Goal: Task Accomplishment & Management: Manage account settings

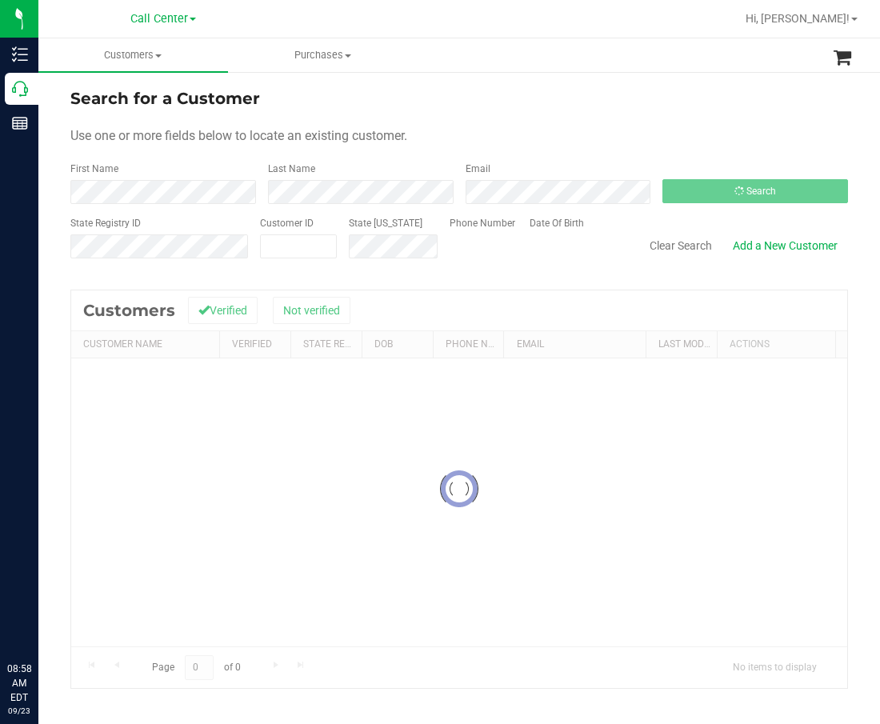
click at [702, 355] on div at bounding box center [459, 490] width 776 height 398
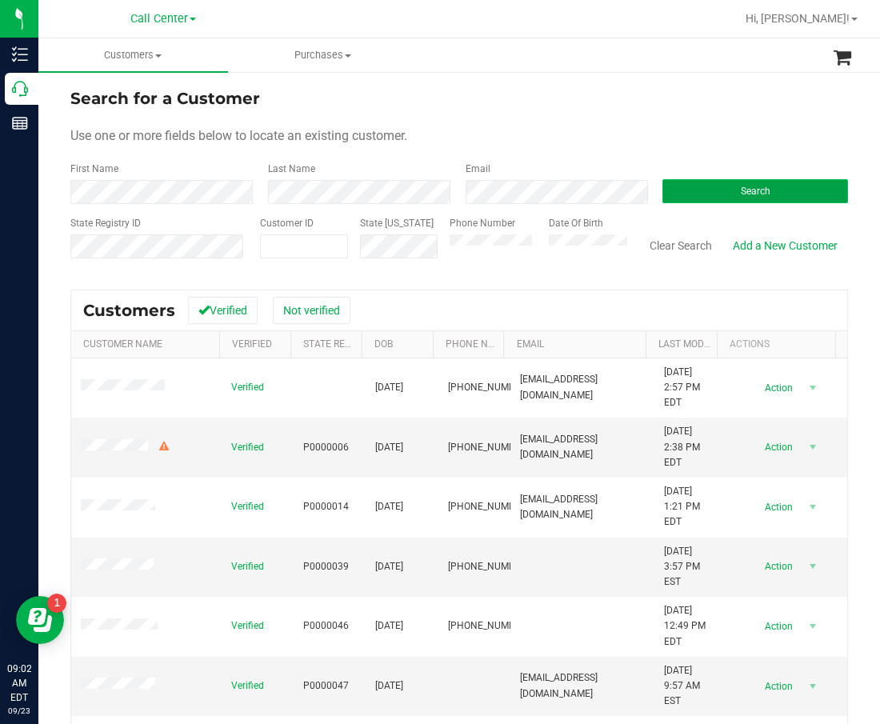
click at [718, 197] on button "Search" at bounding box center [756, 191] width 186 height 24
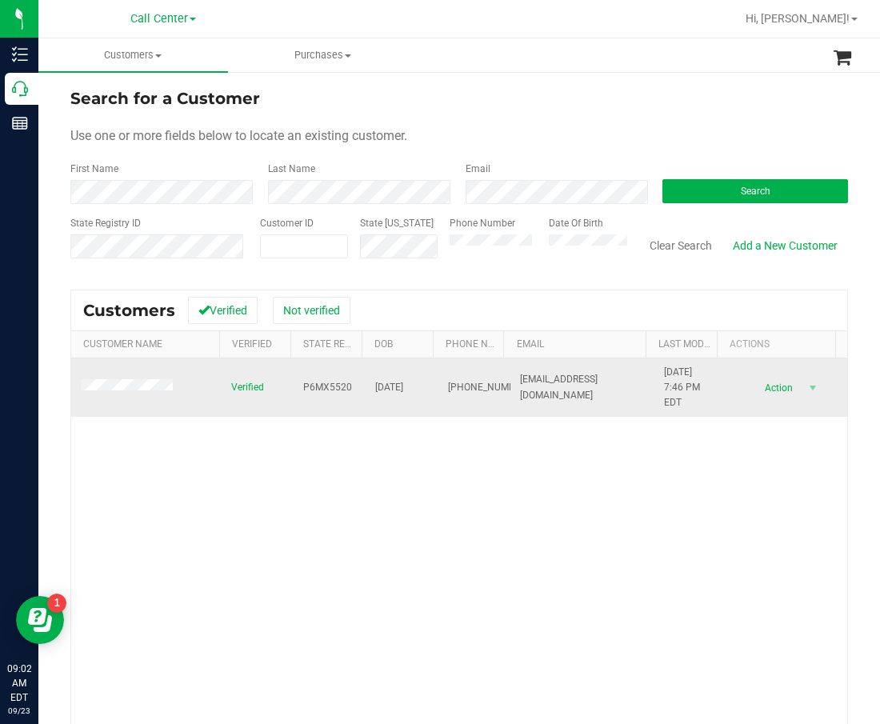
click at [316, 383] on span "P6MX5520" at bounding box center [327, 387] width 49 height 15
copy span "P6MX5520"
click at [403, 390] on span "[DATE]" at bounding box center [389, 387] width 28 height 15
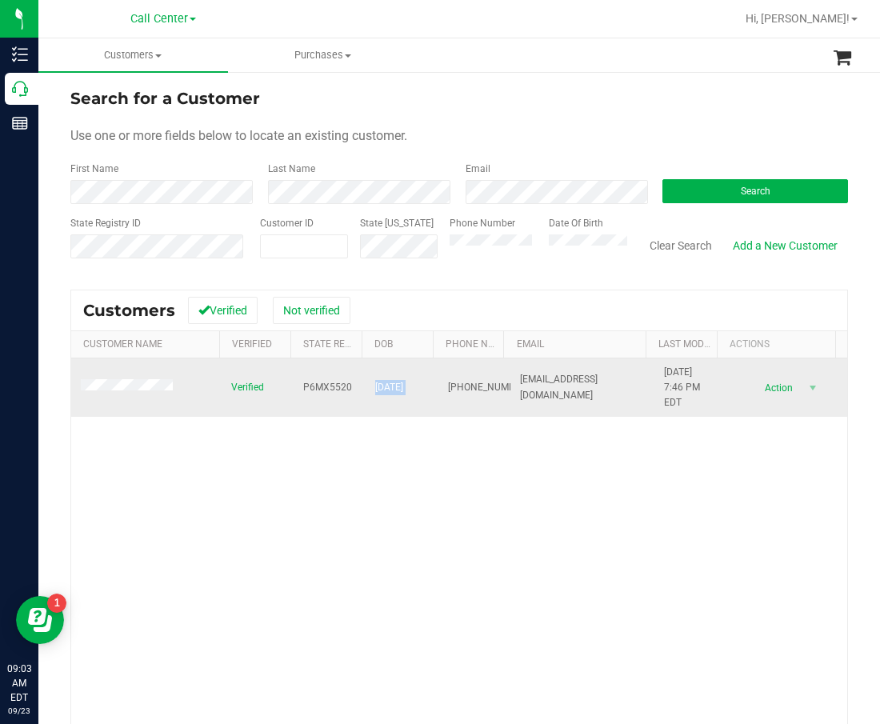
click at [403, 390] on span "[DATE]" at bounding box center [389, 387] width 28 height 15
copy span "[DATE]"
click at [142, 379] on td at bounding box center [146, 388] width 150 height 59
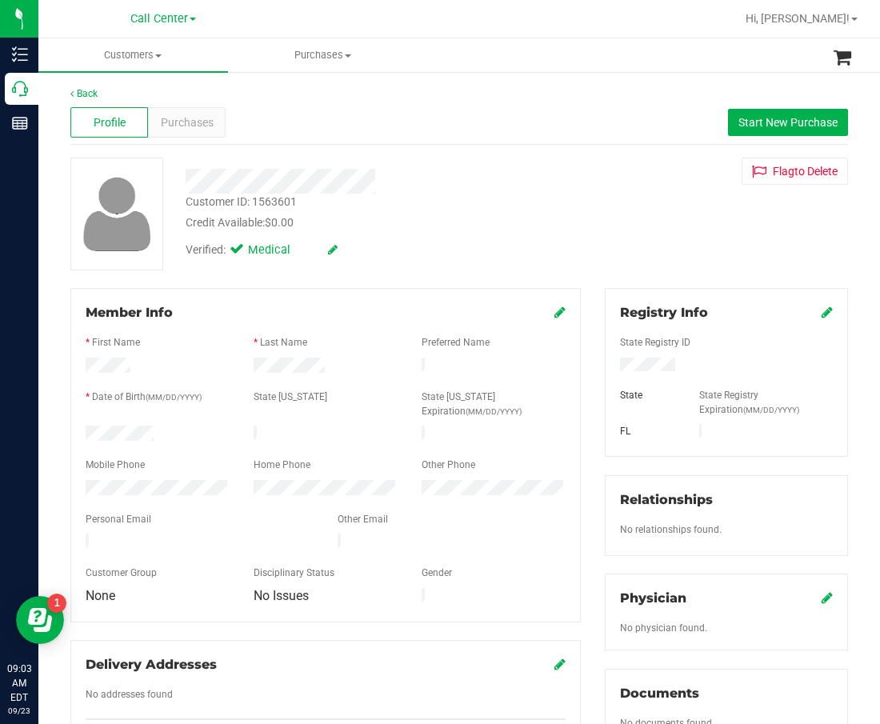
click at [677, 265] on div "Customer ID: 1563601 Credit Available: $0.00 Verified: Medical Flag to [GEOGRAP…" at bounding box center [459, 214] width 802 height 113
drag, startPoint x: 308, startPoint y: 202, endPoint x: 253, endPoint y: 204, distance: 55.2
click at [253, 204] on div "Customer ID: 1563601 Credit Available: $0.00" at bounding box center [374, 213] width 401 height 38
copy div "1563601"
click at [196, 118] on span "Purchases" at bounding box center [187, 122] width 53 height 17
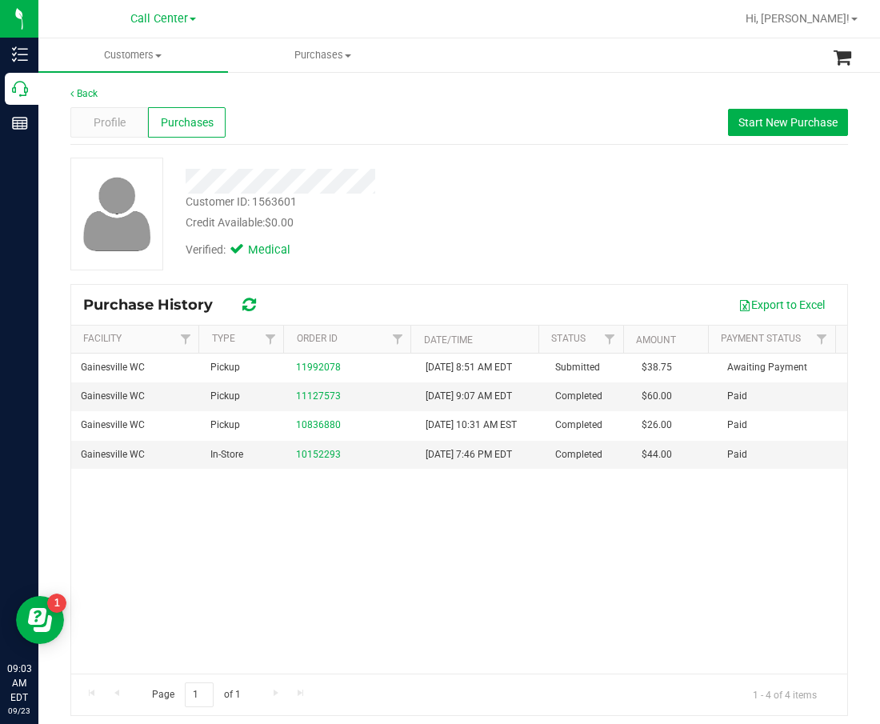
click at [489, 576] on div "Gainesville WC Pickup 11992078 [DATE] 8:51 AM EDT Submitted $38.75 Awaiting Pay…" at bounding box center [459, 514] width 776 height 320
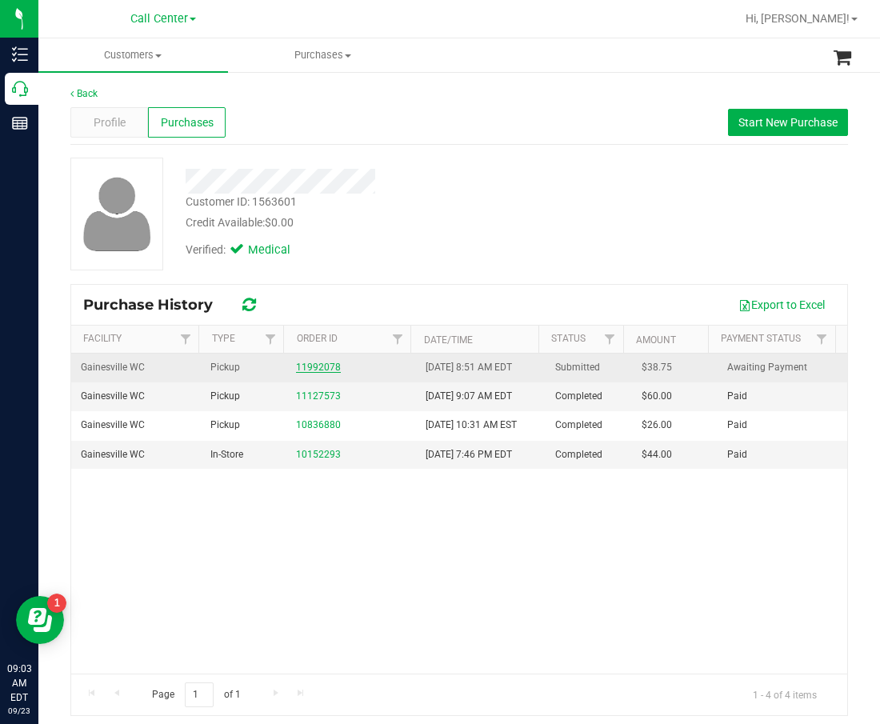
click at [325, 369] on link "11992078" at bounding box center [318, 367] width 45 height 11
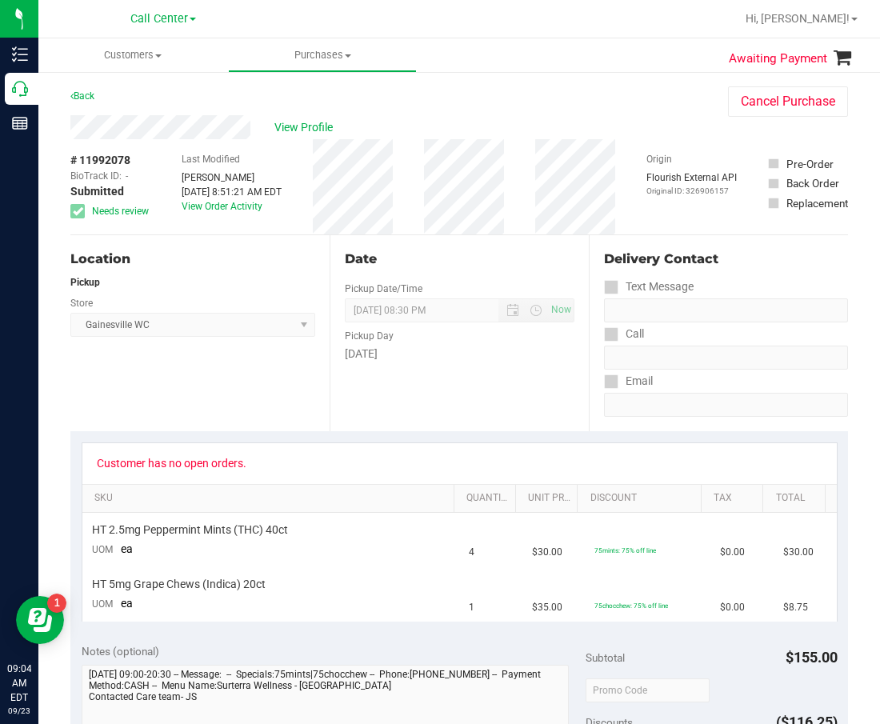
click at [316, 207] on div "# 11992078 BioTrack ID: - Submitted Needs review Last Modified Jaclyn Stano Sep…" at bounding box center [459, 186] width 778 height 95
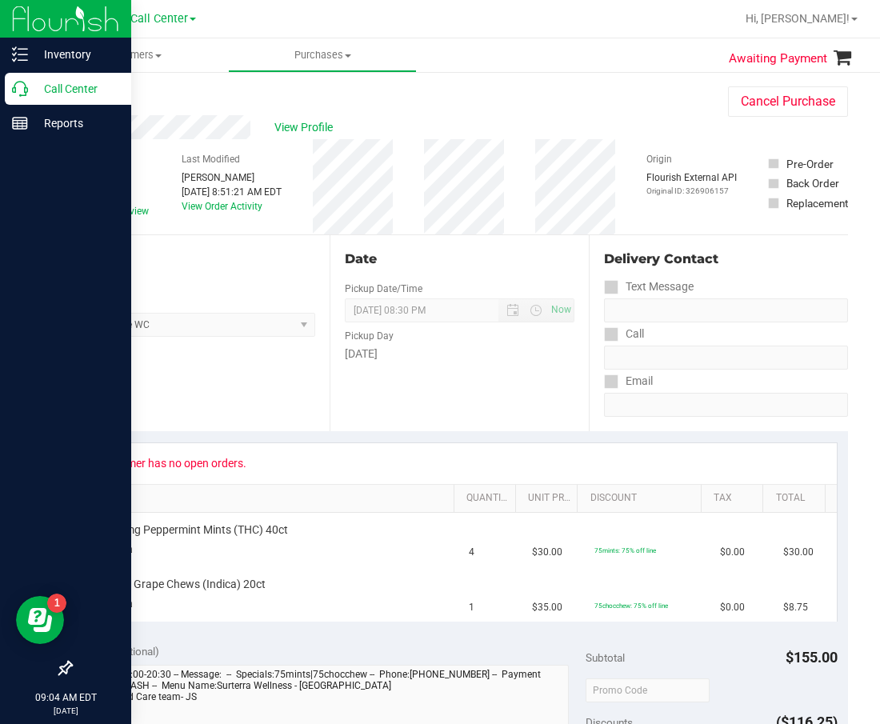
click at [18, 88] on icon at bounding box center [20, 89] width 16 height 16
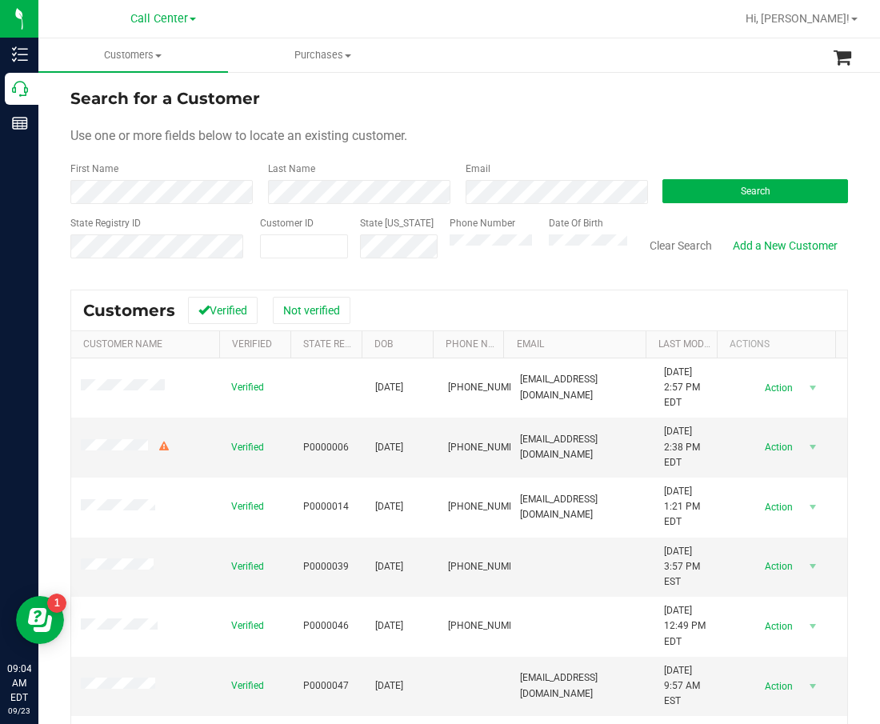
click at [720, 212] on form "Search for a Customer Use one or more fields below to locate an existing custom…" at bounding box center [459, 179] width 778 height 186
click at [741, 194] on span "Search" at bounding box center [756, 191] width 30 height 11
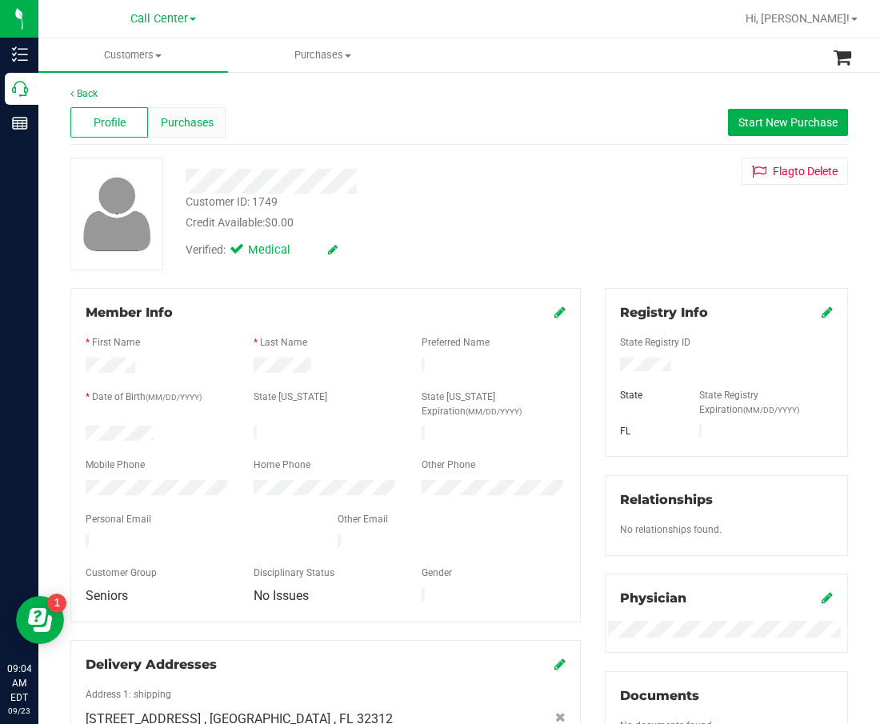
click at [195, 122] on span "Purchases" at bounding box center [187, 122] width 53 height 17
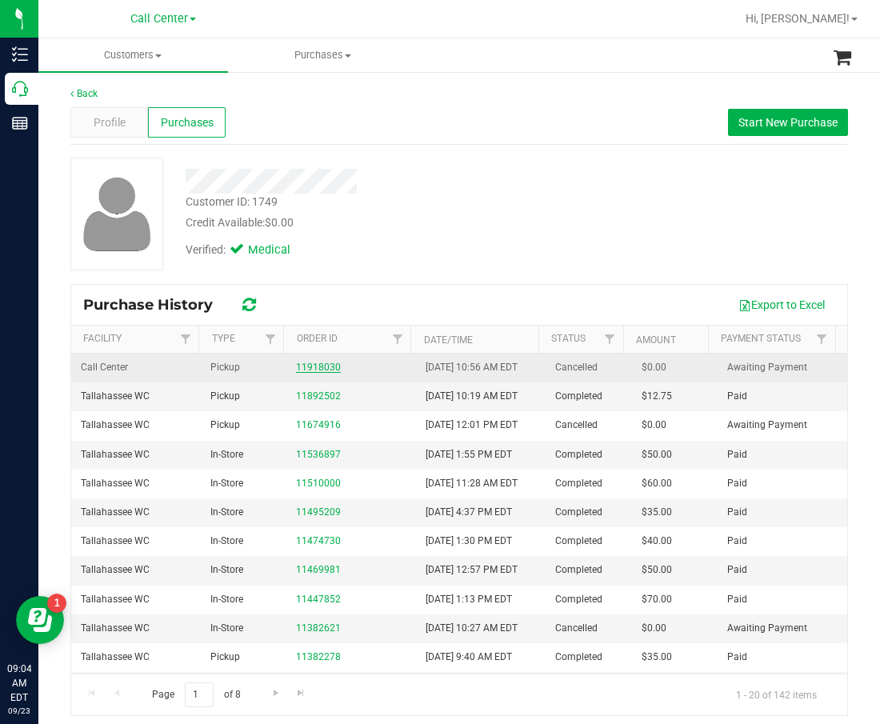
click at [307, 365] on link "11918030" at bounding box center [318, 367] width 45 height 11
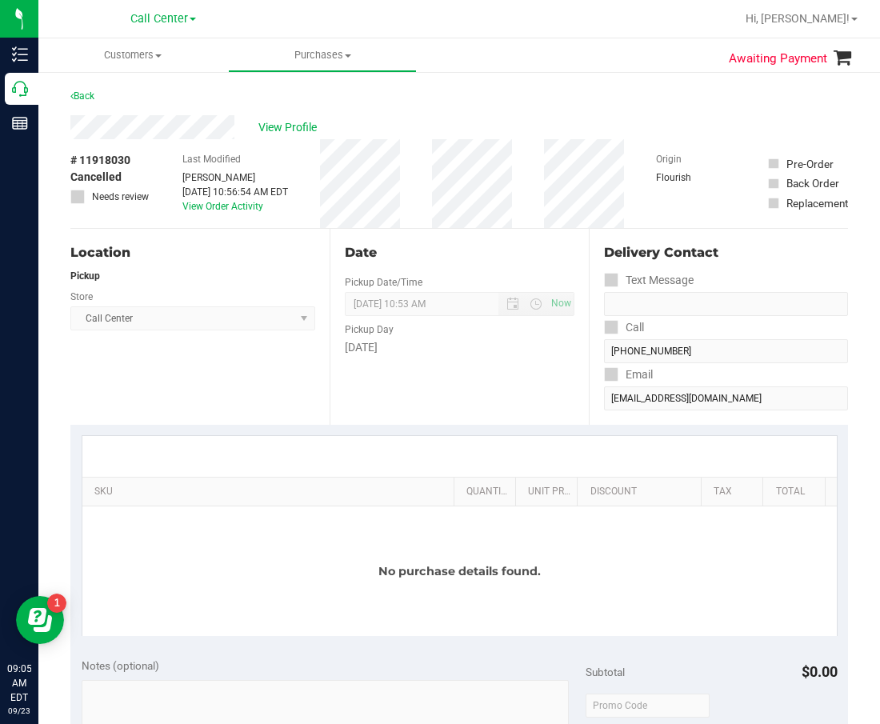
click at [313, 118] on div "View Profile" at bounding box center [459, 127] width 778 height 24
click at [311, 122] on span "View Profile" at bounding box center [291, 127] width 64 height 17
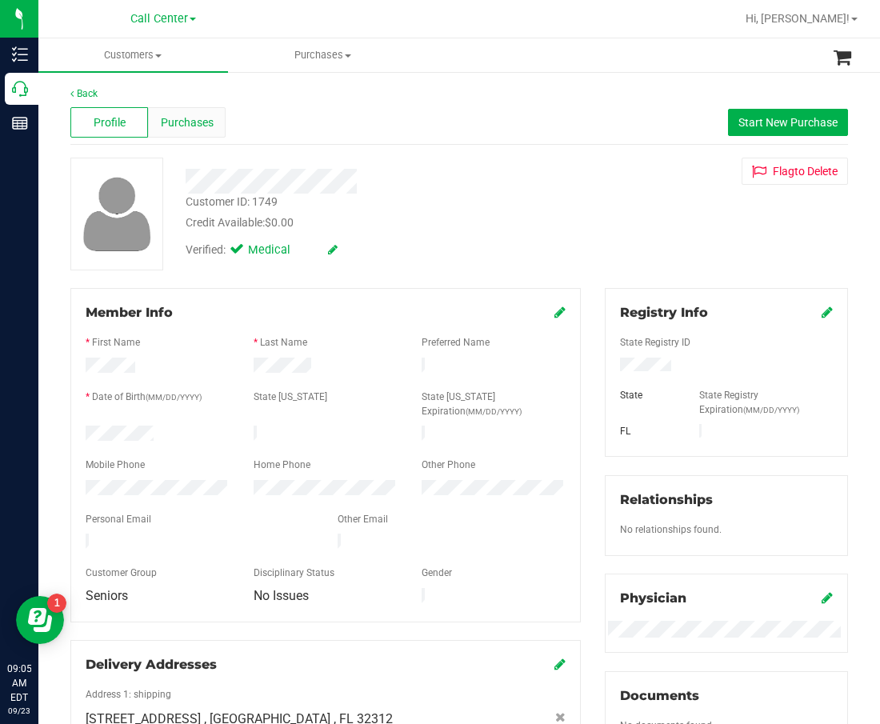
click at [180, 123] on span "Purchases" at bounding box center [187, 122] width 53 height 17
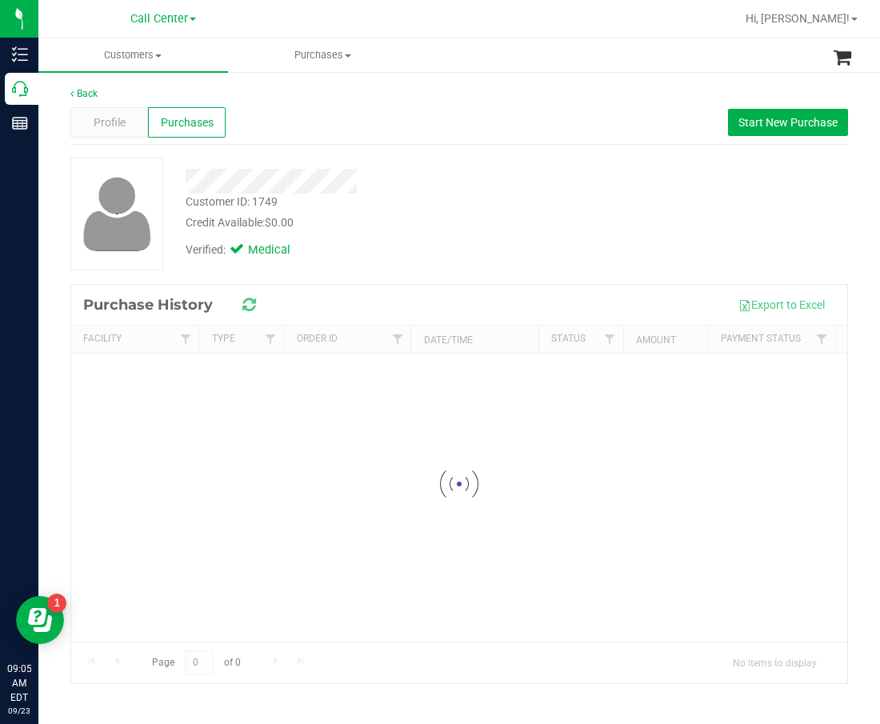
click at [496, 130] on div "Profile Purchases Start New Purchase" at bounding box center [459, 123] width 778 height 44
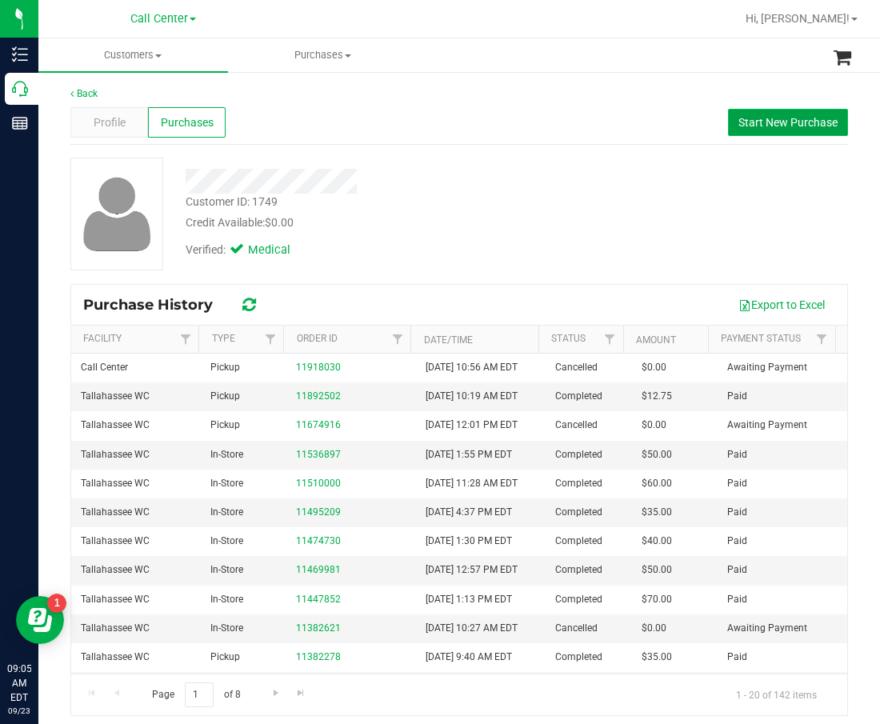
click at [787, 135] on button "Start New Purchase" at bounding box center [788, 122] width 120 height 27
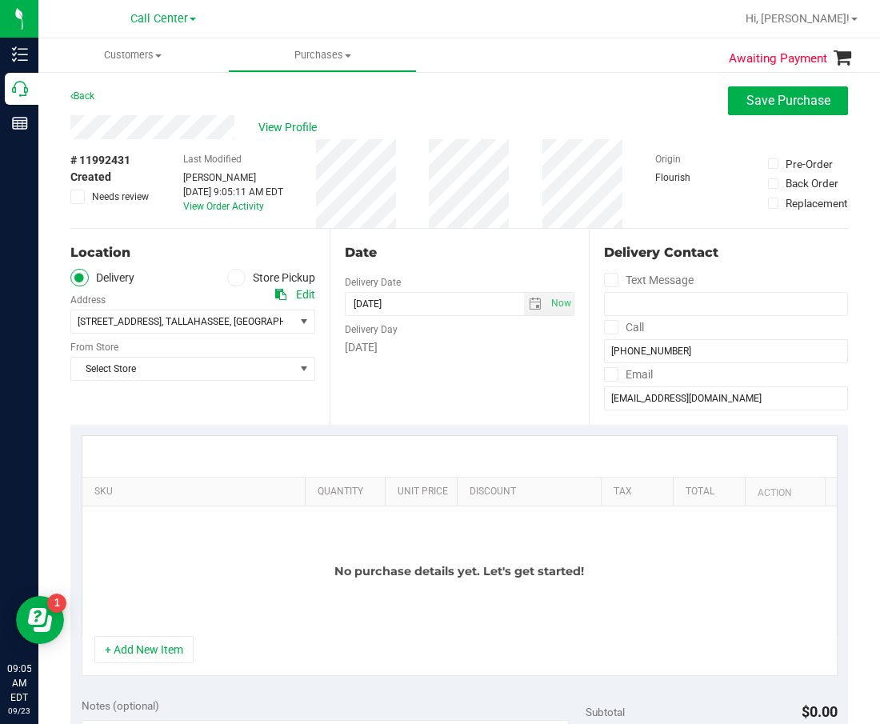
click at [279, 273] on label "Store Pickup" at bounding box center [271, 278] width 88 height 18
click at [0, 0] on input "Store Pickup" at bounding box center [0, 0] width 0 height 0
click at [235, 313] on span "Select Store" at bounding box center [182, 322] width 223 height 22
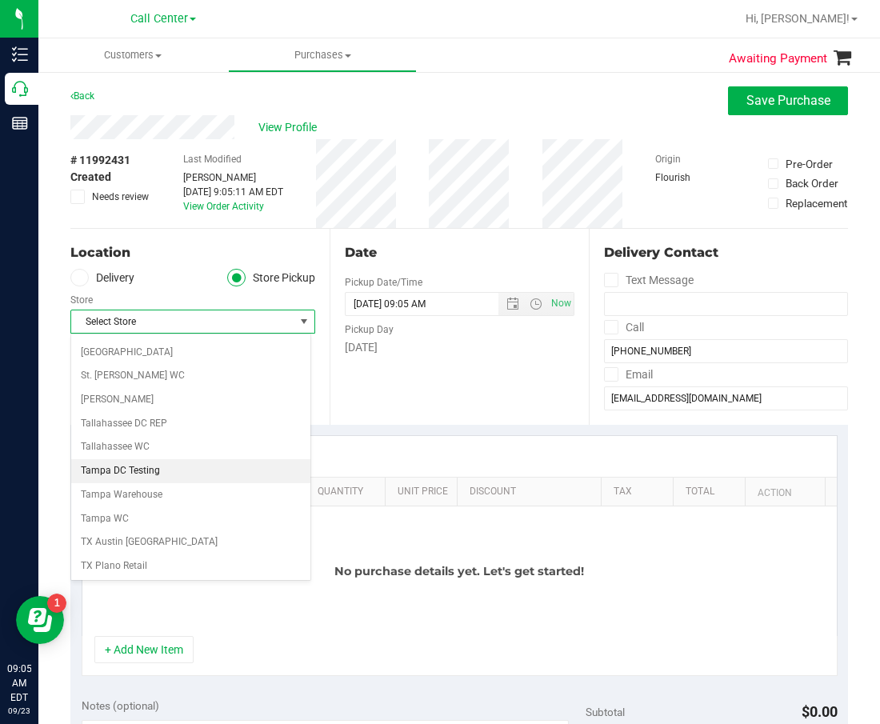
scroll to position [1003, 0]
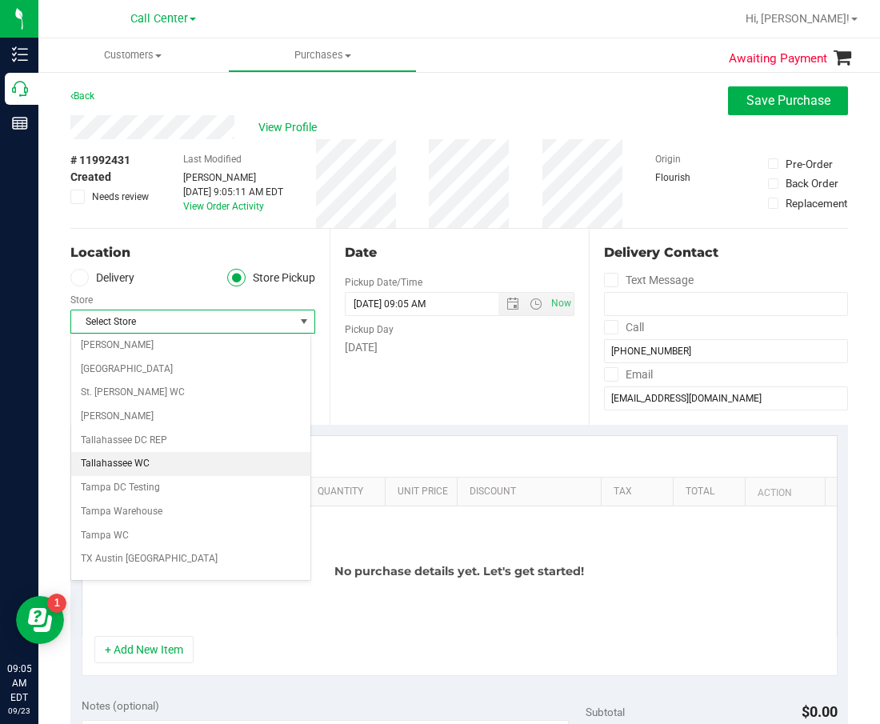
click at [167, 464] on li "Tallahassee WC" at bounding box center [190, 464] width 239 height 24
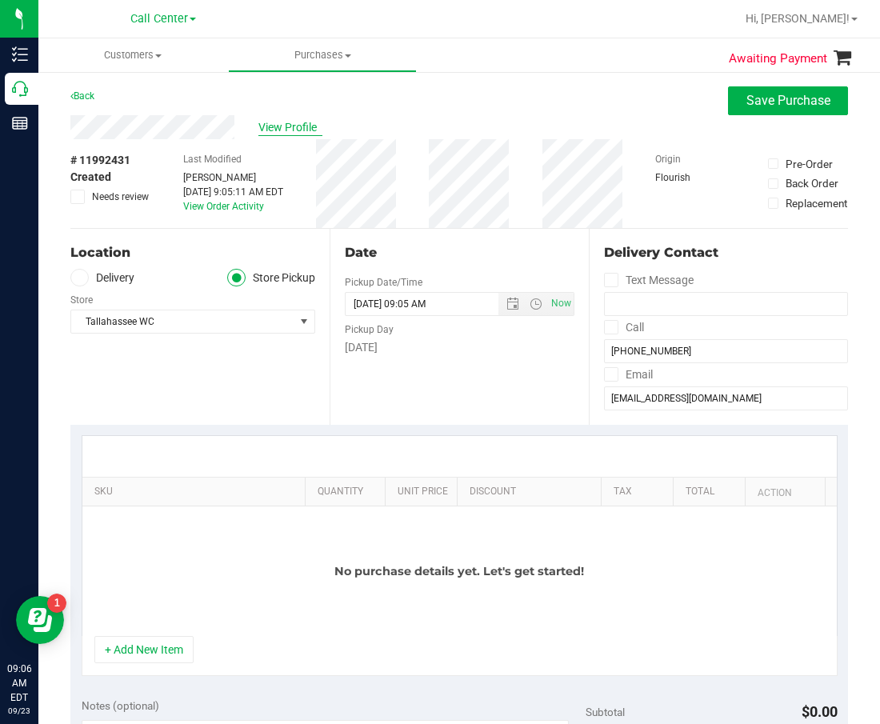
click at [292, 129] on span "View Profile" at bounding box center [291, 127] width 64 height 17
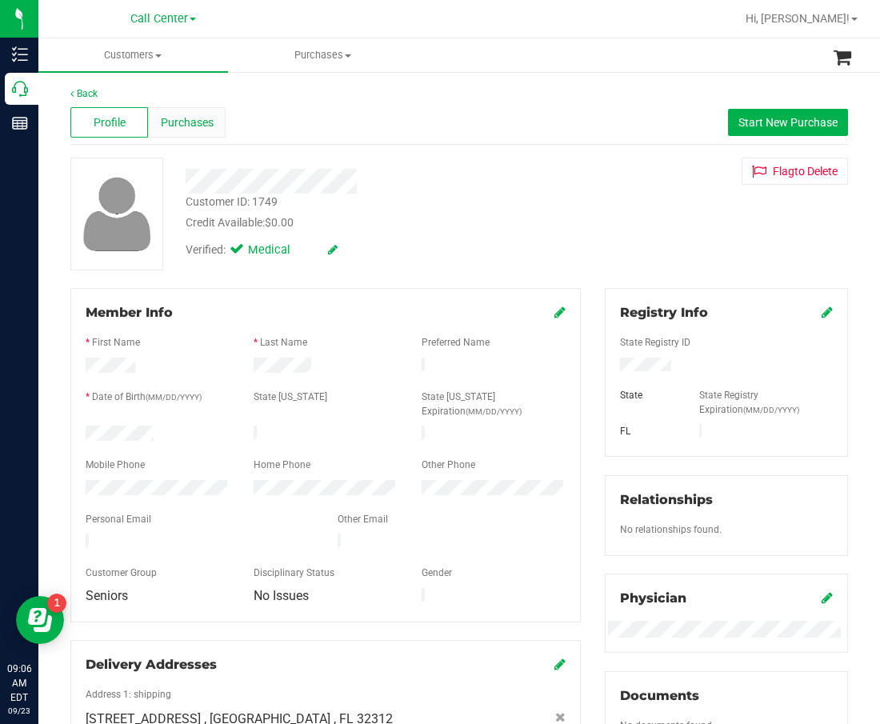
click at [177, 126] on span "Purchases" at bounding box center [187, 122] width 53 height 17
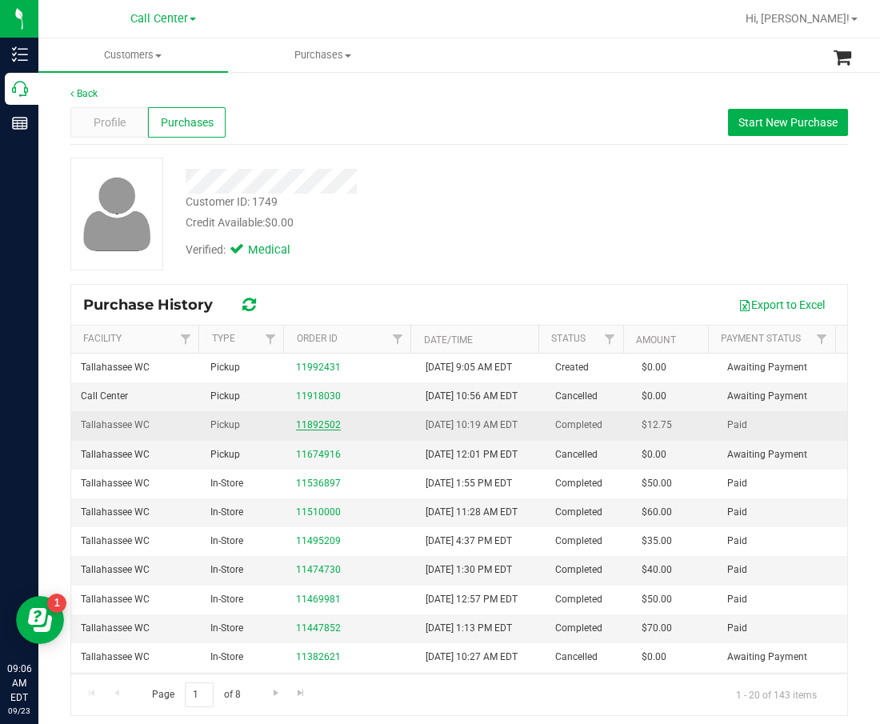
click at [300, 424] on link "11892502" at bounding box center [318, 424] width 45 height 11
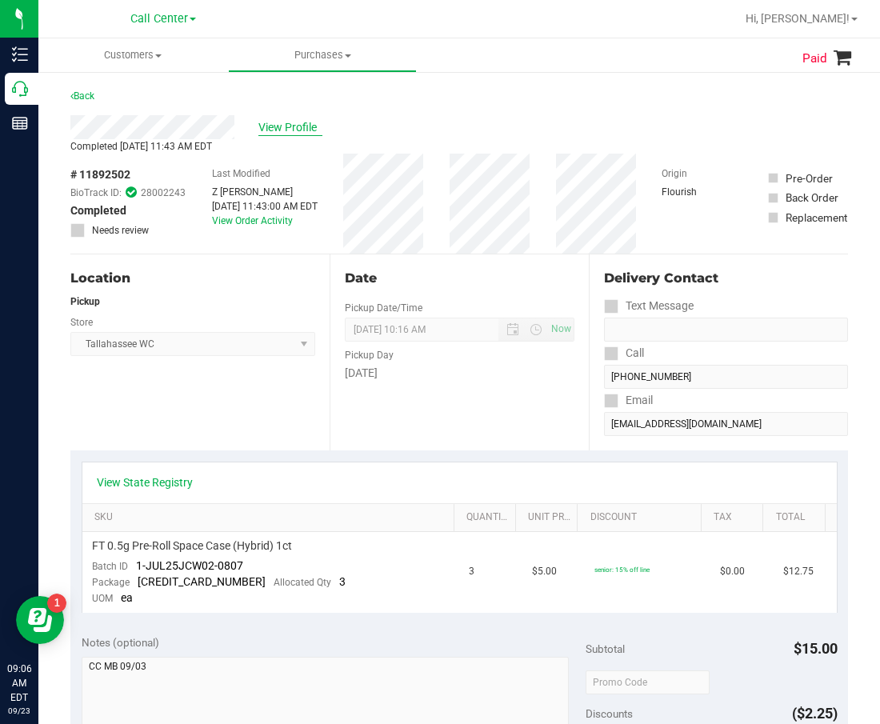
click at [291, 126] on span "View Profile" at bounding box center [291, 127] width 64 height 17
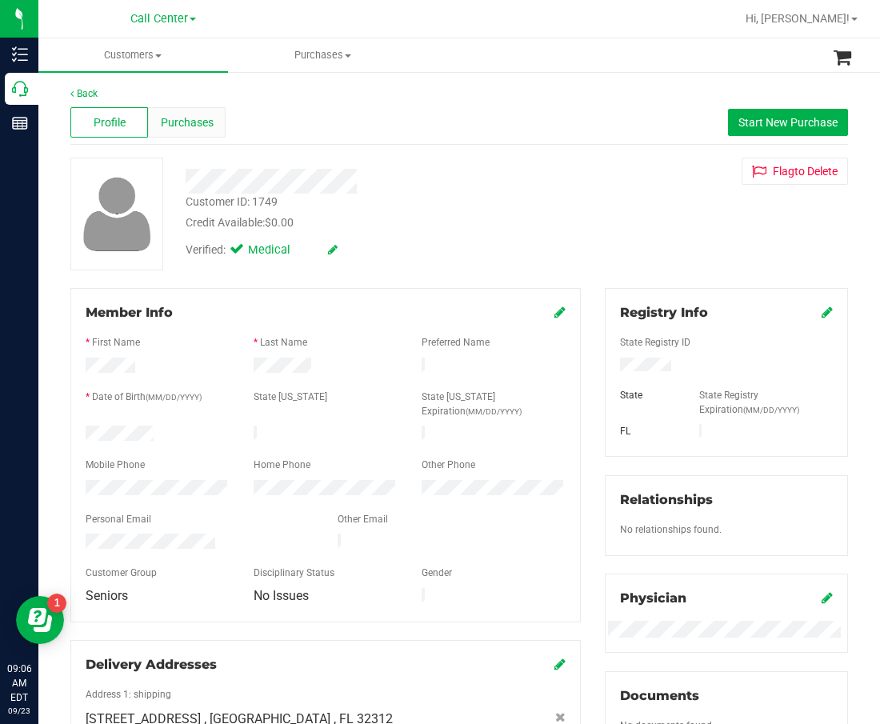
click at [191, 126] on span "Purchases" at bounding box center [187, 122] width 53 height 17
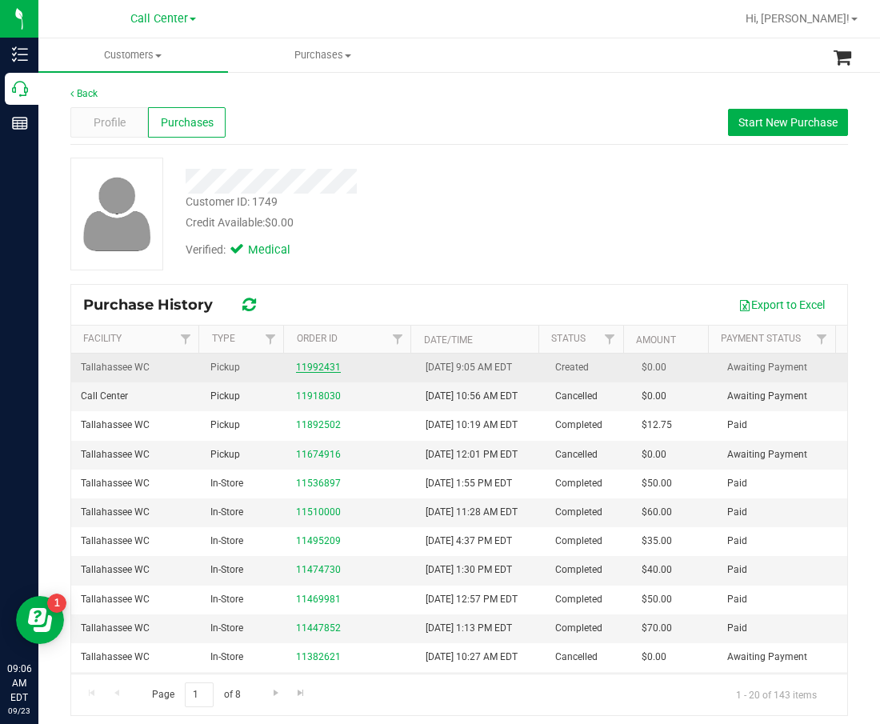
click at [325, 367] on link "11992431" at bounding box center [318, 367] width 45 height 11
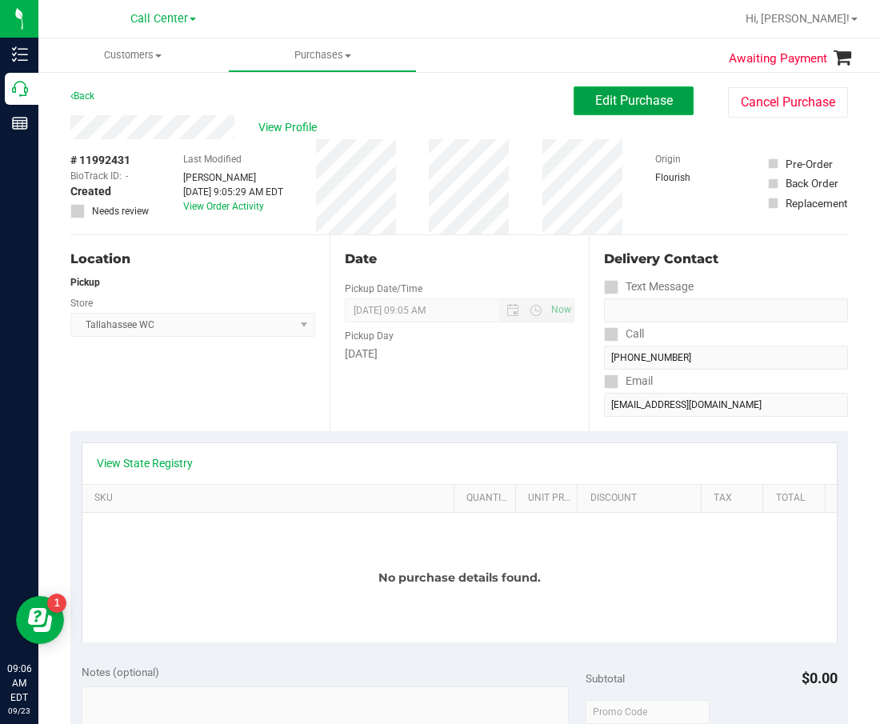
click at [615, 112] on button "Edit Purchase" at bounding box center [634, 100] width 120 height 29
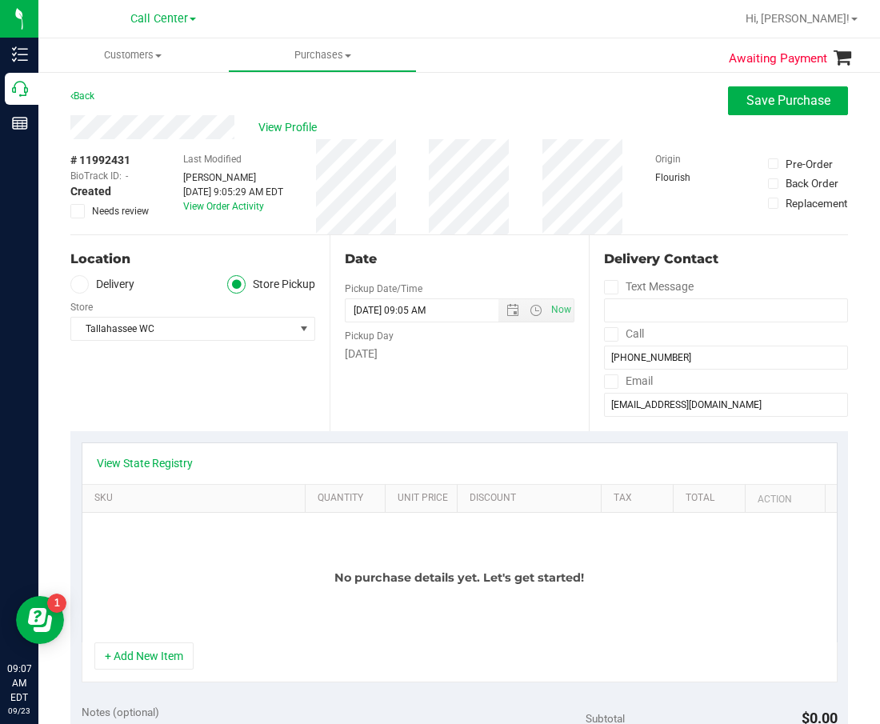
scroll to position [240, 0]
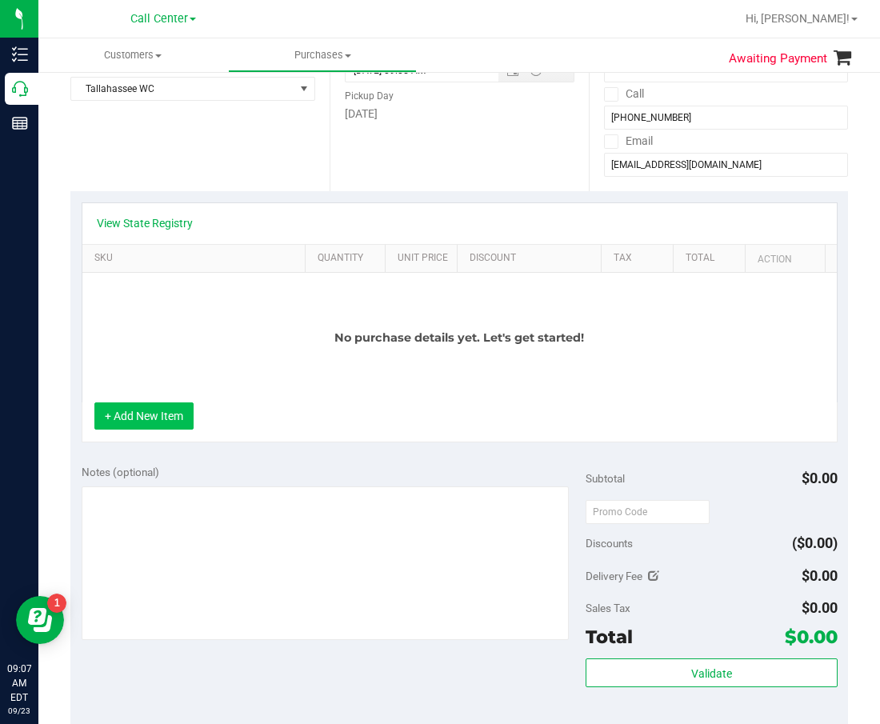
click at [162, 423] on button "+ Add New Item" at bounding box center [143, 416] width 99 height 27
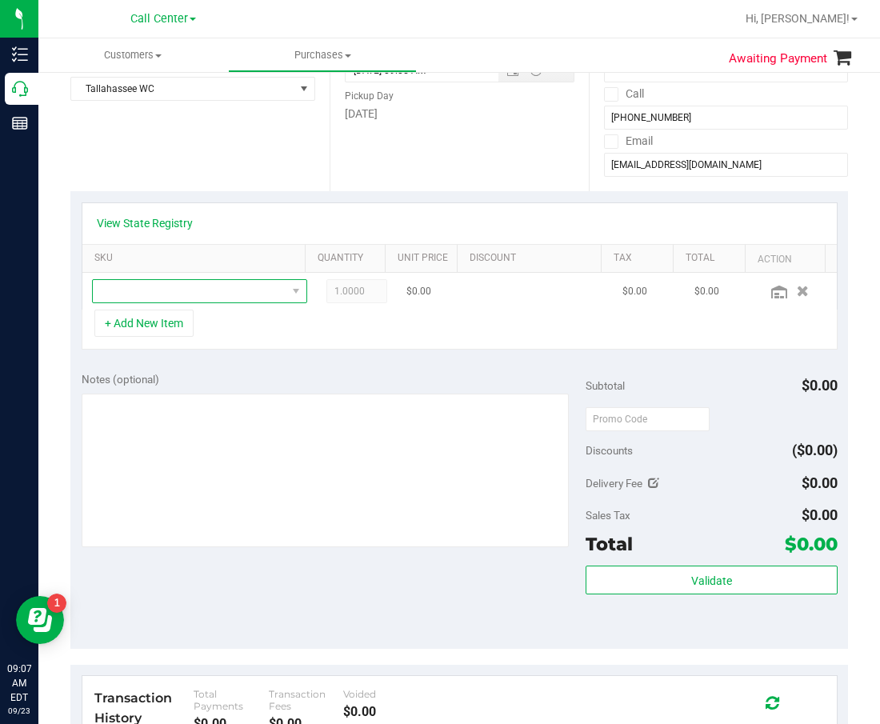
click at [199, 292] on span "NO DATA FOUND" at bounding box center [190, 291] width 194 height 22
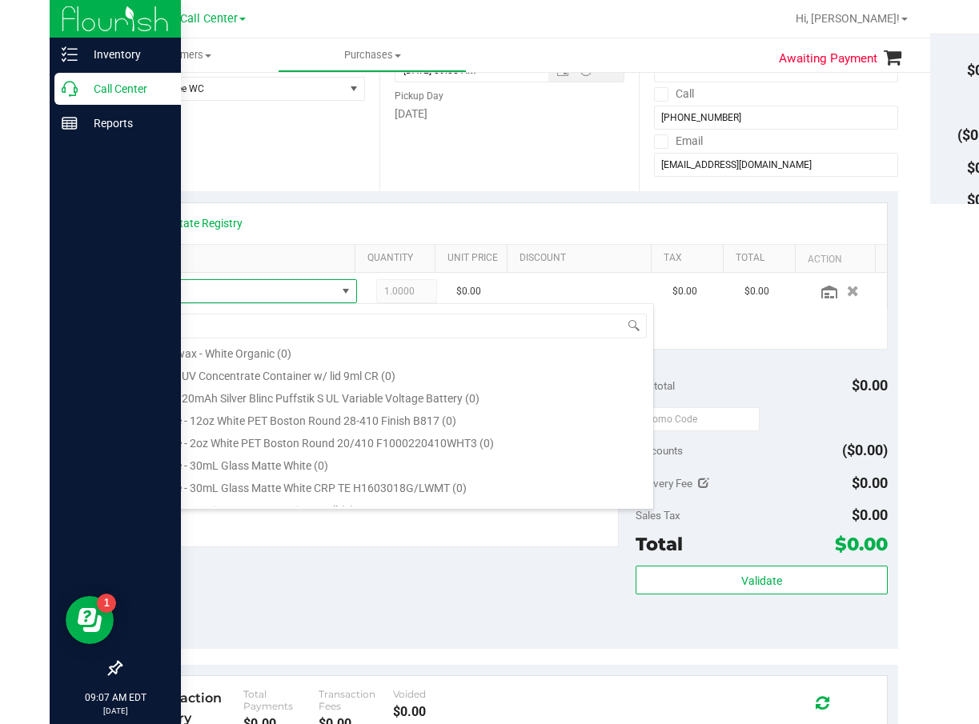
scroll to position [24, 290]
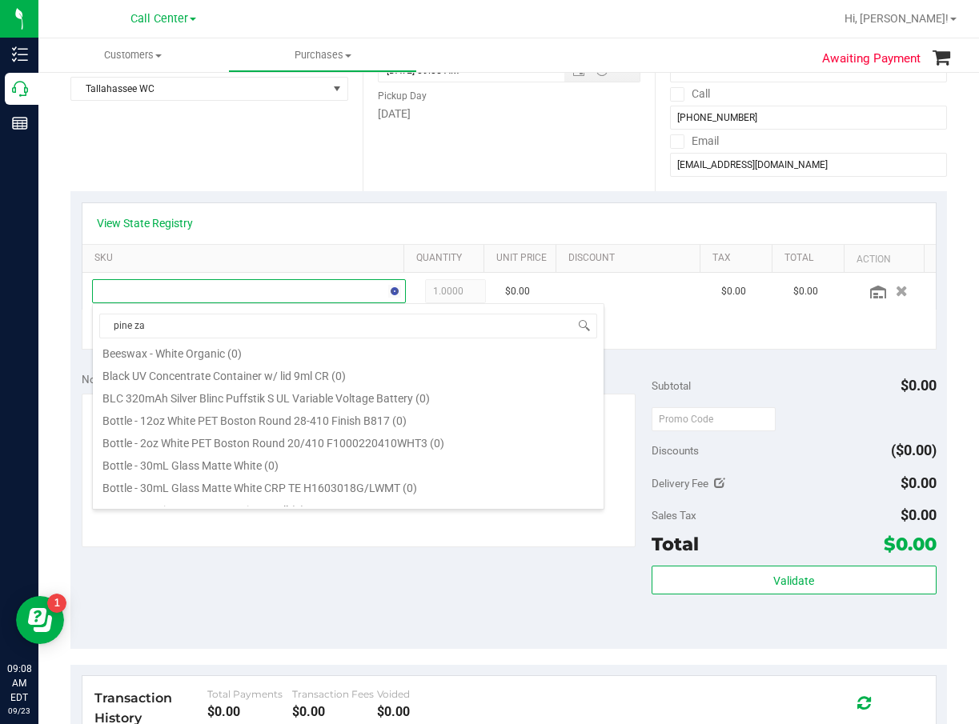
type input "pine zap"
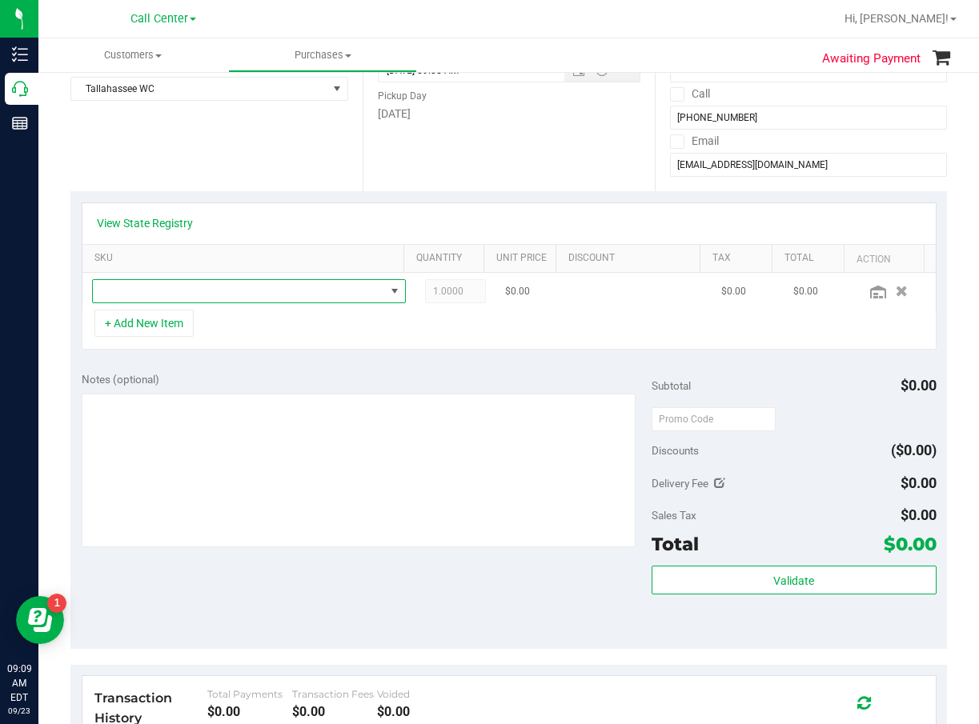
click at [322, 299] on span "NO DATA FOUND" at bounding box center [239, 291] width 292 height 22
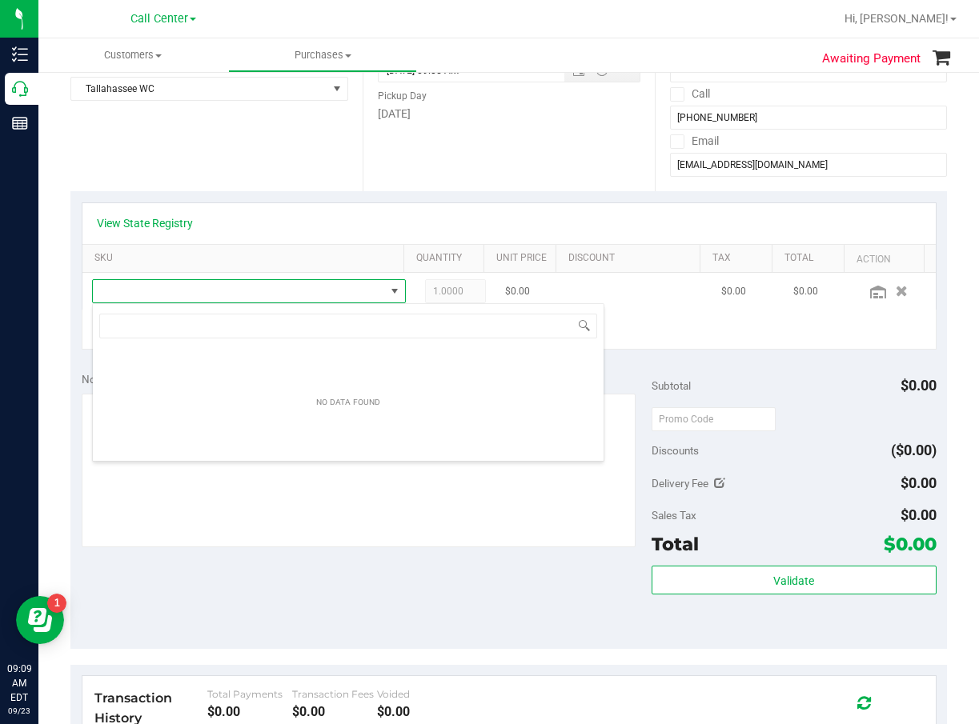
scroll to position [24, 290]
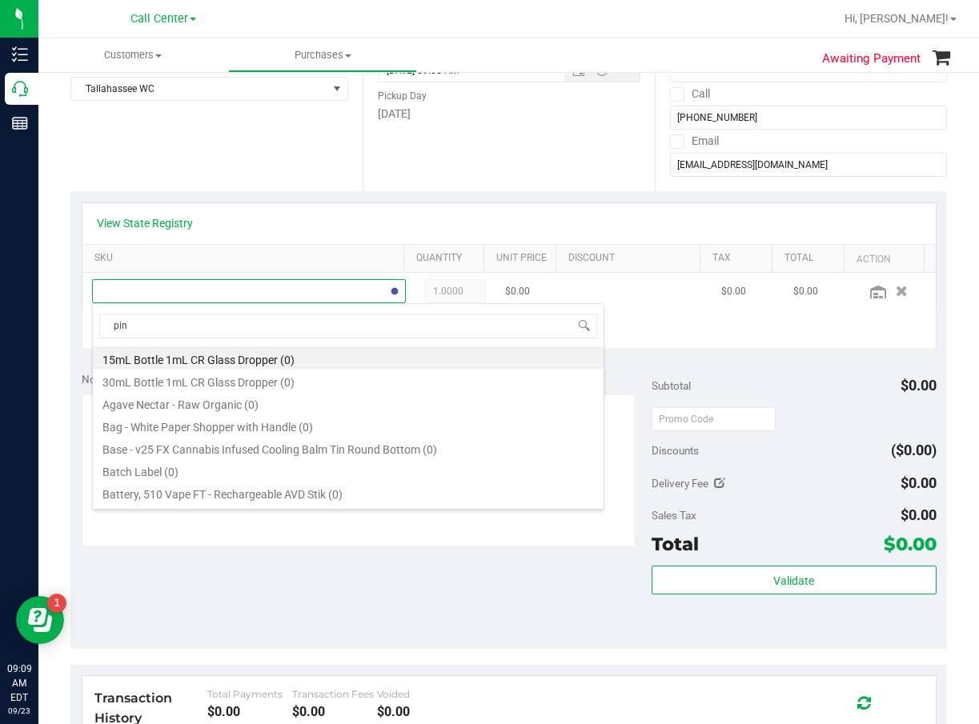
type input "pine"
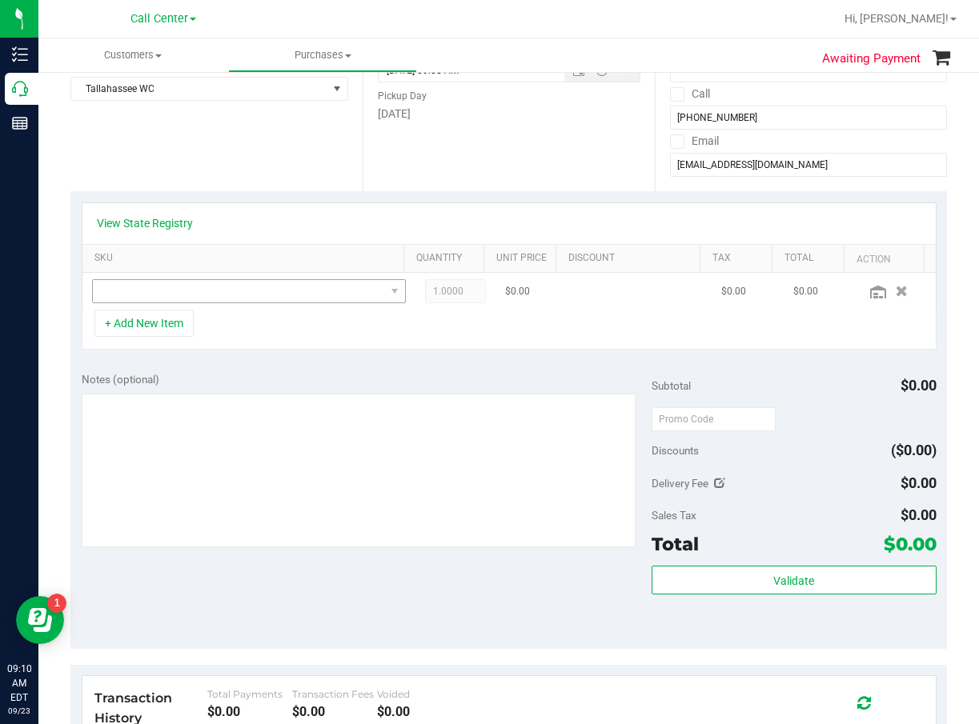
click at [267, 308] on div "View State Registry SKU Quantity Unit Price Discount Tax Total Action 1.0000 1 …" at bounding box center [509, 276] width 855 height 148
click at [286, 285] on span "NO DATA FOUND" at bounding box center [239, 291] width 292 height 22
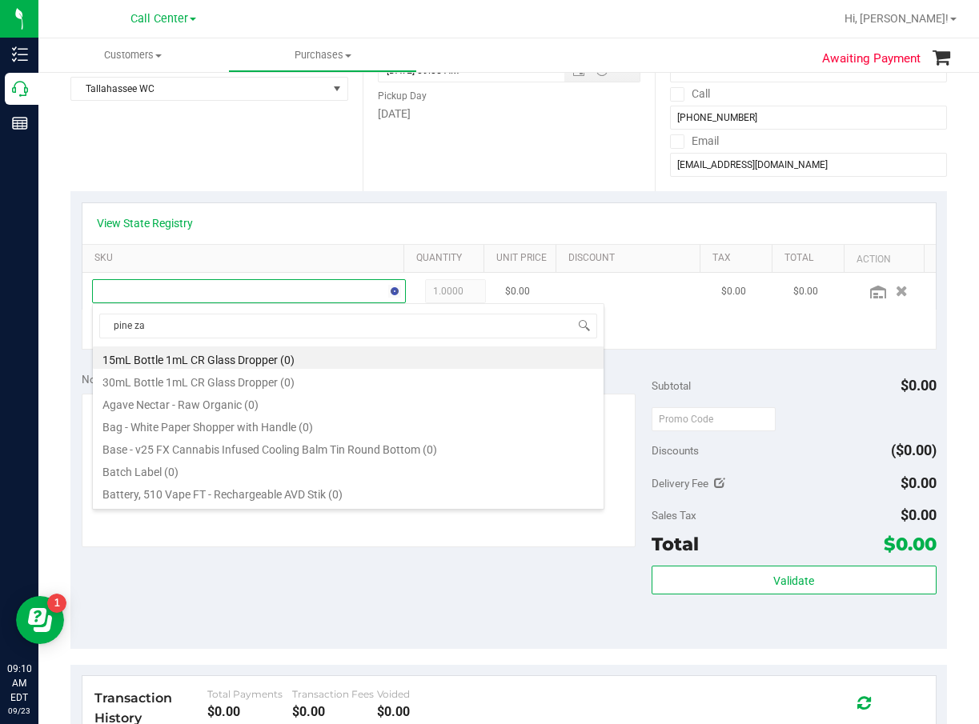
type input "pine zap"
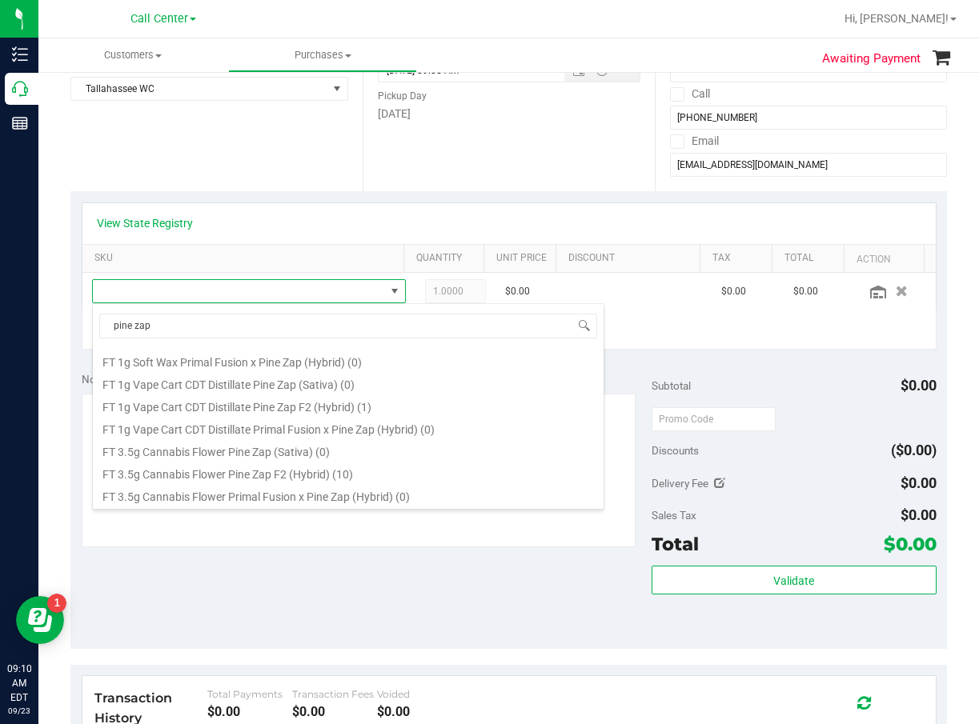
scroll to position [480, 0]
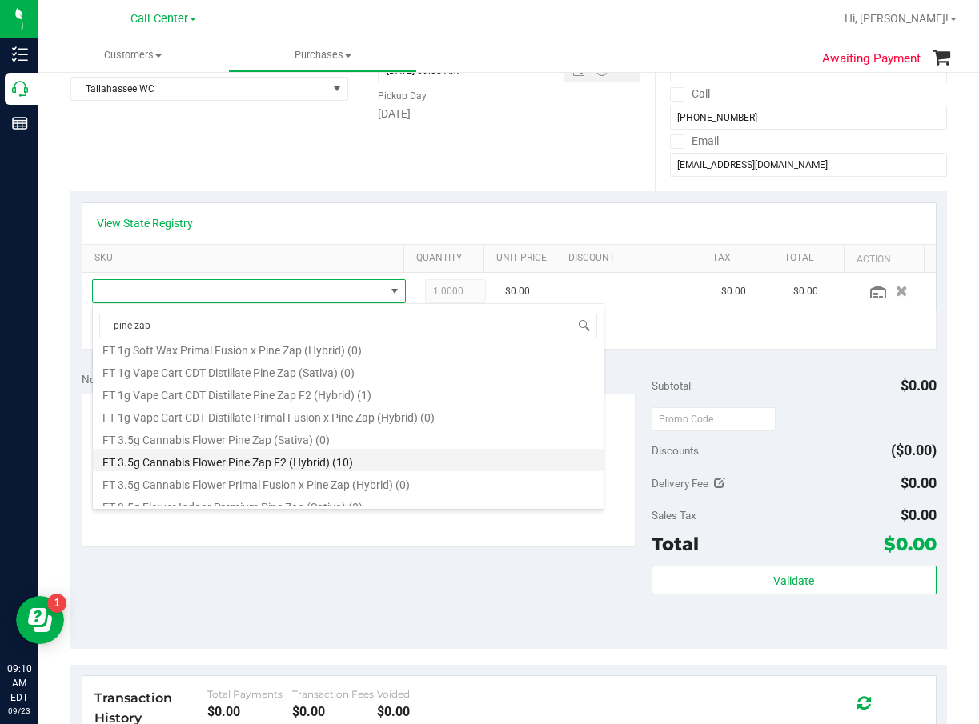
click at [317, 463] on li "FT 3.5g Cannabis Flower Pine Zap F2 (Hybrid) (10)" at bounding box center [348, 460] width 511 height 22
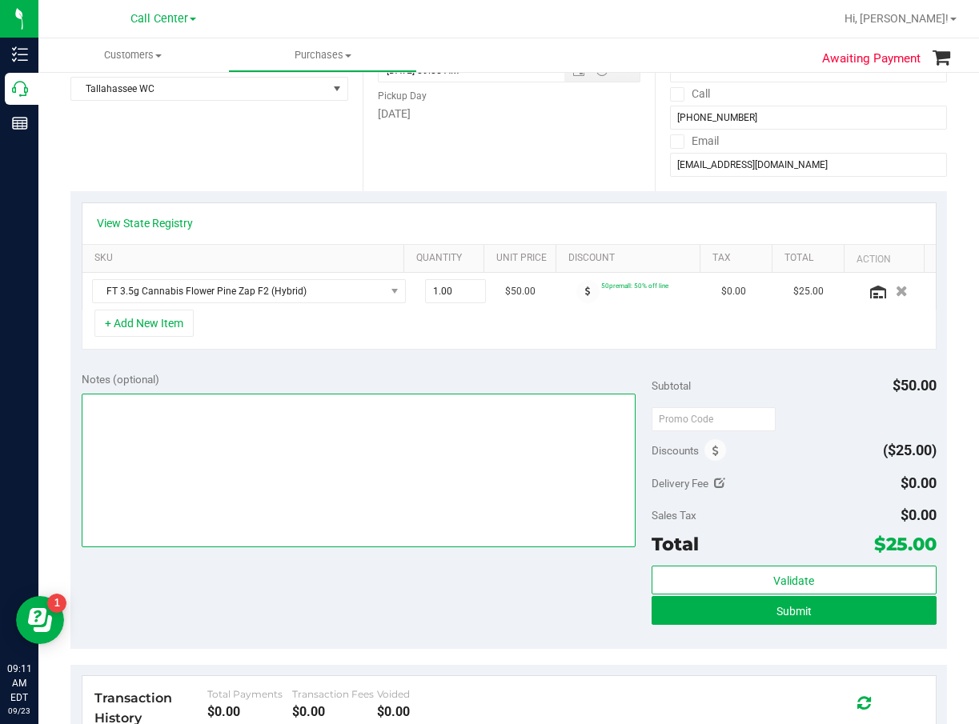
click at [293, 515] on textarea at bounding box center [359, 471] width 554 height 154
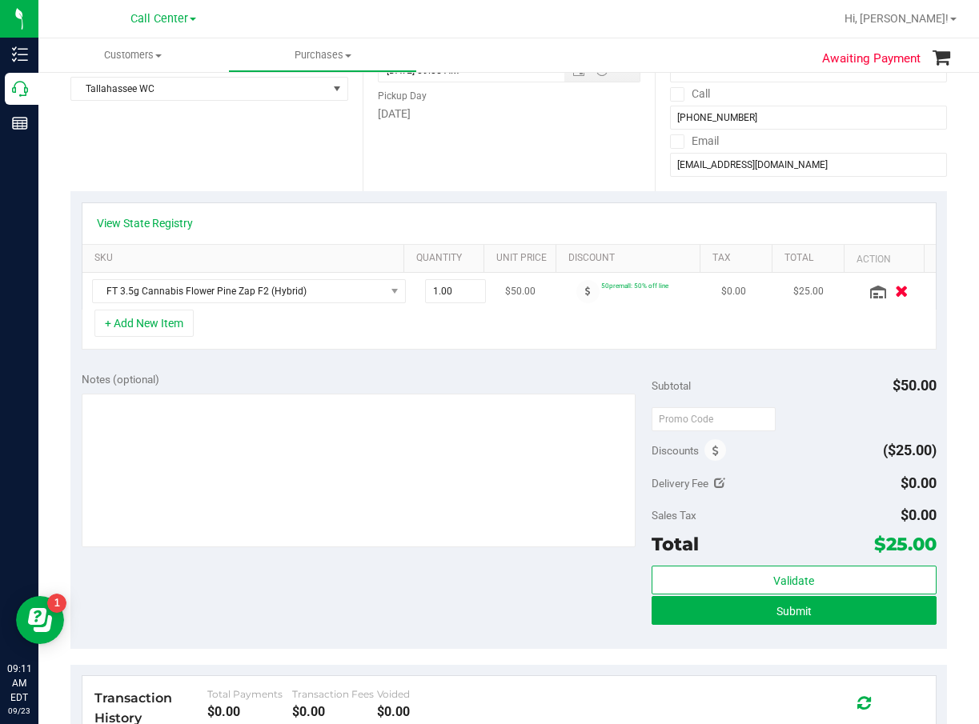
click at [880, 293] on button "button" at bounding box center [901, 291] width 27 height 17
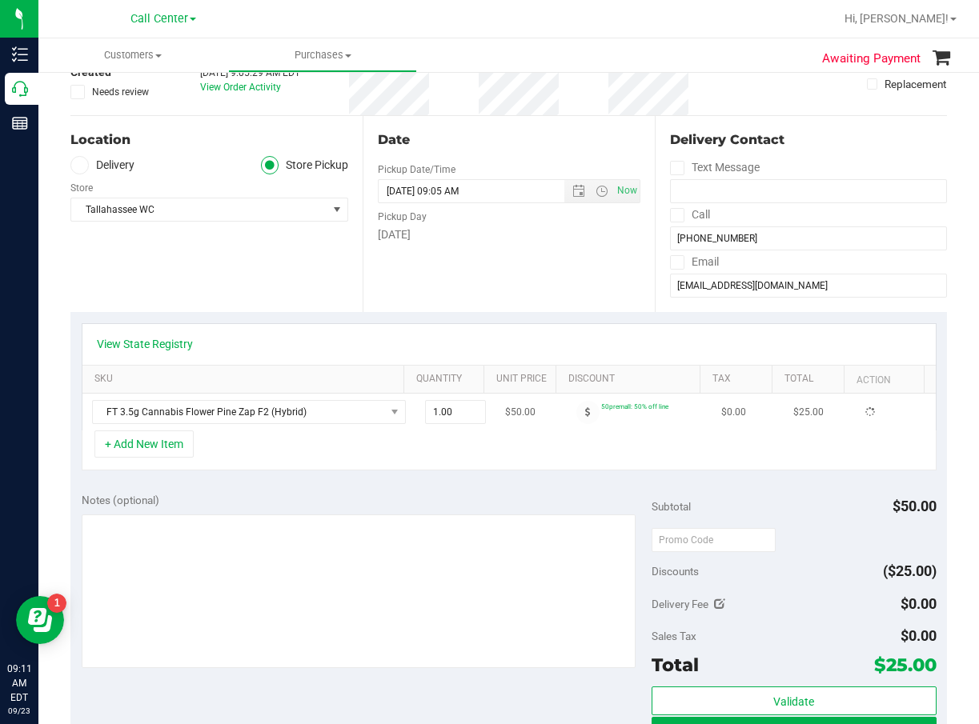
scroll to position [0, 0]
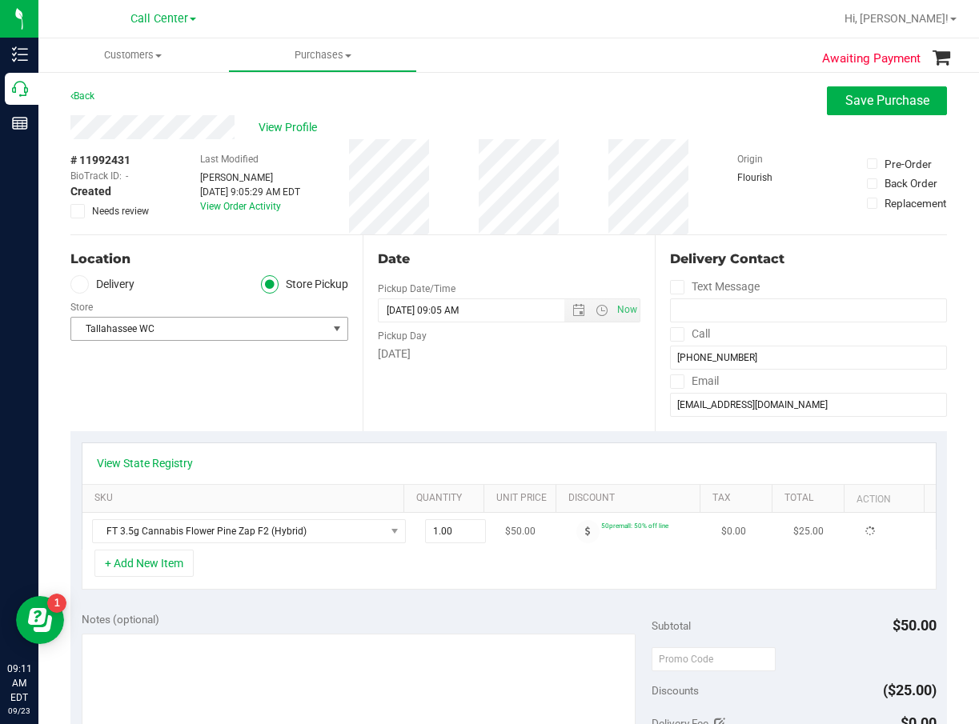
click at [181, 325] on span "Tallahassee WC" at bounding box center [199, 329] width 256 height 22
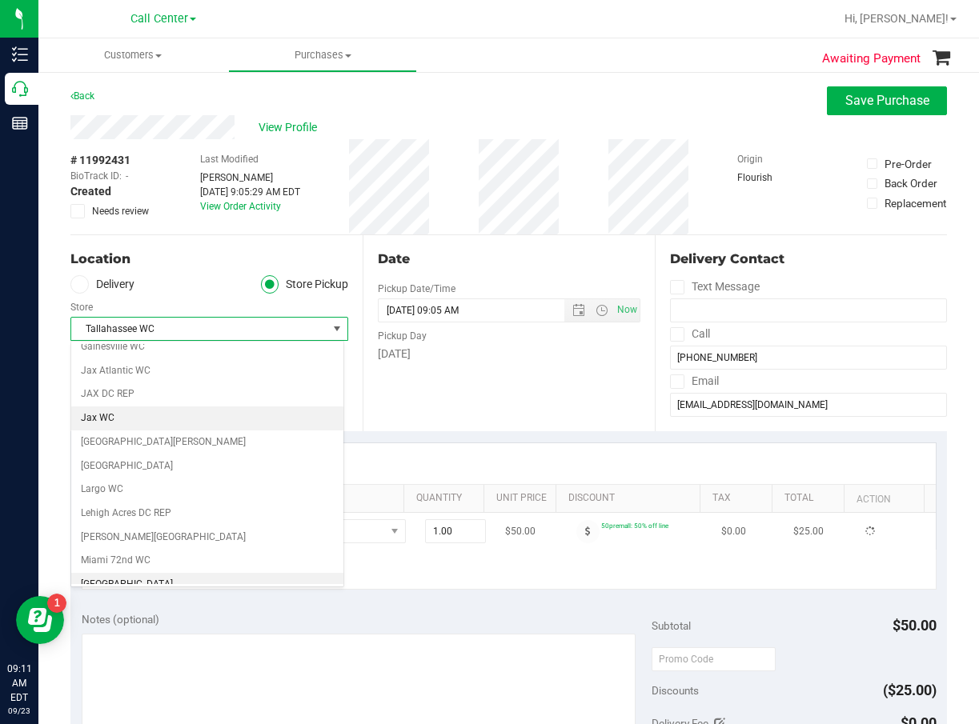
scroll to position [262, 0]
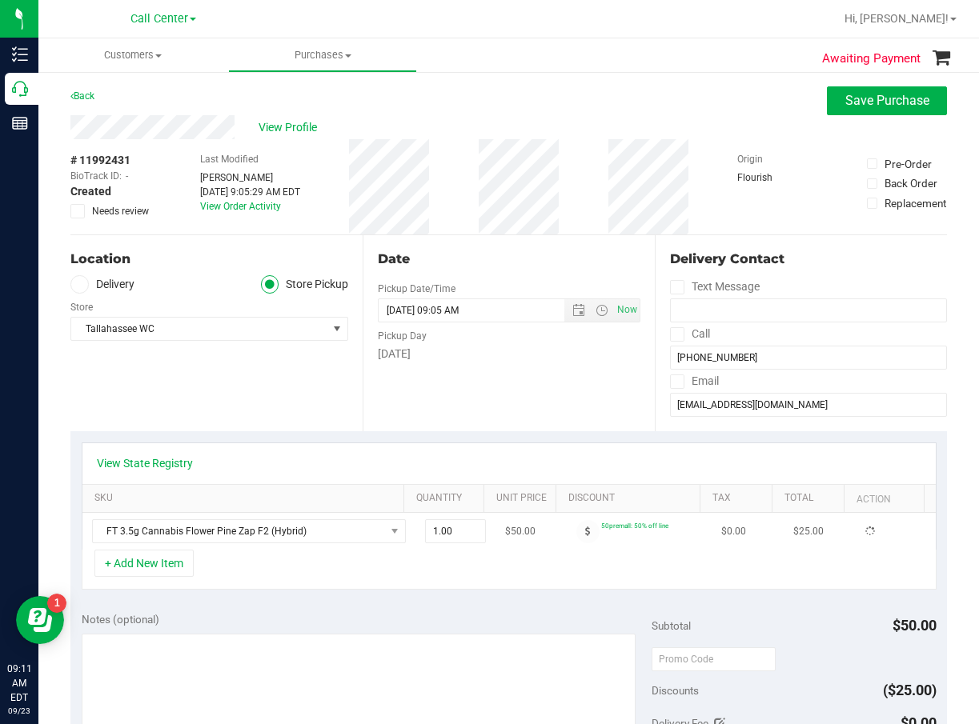
click at [553, 407] on div "Date Pickup Date/Time 09/23/2025 Now 09/23/2025 09:05 AM Now Pickup Day Tuesday" at bounding box center [509, 333] width 292 height 196
click at [238, 319] on span "Tallahassee WC" at bounding box center [199, 329] width 256 height 22
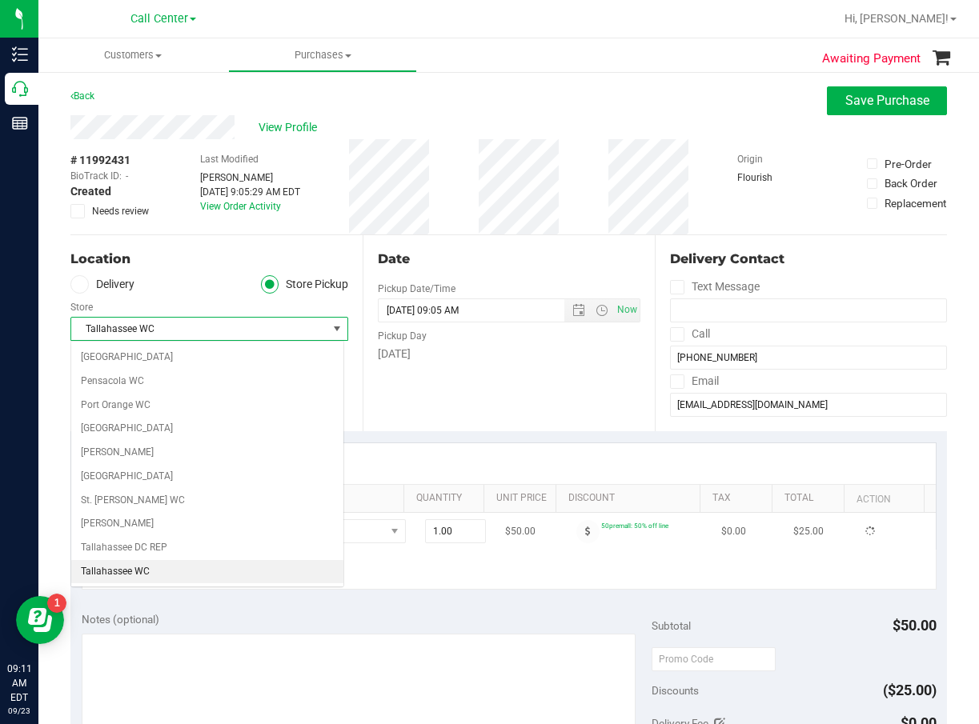
click at [231, 332] on span "Tallahassee WC" at bounding box center [199, 329] width 256 height 22
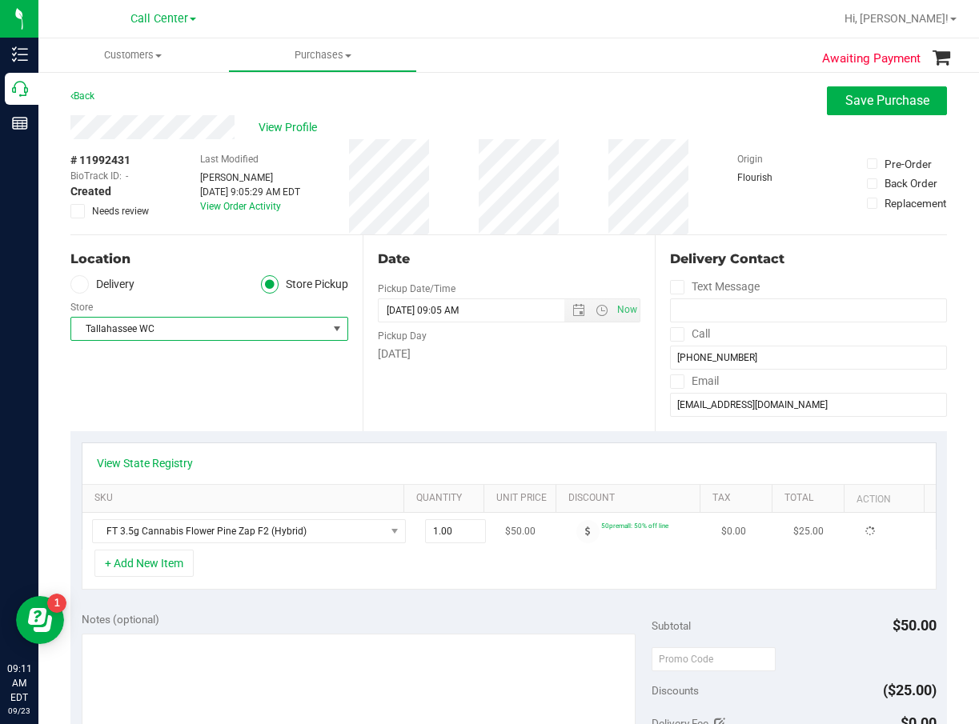
click at [231, 332] on span "Tallahassee WC" at bounding box center [199, 329] width 256 height 22
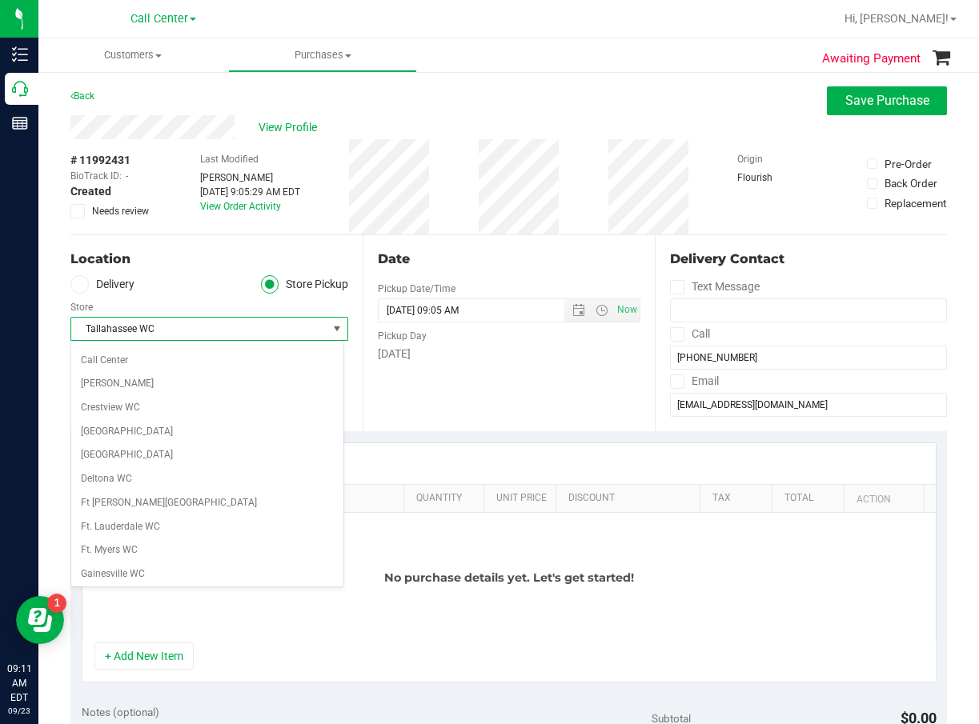
scroll to position [102, 0]
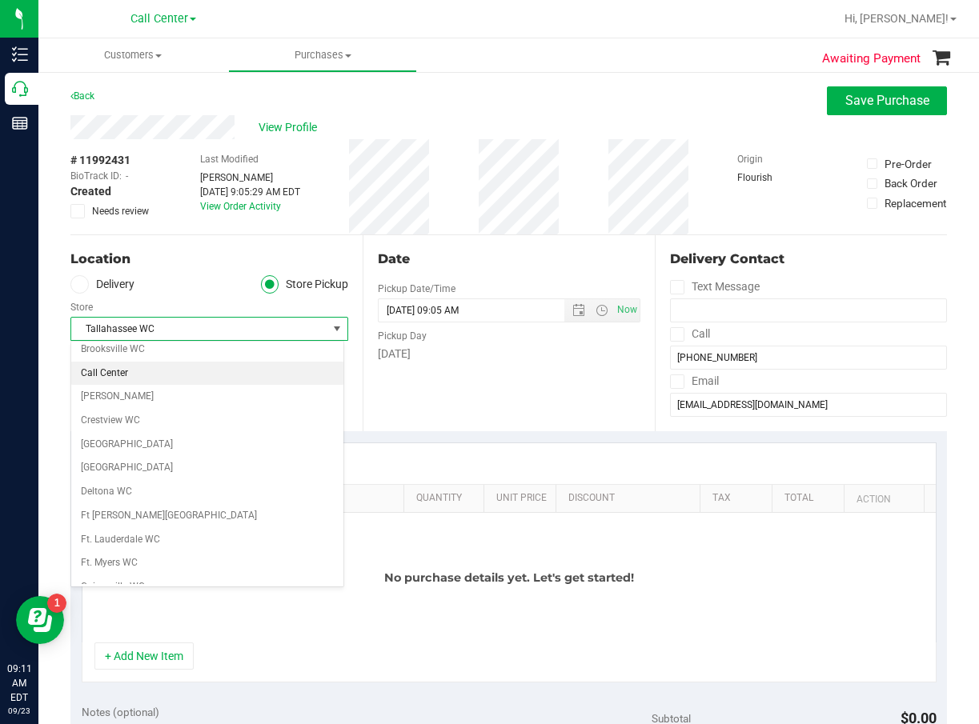
click at [231, 370] on li "Call Center" at bounding box center [207, 374] width 272 height 24
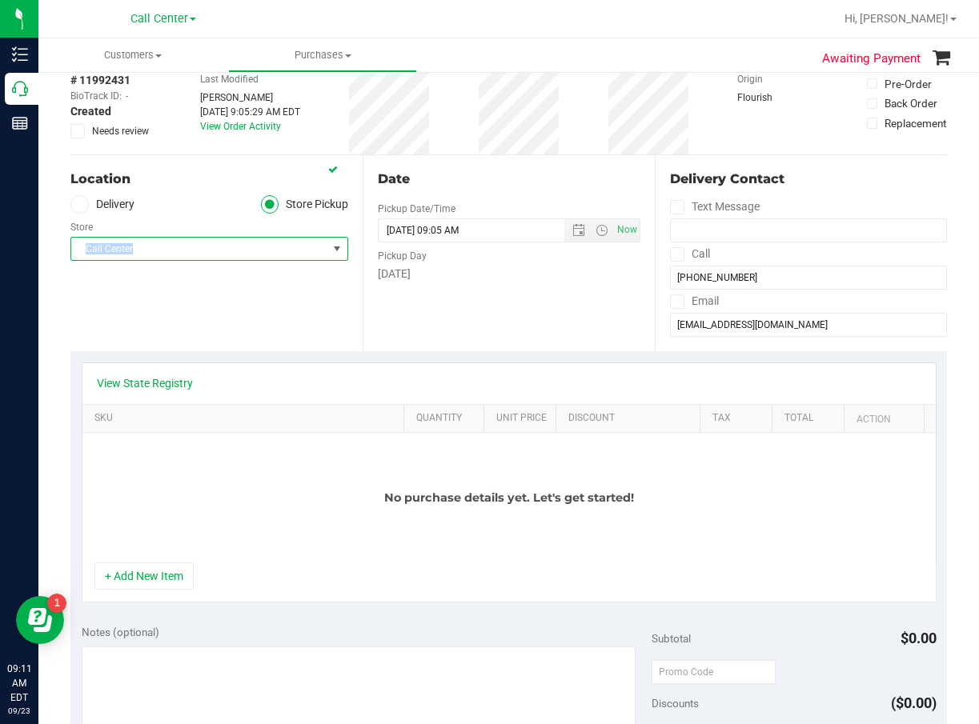
scroll to position [0, 0]
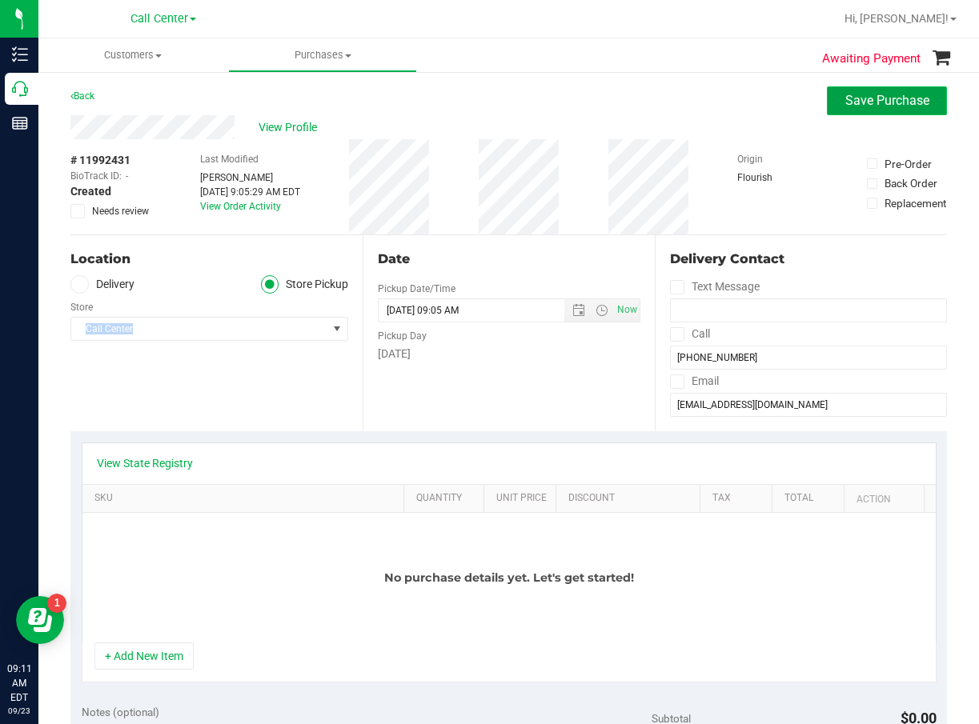
click at [880, 113] on button "Save Purchase" at bounding box center [887, 100] width 120 height 29
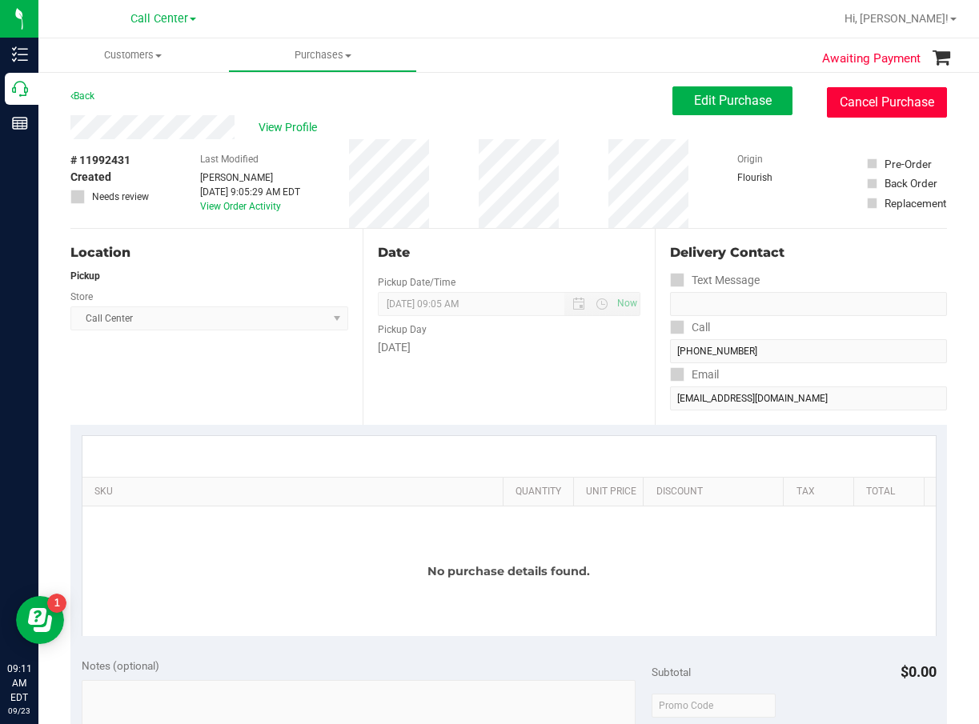
click at [859, 91] on button "Cancel Purchase" at bounding box center [887, 102] width 120 height 30
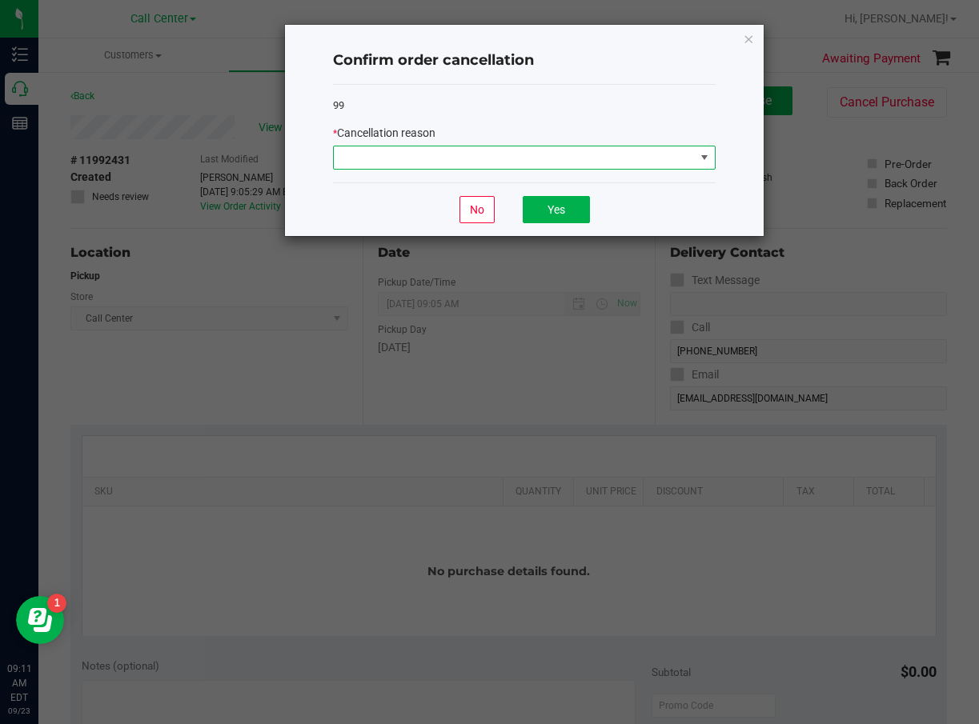
click at [659, 162] on span at bounding box center [514, 157] width 361 height 22
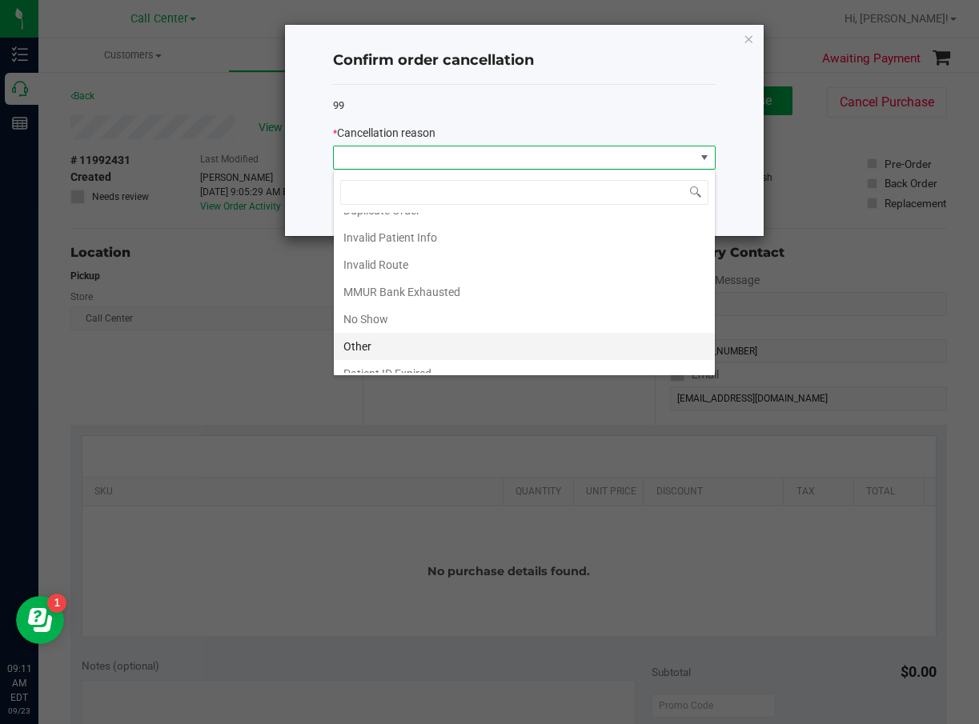
scroll to position [85, 0]
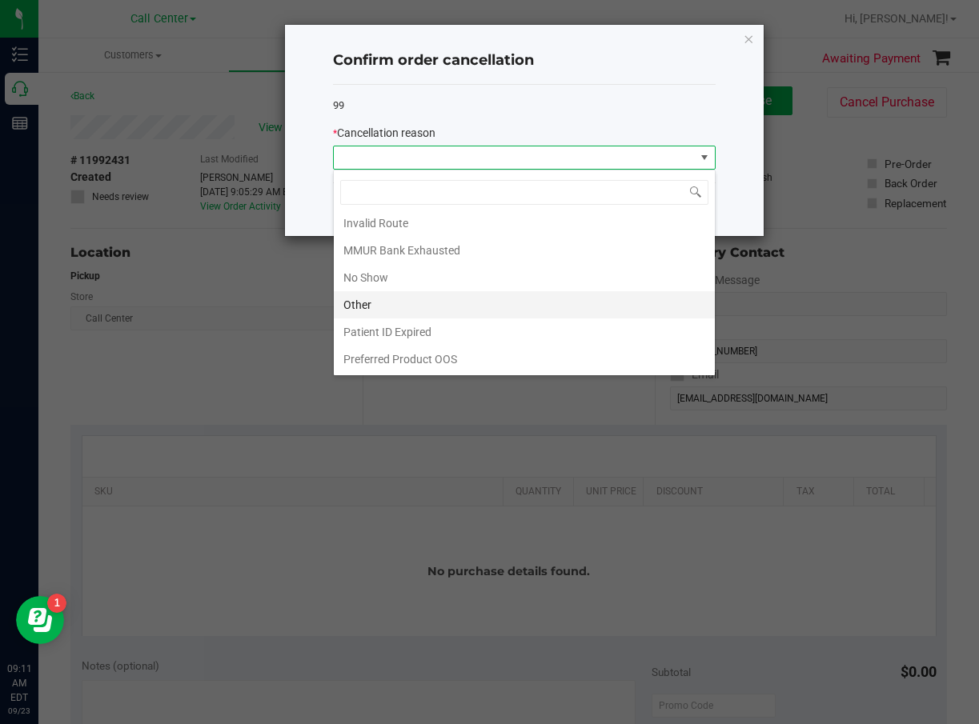
click at [465, 299] on li "Other" at bounding box center [524, 304] width 381 height 27
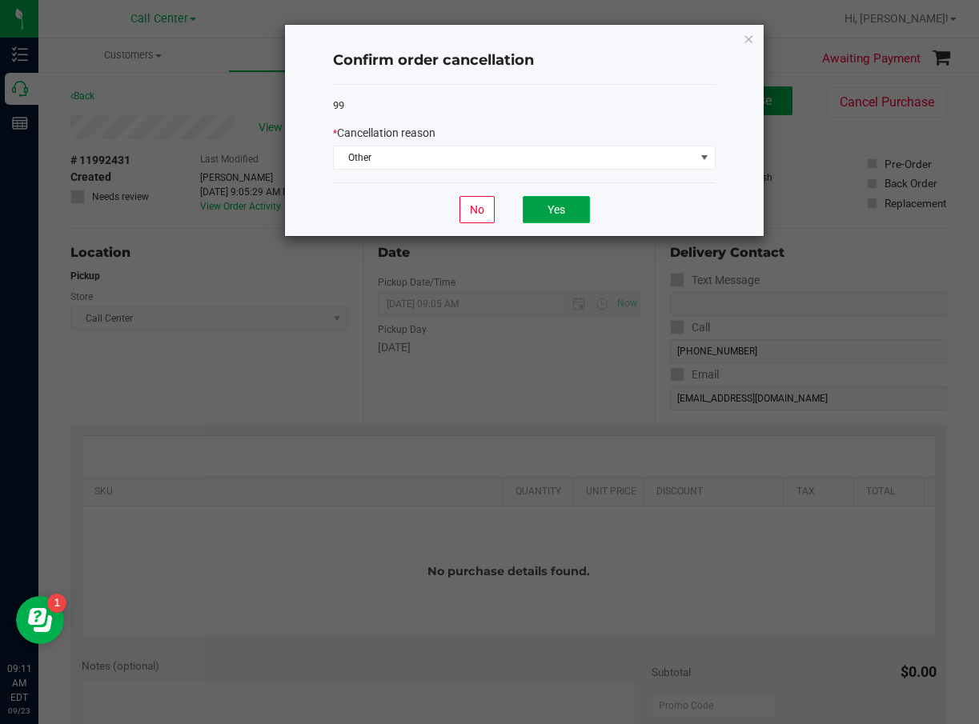
click at [568, 202] on button "Yes" at bounding box center [556, 209] width 67 height 27
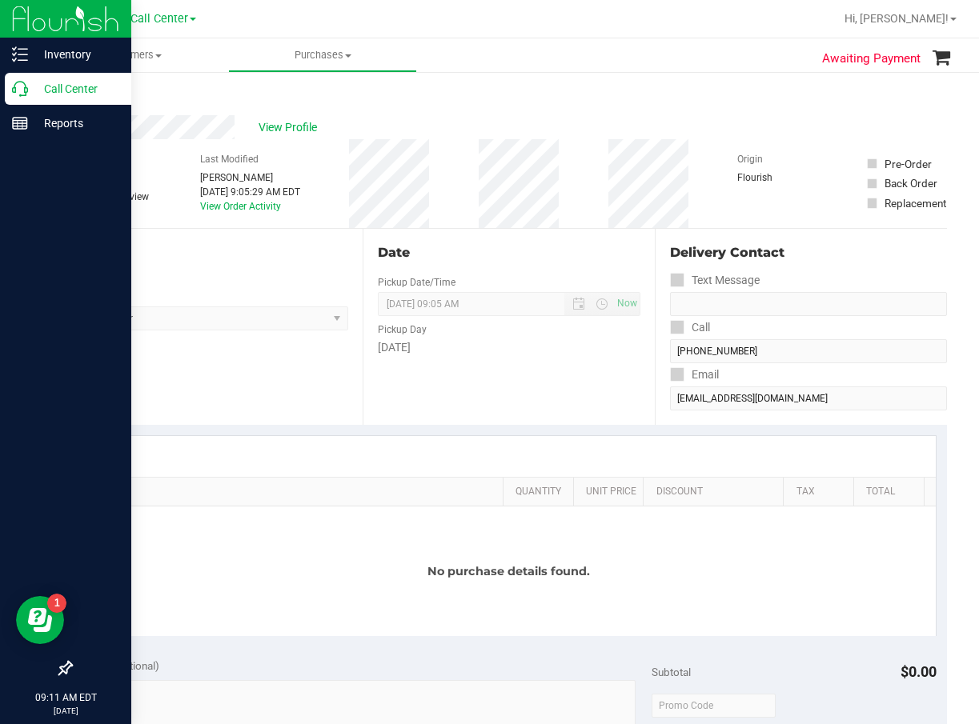
click at [41, 86] on p "Call Center" at bounding box center [76, 88] width 96 height 19
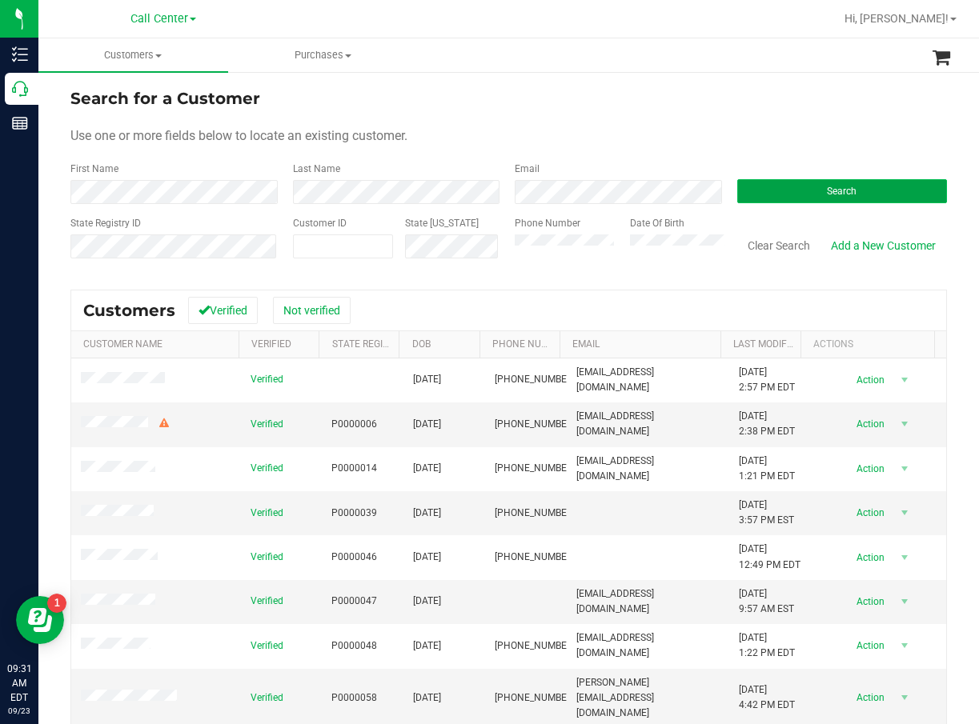
click at [837, 190] on span "Search" at bounding box center [842, 191] width 30 height 11
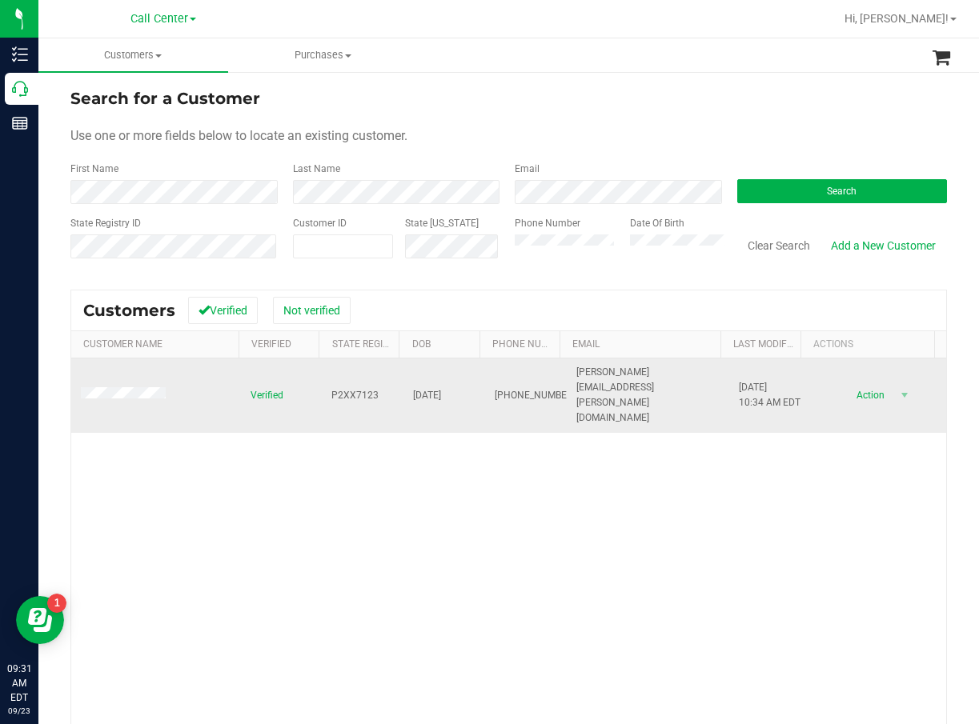
click at [333, 388] on span "P2XX7123" at bounding box center [354, 395] width 47 height 15
click at [334, 388] on span "P2XX7123" at bounding box center [354, 395] width 47 height 15
copy span "P2XX7123"
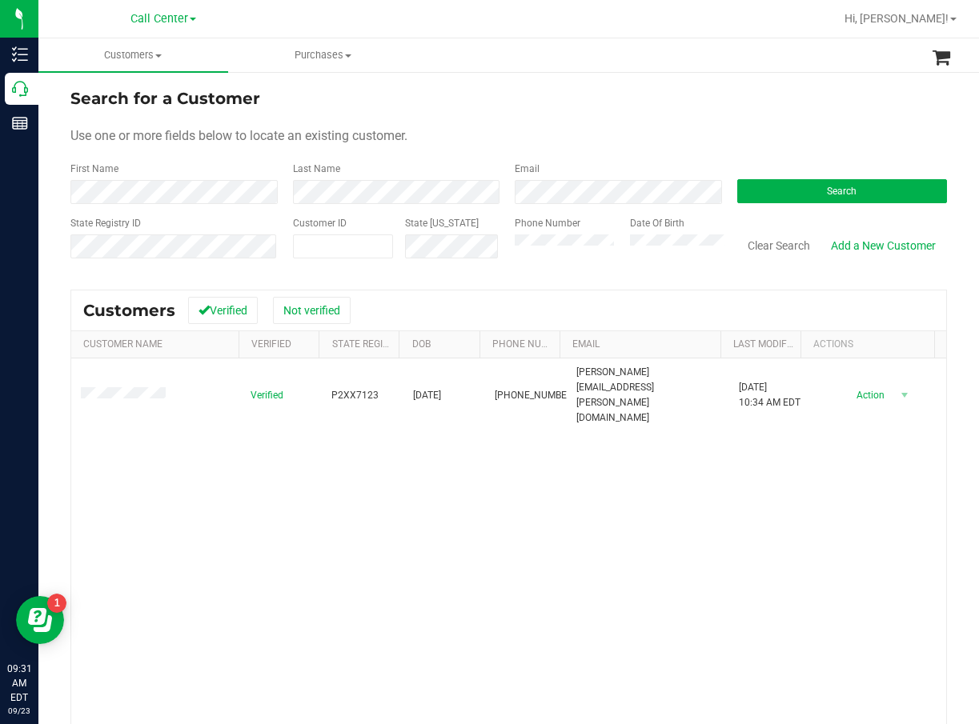
click at [523, 567] on div "Verified P2XX7123 07/28/1980 (443) 824-1161 chad.wiesenmayer@yahoo.com 5/5/2025…" at bounding box center [508, 587] width 875 height 456
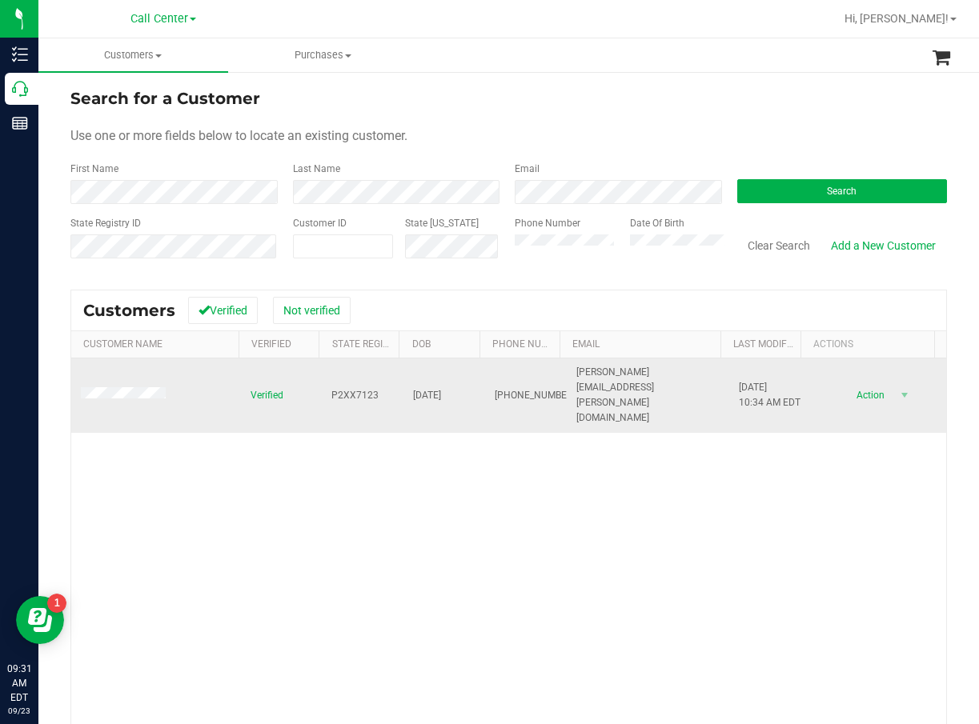
click at [434, 389] on span "07/28/1980" at bounding box center [427, 395] width 28 height 15
copy span "07/28/1980"
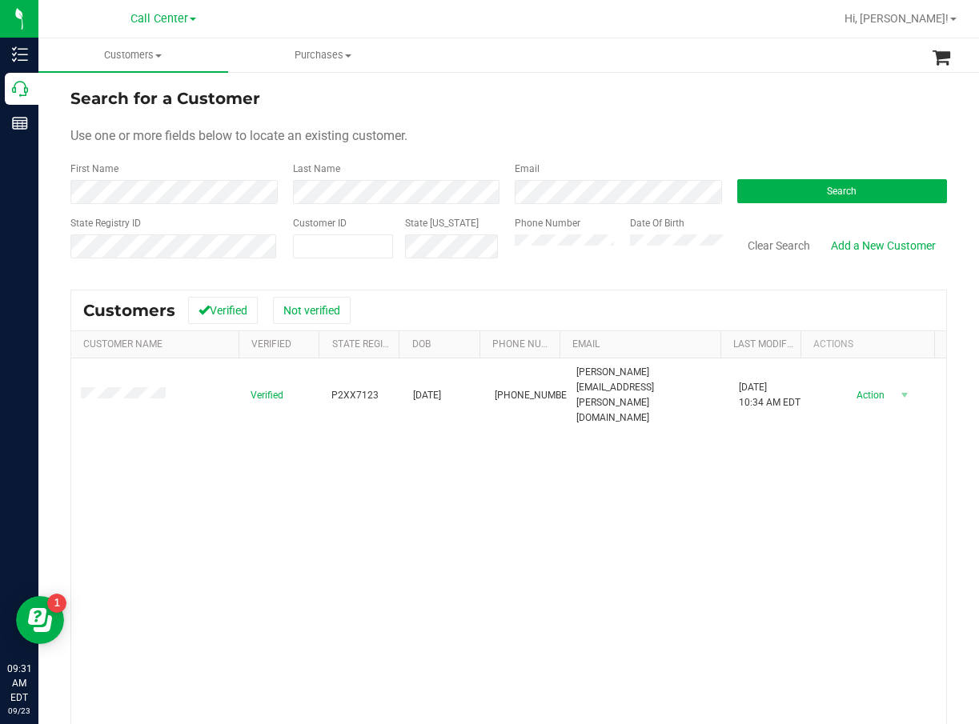
click at [523, 498] on div "Verified P2XX7123 07/28/1980 (443) 824-1161 chad.wiesenmayer@yahoo.com 5/5/2025…" at bounding box center [508, 587] width 875 height 456
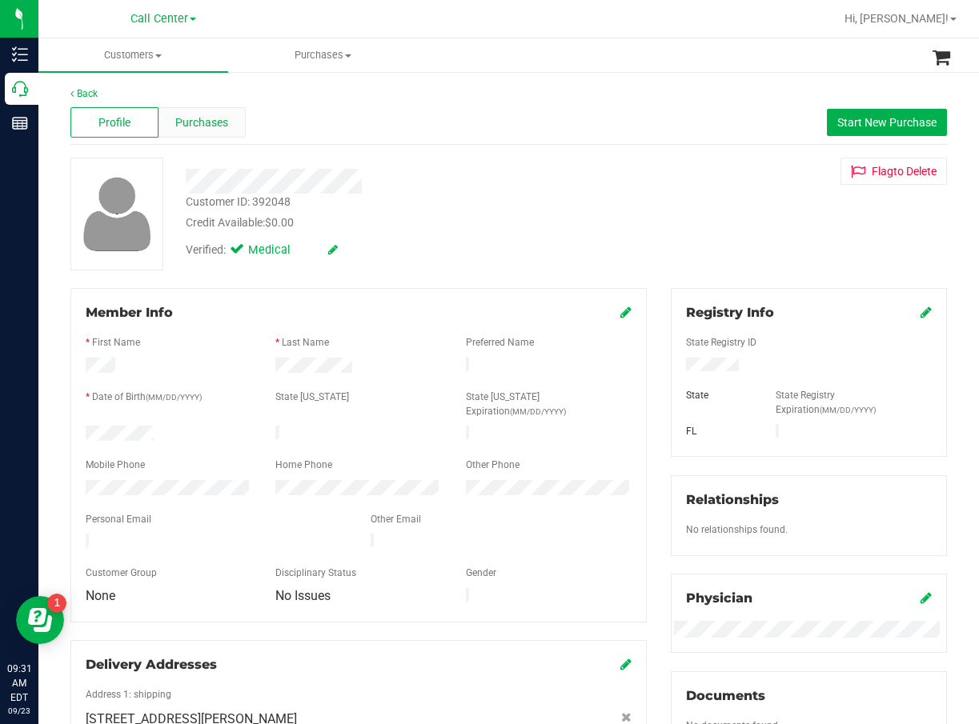
click at [218, 114] on span "Purchases" at bounding box center [201, 122] width 53 height 17
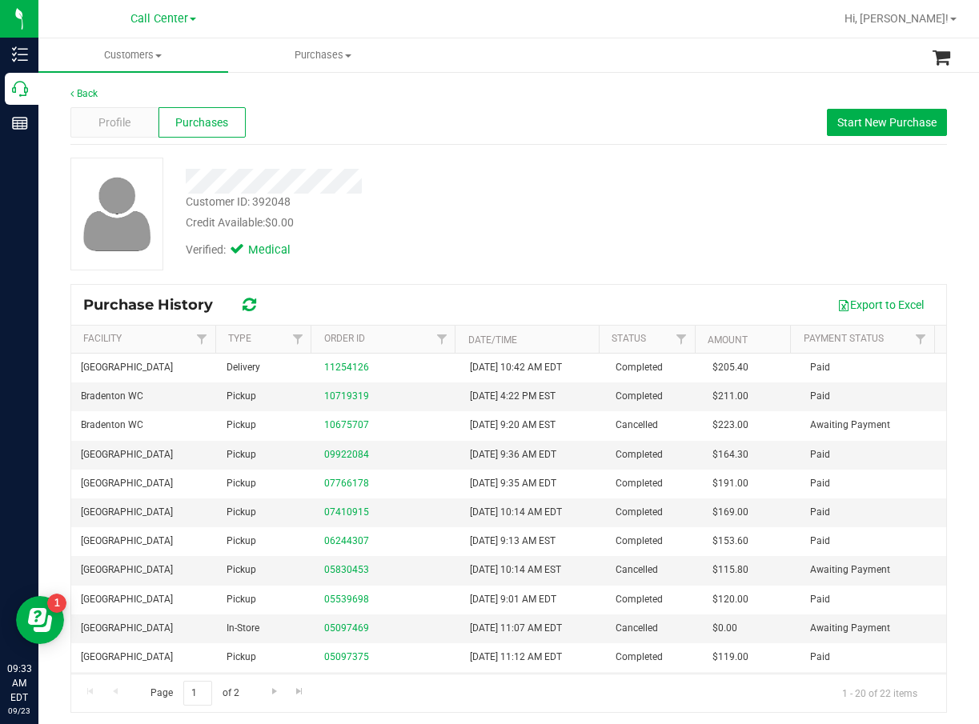
drag, startPoint x: 647, startPoint y: 176, endPoint x: 587, endPoint y: 175, distance: 60.0
click at [647, 176] on div "Customer ID: 392048 Credit Available: $0.00 Verified: Medical" at bounding box center [508, 214] width 900 height 113
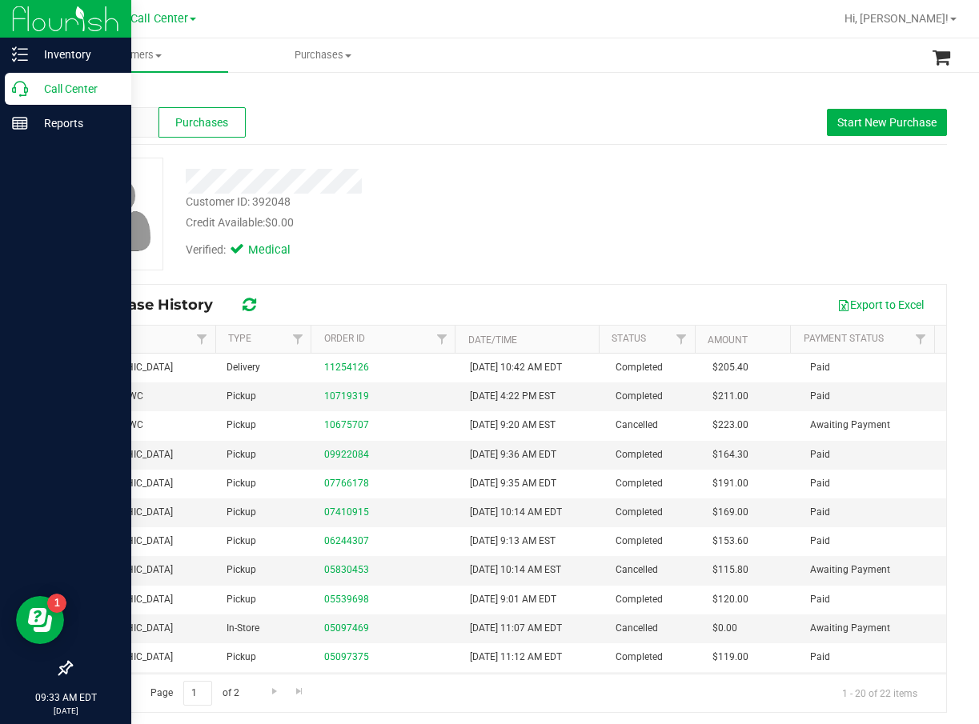
click at [18, 87] on icon at bounding box center [20, 89] width 16 height 16
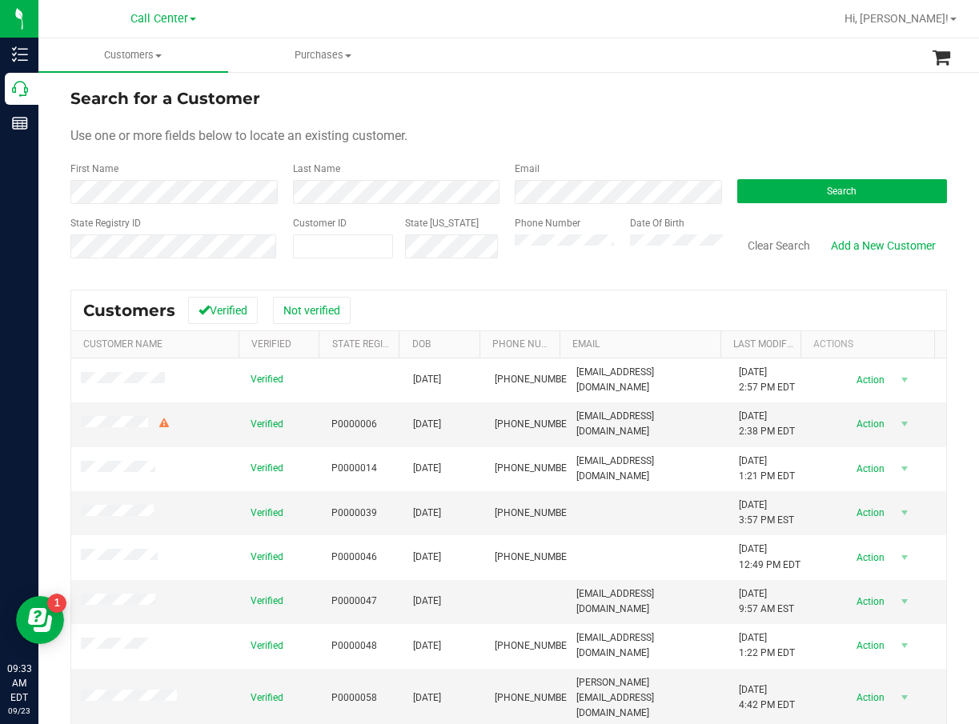
drag, startPoint x: 643, startPoint y: 114, endPoint x: 499, endPoint y: 233, distance: 186.5
click at [643, 114] on form "Search for a Customer Use one or more fields below to locate an existing custom…" at bounding box center [508, 179] width 876 height 186
drag, startPoint x: 296, startPoint y: 259, endPoint x: 304, endPoint y: 252, distance: 10.8
paste input "1572652"
type input "1572652"
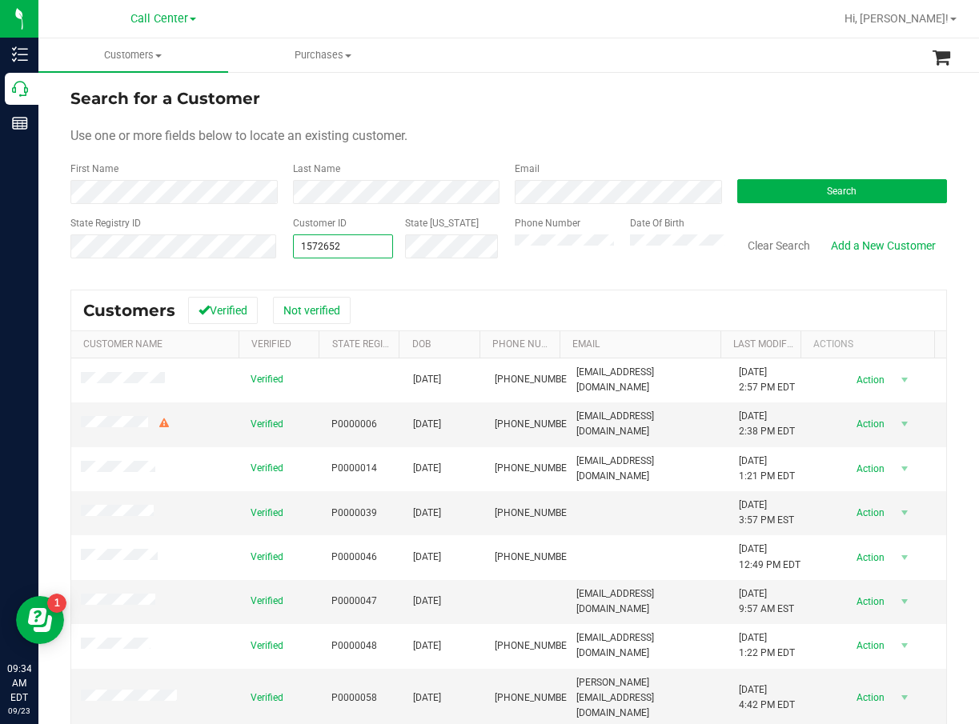
type input "1572652"
click at [880, 184] on div "Search for a Customer Use one or more fields below to locate an existing custom…" at bounding box center [508, 470] width 940 height 800
click at [880, 186] on button "Search" at bounding box center [842, 191] width 210 height 24
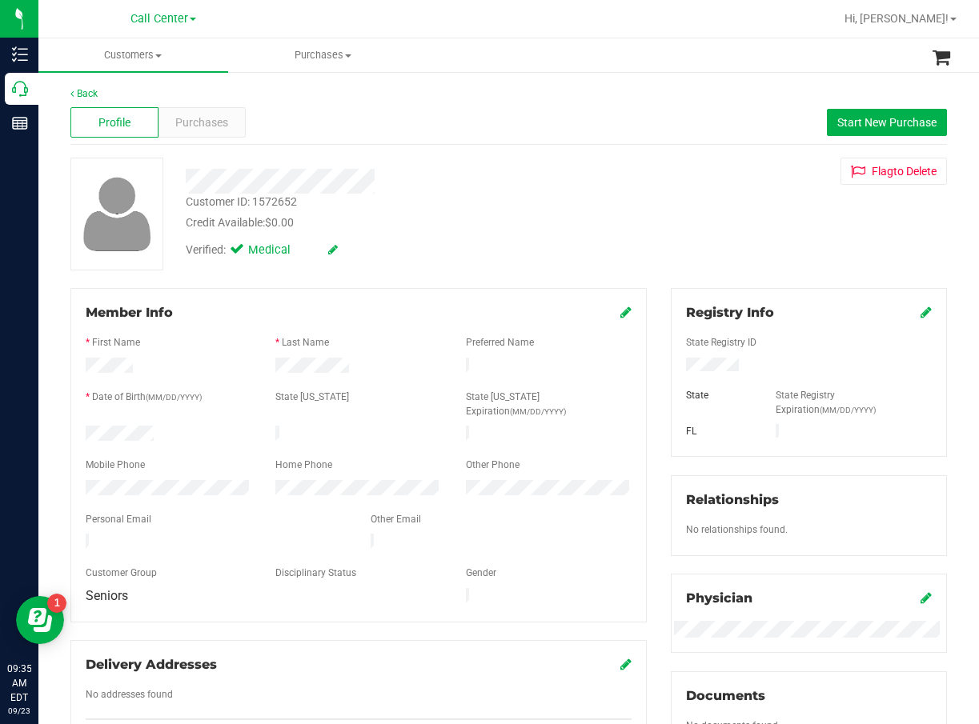
drag, startPoint x: 520, startPoint y: 187, endPoint x: 423, endPoint y: 166, distance: 99.8
click at [520, 187] on div at bounding box center [399, 181] width 451 height 25
click at [180, 124] on span "Purchases" at bounding box center [201, 122] width 53 height 17
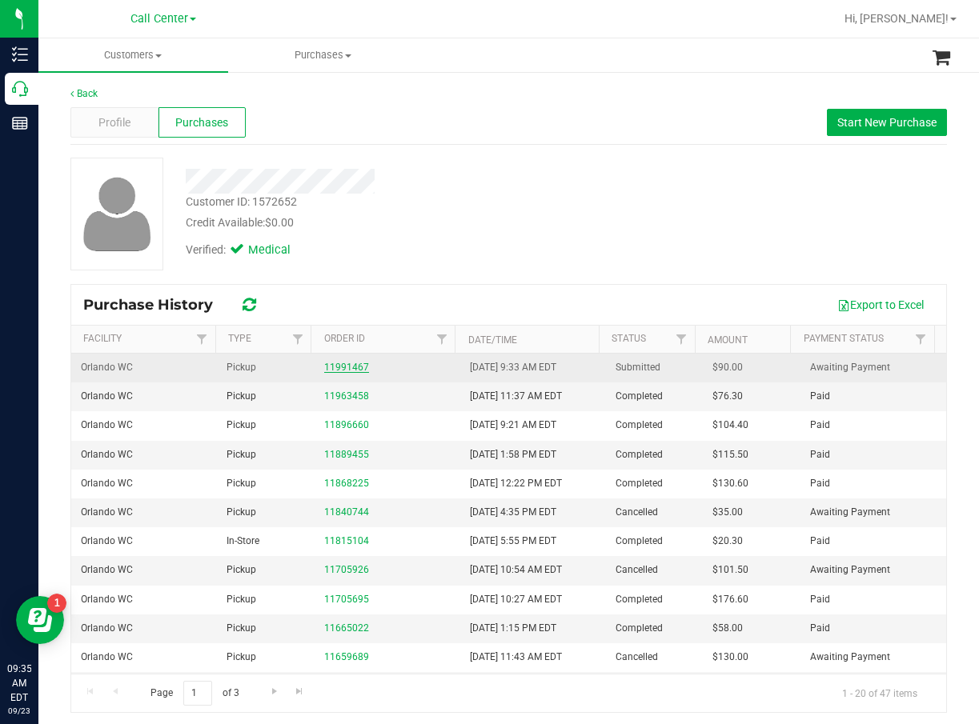
click at [347, 371] on link "11991467" at bounding box center [346, 367] width 45 height 11
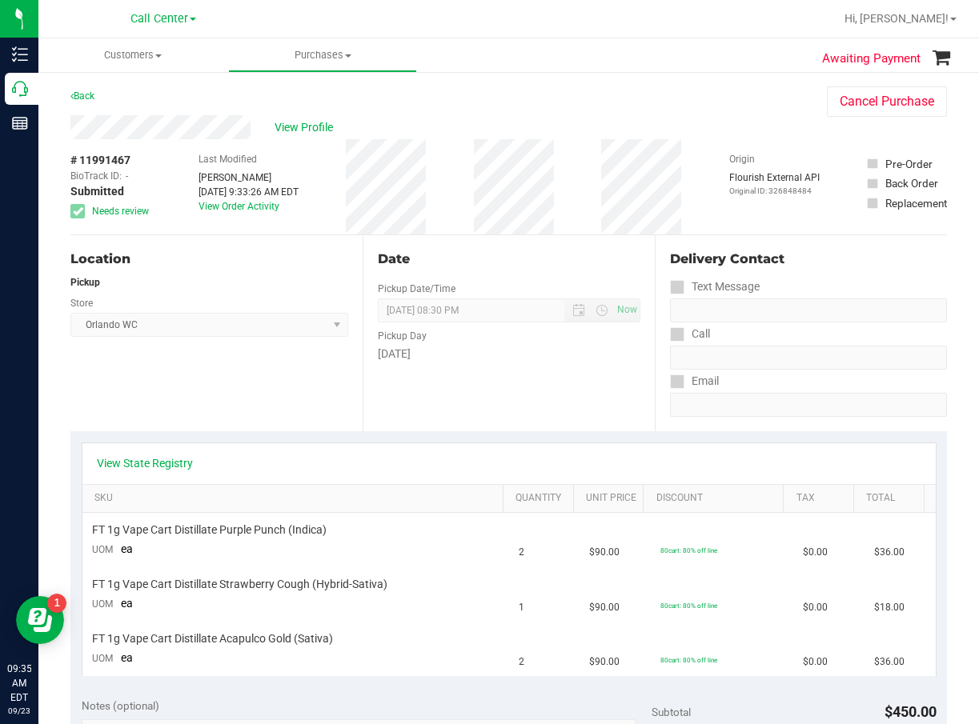
click at [218, 467] on div "View State Registry" at bounding box center [509, 463] width 824 height 16
click at [204, 458] on div "View State Registry" at bounding box center [509, 463] width 824 height 16
click at [171, 459] on link "View State Registry" at bounding box center [145, 463] width 96 height 16
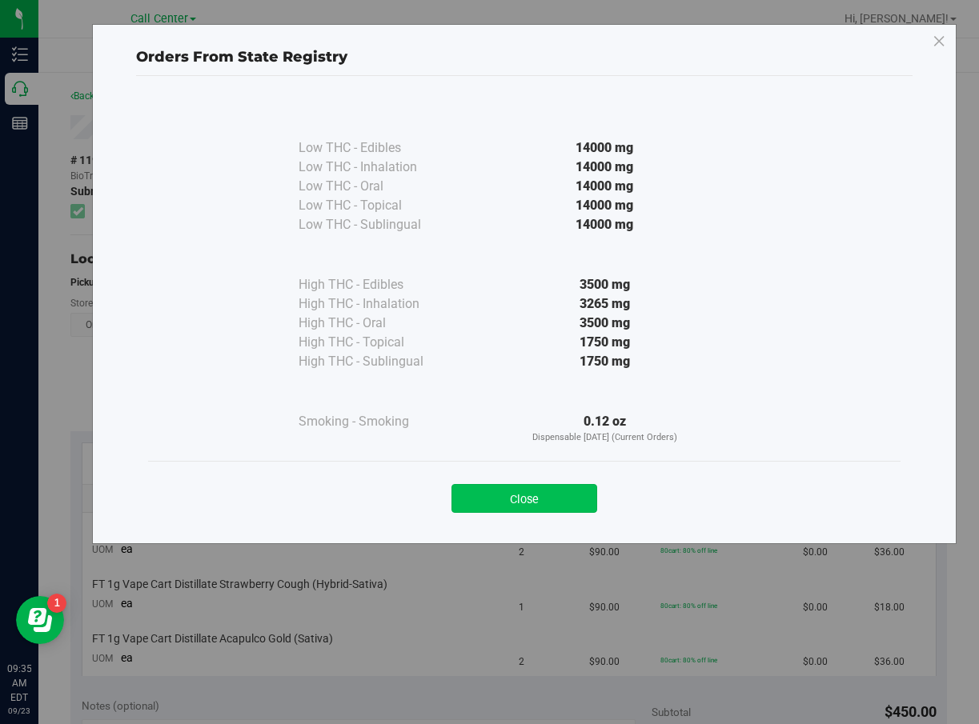
click at [483, 502] on button "Close" at bounding box center [524, 498] width 146 height 29
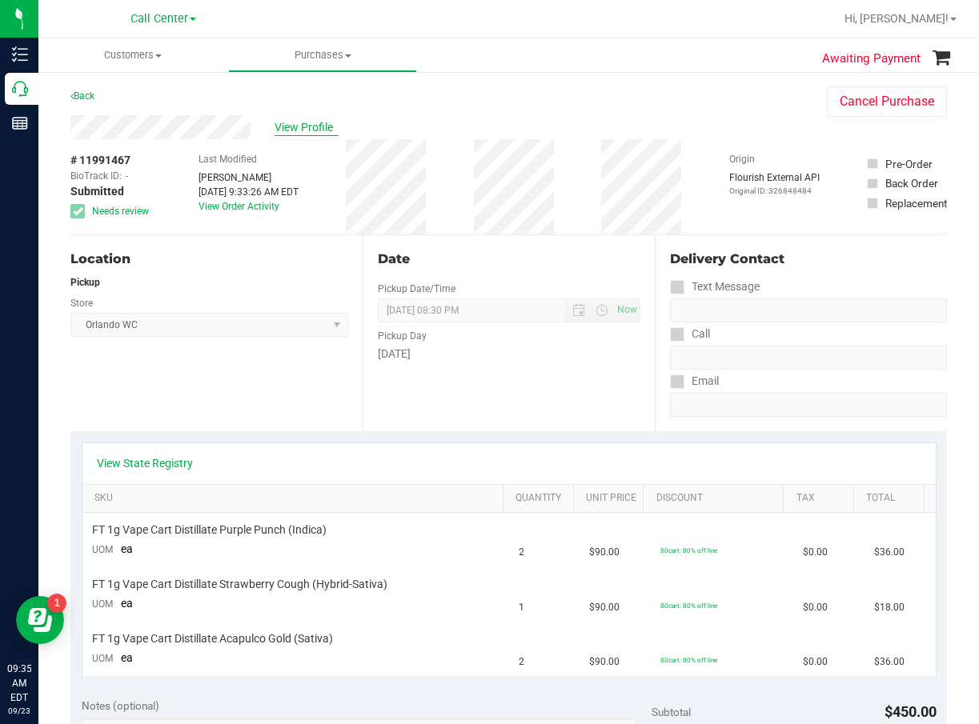
click at [291, 122] on span "View Profile" at bounding box center [307, 127] width 64 height 17
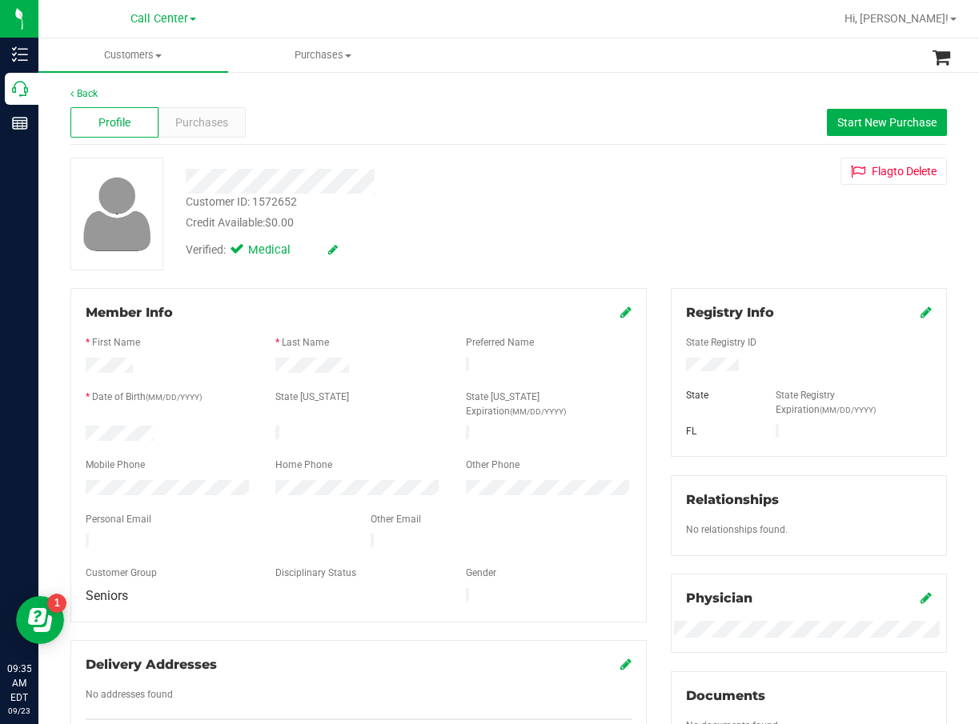
click at [559, 254] on div "Verified: Medical" at bounding box center [399, 248] width 451 height 35
click at [210, 114] on span "Purchases" at bounding box center [201, 122] width 53 height 17
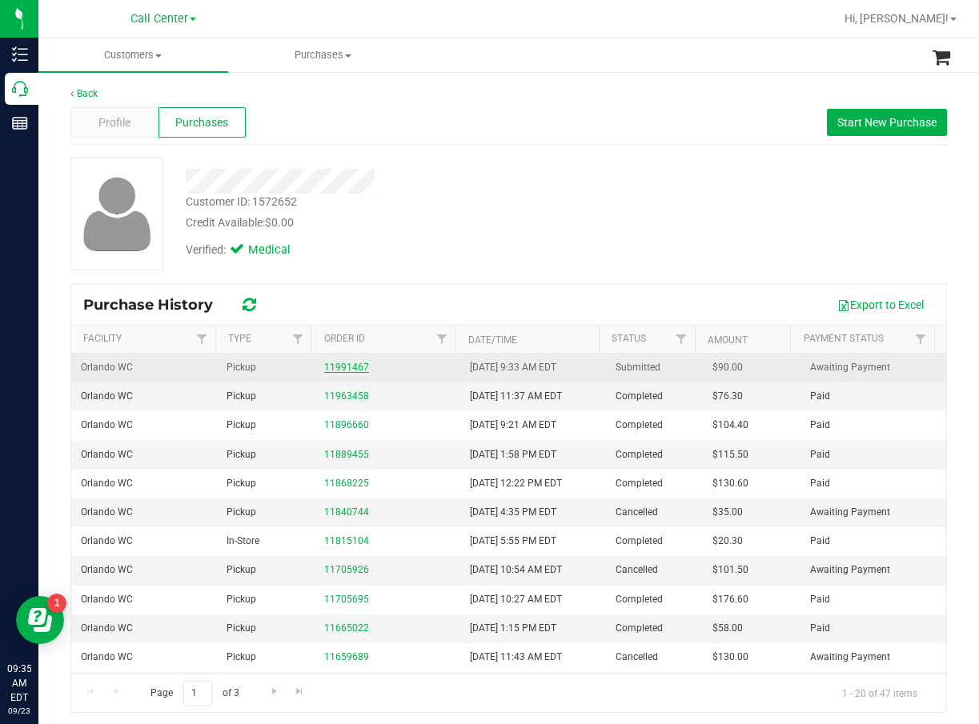
click at [350, 367] on link "11991467" at bounding box center [346, 367] width 45 height 11
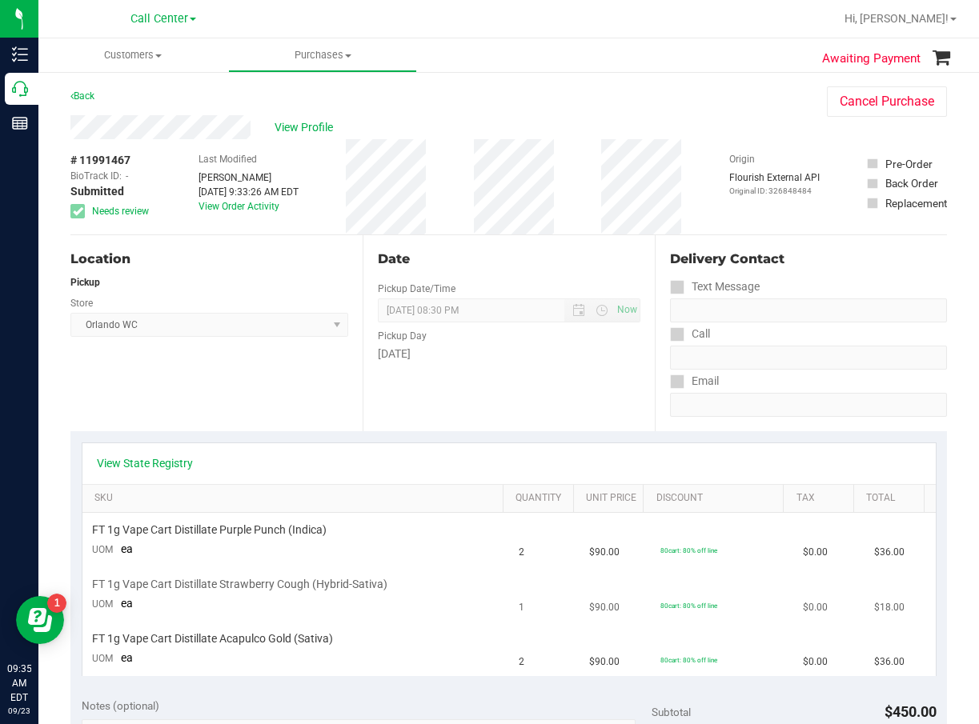
click at [403, 613] on td "FT 1g Vape Cart Distillate Strawberry Cough (Hybrid-Sativa) UOM ea" at bounding box center [295, 595] width 427 height 54
click at [265, 649] on td "FT 1g Vape Cart Distillate Acapulco Gold (Sativa) UOM ea" at bounding box center [295, 650] width 427 height 54
click at [287, 585] on span "FT 1g Vape Cart Distillate Strawberry Cough (Hybrid-Sativa)" at bounding box center [239, 584] width 295 height 15
click at [284, 547] on td "FT 1g Vape Cart Distillate Purple Punch (Indica) UOM ea" at bounding box center [295, 540] width 427 height 54
click at [701, 586] on td "80cart: 80% off line" at bounding box center [722, 595] width 142 height 54
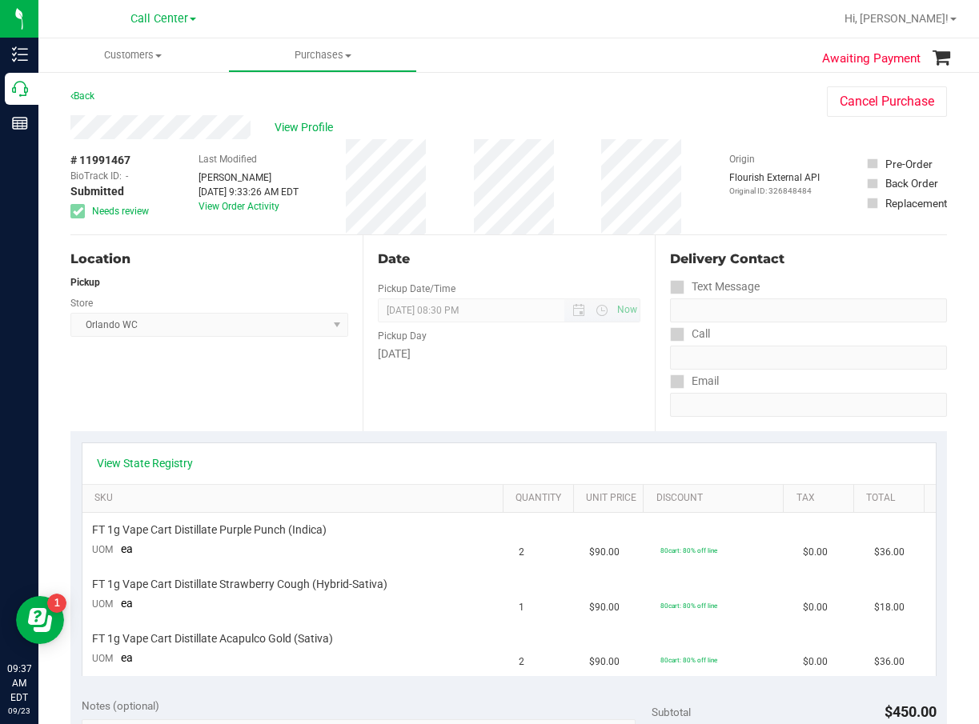
drag, startPoint x: 514, startPoint y: 323, endPoint x: 477, endPoint y: 316, distance: 37.4
click at [514, 323] on div "Pickup Day" at bounding box center [509, 334] width 263 height 23
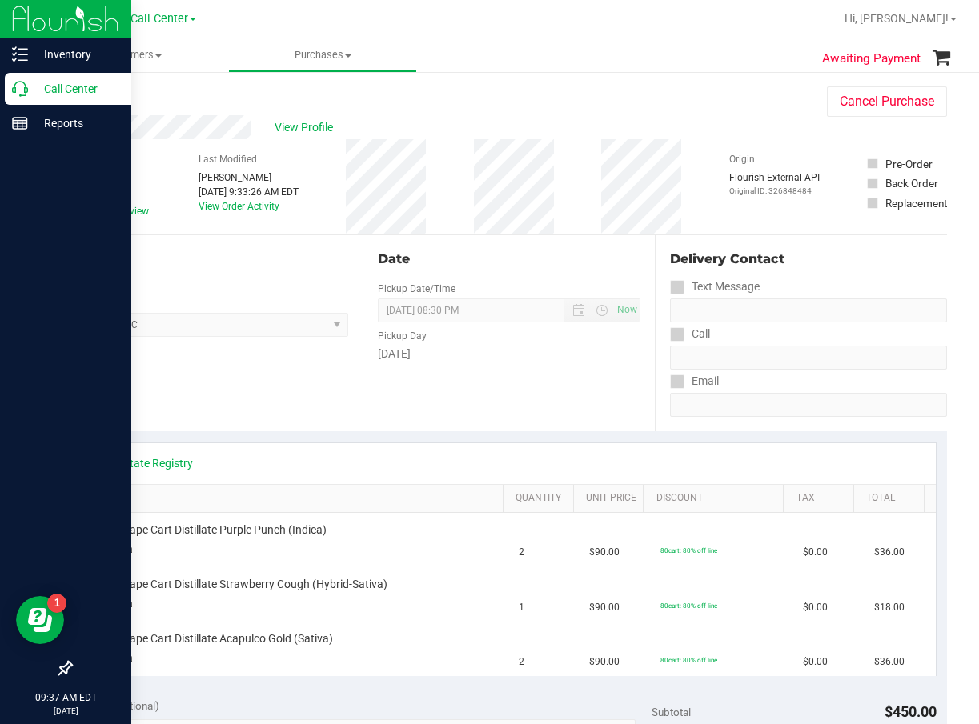
click at [37, 96] on p "Call Center" at bounding box center [76, 88] width 96 height 19
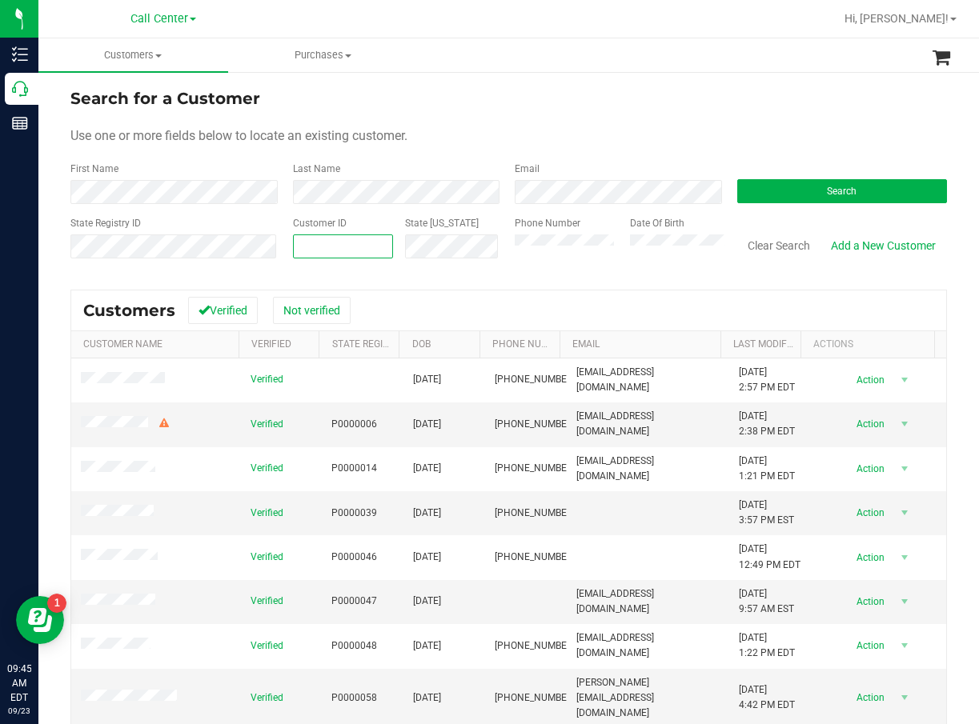
paste input "1572718"
type input "1572718"
click at [803, 198] on button "Search" at bounding box center [842, 191] width 210 height 24
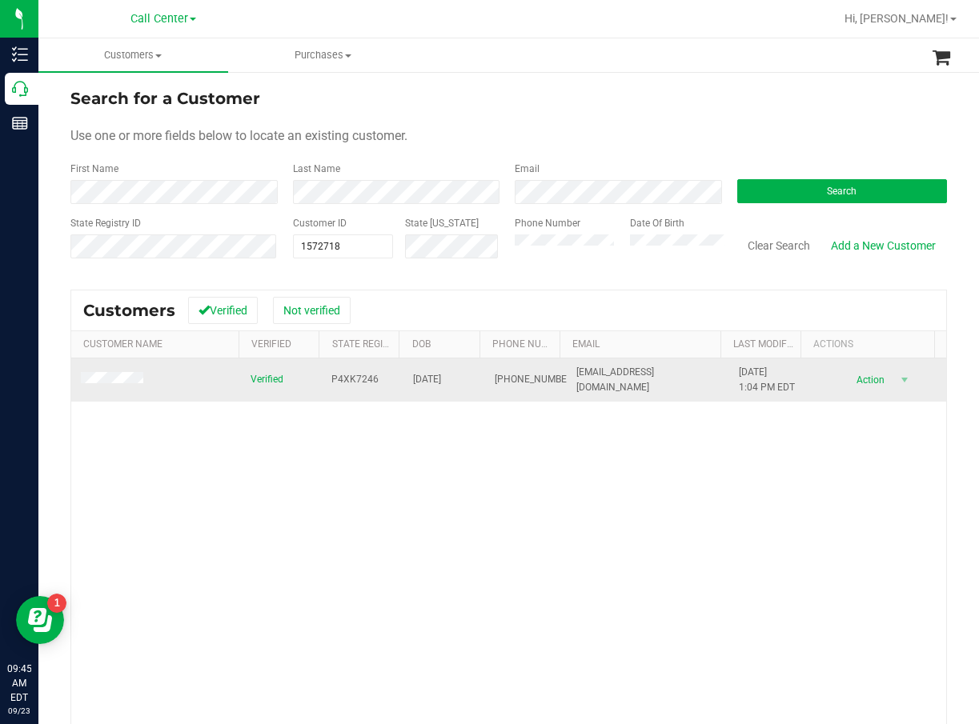
click at [344, 379] on span "P4XK7246" at bounding box center [354, 379] width 47 height 15
copy span "P4XK7246"
click at [427, 374] on span "03/24/1996" at bounding box center [427, 379] width 28 height 15
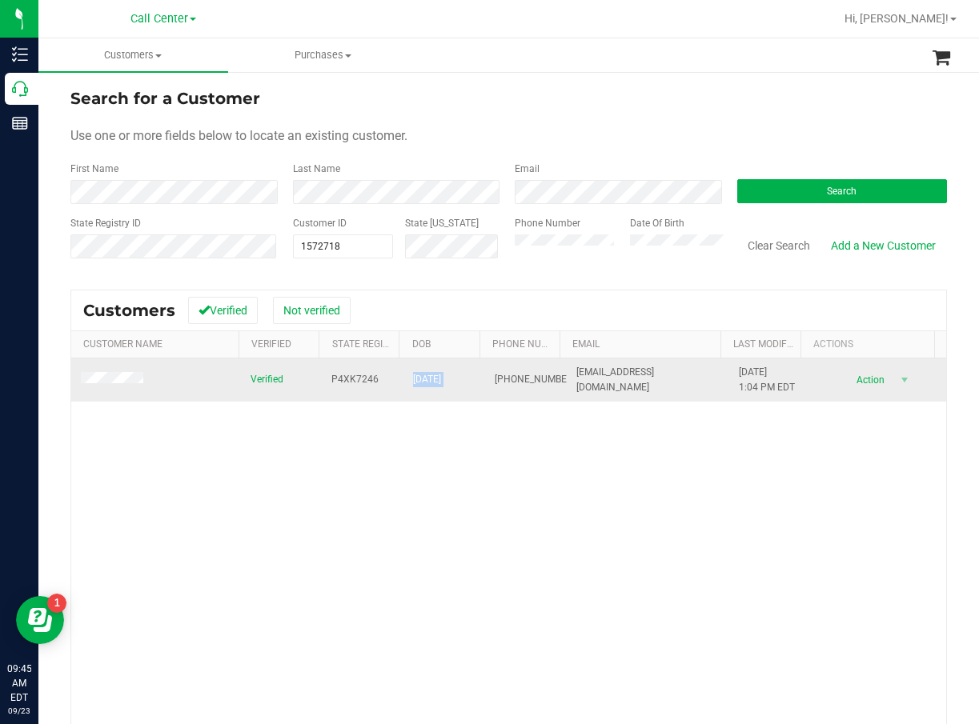
click at [427, 374] on span "03/24/1996" at bounding box center [427, 379] width 28 height 15
copy span "03/24/1996"
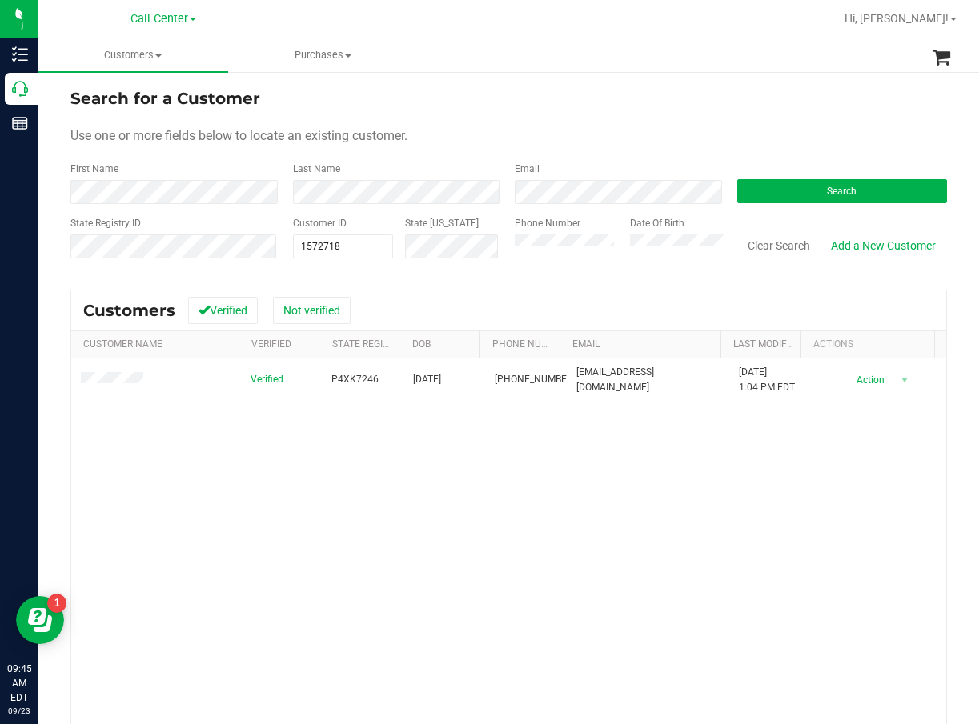
click at [497, 503] on div "Verified P4XK7246 03/24/1996 (321) 945-0646 brandonabdy96@gmail.com 5/1/2025 1:…" at bounding box center [508, 587] width 875 height 456
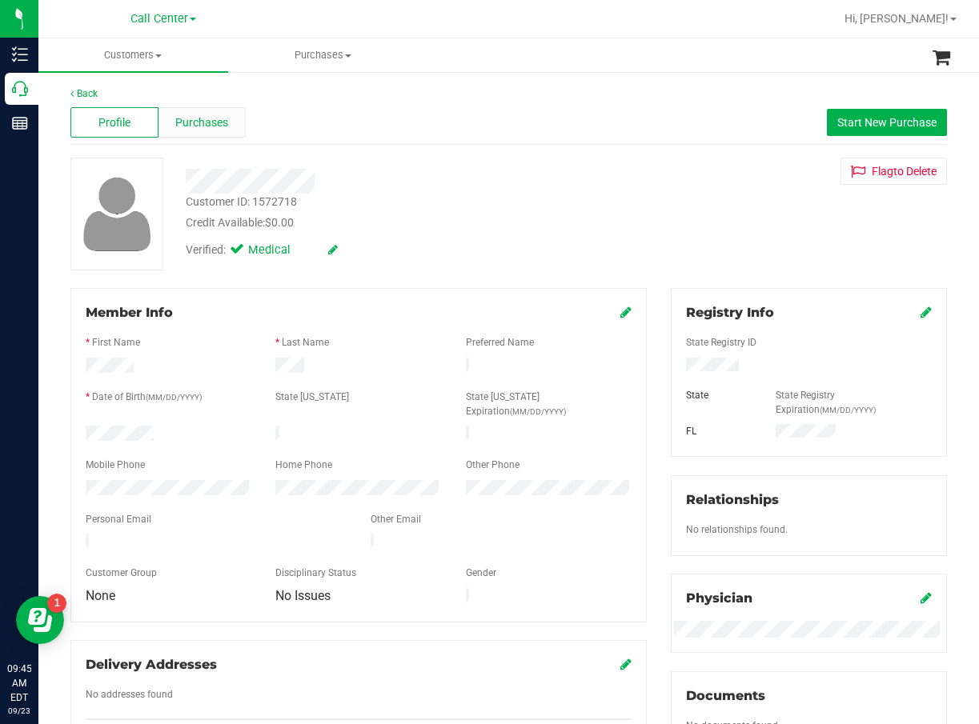
click at [221, 126] on span "Purchases" at bounding box center [201, 122] width 53 height 17
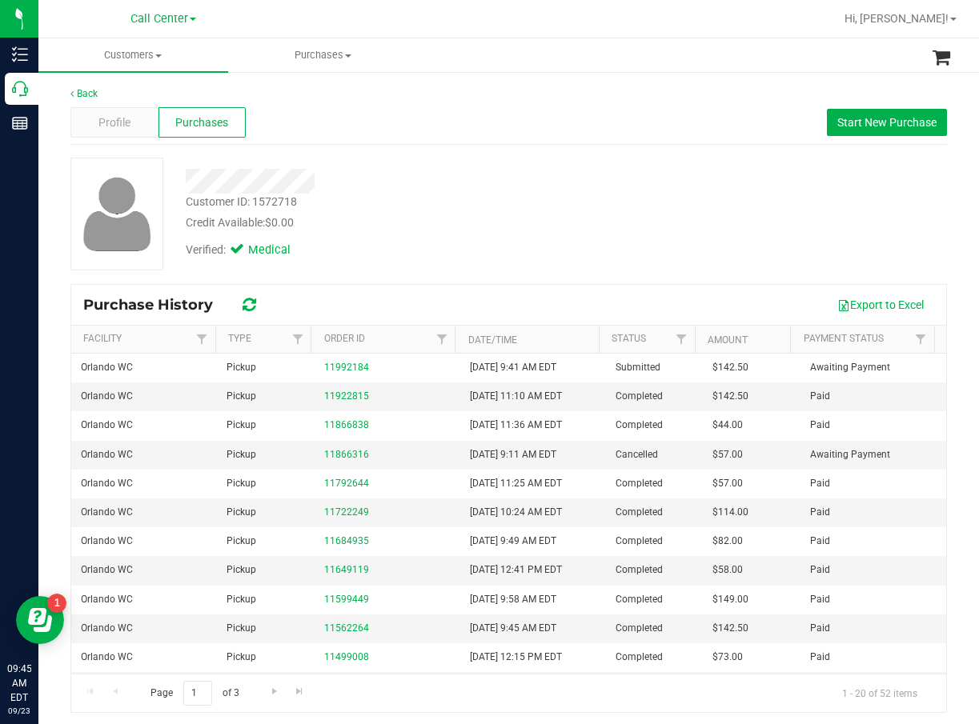
click at [459, 194] on div "Customer ID: 1572718 Credit Available: $0.00" at bounding box center [399, 213] width 451 height 38
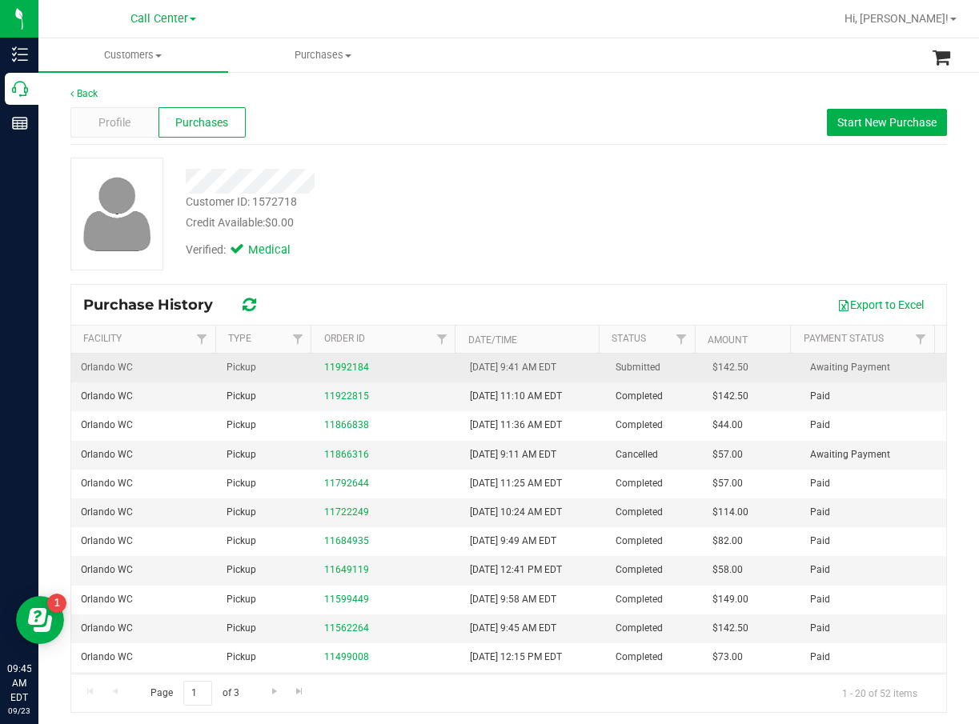
click at [324, 373] on div "11992184" at bounding box center [387, 367] width 126 height 15
click at [342, 375] on div "11992184" at bounding box center [387, 367] width 126 height 15
click at [351, 367] on link "11992184" at bounding box center [346, 367] width 45 height 11
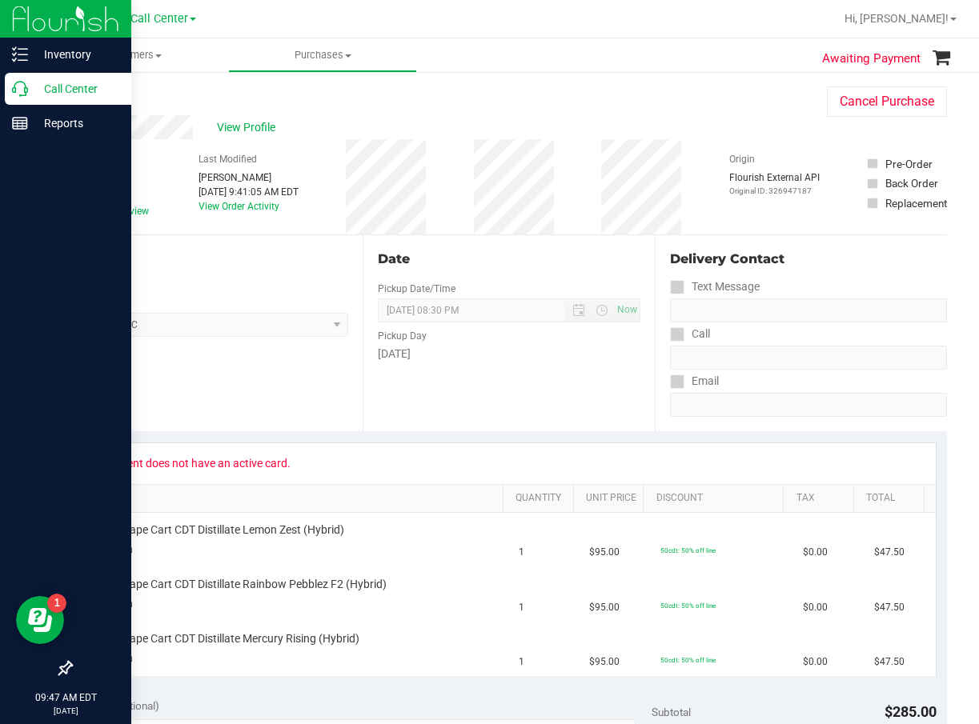
click at [20, 94] on icon at bounding box center [20, 89] width 16 height 16
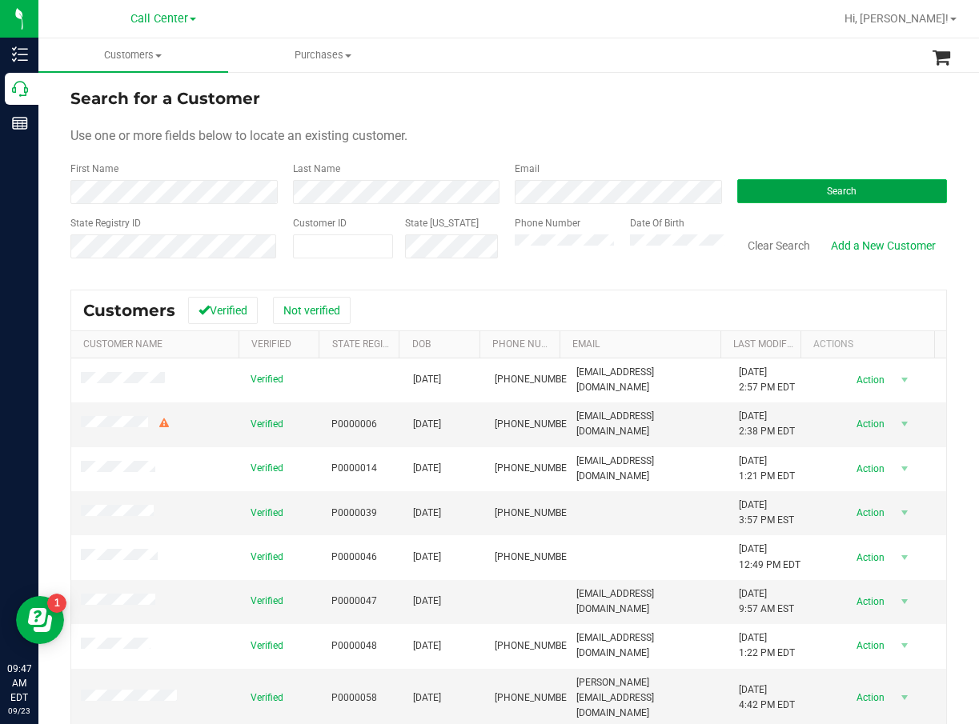
click at [864, 186] on button "Search" at bounding box center [842, 191] width 210 height 24
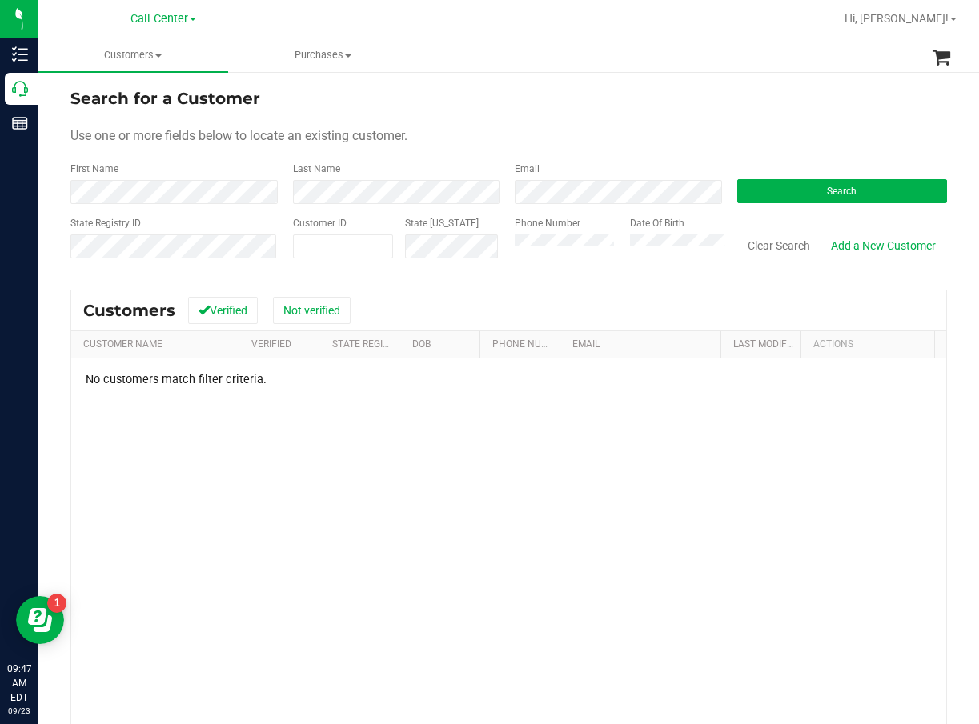
click at [747, 533] on div "No customers match filter criteria." at bounding box center [508, 594] width 875 height 471
click at [411, 269] on div "State ID" at bounding box center [448, 244] width 110 height 57
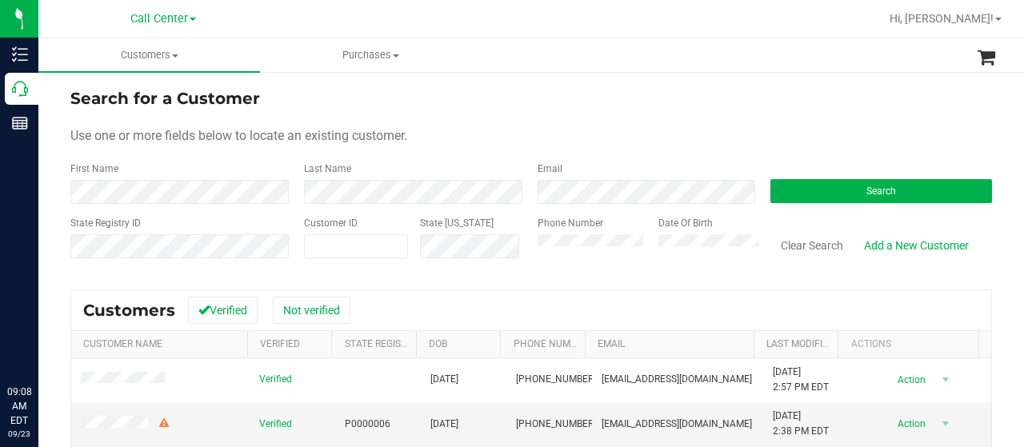
click at [126, 18] on div "Call Center" at bounding box center [163, 18] width 234 height 25
click at [146, 22] on span "Call Center" at bounding box center [159, 19] width 58 height 14
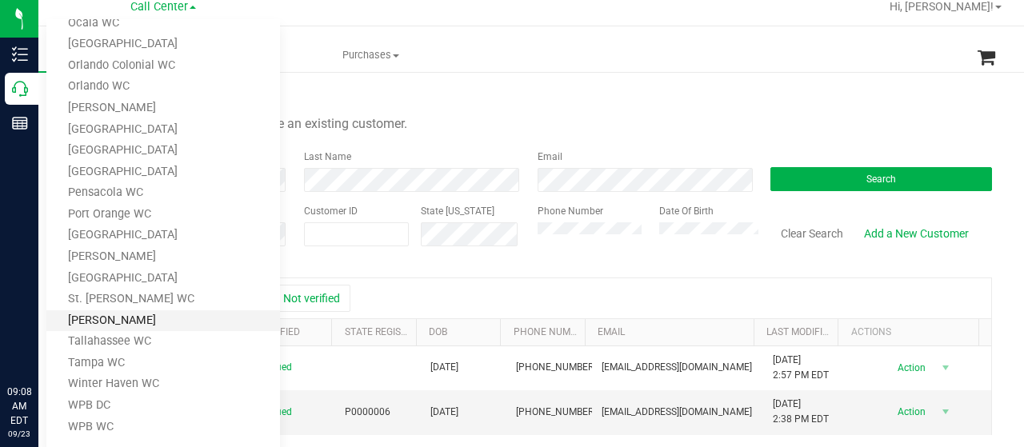
scroll to position [16, 0]
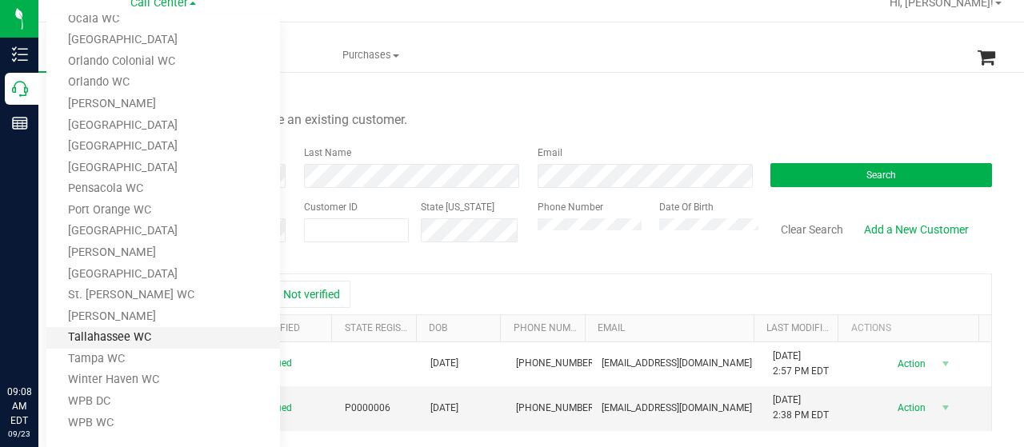
click at [158, 331] on link "Tallahassee WC" at bounding box center [163, 338] width 234 height 22
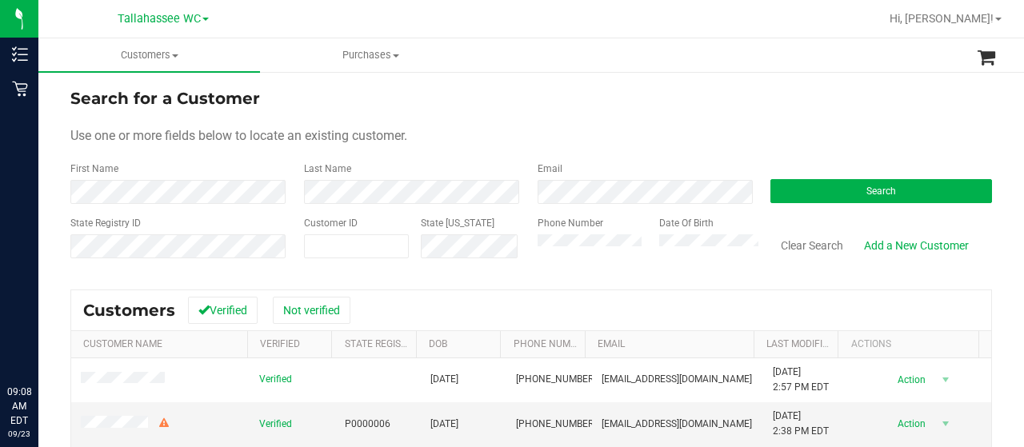
scroll to position [0, 0]
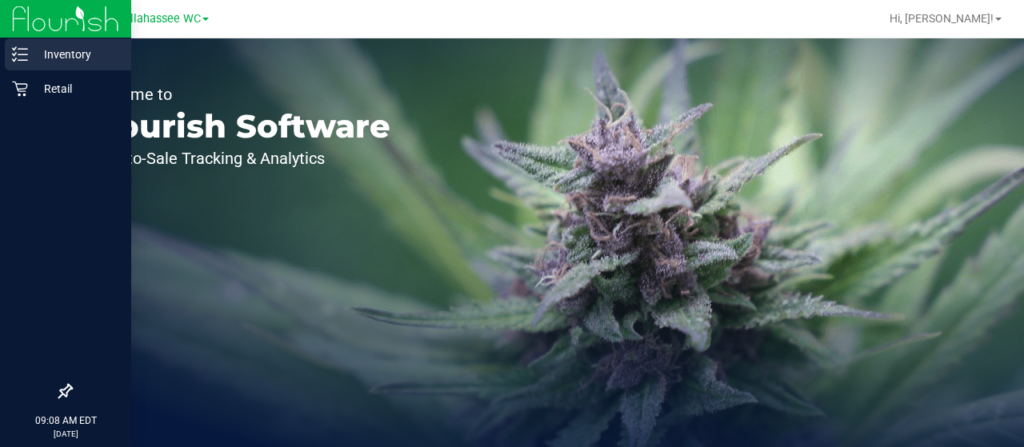
click at [53, 53] on p "Inventory" at bounding box center [76, 54] width 96 height 19
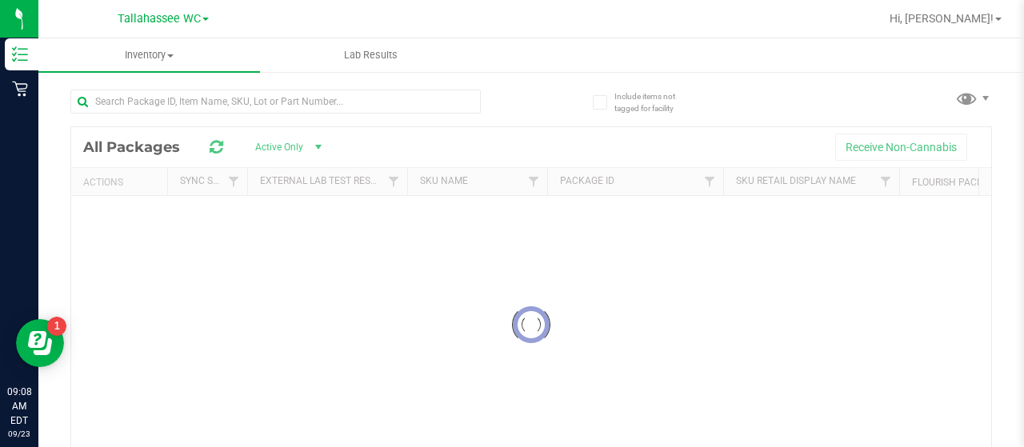
click at [130, 86] on div at bounding box center [300, 100] width 461 height 51
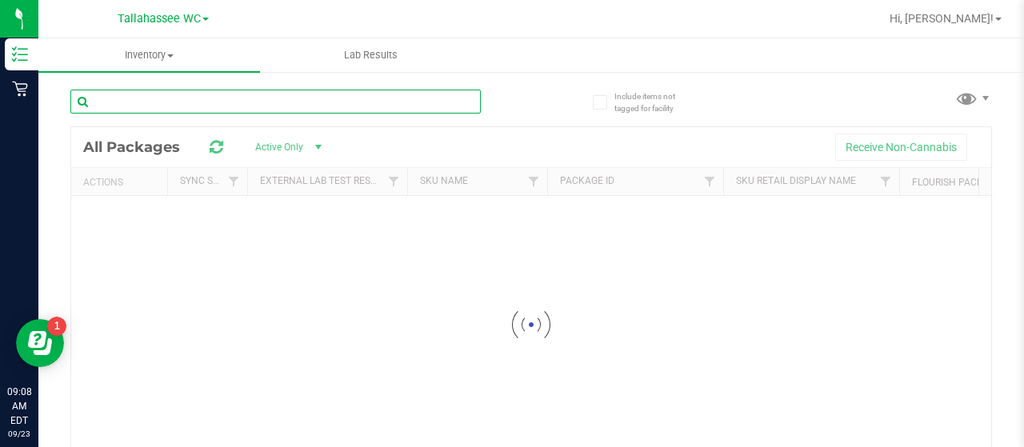
click at [137, 95] on input "text" at bounding box center [275, 102] width 411 height 24
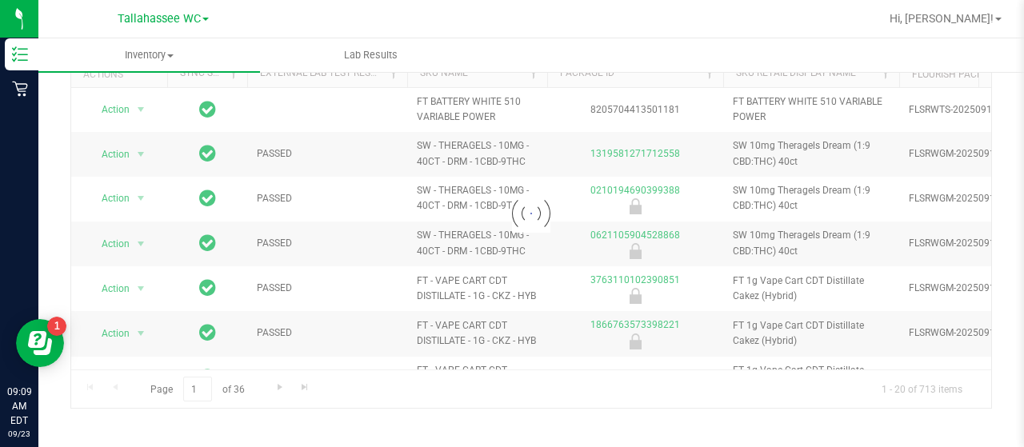
scroll to position [110, 0]
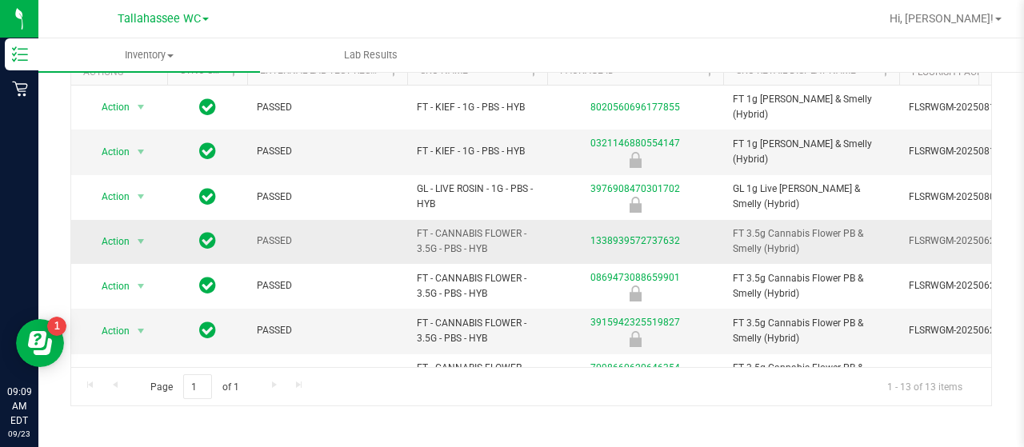
type input "pbs"
click at [656, 223] on td "1338939572737632" at bounding box center [635, 242] width 176 height 44
click at [660, 235] on link "1338939572737632" at bounding box center [636, 240] width 90 height 11
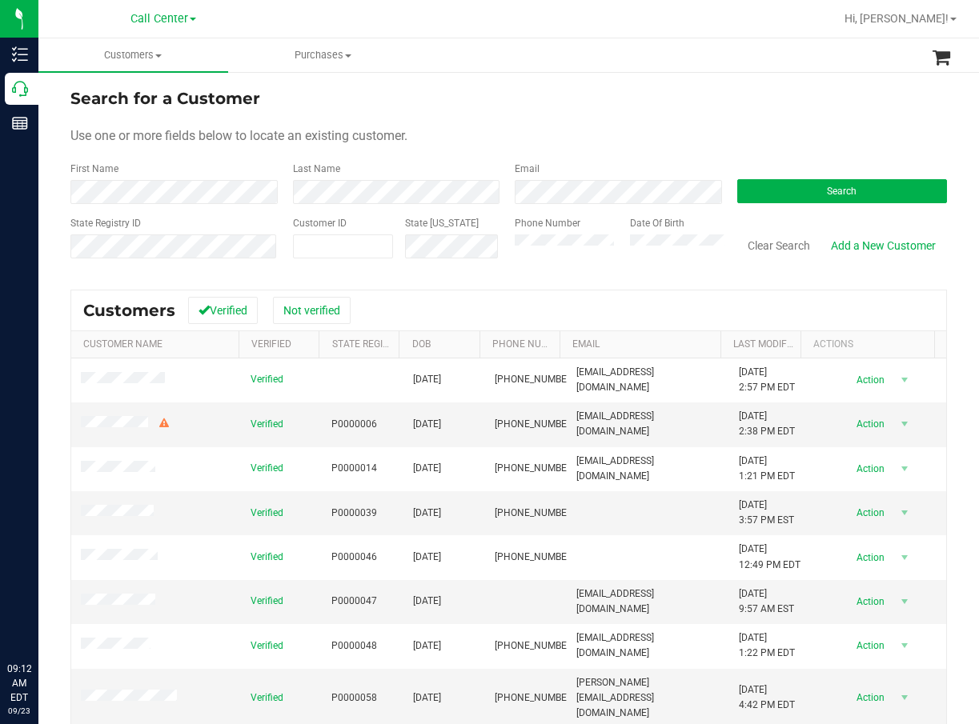
click at [792, 115] on form "Search for a Customer Use one or more fields below to locate an existing custom…" at bounding box center [508, 179] width 876 height 186
paste input "1595966"
type input "1595966"
click at [843, 181] on button "Search" at bounding box center [842, 191] width 210 height 24
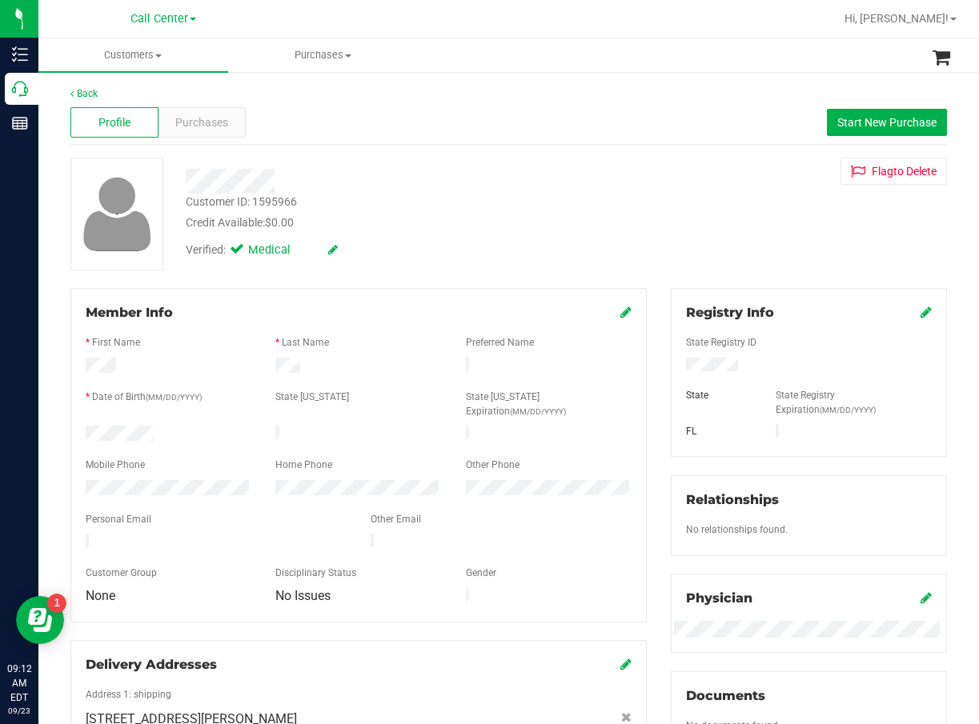
click at [596, 174] on div at bounding box center [399, 181] width 451 height 25
click at [696, 375] on div at bounding box center [809, 381] width 246 height 13
click at [179, 120] on span "Purchases" at bounding box center [201, 122] width 53 height 17
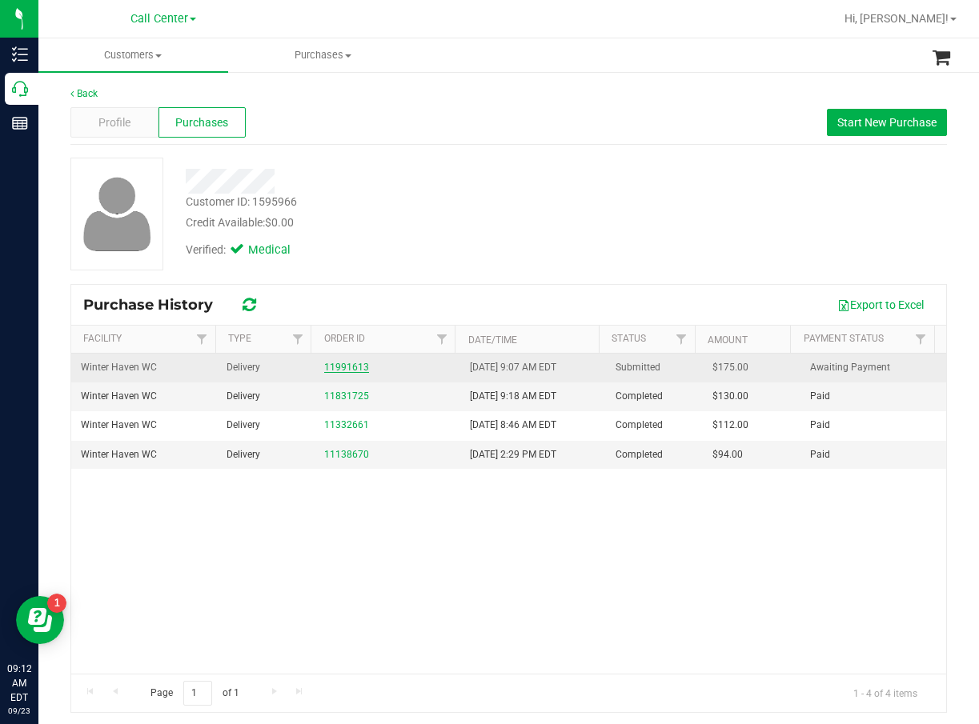
click at [336, 364] on link "11991613" at bounding box center [346, 367] width 45 height 11
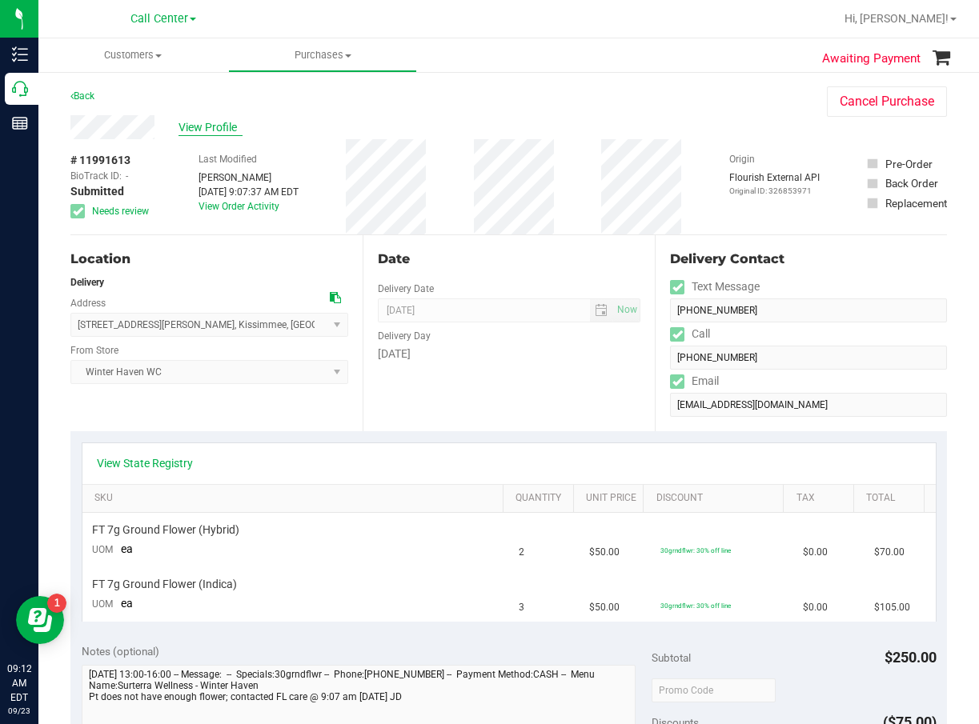
click at [215, 127] on span "View Profile" at bounding box center [210, 127] width 64 height 17
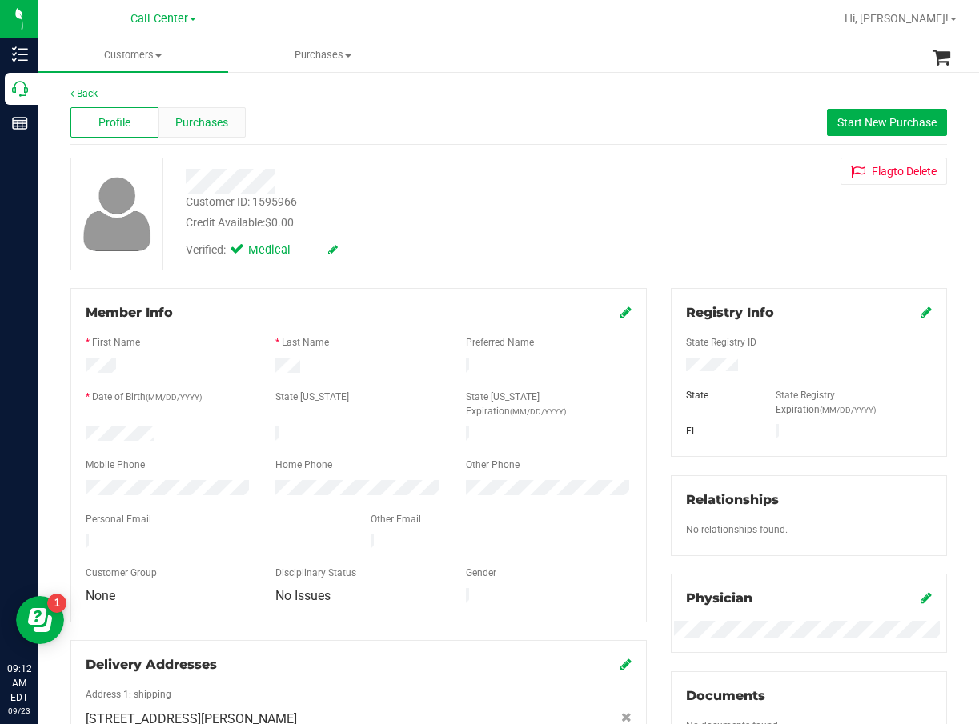
drag, startPoint x: 490, startPoint y: 188, endPoint x: 239, endPoint y: 118, distance: 260.2
click at [485, 188] on div at bounding box center [399, 181] width 451 height 25
click at [194, 118] on span "Purchases" at bounding box center [201, 122] width 53 height 17
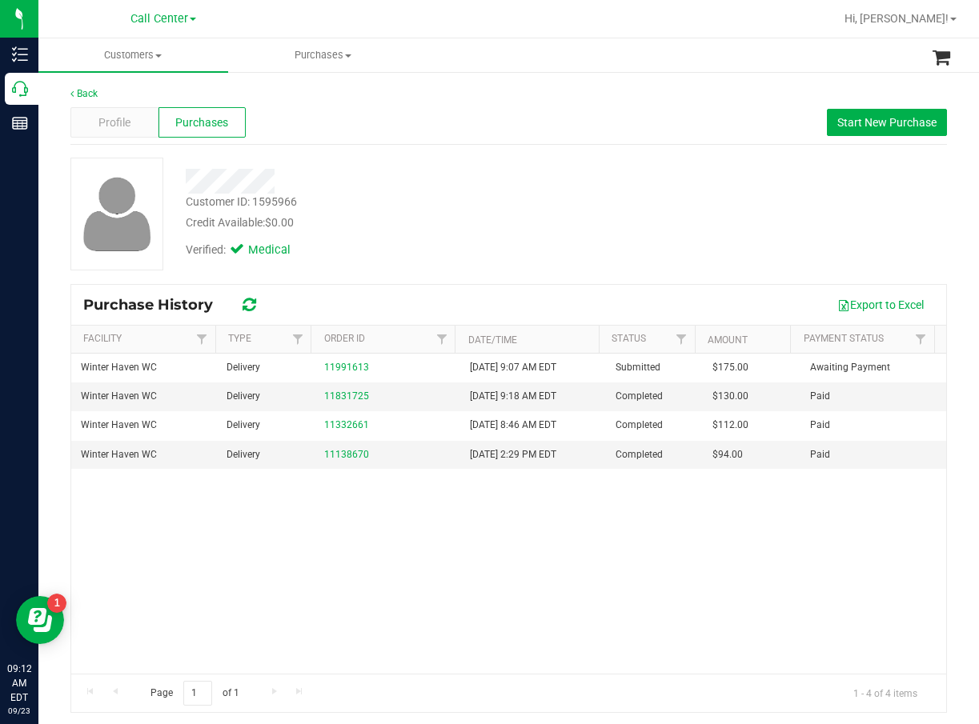
click at [590, 635] on div "Winter Haven WC Delivery 11991613 9/23/2025 9:07 AM EDT Submitted $175.00 Await…" at bounding box center [508, 514] width 875 height 320
click at [495, 174] on div at bounding box center [399, 181] width 451 height 25
click at [474, 209] on div "Customer ID: 1595966 Credit Available: $0.00" at bounding box center [399, 213] width 451 height 38
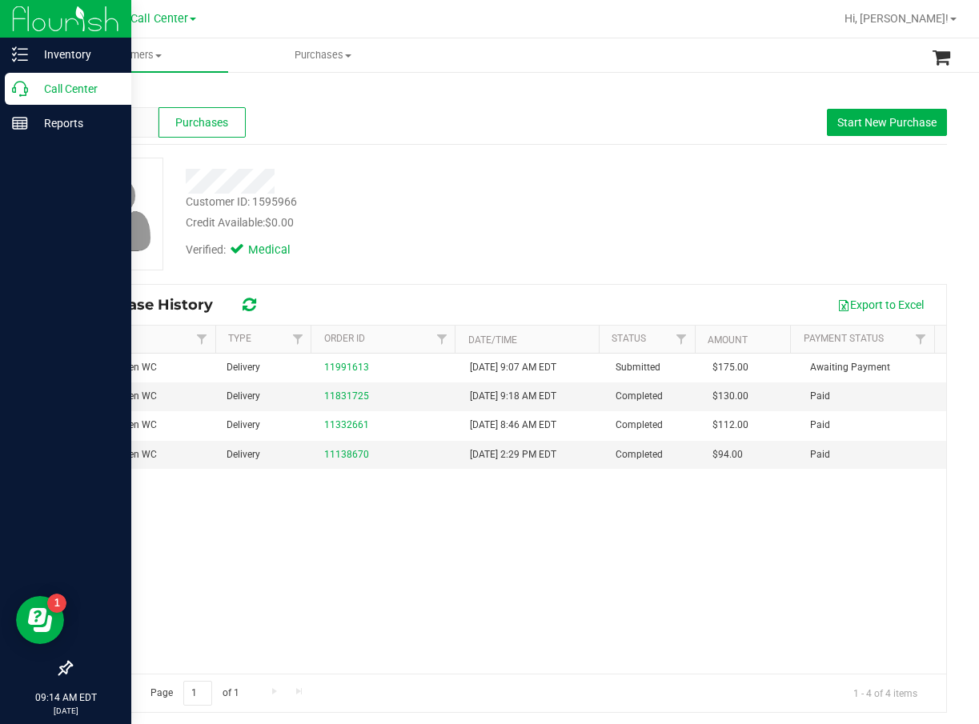
click at [18, 96] on icon at bounding box center [20, 89] width 16 height 16
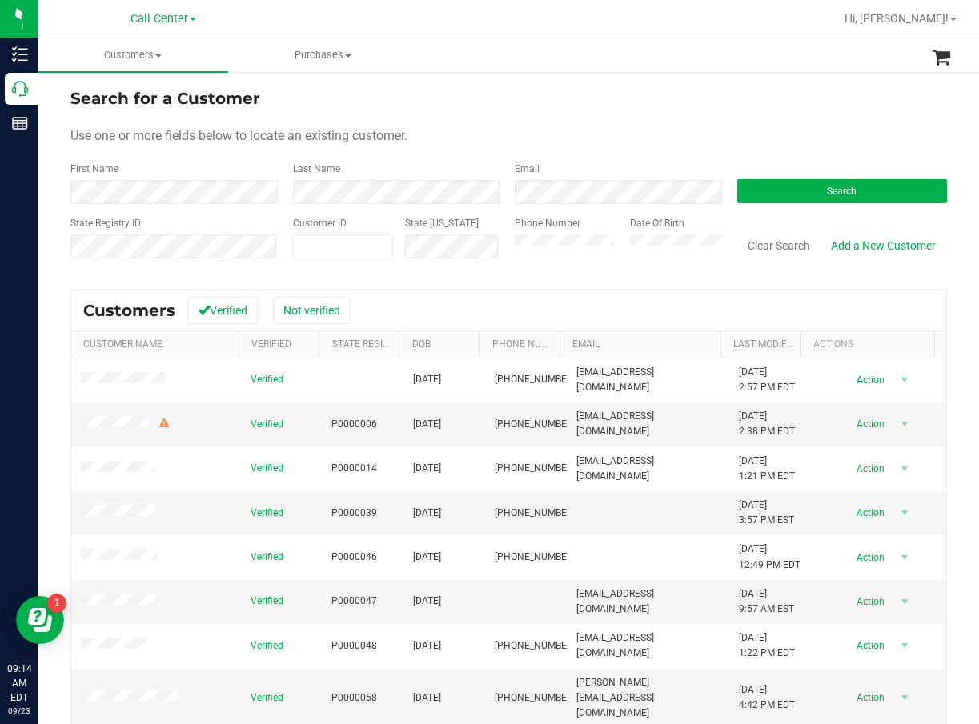
click at [495, 212] on form "Search for a Customer Use one or more fields below to locate an existing custom…" at bounding box center [508, 179] width 876 height 186
drag, startPoint x: 468, startPoint y: 231, endPoint x: 298, endPoint y: 239, distance: 170.7
paste input "654691"
type input "654691"
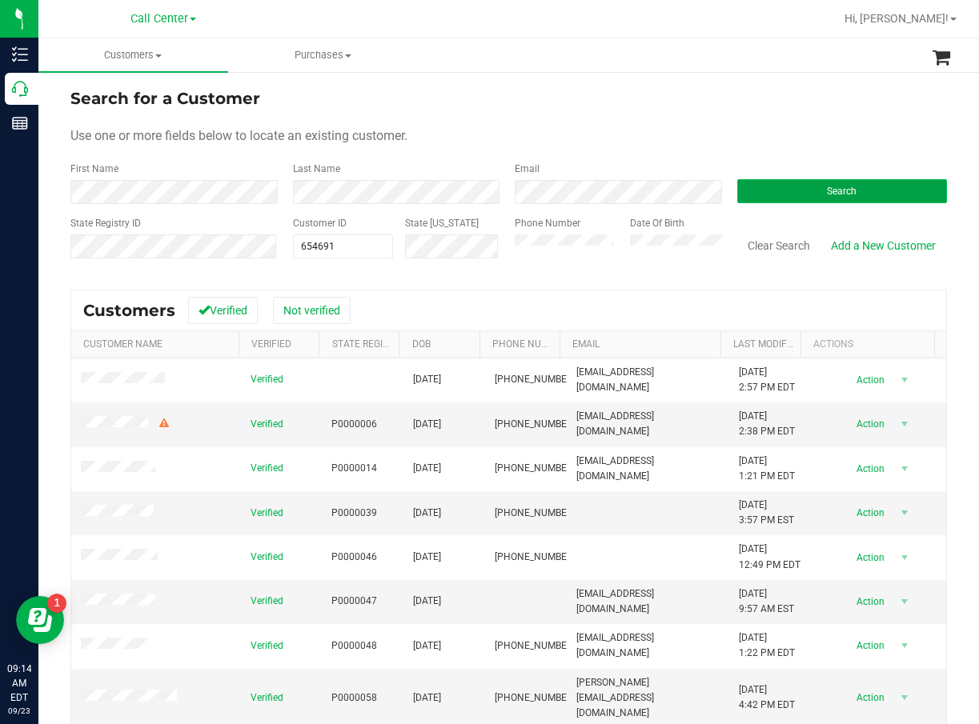
click at [766, 199] on button "Search" at bounding box center [842, 191] width 210 height 24
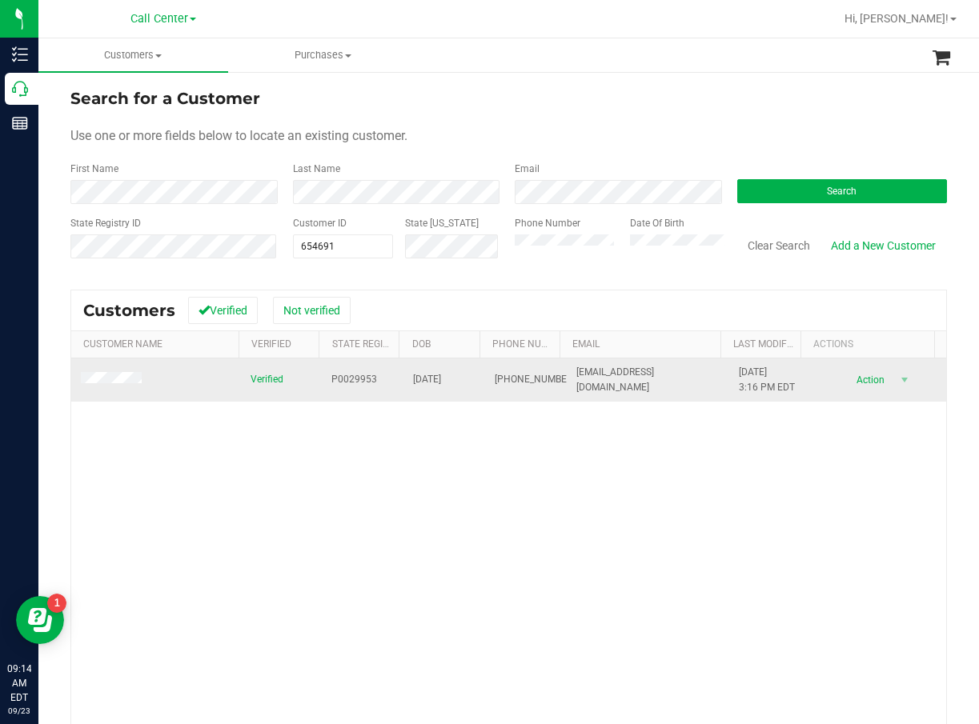
click at [335, 378] on span "P0029953" at bounding box center [354, 379] width 46 height 15
copy span "P0029953"
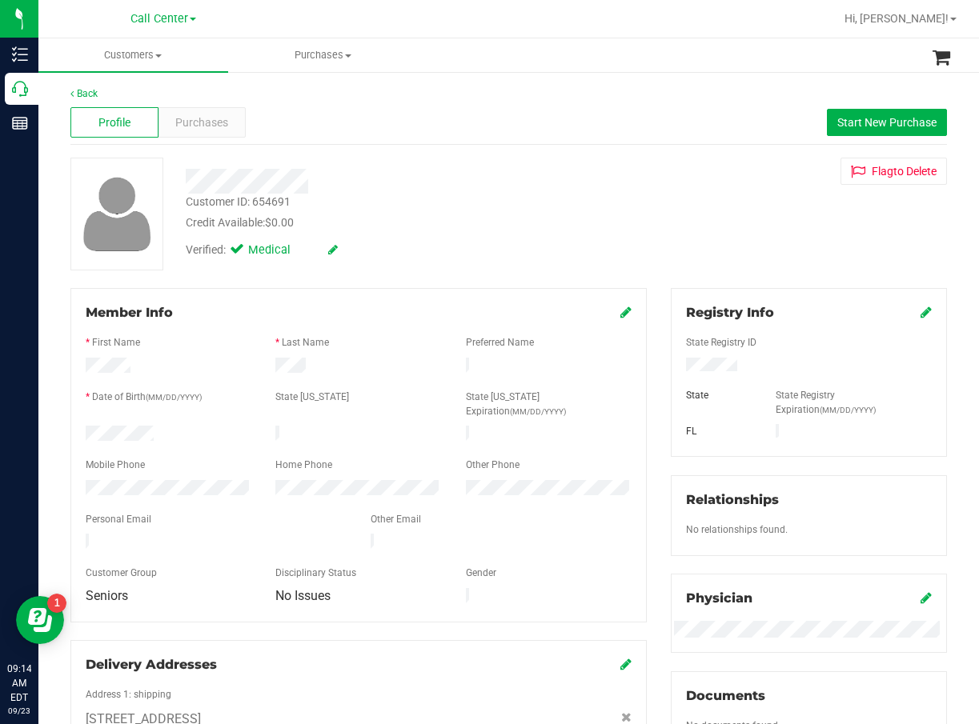
drag, startPoint x: 636, startPoint y: 188, endPoint x: 423, endPoint y: 293, distance: 238.0
click at [636, 189] on div "Customer ID: 654691 Credit Available: $0.00 Verified: Medical Flag to Delete" at bounding box center [508, 214] width 900 height 113
click at [237, 121] on div "Purchases" at bounding box center [202, 122] width 88 height 30
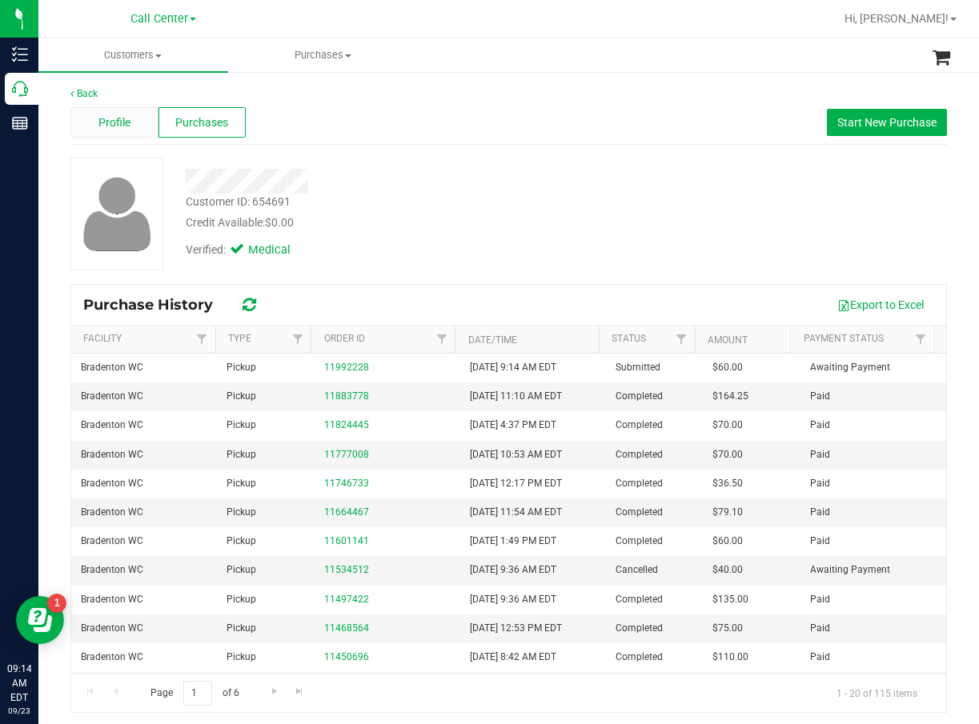
click at [123, 110] on div "Profile" at bounding box center [114, 122] width 88 height 30
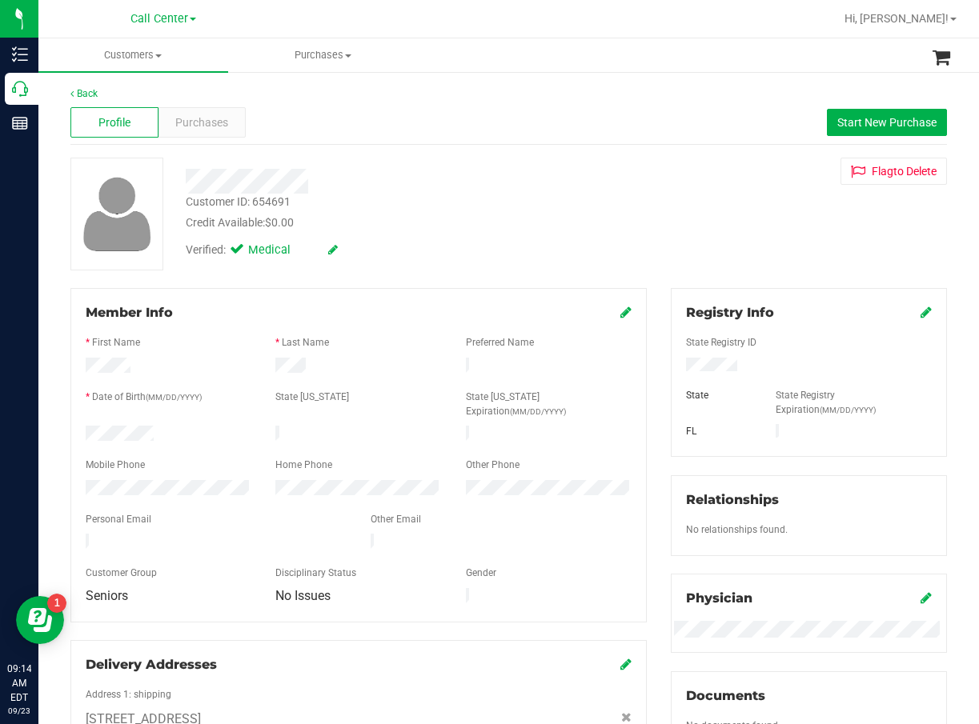
click at [210, 138] on div "Profile Purchases Start New Purchase" at bounding box center [508, 123] width 876 height 44
click at [210, 118] on span "Purchases" at bounding box center [201, 122] width 53 height 17
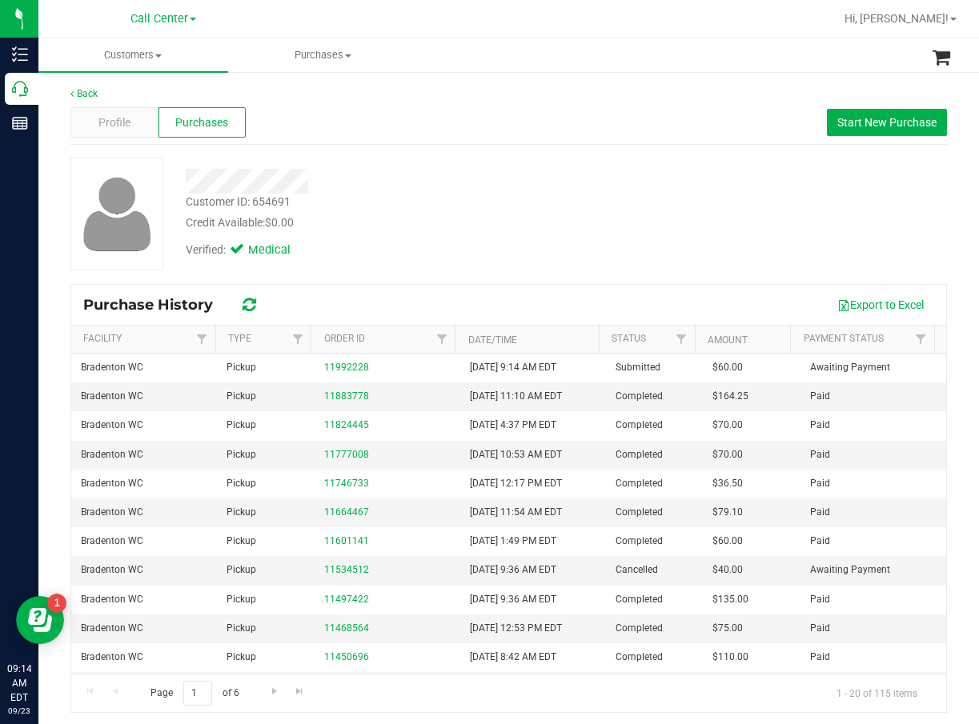
drag, startPoint x: 455, startPoint y: 255, endPoint x: 436, endPoint y: 273, distance: 25.5
click at [453, 257] on div "Verified: Medical" at bounding box center [399, 248] width 451 height 35
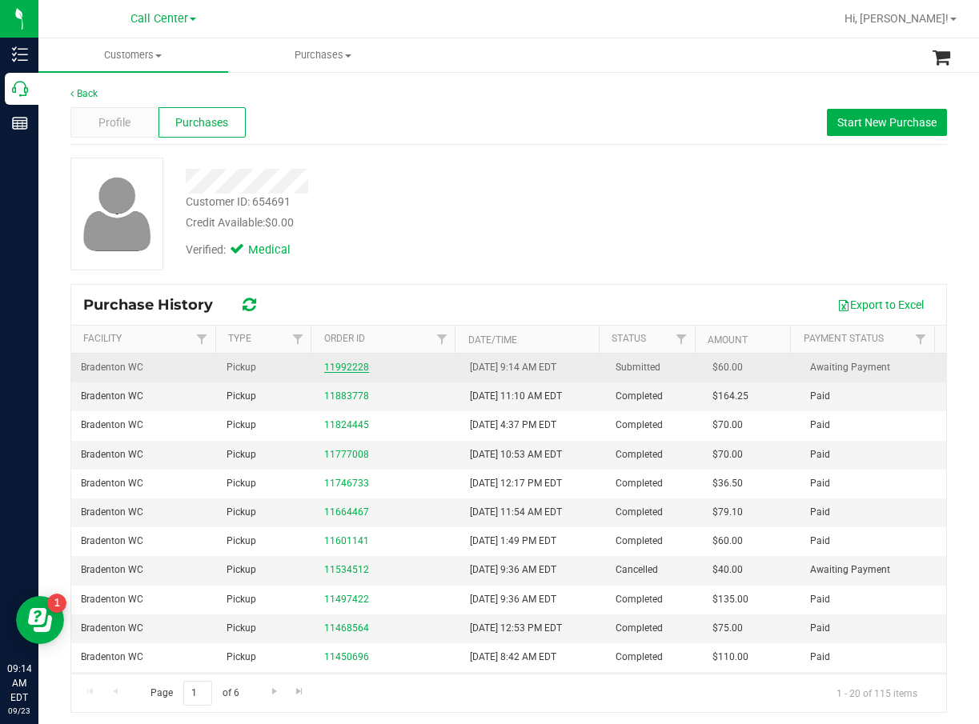
click at [332, 371] on link "11992228" at bounding box center [346, 367] width 45 height 11
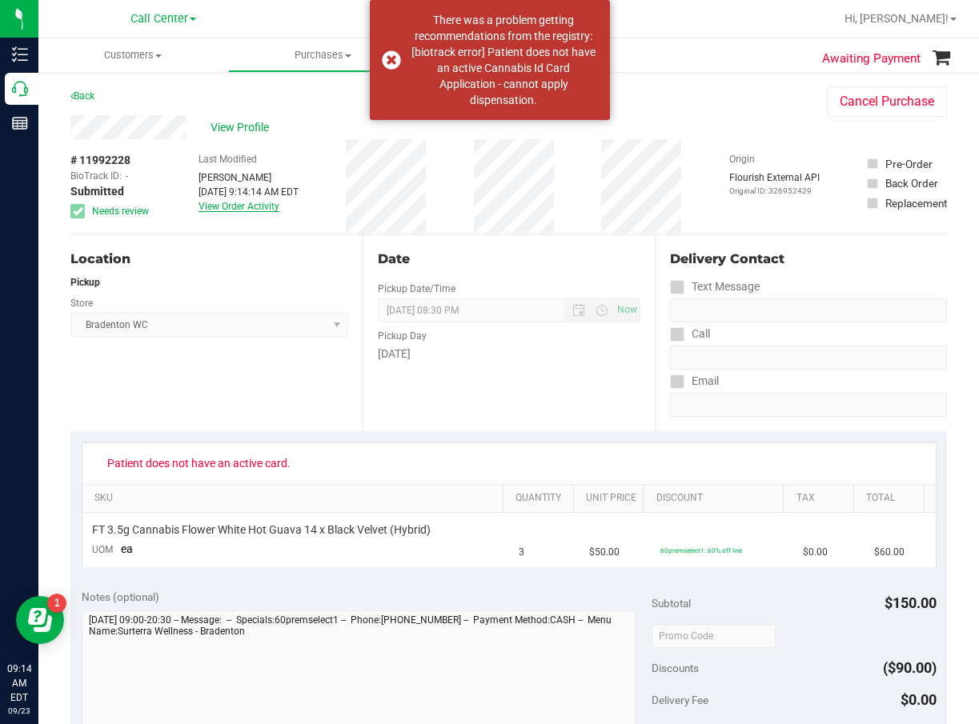
click at [231, 207] on link "View Order Activity" at bounding box center [238, 206] width 81 height 11
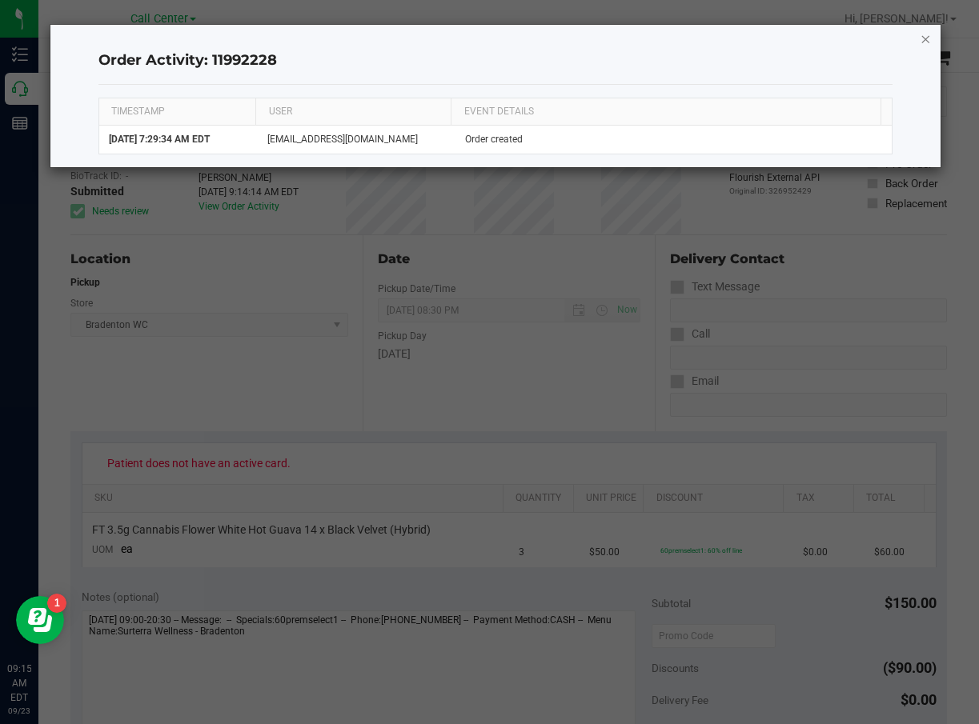
click at [880, 37] on icon "button" at bounding box center [925, 38] width 11 height 19
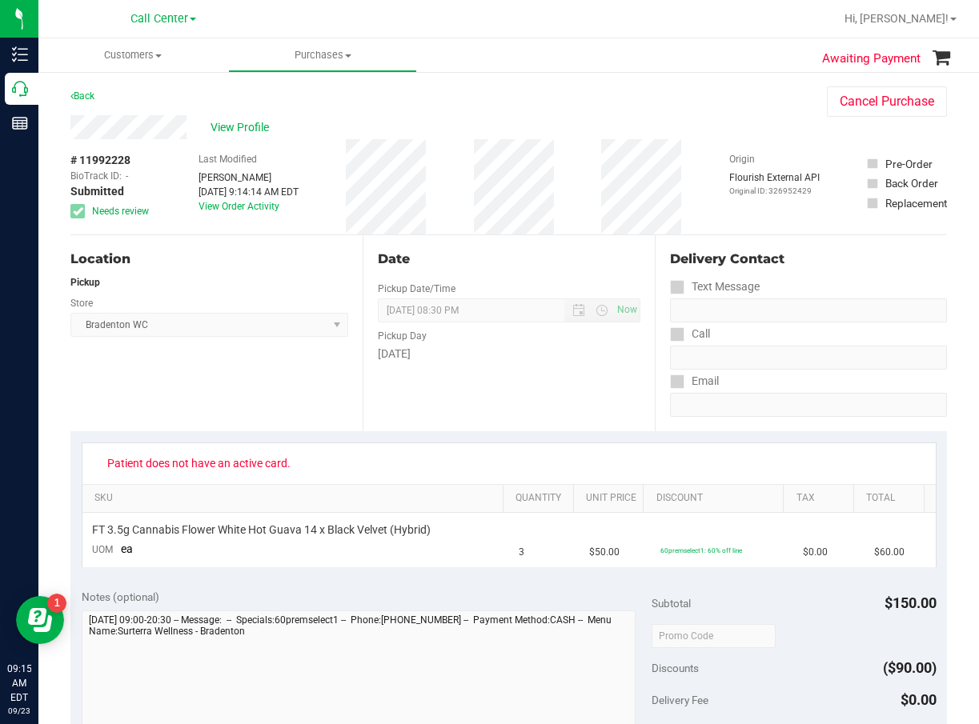
click at [283, 467] on span "Patient does not have an active card." at bounding box center [199, 464] width 204 height 26
click at [375, 445] on div "Patient does not have an active card." at bounding box center [508, 463] width 853 height 41
click at [102, 158] on span "# 11992228" at bounding box center [100, 160] width 60 height 17
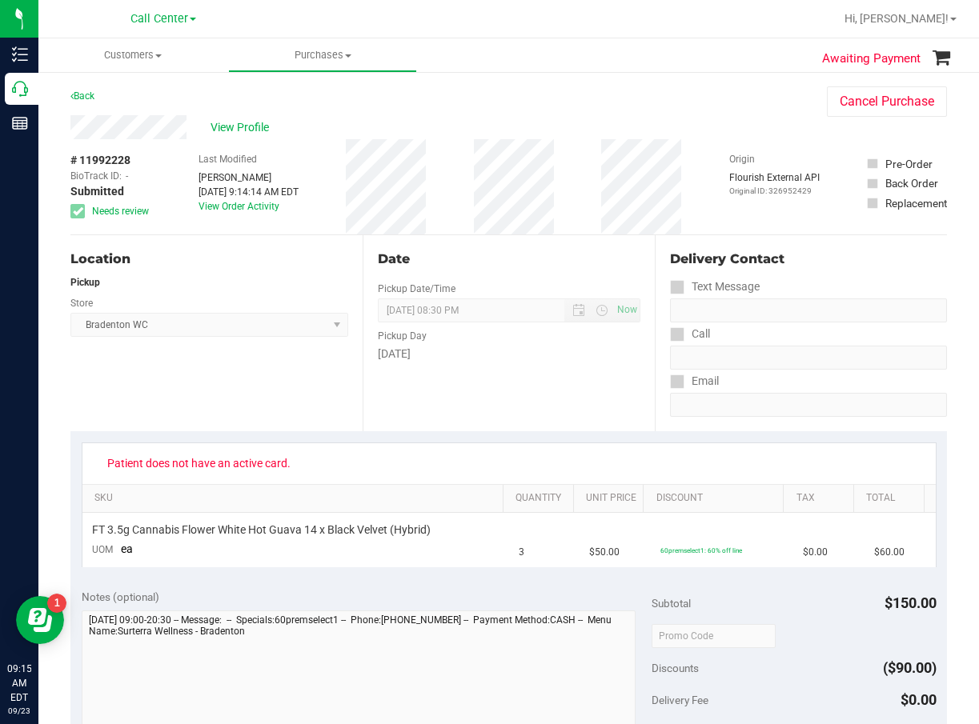
copy div "# 11992228"
click at [556, 244] on div "Date Pickup Date/Time 09/23/2025 Now 09/23/2025 08:30 PM Now Pickup Day Tuesday" at bounding box center [509, 333] width 292 height 196
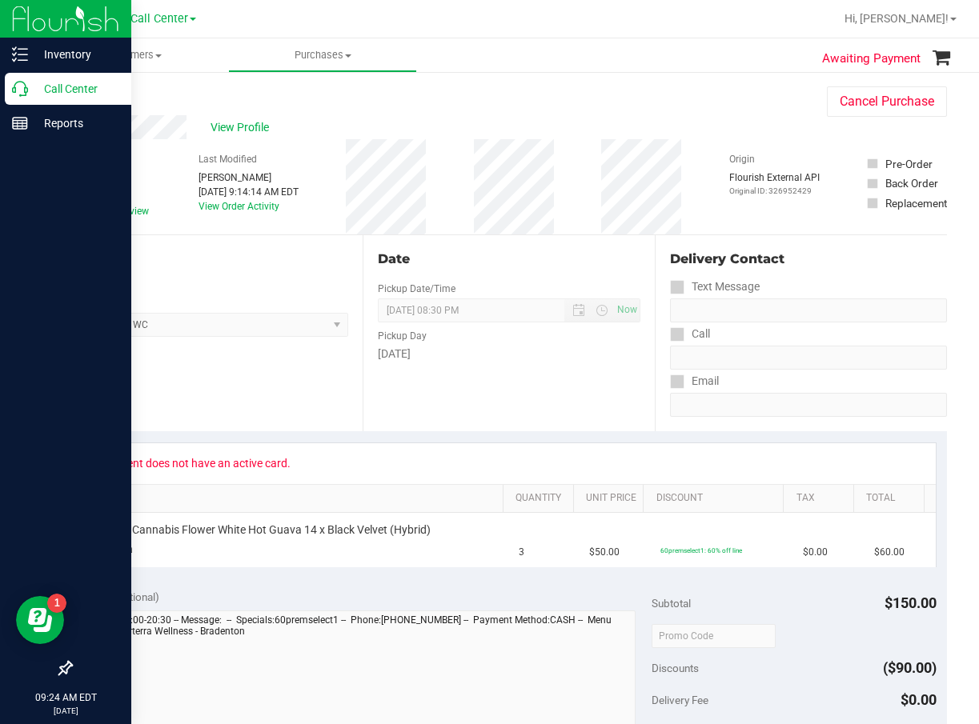
click at [25, 87] on icon at bounding box center [20, 89] width 16 height 16
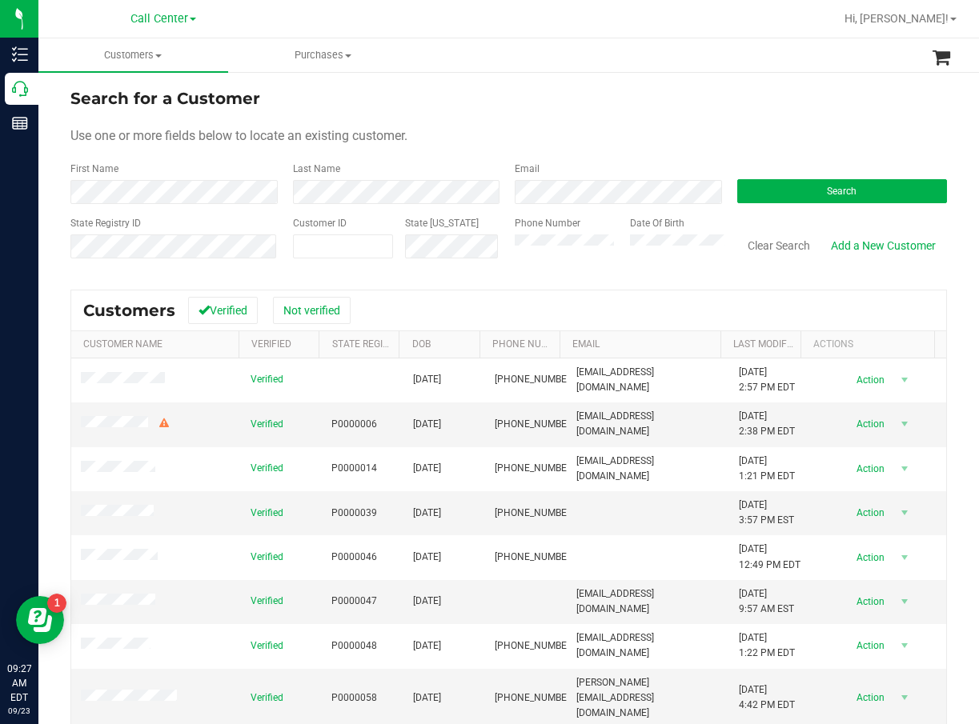
drag, startPoint x: 528, startPoint y: 59, endPoint x: 480, endPoint y: 2, distance: 75.0
click at [528, 59] on ul "Customers All customers Add a new customer All physicians Purchases All purchas…" at bounding box center [527, 55] width 979 height 34
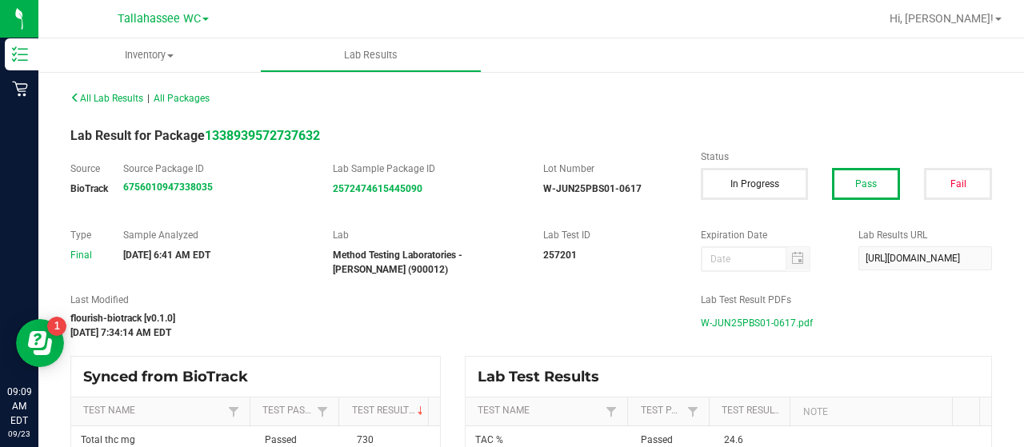
click at [751, 325] on span "W-JUN25PBS01-0617.pdf" at bounding box center [757, 323] width 112 height 24
click at [701, 91] on div "All Lab Results | All Packages" at bounding box center [531, 98] width 946 height 40
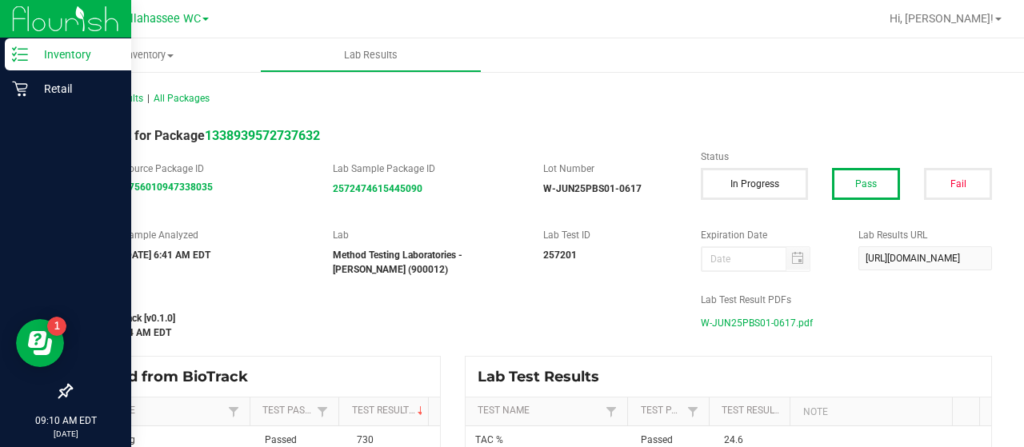
click at [6, 55] on div "Inventory" at bounding box center [68, 54] width 126 height 32
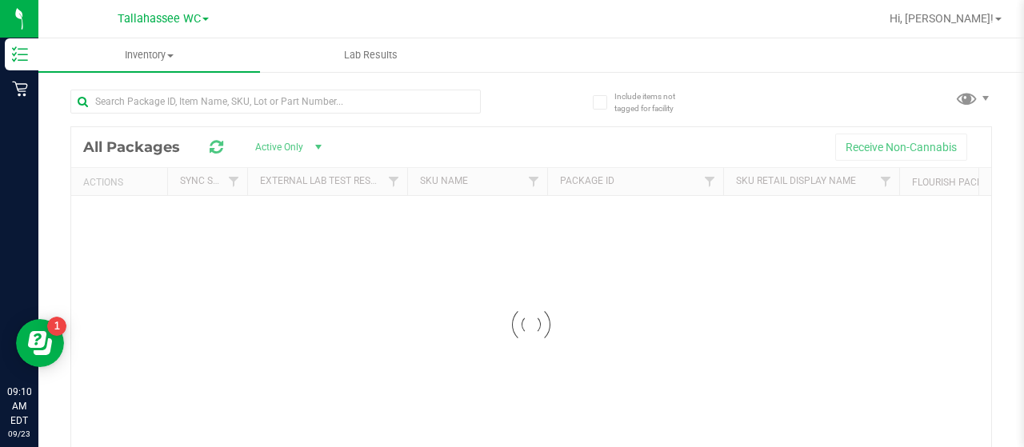
click at [253, 118] on div at bounding box center [275, 108] width 411 height 37
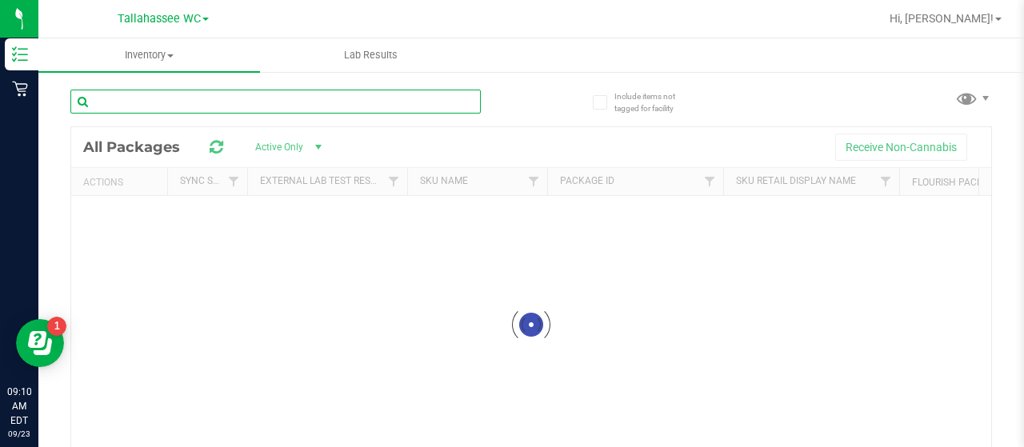
click at [276, 107] on input "text" at bounding box center [275, 102] width 411 height 24
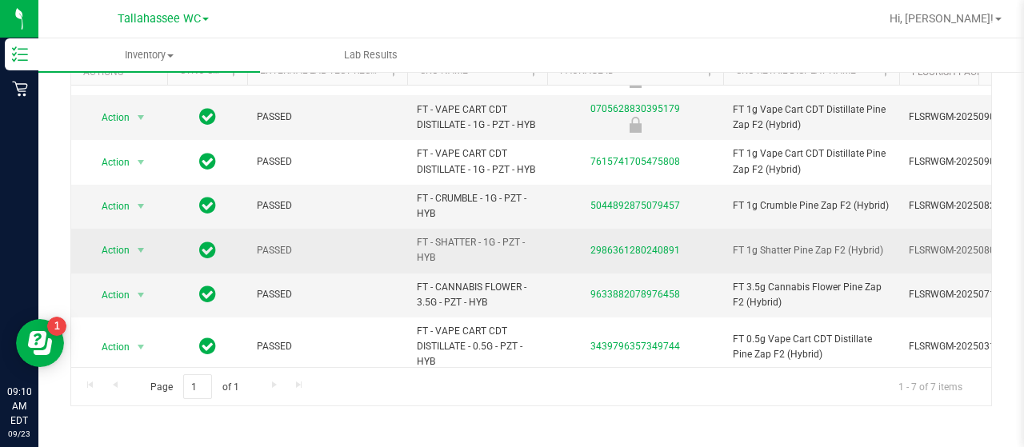
scroll to position [54, 0]
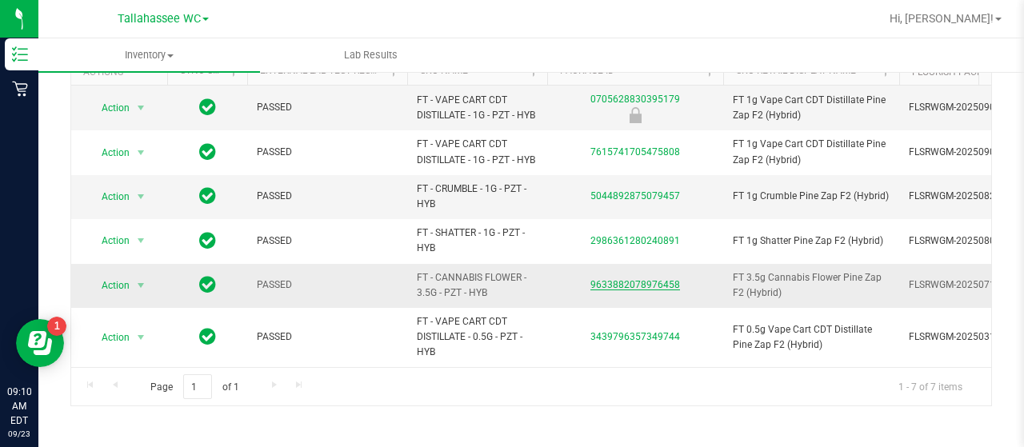
type input "pine zap"
click at [647, 279] on link "9633882078976458" at bounding box center [636, 284] width 90 height 11
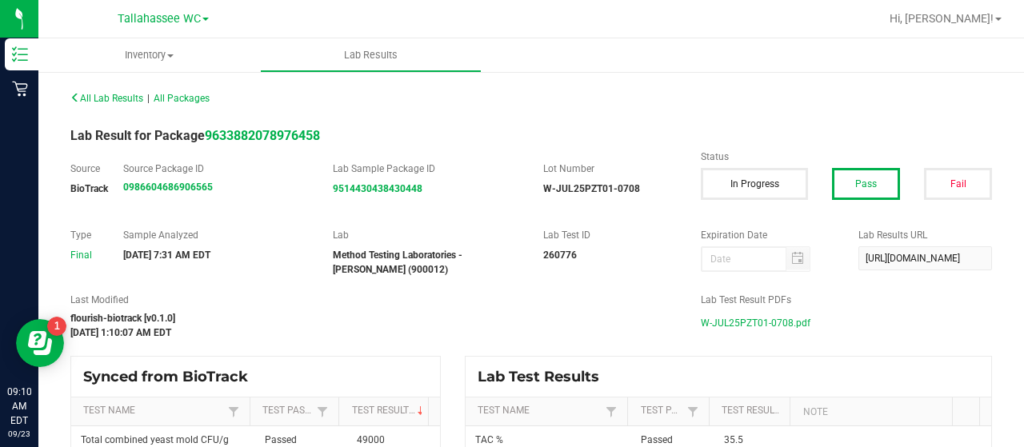
click at [764, 325] on span "W-JUL25PZT01-0708.pdf" at bounding box center [756, 323] width 110 height 24
click at [802, 86] on div "All Lab Results | All Packages" at bounding box center [531, 98] width 946 height 40
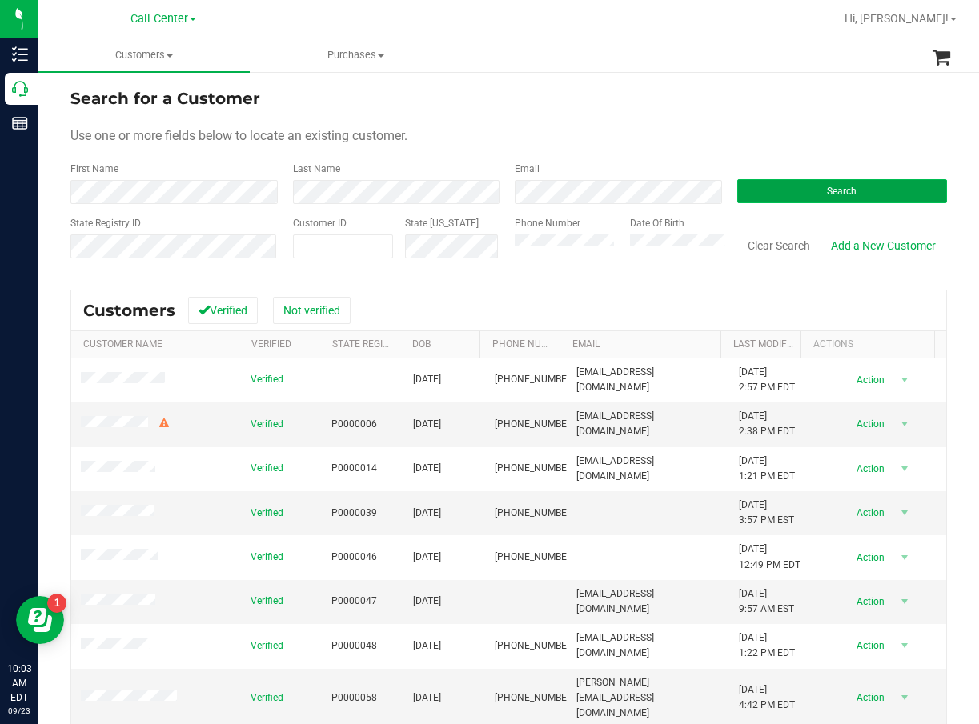
click at [832, 189] on span "Search" at bounding box center [842, 191] width 30 height 11
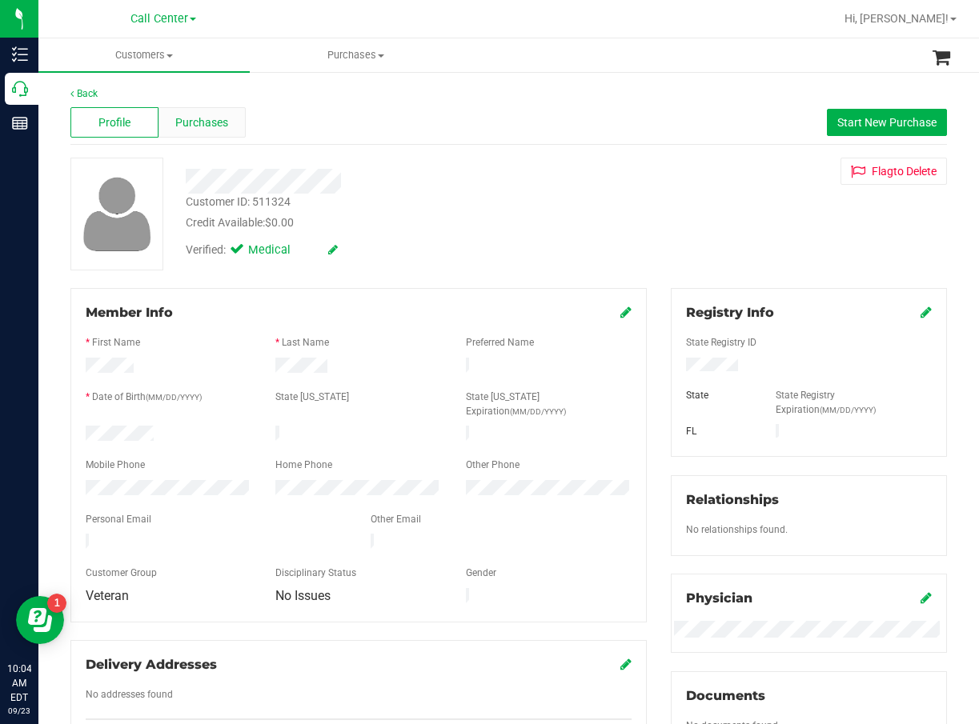
click at [203, 119] on span "Purchases" at bounding box center [201, 122] width 53 height 17
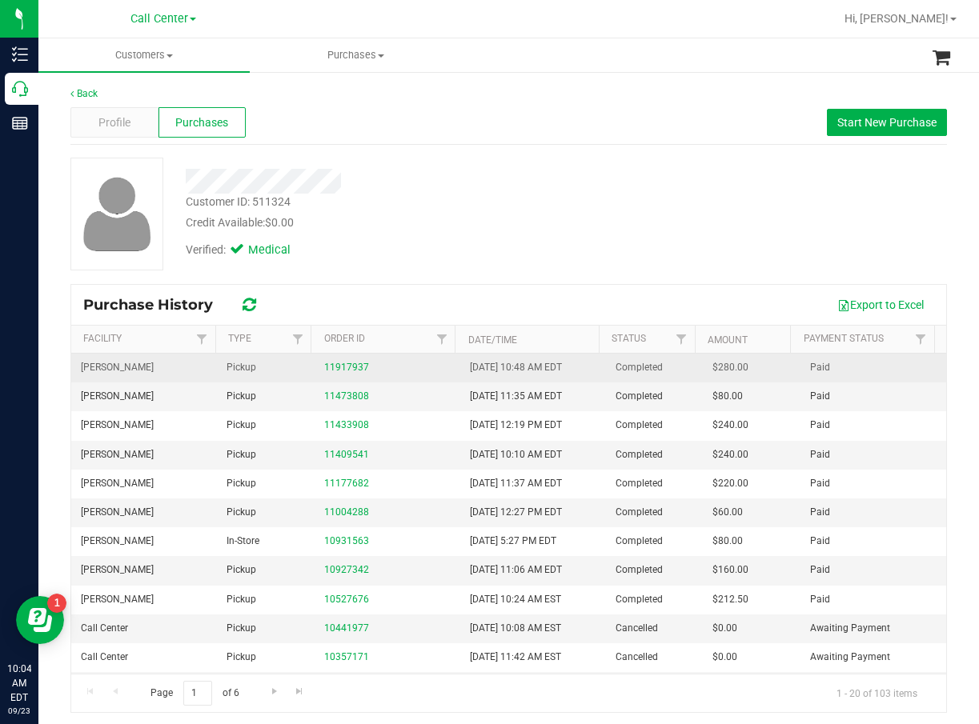
click at [315, 367] on td "11917937" at bounding box center [388, 368] width 146 height 29
click at [337, 370] on link "11917937" at bounding box center [346, 367] width 45 height 11
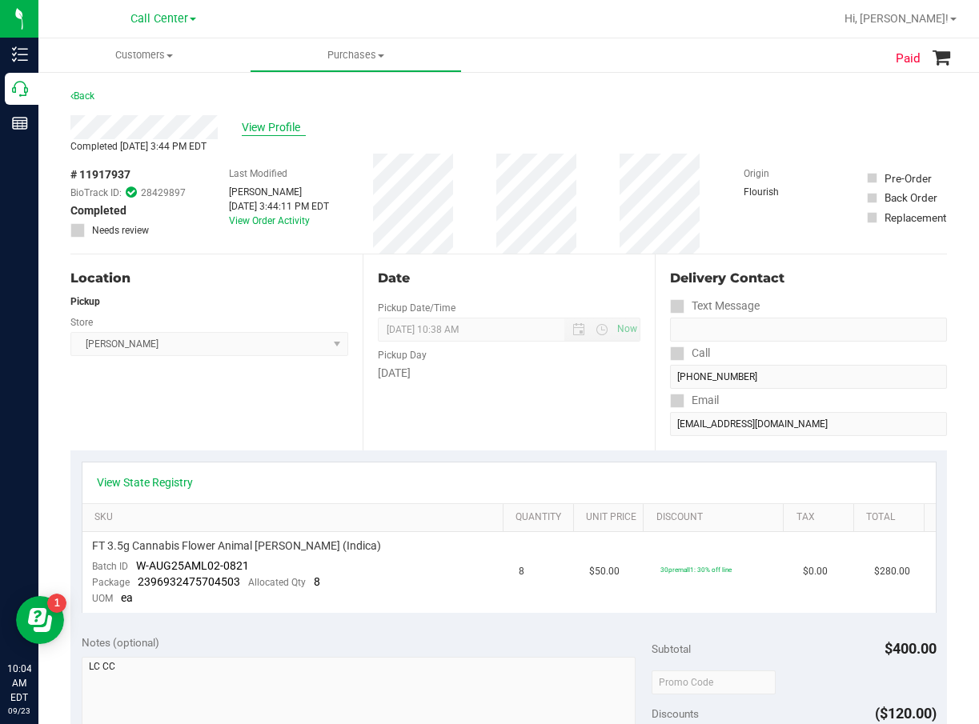
click at [272, 125] on span "View Profile" at bounding box center [274, 127] width 64 height 17
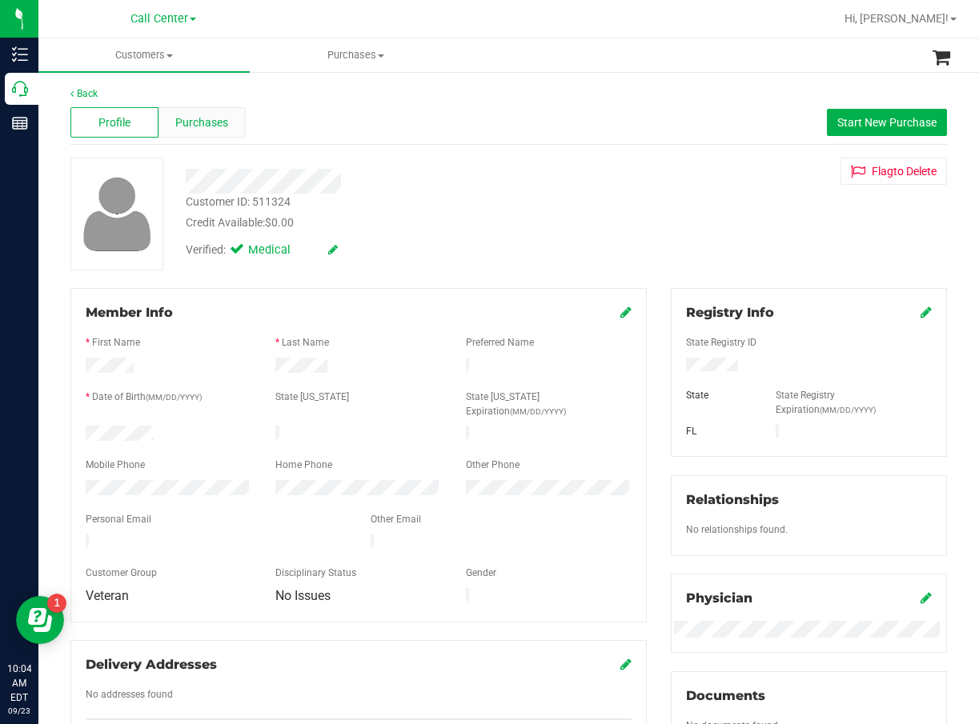
click at [193, 127] on span "Purchases" at bounding box center [201, 122] width 53 height 17
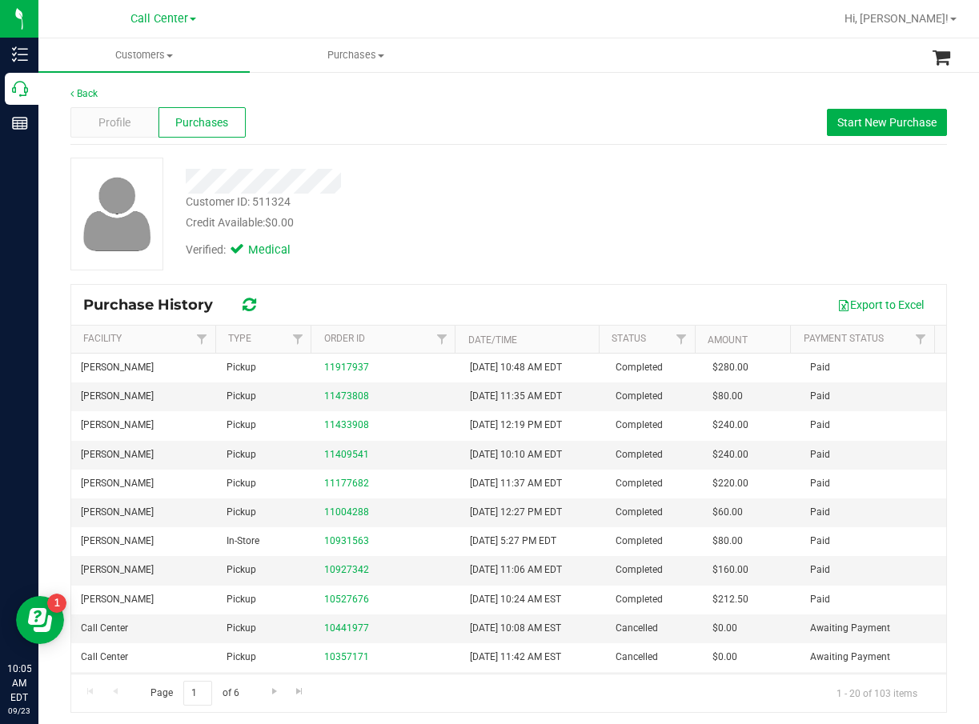
click at [521, 268] on div "Customer ID: 511324 Credit Available: $0.00 Verified: Medical" at bounding box center [508, 214] width 900 height 113
click at [883, 123] on span "Start New Purchase" at bounding box center [886, 122] width 99 height 13
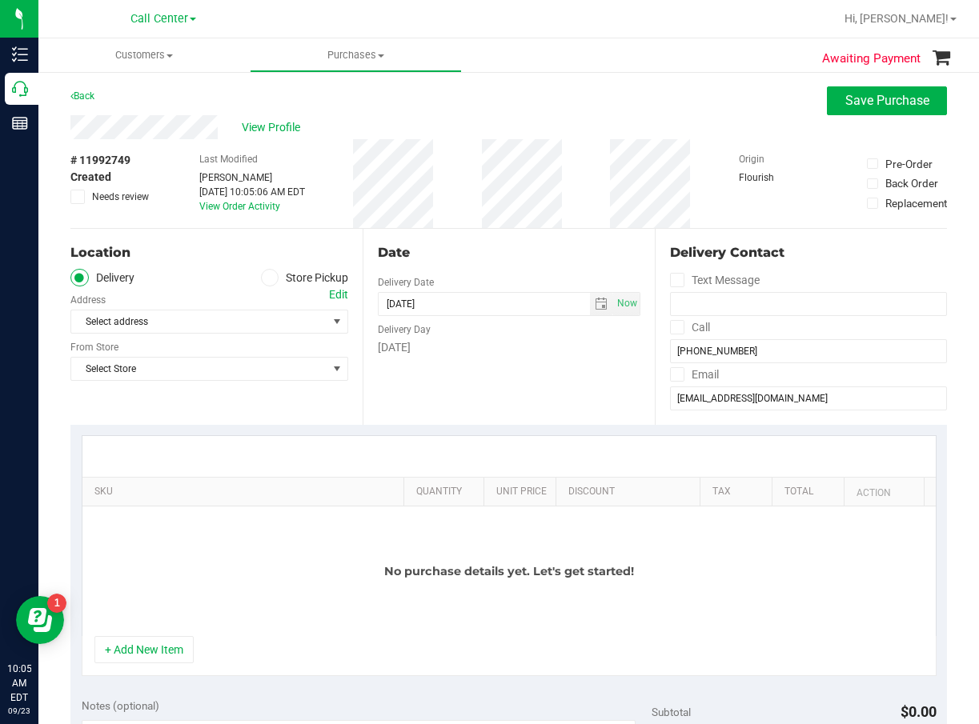
click at [282, 277] on label "Store Pickup" at bounding box center [305, 278] width 88 height 18
click at [0, 0] on input "Store Pickup" at bounding box center [0, 0] width 0 height 0
click at [260, 319] on span "Select Store" at bounding box center [199, 322] width 256 height 22
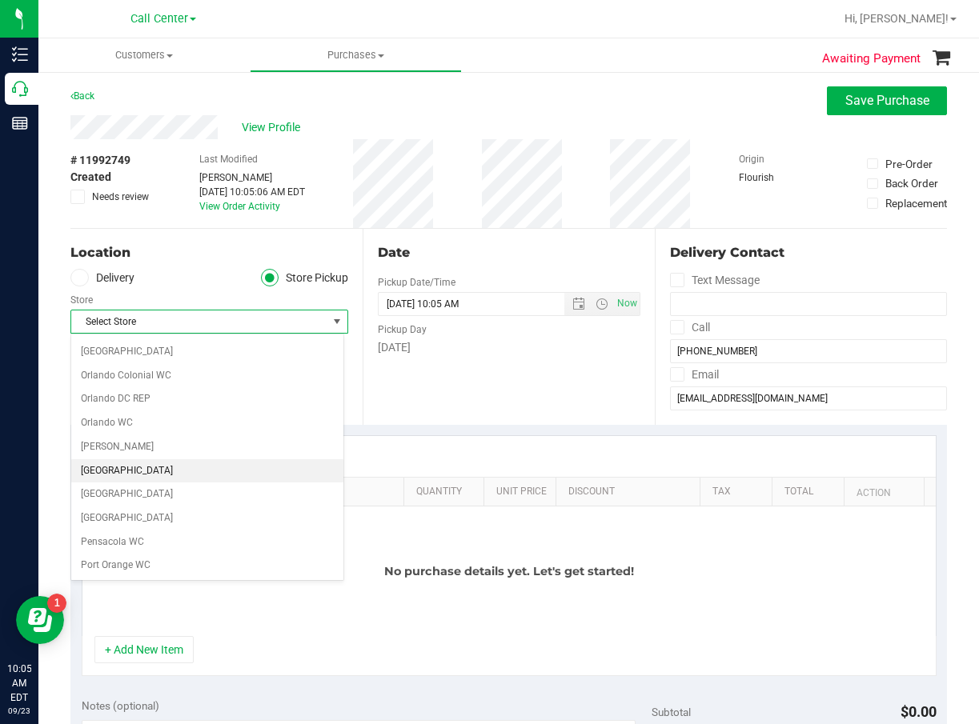
scroll to position [880, 0]
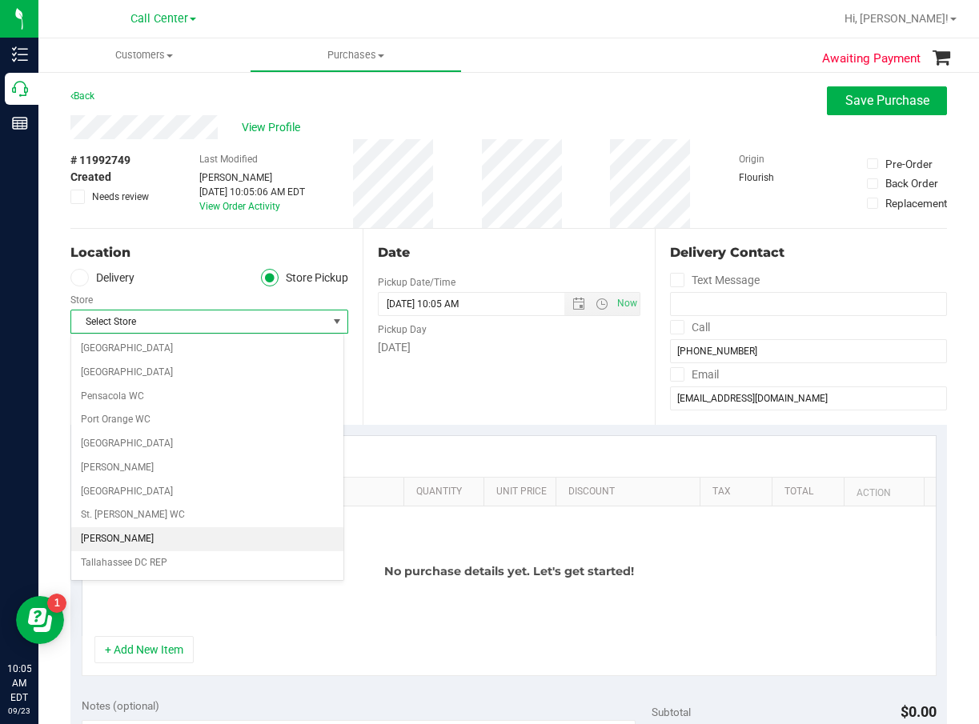
click at [193, 534] on li "[PERSON_NAME]" at bounding box center [207, 539] width 272 height 24
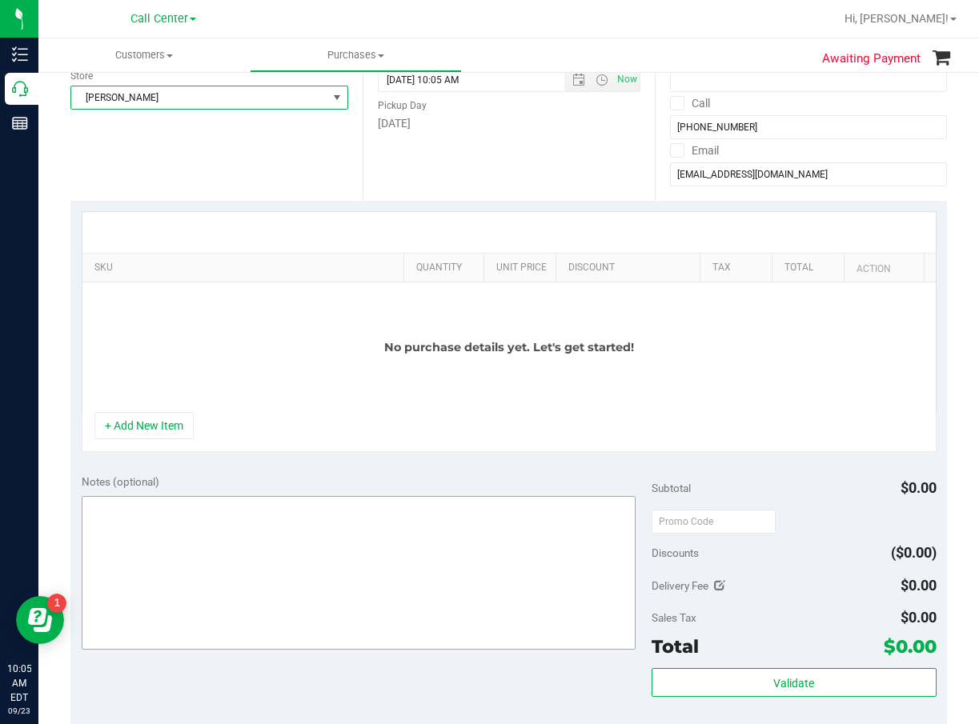
scroll to position [240, 0]
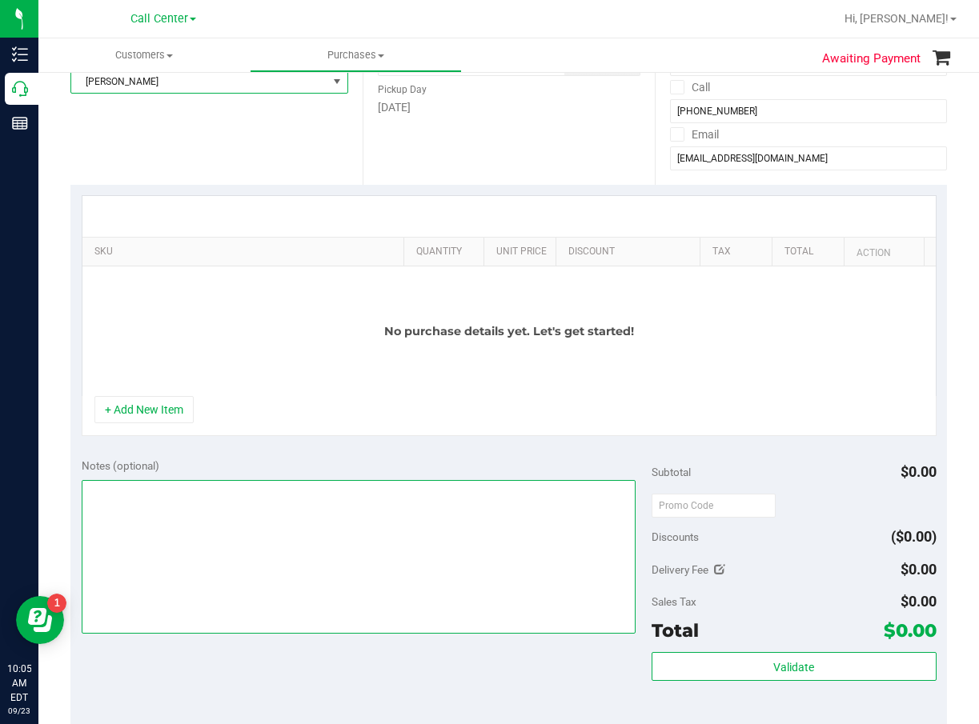
click at [197, 532] on textarea at bounding box center [359, 557] width 554 height 154
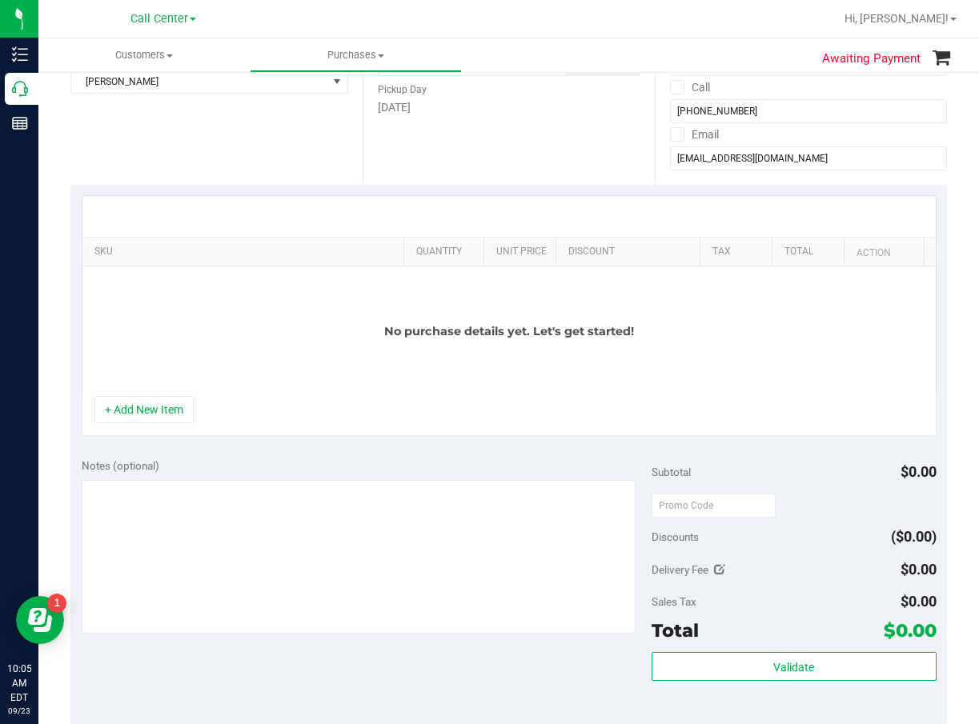
drag, startPoint x: 177, startPoint y: 407, endPoint x: 186, endPoint y: 358, distance: 50.5
click at [177, 407] on button "+ Add New Item" at bounding box center [143, 409] width 99 height 27
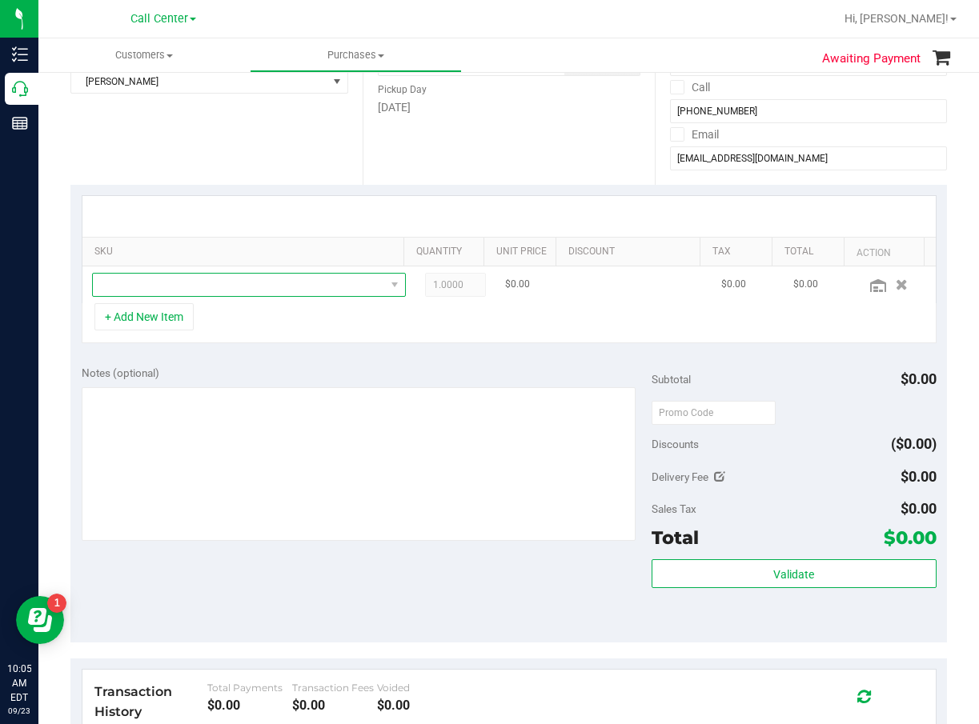
click at [219, 275] on span "NO DATA FOUND" at bounding box center [239, 285] width 292 height 22
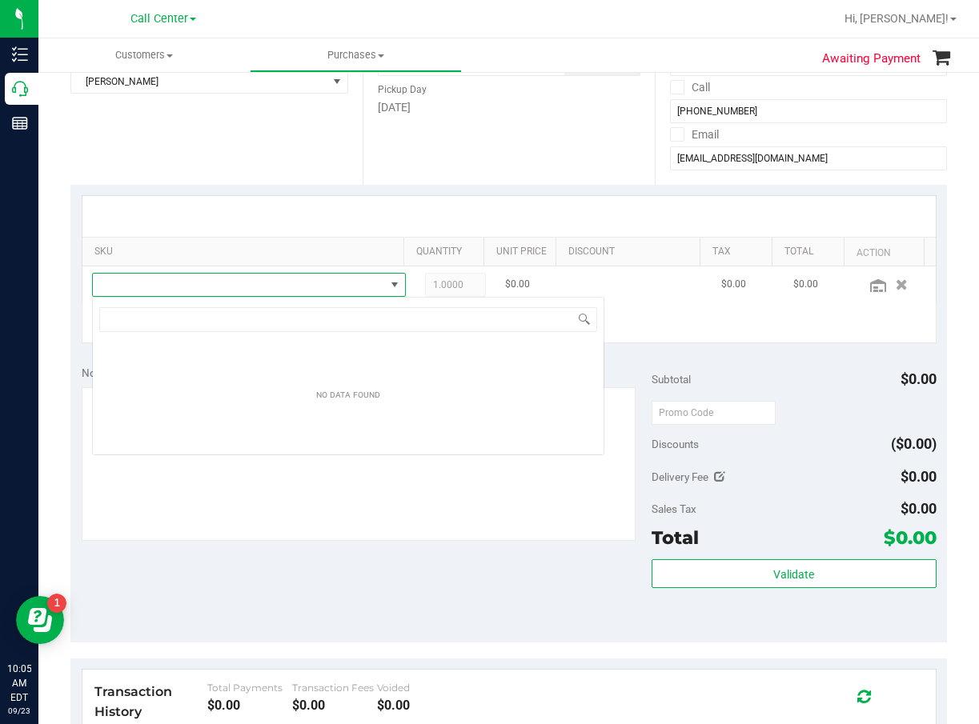
scroll to position [24, 290]
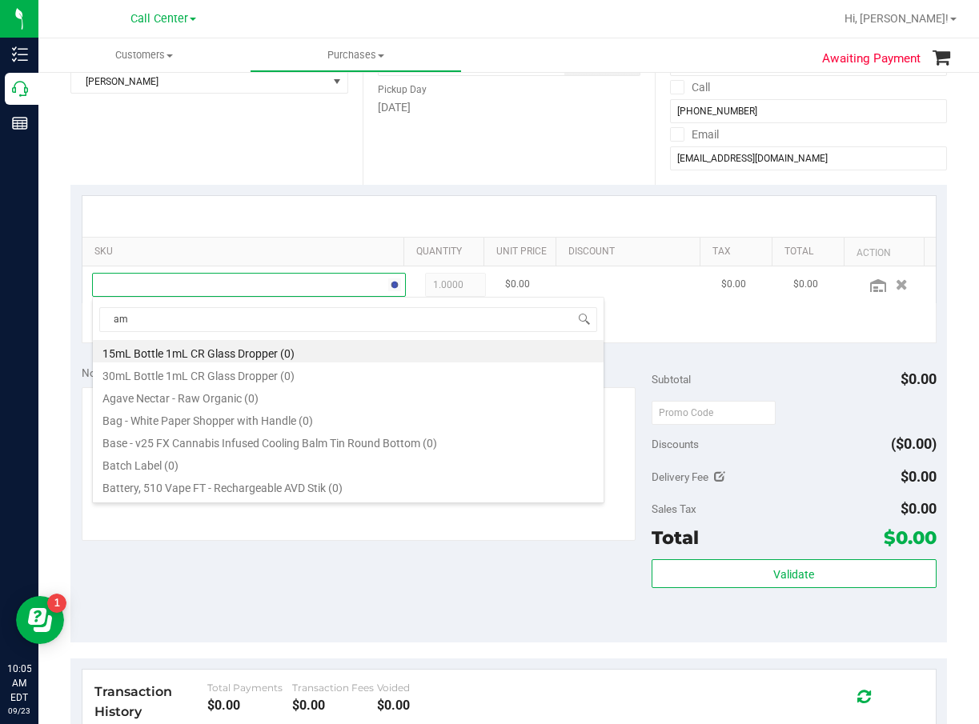
type input "aml"
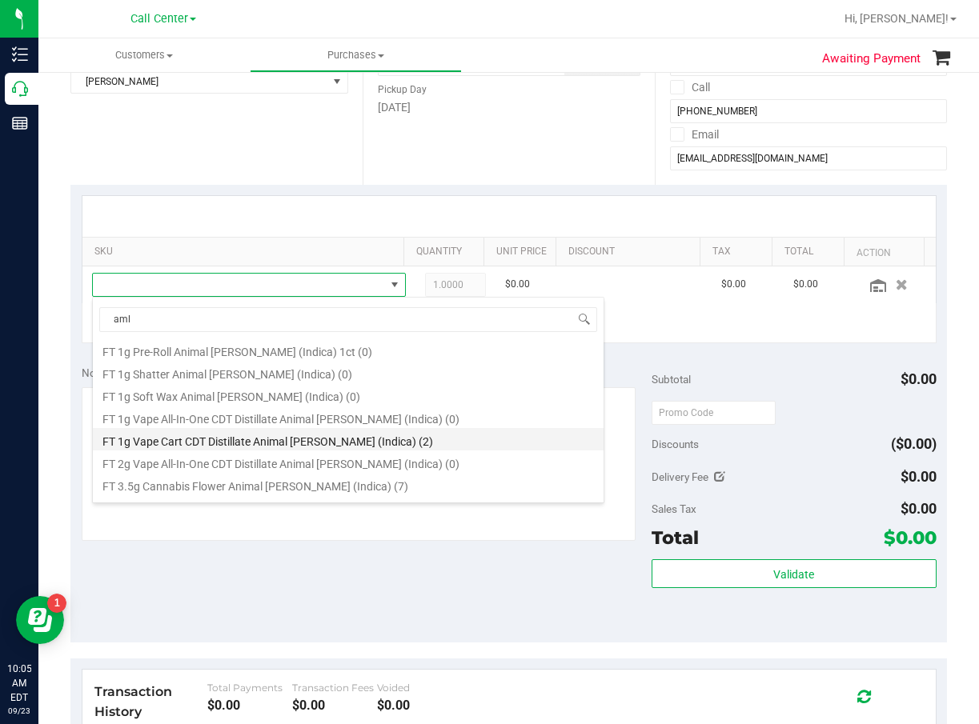
scroll to position [160, 0]
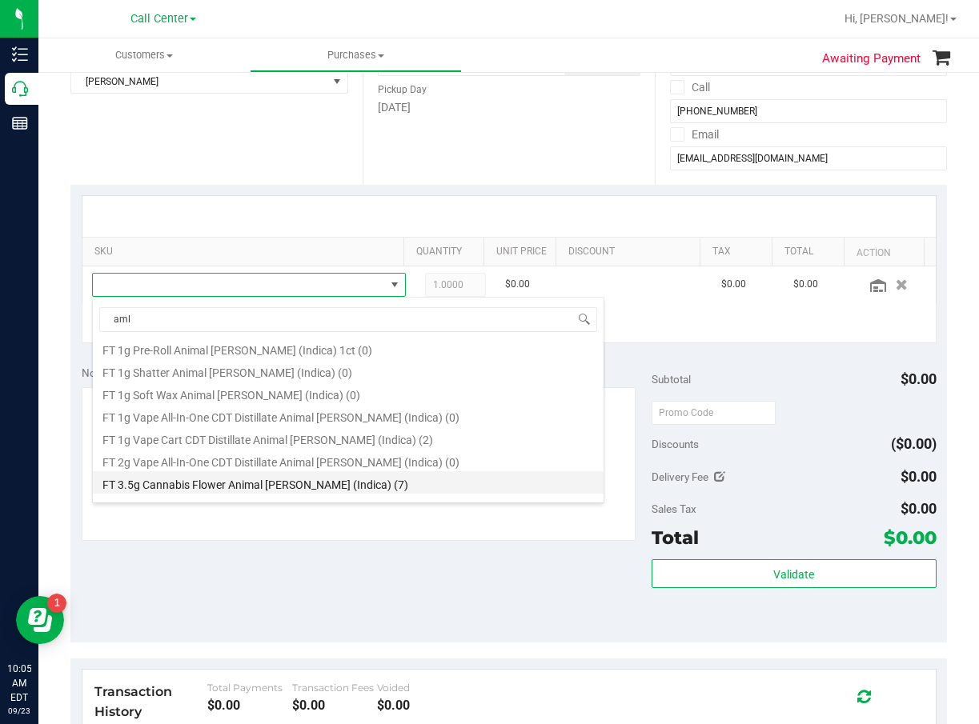
click at [226, 486] on li "FT 3.5g Cannabis Flower Animal Larry (Indica) (7)" at bounding box center [348, 482] width 511 height 22
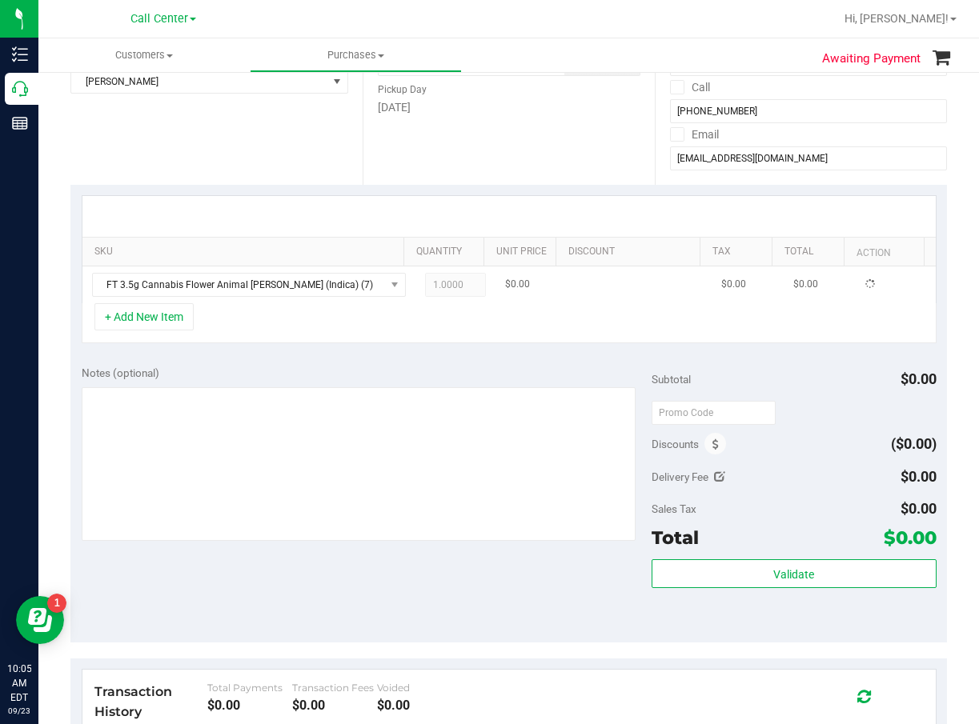
click at [415, 298] on td "1.0000 1" at bounding box center [455, 285] width 80 height 37
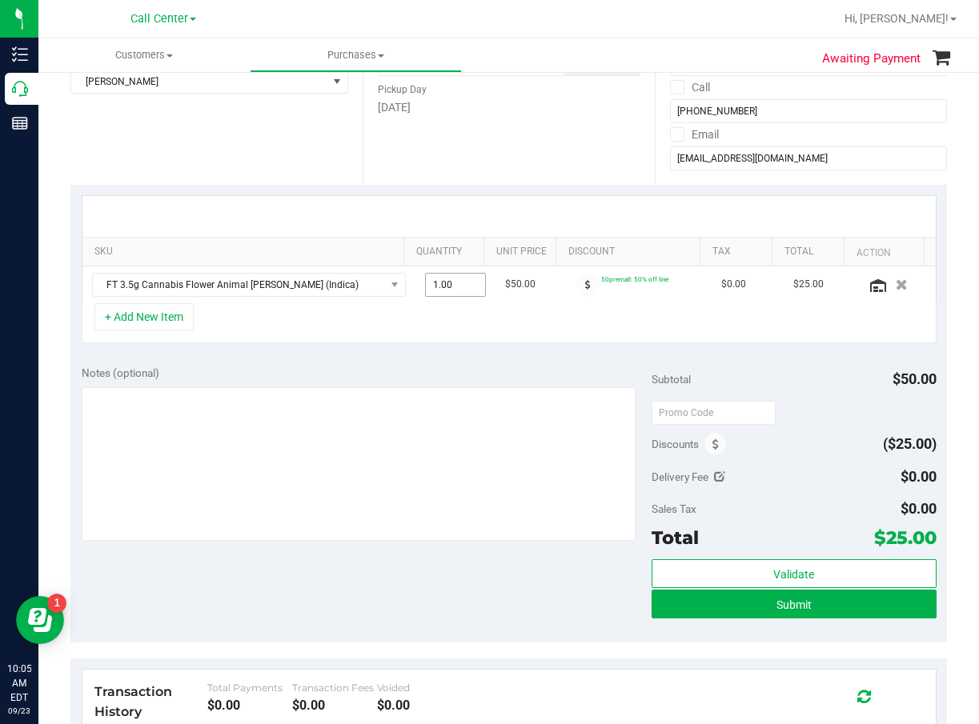
click at [426, 289] on span "1.00 1" at bounding box center [455, 285] width 61 height 24
click at [427, 289] on input "1" at bounding box center [455, 285] width 59 height 22
type input "8"
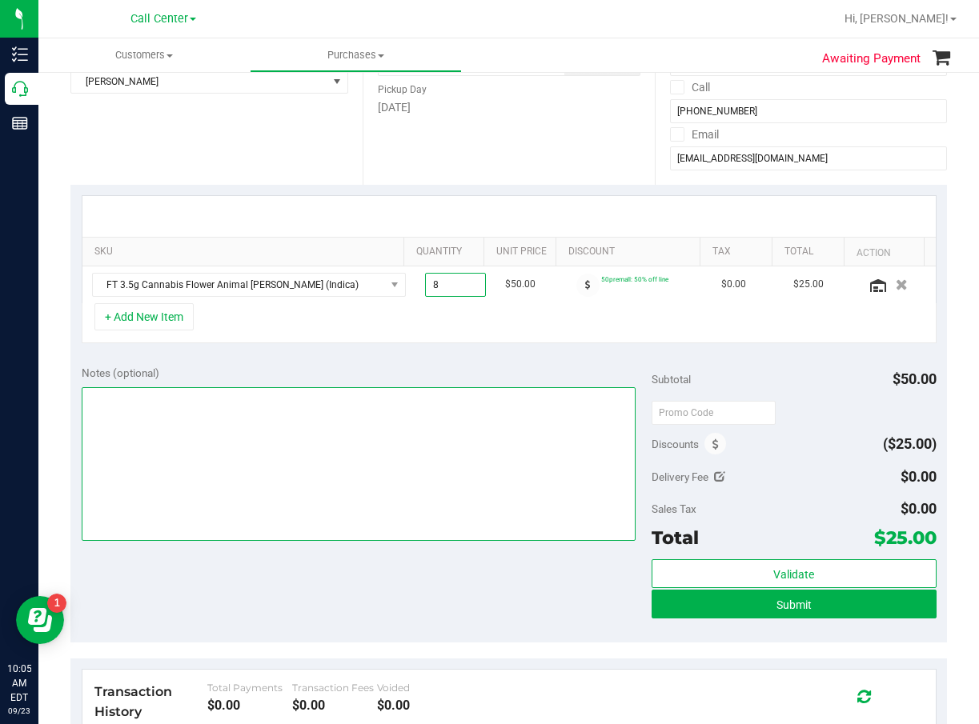
type input "8.00"
click at [391, 458] on textarea at bounding box center [359, 464] width 554 height 154
click at [314, 410] on textarea at bounding box center [359, 464] width 554 height 154
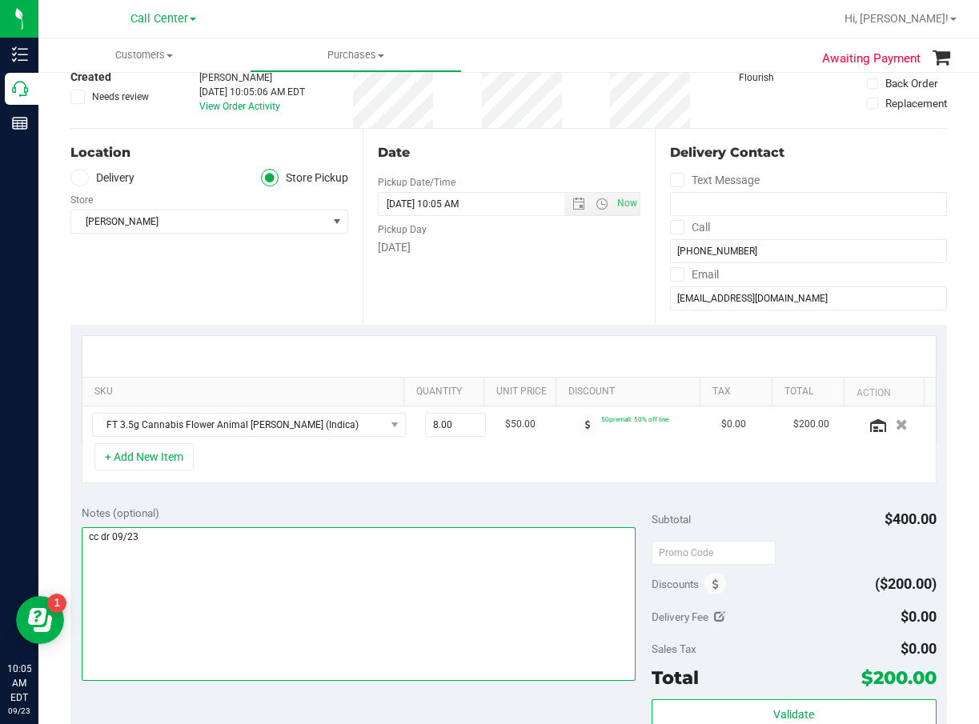
scroll to position [0, 0]
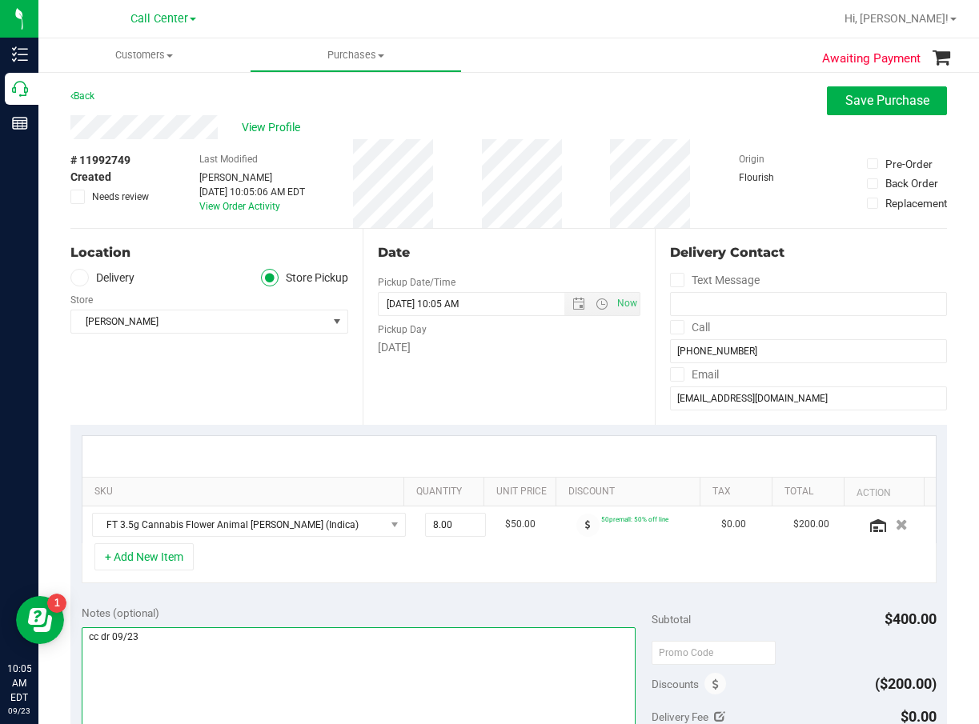
type textarea "cc dr 09/23"
click at [299, 397] on div "Location Delivery Store Pickup Store Summerfield WC Select Store Bonita Springs…" at bounding box center [216, 327] width 292 height 196
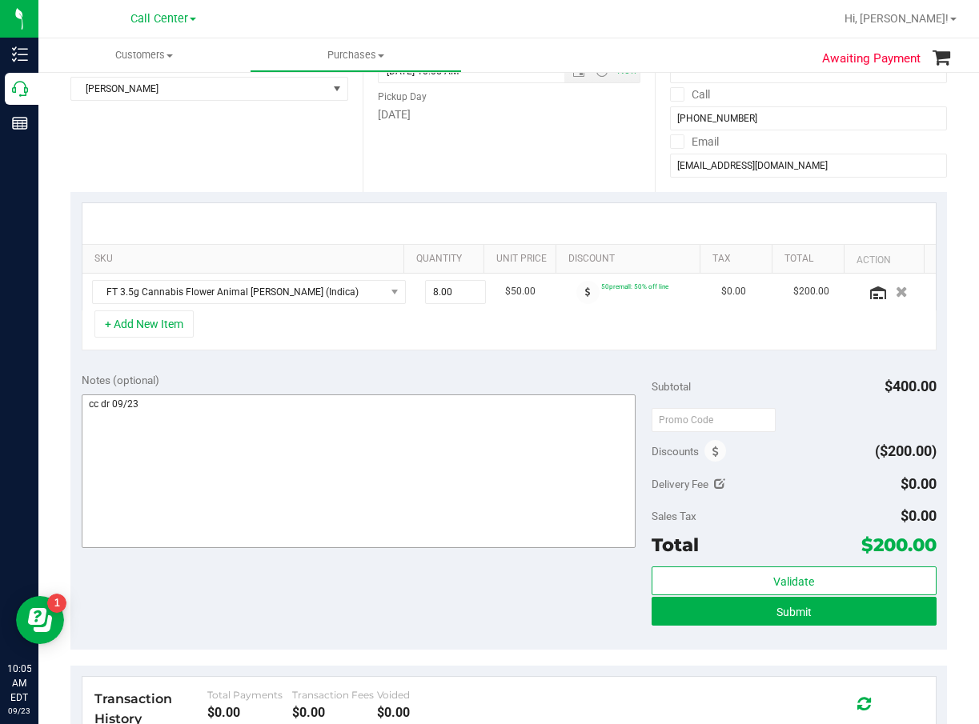
scroll to position [240, 0]
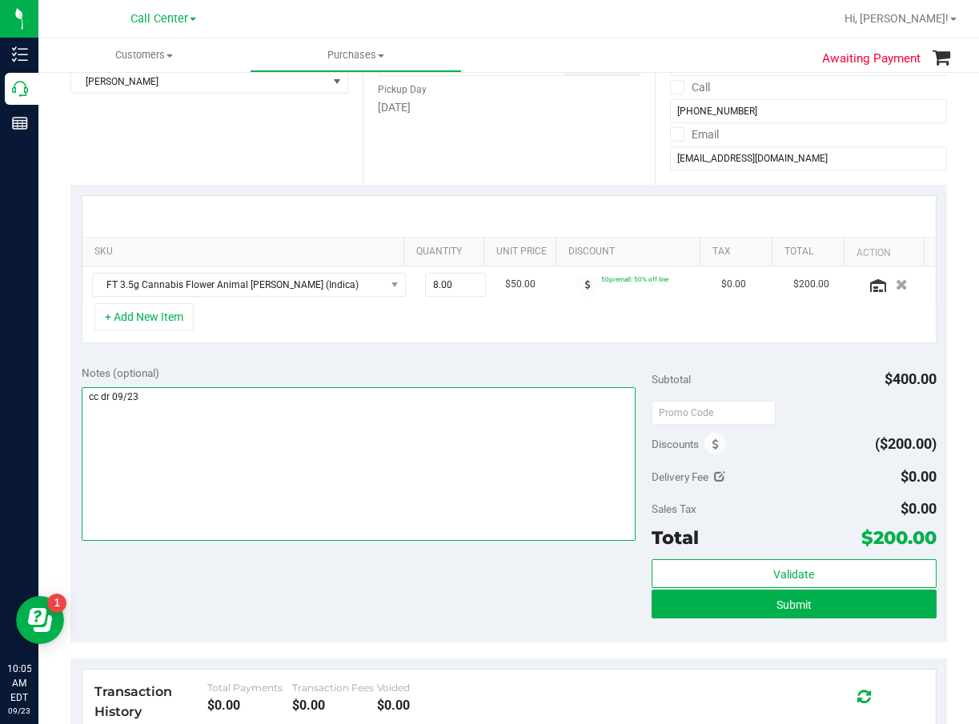
click at [518, 516] on textarea at bounding box center [359, 464] width 554 height 154
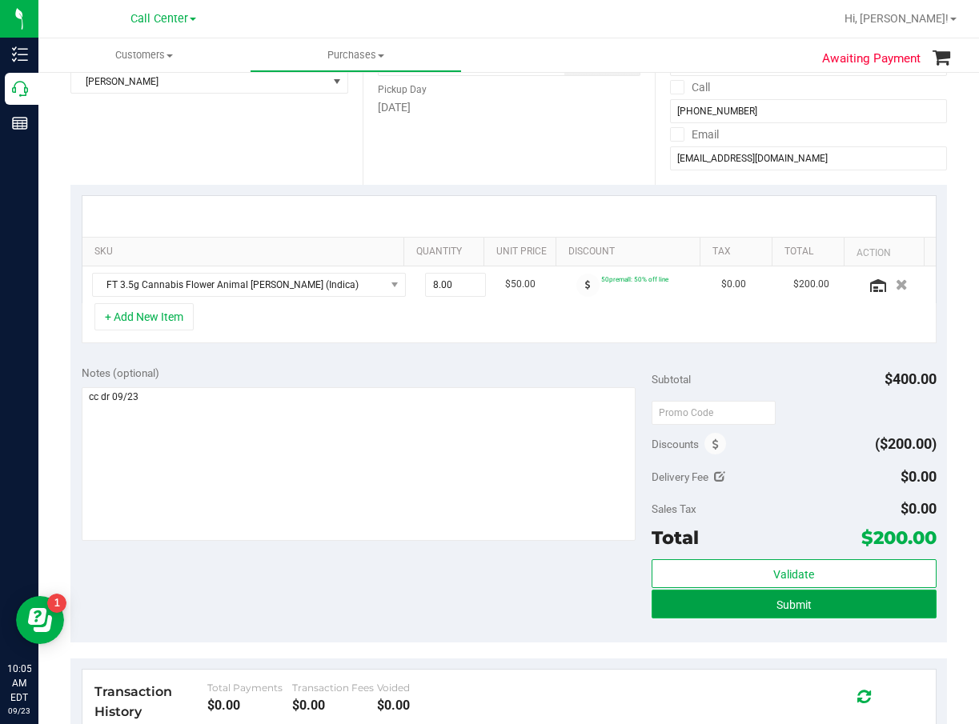
click at [823, 614] on button "Submit" at bounding box center [794, 604] width 285 height 29
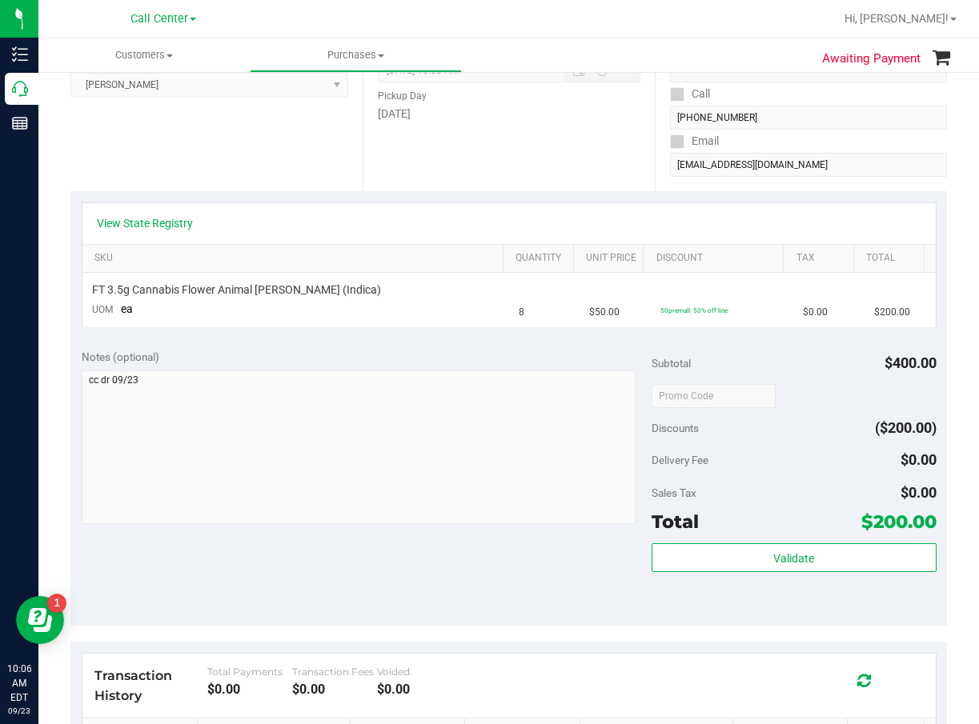
click at [526, 267] on th "Quantity" at bounding box center [538, 259] width 70 height 29
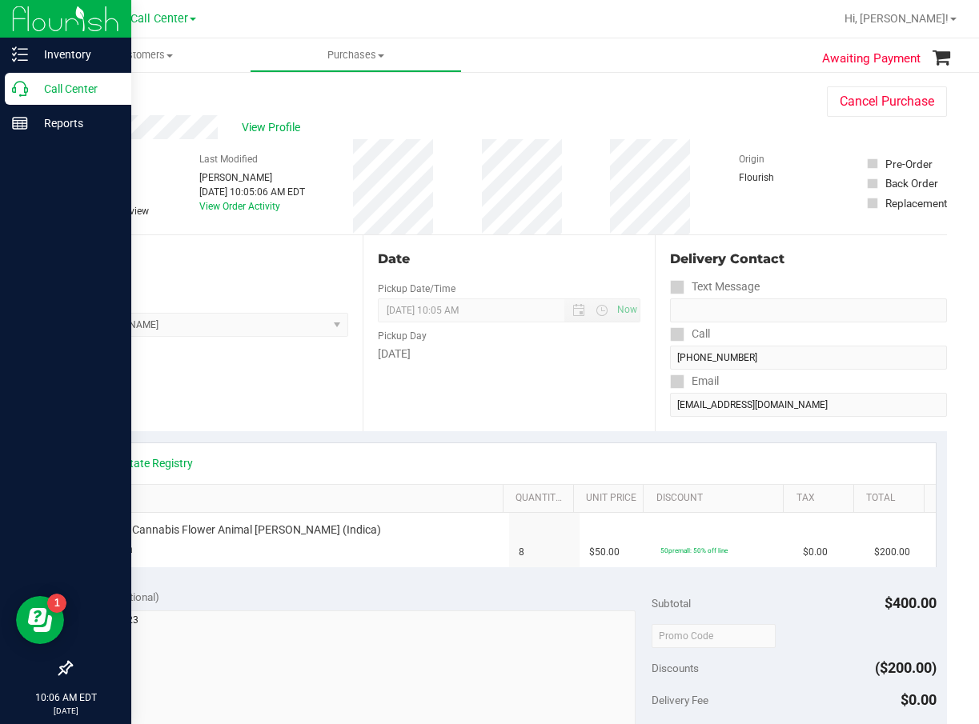
click at [22, 86] on icon at bounding box center [20, 89] width 16 height 16
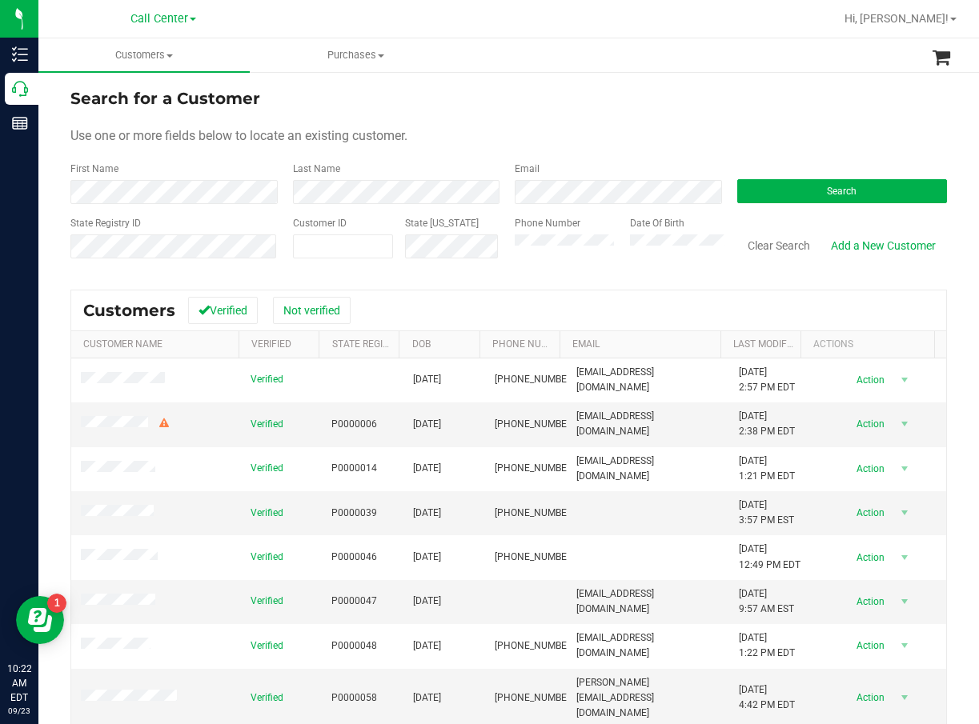
click at [908, 170] on div "Search" at bounding box center [836, 183] width 223 height 42
click at [882, 198] on button "Search" at bounding box center [842, 191] width 210 height 24
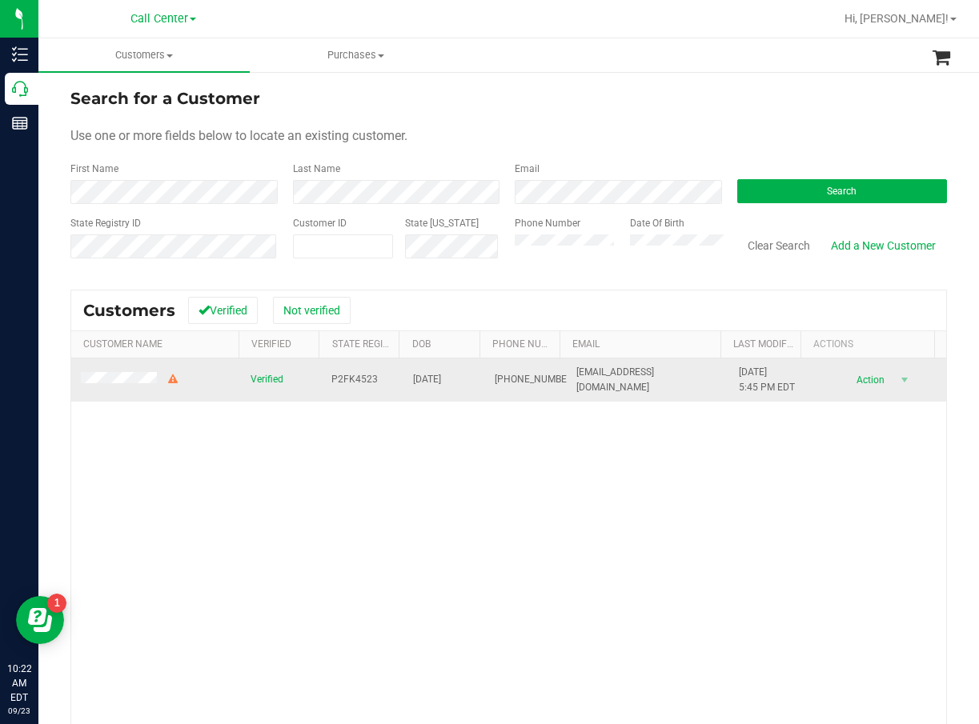
click at [365, 379] on span "P2FK4523" at bounding box center [354, 379] width 46 height 15
copy span "P2FK4523"
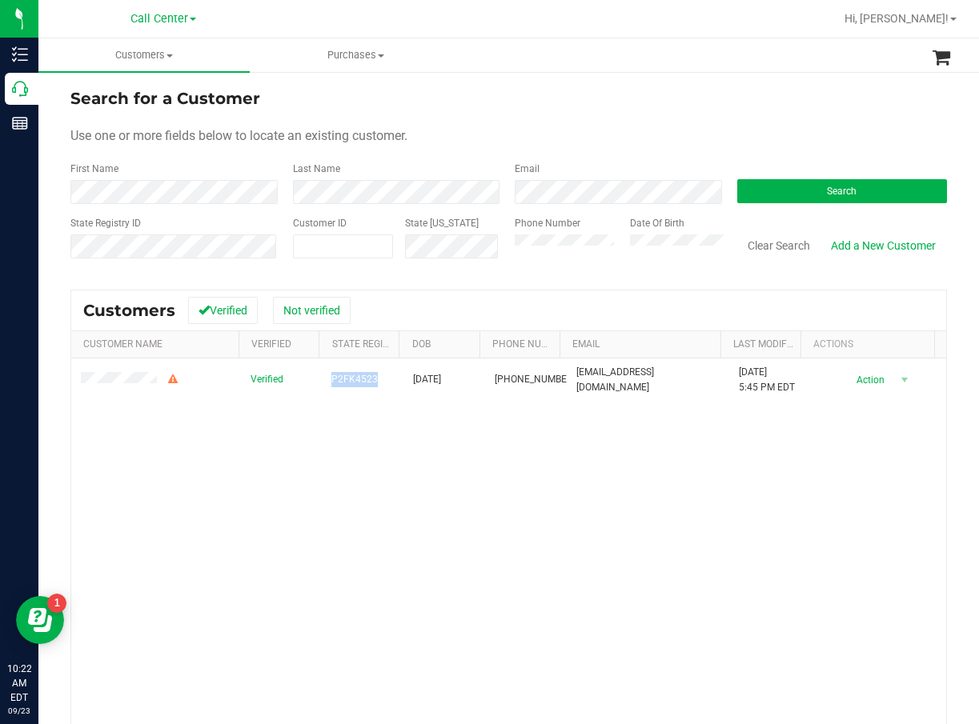
click at [551, 495] on div "Verified P2FK4523 02/23/1969 (352) 812-7203 jimmymirabal187@yahoo.com 8/20/2025…" at bounding box center [508, 587] width 875 height 456
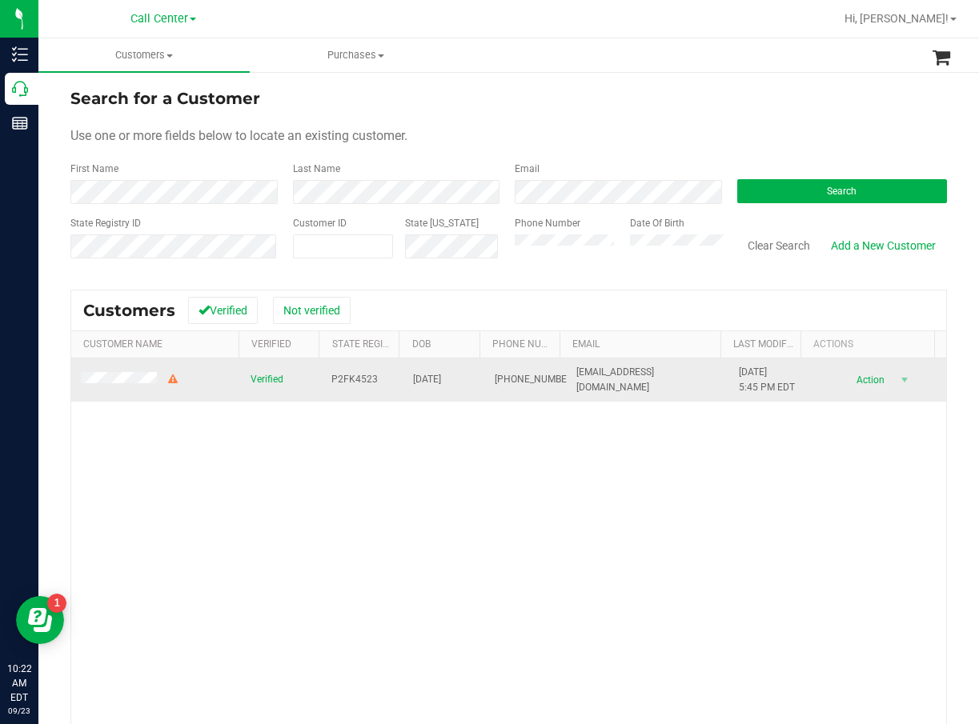
click at [441, 383] on span "02/23/1969" at bounding box center [427, 379] width 28 height 15
copy span "02/23/1969"
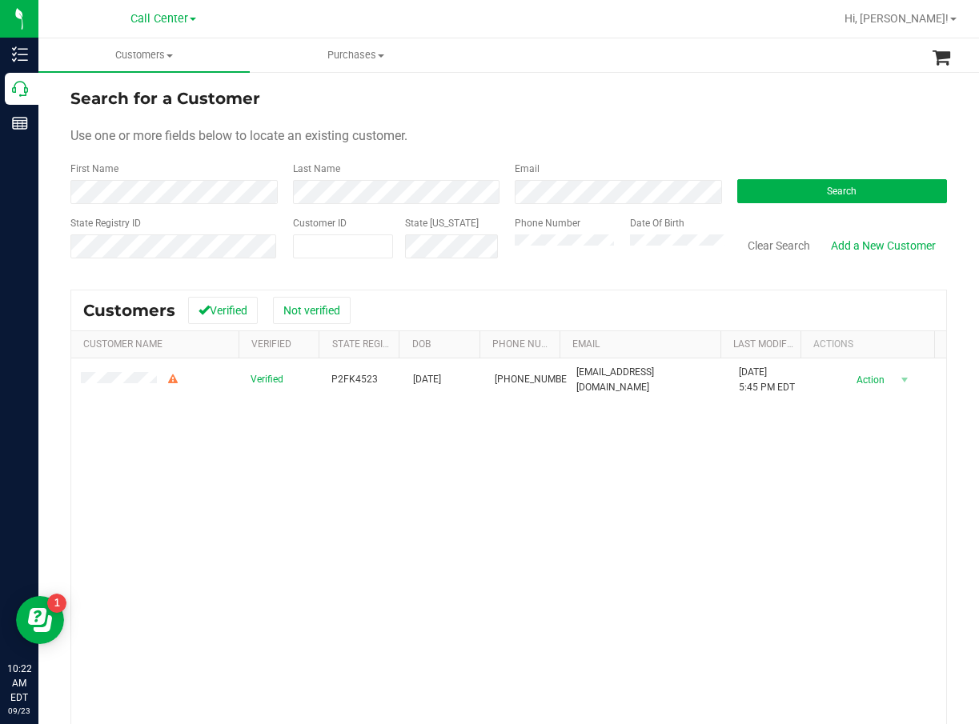
drag, startPoint x: 333, startPoint y: 555, endPoint x: 328, endPoint y: 547, distance: 9.3
click at [333, 555] on div "Verified P2FK4523 02/23/1969 (352) 812-7203 jimmymirabal187@yahoo.com 8/20/2025…" at bounding box center [508, 587] width 875 height 456
drag, startPoint x: 547, startPoint y: 488, endPoint x: 536, endPoint y: 485, distance: 10.9
click at [547, 488] on div "Verified P2FK4523 02/23/1969 (352) 812-7203 jimmymirabal187@yahoo.com 8/20/2025…" at bounding box center [508, 587] width 875 height 456
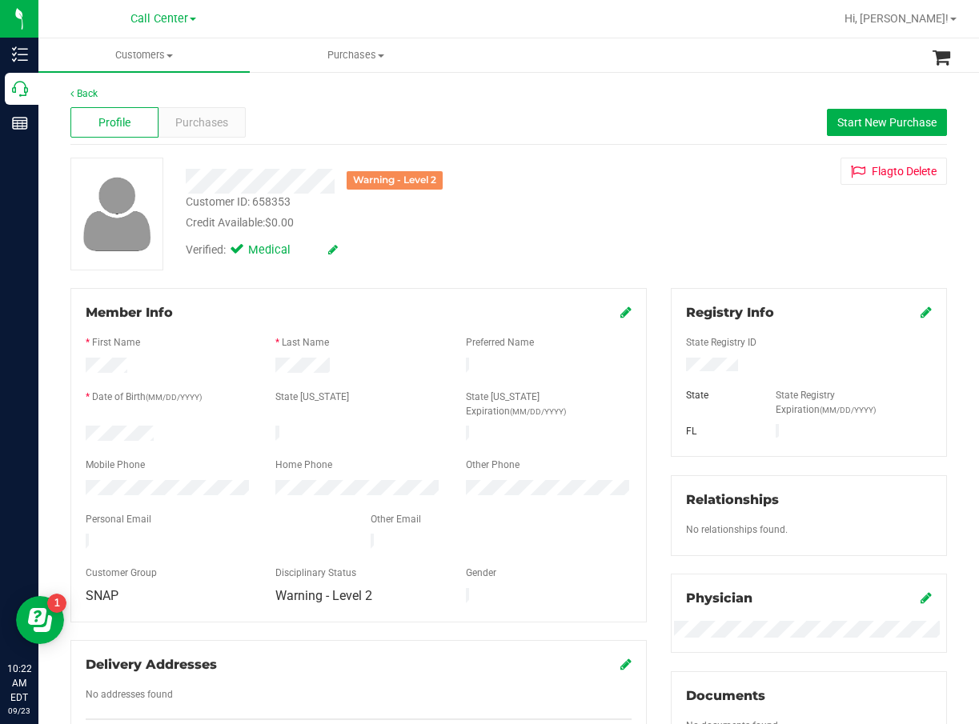
click at [565, 226] on div "Credit Available: $0.00" at bounding box center [399, 223] width 427 height 17
click at [202, 125] on span "Purchases" at bounding box center [201, 122] width 53 height 17
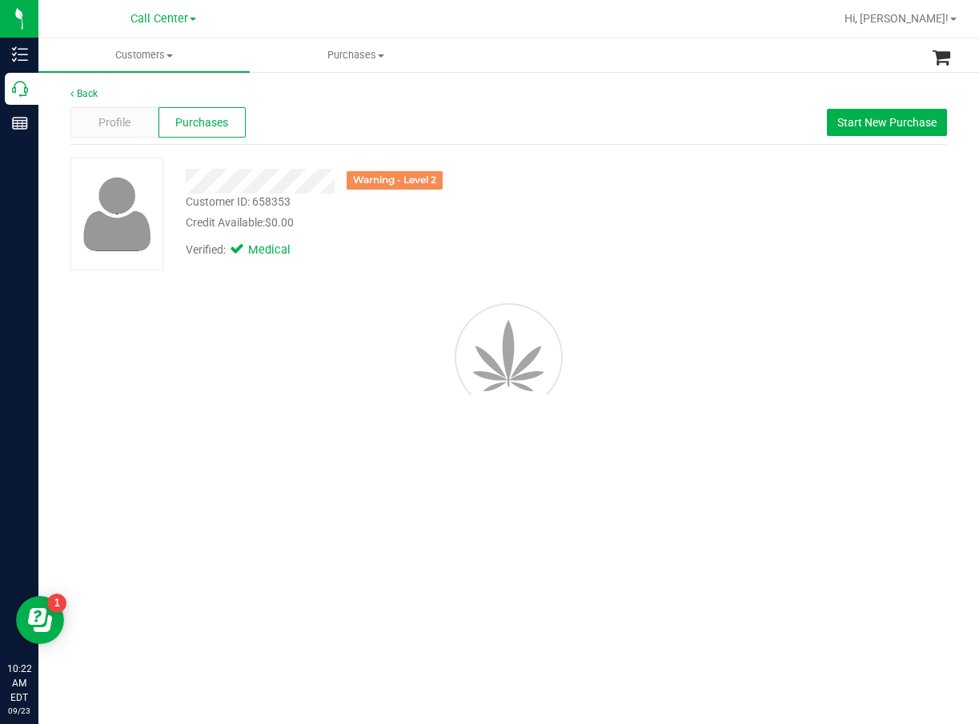
click at [486, 117] on div "Profile Purchases Start New Purchase" at bounding box center [508, 123] width 876 height 44
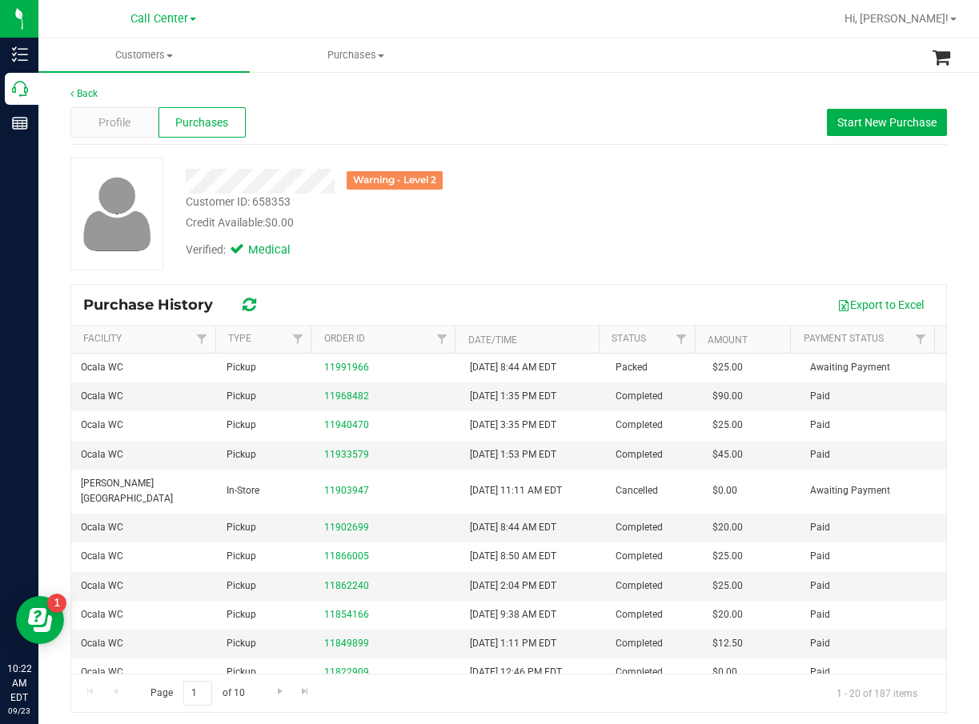
click at [648, 214] on div "Warning - Level 2 Customer ID: 658353 Credit Available: $0.00 Verified: Medical" at bounding box center [508, 214] width 900 height 113
click at [524, 240] on div "Verified: Medical" at bounding box center [399, 248] width 451 height 35
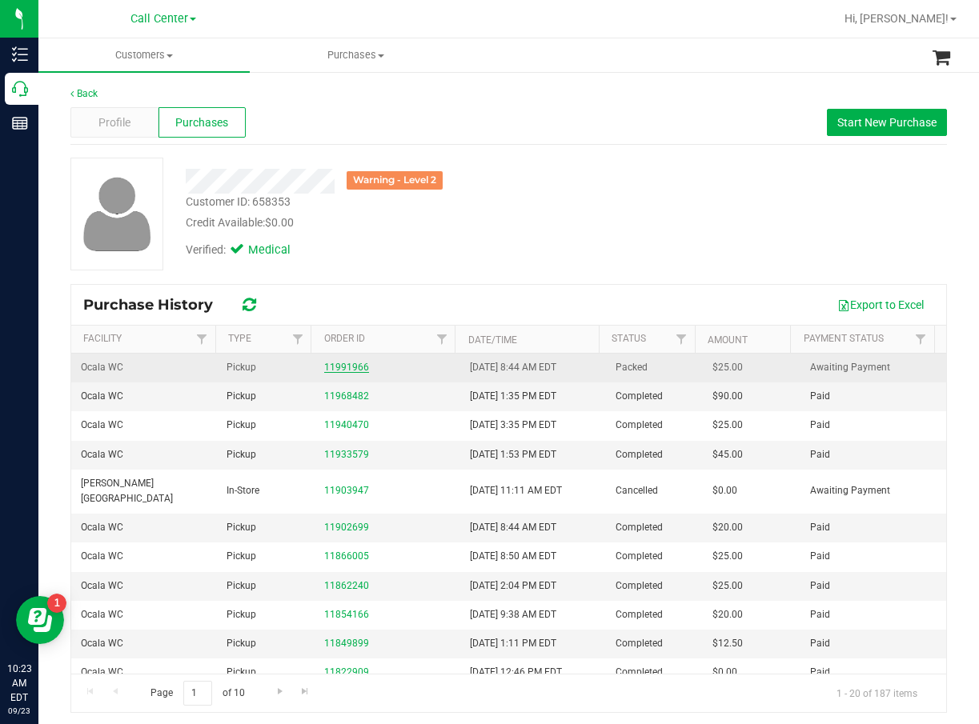
click at [353, 369] on link "11991966" at bounding box center [346, 367] width 45 height 11
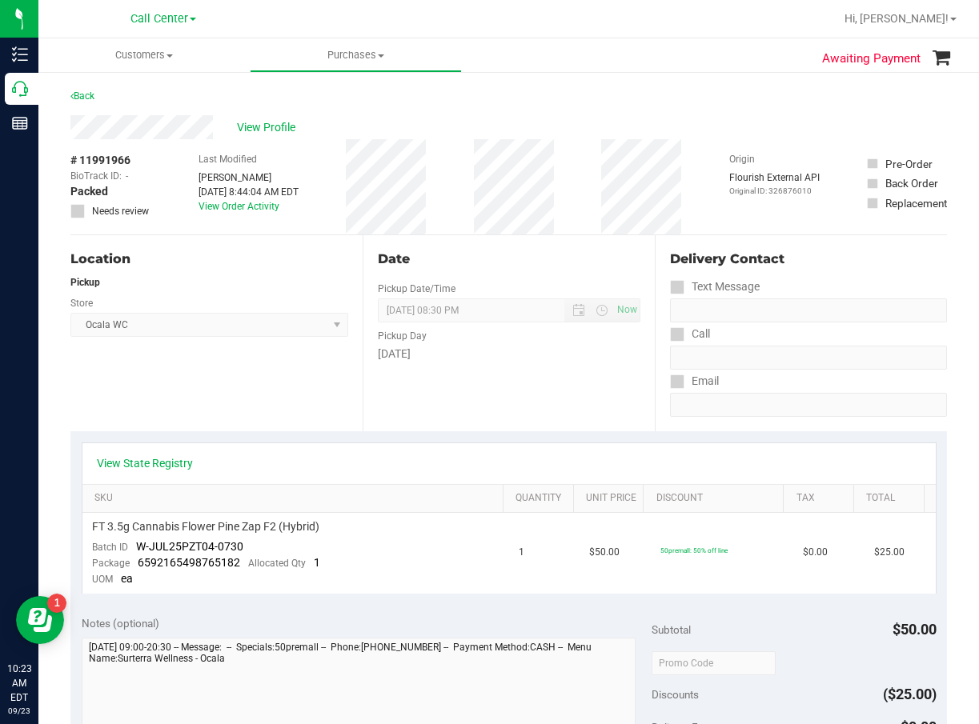
click at [461, 397] on div "Date Pickup Date/Time 09/23/2025 Now 09/23/2025 08:30 PM Now Pickup Day Tuesday" at bounding box center [509, 333] width 292 height 196
click at [519, 455] on div "View State Registry" at bounding box center [509, 463] width 824 height 16
drag, startPoint x: 512, startPoint y: 337, endPoint x: 439, endPoint y: 251, distance: 112.4
click at [512, 337] on div "Pickup Day" at bounding box center [509, 334] width 263 height 23
click at [283, 138] on div "View Profile" at bounding box center [508, 127] width 876 height 24
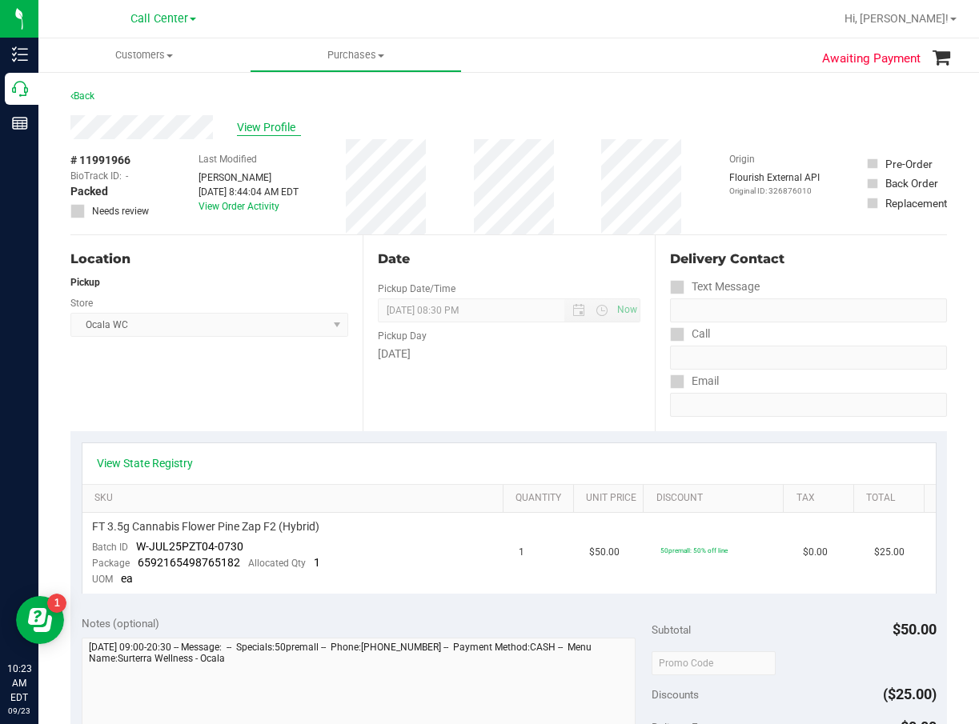
click at [283, 123] on span "View Profile" at bounding box center [269, 127] width 64 height 17
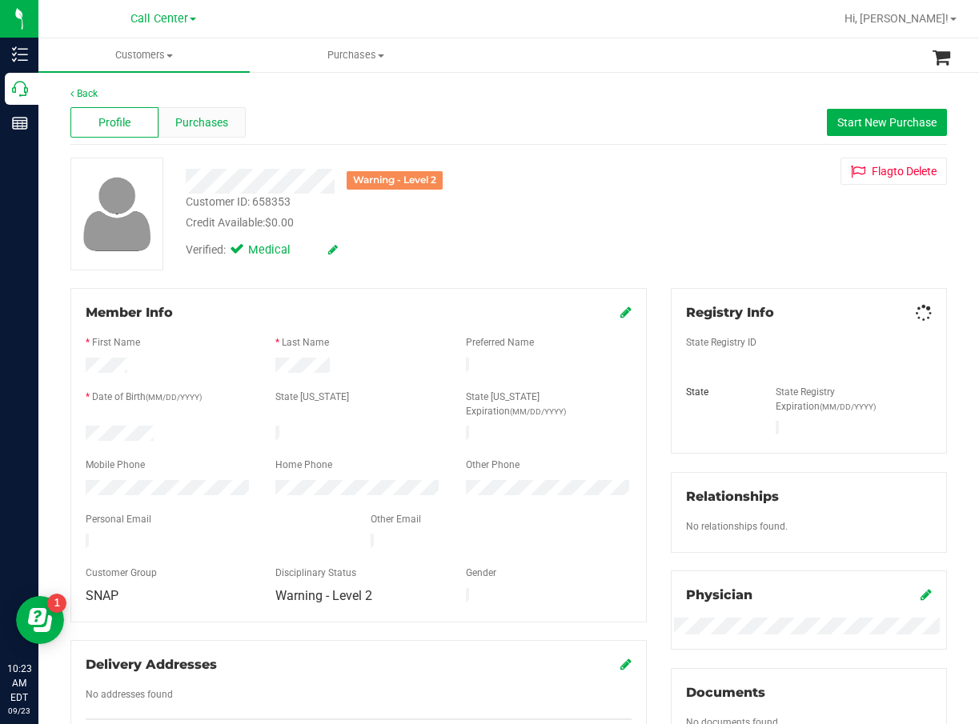
click at [226, 119] on span "Purchases" at bounding box center [201, 122] width 53 height 17
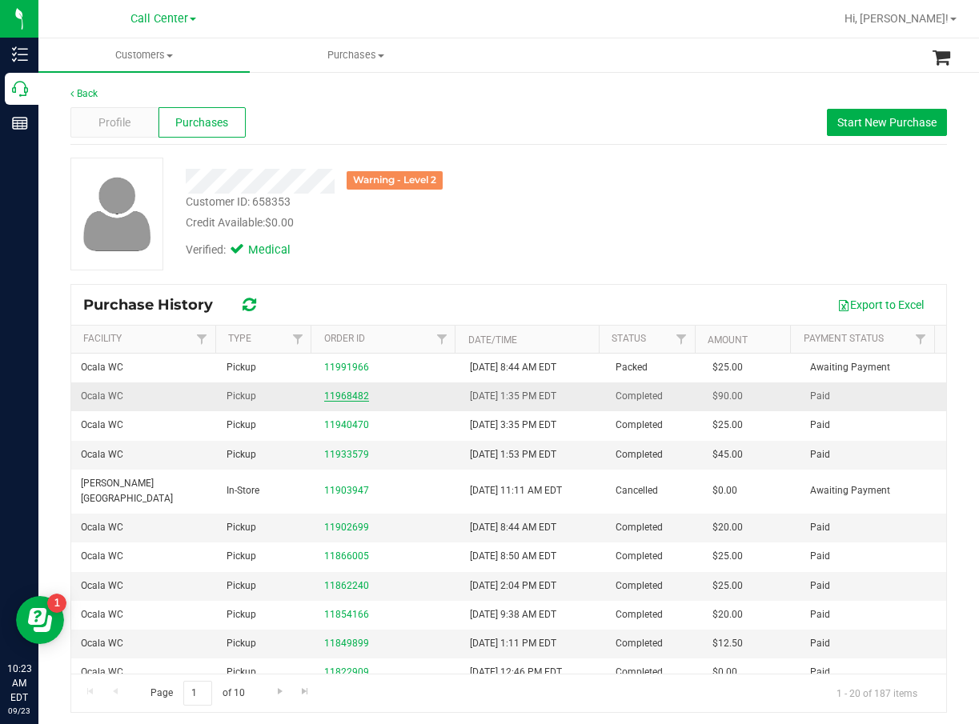
click at [324, 394] on link "11968482" at bounding box center [346, 396] width 45 height 11
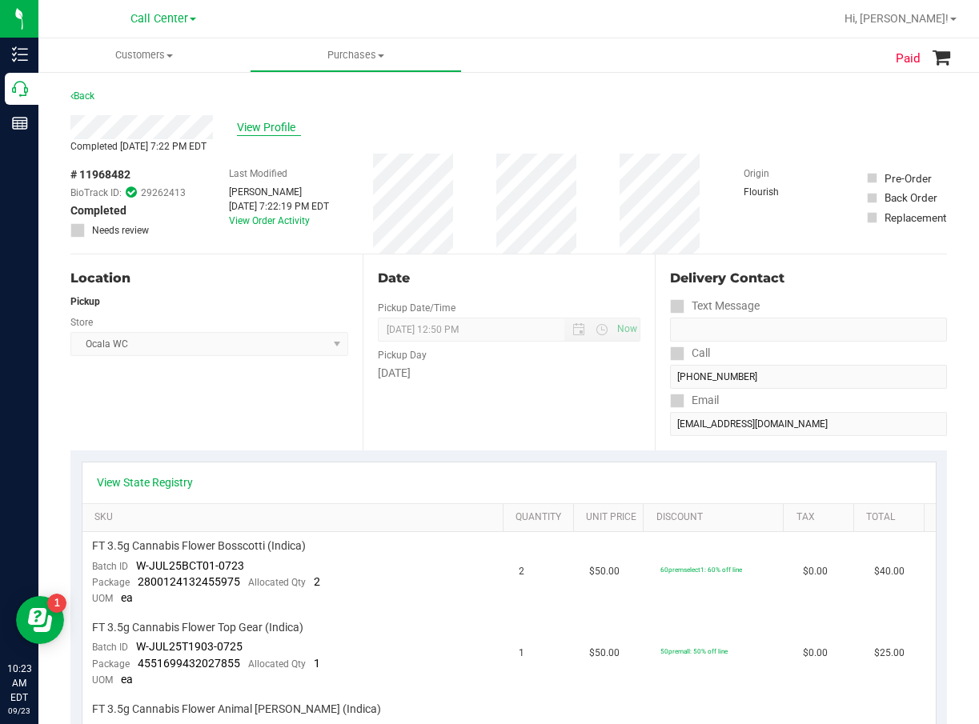
click at [274, 134] on span "View Profile" at bounding box center [269, 127] width 64 height 17
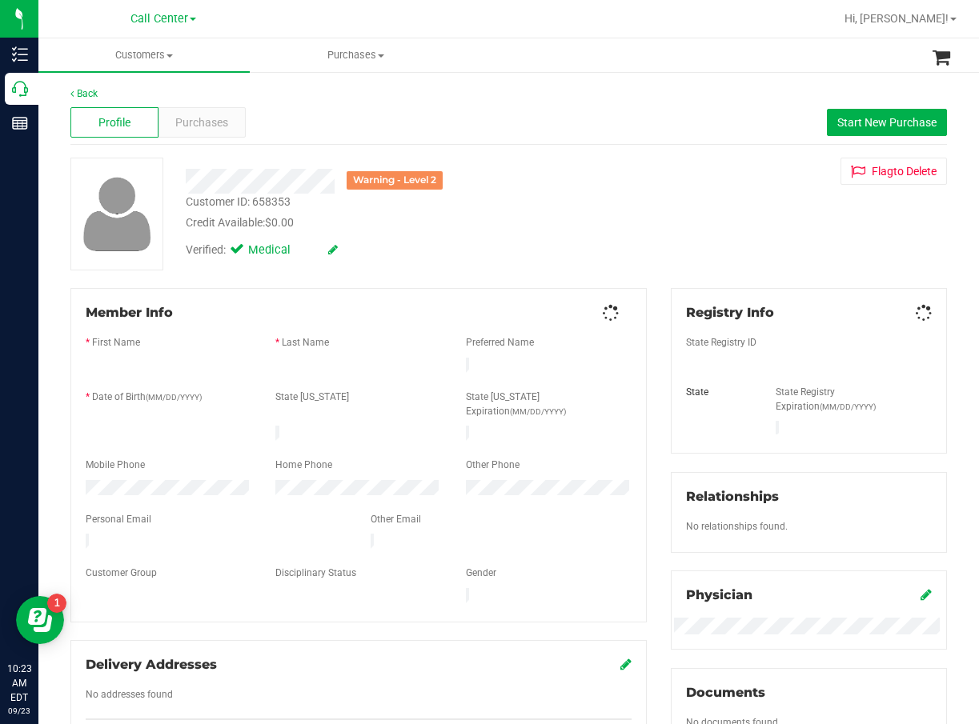
click at [435, 239] on div "Verified: Medical" at bounding box center [399, 248] width 451 height 35
drag, startPoint x: 611, startPoint y: 56, endPoint x: 569, endPoint y: 74, distance: 46.2
click at [611, 58] on ul "Customers All customers Add a new customer All physicians Purchases All purchas…" at bounding box center [527, 55] width 979 height 34
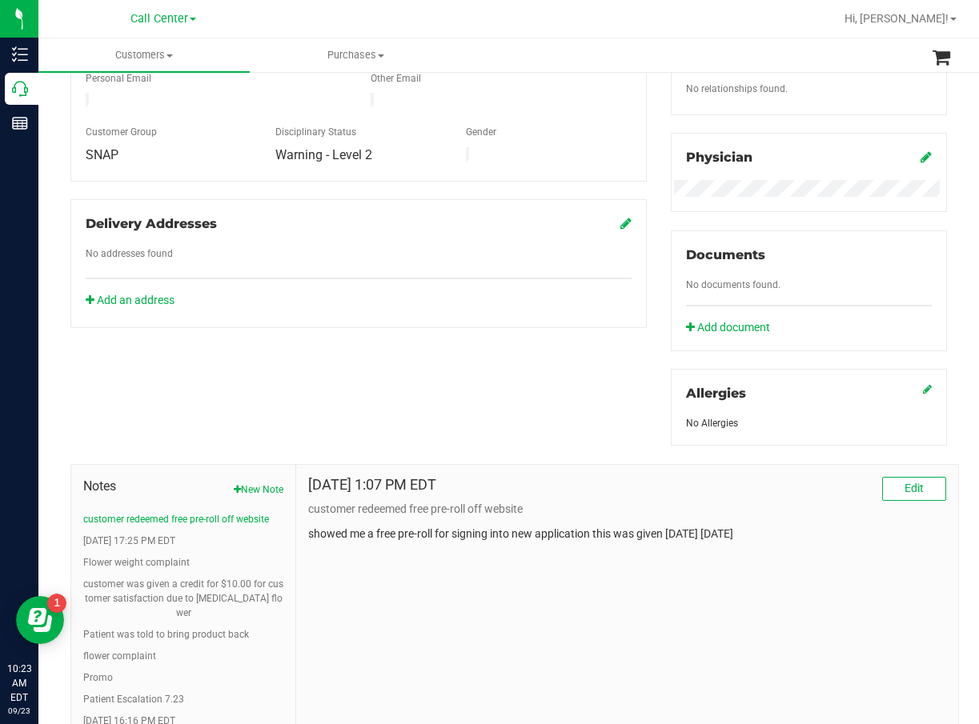
scroll to position [560, 0]
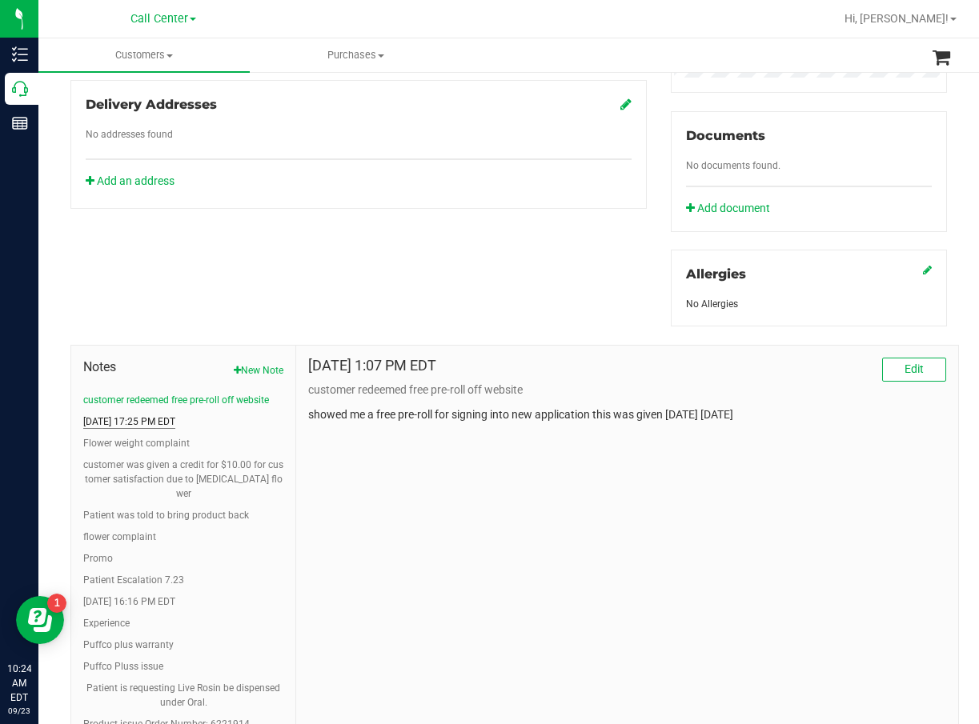
click at [153, 424] on button "8/1/2025 17:25 PM EDT" at bounding box center [129, 422] width 92 height 14
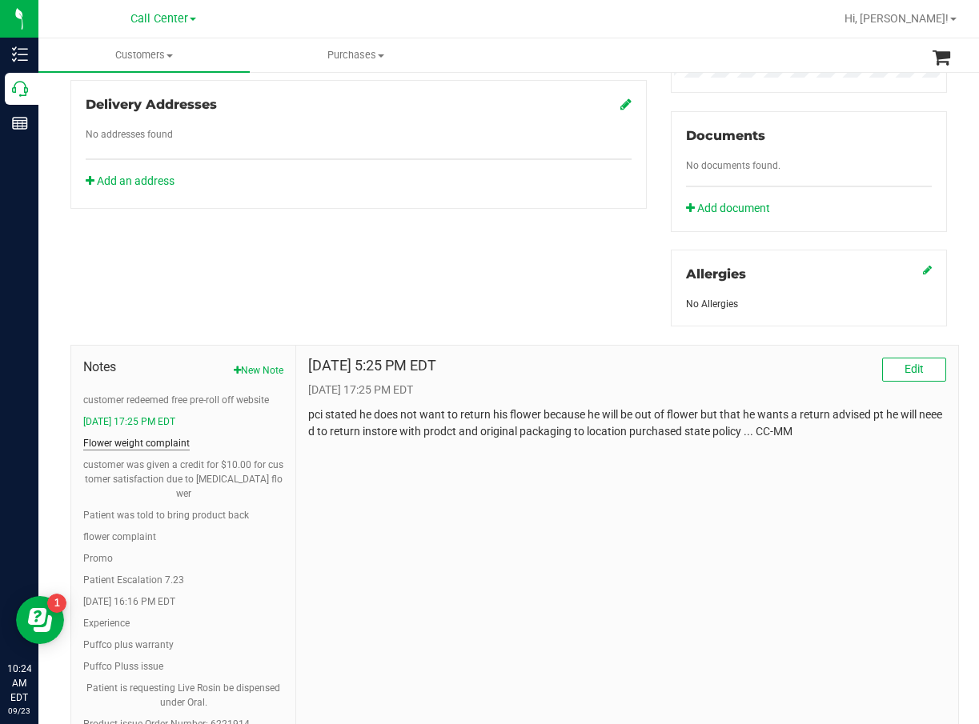
click at [169, 444] on button "Flower weight complaint" at bounding box center [136, 443] width 106 height 14
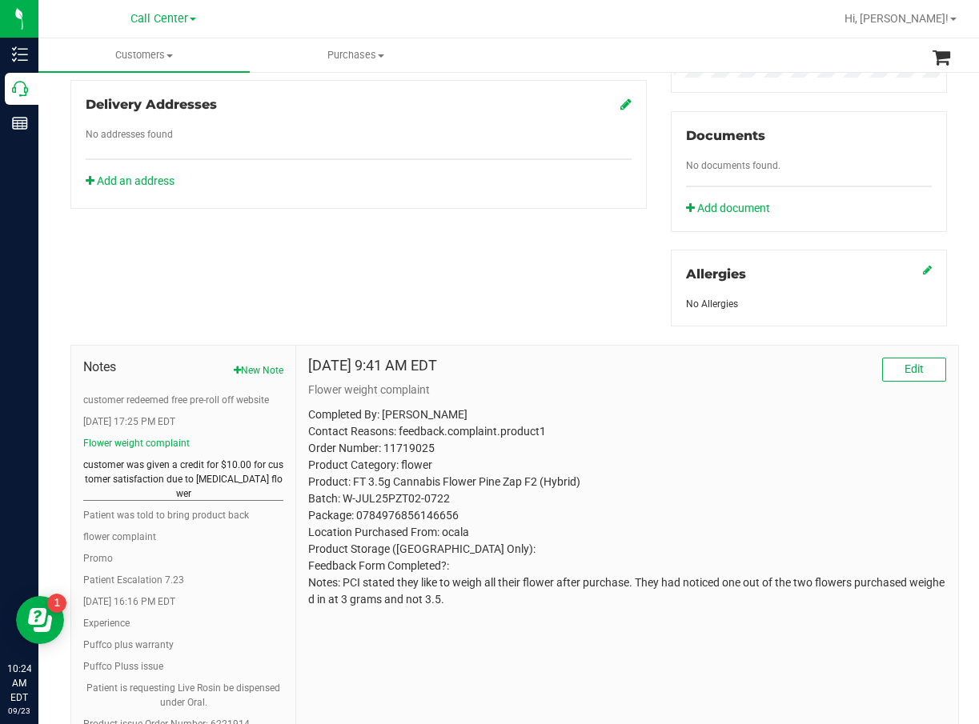
click at [173, 465] on button "customer was given a credit for $10.00 for customer satisfaction due to low wei…" at bounding box center [183, 479] width 200 height 43
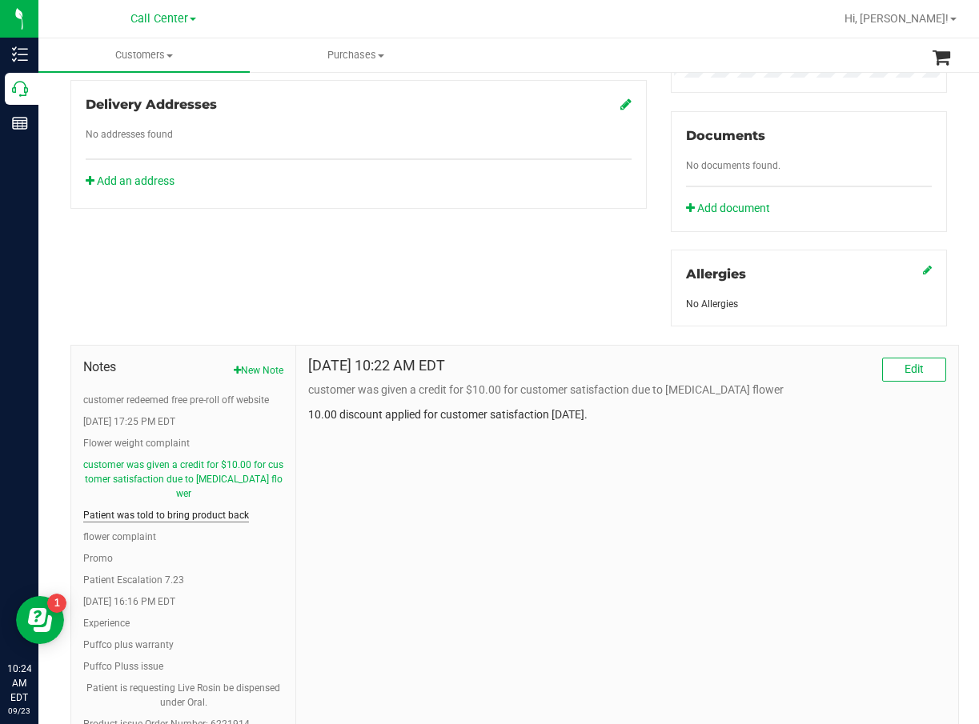
click at [175, 508] on button "Patient was told to bring product back" at bounding box center [166, 515] width 166 height 14
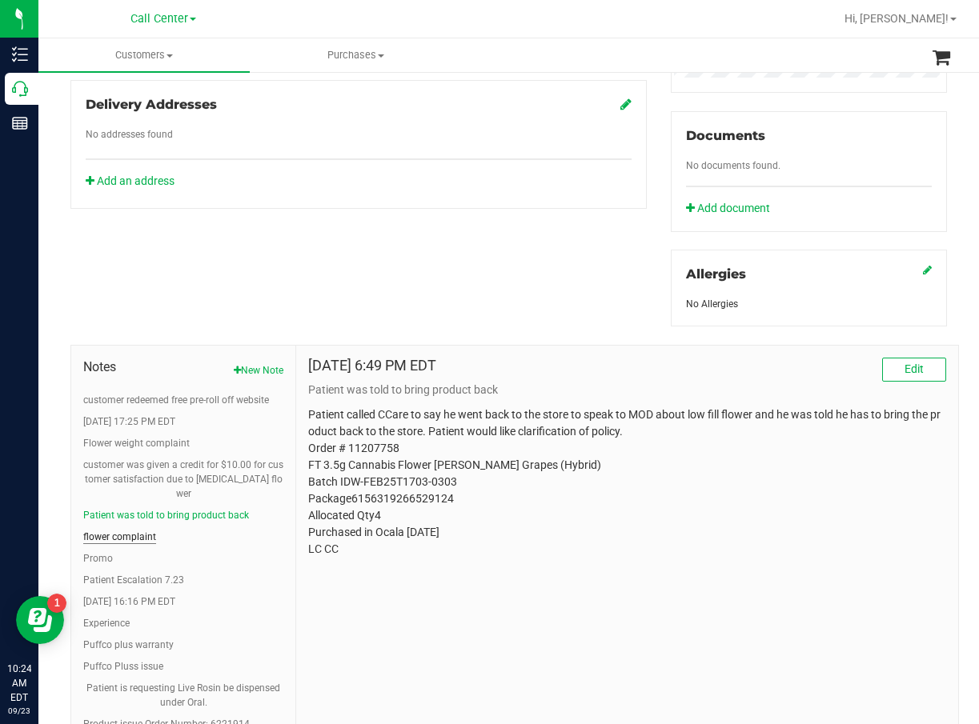
click at [152, 530] on button "flower complaint" at bounding box center [119, 537] width 73 height 14
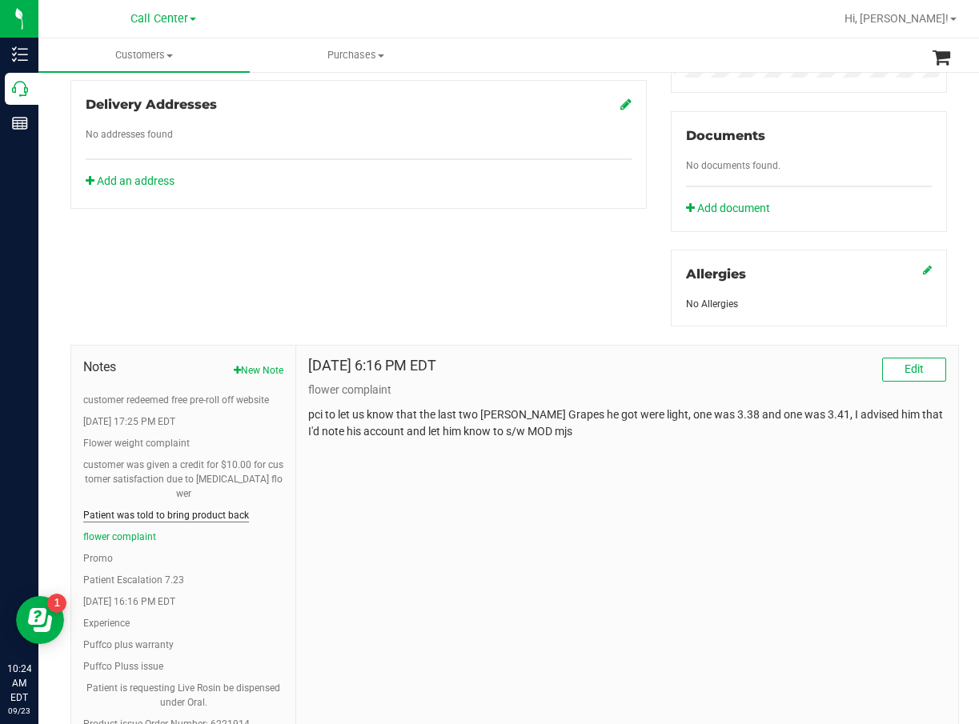
click at [118, 508] on button "Patient was told to bring product back" at bounding box center [166, 515] width 166 height 14
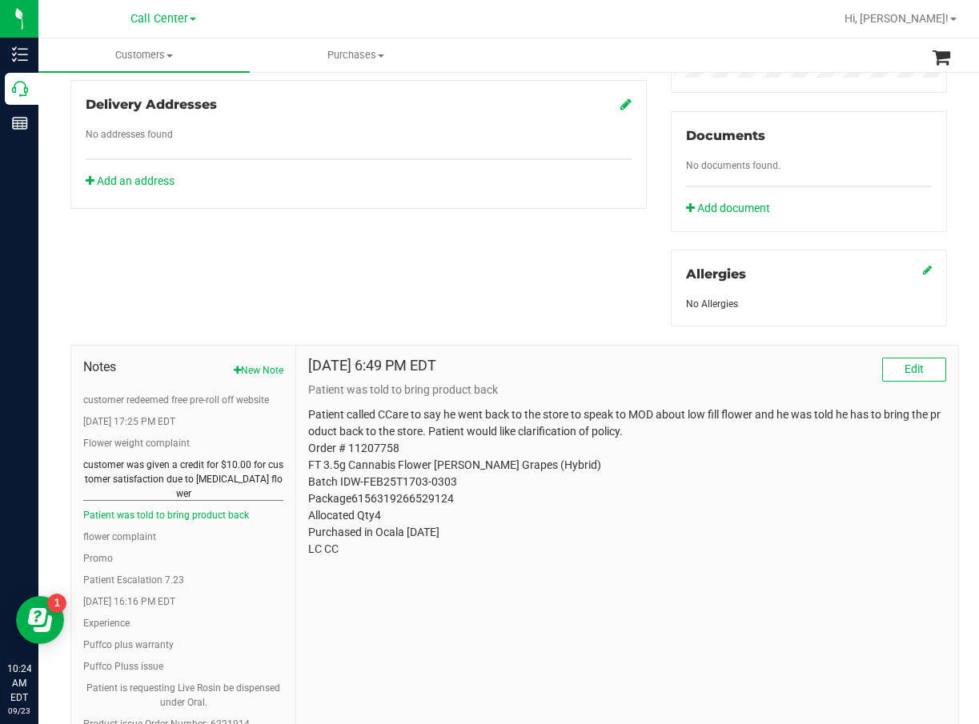
click at [124, 477] on button "customer was given a credit for $10.00 for customer satisfaction due to low wei…" at bounding box center [183, 479] width 200 height 43
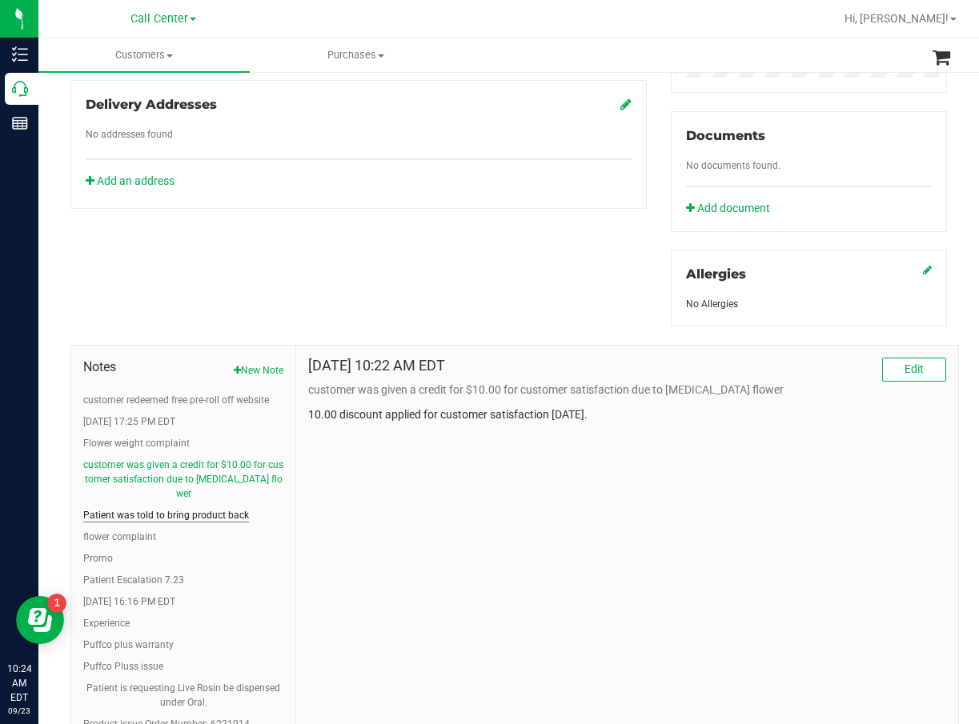
click at [175, 508] on button "Patient was told to bring product back" at bounding box center [166, 515] width 166 height 14
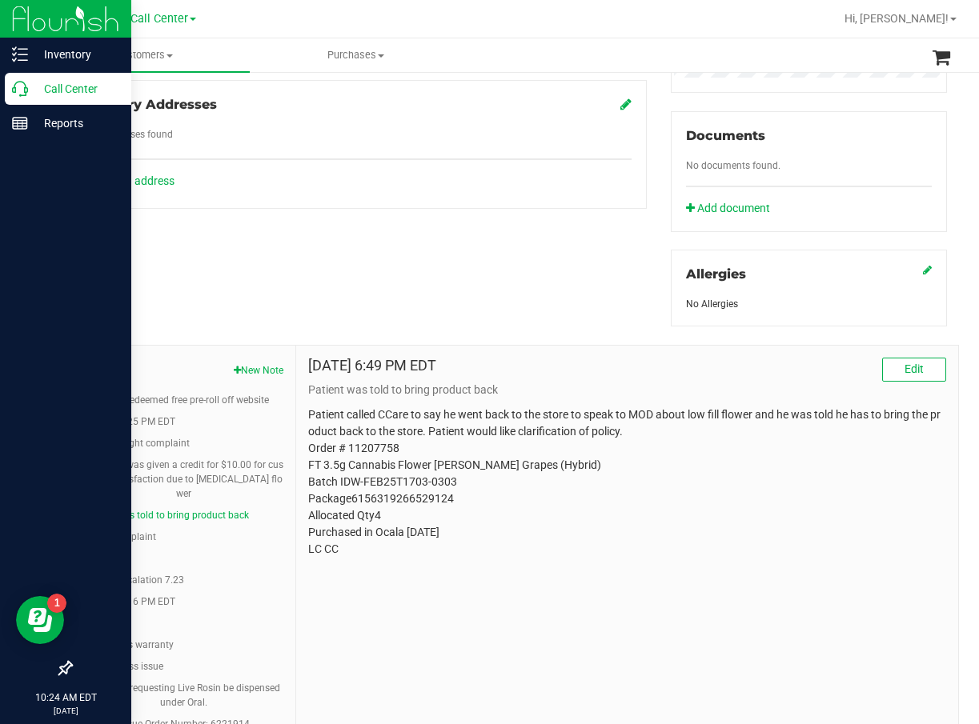
click at [27, 95] on icon at bounding box center [20, 89] width 16 height 16
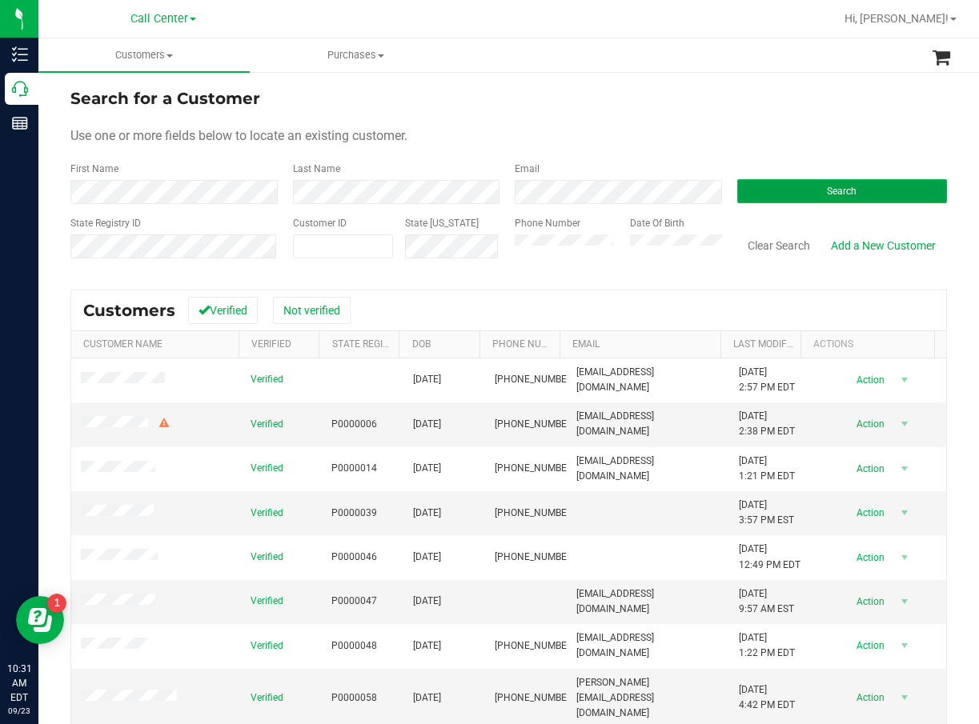
click at [798, 185] on button "Search" at bounding box center [842, 191] width 210 height 24
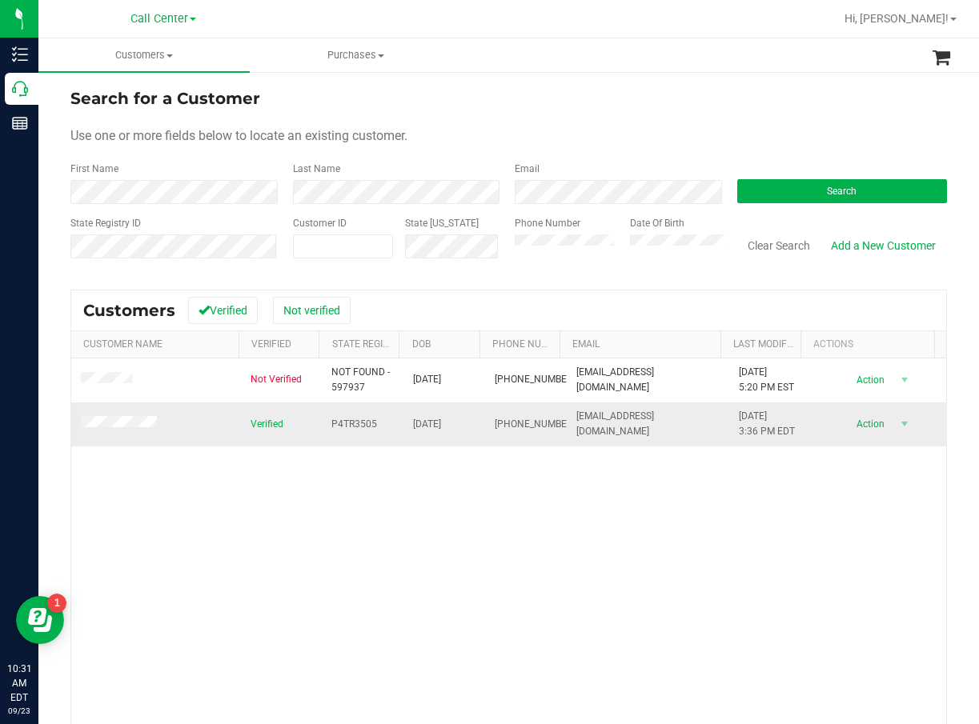
click at [360, 418] on span "P4TR3505" at bounding box center [354, 424] width 46 height 15
copy span "P4TR3505"
click at [441, 420] on span "01/22/2003" at bounding box center [427, 424] width 28 height 15
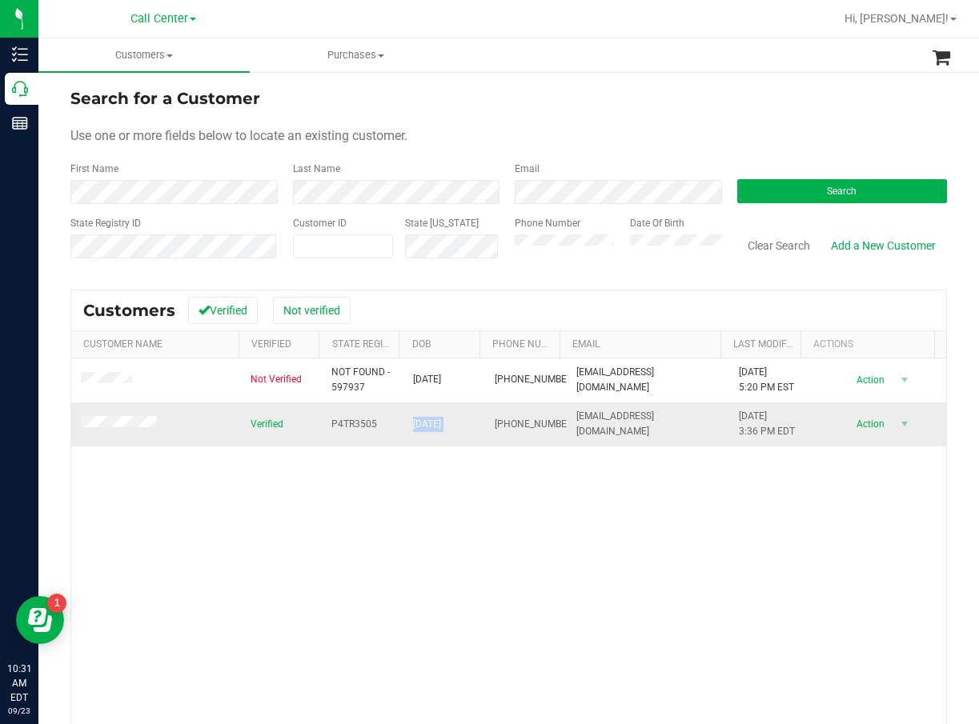
click at [441, 420] on span "01/22/2003" at bounding box center [427, 424] width 28 height 15
copy span "01/22/2003"
click at [352, 578] on div "Not Verified NOT FOUND - 597937 01/22/1998 (561) 692-9907 lfcaputofl@gmail.com …" at bounding box center [508, 587] width 875 height 456
click at [495, 428] on span "(561) 692-9907" at bounding box center [535, 424] width 80 height 15
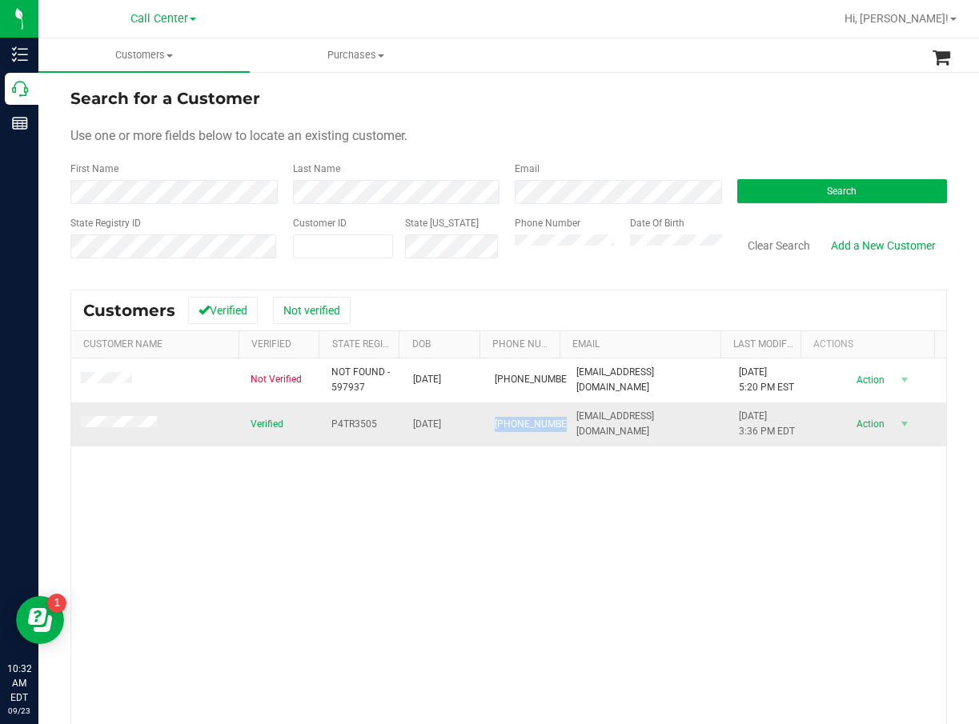
click at [495, 428] on span "(561) 692-9907" at bounding box center [535, 424] width 80 height 15
copy span "(561) 692-9907"
click at [383, 515] on div "Not Verified NOT FOUND - 597937 01/22/1998 (561) 692-9907 lfcaputofl@gmail.com …" at bounding box center [508, 587] width 875 height 456
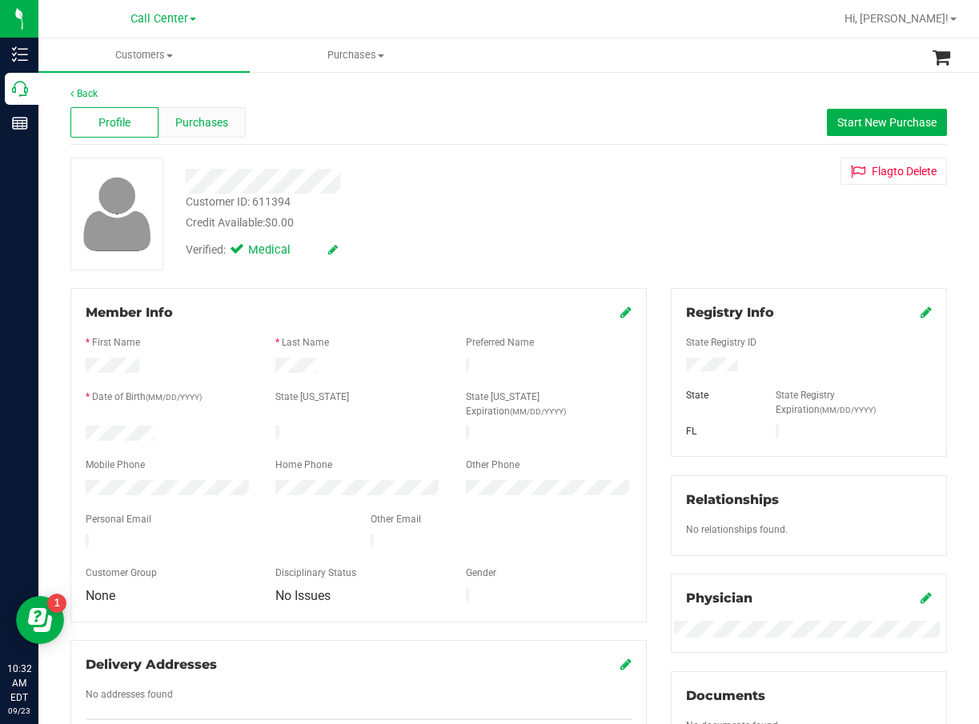
click at [188, 123] on span "Purchases" at bounding box center [201, 122] width 53 height 17
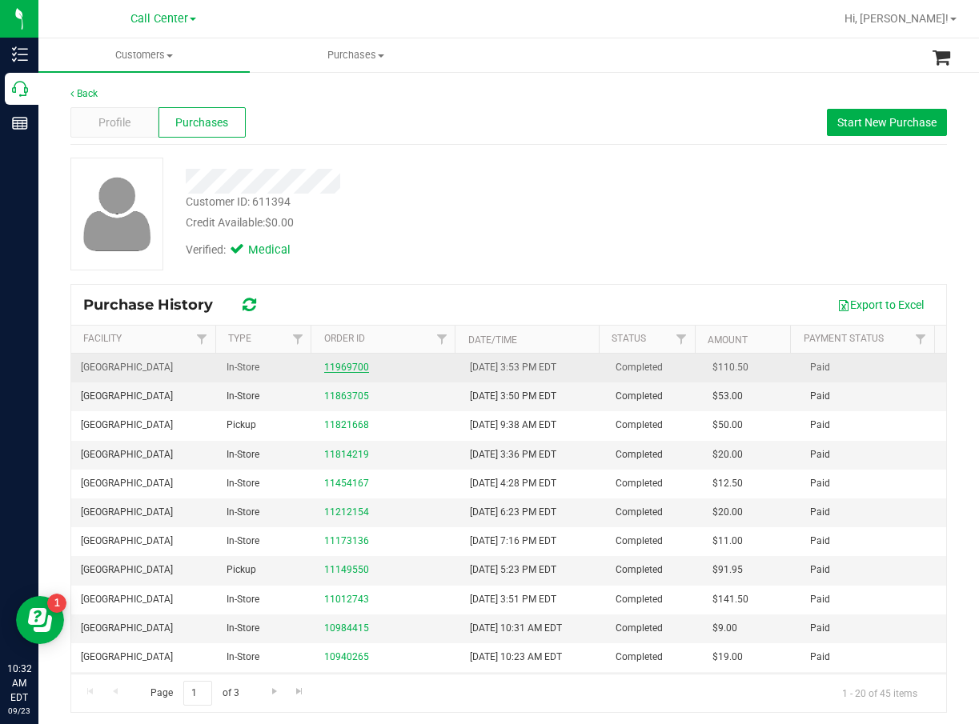
click at [347, 370] on link "11969700" at bounding box center [346, 367] width 45 height 11
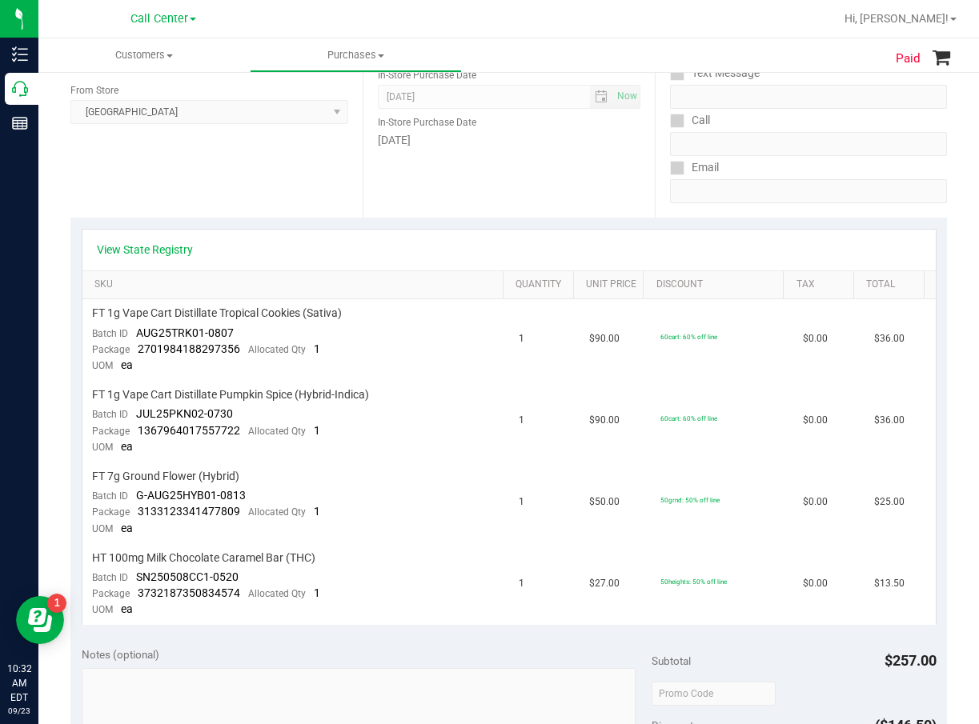
scroll to position [240, 0]
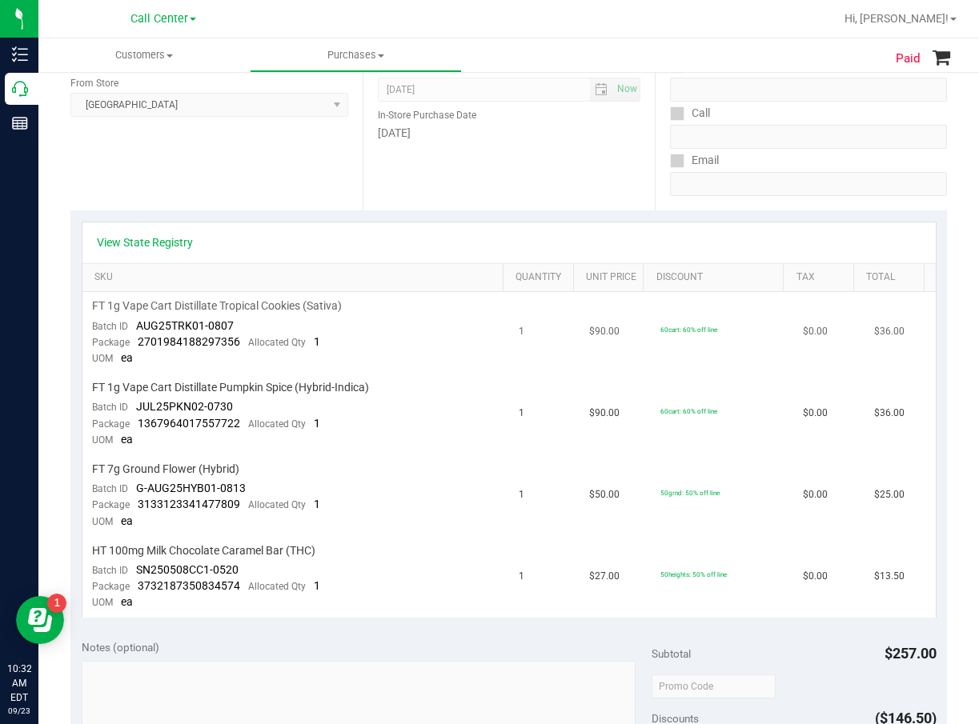
click at [605, 322] on td "$90.00" at bounding box center [614, 333] width 71 height 82
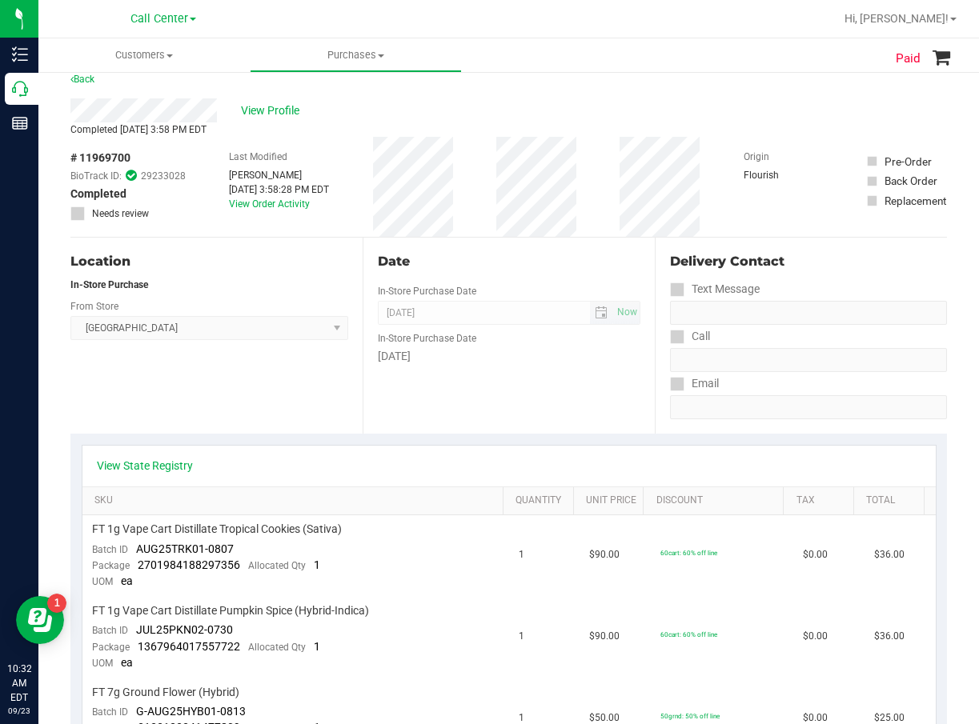
scroll to position [0, 0]
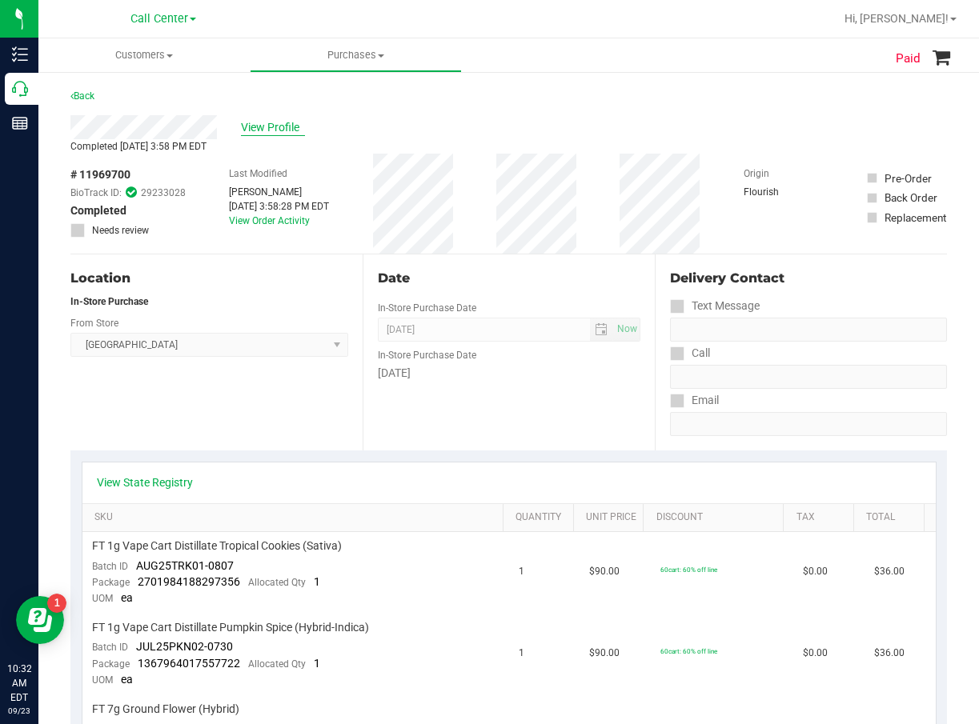
click at [269, 127] on span "View Profile" at bounding box center [273, 127] width 64 height 17
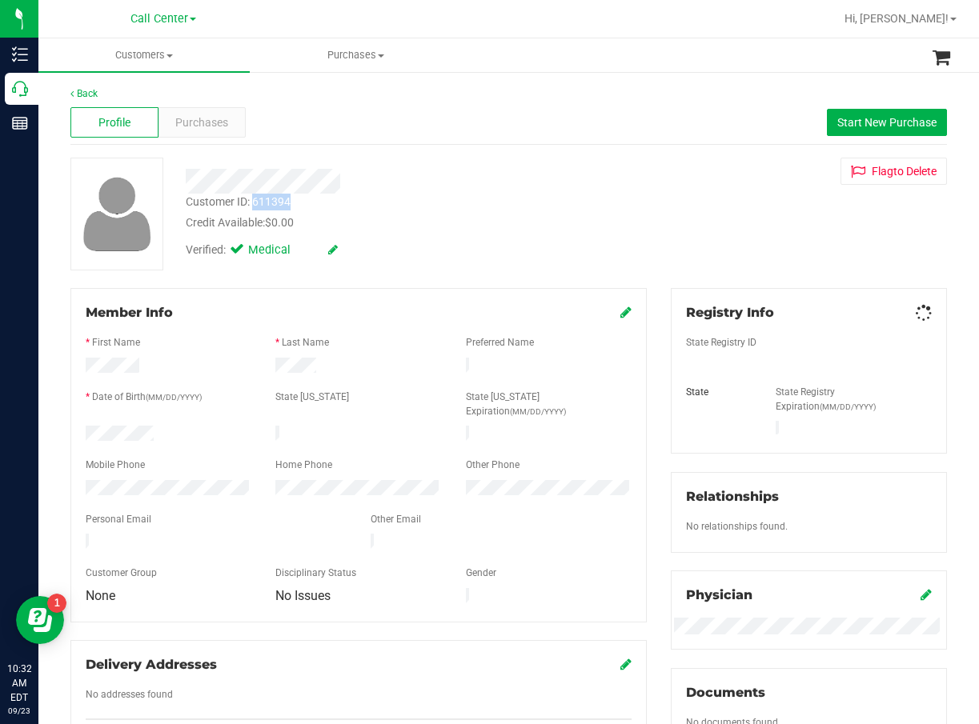
drag, startPoint x: 305, startPoint y: 202, endPoint x: 256, endPoint y: 203, distance: 48.8
click at [256, 203] on div "Customer ID: 611394 Credit Available: $0.00" at bounding box center [399, 213] width 451 height 38
copy div "611394"
click at [213, 124] on span "Purchases" at bounding box center [201, 122] width 53 height 17
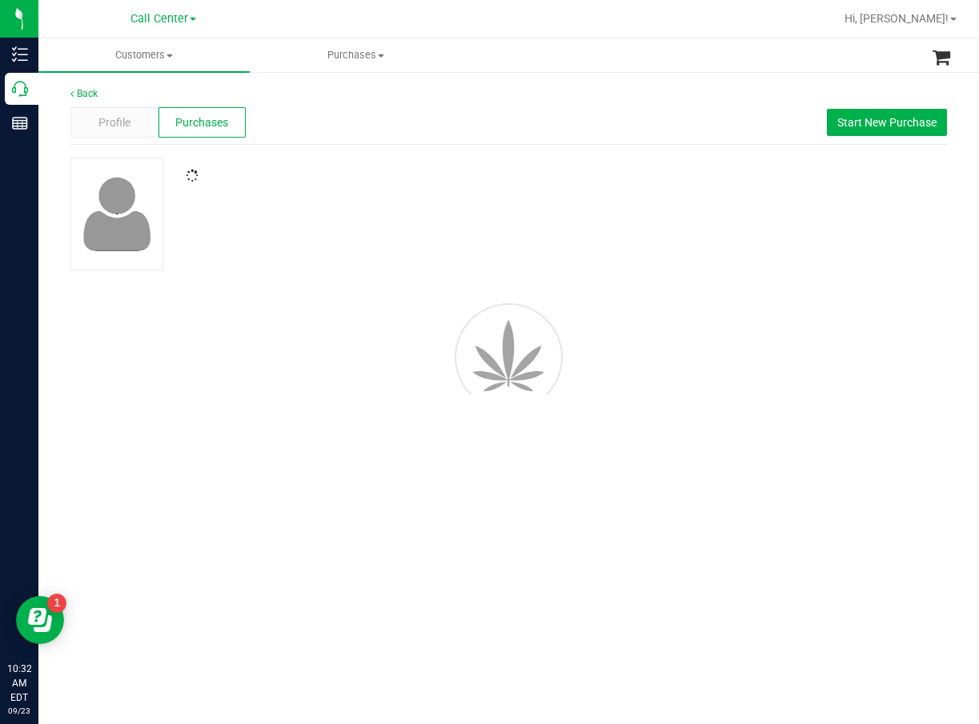
click at [448, 211] on div at bounding box center [508, 214] width 900 height 113
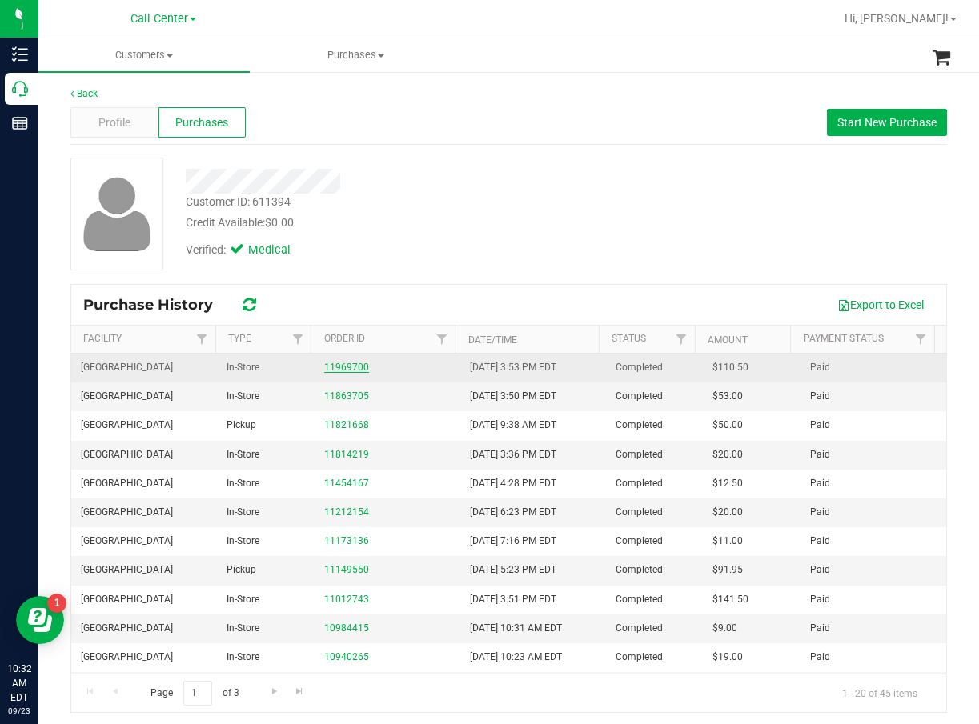
click at [344, 368] on link "11969700" at bounding box center [346, 367] width 45 height 11
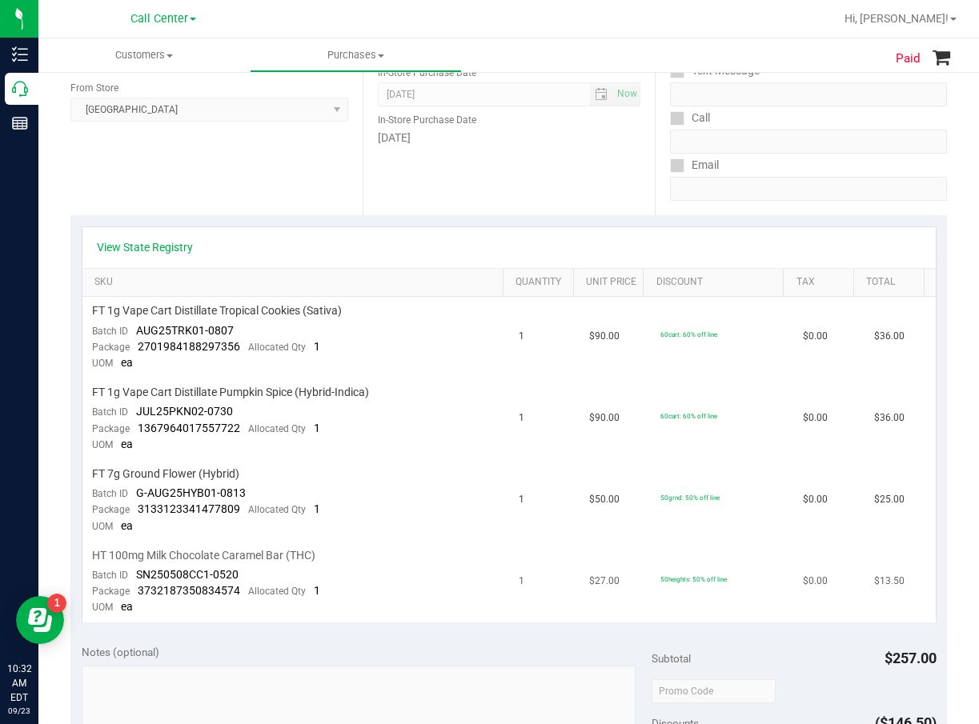
scroll to position [240, 0]
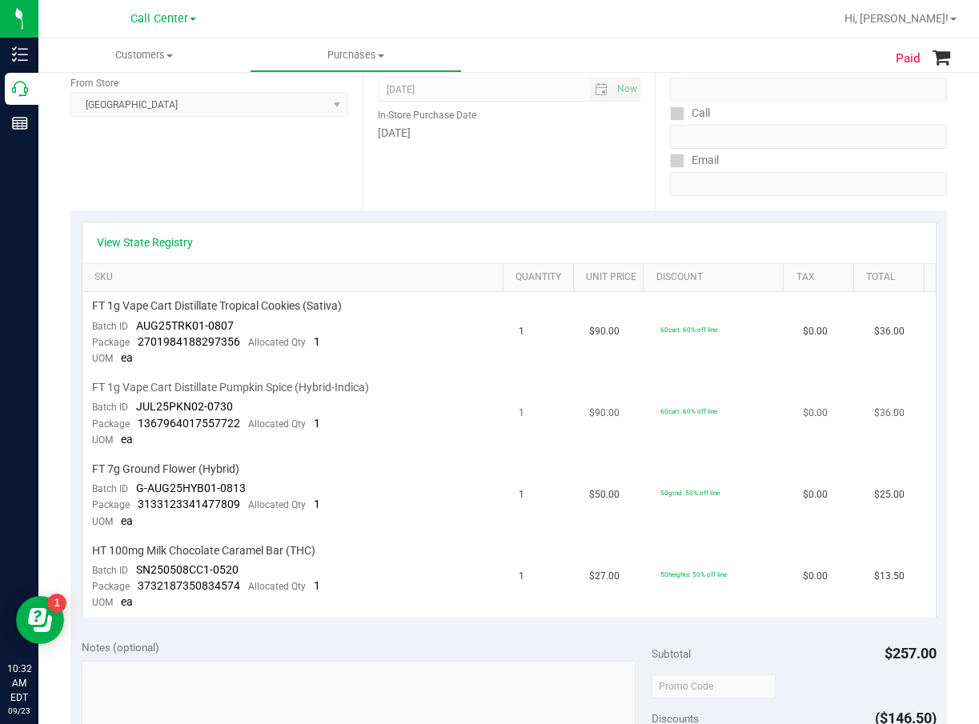
click at [283, 389] on span "FT 1g Vape Cart Distillate Pumpkin Spice (Hybrid-Indica)" at bounding box center [230, 387] width 277 height 15
copy div "FT 1g Vape Cart Distillate Pumpkin Spice (Hybrid-Indica)"
click at [272, 392] on span "FT 1g Vape Cart Distillate Pumpkin Spice (Hybrid-Indica)" at bounding box center [230, 387] width 277 height 15
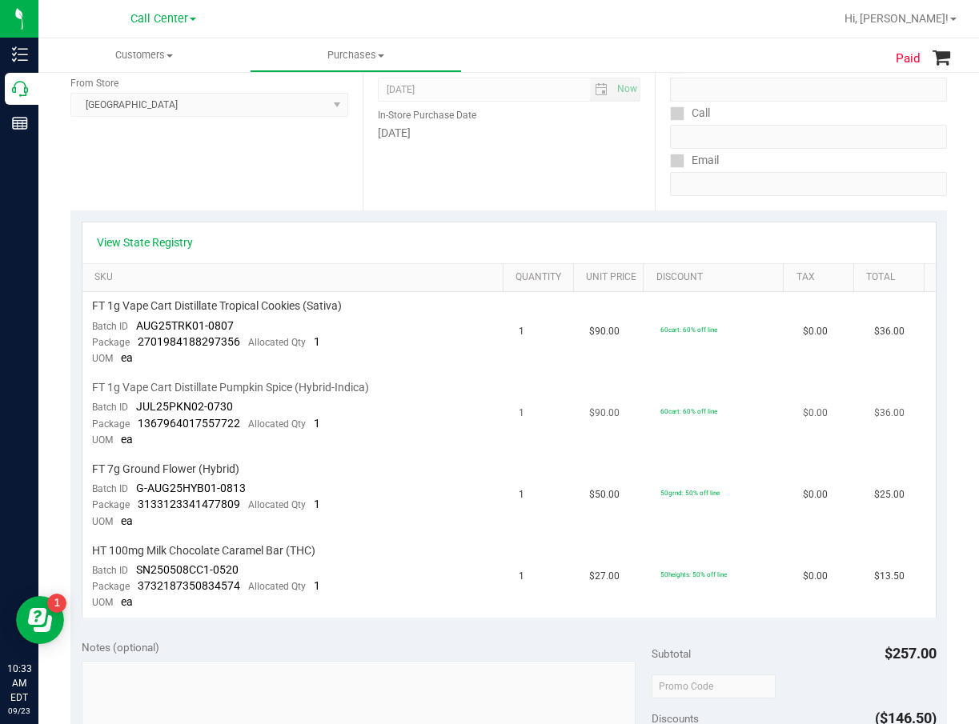
click at [273, 390] on span "FT 1g Vape Cart Distillate Pumpkin Spice (Hybrid-Indica)" at bounding box center [230, 387] width 277 height 15
click at [174, 380] on span "FT 1g Vape Cart Distillate Pumpkin Spice (Hybrid-Indica)" at bounding box center [230, 387] width 277 height 15
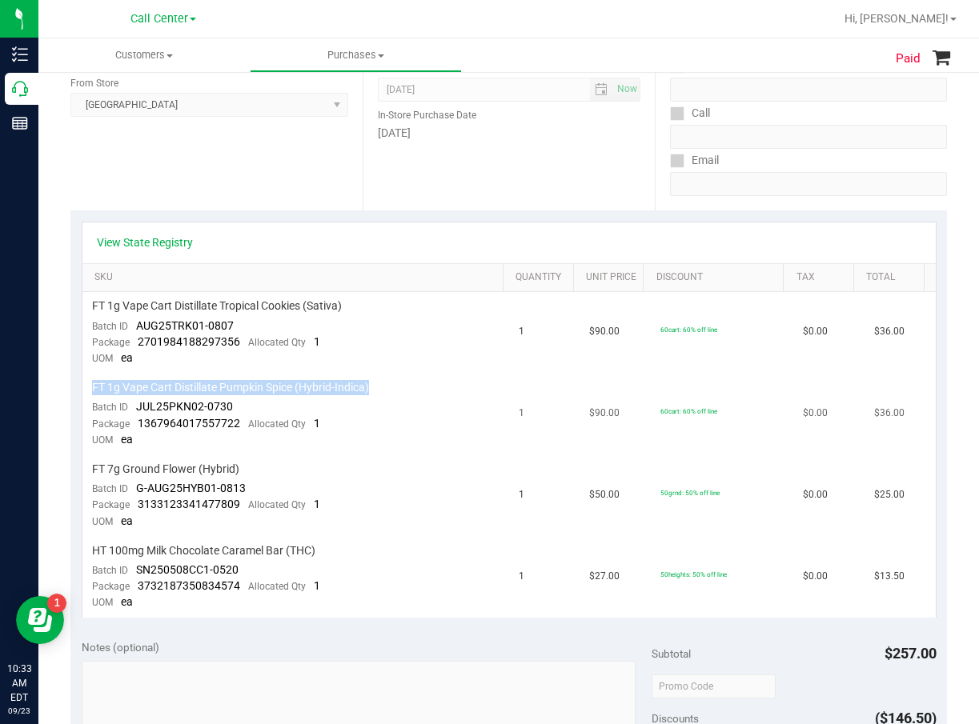
click at [174, 380] on span "FT 1g Vape Cart Distillate Pumpkin Spice (Hybrid-Indica)" at bounding box center [230, 387] width 277 height 15
copy div "FT 1g Vape Cart Distillate Pumpkin Spice (Hybrid-Indica)"
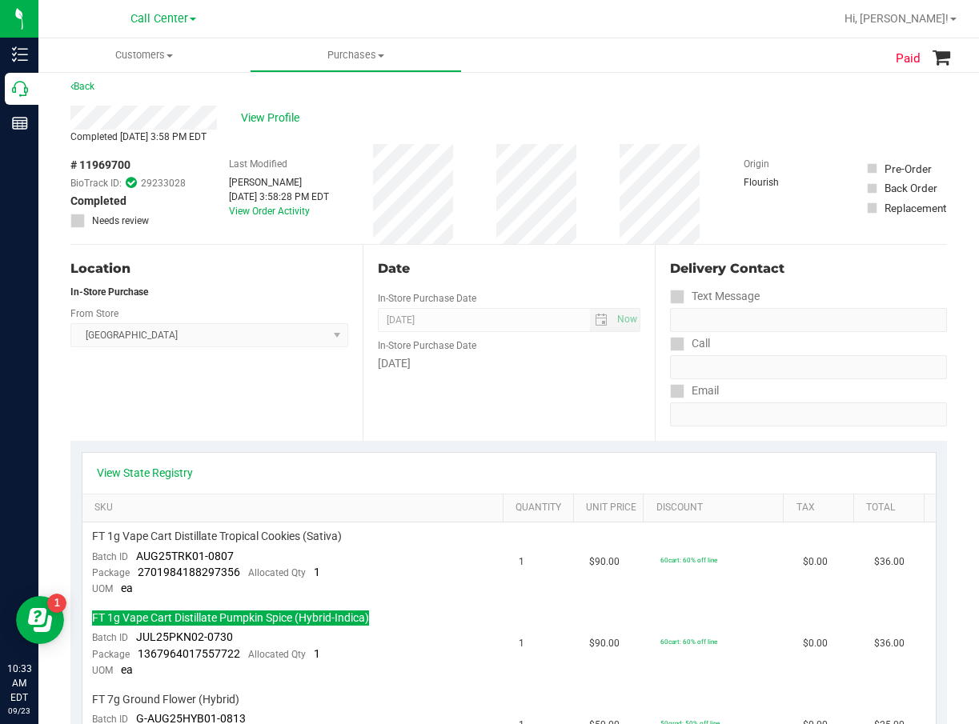
scroll to position [0, 0]
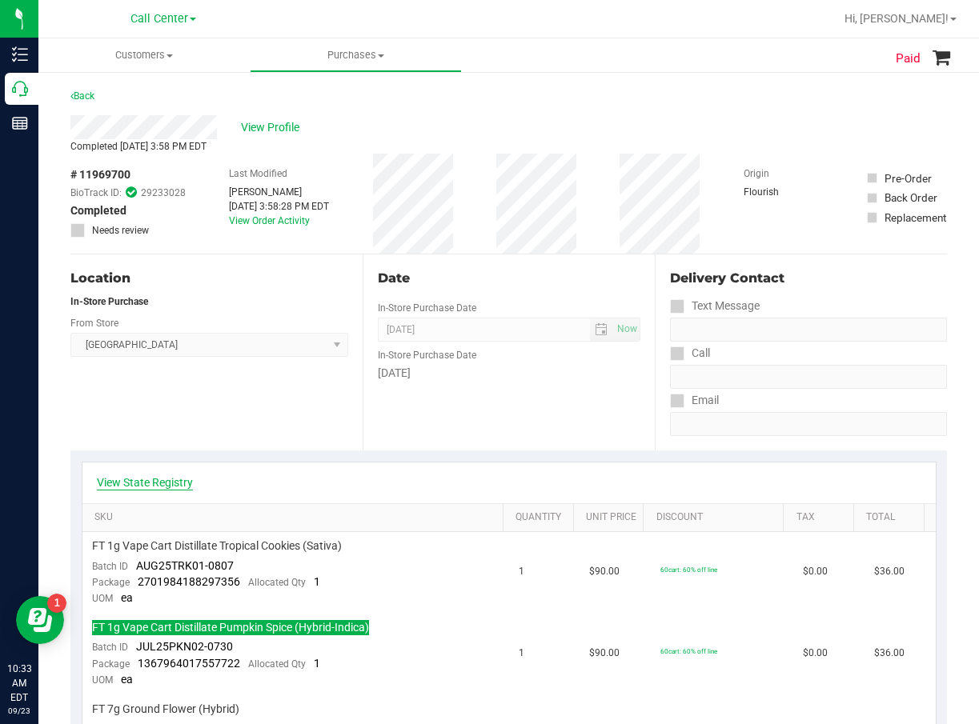
click at [154, 490] on link "View State Registry" at bounding box center [145, 483] width 96 height 16
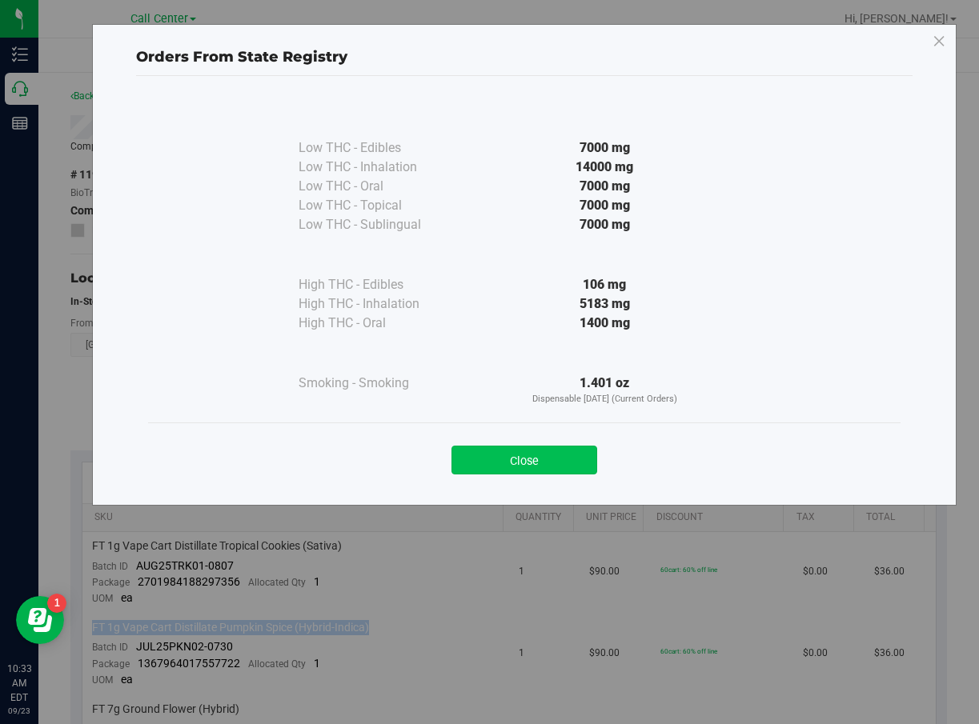
click at [507, 465] on button "Close" at bounding box center [524, 460] width 146 height 29
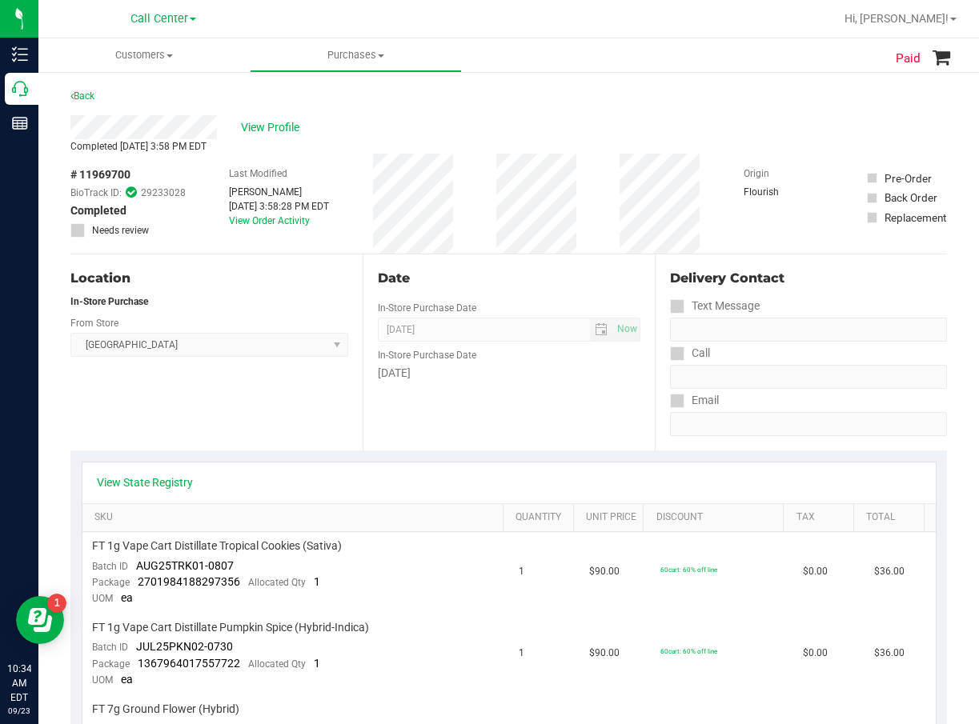
click at [370, 270] on div "Date In-Store Purchase Date Sep 18, 2025 Now In-Store Purchase Date Thursday" at bounding box center [509, 353] width 292 height 196
click at [720, 582] on td "60cart: 60% off line" at bounding box center [722, 573] width 142 height 82
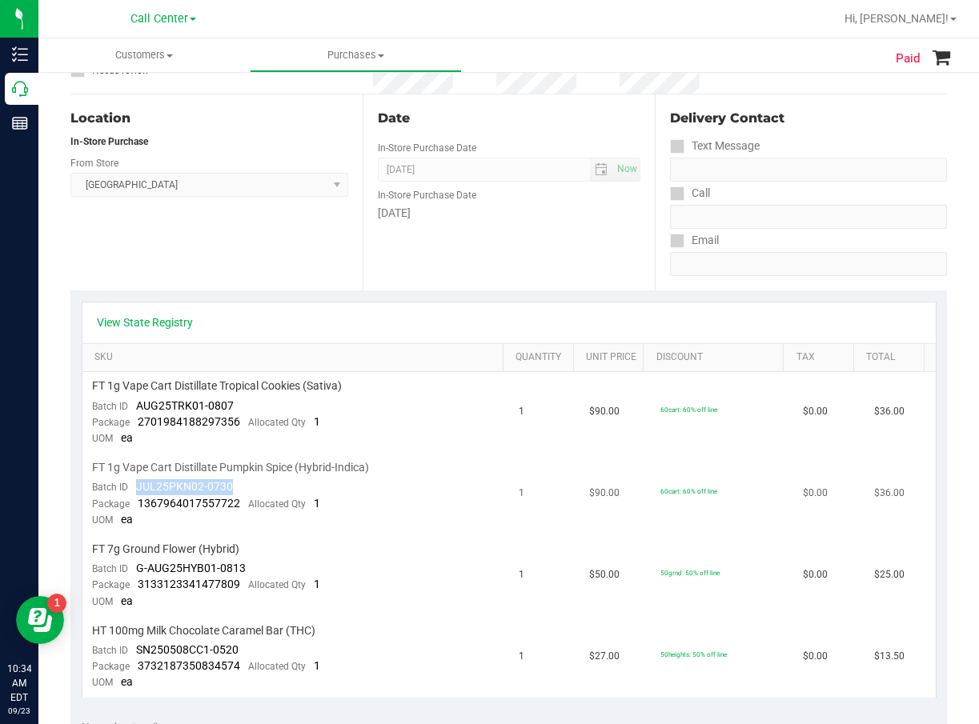
drag, startPoint x: 240, startPoint y: 488, endPoint x: 136, endPoint y: 485, distance: 104.1
click at [136, 485] on td "FT 1g Vape Cart Distillate Pumpkin Spice (Hybrid-Indica) Batch ID JUL25PKN02-07…" at bounding box center [295, 495] width 427 height 82
copy span "JUL25PKN02-0730"
click at [339, 471] on span "FT 1g Vape Cart Distillate Pumpkin Spice (Hybrid-Indica)" at bounding box center [230, 467] width 277 height 15
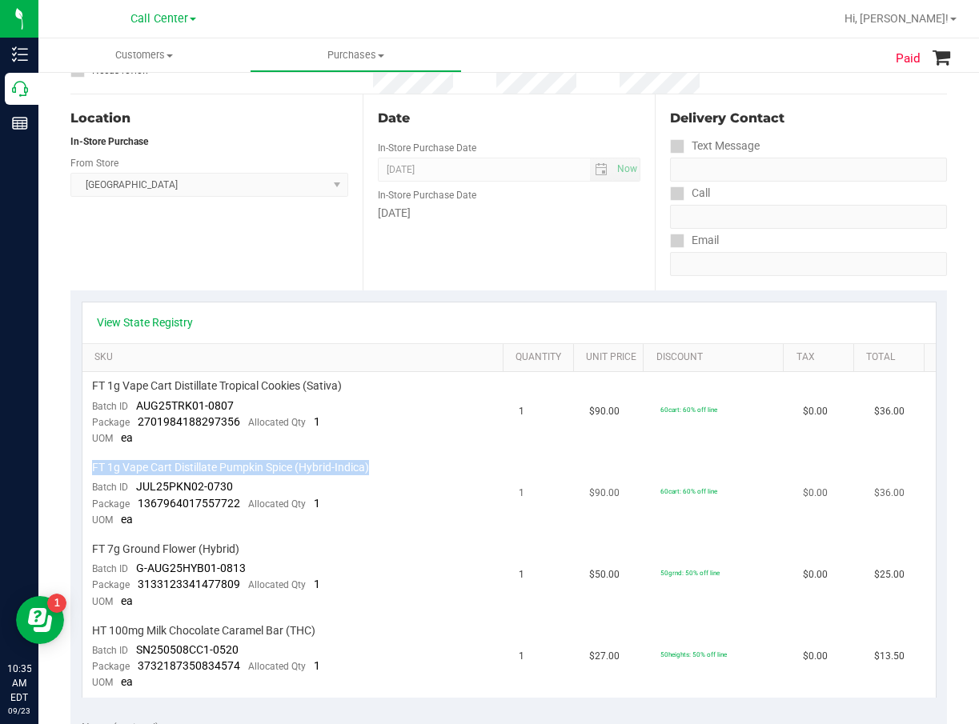
click at [339, 471] on span "FT 1g Vape Cart Distillate Pumpkin Spice (Hybrid-Indica)" at bounding box center [230, 467] width 277 height 15
copy div "FT 1g Vape Cart Distillate Pumpkin Spice (Hybrid-Indica)"
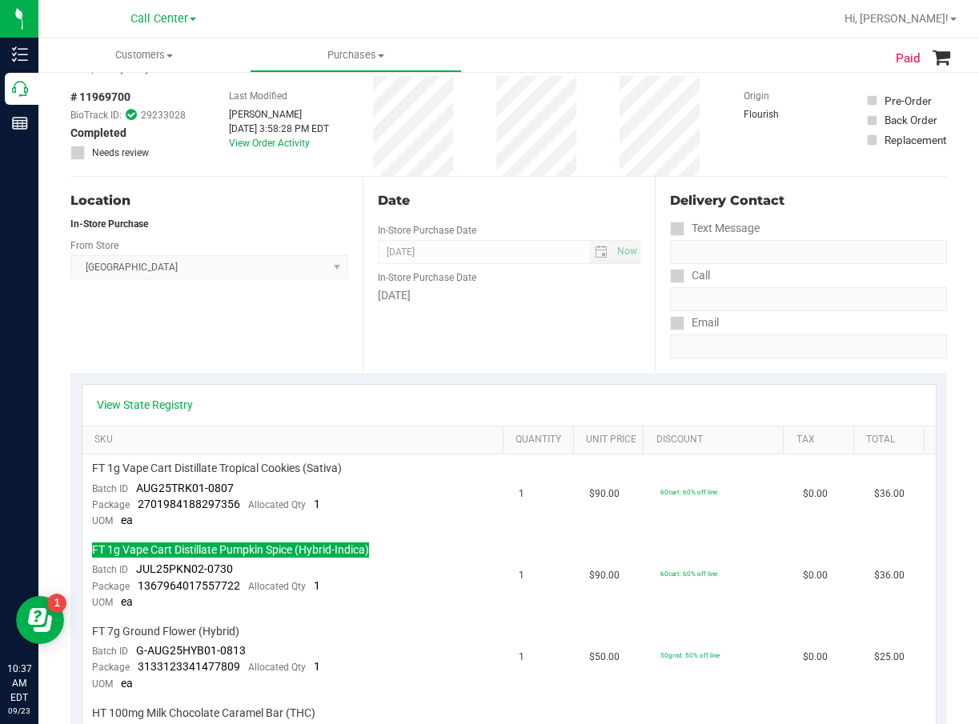
scroll to position [0, 0]
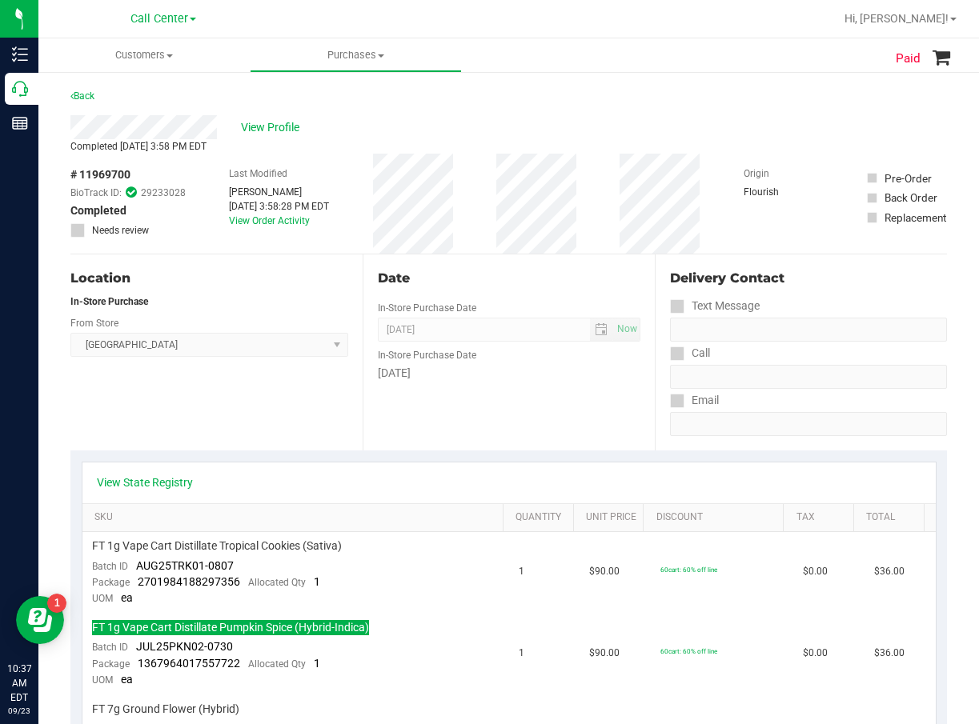
click at [295, 308] on div "In-Store Purchase" at bounding box center [209, 302] width 278 height 14
click at [99, 174] on span "# 11969700" at bounding box center [100, 174] width 60 height 17
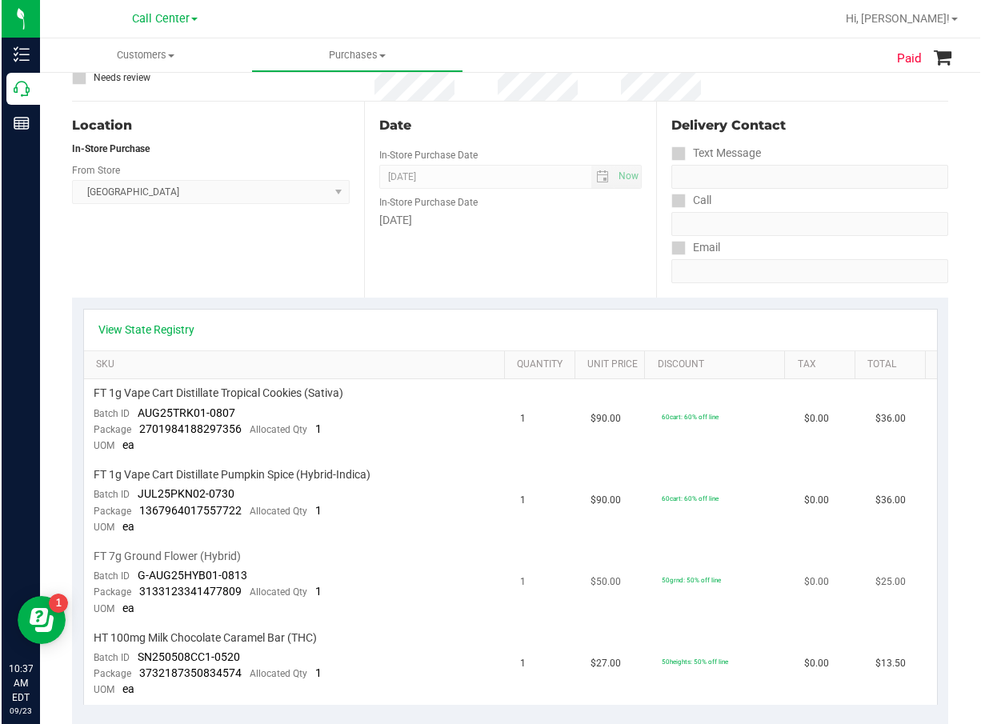
scroll to position [160, 0]
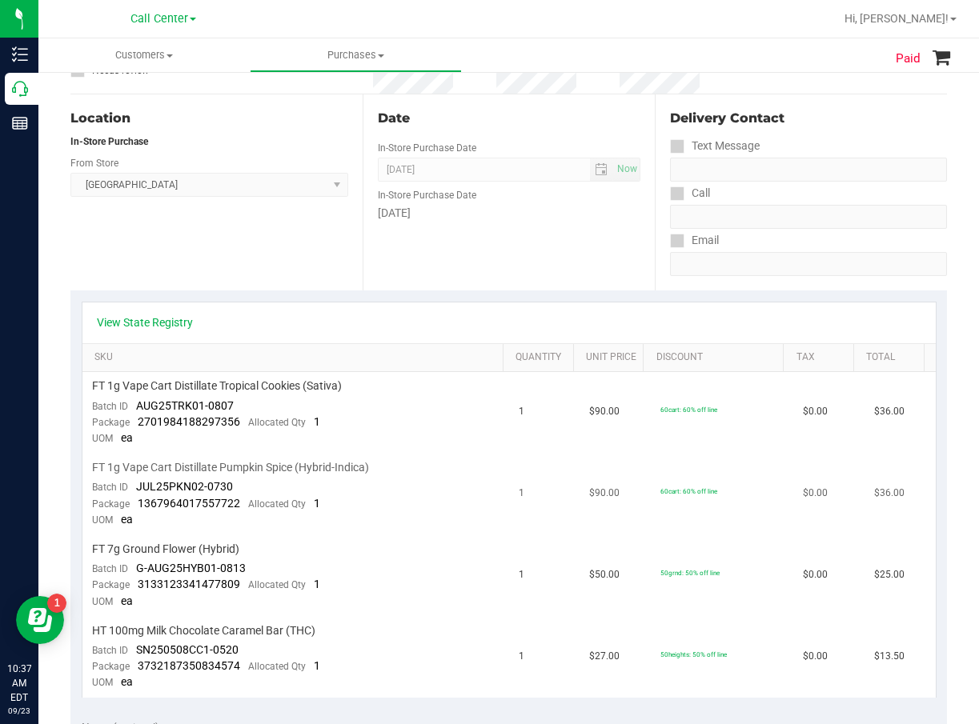
click at [303, 473] on span "FT 1g Vape Cart Distillate Pumpkin Spice (Hybrid-Indica)" at bounding box center [230, 467] width 277 height 15
drag, startPoint x: 243, startPoint y: 487, endPoint x: 133, endPoint y: 486, distance: 110.5
click at [133, 486] on td "FT 1g Vape Cart Distillate Pumpkin Spice (Hybrid-Indica) Batch ID JUL25PKN02-07…" at bounding box center [295, 495] width 427 height 82
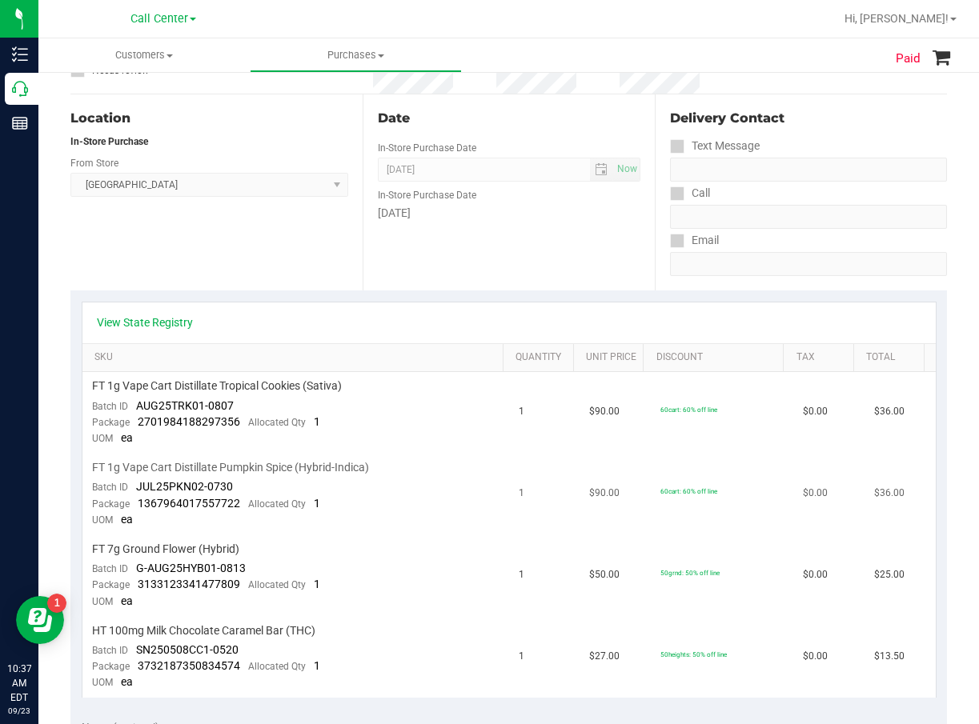
drag, startPoint x: 145, startPoint y: 480, endPoint x: 195, endPoint y: 491, distance: 51.7
click at [170, 493] on span "JUL25PKN02-0730" at bounding box center [184, 486] width 97 height 13
drag, startPoint x: 235, startPoint y: 484, endPoint x: 136, endPoint y: 490, distance: 99.4
click at [136, 490] on td "FT 1g Vape Cart Distillate Pumpkin Spice (Hybrid-Indica) Batch ID JUL25PKN02-07…" at bounding box center [295, 495] width 427 height 82
drag, startPoint x: 235, startPoint y: 503, endPoint x: 142, endPoint y: 503, distance: 93.6
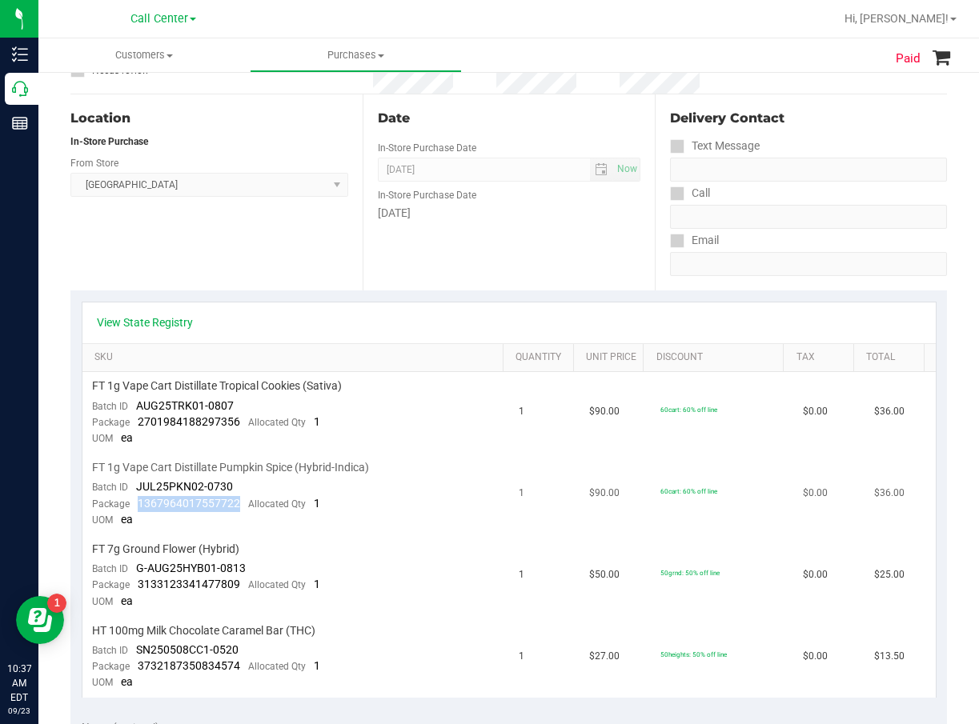
click at [138, 503] on span "1367964017557722" at bounding box center [189, 503] width 102 height 13
drag, startPoint x: 375, startPoint y: 380, endPoint x: 338, endPoint y: 381, distance: 37.6
click at [367, 381] on div "FT 1g Vape Cart Distillate Tropical Cookies (Sativa)" at bounding box center [296, 386] width 409 height 15
click at [341, 182] on span "Deerfield Beach WC Select Store Bonita Springs WC Boynton Beach WC Bradenton WC…" at bounding box center [209, 185] width 279 height 24
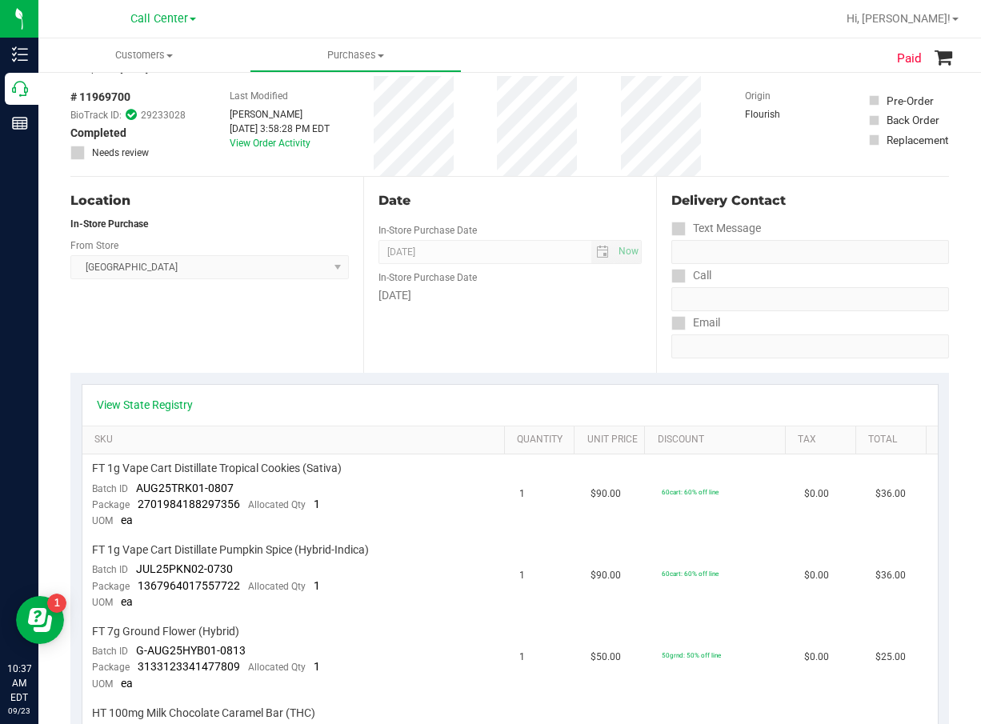
scroll to position [0, 0]
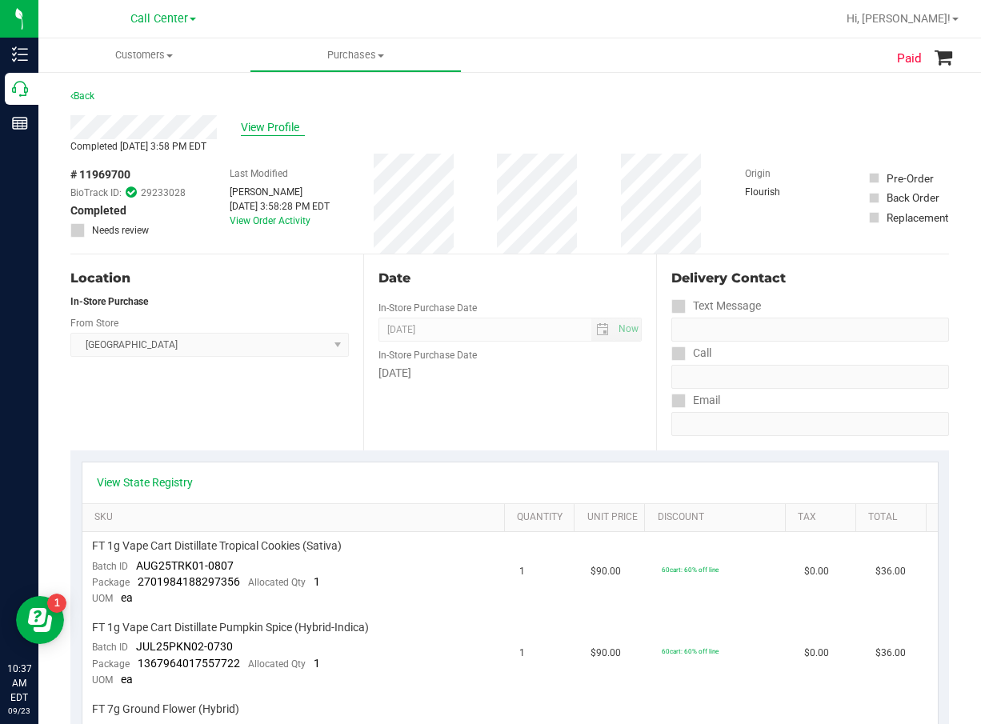
click at [269, 119] on span "View Profile" at bounding box center [273, 127] width 64 height 17
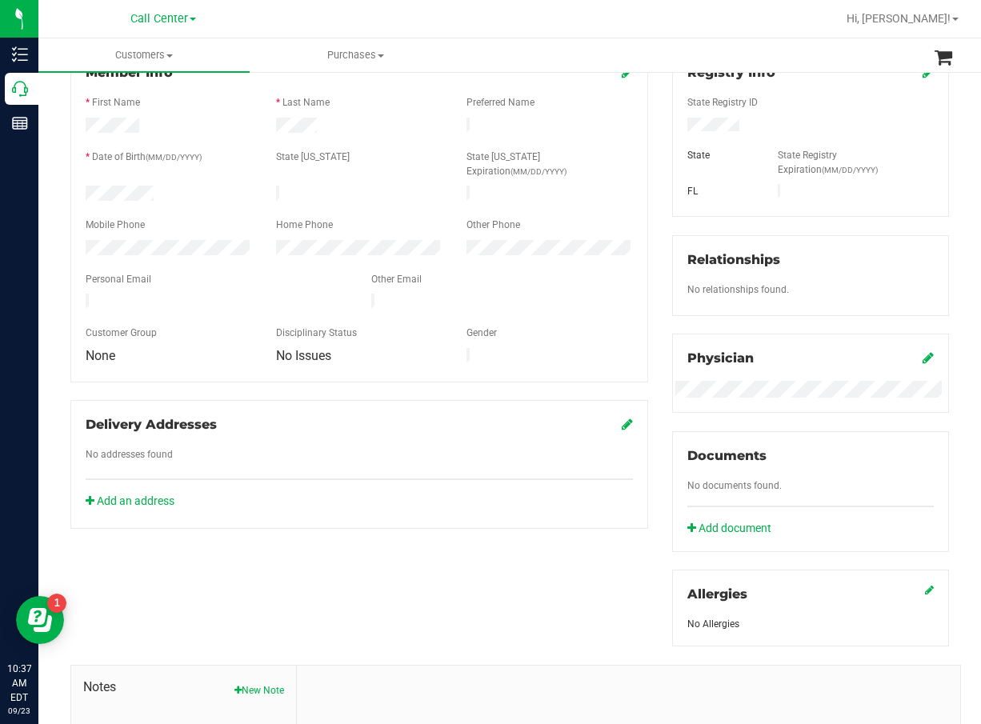
click at [363, 620] on div "Member Info * First Name * Last Name Preferred Name * Date of Birth (MM/DD/YYYY…" at bounding box center [509, 464] width 903 height 833
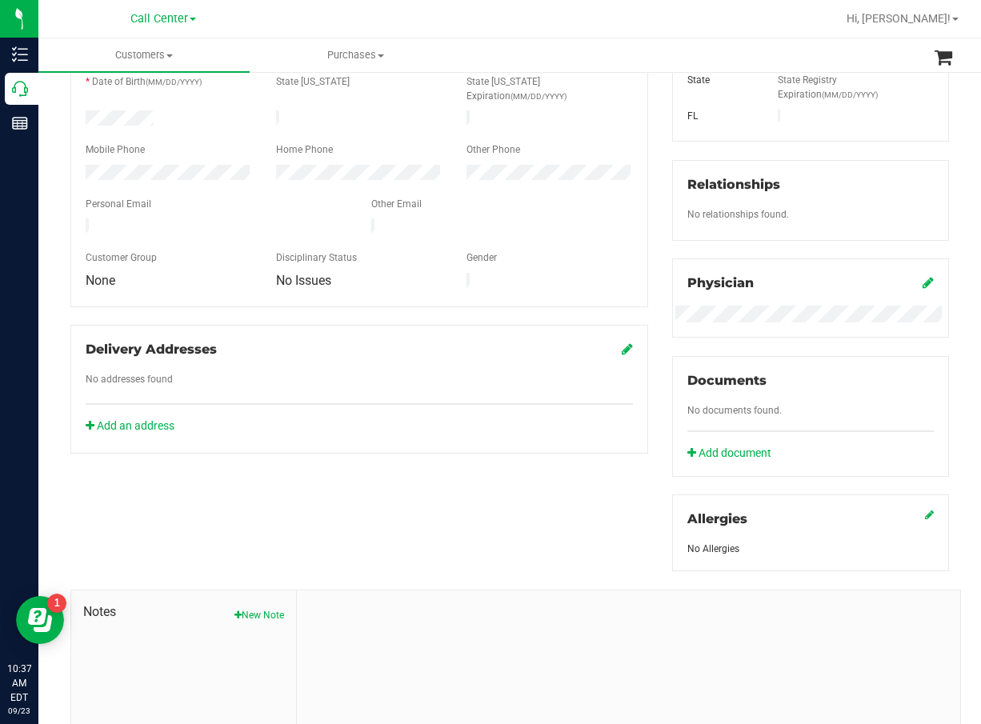
scroll to position [400, 0]
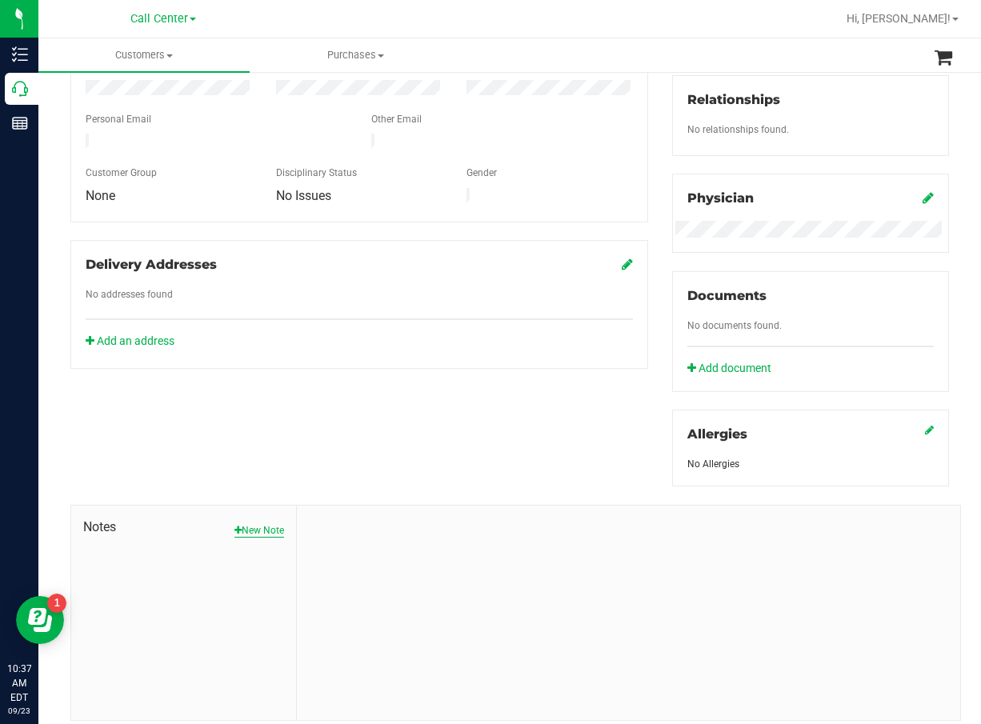
click at [240, 523] on button "New Note" at bounding box center [260, 530] width 50 height 14
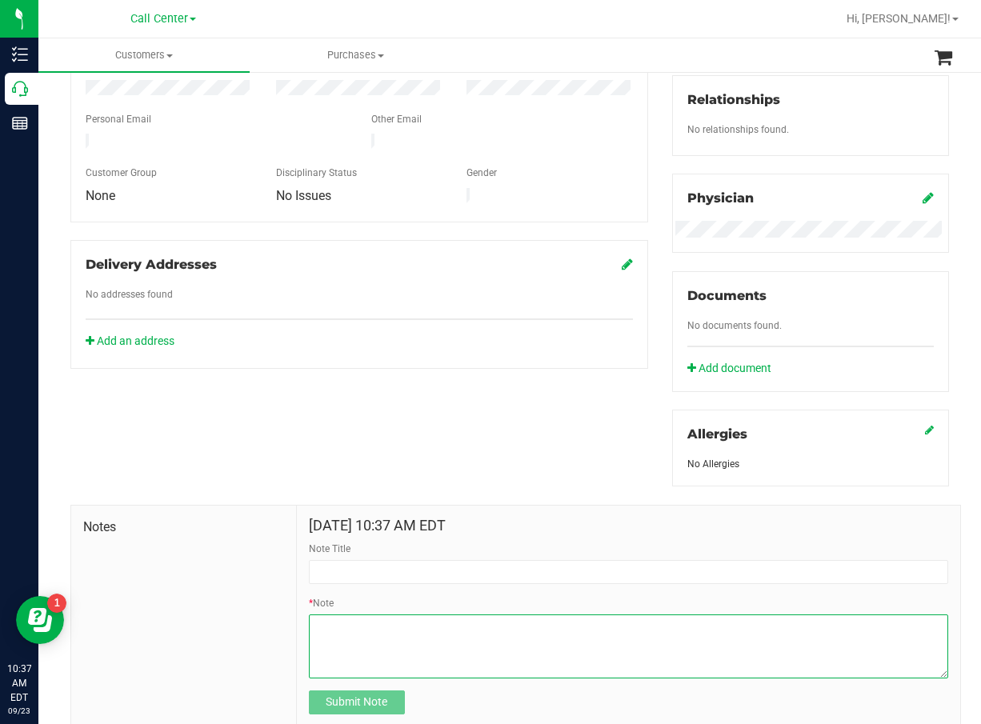
click at [347, 627] on textarea "* Note" at bounding box center [629, 647] width 640 height 64
paste textarea "Completed By: Daniela Ramos Montoya Contact Reasons: feedback.complaint.product…"
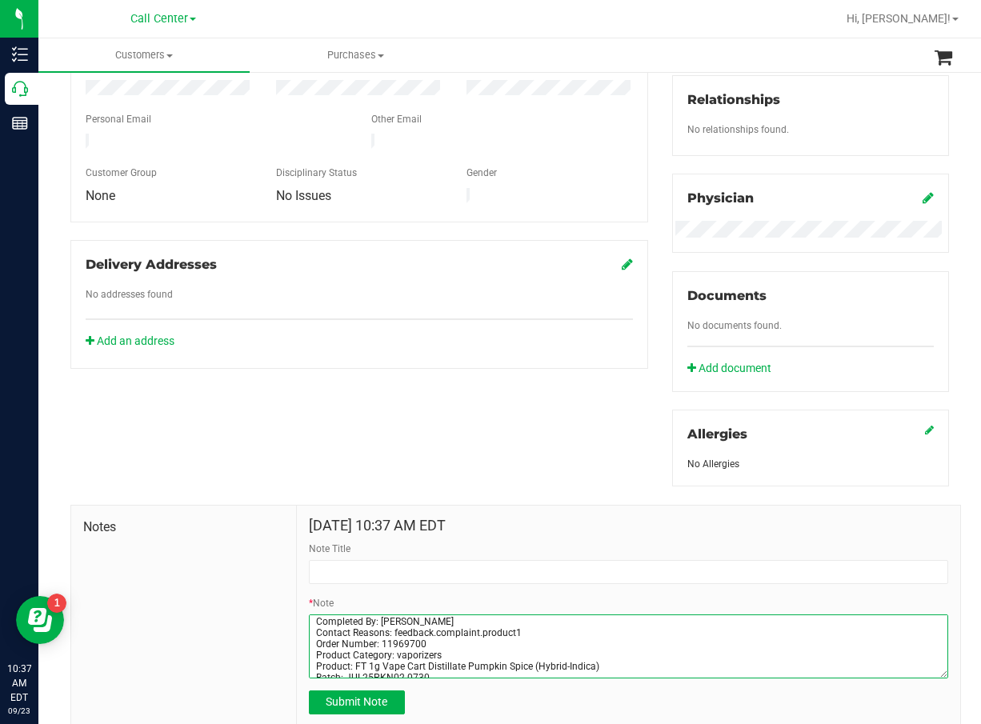
scroll to position [0, 0]
click at [376, 642] on textarea "* Note" at bounding box center [629, 647] width 640 height 64
type textarea "Completed By: Daniela Ramos Montoya Contact Reasons: feedback.complaint.product…"
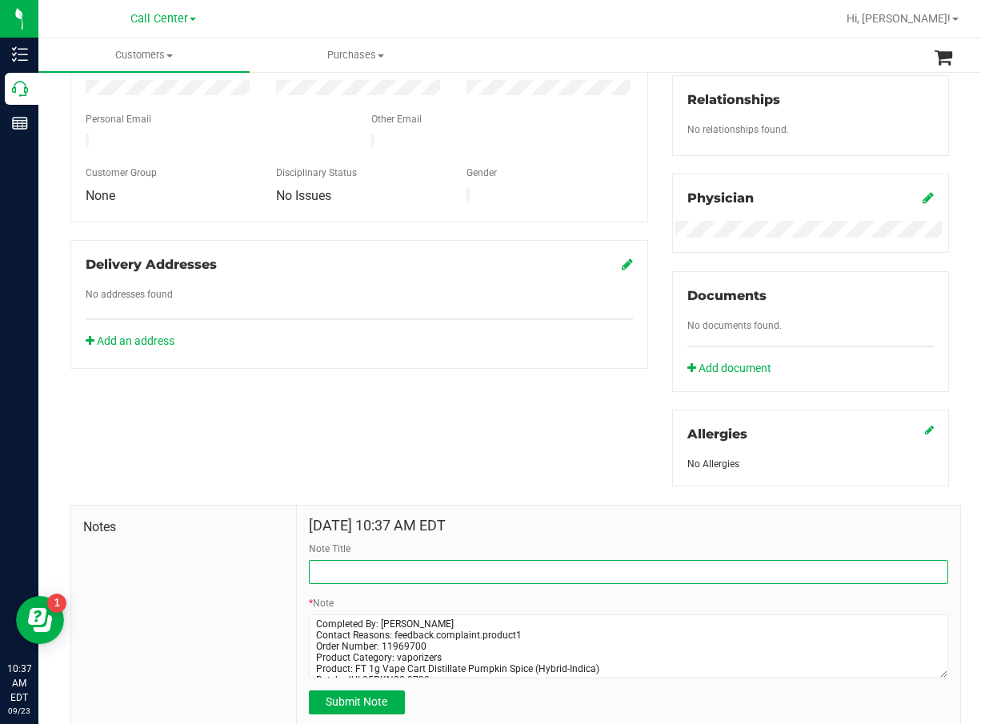
click at [349, 579] on input "Note Title" at bounding box center [629, 572] width 640 height 24
paste input "Order Number: 11969700"
type input "Order Number: 11969700"
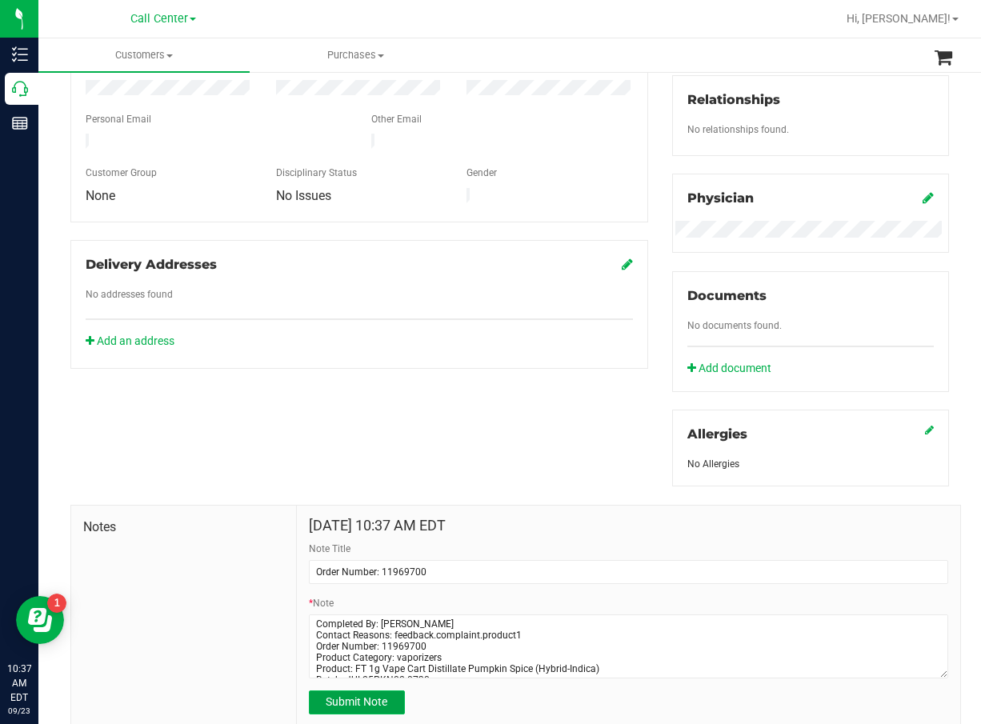
click at [351, 696] on span "Submit Note" at bounding box center [357, 702] width 62 height 13
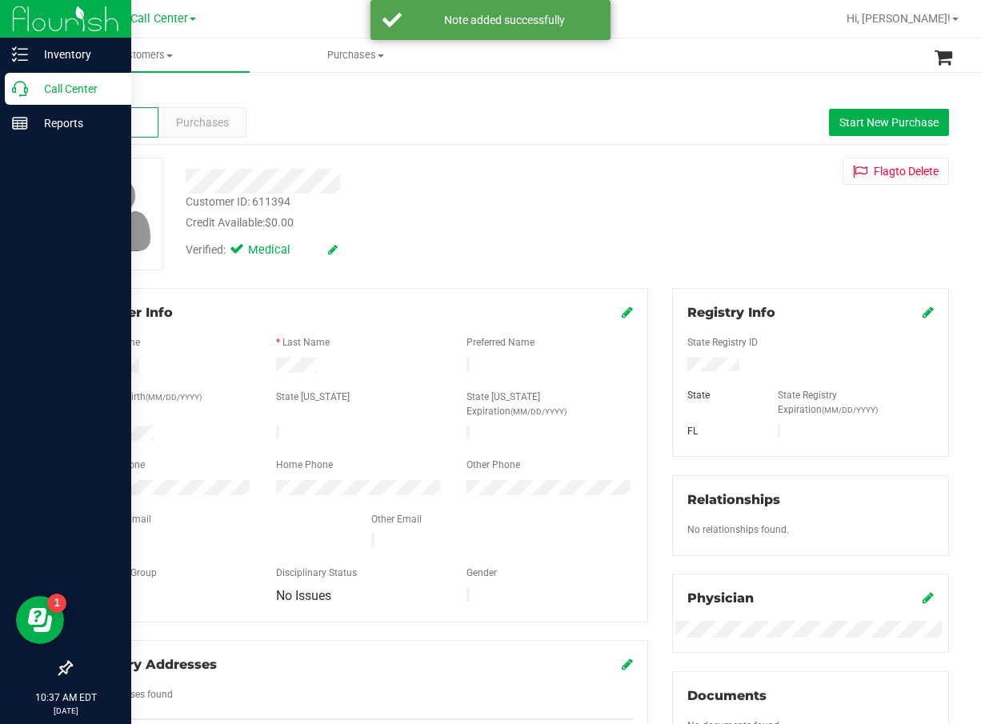
click at [23, 96] on icon at bounding box center [20, 89] width 16 height 16
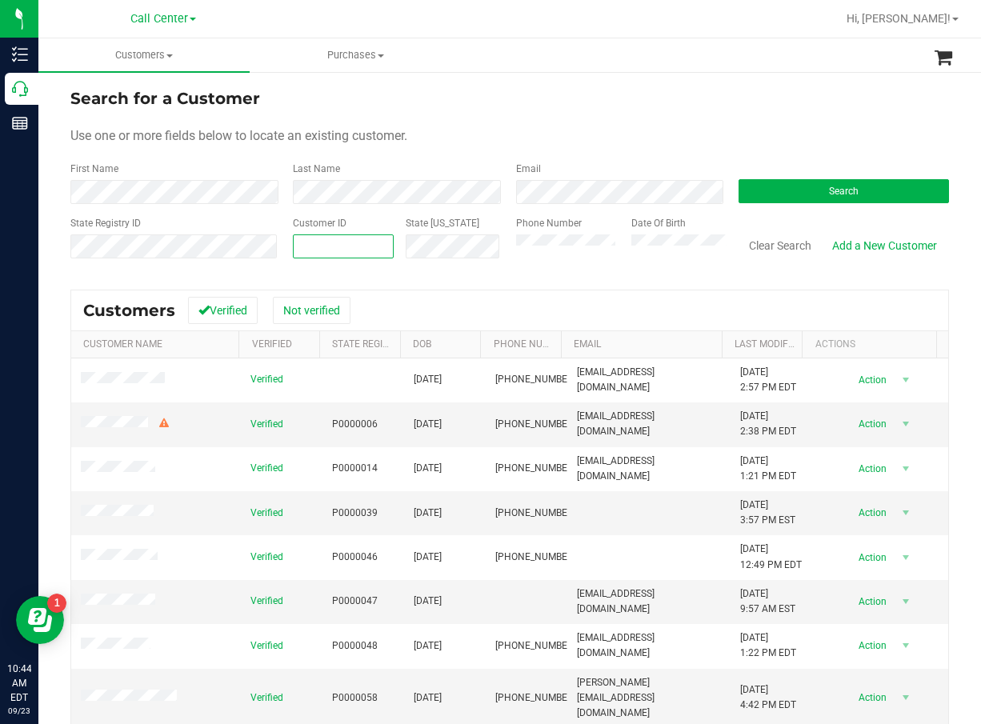
drag, startPoint x: 608, startPoint y: 223, endPoint x: 311, endPoint y: 246, distance: 297.8
paste input "447781"
type input "447781"
click at [858, 199] on button "Search" at bounding box center [844, 191] width 210 height 24
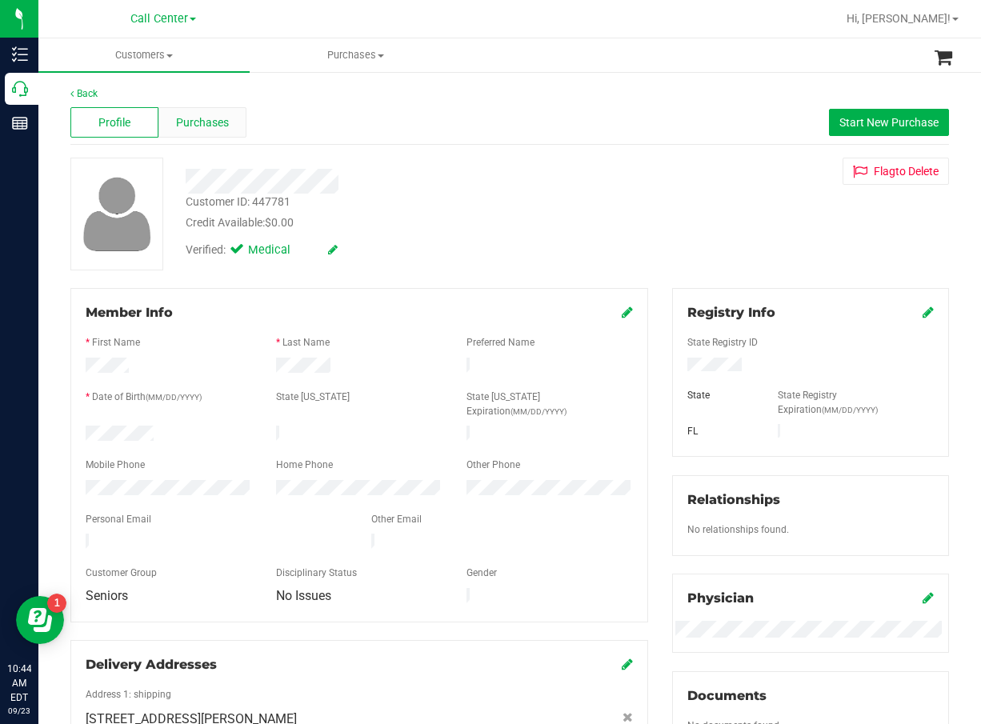
click at [229, 130] on div "Purchases" at bounding box center [202, 122] width 88 height 30
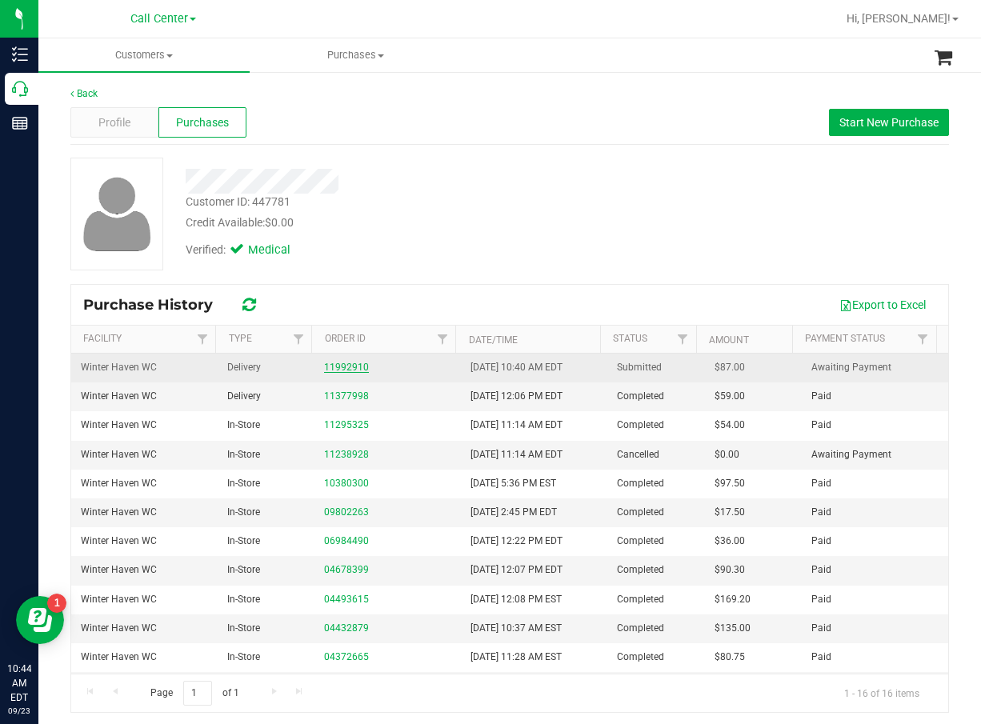
click at [339, 367] on link "11992910" at bounding box center [346, 367] width 45 height 11
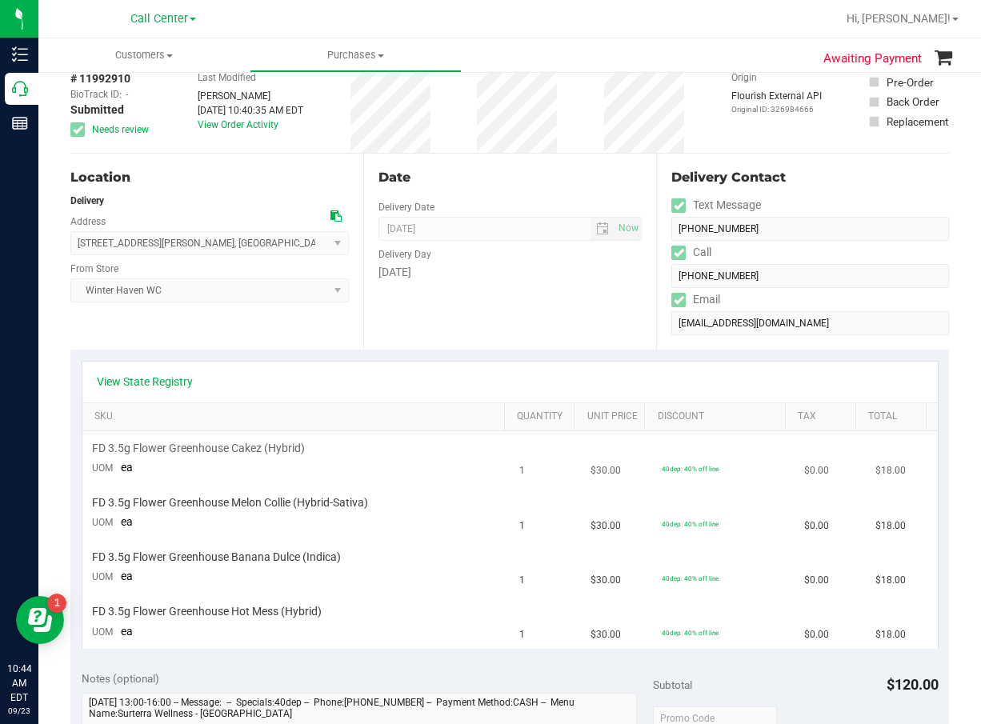
scroll to position [160, 0]
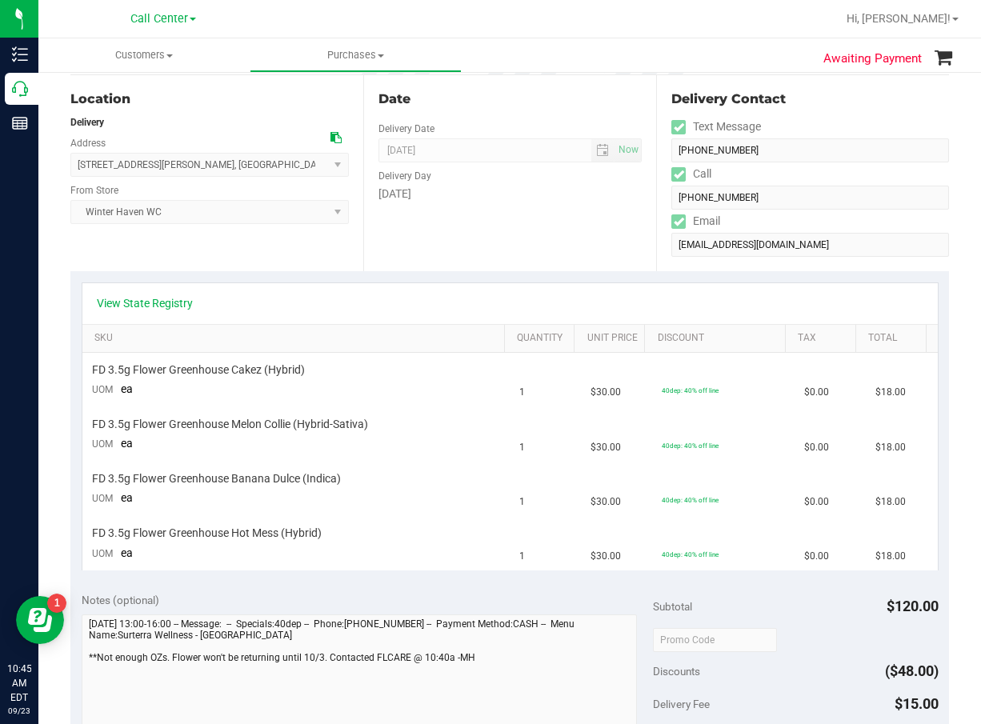
click at [403, 243] on div "Date Delivery Date 09/23/2025 Now 09/23/2025 08:00 AM Now Delivery Day Tuesday" at bounding box center [509, 173] width 293 height 196
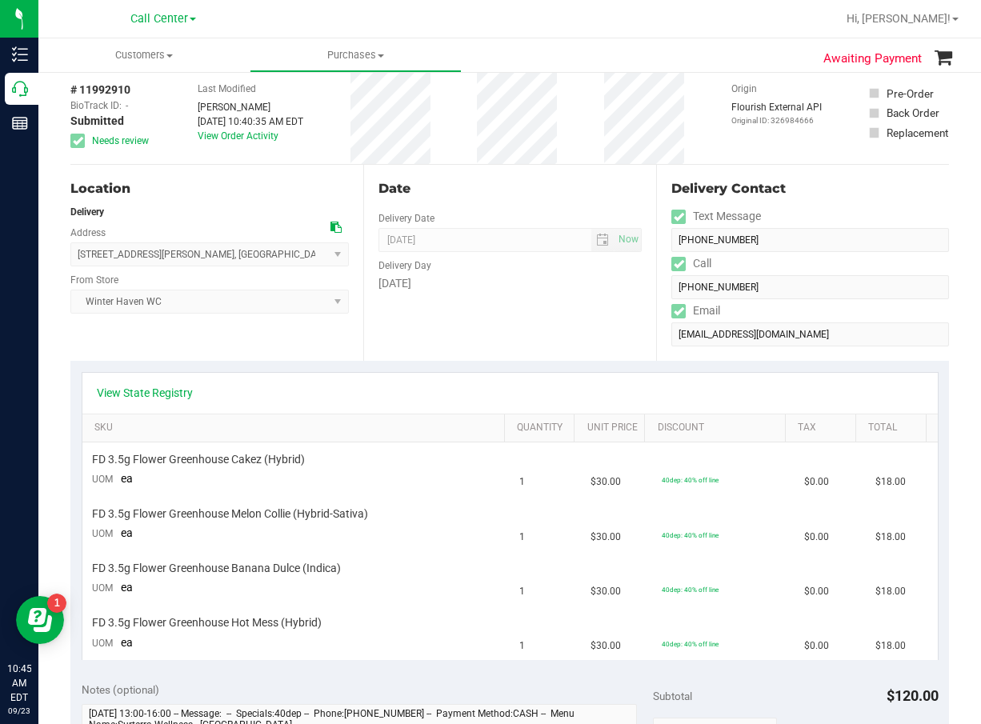
scroll to position [0, 0]
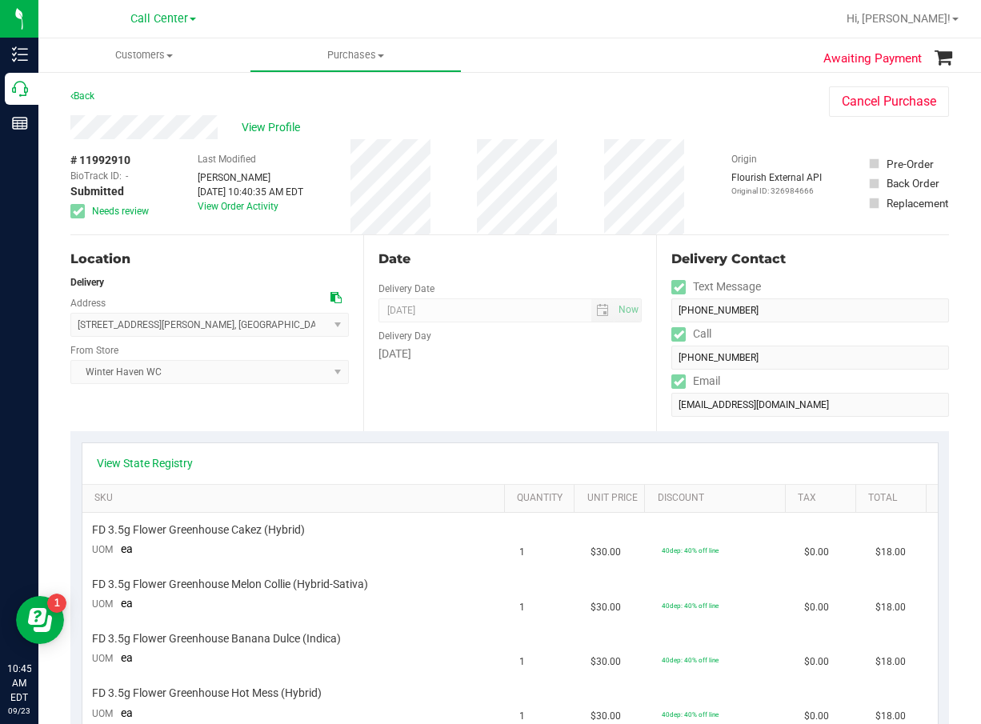
click at [291, 138] on div "View Profile" at bounding box center [433, 127] width 727 height 24
click at [286, 131] on span "View Profile" at bounding box center [274, 127] width 64 height 17
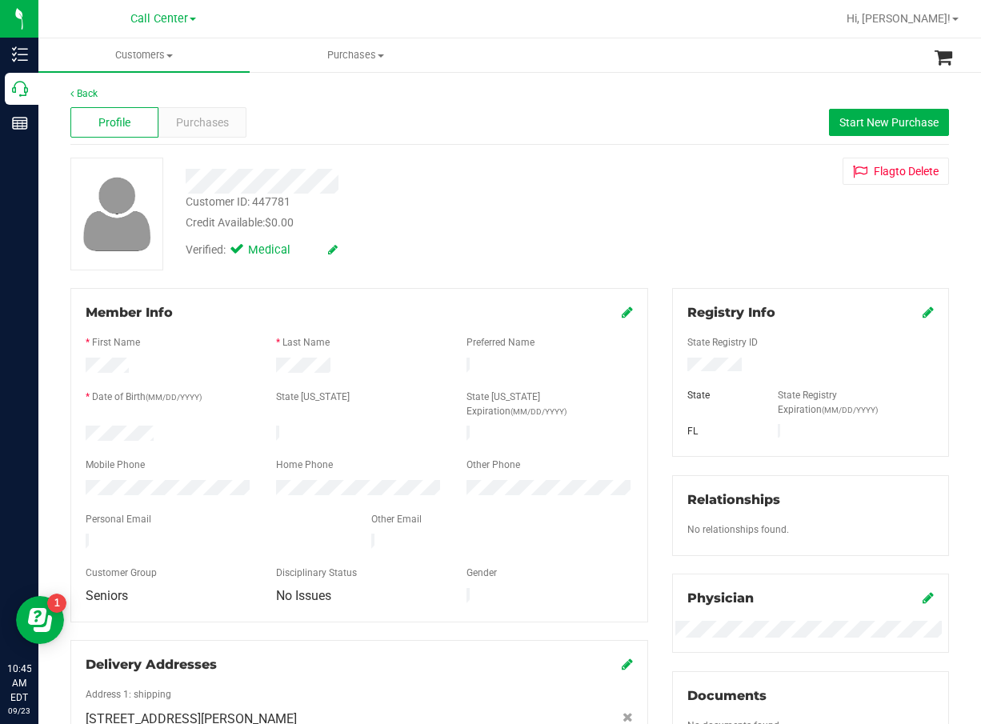
click at [145, 499] on div at bounding box center [359, 505] width 547 height 13
click at [519, 155] on div "Back Profile Purchases Start New Purchase Customer ID: 447781 Credit Available:…" at bounding box center [509, 603] width 879 height 1035
click at [189, 128] on span "Purchases" at bounding box center [202, 122] width 53 height 17
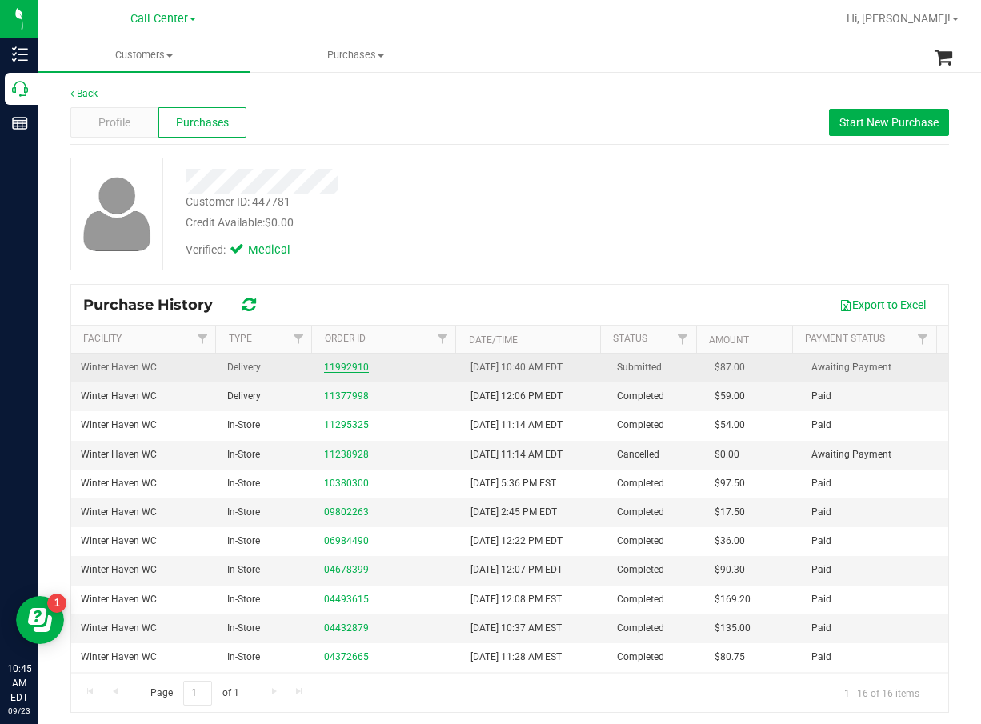
click at [343, 369] on link "11992910" at bounding box center [346, 367] width 45 height 11
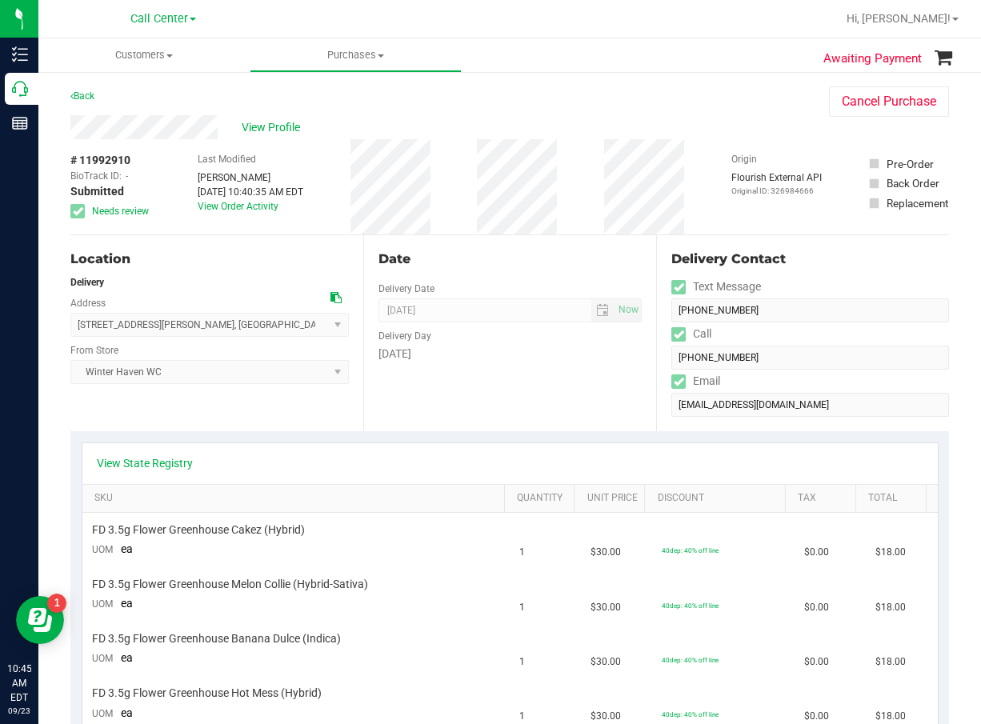
click at [522, 462] on div "View State Registry" at bounding box center [510, 463] width 827 height 16
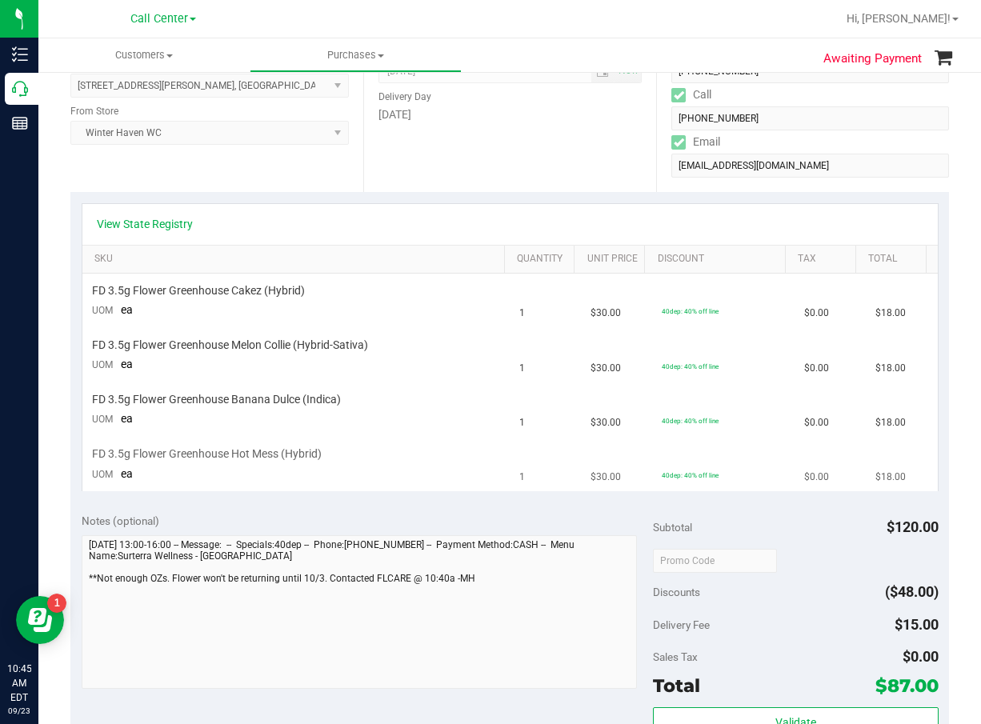
scroll to position [240, 0]
click at [662, 419] on span "40dep: 40% off line" at bounding box center [690, 420] width 57 height 8
click at [166, 231] on link "View State Registry" at bounding box center [145, 223] width 96 height 16
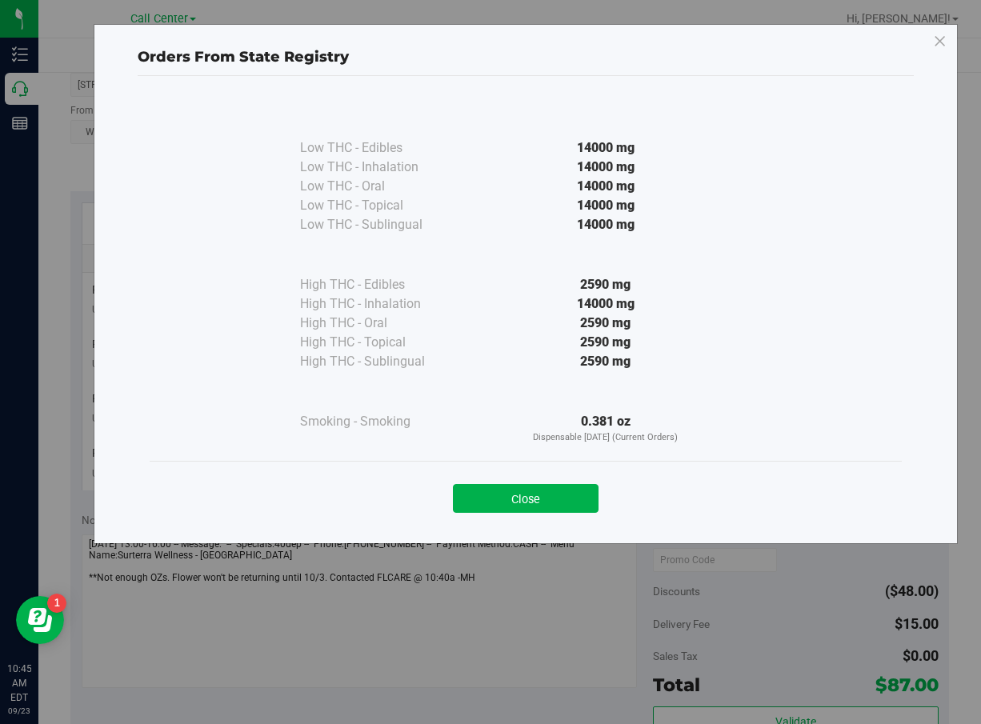
drag, startPoint x: 579, startPoint y: 503, endPoint x: 571, endPoint y: 503, distance: 8.8
click at [573, 505] on button "Close" at bounding box center [526, 498] width 146 height 29
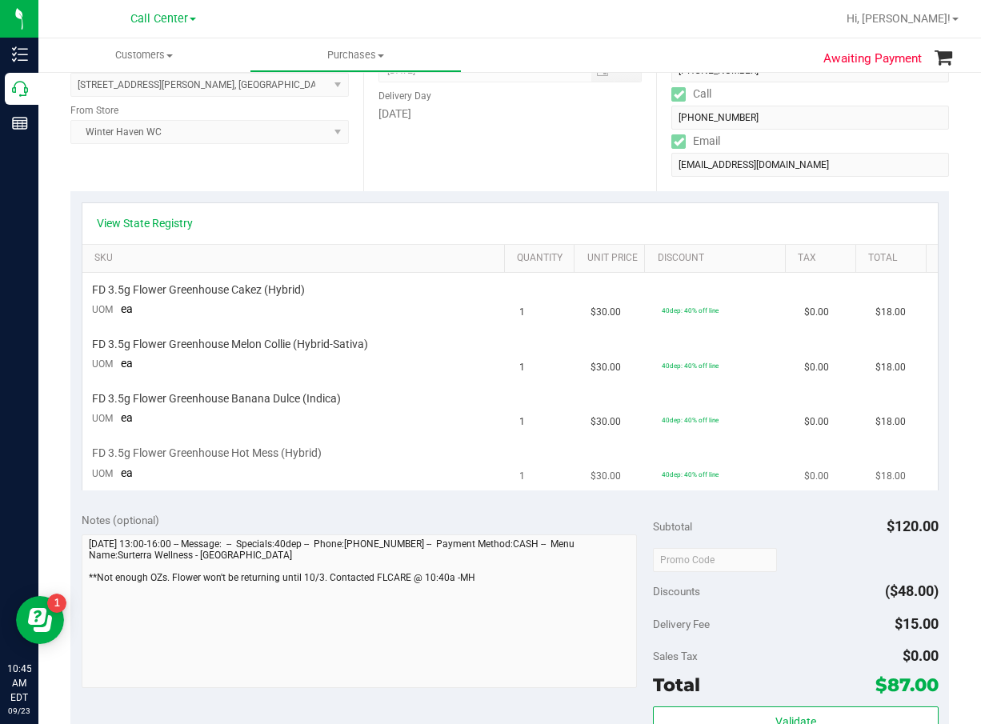
click at [351, 464] on td "FD 3.5g Flower Greenhouse Hot Mess (Hybrid) UOM ea" at bounding box center [296, 464] width 428 height 54
click at [340, 453] on div "FD 3.5g Flower Greenhouse Hot Mess (Hybrid)" at bounding box center [296, 453] width 409 height 15
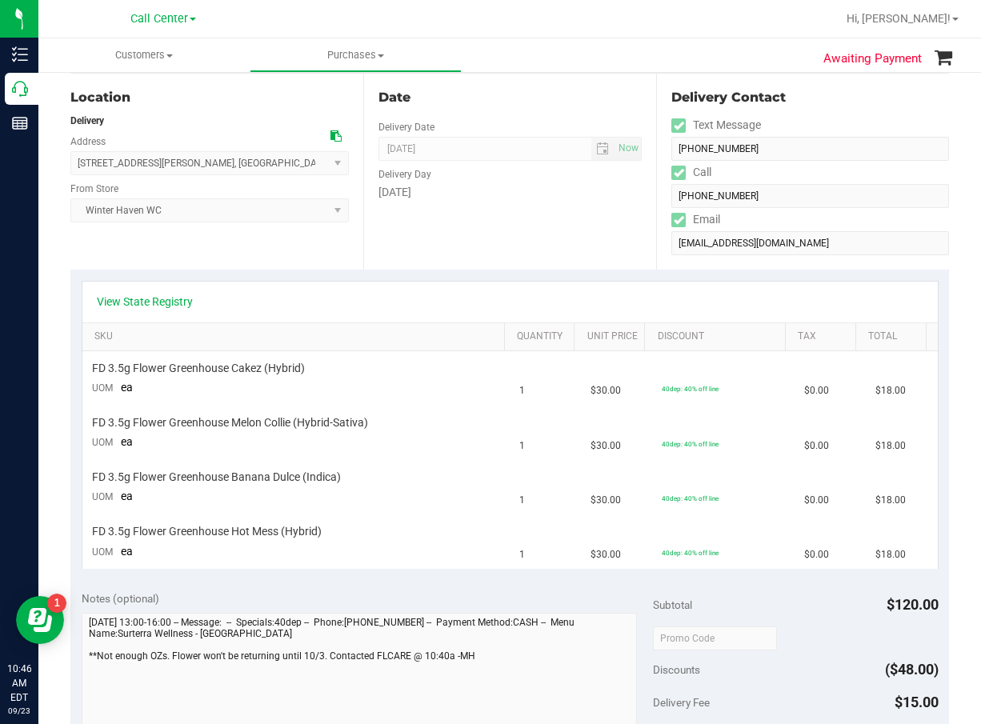
scroll to position [160, 0]
click at [198, 364] on span "FD 3.5g Flower Greenhouse Cakez (Hybrid)" at bounding box center [198, 370] width 213 height 15
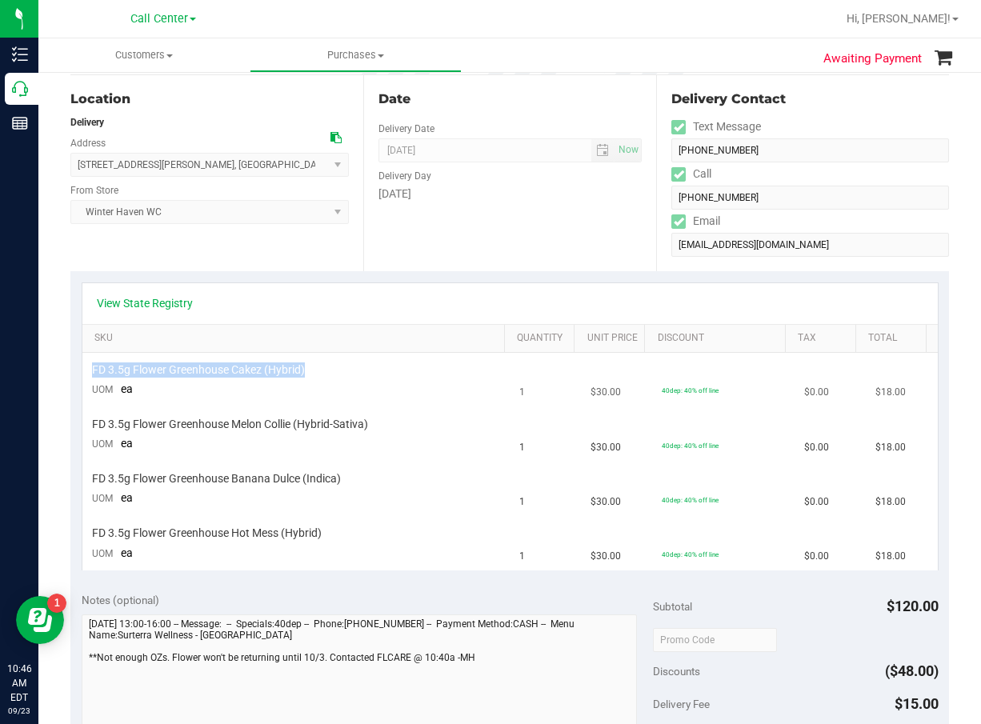
click at [198, 364] on span "FD 3.5g Flower Greenhouse Cakez (Hybrid)" at bounding box center [198, 370] width 213 height 15
click at [437, 118] on div "Date Delivery Date 09/23/2025 Now 09/23/2025 08:00 AM Now Delivery Day Tuesday" at bounding box center [509, 173] width 293 height 196
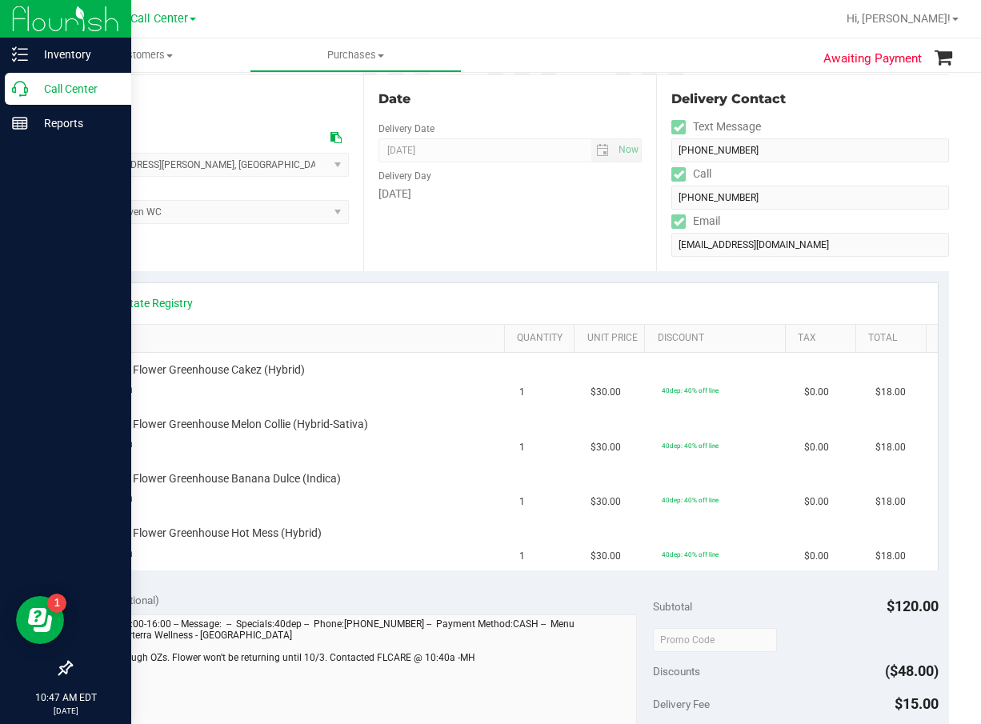
click at [24, 88] on icon at bounding box center [20, 89] width 16 height 16
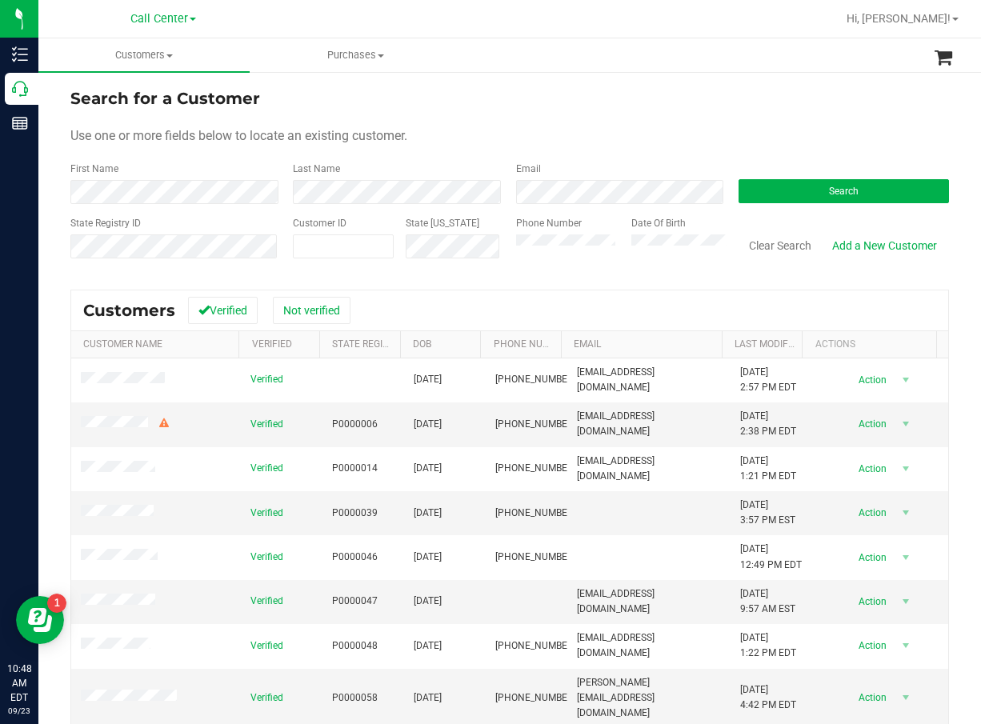
click at [618, 119] on form "Search for a Customer Use one or more fields below to locate an existing custom…" at bounding box center [509, 179] width 879 height 186
click at [843, 178] on div "Search" at bounding box center [836, 183] width 223 height 42
click at [846, 190] on span "Search" at bounding box center [842, 191] width 30 height 11
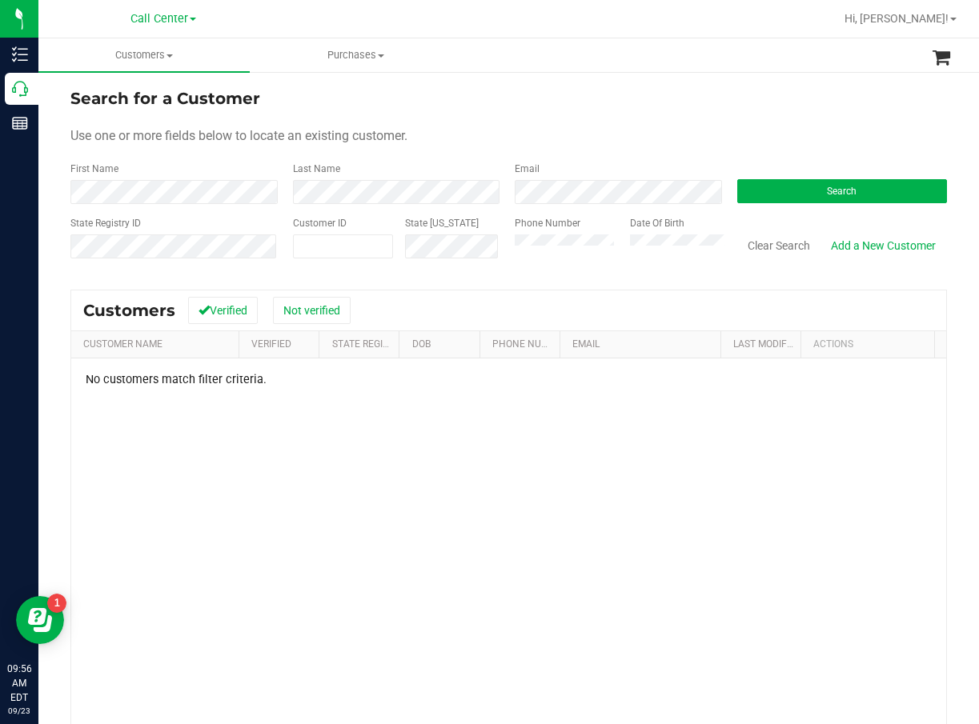
click at [353, 411] on div "No customers match filter criteria." at bounding box center [508, 594] width 875 height 471
click at [473, 483] on div "No customers match filter criteria." at bounding box center [508, 594] width 875 height 471
click at [530, 498] on div "No customers match filter criteria." at bounding box center [508, 594] width 875 height 471
click at [559, 137] on div "Use one or more fields below to locate an existing customer." at bounding box center [508, 135] width 876 height 19
drag, startPoint x: 555, startPoint y: 234, endPoint x: 323, endPoint y: 251, distance: 232.7
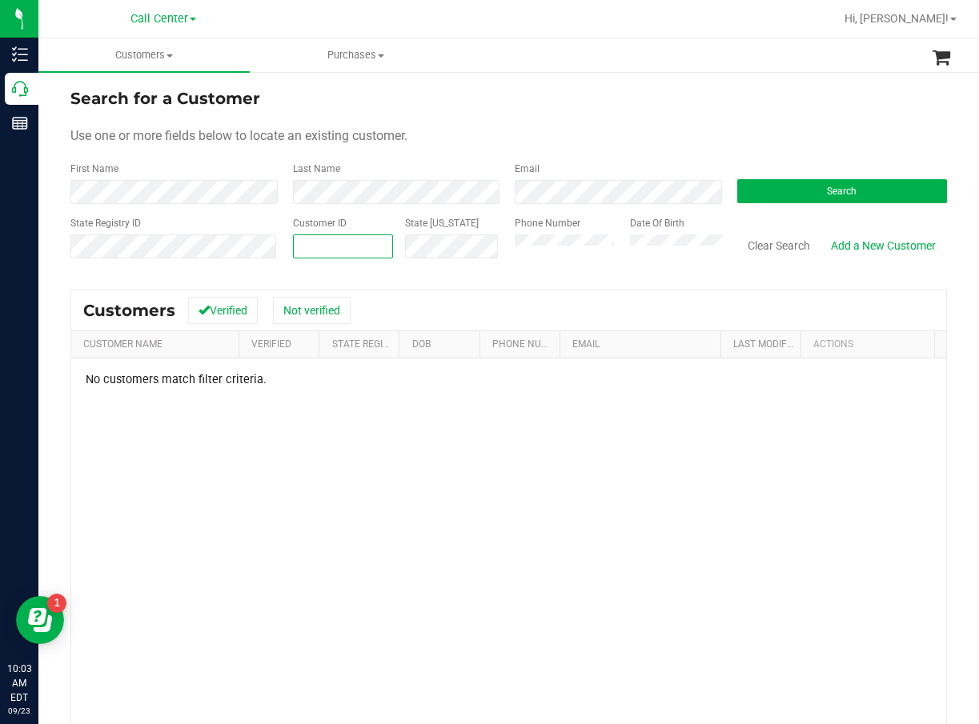
paste input "349981"
type input "349981"
click at [868, 194] on button "Search" at bounding box center [842, 191] width 210 height 24
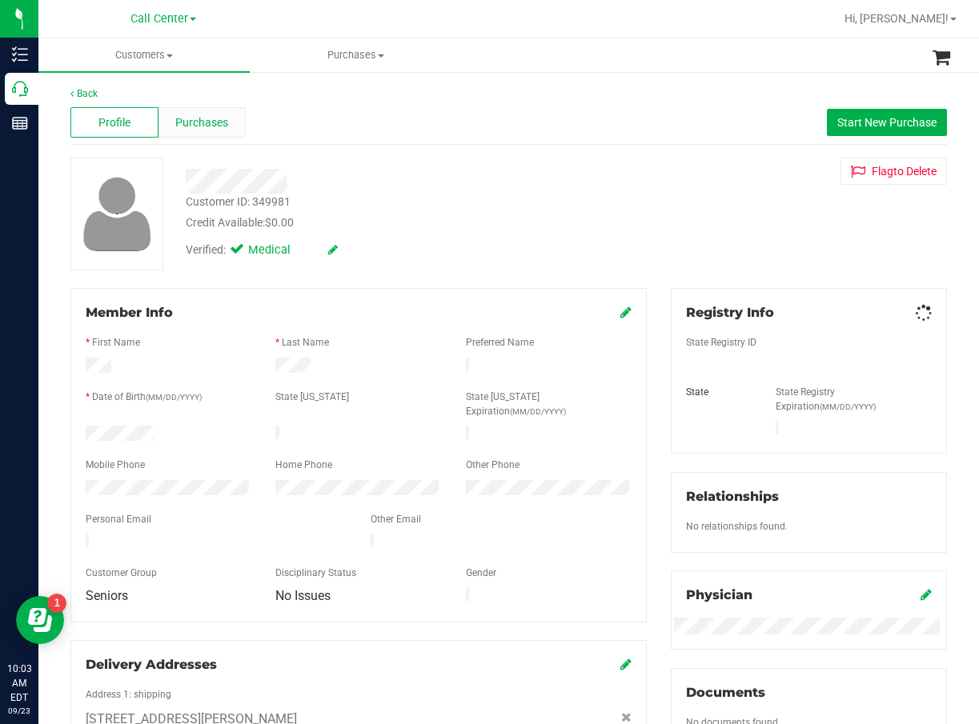
click at [194, 120] on span "Purchases" at bounding box center [201, 122] width 53 height 17
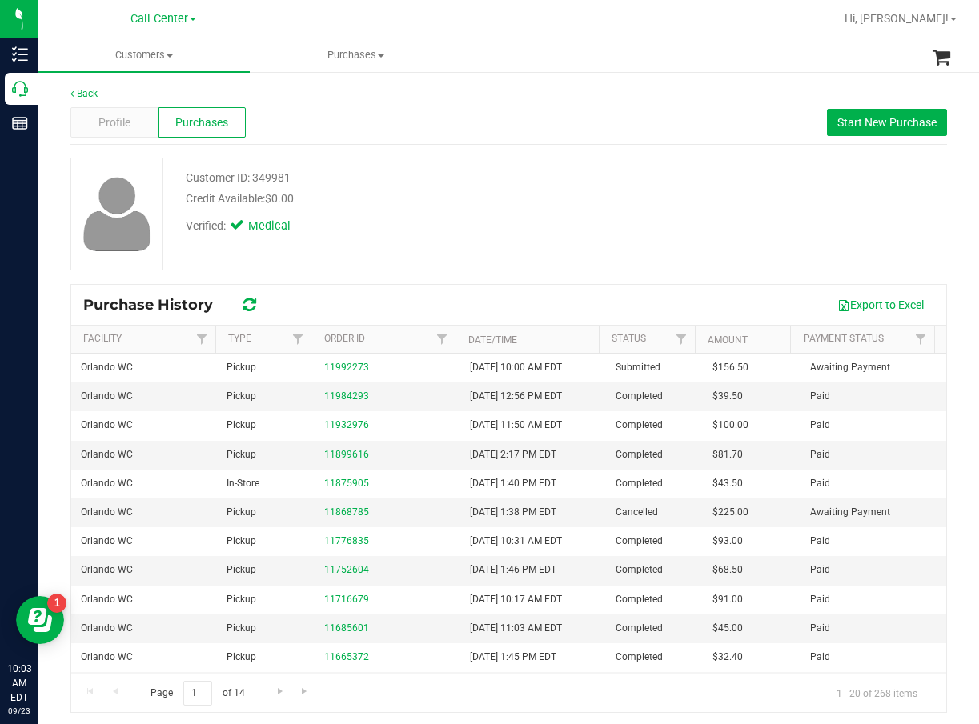
click at [447, 207] on div "Customer ID: 349981 Credit Available: $0.00" at bounding box center [399, 189] width 451 height 38
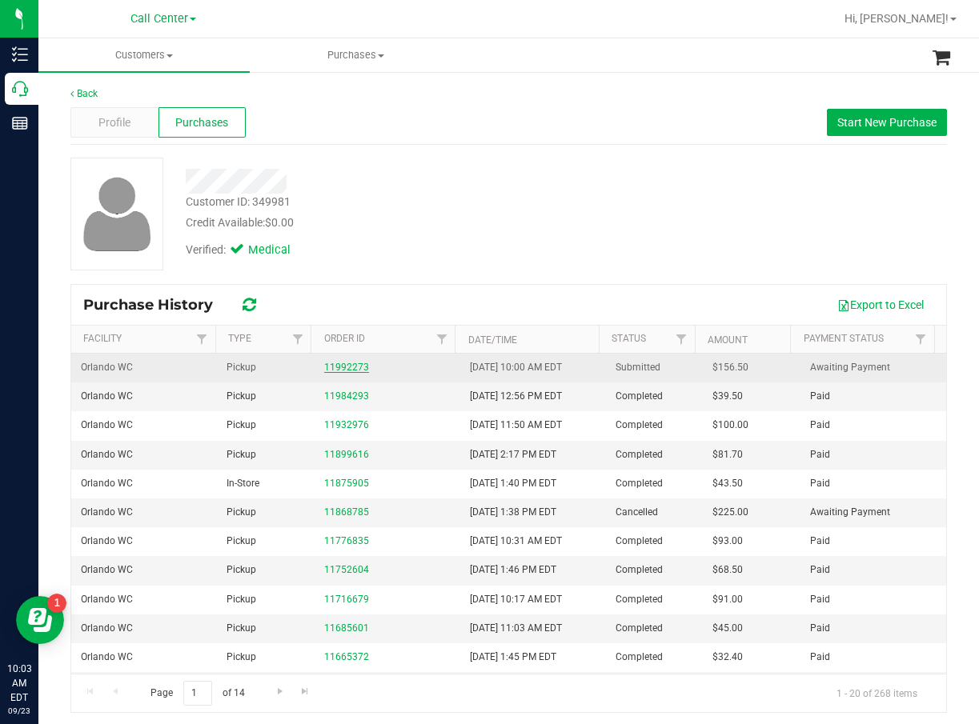
click at [352, 367] on link "11992273" at bounding box center [346, 367] width 45 height 11
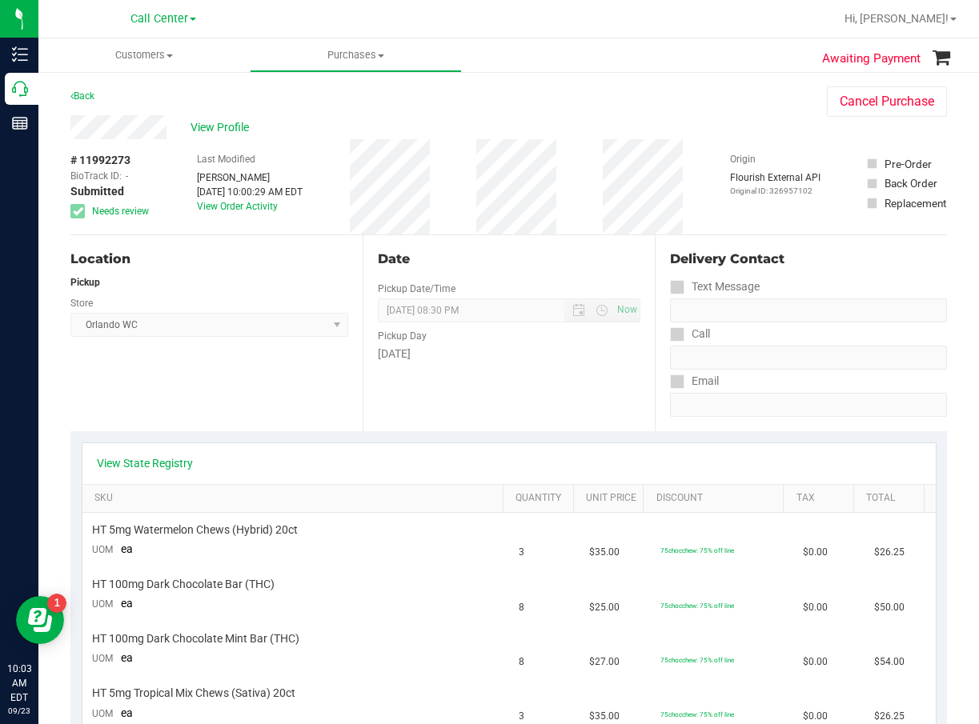
click at [607, 415] on div "Date Pickup Date/Time [DATE] Now [DATE] 08:30 PM Now Pickup Day [DATE]" at bounding box center [509, 333] width 292 height 196
click at [616, 243] on div "Date Pickup Date/Time [DATE] Now [DATE] 08:30 PM Now Pickup Day [DATE]" at bounding box center [509, 333] width 292 height 196
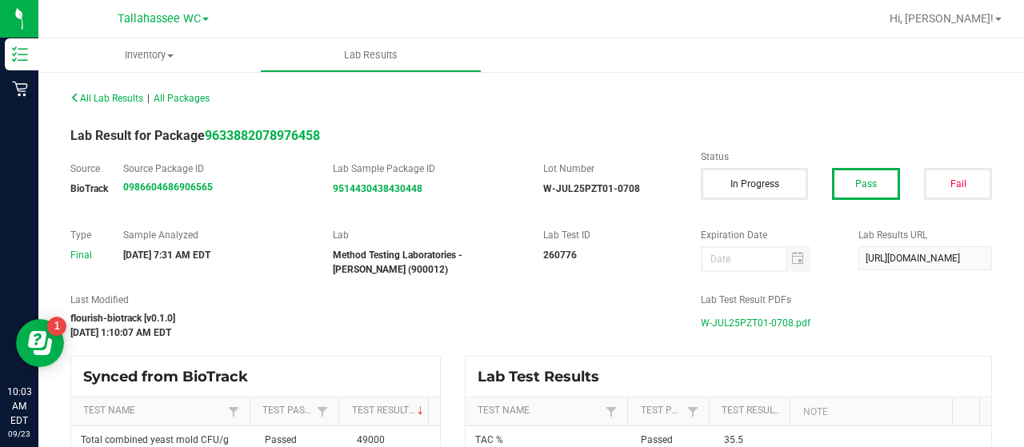
click at [157, 20] on span "Tallahassee WC" at bounding box center [159, 19] width 83 height 14
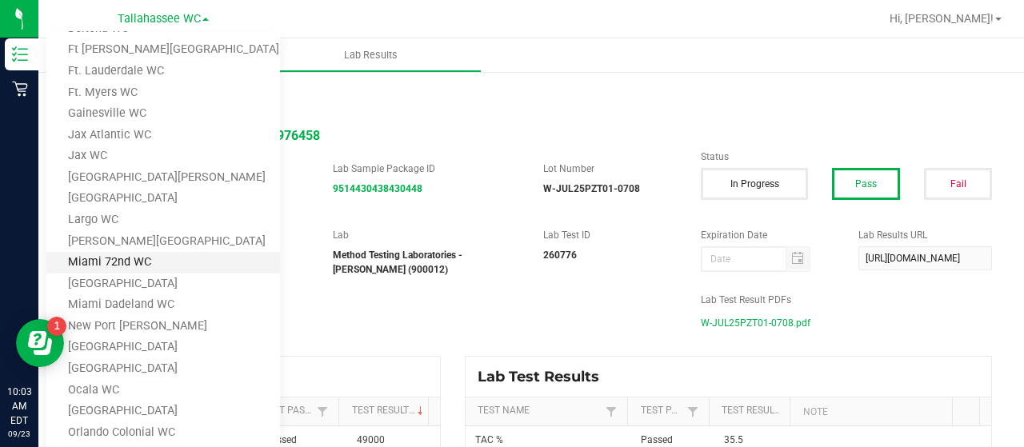
scroll to position [320, 0]
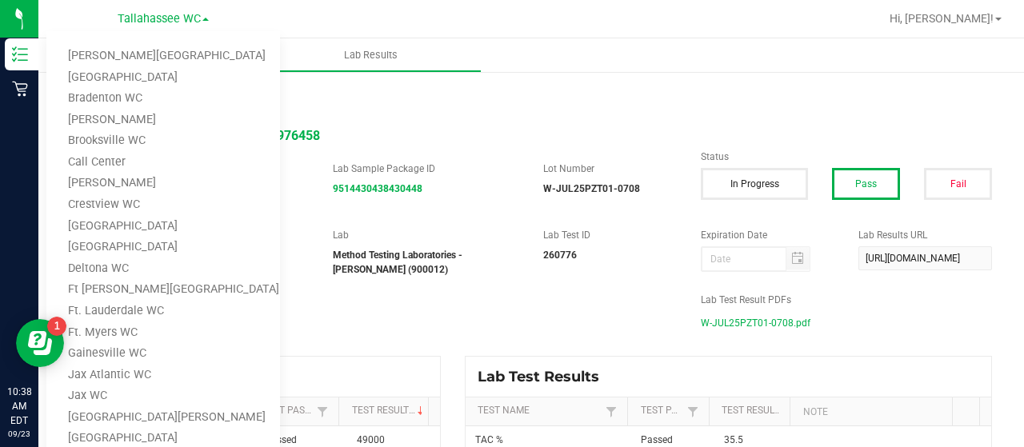
click at [166, 158] on link "Call Center" at bounding box center [163, 163] width 234 height 22
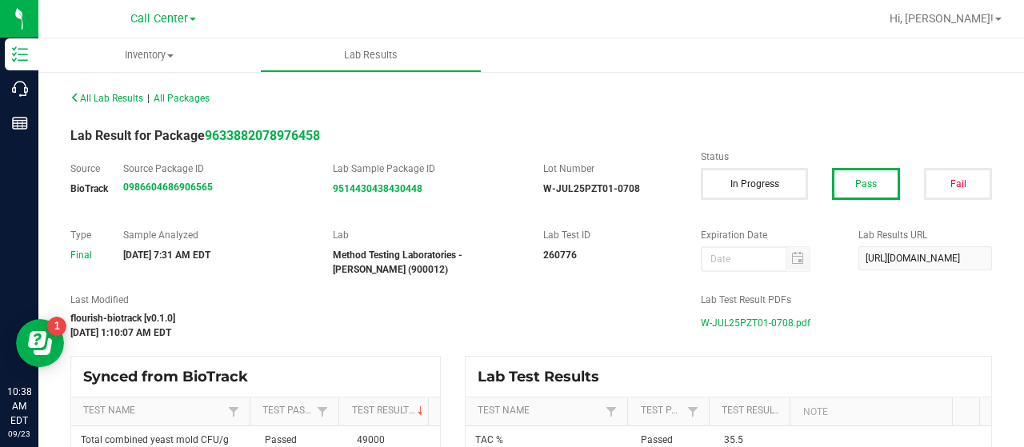
click at [520, 78] on div "All Lab Results | All Packages" at bounding box center [531, 98] width 946 height 40
click at [158, 15] on span "Call Center" at bounding box center [159, 19] width 58 height 14
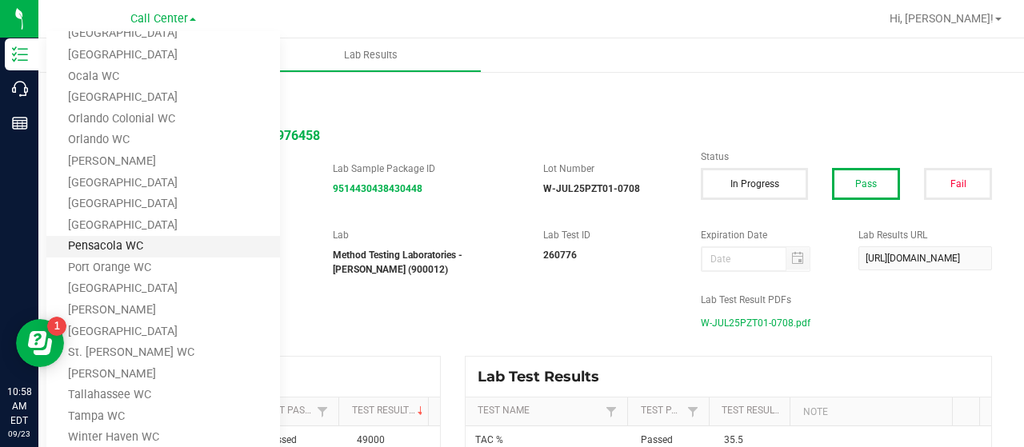
scroll to position [560, 0]
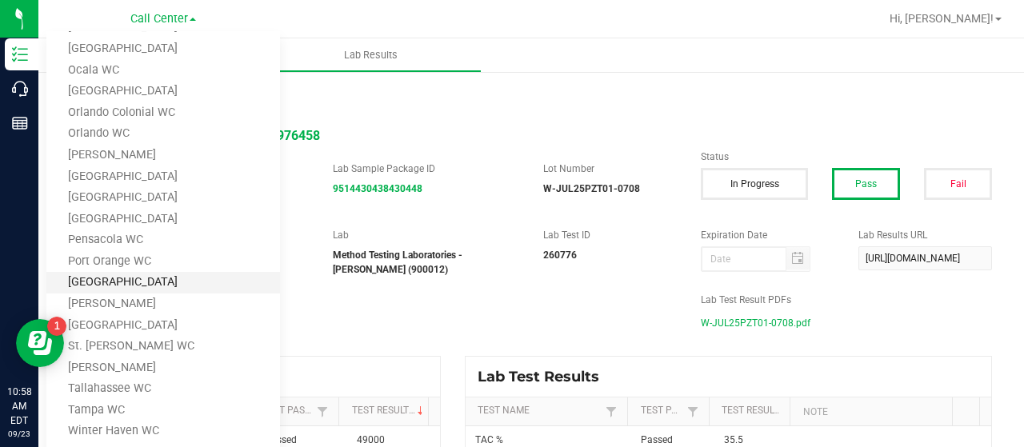
click at [165, 287] on link "[GEOGRAPHIC_DATA]" at bounding box center [163, 283] width 234 height 22
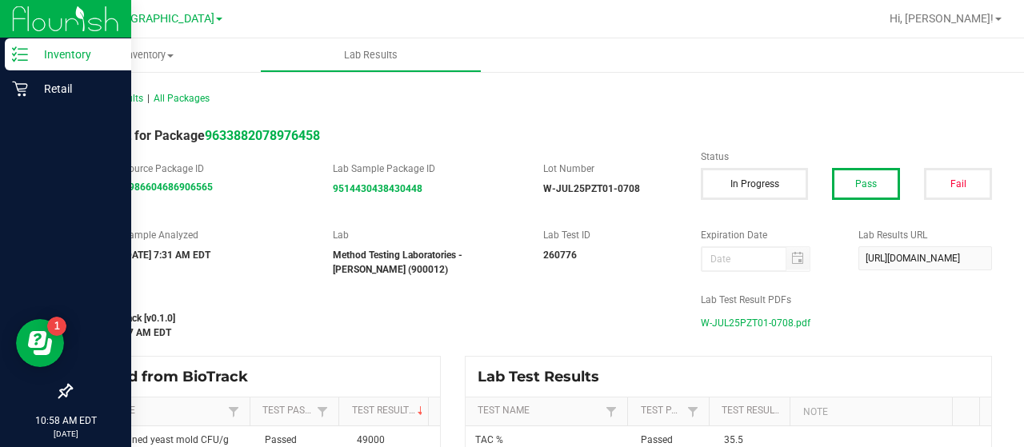
click at [18, 62] on icon at bounding box center [20, 54] width 16 height 16
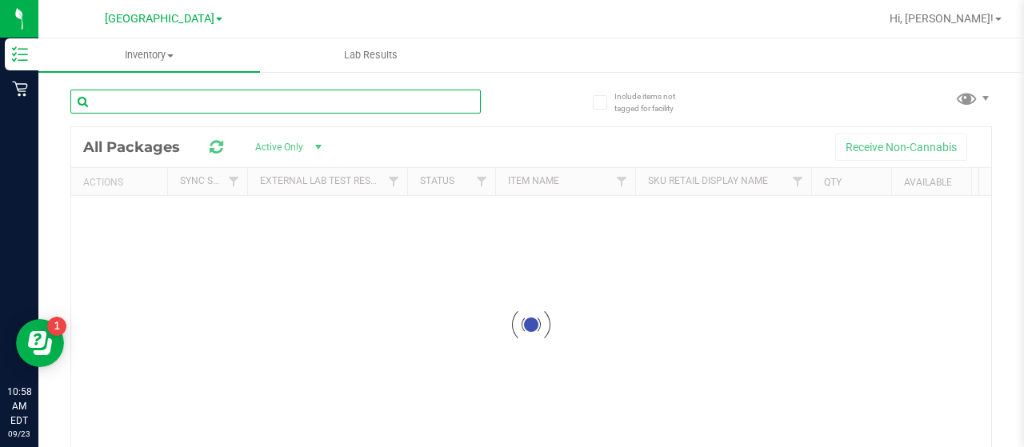
click at [209, 107] on input "text" at bounding box center [275, 102] width 411 height 24
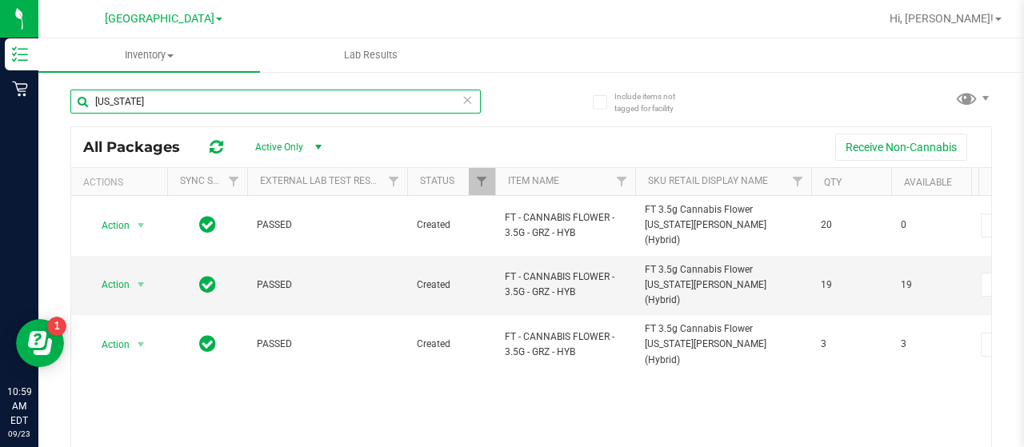
click at [274, 110] on input "georgia" at bounding box center [275, 102] width 411 height 24
click at [279, 110] on input "georgia" at bounding box center [275, 102] width 411 height 24
type input "g"
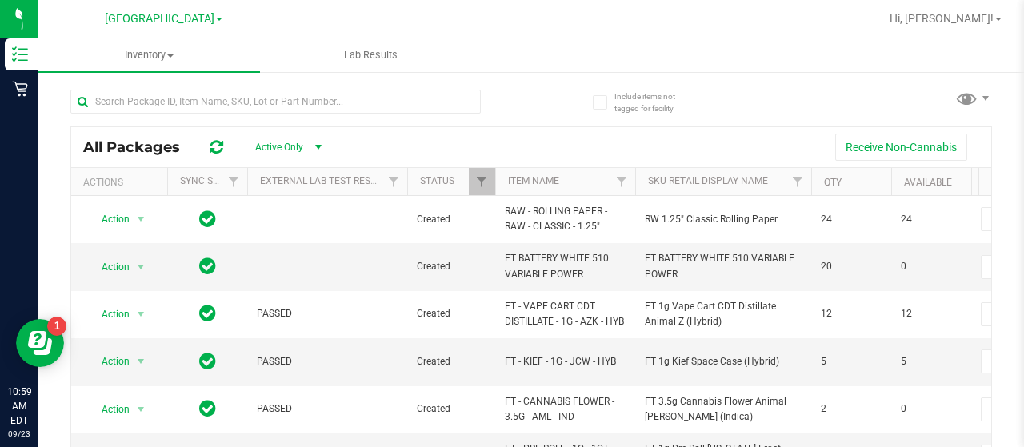
click at [194, 12] on span "[GEOGRAPHIC_DATA]" at bounding box center [160, 19] width 110 height 14
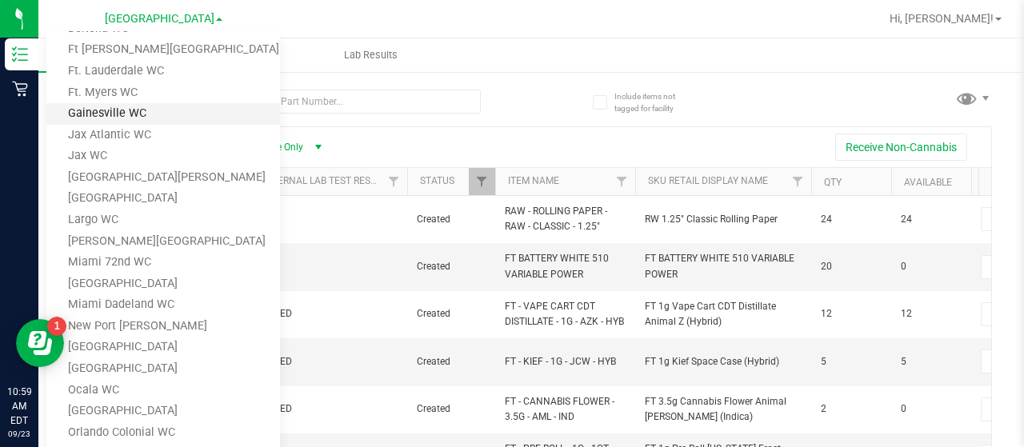
scroll to position [80, 0]
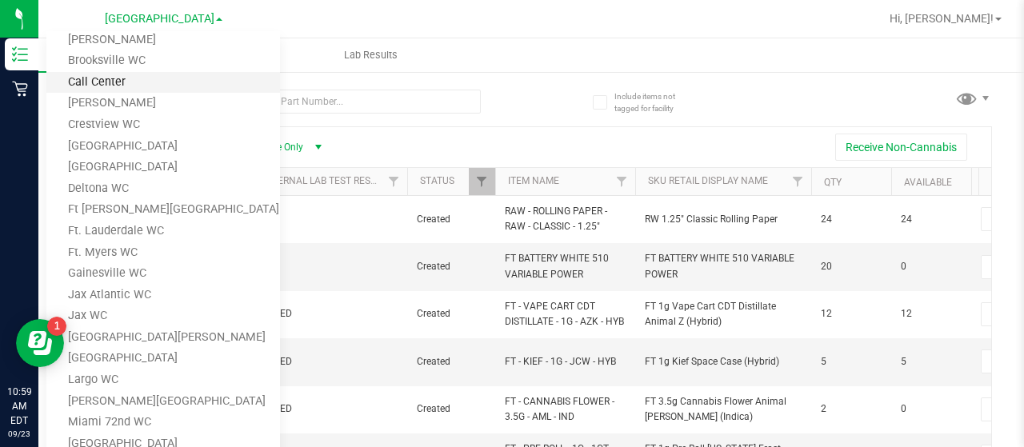
click at [202, 81] on link "Call Center" at bounding box center [163, 83] width 234 height 22
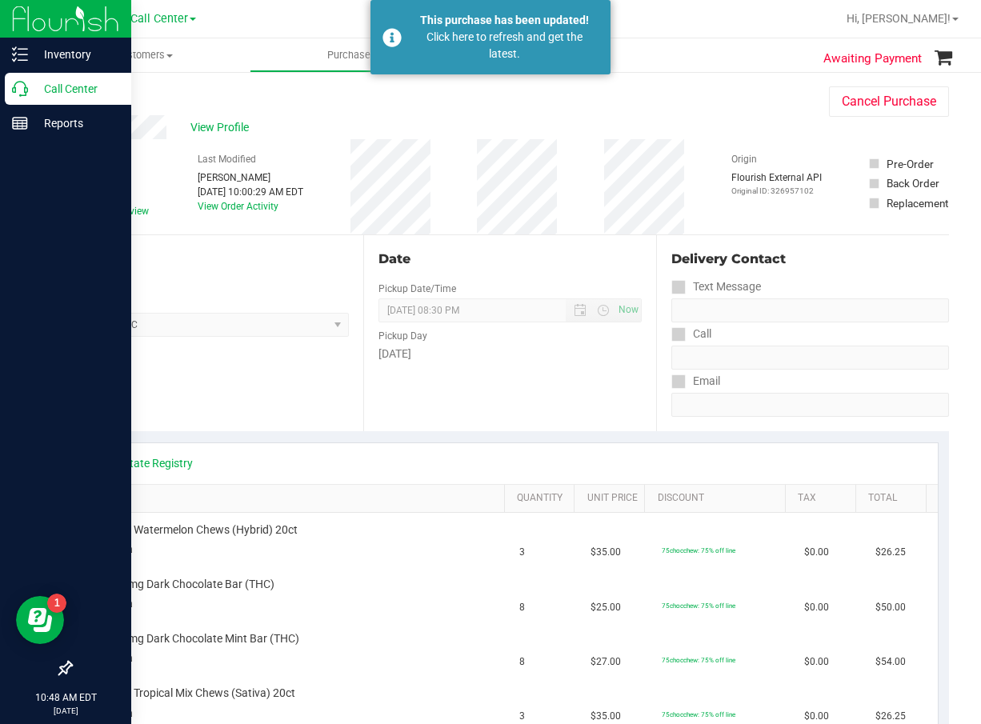
click at [35, 92] on p "Call Center" at bounding box center [76, 88] width 96 height 19
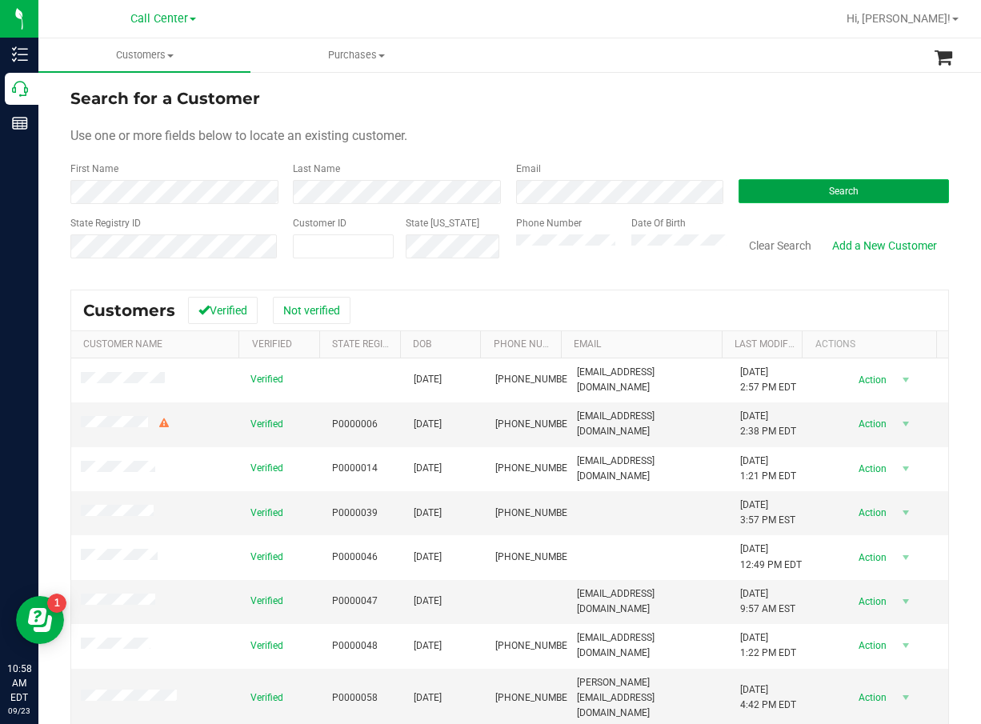
click at [887, 189] on button "Search" at bounding box center [844, 191] width 210 height 24
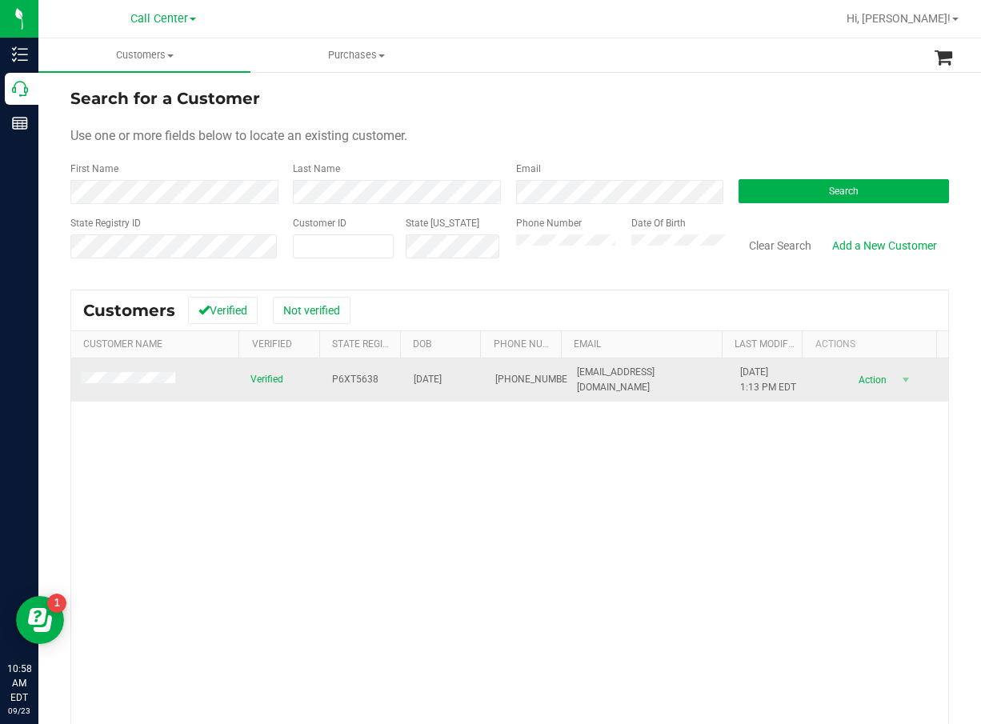
click at [348, 375] on span "P6XT5638" at bounding box center [355, 379] width 46 height 15
copy span "P6XT5638"
click at [417, 382] on span "[DATE]" at bounding box center [428, 379] width 28 height 15
click at [419, 382] on span "[DATE]" at bounding box center [428, 379] width 28 height 15
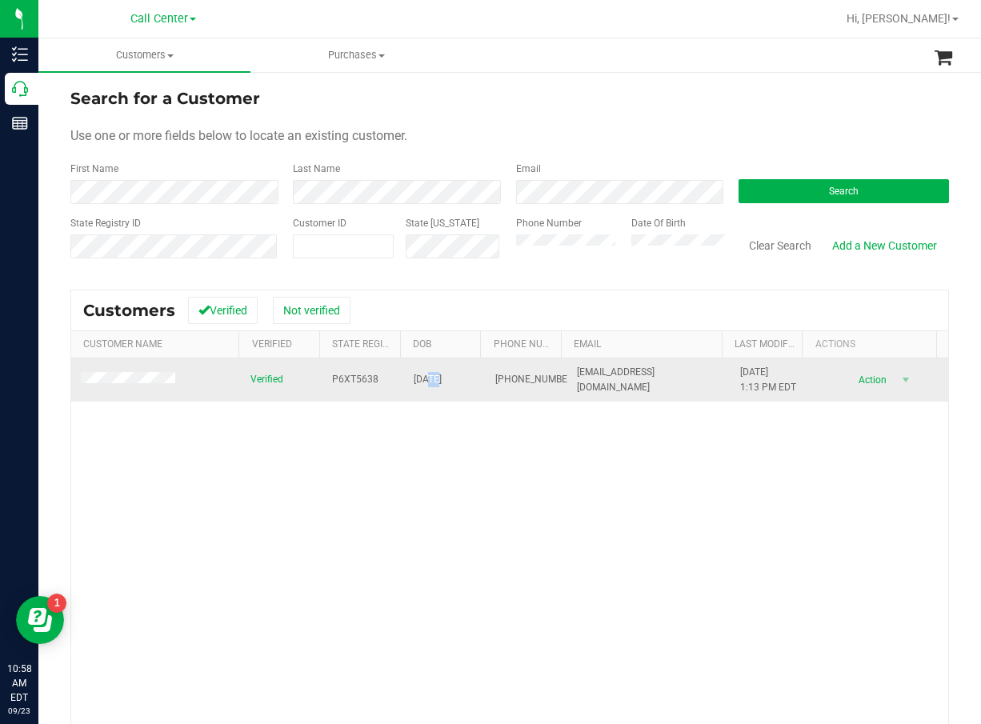
click at [419, 382] on span "[DATE]" at bounding box center [428, 379] width 28 height 15
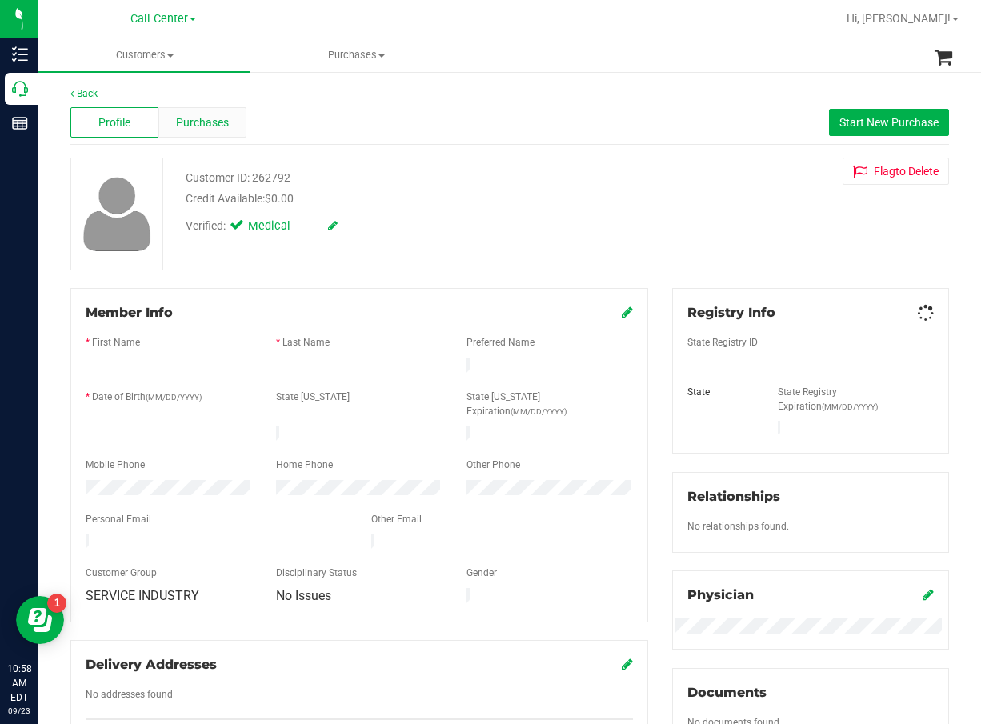
click at [231, 126] on div "Purchases" at bounding box center [202, 122] width 88 height 30
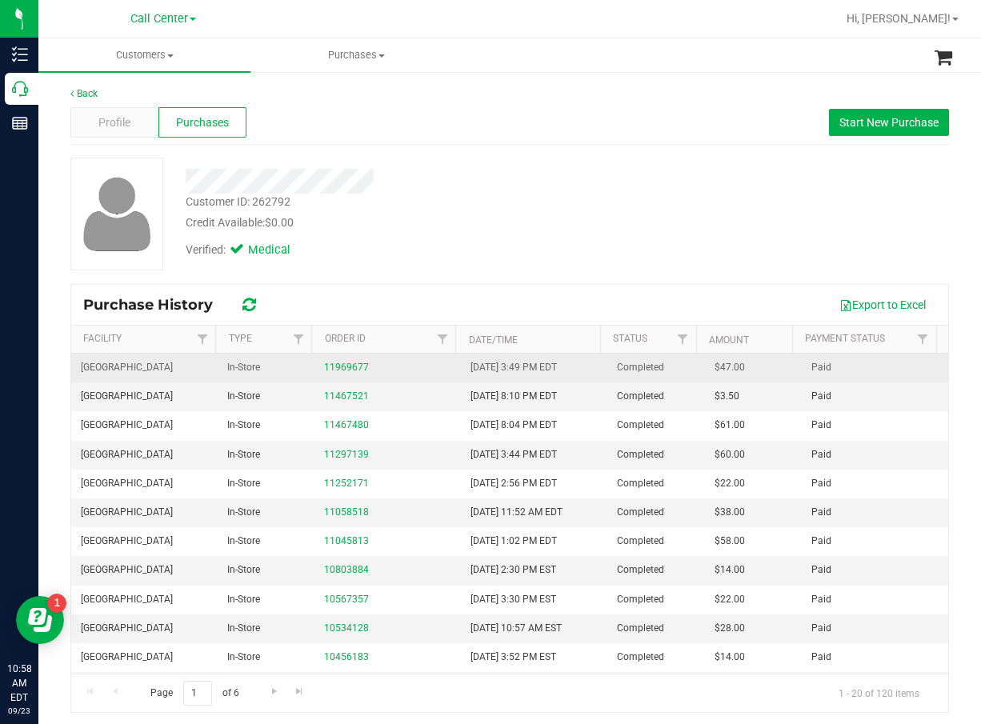
click at [358, 373] on div "11969677" at bounding box center [387, 367] width 127 height 15
click at [345, 366] on link "11969677" at bounding box center [346, 367] width 45 height 11
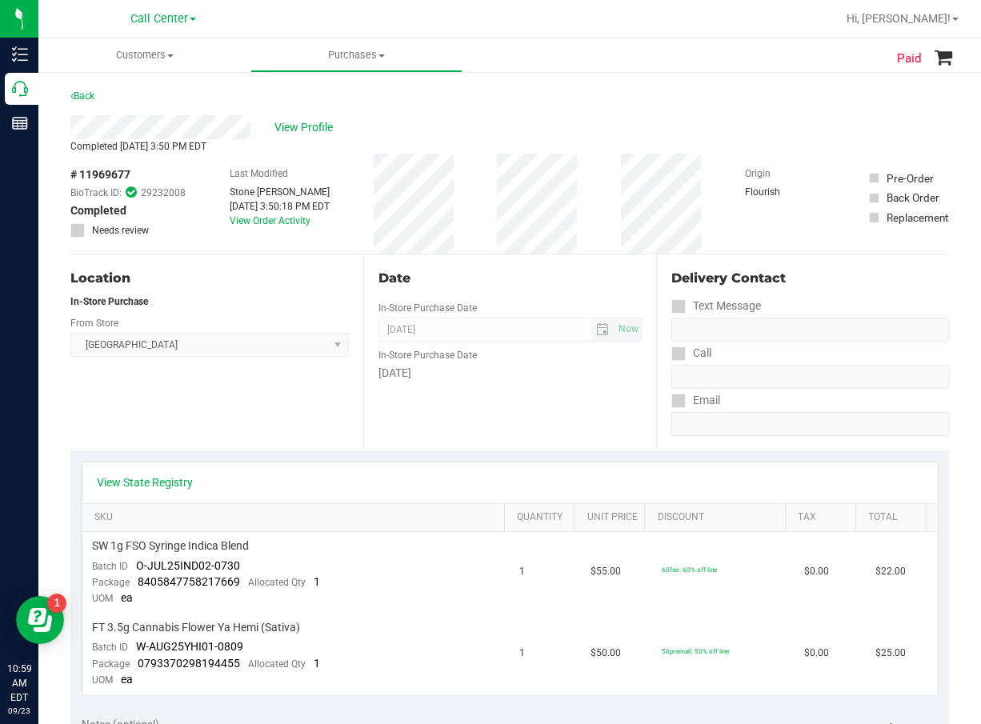
click at [602, 321] on span "[DATE] Now" at bounding box center [510, 330] width 263 height 24
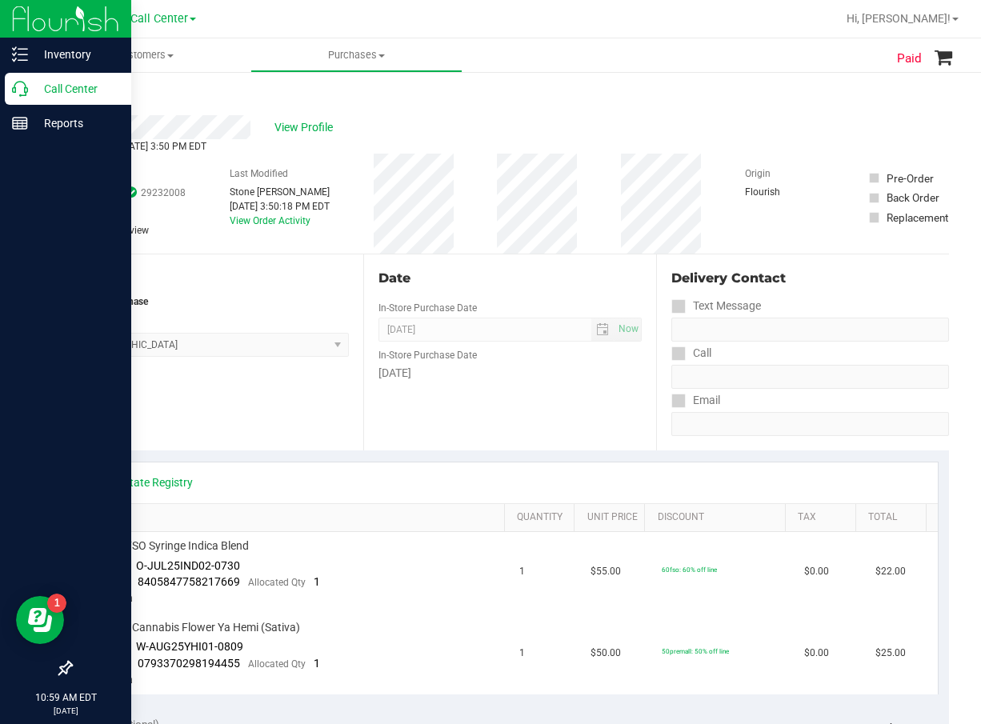
click at [16, 88] on icon at bounding box center [20, 89] width 16 height 16
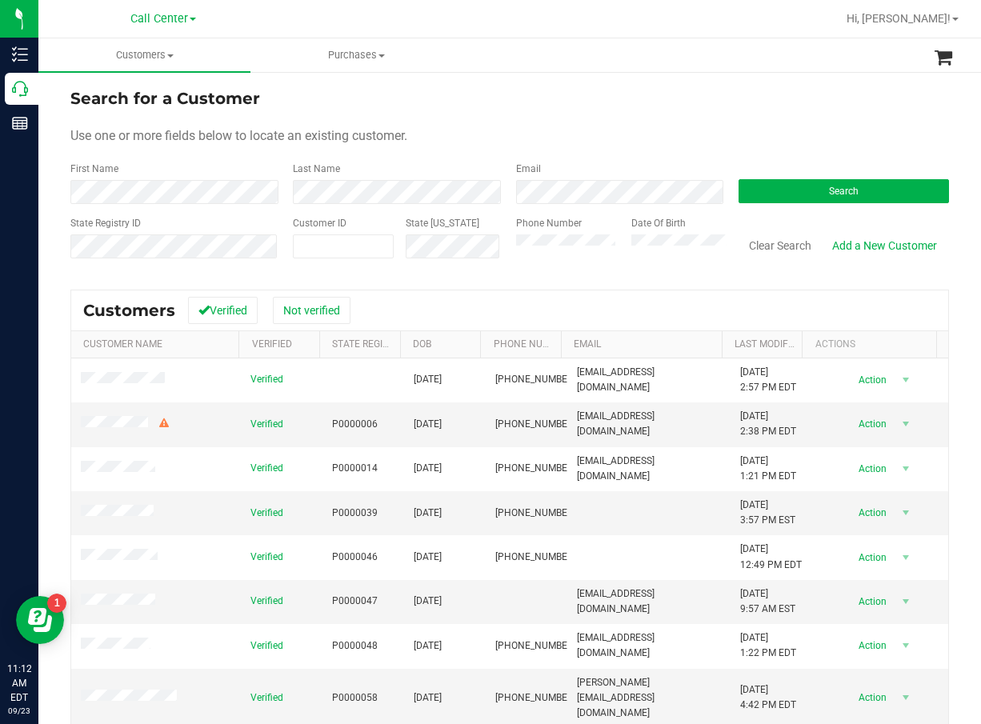
click at [821, 203] on div "Search" at bounding box center [838, 183] width 223 height 42
click at [829, 195] on span "Search" at bounding box center [844, 191] width 30 height 11
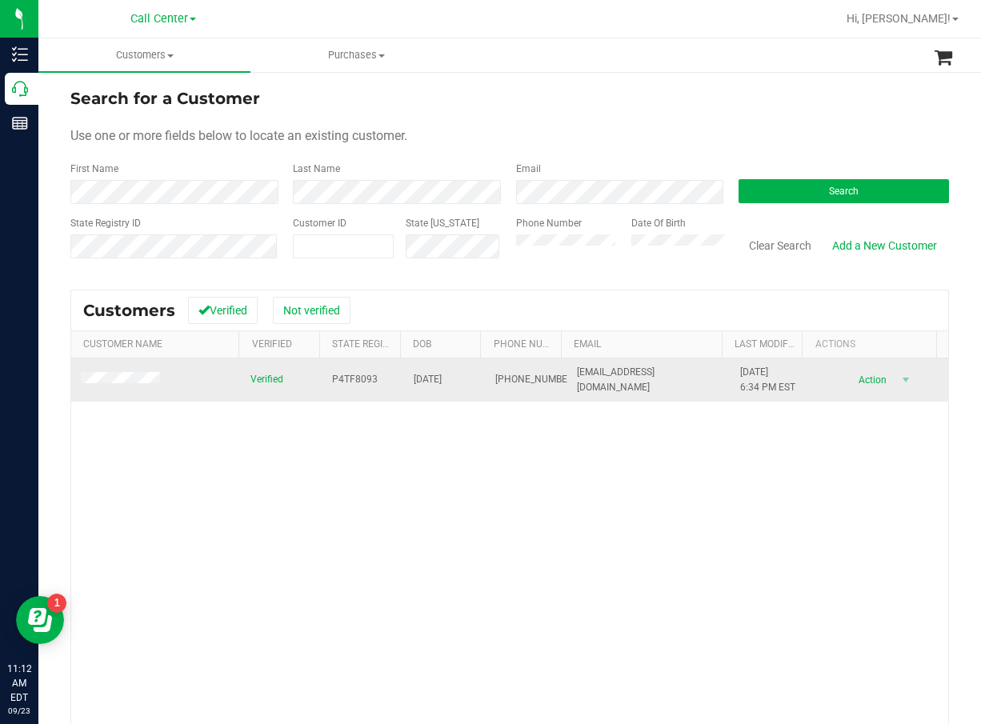
click at [371, 376] on td "P4TF8093" at bounding box center [364, 380] width 82 height 43
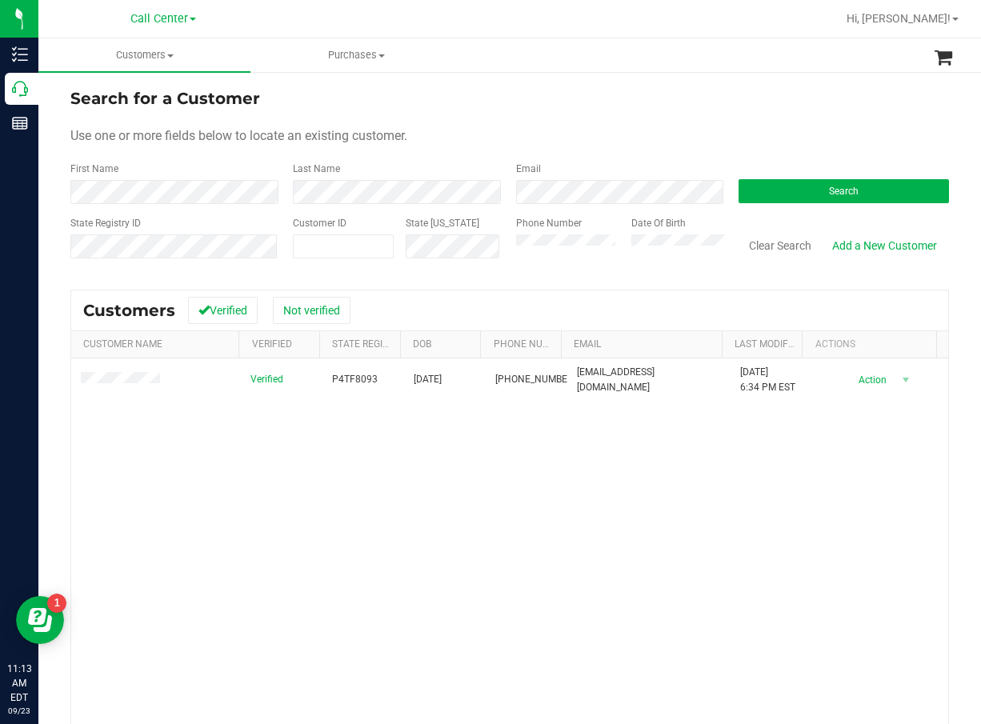
click at [427, 709] on div "Verified P4TF8093 [DATE] (978) 880-4731 [EMAIL_ADDRESS][DOMAIN_NAME] [DATE] 6:3…" at bounding box center [509, 587] width 877 height 456
click at [543, 514] on div "Verified P4TF8093 [DATE] (978) 880-4731 [EMAIL_ADDRESS][DOMAIN_NAME] [DATE] 6:3…" at bounding box center [509, 587] width 877 height 456
click at [759, 228] on div "Clear Search Add a New Customer" at bounding box center [838, 244] width 223 height 57
click at [780, 204] on form "Search for a Customer Use one or more fields below to locate an existing custom…" at bounding box center [509, 179] width 879 height 186
click at [796, 190] on button "Search" at bounding box center [844, 191] width 210 height 24
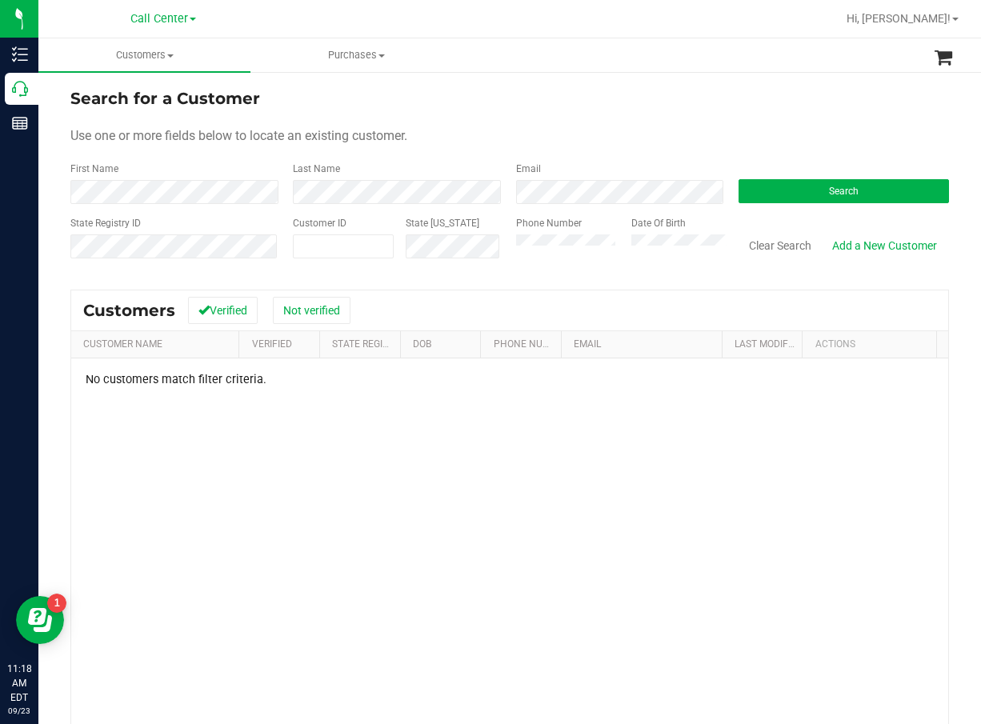
click at [439, 509] on div "No customers match filter criteria." at bounding box center [509, 594] width 877 height 471
click at [736, 102] on div "Search for a Customer" at bounding box center [509, 98] width 879 height 24
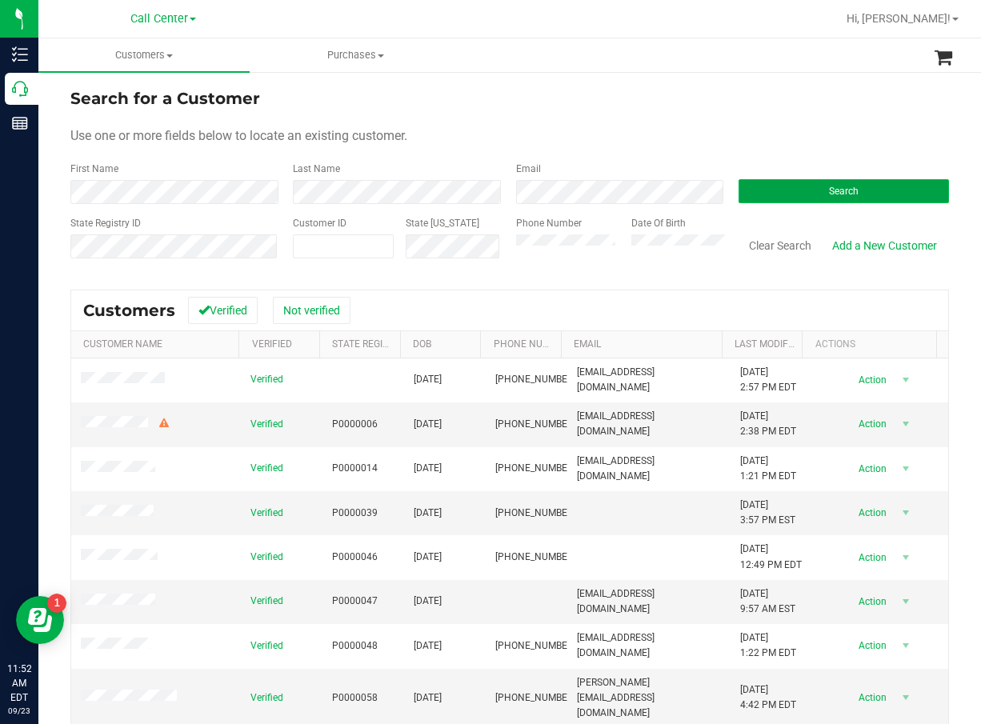
drag, startPoint x: 857, startPoint y: 184, endPoint x: 836, endPoint y: 187, distance: 21.8
click at [857, 186] on button "Search" at bounding box center [844, 191] width 210 height 24
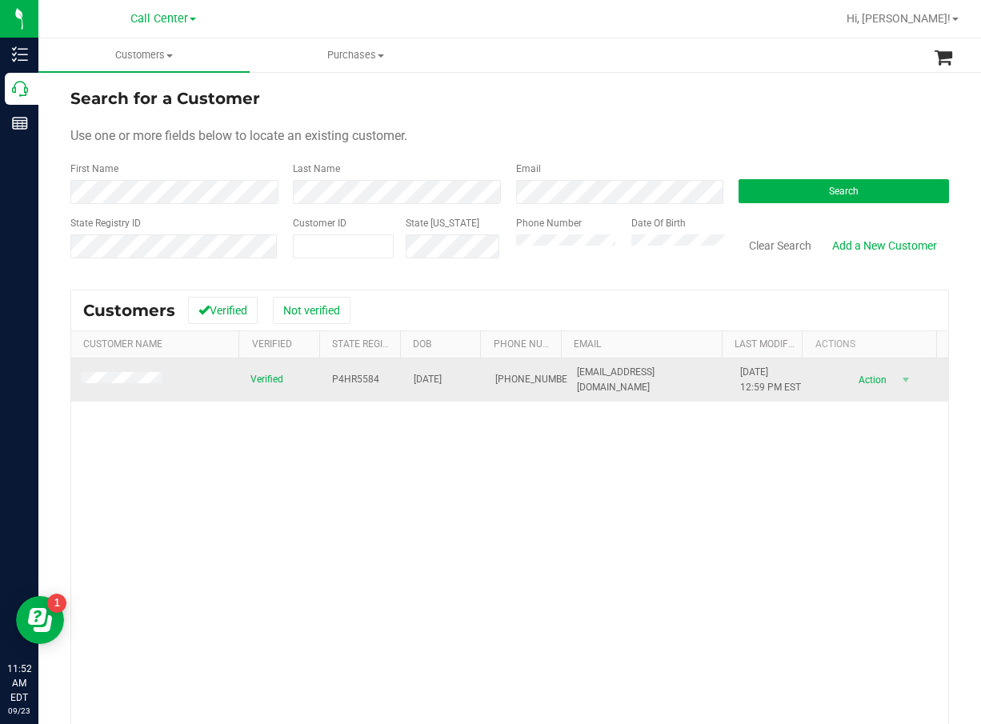
click at [332, 383] on span "P4HR5584" at bounding box center [355, 379] width 47 height 15
copy span "P4HR5584"
click at [421, 368] on td "10/24/1962" at bounding box center [445, 380] width 82 height 43
click at [432, 383] on span "10/24/1962" at bounding box center [428, 379] width 28 height 15
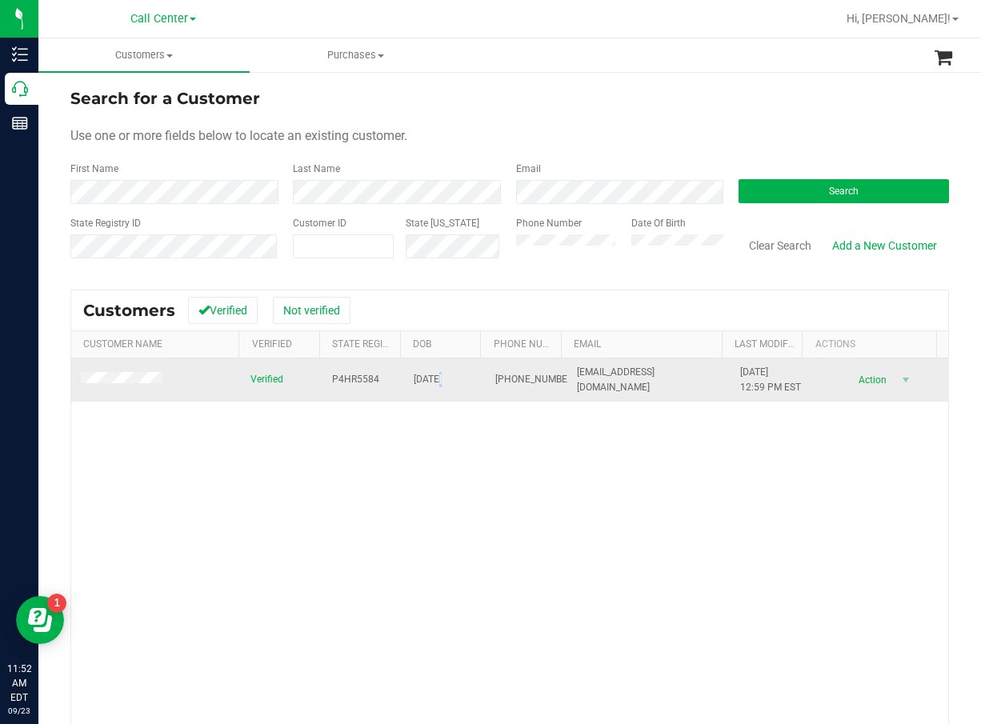
click at [433, 383] on span "10/24/1962" at bounding box center [428, 379] width 28 height 15
copy span "10/24/1962"
drag, startPoint x: 539, startPoint y: 521, endPoint x: 204, endPoint y: 358, distance: 372.3
click at [538, 521] on div "Verified P4HR5584 10/24/1962 (321) 961-1534 kteresi321@gmail.com 12/3/2024 12:5…" at bounding box center [509, 587] width 877 height 456
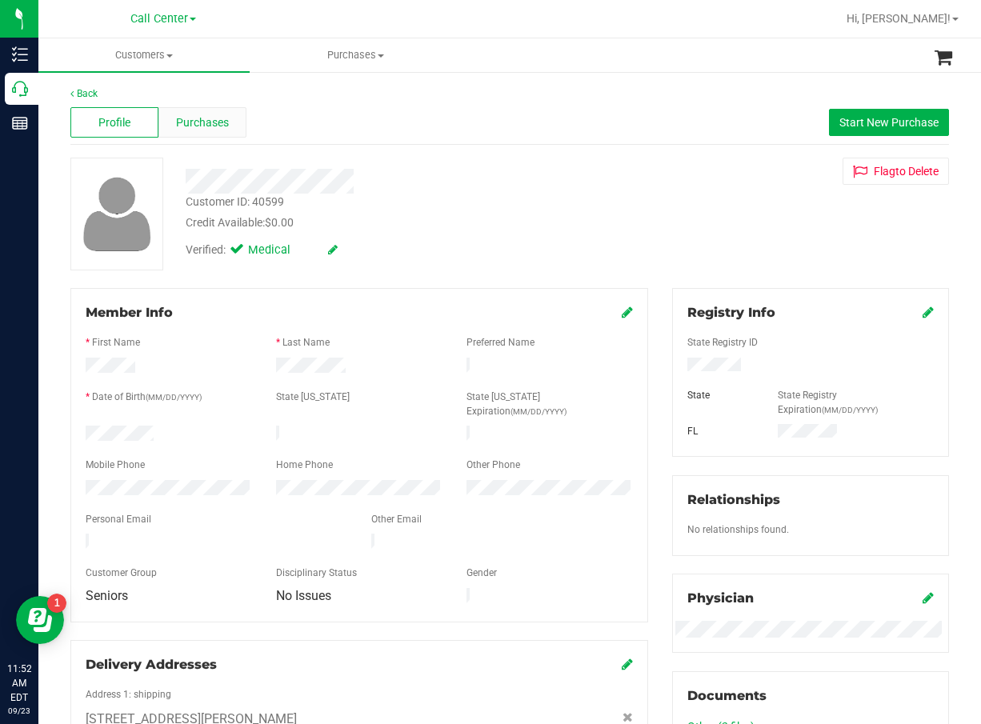
click at [212, 126] on span "Purchases" at bounding box center [202, 122] width 53 height 17
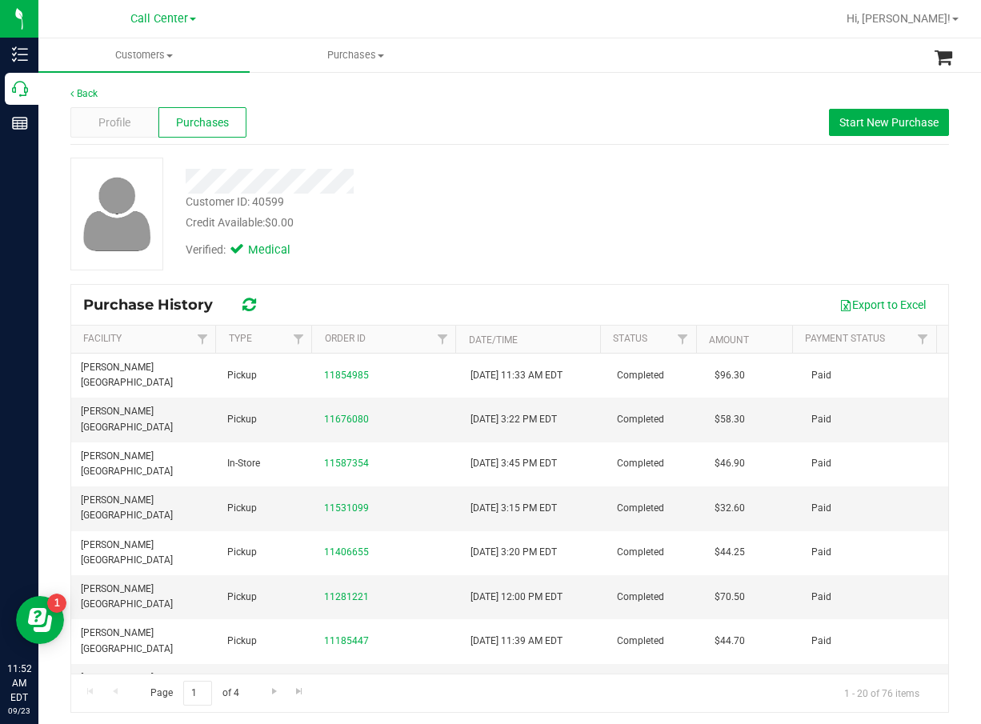
click at [552, 194] on div "Customer ID: 40599 Credit Available: $0.00" at bounding box center [399, 213] width 451 height 38
click at [871, 123] on span "Start New Purchase" at bounding box center [889, 122] width 99 height 13
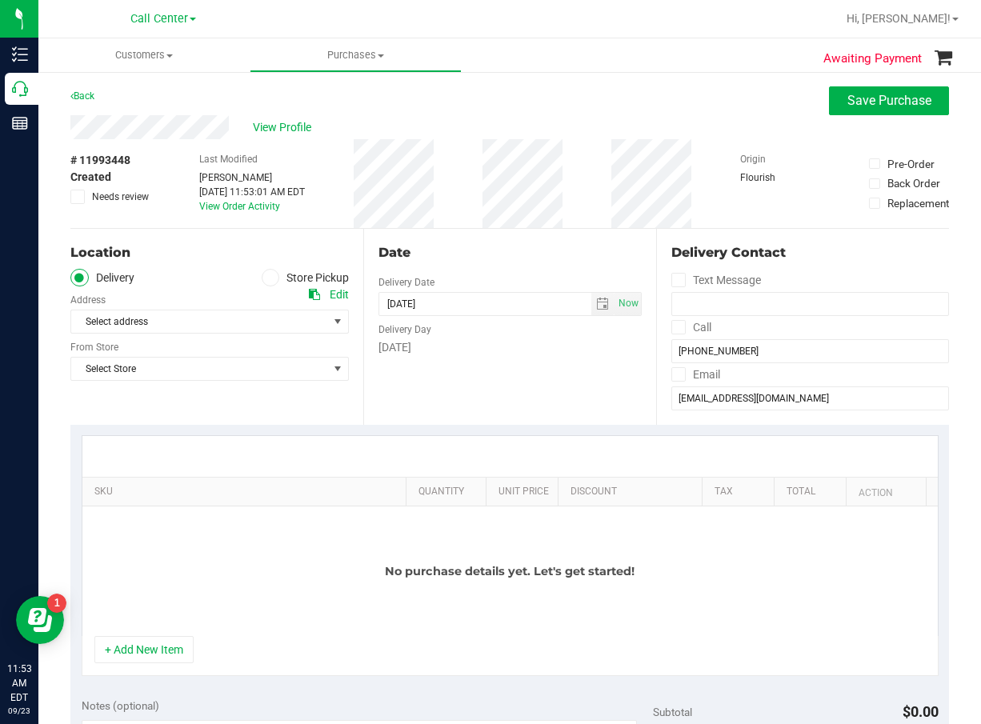
click at [266, 278] on icon at bounding box center [271, 278] width 10 height 0
click at [0, 0] on input "Store Pickup" at bounding box center [0, 0] width 0 height 0
click at [247, 337] on div "Location Delivery Store Pickup Store Select Store Select Store Bonita Springs W…" at bounding box center [216, 327] width 293 height 196
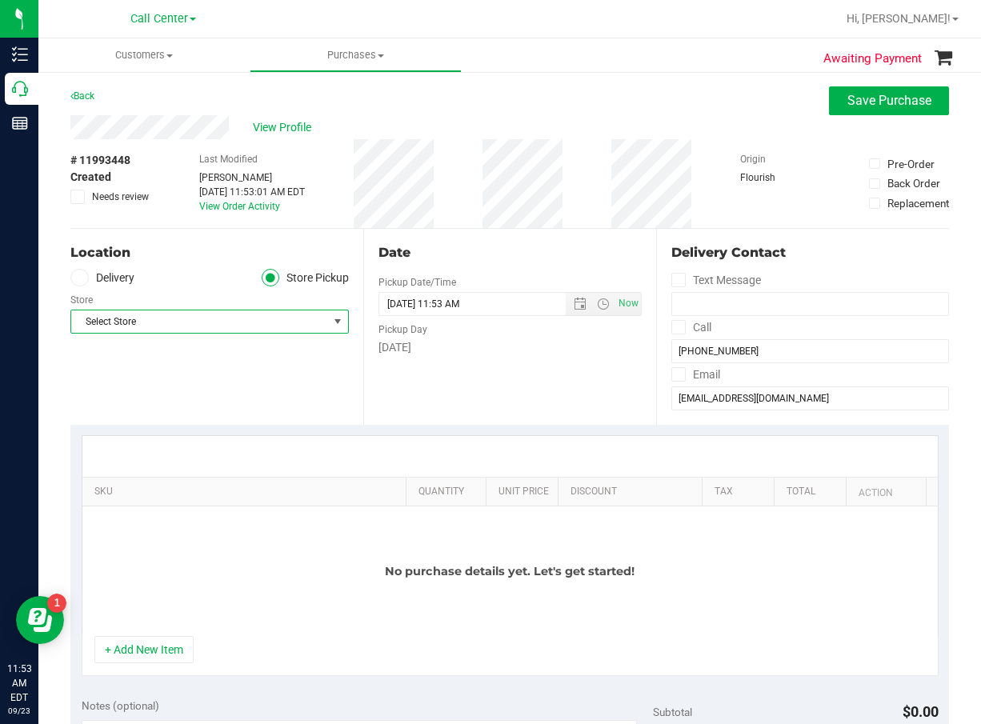
click at [251, 315] on span "Select Store" at bounding box center [199, 322] width 257 height 22
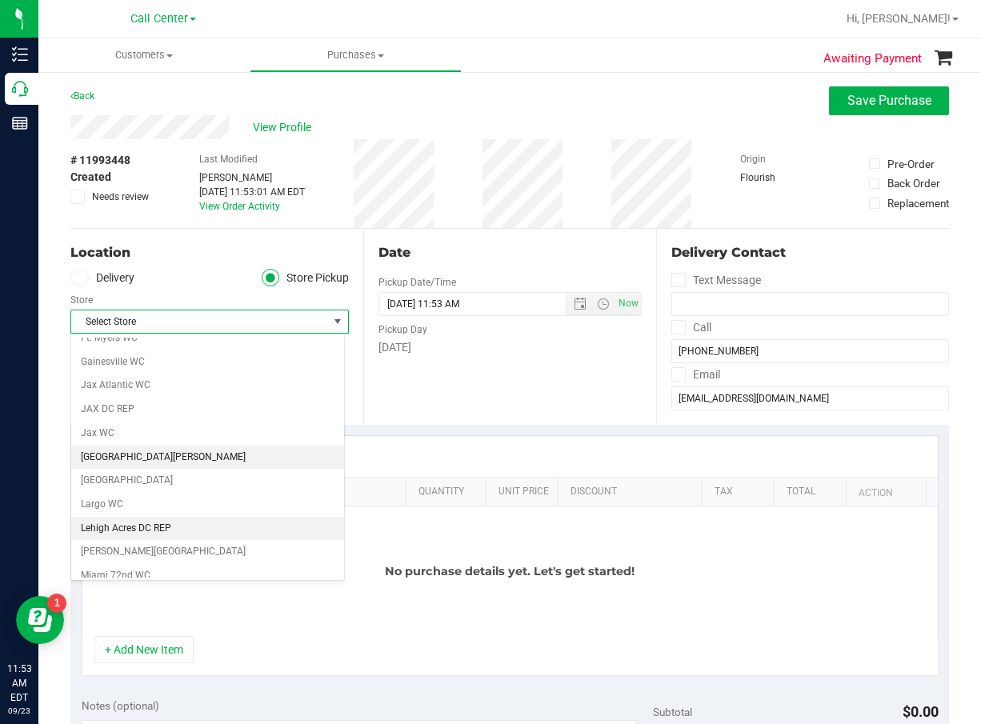
scroll to position [400, 0]
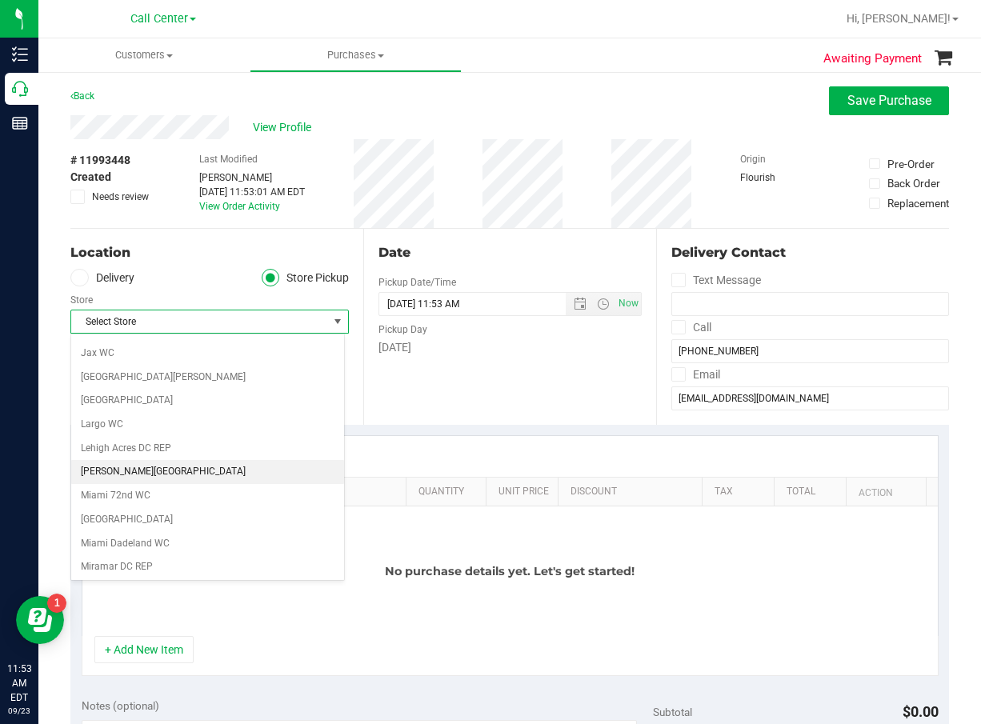
click at [159, 467] on li "[PERSON_NAME][GEOGRAPHIC_DATA]" at bounding box center [207, 472] width 273 height 24
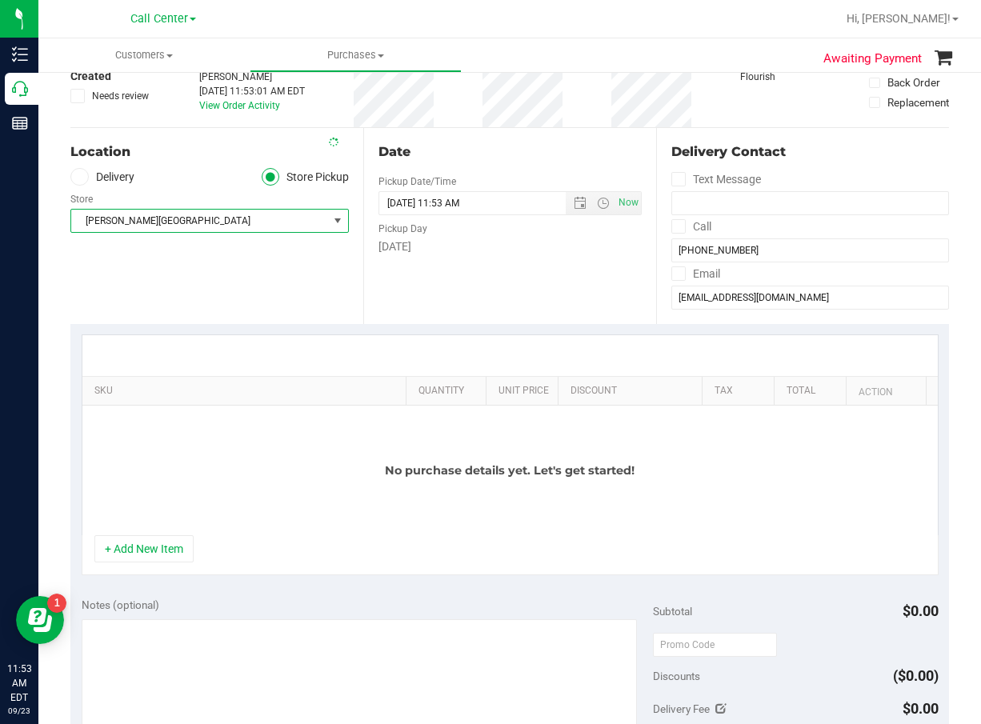
scroll to position [240, 0]
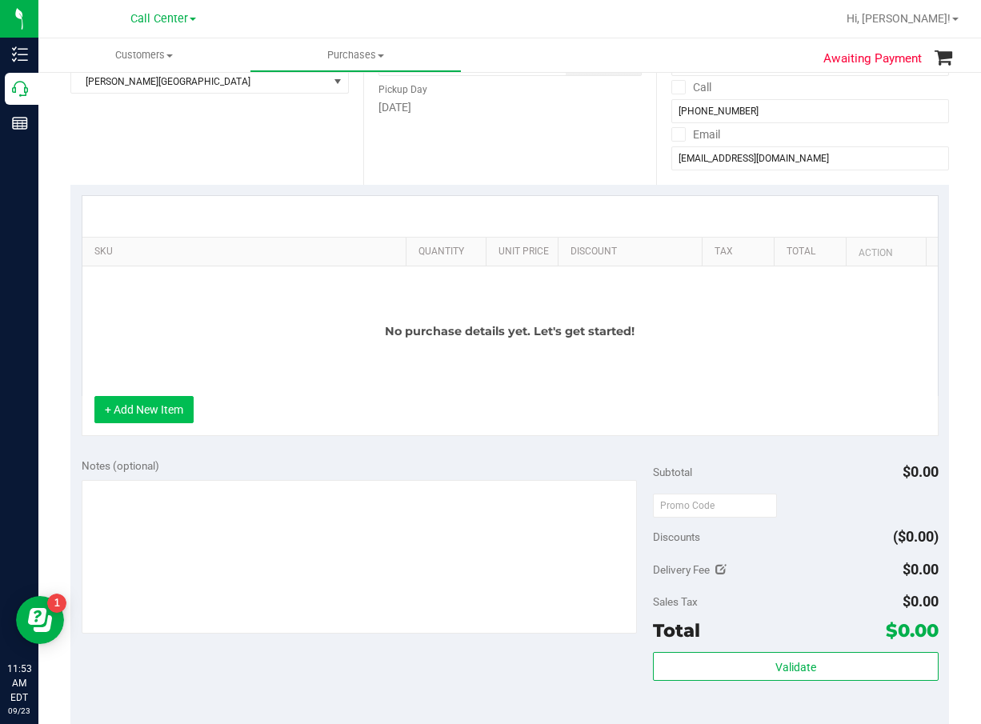
click at [152, 409] on button "+ Add New Item" at bounding box center [143, 409] width 99 height 27
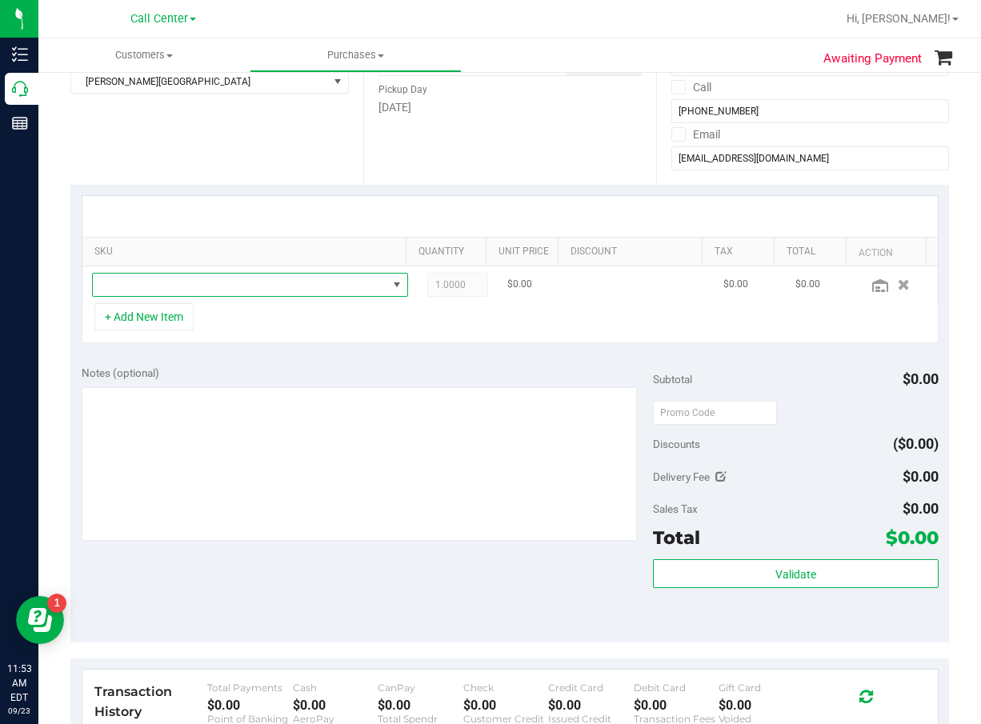
click at [214, 276] on span "NO DATA FOUND" at bounding box center [240, 285] width 295 height 22
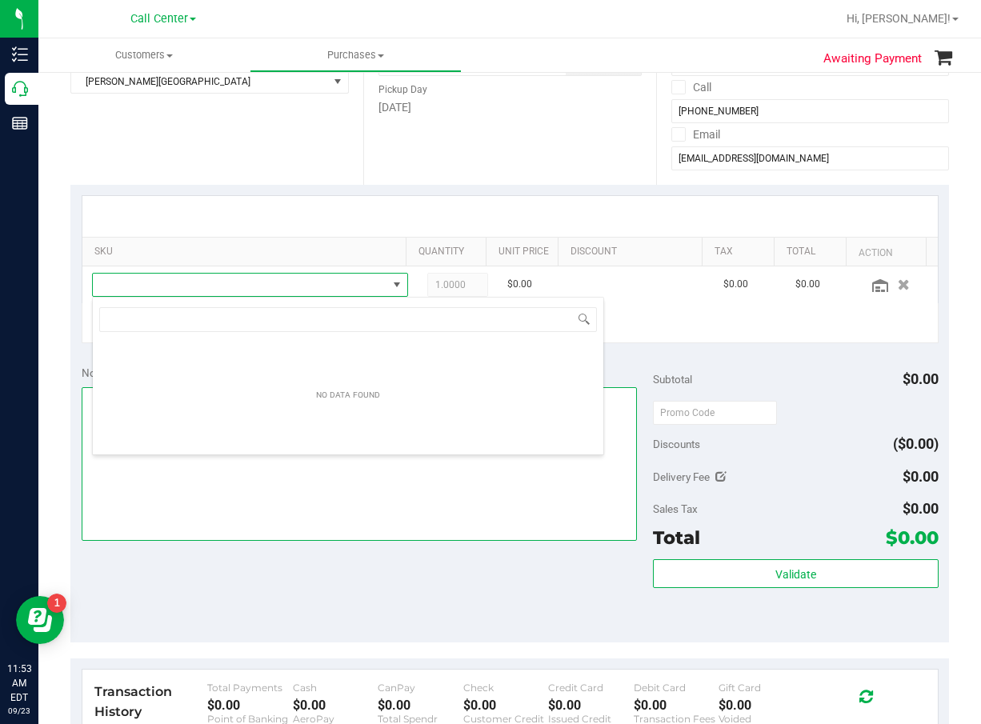
scroll to position [0, 0]
click at [202, 460] on textarea at bounding box center [359, 464] width 555 height 154
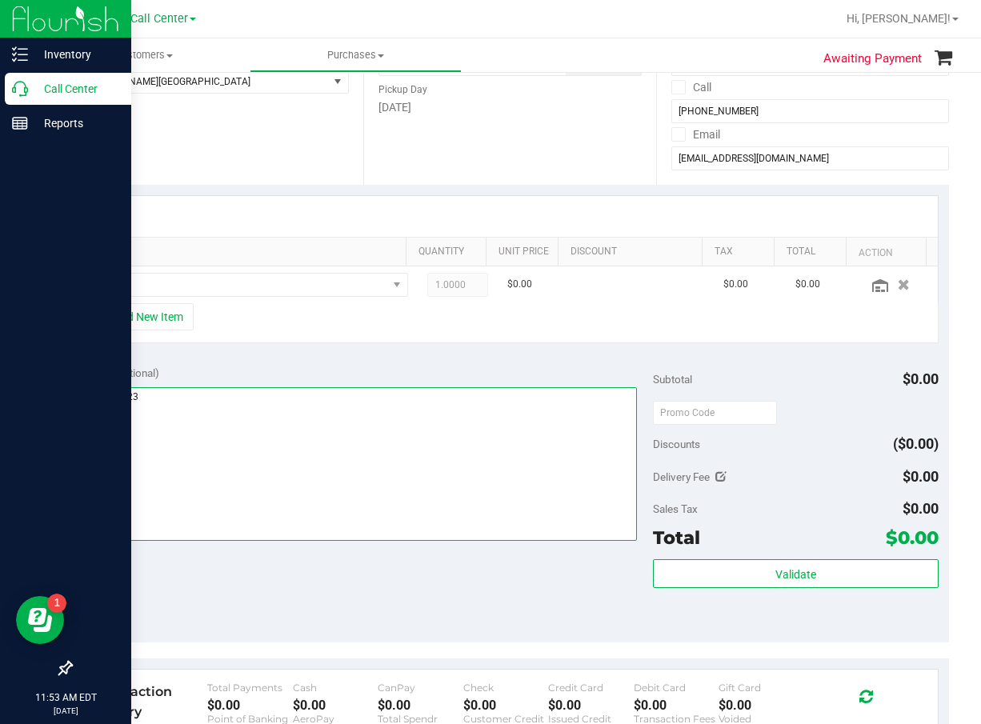
type textarea "cc dr 09/23"
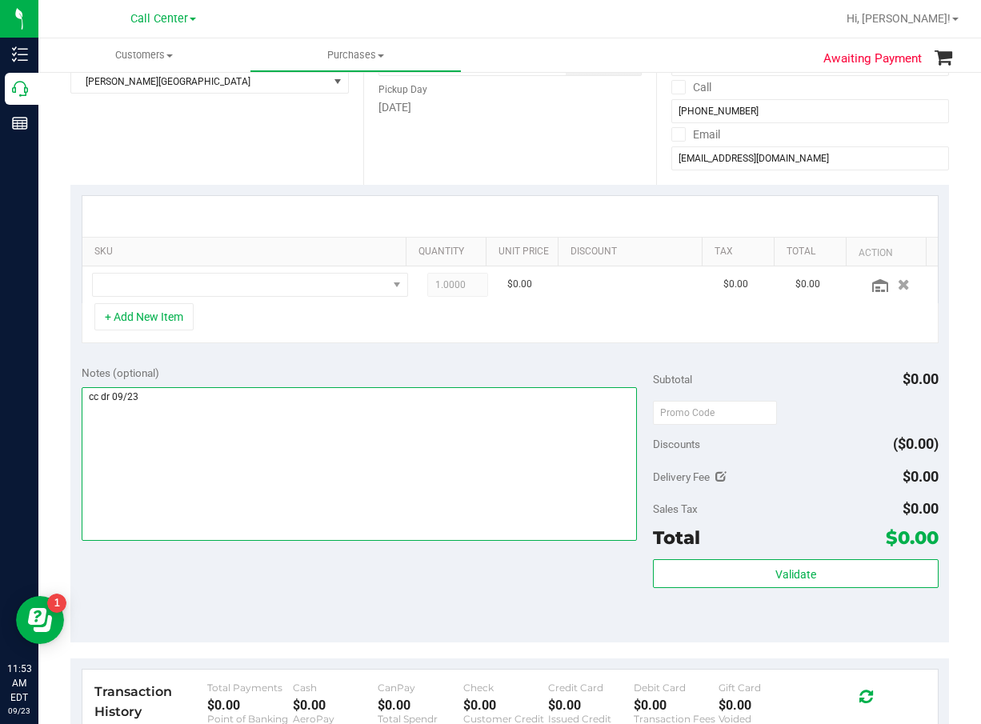
click at [523, 489] on textarea at bounding box center [359, 464] width 555 height 154
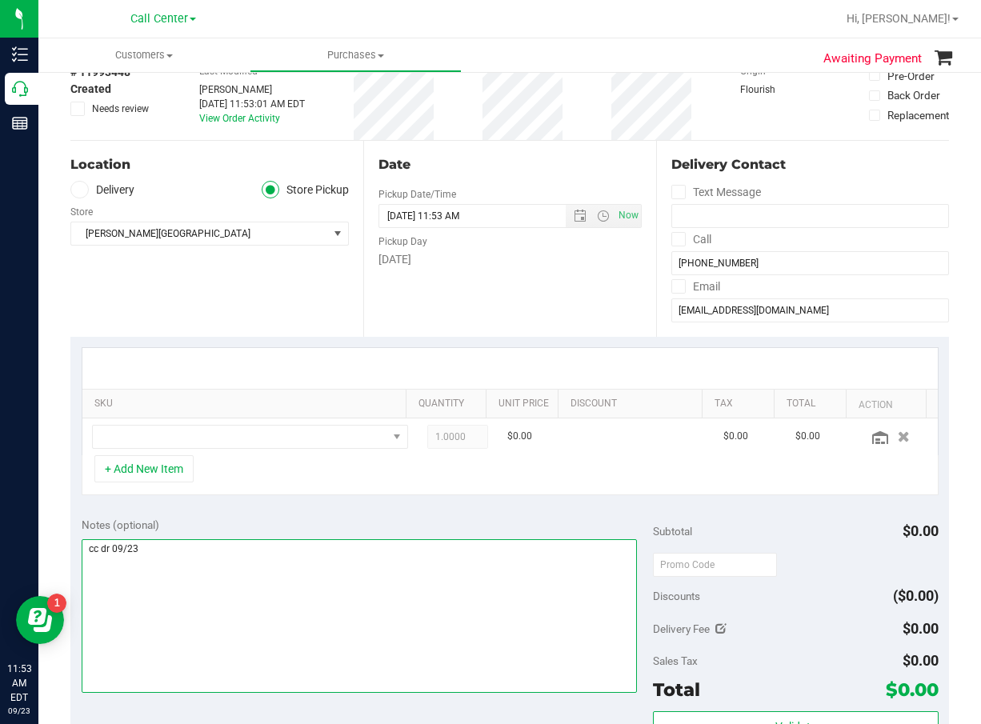
scroll to position [240, 0]
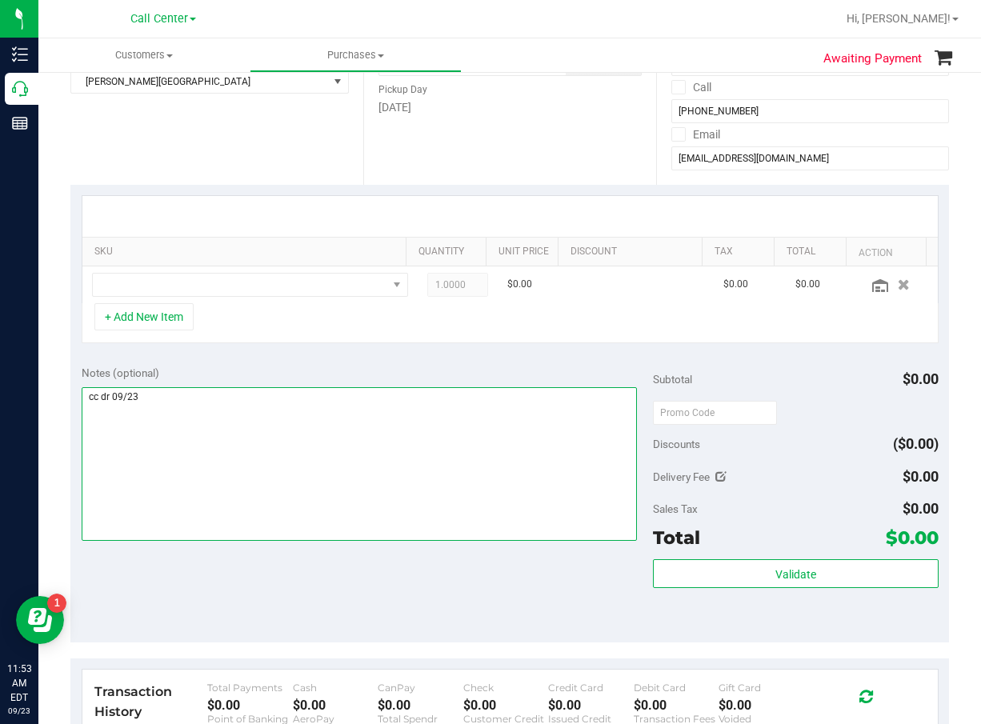
click at [406, 504] on textarea at bounding box center [359, 464] width 555 height 154
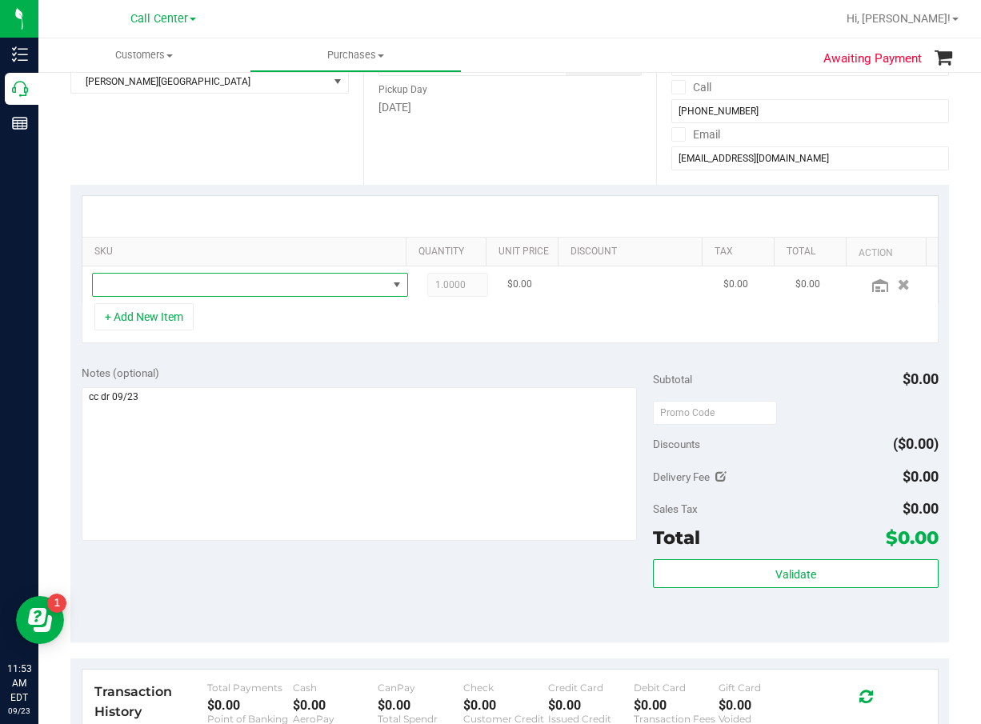
click at [307, 283] on span at bounding box center [240, 285] width 295 height 22
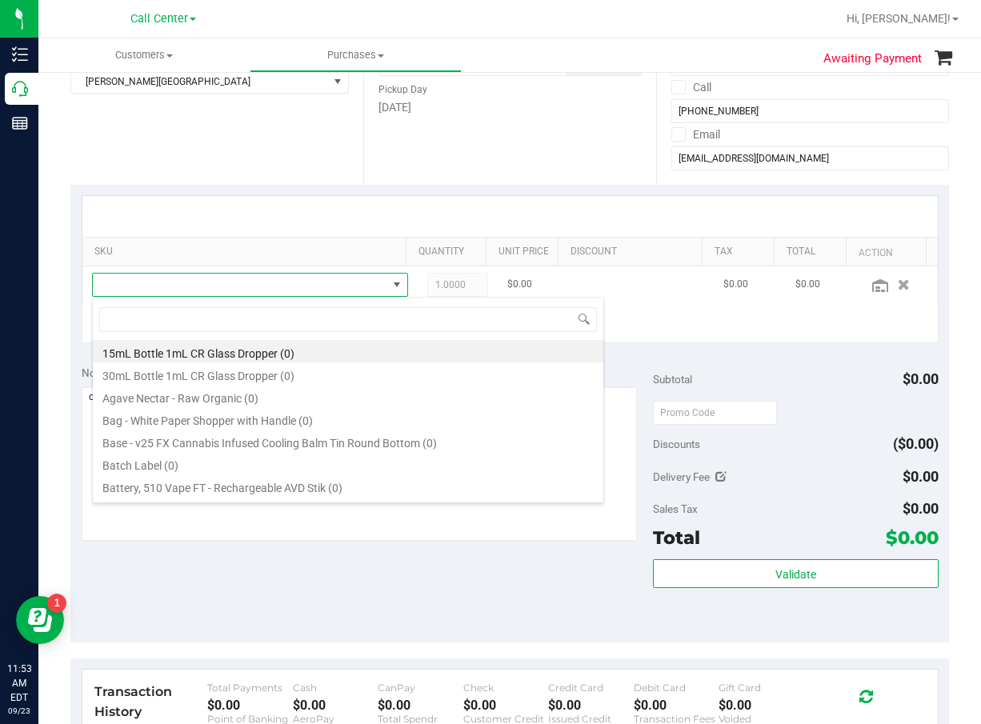
scroll to position [24, 292]
type input "pkt"
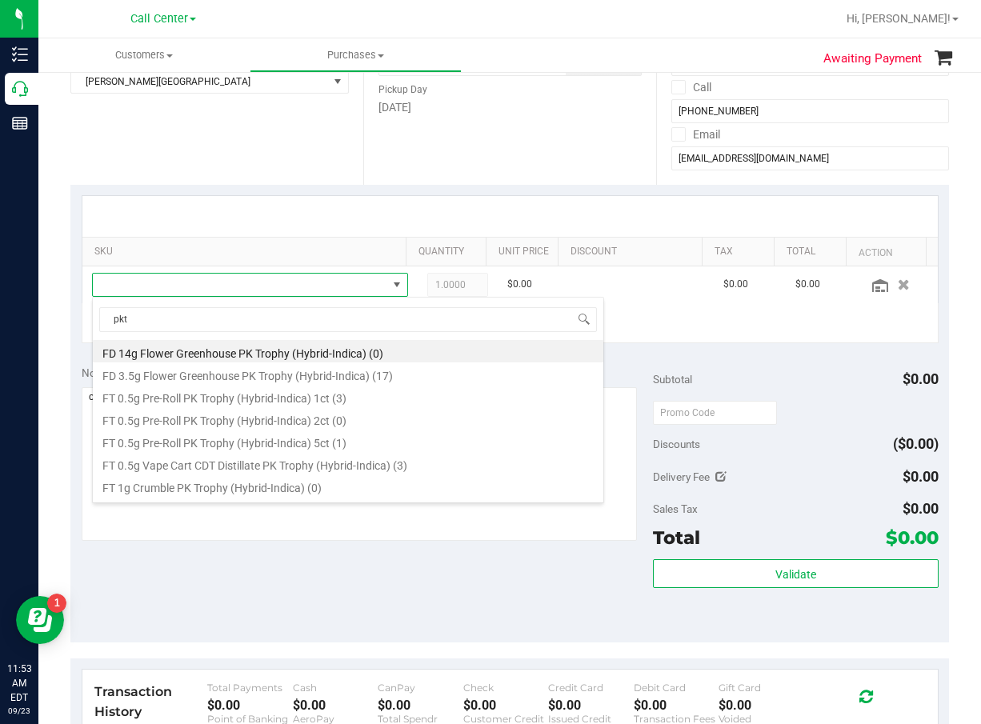
click at [387, 375] on li "FD 3.5g Flower Greenhouse PK Trophy (Hybrid-Indica) (17)" at bounding box center [348, 374] width 511 height 22
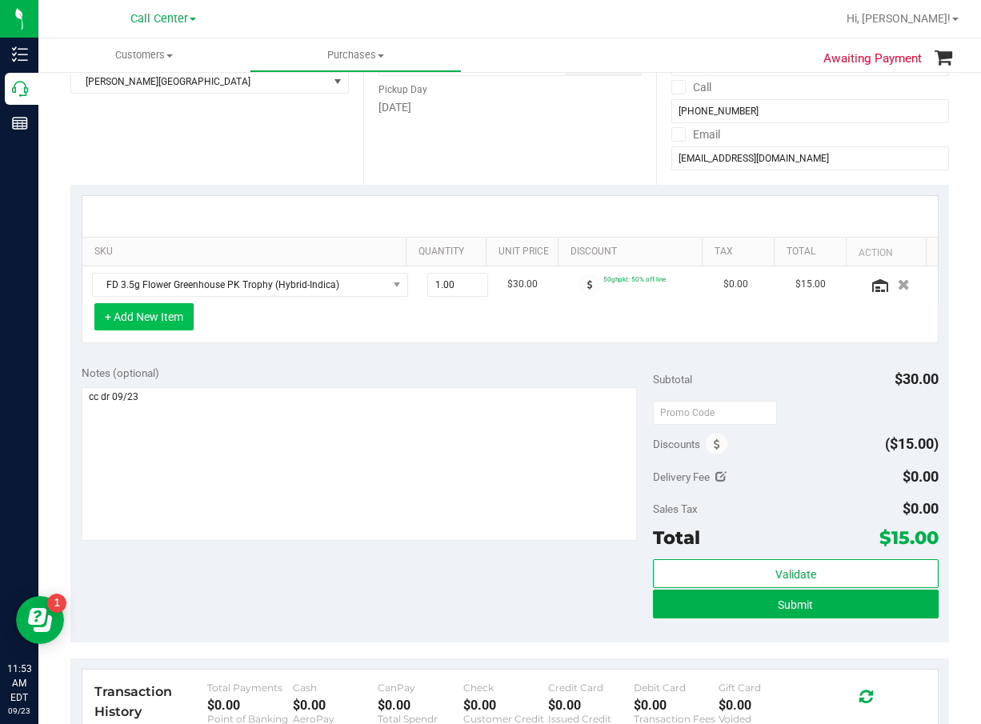
click at [170, 318] on button "+ Add New Item" at bounding box center [143, 316] width 99 height 27
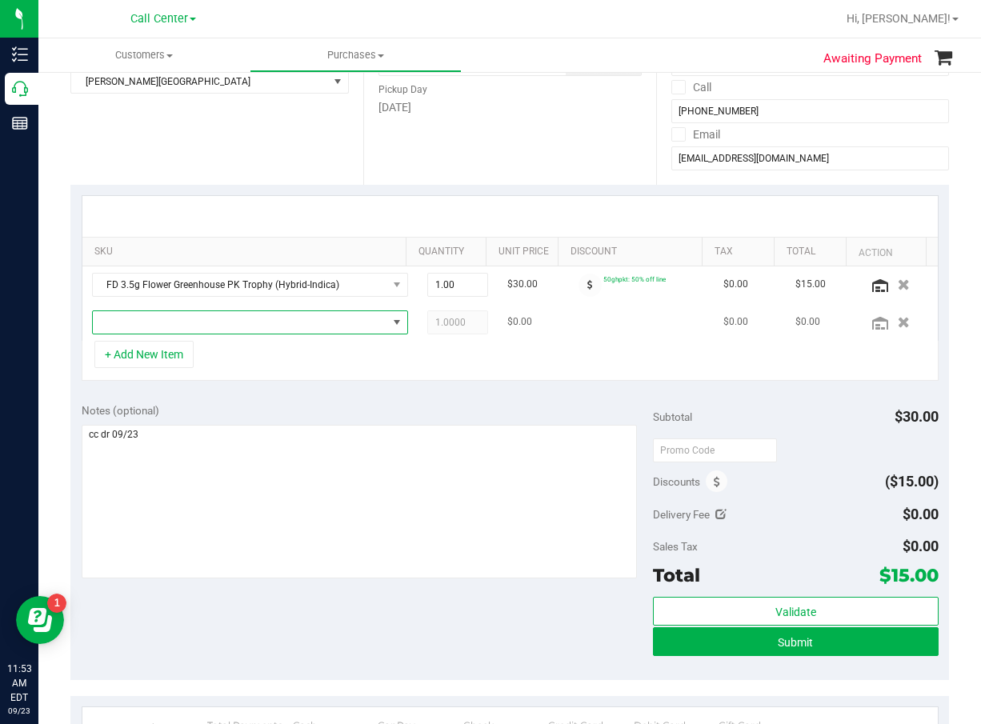
click at [178, 322] on span "NO DATA FOUND" at bounding box center [240, 322] width 295 height 22
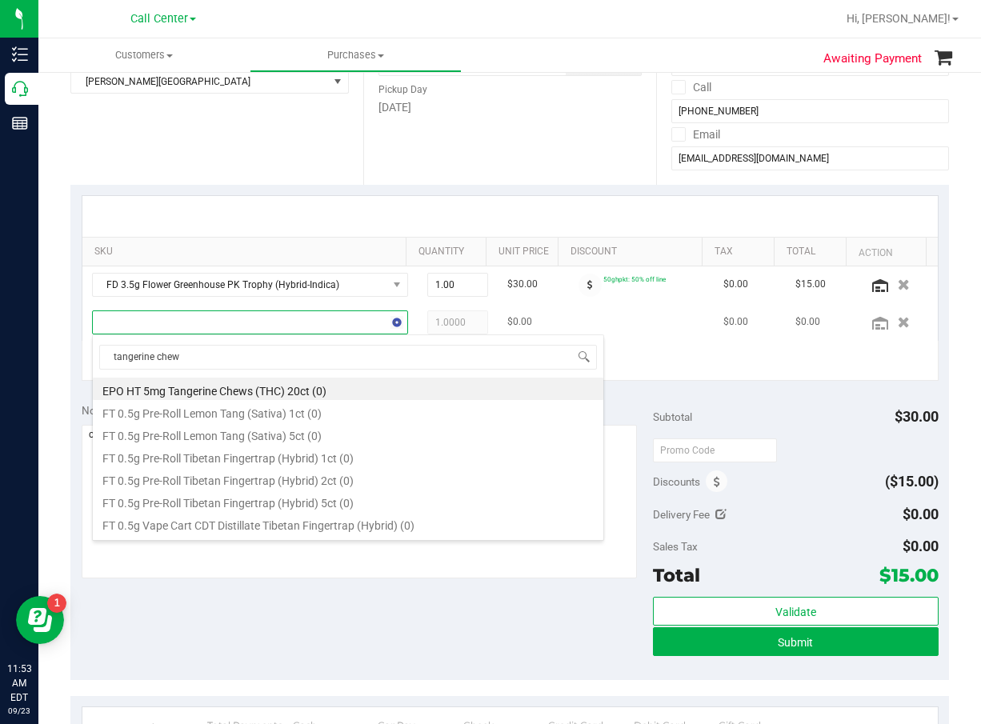
type input "tangerine chews"
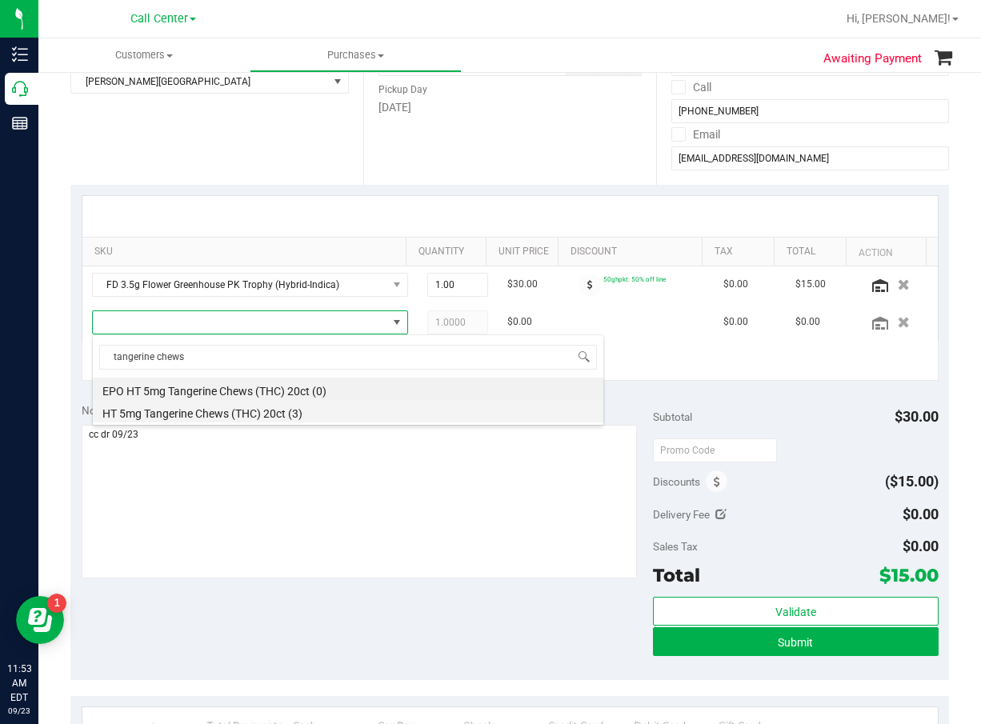
click at [303, 411] on li "HT 5mg Tangerine Chews (THC) 20ct (3)" at bounding box center [348, 411] width 511 height 22
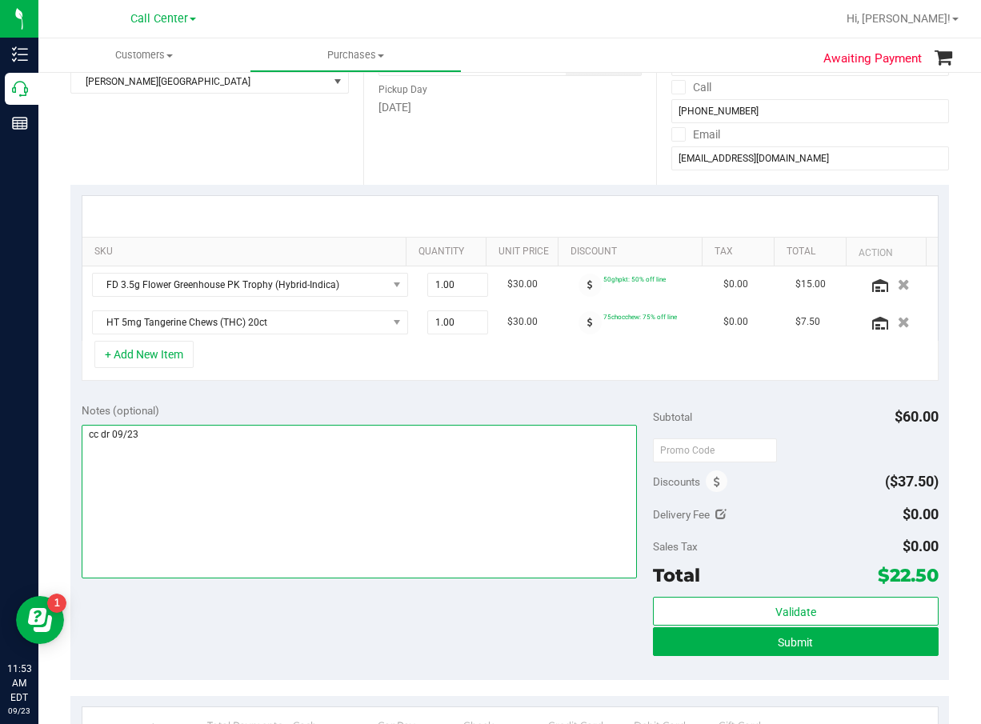
click at [385, 475] on textarea at bounding box center [359, 502] width 555 height 154
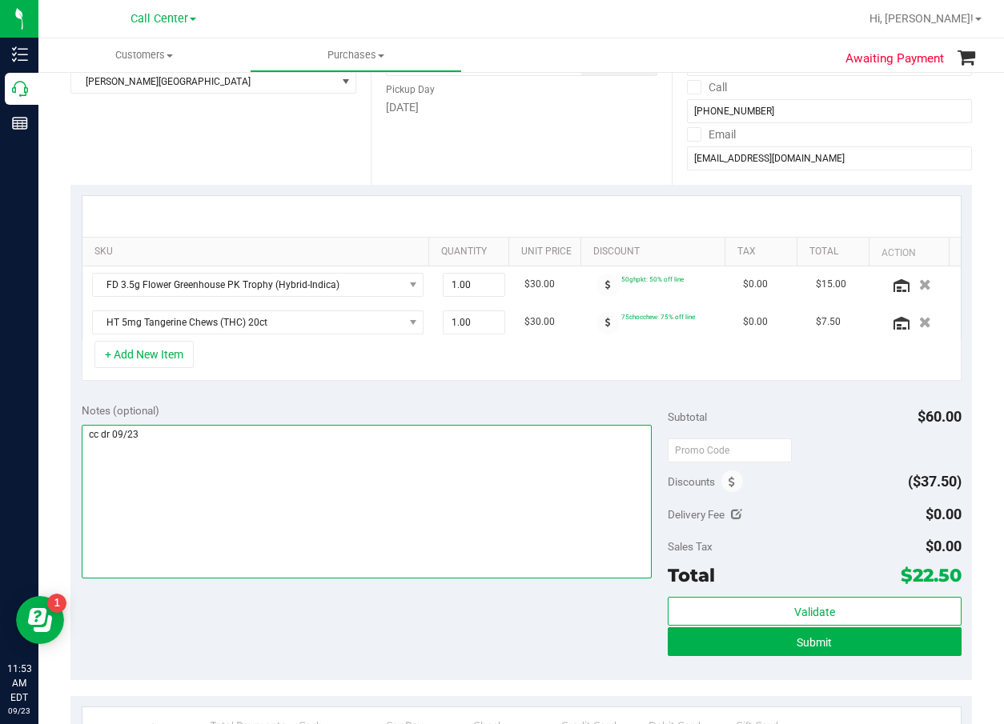
click at [423, 519] on textarea at bounding box center [367, 502] width 571 height 154
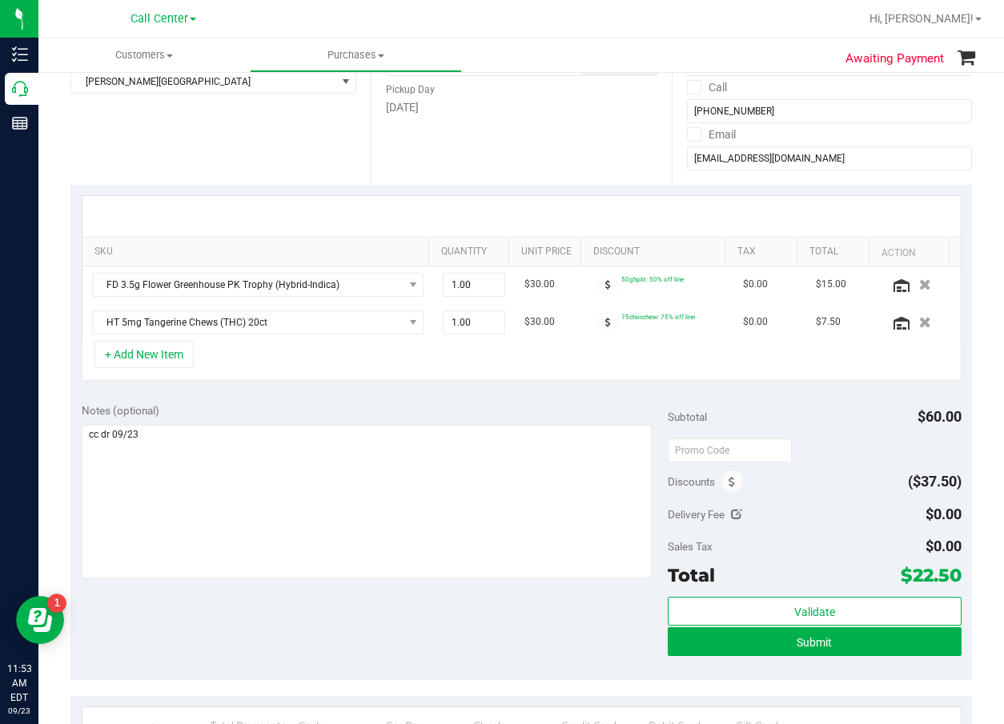
click at [366, 415] on div "Notes (optional)" at bounding box center [375, 411] width 587 height 16
click at [375, 421] on div "Notes (optional)" at bounding box center [375, 492] width 587 height 179
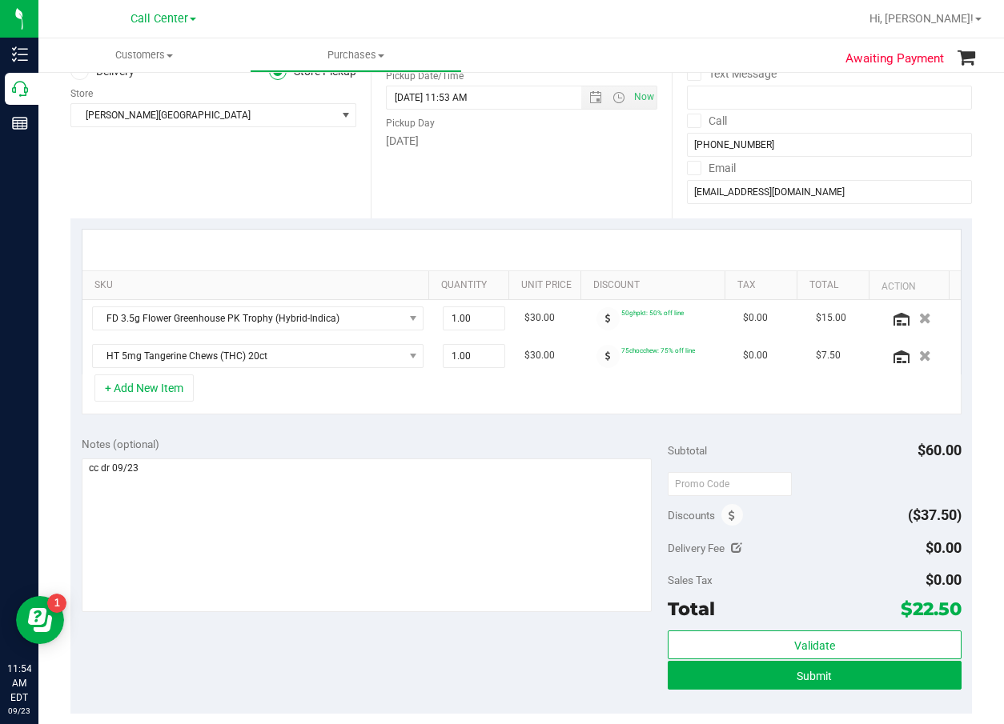
scroll to position [160, 0]
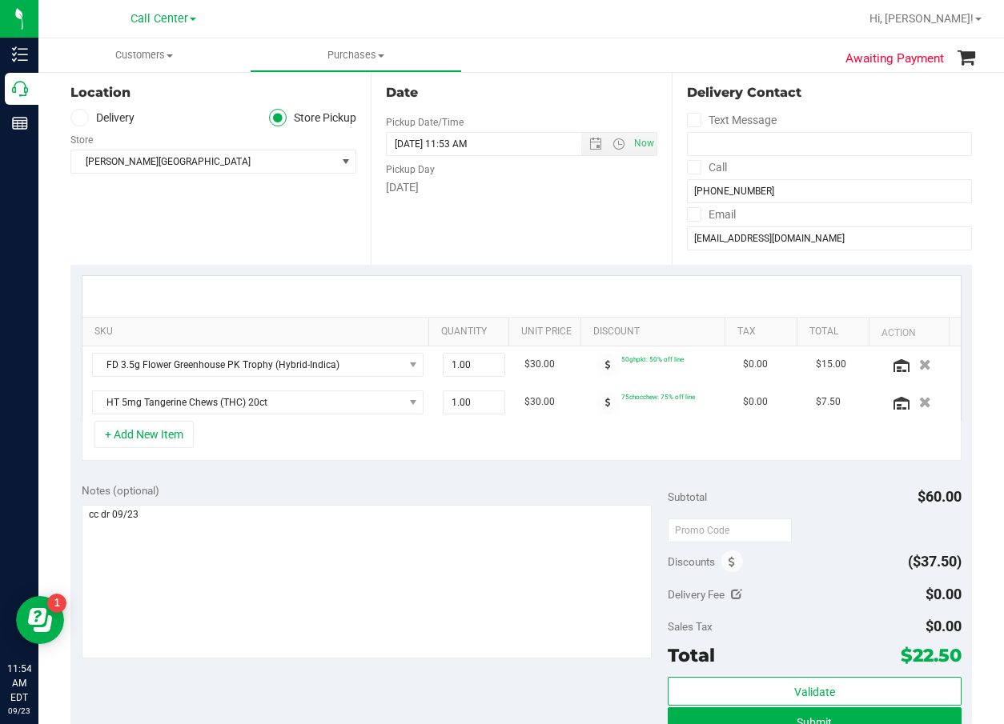
click at [375, 423] on div "+ Add New Item" at bounding box center [522, 441] width 880 height 40
click at [194, 444] on div "+ Add New Item" at bounding box center [522, 441] width 880 height 40
click at [194, 444] on button "+ Add New Item" at bounding box center [143, 434] width 99 height 27
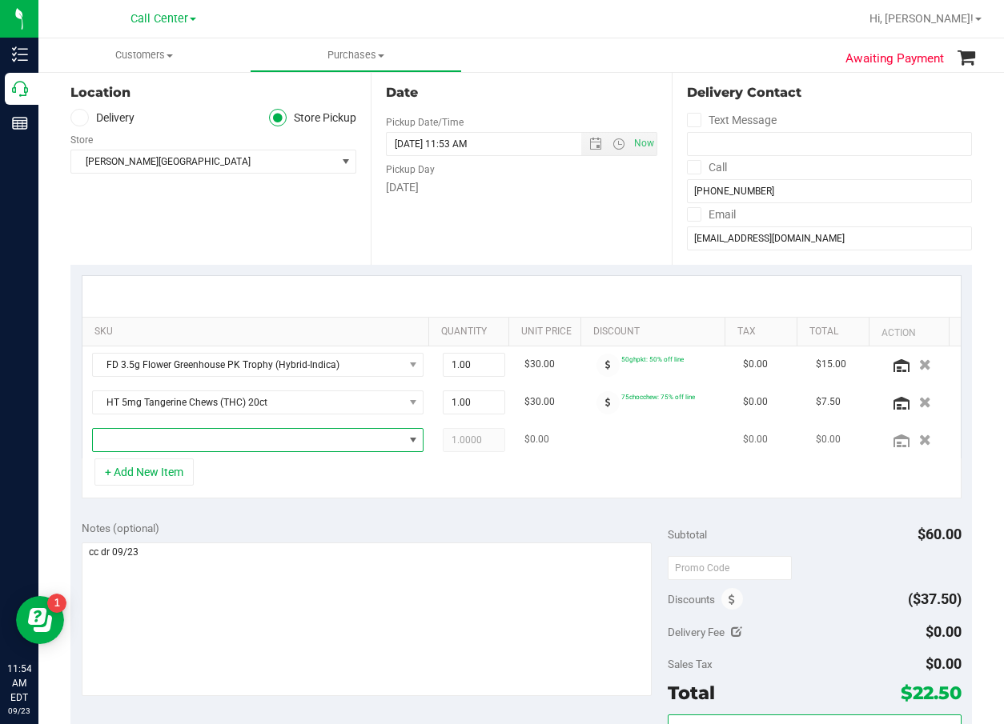
click at [199, 444] on span "NO DATA FOUND" at bounding box center [248, 440] width 311 height 22
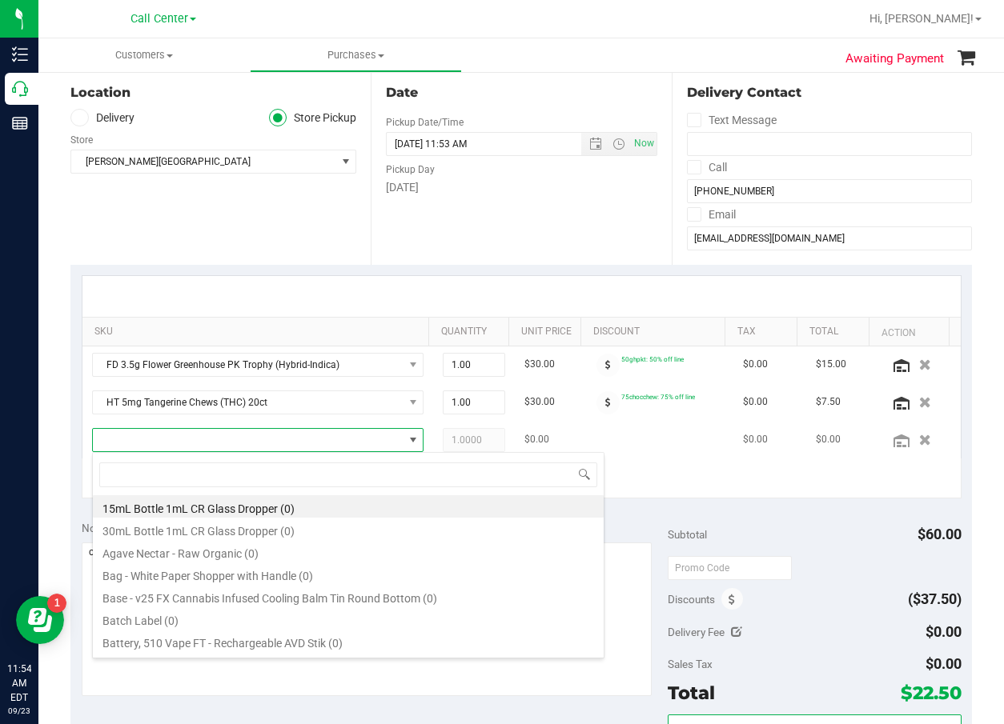
scroll to position [24, 303]
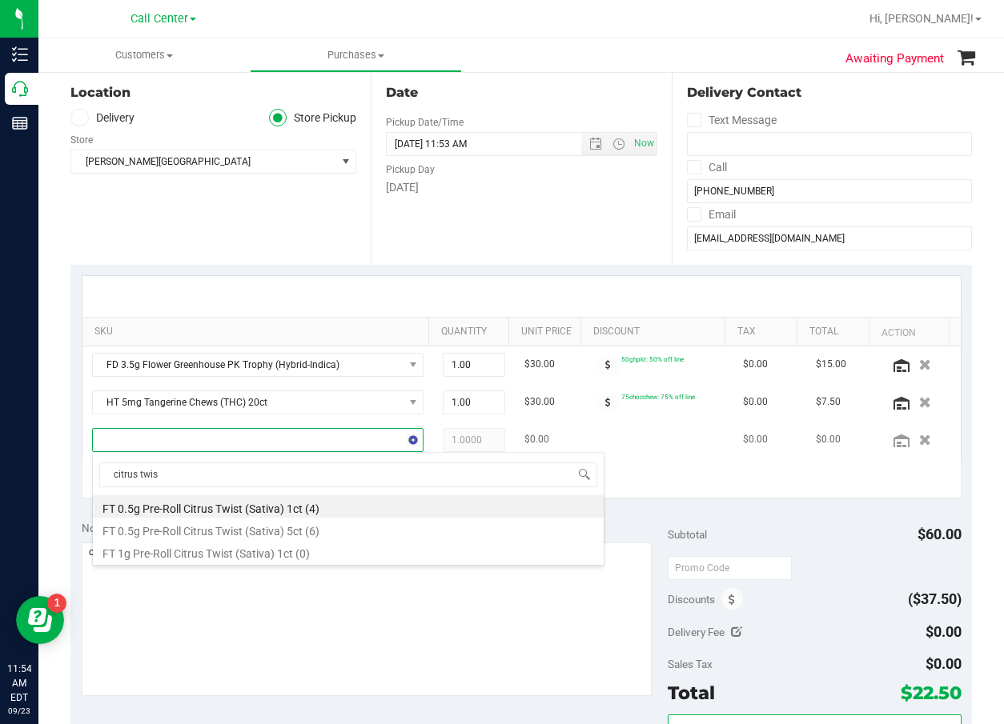
type input "citrus twist"
click at [306, 534] on li "FT 0.5g Pre-Roll Citrus Twist (Sativa) 5ct (6)" at bounding box center [348, 529] width 511 height 22
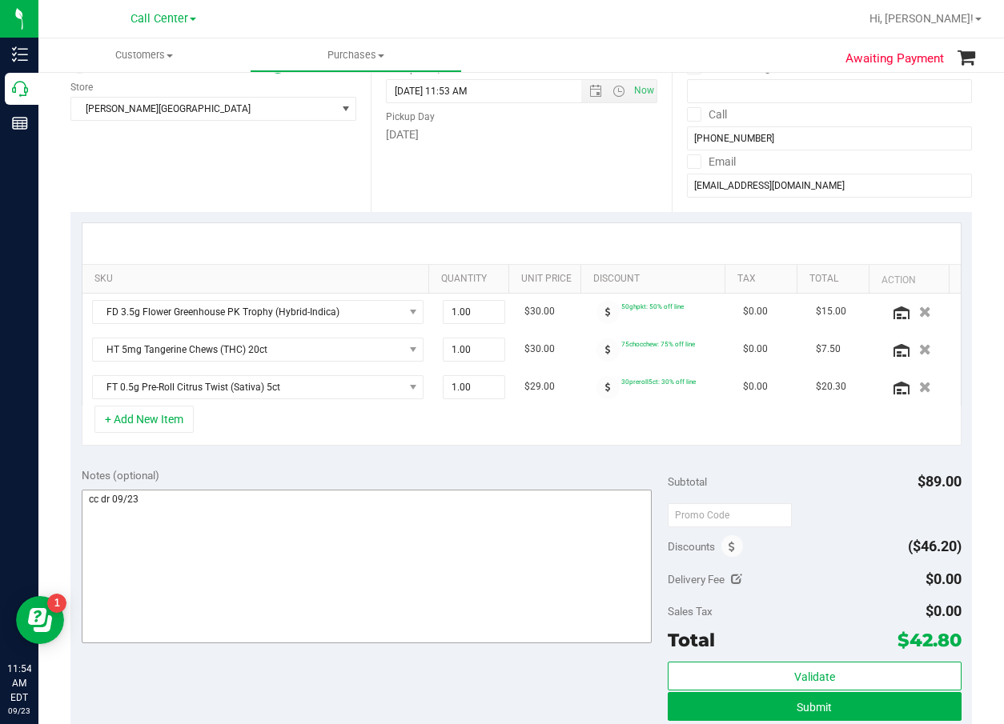
scroll to position [240, 0]
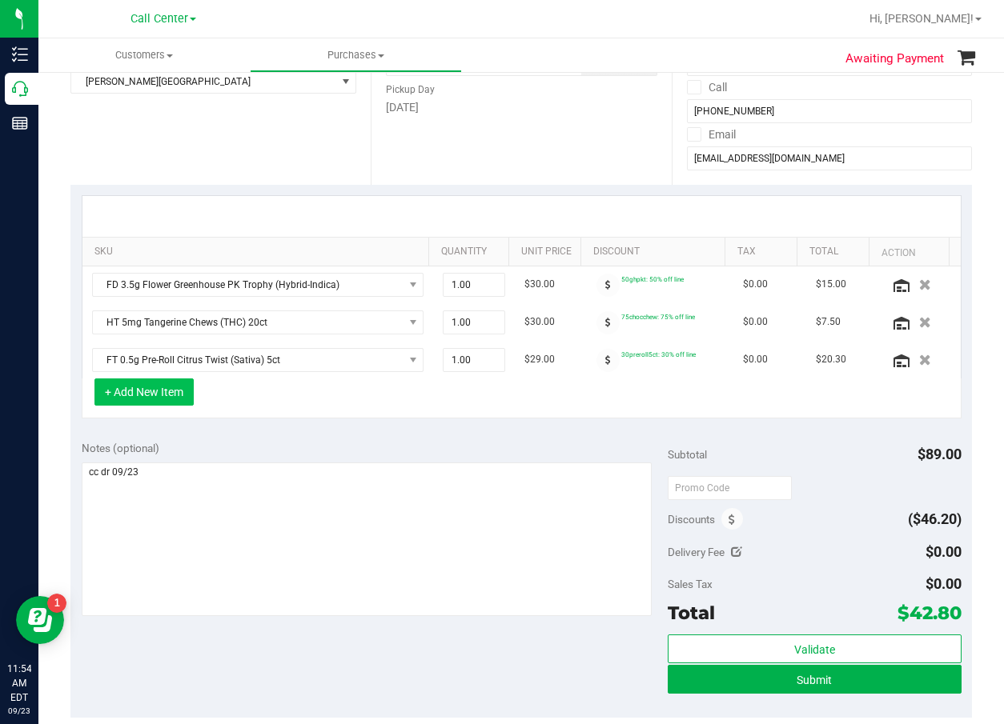
click at [172, 392] on button "+ Add New Item" at bounding box center [143, 392] width 99 height 27
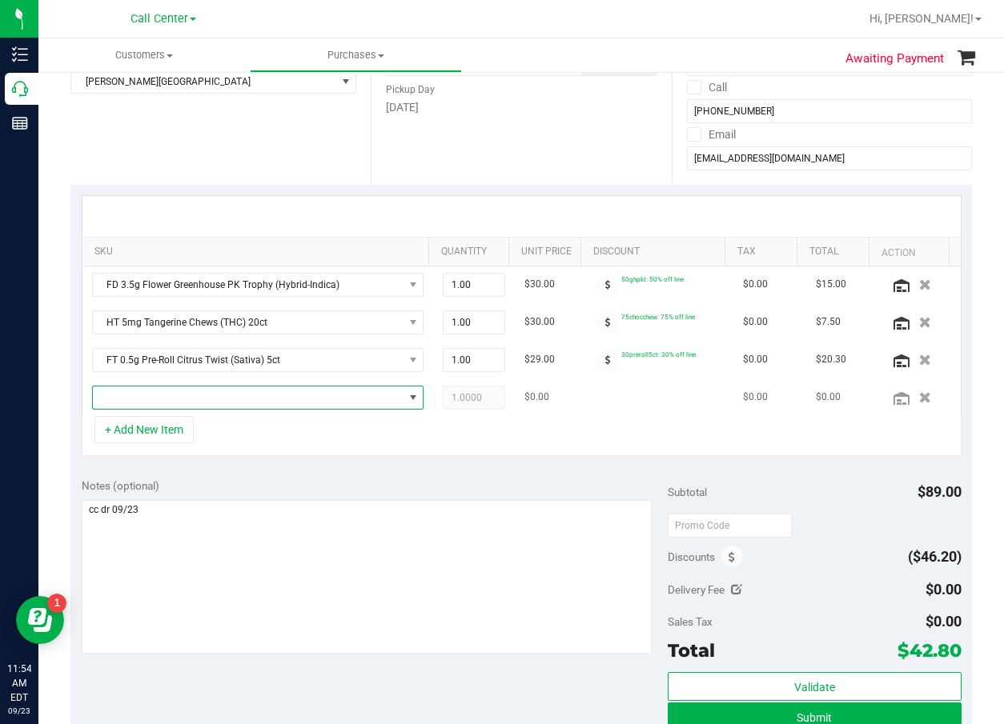
click at [176, 394] on span "NO DATA FOUND" at bounding box center [248, 398] width 311 height 22
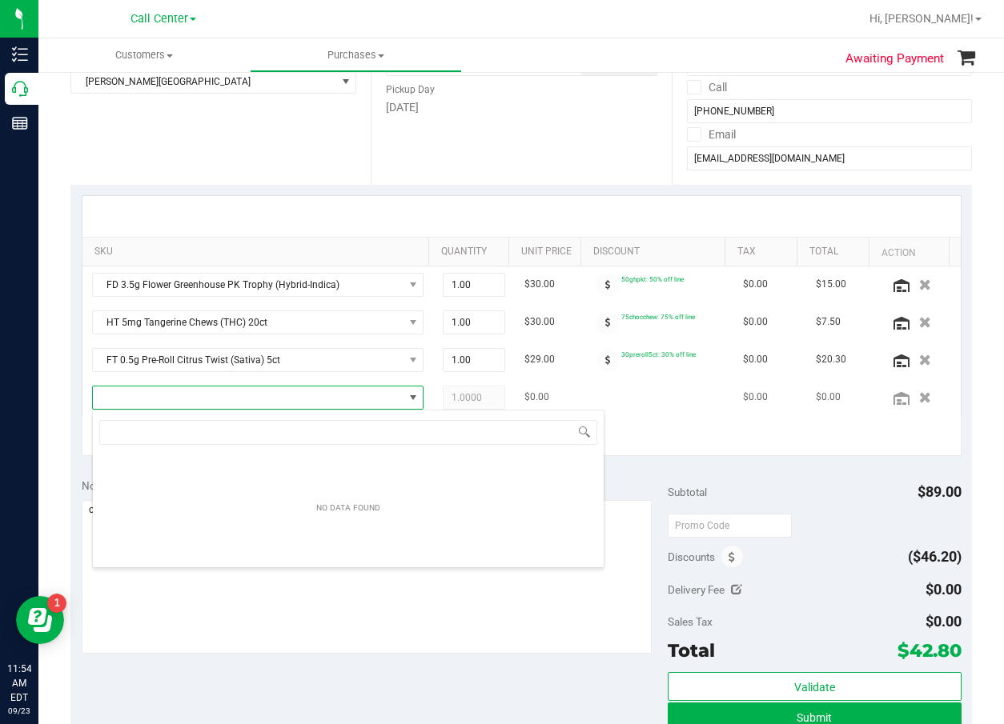
scroll to position [24, 303]
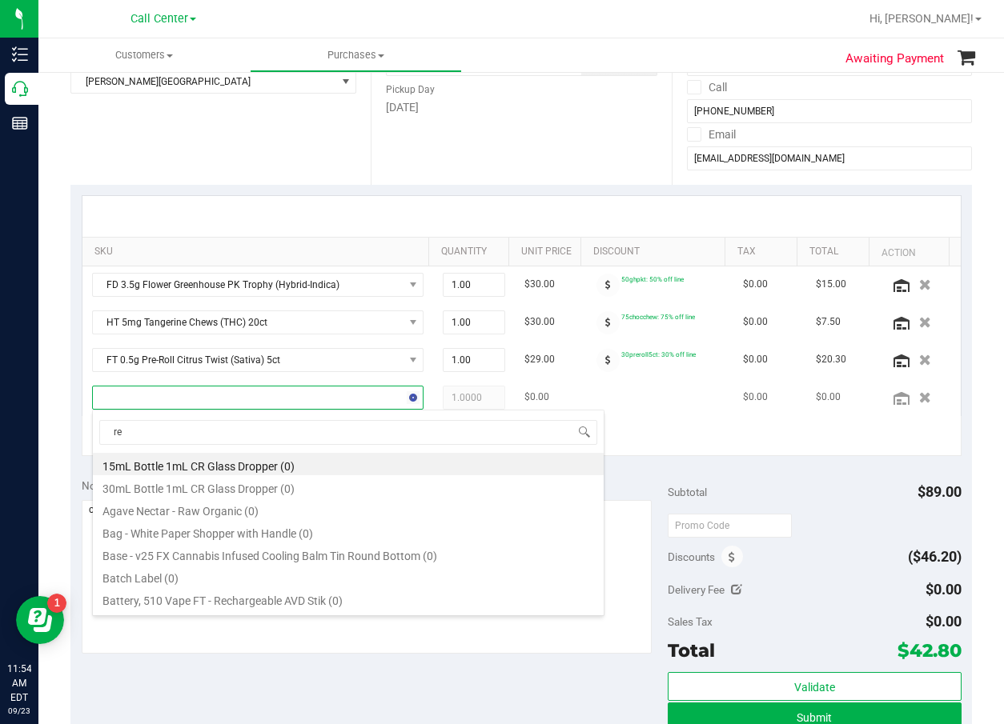
type input "rev"
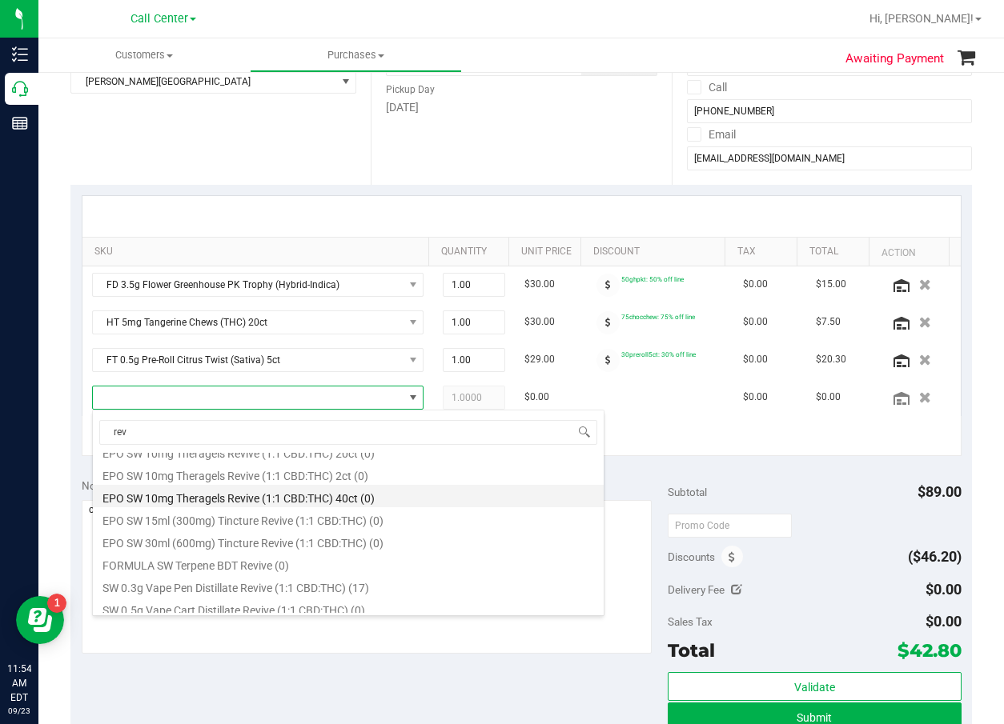
scroll to position [160, 0]
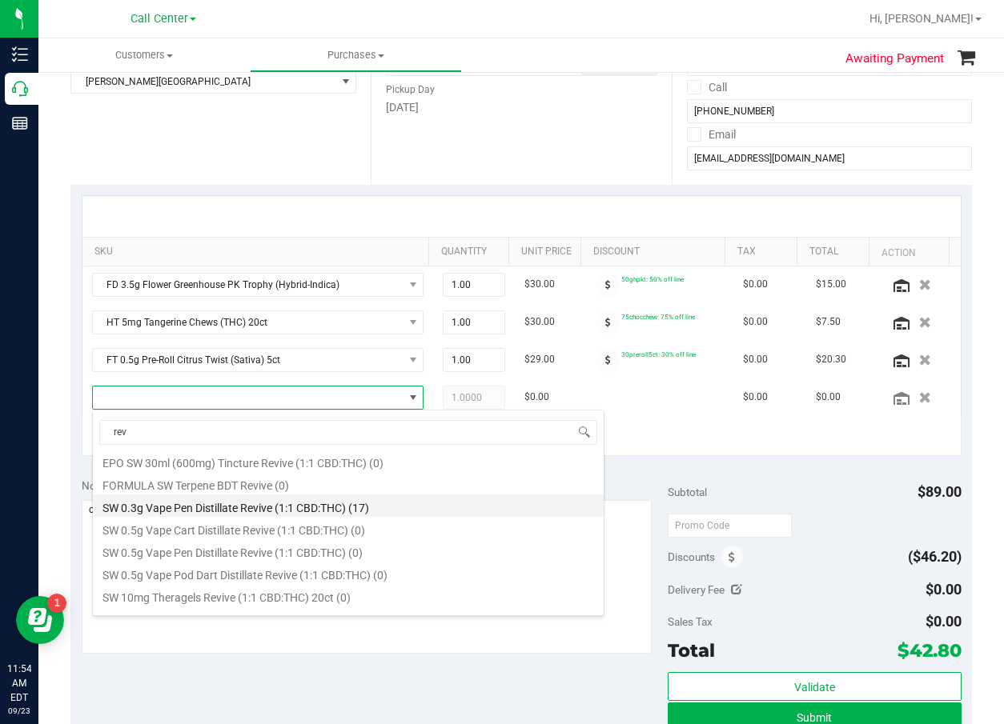
click at [268, 504] on li "SW 0.3g Vape Pen Distillate Revive (1:1 CBD:THC) (17)" at bounding box center [348, 506] width 511 height 22
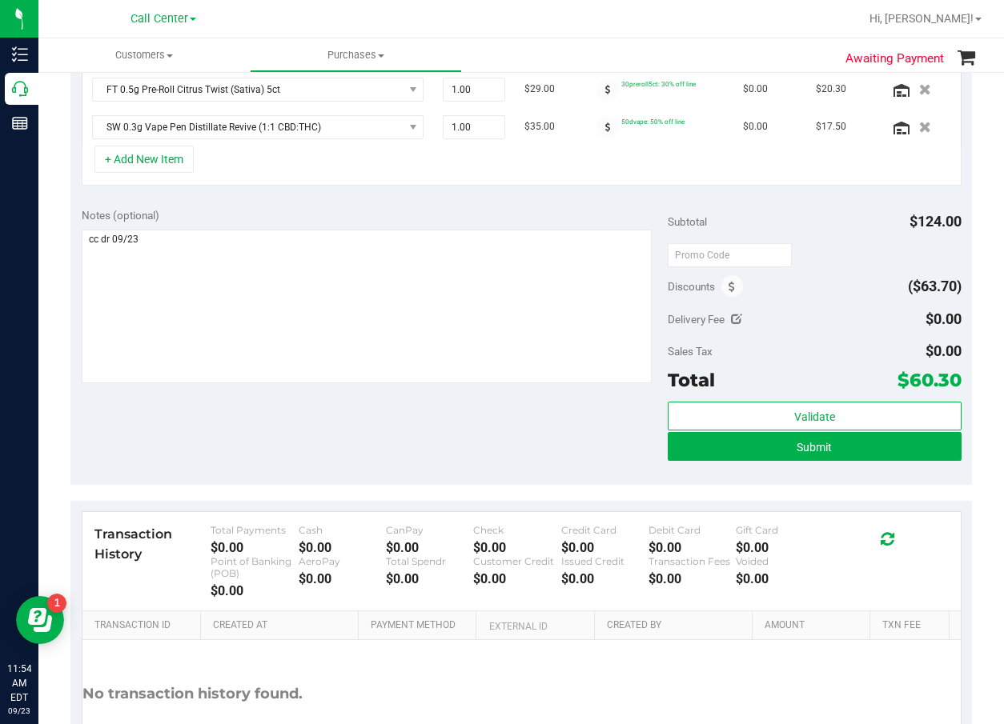
scroll to position [560, 0]
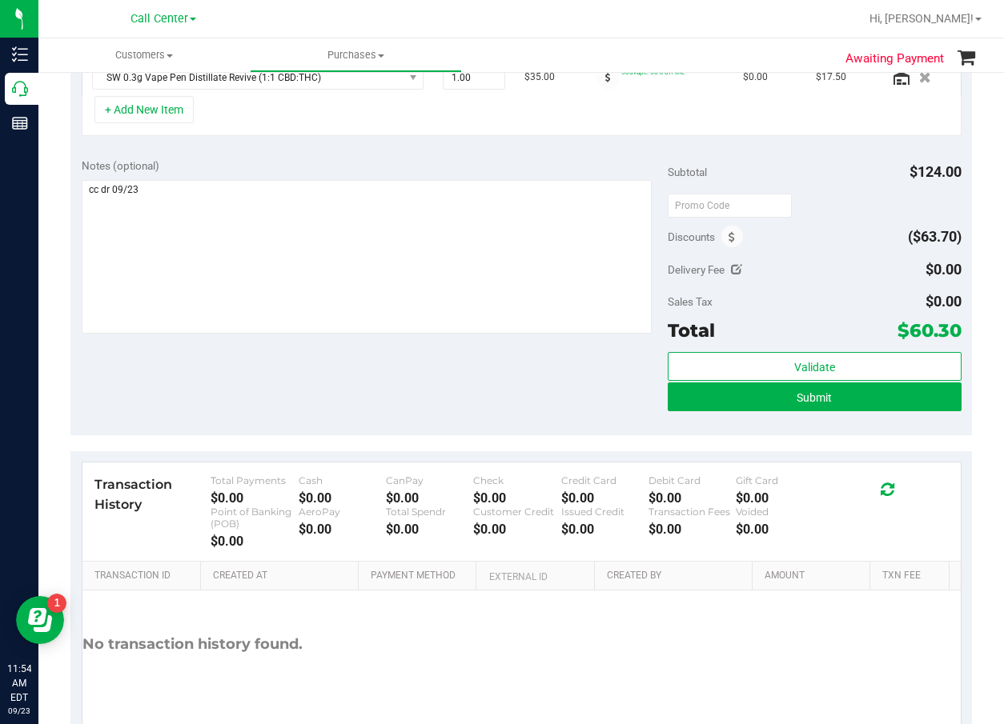
click at [364, 387] on div "Notes (optional) Subtotal $124.00 Discounts ($63.70) Delivery Fee $0.00 Sales T…" at bounding box center [520, 291] width 901 height 288
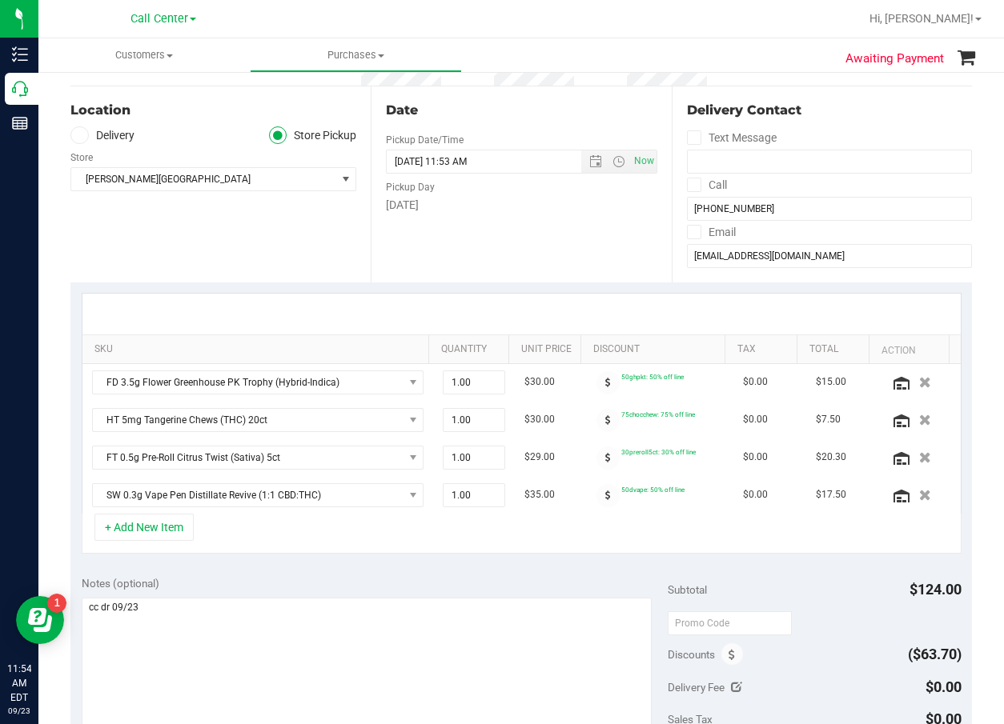
scroll to position [320, 0]
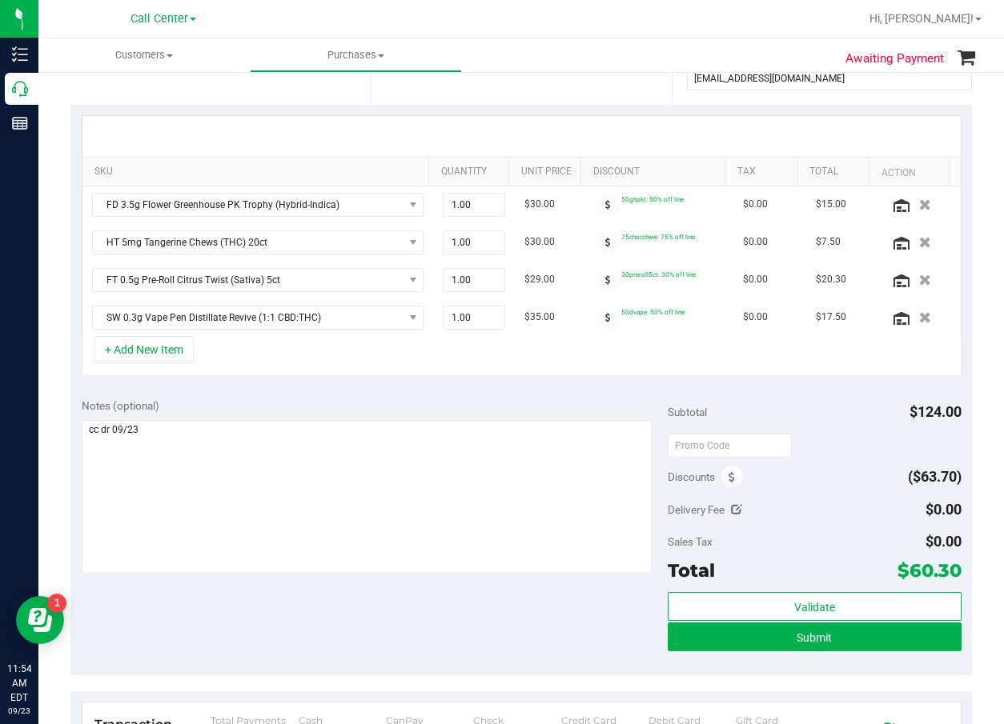
drag, startPoint x: 517, startPoint y: 407, endPoint x: 530, endPoint y: 418, distance: 16.5
click at [519, 410] on div "Notes (optional)" at bounding box center [375, 406] width 587 height 16
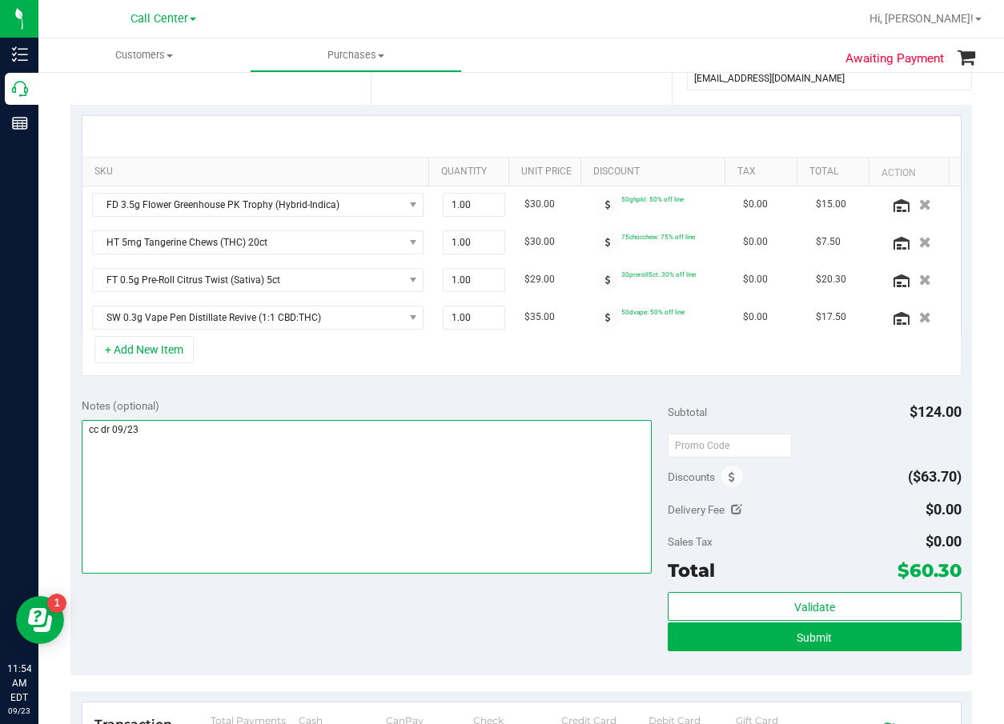
click at [559, 458] on textarea at bounding box center [367, 497] width 571 height 154
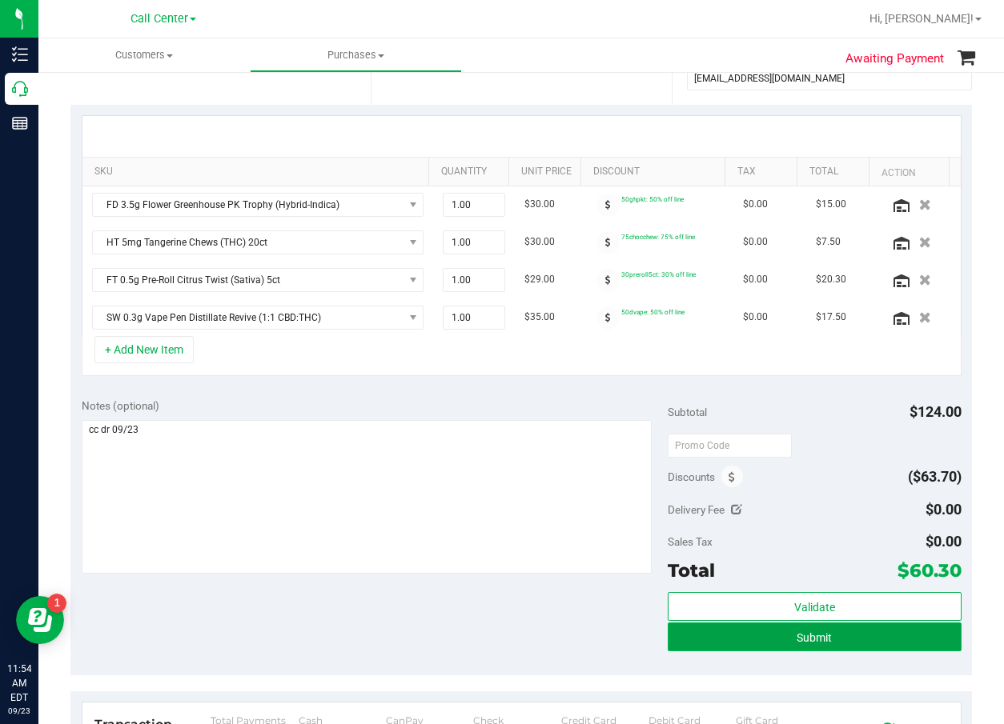
click at [817, 635] on span "Submit" at bounding box center [813, 637] width 35 height 13
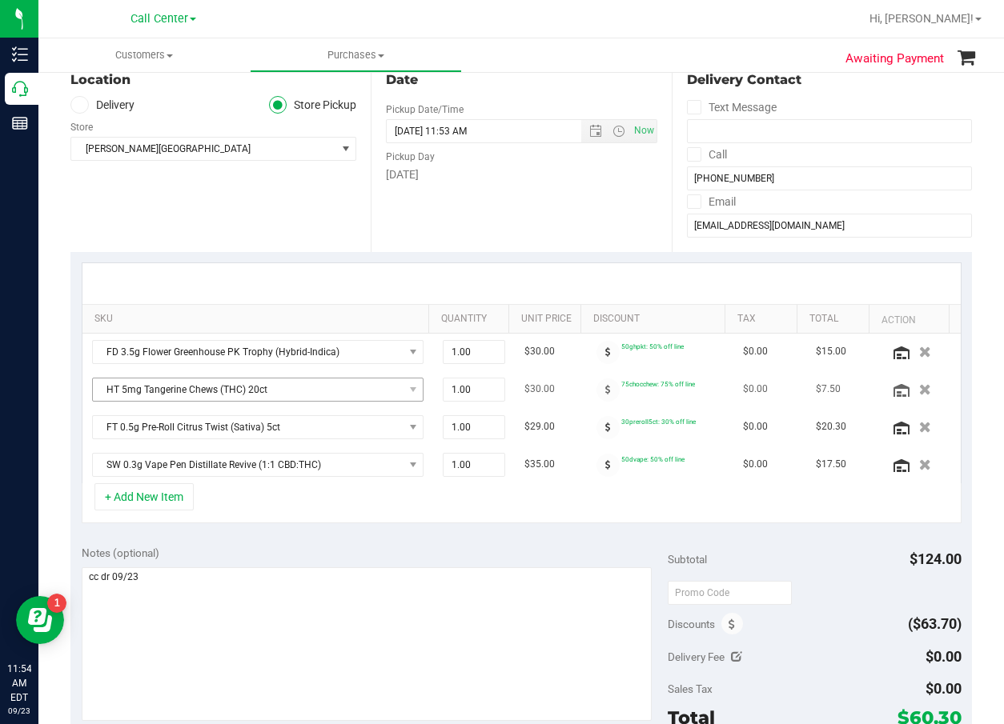
scroll to position [0, 0]
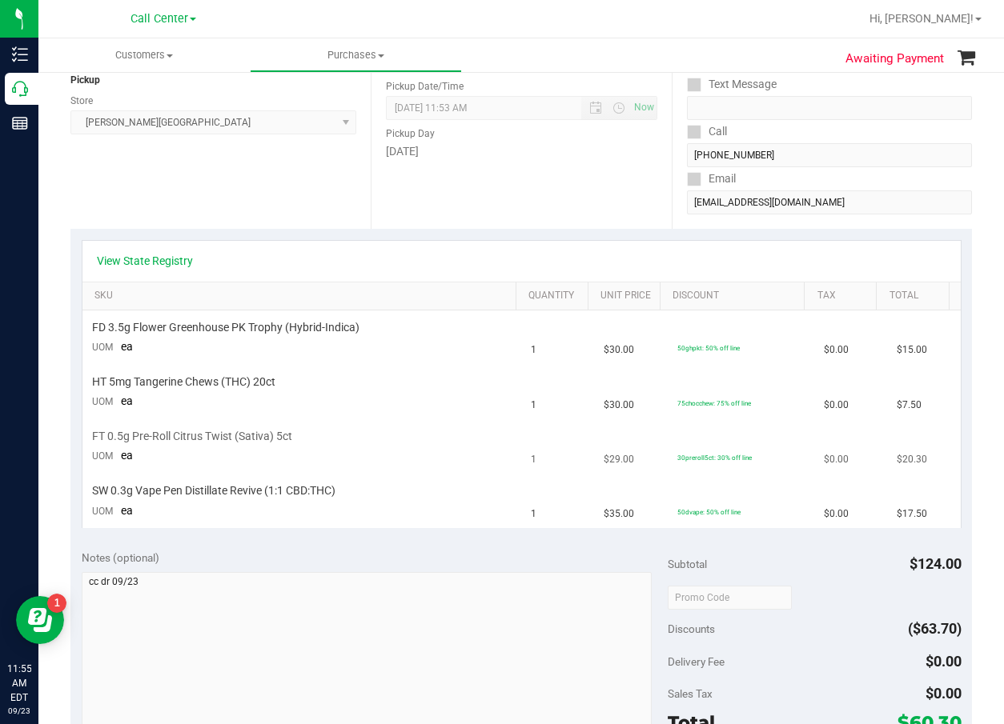
scroll to position [240, 0]
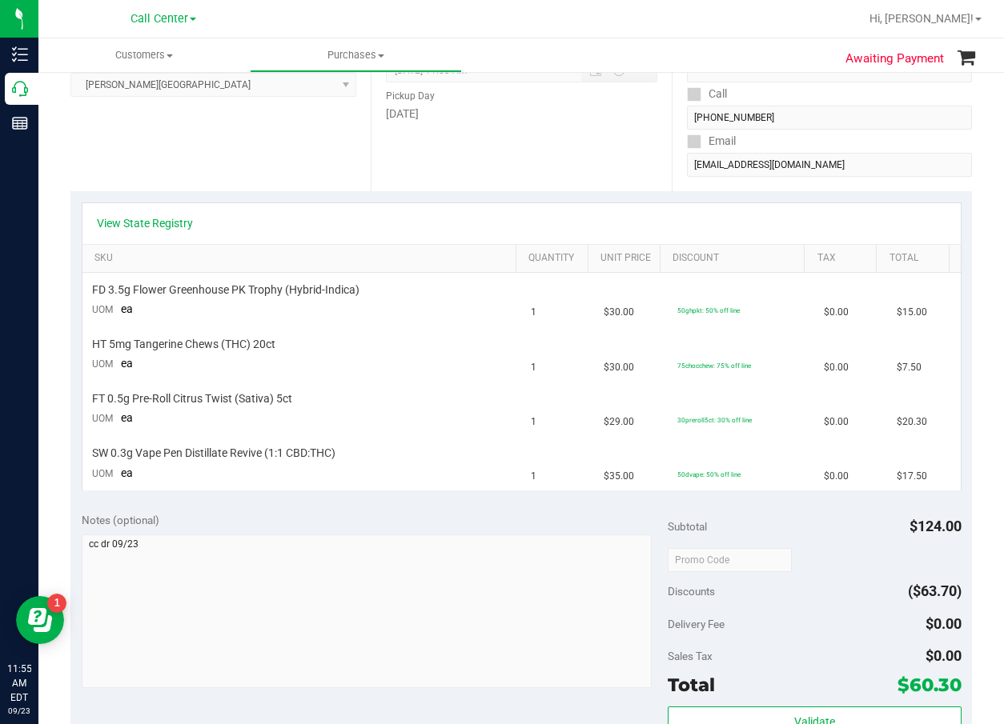
drag, startPoint x: 483, startPoint y: 161, endPoint x: 312, endPoint y: 157, distance: 170.5
click at [483, 162] on div "Date Pickup Date/Time 09/23/2025 Now 09/23/2025 11:53 AM Now Pickup Day Tuesday" at bounding box center [521, 93] width 300 height 196
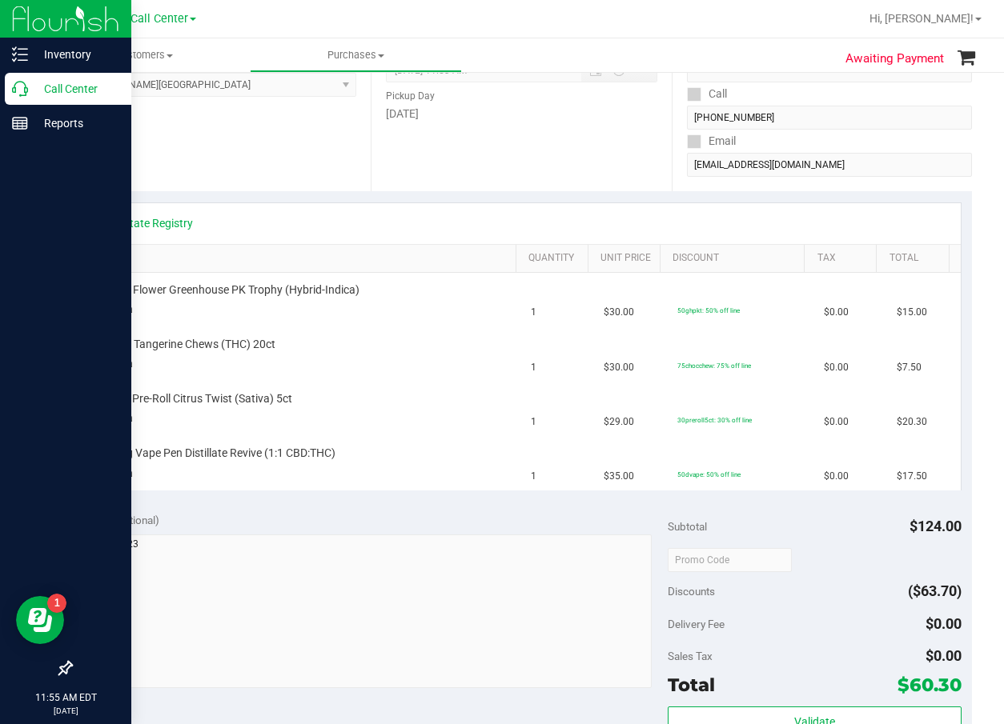
click at [24, 92] on icon at bounding box center [20, 89] width 16 height 16
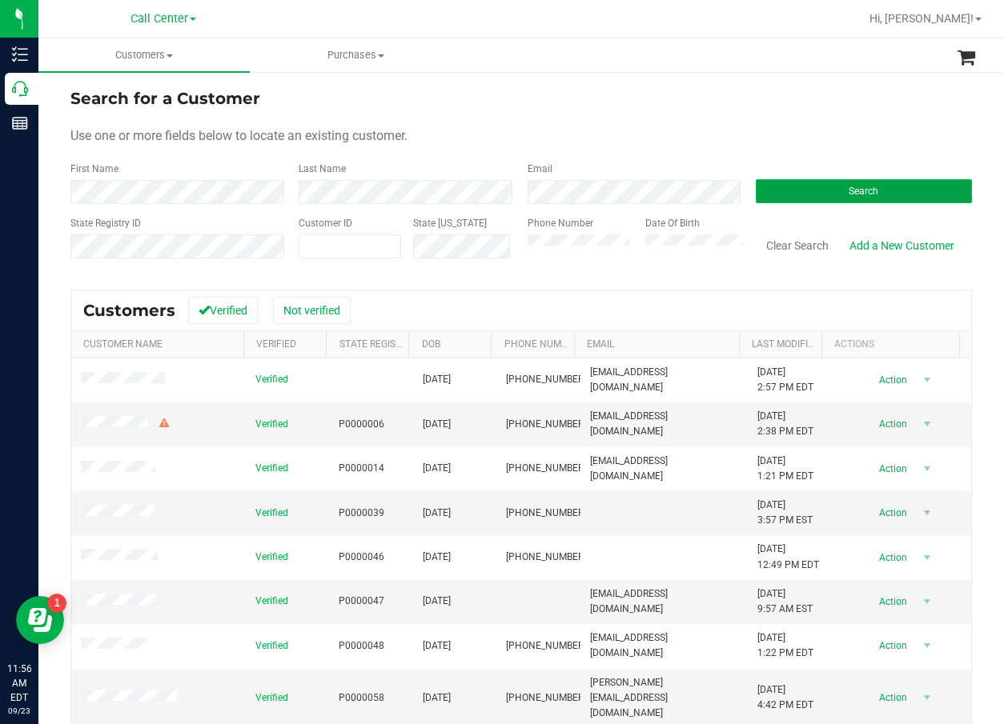
click at [887, 202] on button "Search" at bounding box center [864, 191] width 216 height 24
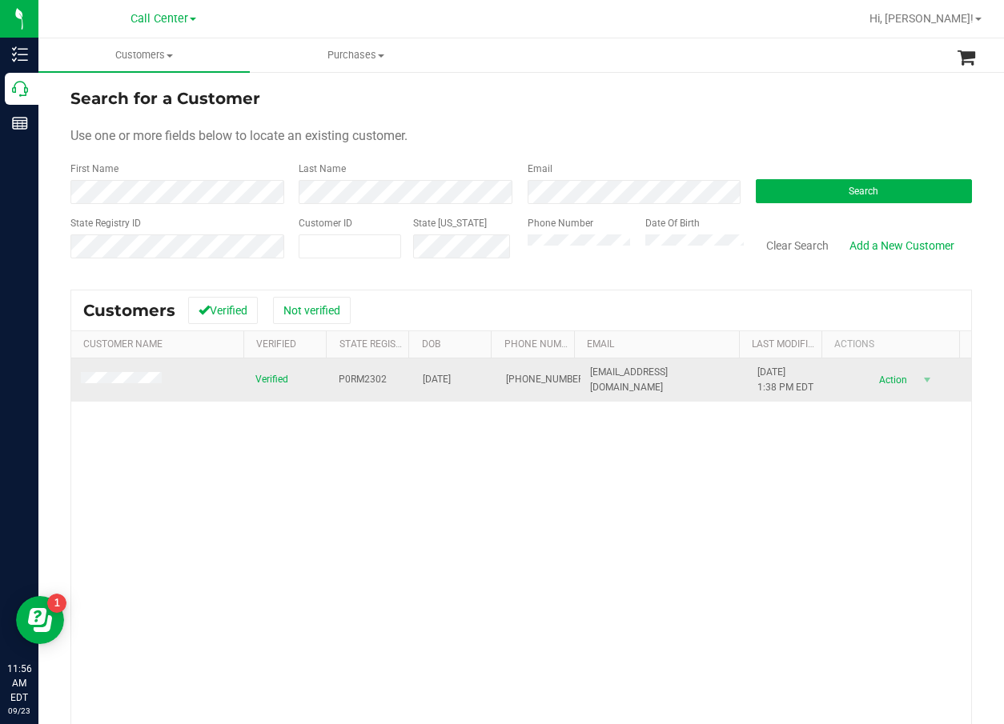
click at [349, 375] on span "P0RM2302" at bounding box center [363, 379] width 48 height 15
copy span "P0RM2302"
click at [433, 378] on span "05/03/1982" at bounding box center [437, 379] width 28 height 15
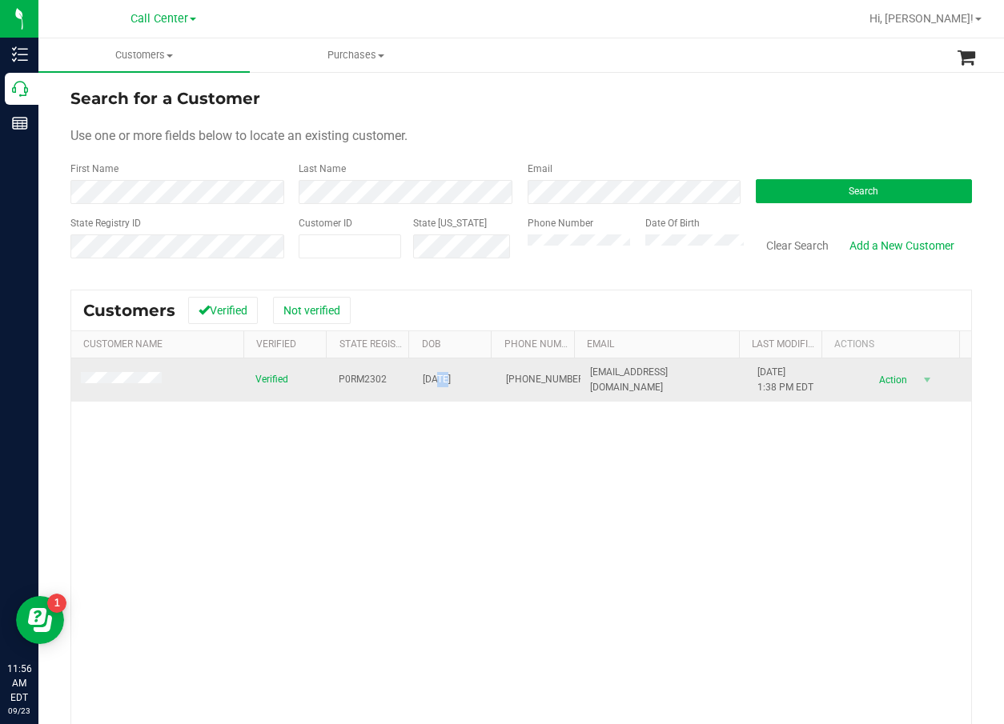
click at [433, 378] on span "05/03/1982" at bounding box center [437, 379] width 28 height 15
drag, startPoint x: 433, startPoint y: 378, endPoint x: 459, endPoint y: 385, distance: 26.6
click at [451, 385] on span "05/03/1982" at bounding box center [437, 379] width 28 height 15
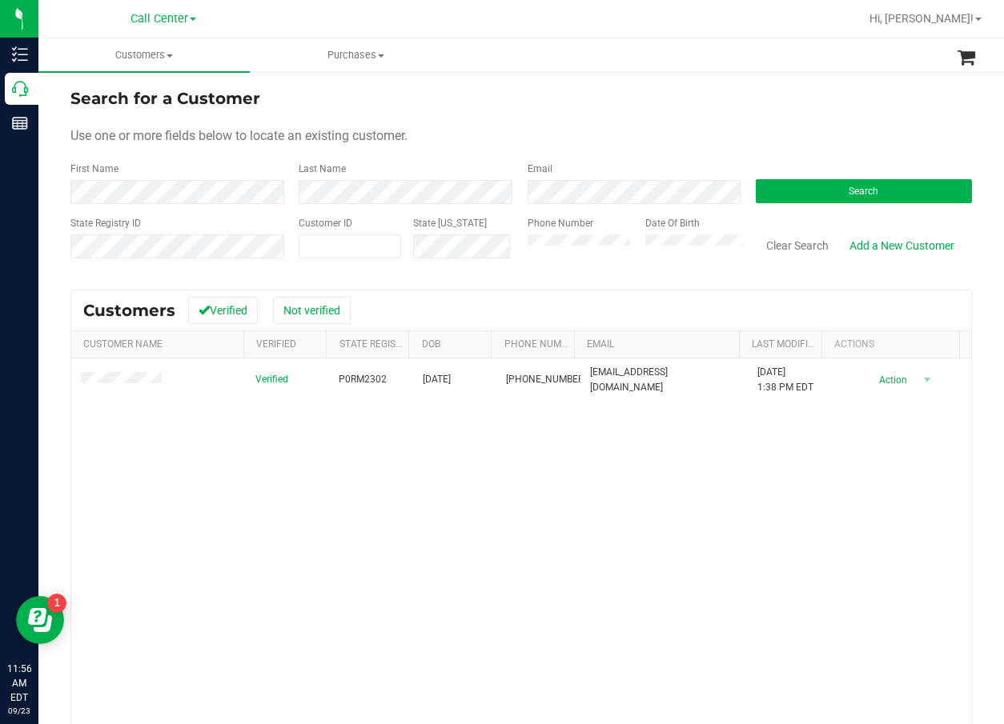
click at [310, 527] on div "Verified P0RM2302 05/03/1982 (305) 731-5210 nicholemitchell24@hotmail.com 6/3/2…" at bounding box center [521, 587] width 900 height 456
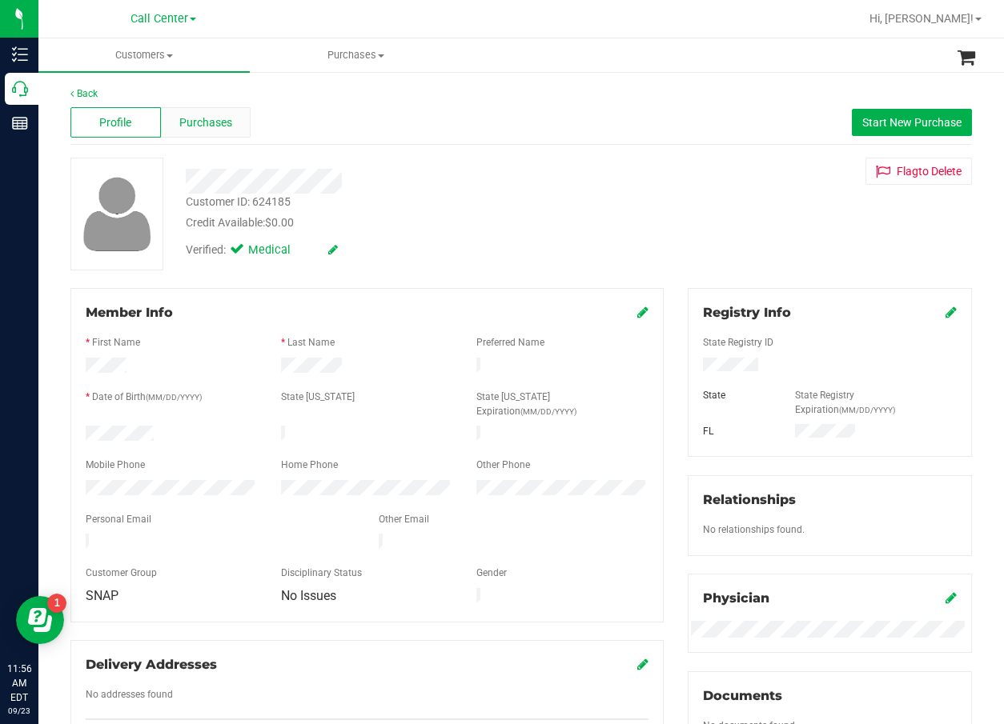
click at [211, 122] on span "Purchases" at bounding box center [205, 122] width 53 height 17
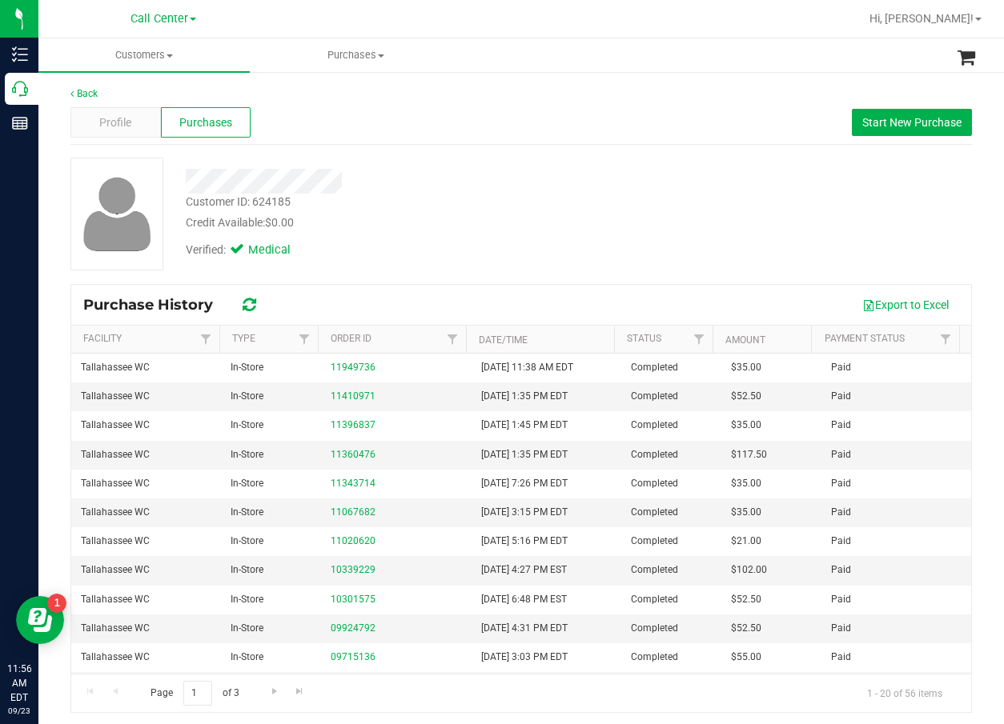
click at [571, 174] on div at bounding box center [405, 181] width 463 height 25
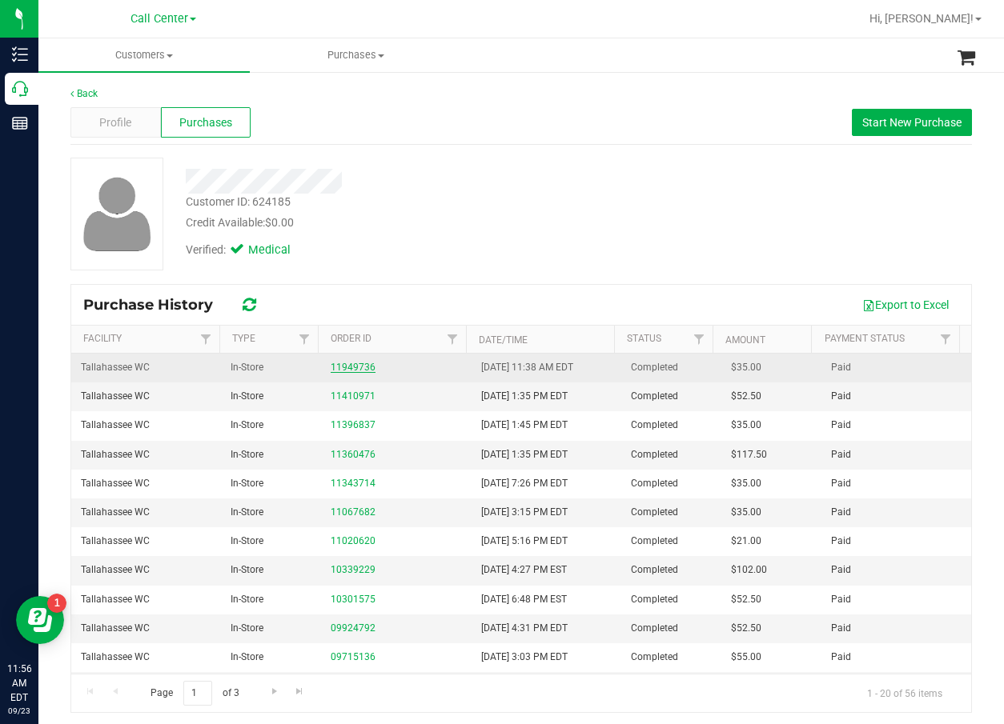
click at [340, 370] on link "11949736" at bounding box center [353, 367] width 45 height 11
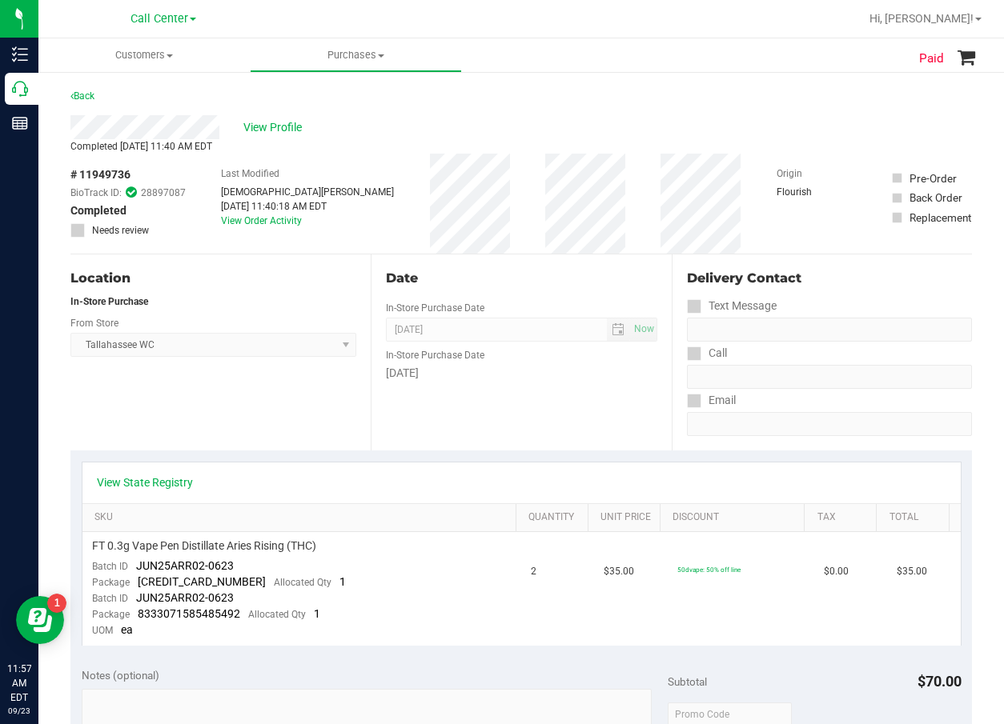
click at [304, 280] on div "Location" at bounding box center [213, 278] width 286 height 19
click at [303, 280] on div "Location" at bounding box center [213, 278] width 286 height 19
click at [864, 261] on div "Delivery Contact Text Message Call Email" at bounding box center [822, 353] width 300 height 196
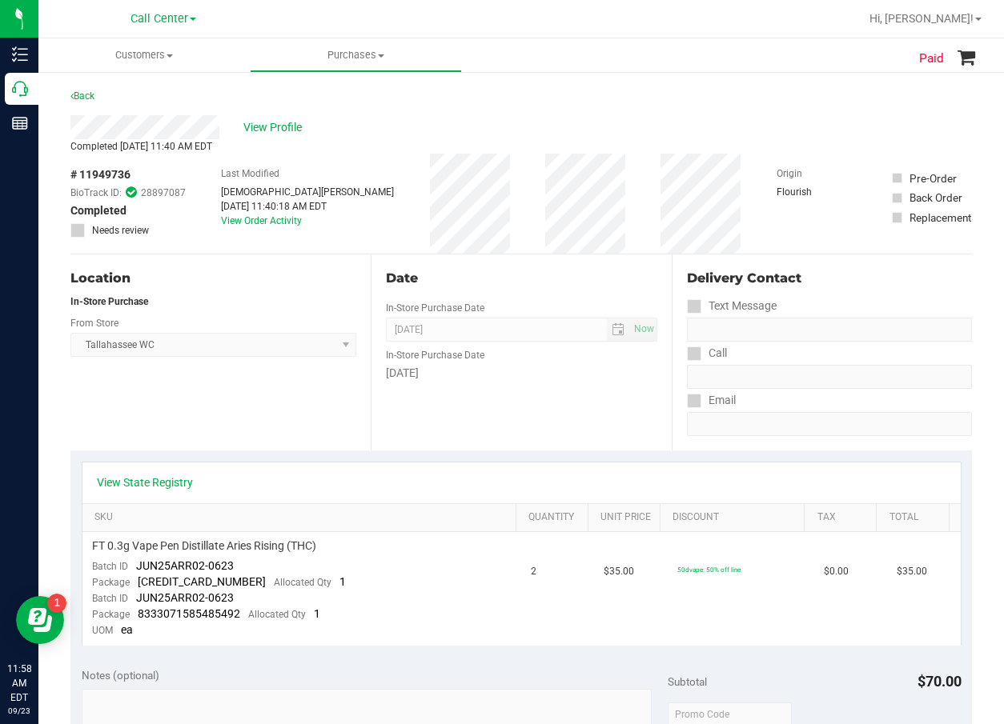
click at [279, 138] on div "View Profile" at bounding box center [520, 127] width 901 height 24
click at [287, 126] on span "View Profile" at bounding box center [275, 127] width 64 height 17
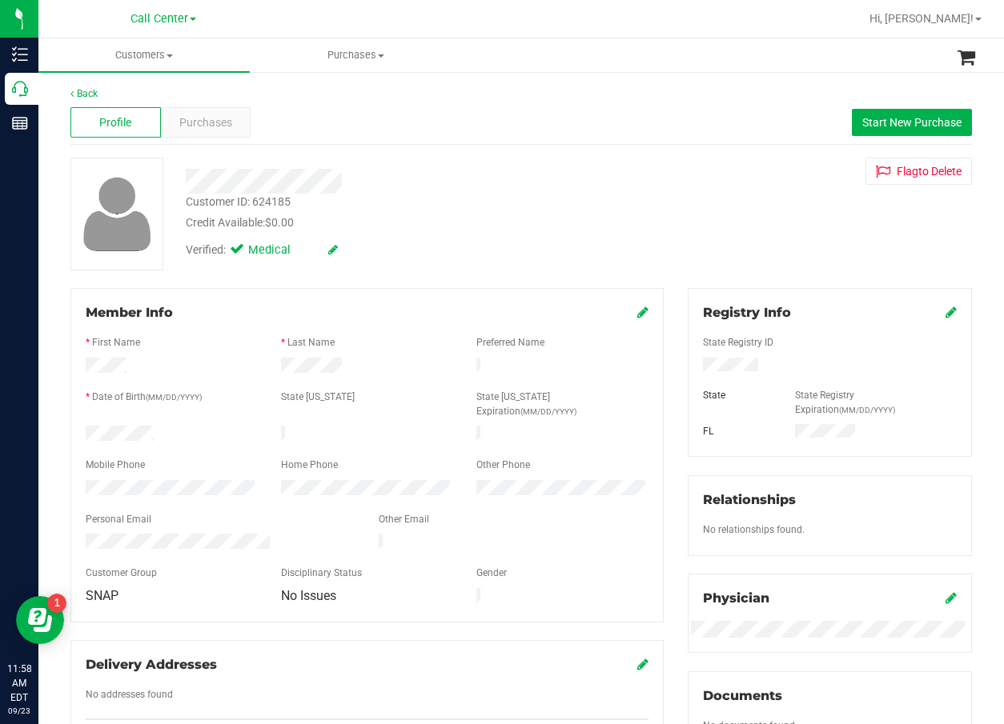
click at [234, 200] on div "Customer ID: 624185" at bounding box center [238, 202] width 105 height 17
click at [235, 199] on div "Customer ID: 624185" at bounding box center [238, 202] width 105 height 17
click at [235, 198] on div "Customer ID: 624185" at bounding box center [238, 202] width 105 height 17
click at [236, 198] on div "Customer ID: 624185" at bounding box center [238, 202] width 105 height 17
click at [238, 198] on div "Customer ID: 624185" at bounding box center [238, 202] width 105 height 17
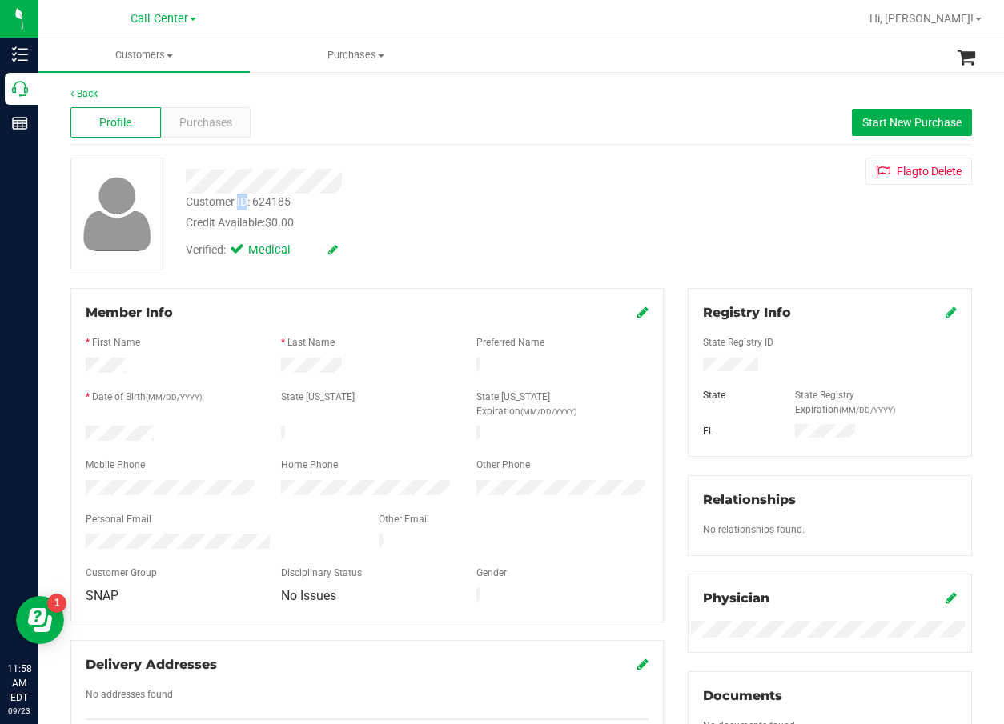
click at [238, 198] on div "Customer ID: 624185" at bounding box center [238, 202] width 105 height 17
drag, startPoint x: 523, startPoint y: 54, endPoint x: 480, endPoint y: 67, distance: 45.3
click at [523, 54] on ul "Customers All customers Add a new customer All physicians Purchases All purchas…" at bounding box center [540, 55] width 1004 height 34
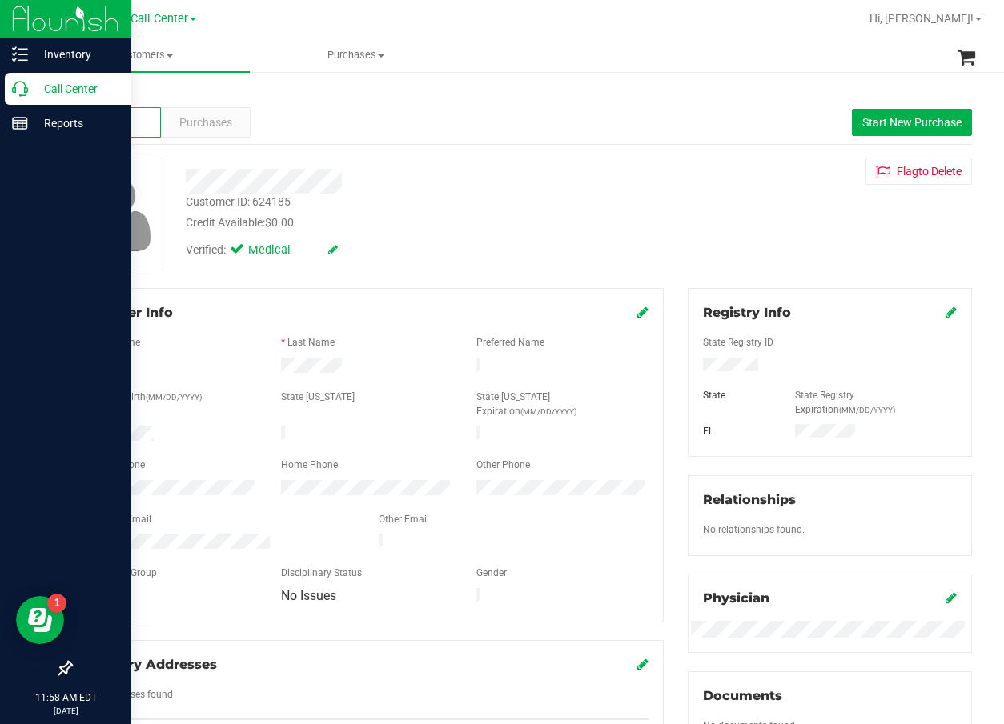
click at [14, 88] on icon at bounding box center [20, 89] width 16 height 16
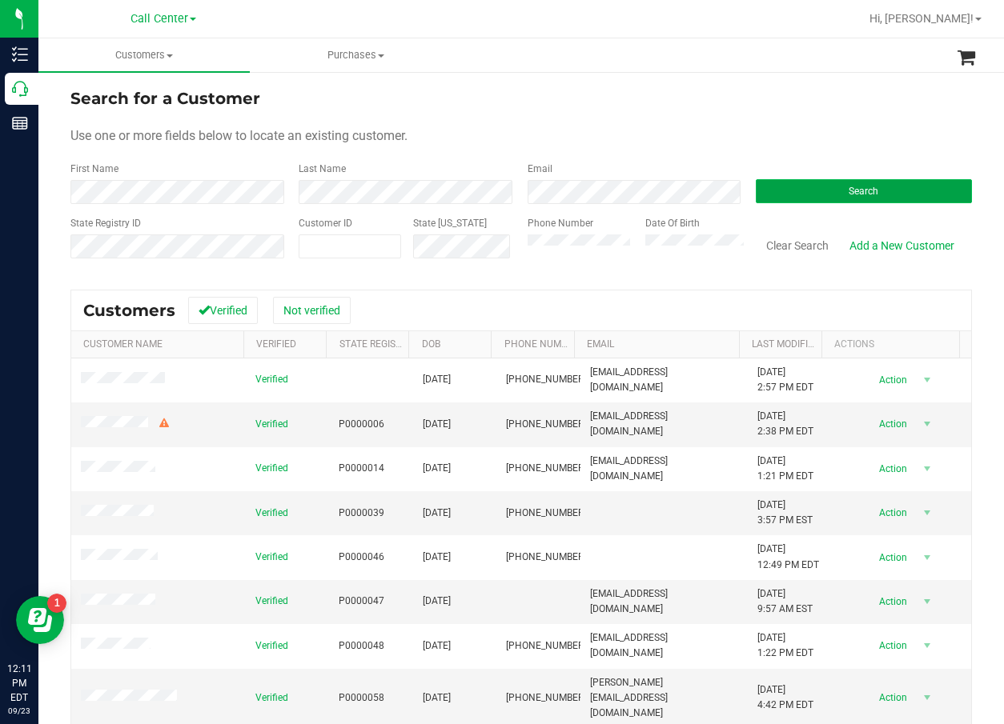
click at [784, 194] on button "Search" at bounding box center [864, 191] width 216 height 24
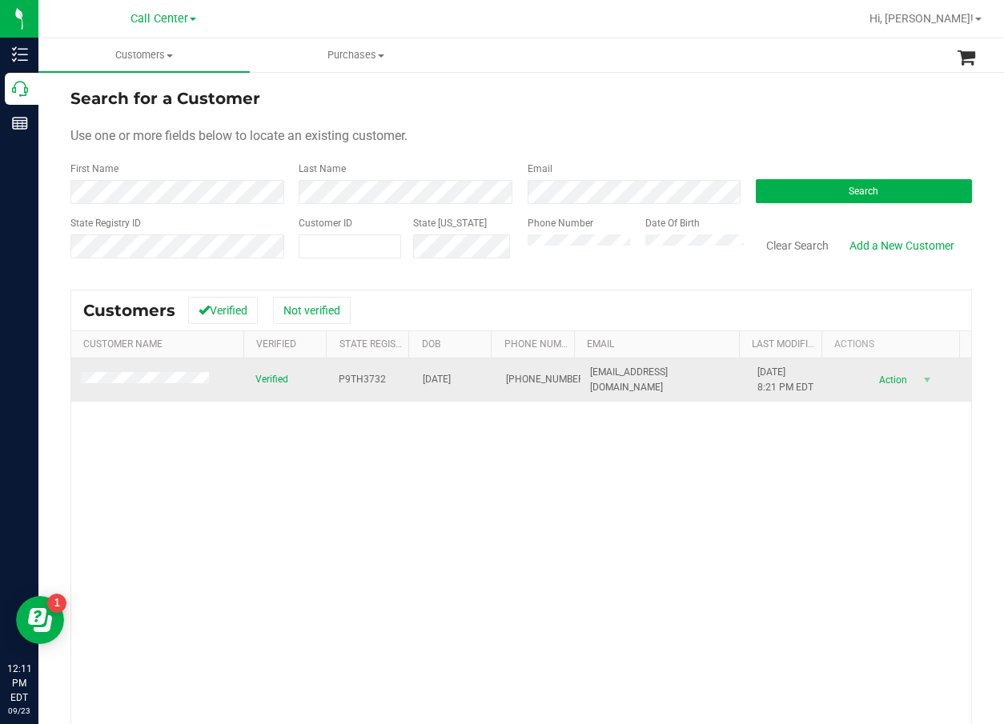
click at [365, 375] on span "P9TH3732" at bounding box center [362, 379] width 47 height 15
copy span "P9TH3732"
click at [439, 383] on span "07/25/1958" at bounding box center [437, 379] width 28 height 15
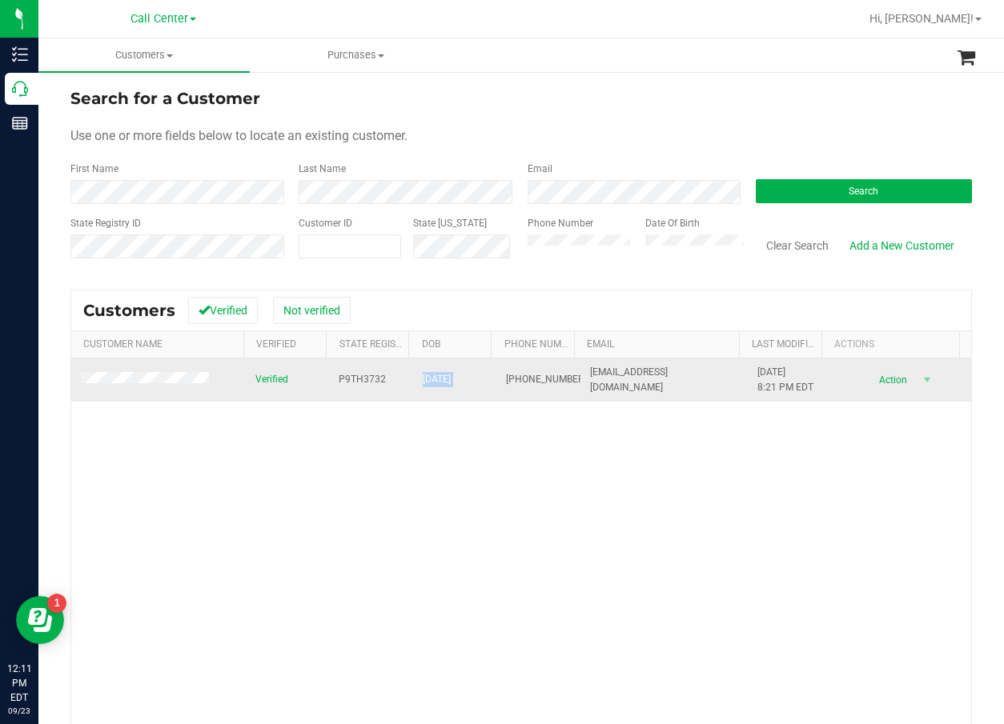
click at [439, 383] on span "07/25/1958" at bounding box center [437, 379] width 28 height 15
copy span "07/25/1958"
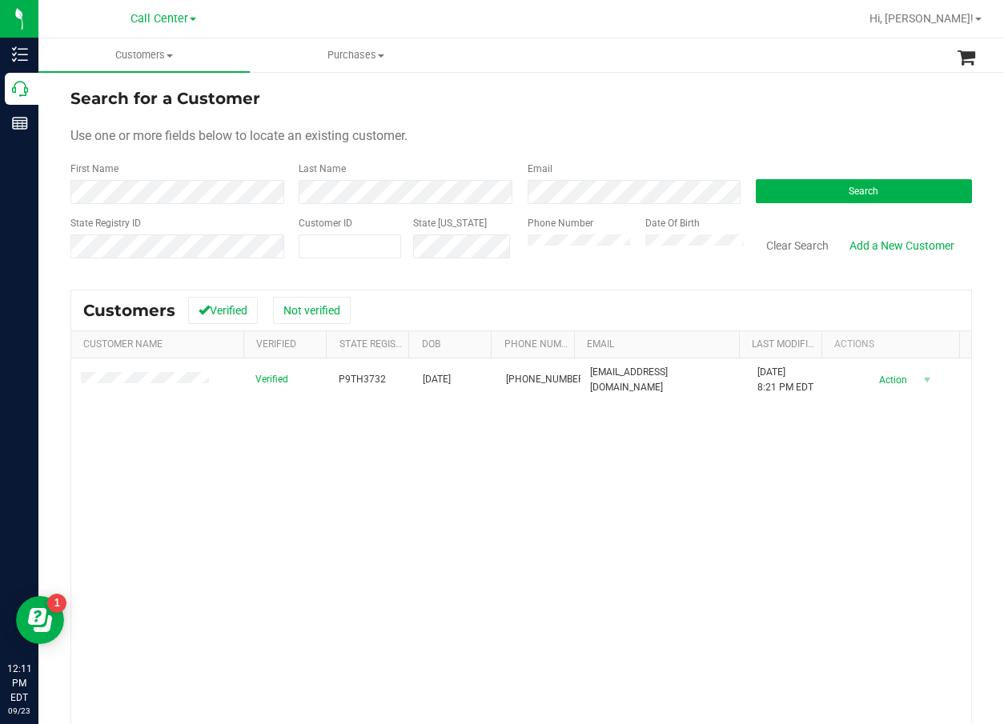
click at [371, 432] on div "Verified P9TH3732 07/25/1958 (561) 860-7933 sforeyes@gmail.com 7/31/2025 8:21 P…" at bounding box center [521, 587] width 900 height 456
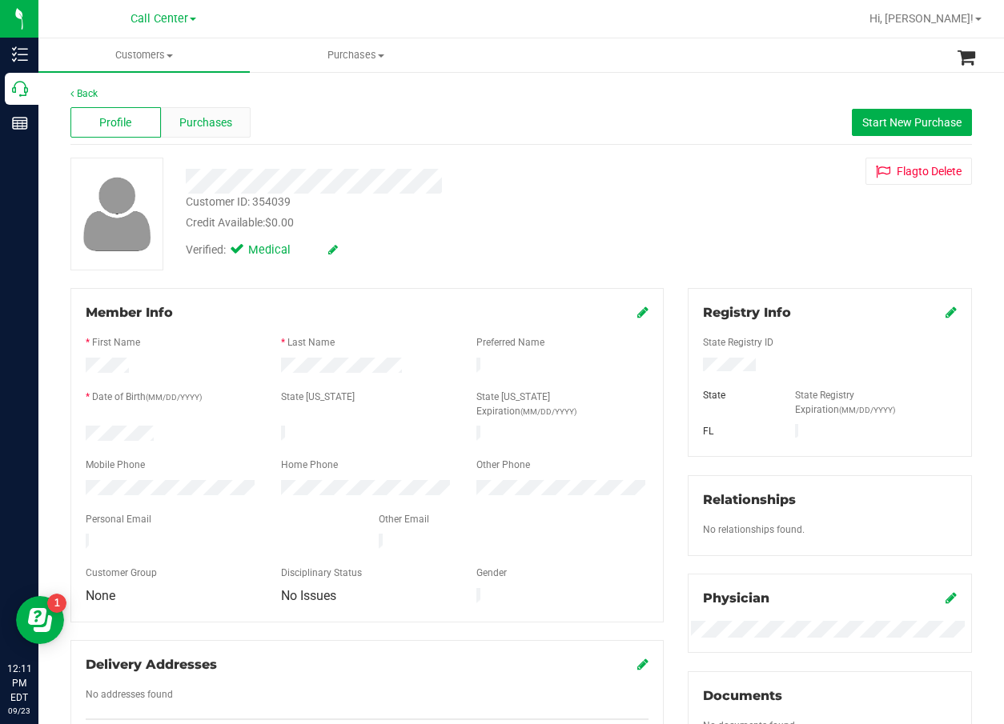
click at [219, 134] on div "Purchases" at bounding box center [206, 122] width 90 height 30
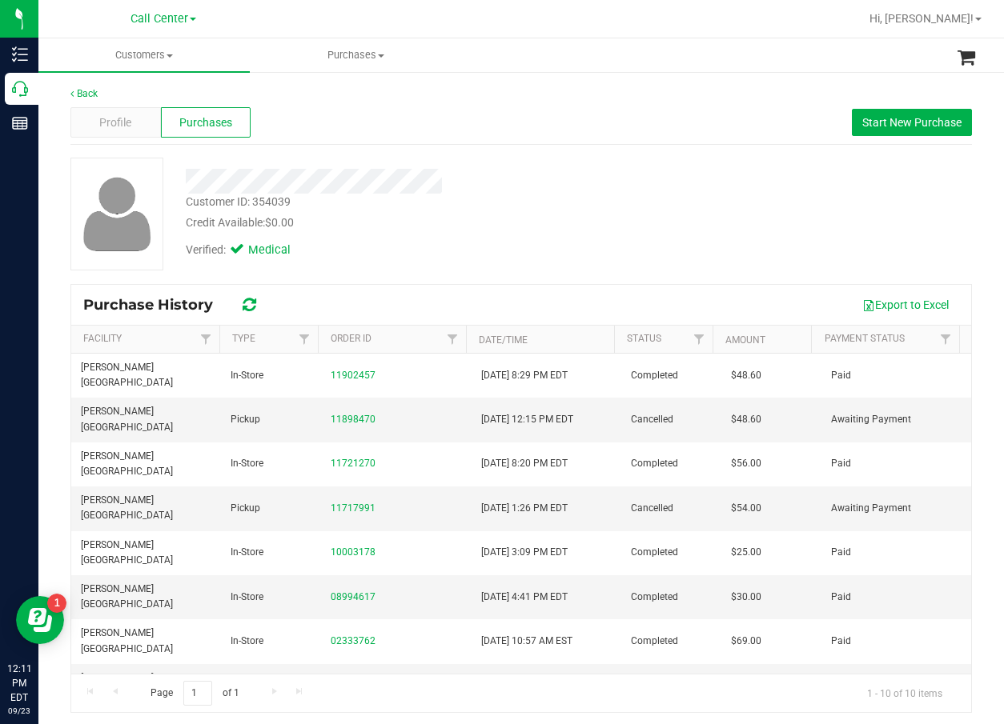
click at [487, 206] on div "Customer ID: 354039 Credit Available: $0.00" at bounding box center [405, 213] width 463 height 38
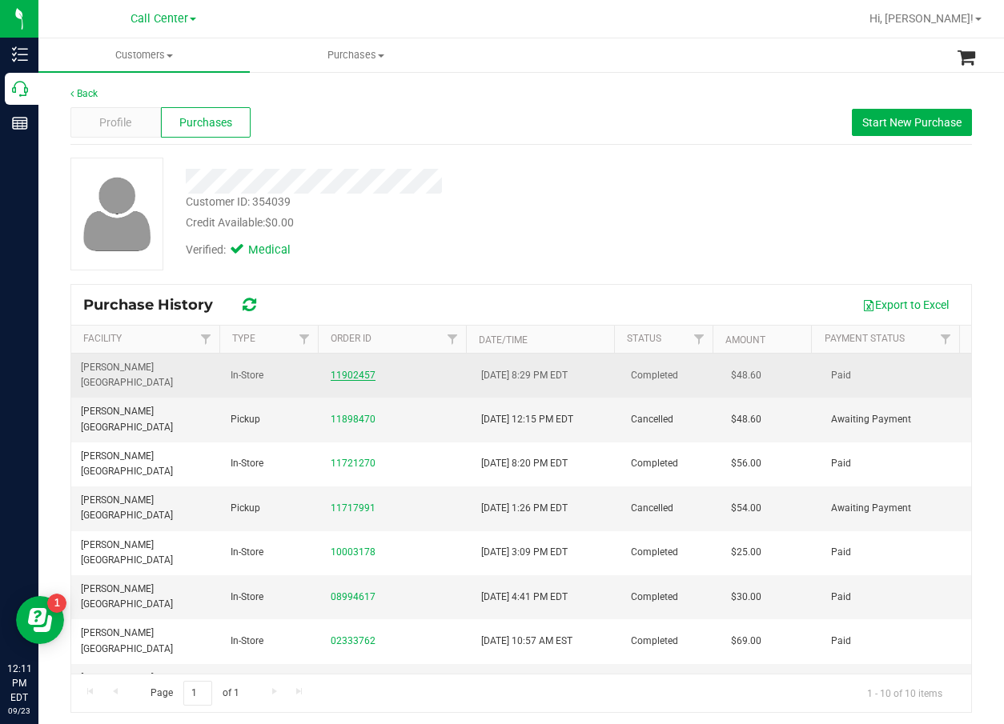
click at [360, 370] on link "11902457" at bounding box center [353, 375] width 45 height 11
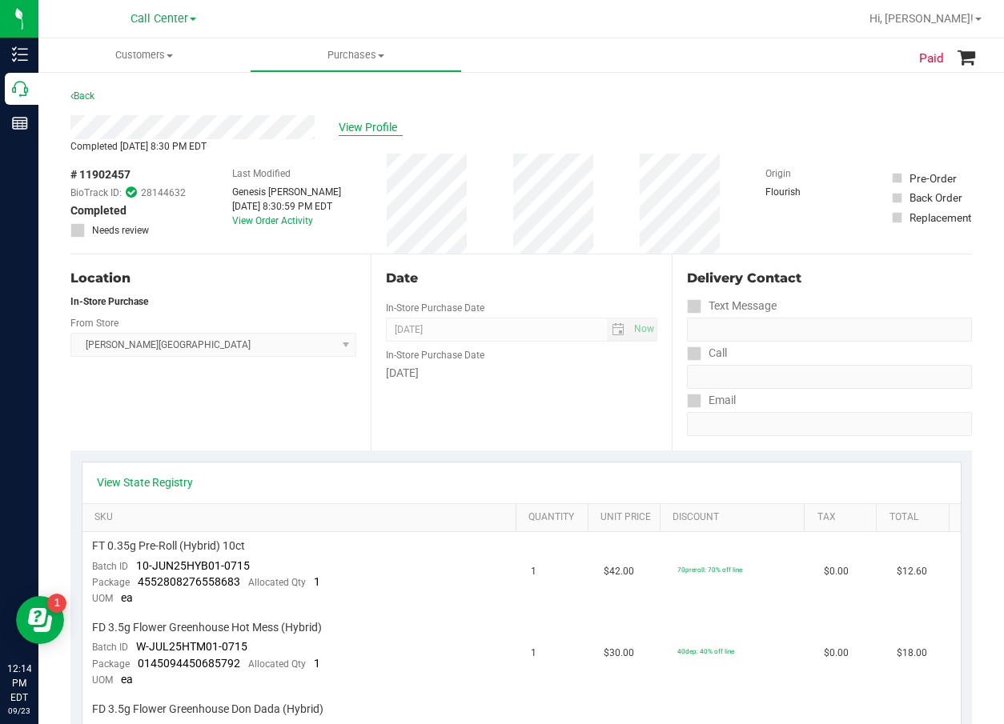
click at [369, 128] on span "View Profile" at bounding box center [371, 127] width 64 height 17
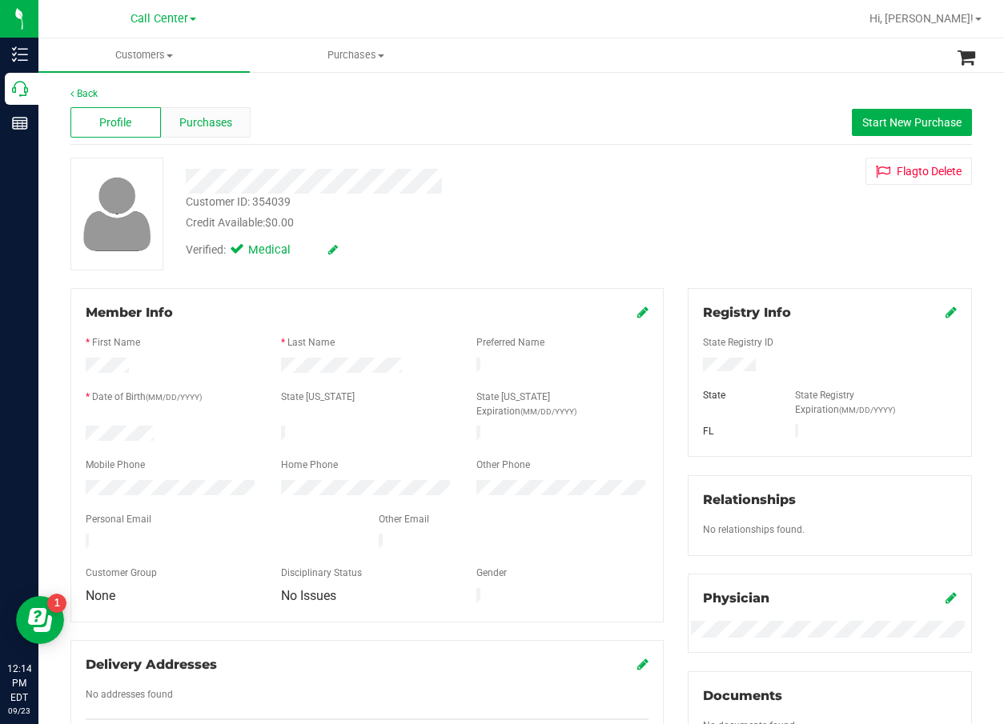
click at [211, 122] on span "Purchases" at bounding box center [205, 122] width 53 height 17
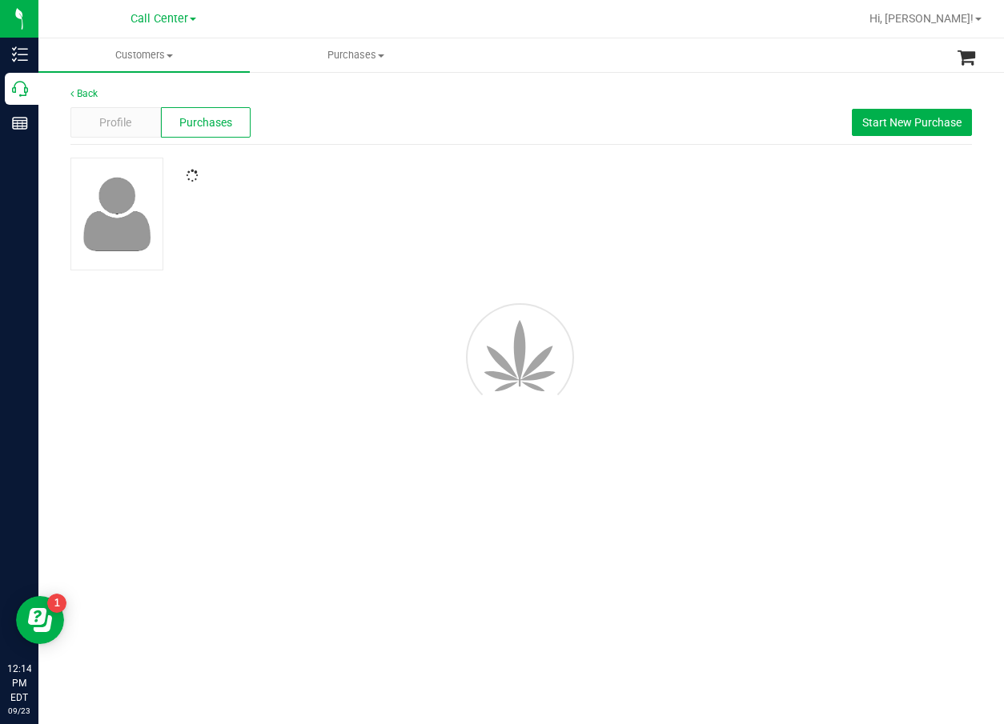
drag, startPoint x: 523, startPoint y: 132, endPoint x: 698, endPoint y: 159, distance: 176.6
click at [746, 156] on div "Back Profile Purchases Start New Purchase" at bounding box center [520, 256] width 901 height 341
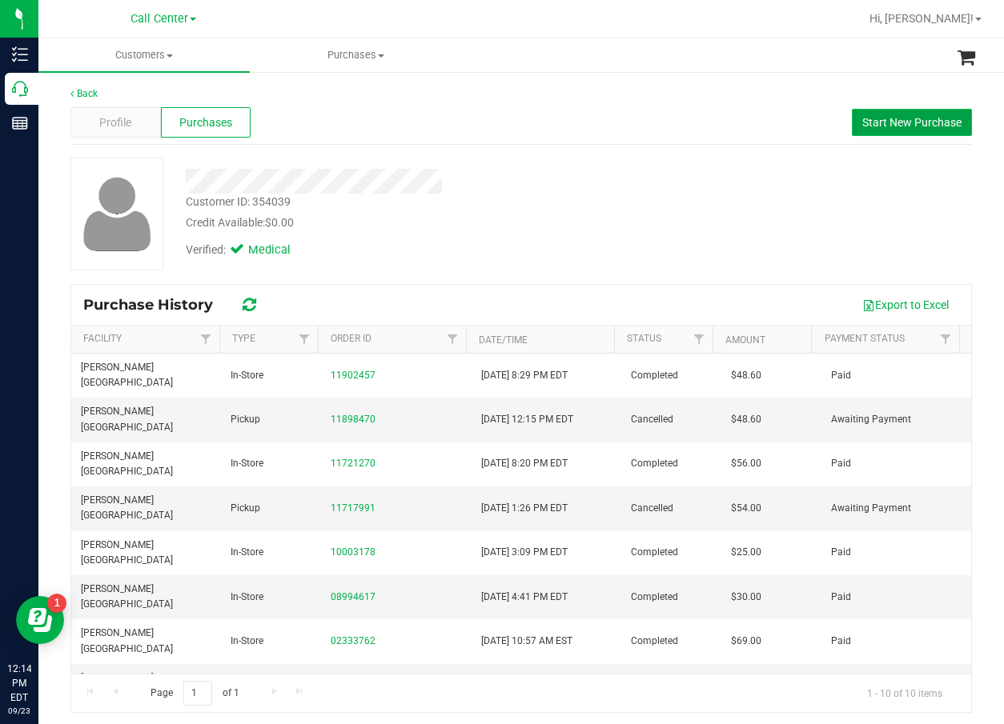
click at [884, 125] on span "Start New Purchase" at bounding box center [911, 122] width 99 height 13
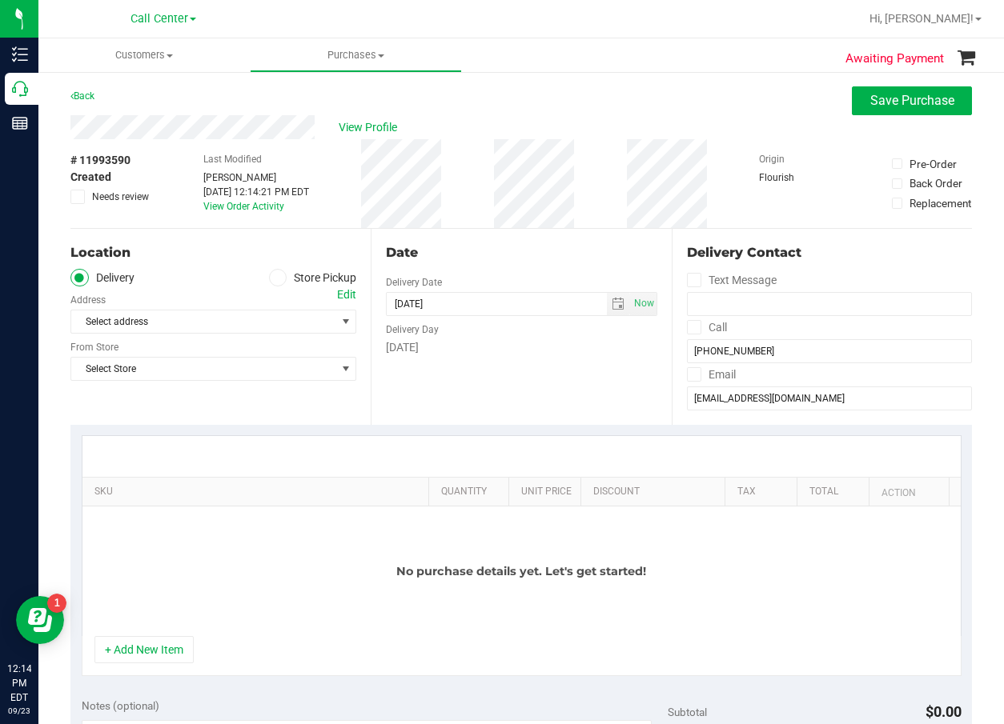
click at [257, 279] on ul "Delivery Store Pickup" at bounding box center [213, 278] width 286 height 18
click at [269, 279] on span at bounding box center [278, 278] width 18 height 18
click at [0, 0] on input "Store Pickup" at bounding box center [0, 0] width 0 height 0
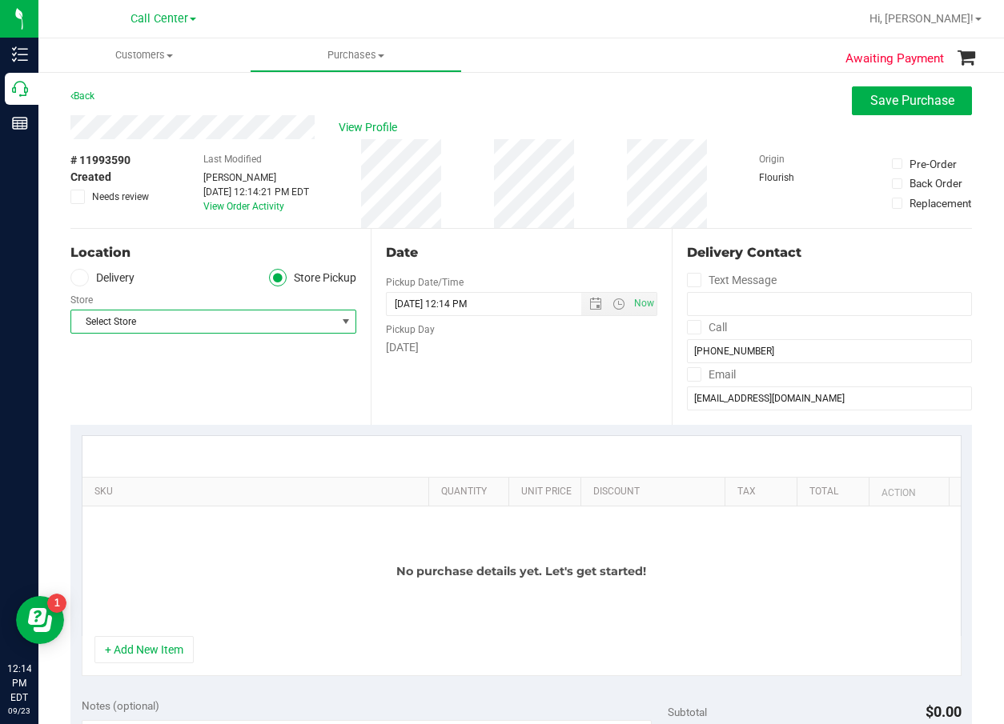
click at [235, 316] on span "Select Store" at bounding box center [203, 322] width 264 height 22
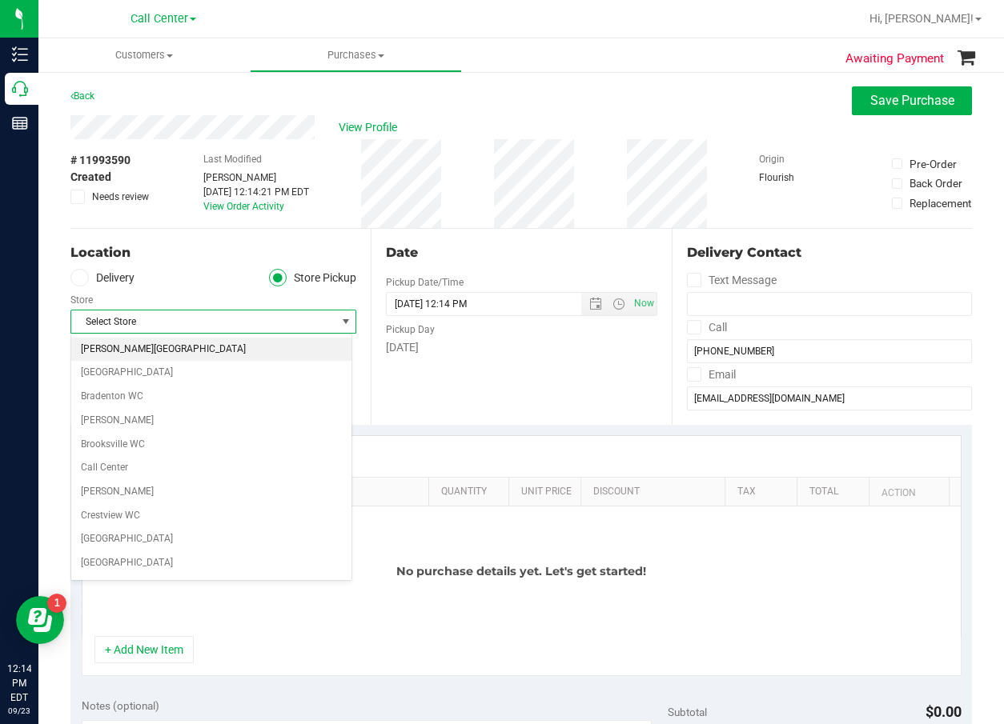
click at [195, 347] on li "[PERSON_NAME][GEOGRAPHIC_DATA]" at bounding box center [211, 350] width 280 height 24
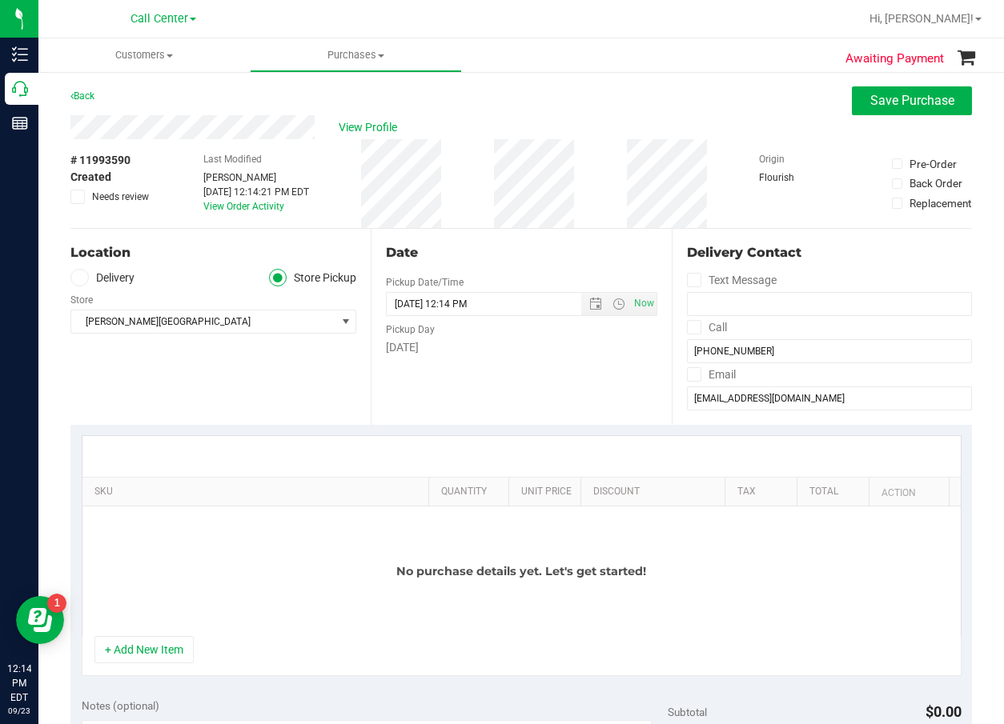
click at [483, 383] on div "Date Pickup Date/Time 09/23/2025 Now 09/23/2025 12:14 PM Now Pickup Day Tuesday" at bounding box center [521, 327] width 300 height 196
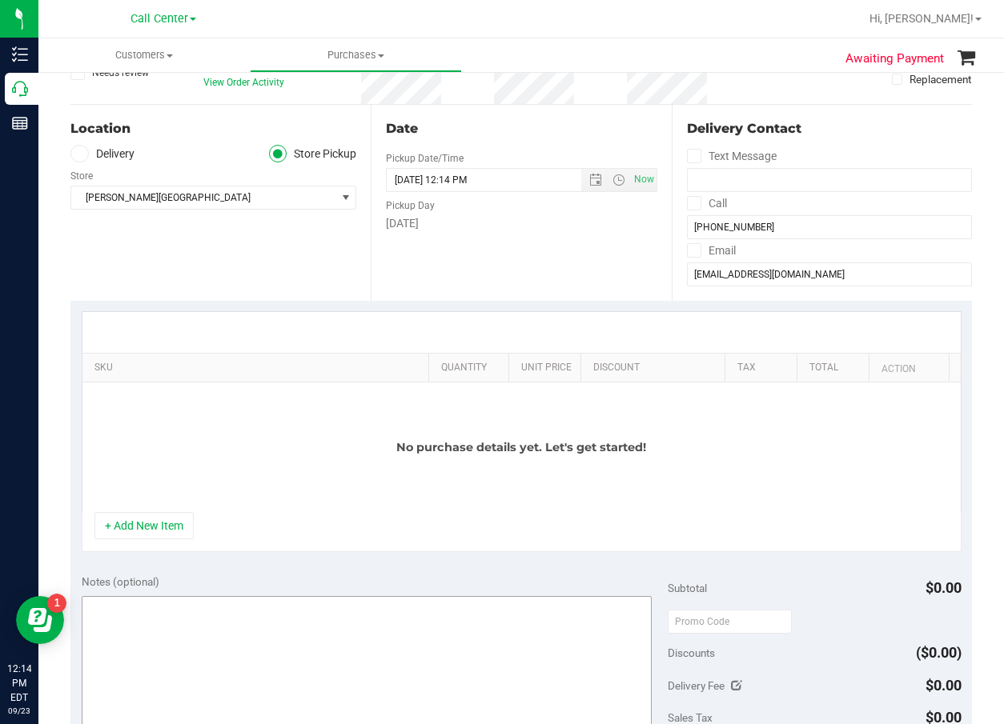
scroll to position [240, 0]
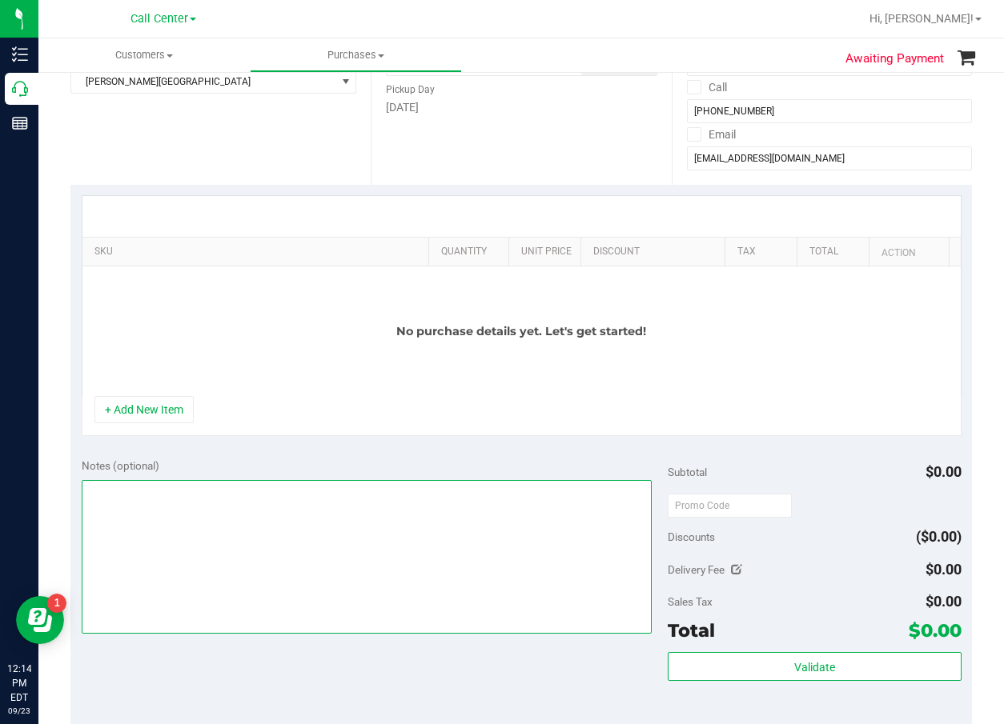
click at [186, 583] on textarea at bounding box center [367, 557] width 571 height 154
type textarea "cc dr 09/23"
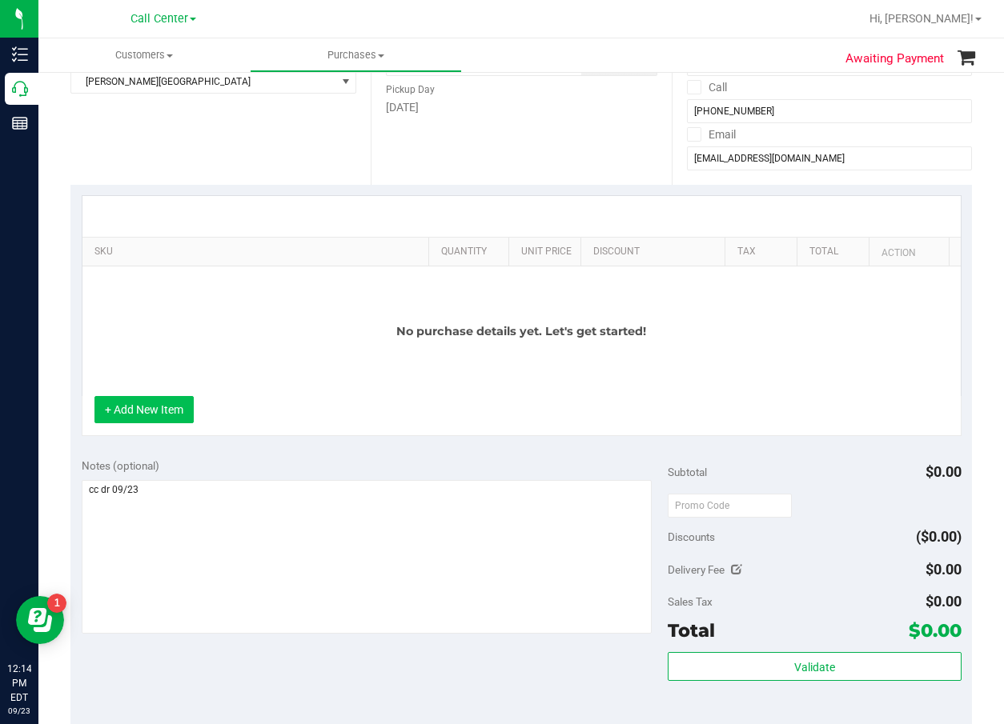
drag, startPoint x: 154, startPoint y: 427, endPoint x: 163, endPoint y: 413, distance: 16.2
click at [154, 426] on div "+ Add New Item" at bounding box center [522, 416] width 880 height 40
click at [165, 407] on button "+ Add New Item" at bounding box center [143, 409] width 99 height 27
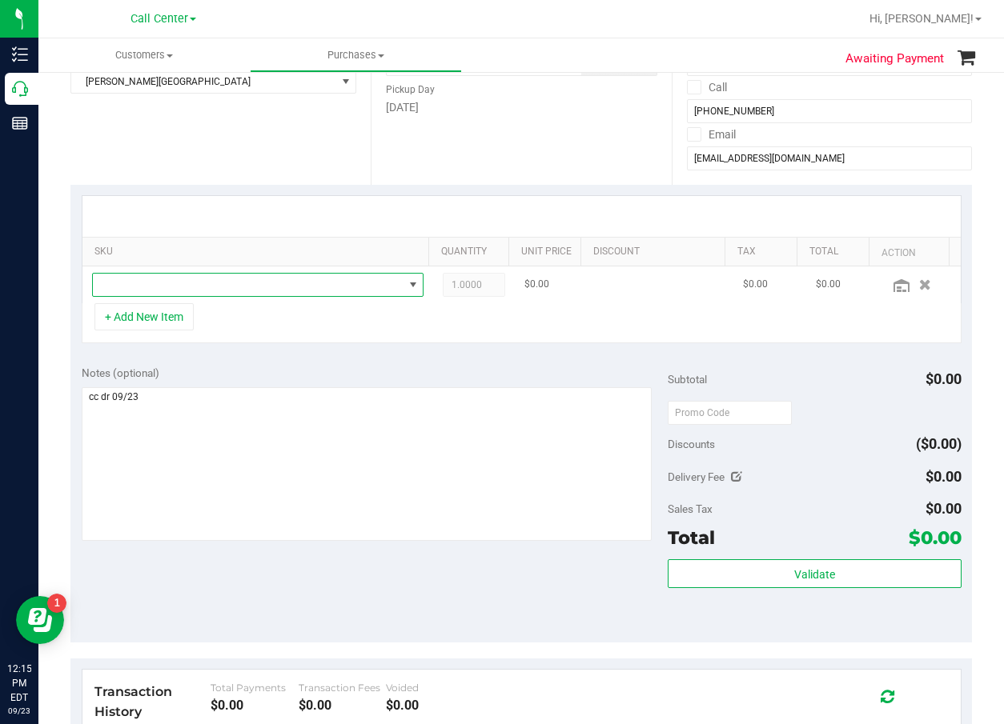
click at [176, 286] on span "NO DATA FOUND" at bounding box center [248, 285] width 311 height 22
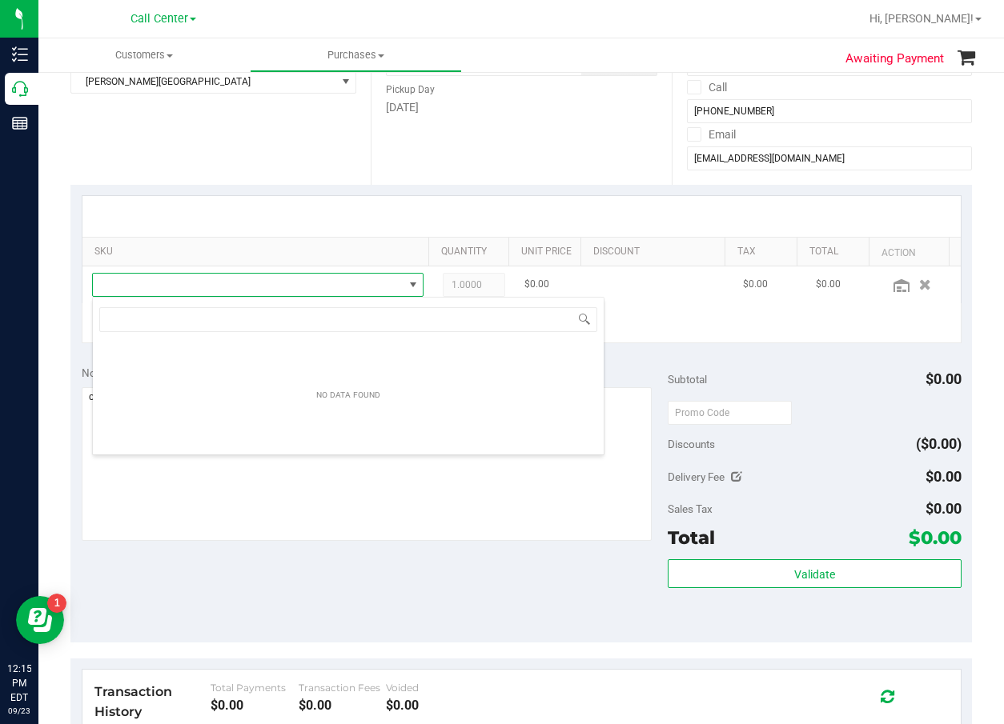
scroll to position [24, 315]
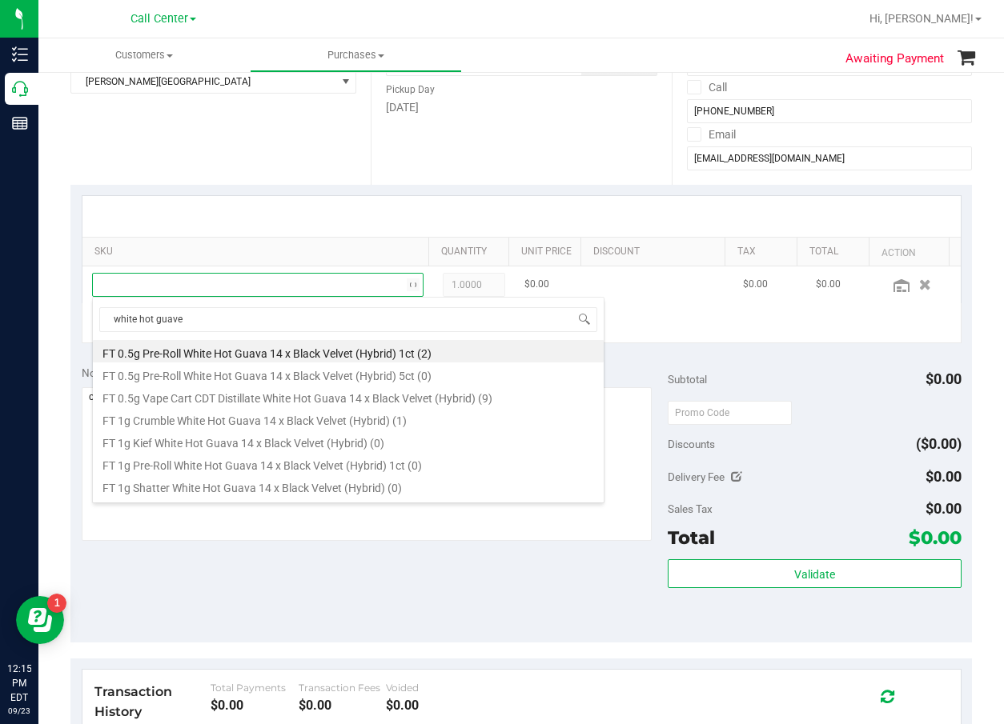
type input "white hot guav"
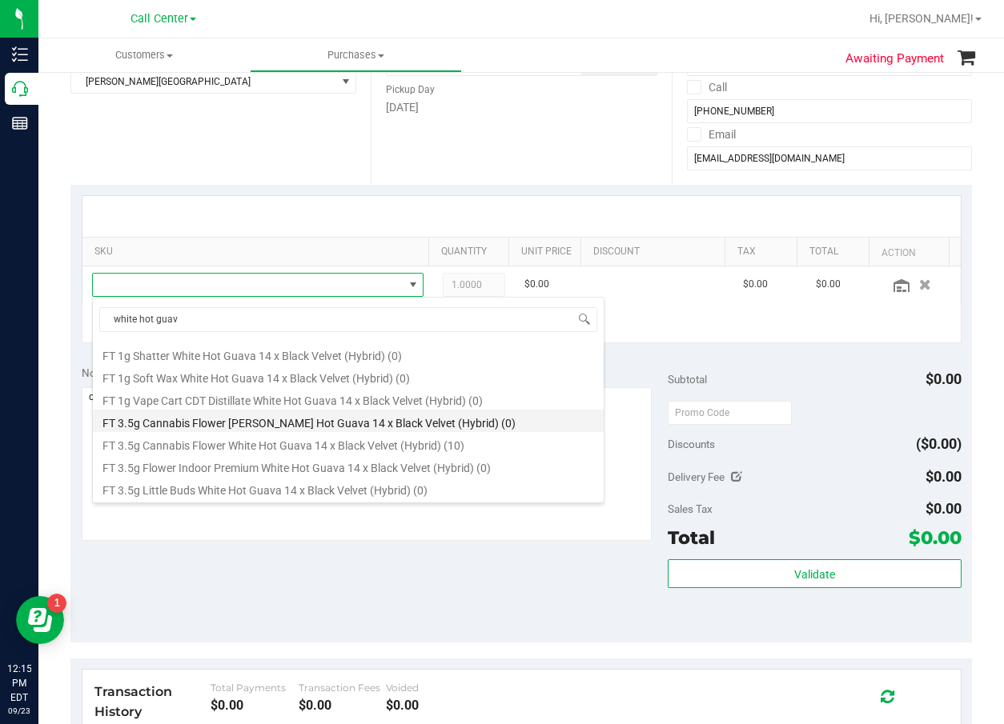
scroll to position [160, 0]
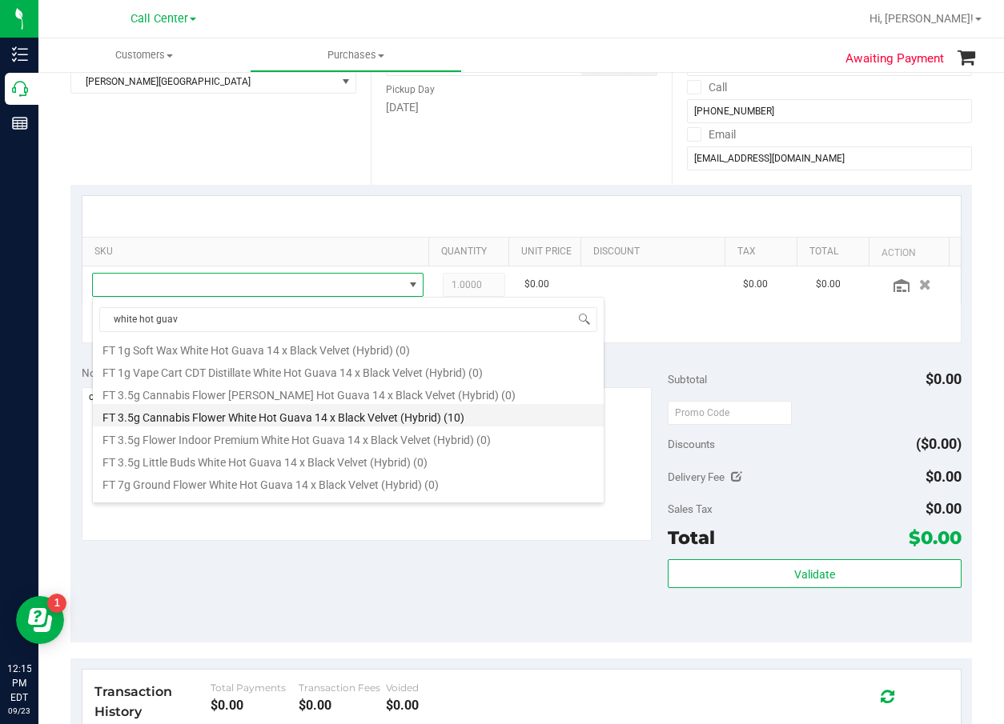
click at [277, 417] on li "FT 3.5g Cannabis Flower White Hot Guava 14 x Black Velvet (Hybrid) (10)" at bounding box center [348, 415] width 511 height 22
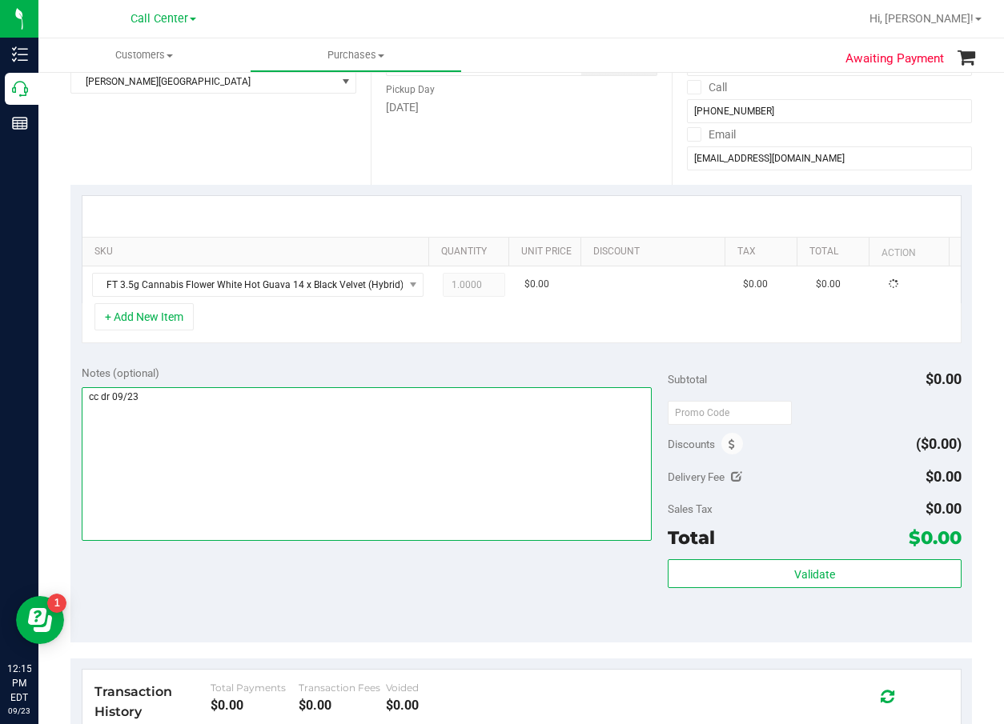
click at [277, 417] on textarea at bounding box center [367, 464] width 571 height 154
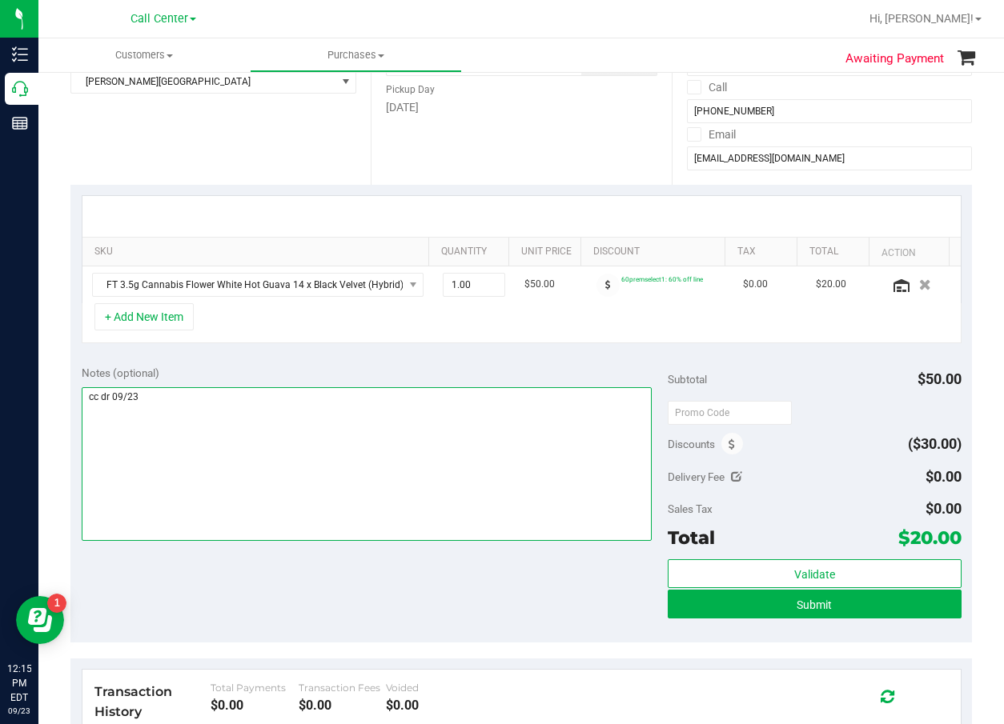
click at [292, 421] on textarea at bounding box center [367, 464] width 571 height 154
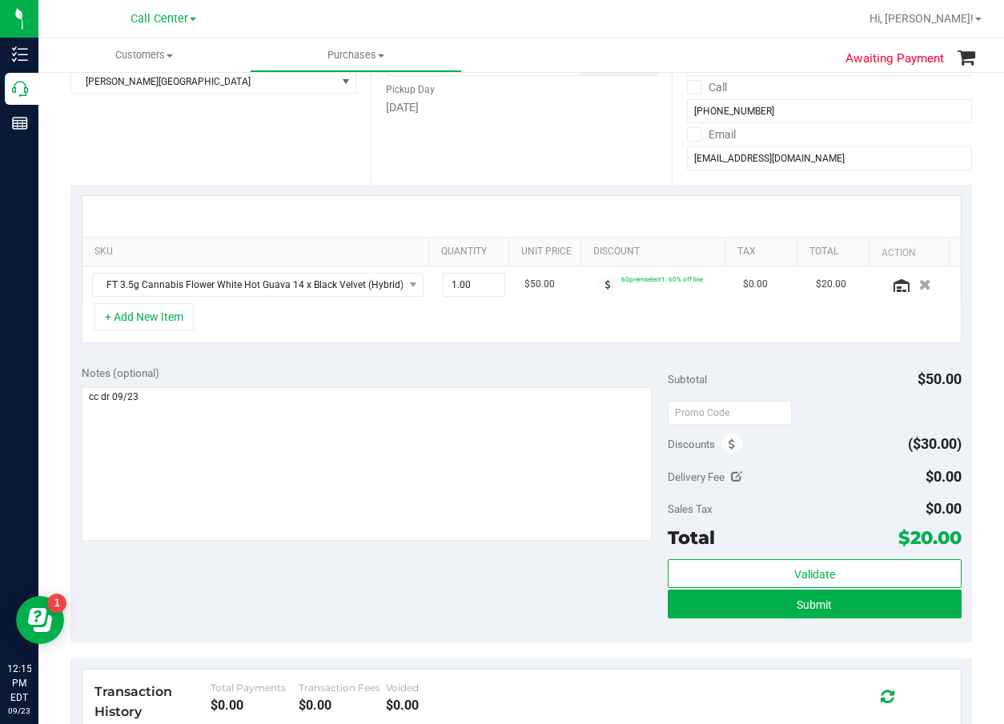
click at [478, 351] on div "SKU Quantity Unit Price Discount Tax Total Action FT 3.5g Cannabis Flower White…" at bounding box center [520, 270] width 901 height 170
click at [449, 275] on span "1.00 1" at bounding box center [474, 285] width 62 height 24
click at [447, 352] on div "SKU Quantity Unit Price Discount Tax Total Action FT 3.5g Cannabis Flower White…" at bounding box center [520, 270] width 901 height 170
click at [443, 374] on div "Notes (optional)" at bounding box center [375, 373] width 587 height 16
click at [319, 354] on div "SKU Quantity Unit Price Discount Tax Total Action FT 3.5g Cannabis Flower White…" at bounding box center [520, 270] width 901 height 170
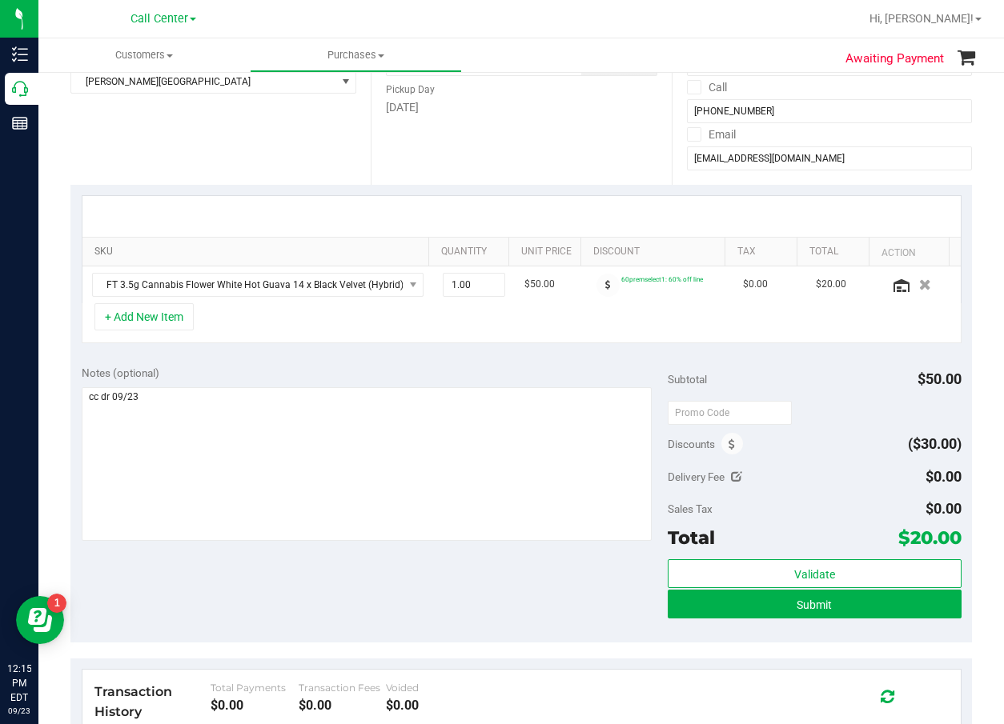
click at [307, 257] on link "SKU" at bounding box center [257, 252] width 327 height 13
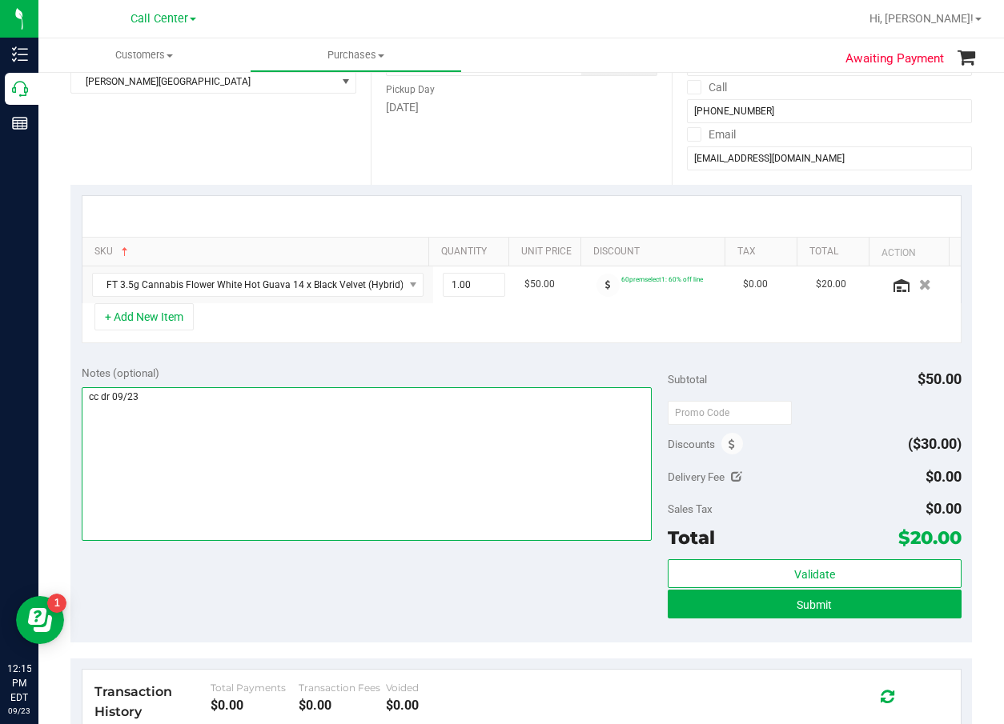
click at [301, 410] on textarea at bounding box center [367, 464] width 571 height 154
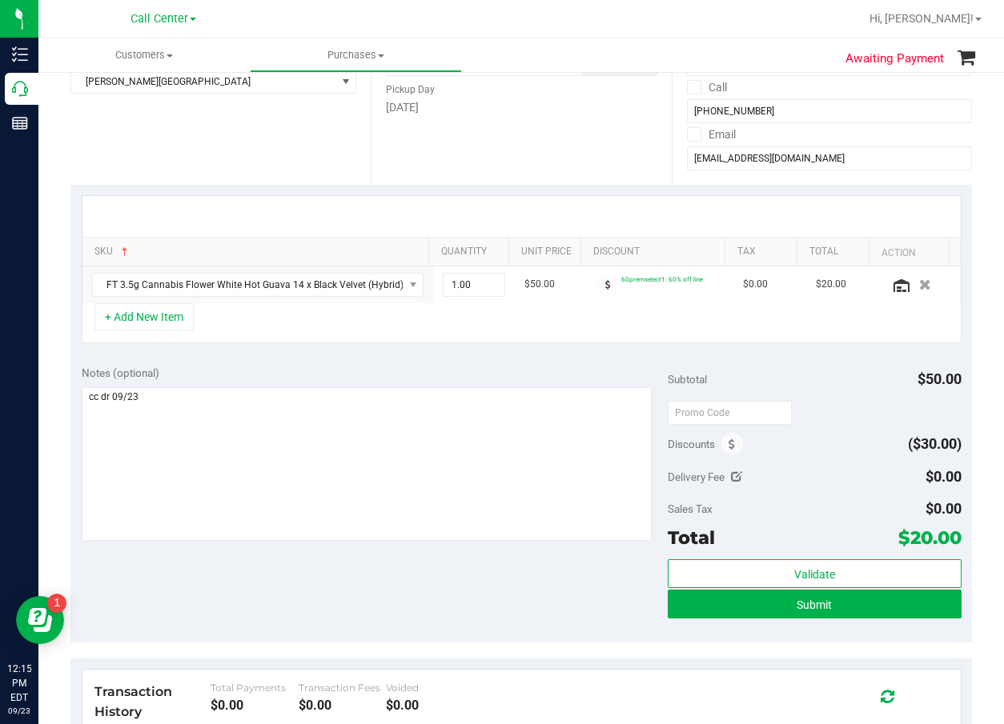
click at [247, 354] on div "SKU Quantity Unit Price Discount Tax Total Action FT 3.5g Cannabis Flower White…" at bounding box center [520, 270] width 901 height 170
drag, startPoint x: 130, startPoint y: 360, endPoint x: 138, endPoint y: 354, distance: 10.2
click at [130, 360] on div "Notes (optional) Subtotal $50.00 Discounts ($30.00) Delivery Fee $0.00 Sales Ta…" at bounding box center [520, 499] width 901 height 288
click at [155, 329] on button "+ Add New Item" at bounding box center [143, 316] width 99 height 27
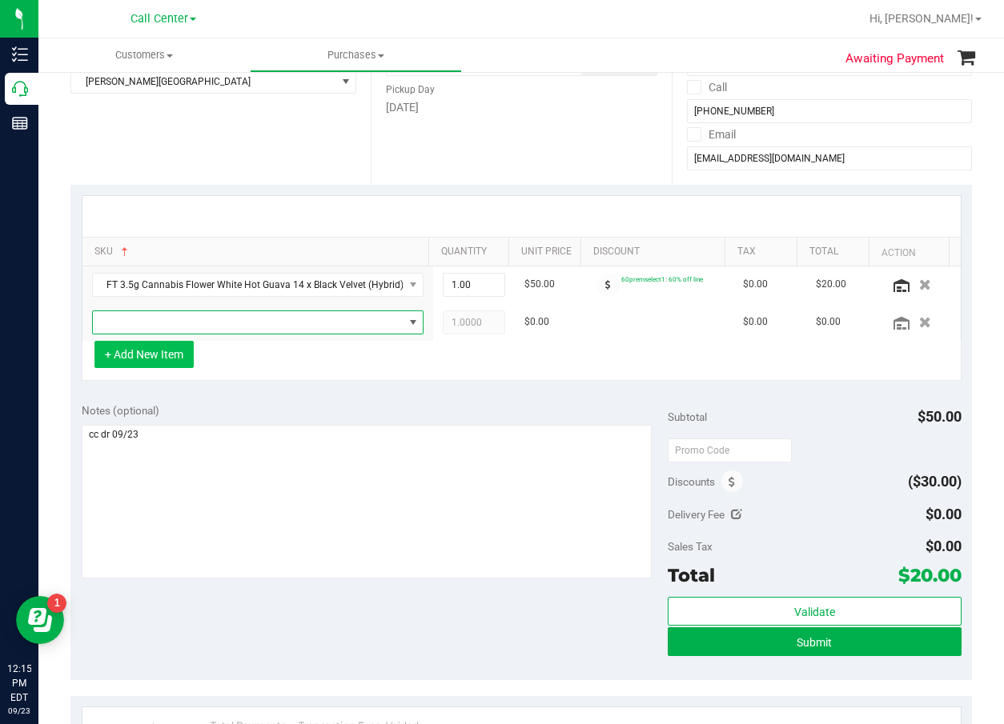
click at [155, 329] on span "NO DATA FOUND" at bounding box center [248, 322] width 311 height 22
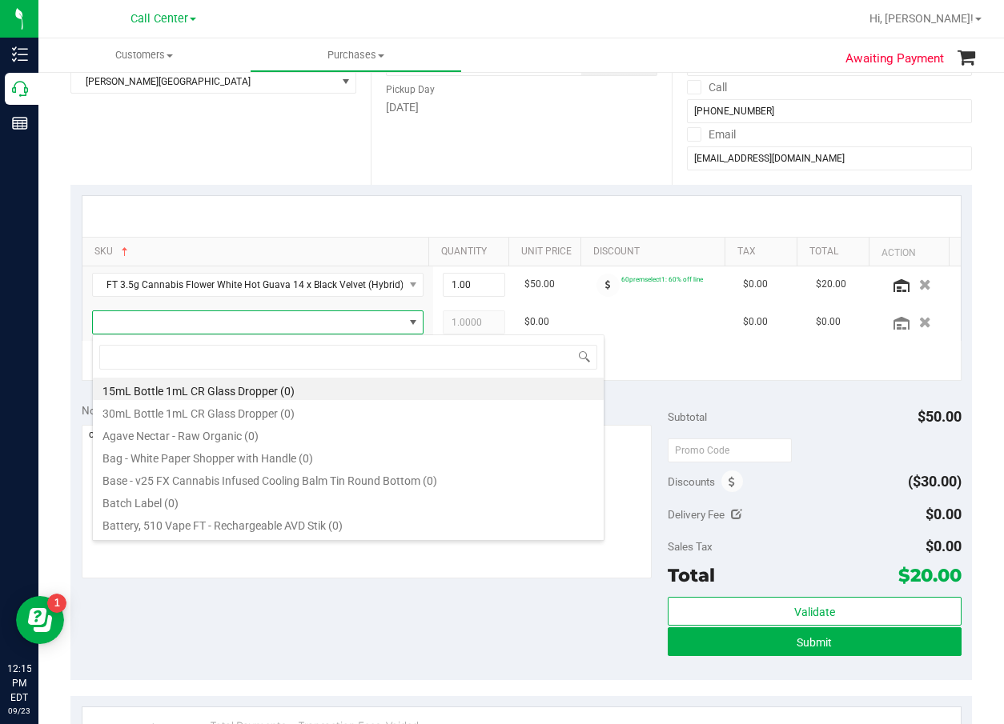
scroll to position [24, 315]
type input "dda"
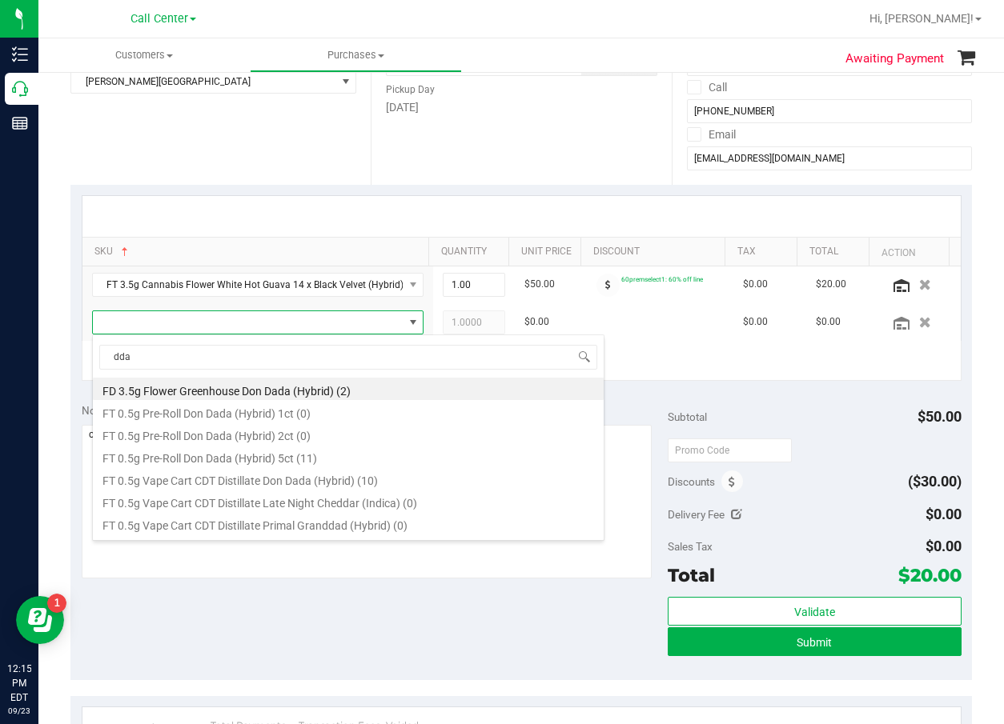
drag, startPoint x: 228, startPoint y: 393, endPoint x: 239, endPoint y: 391, distance: 10.5
click at [229, 393] on li "FD 3.5g Flower Greenhouse Don Dada (Hybrid) (2)" at bounding box center [348, 389] width 511 height 22
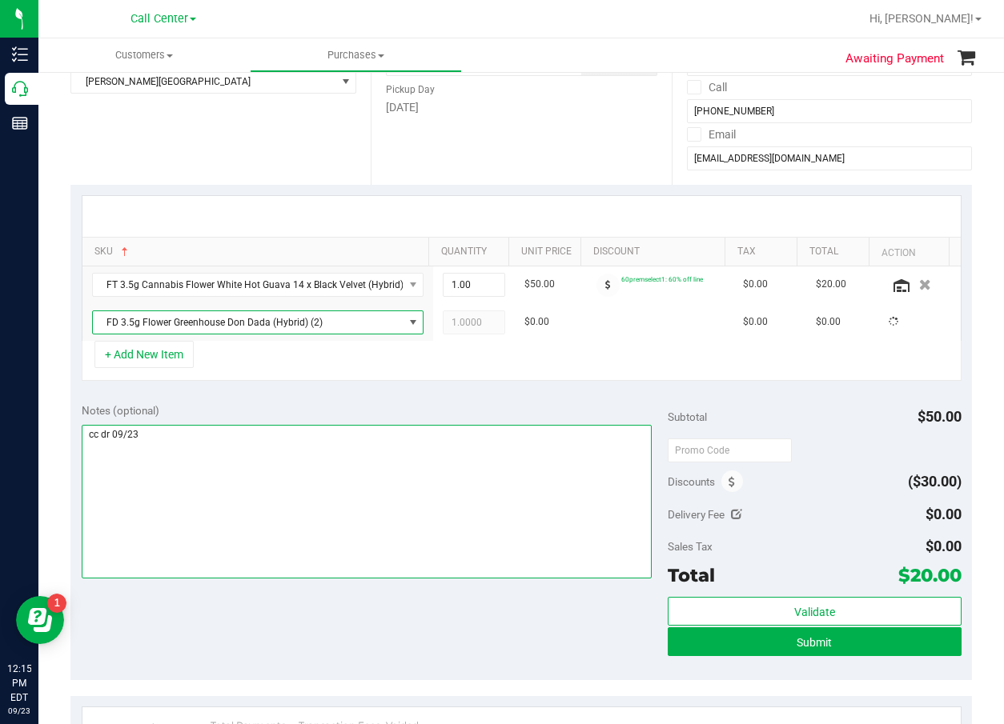
click at [275, 433] on textarea at bounding box center [367, 502] width 571 height 154
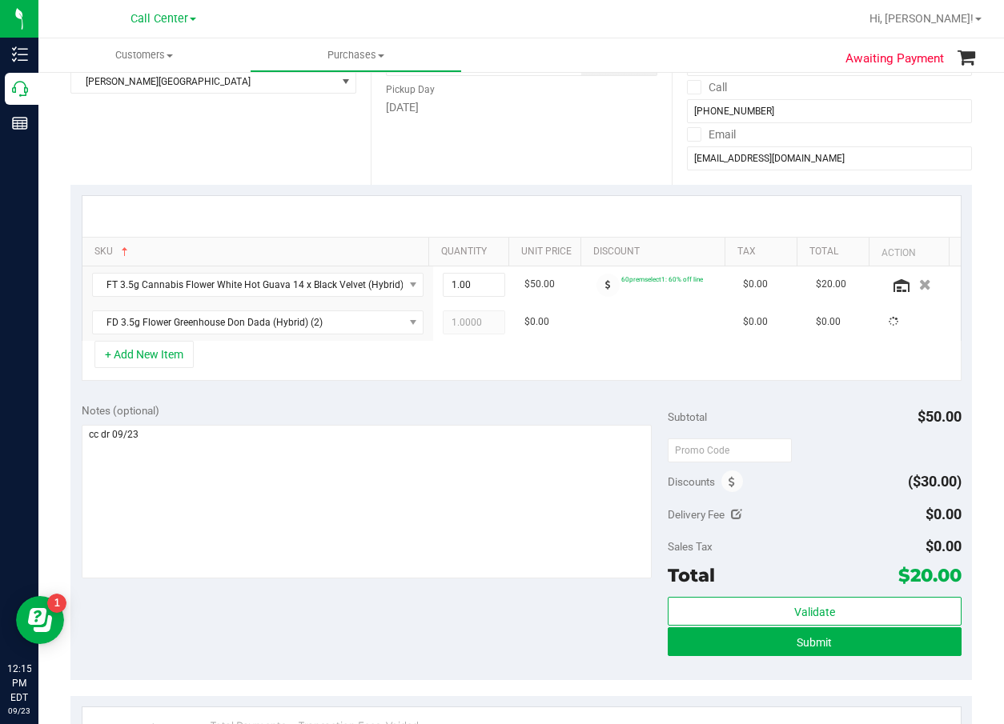
click at [326, 421] on div "Notes (optional)" at bounding box center [375, 492] width 587 height 179
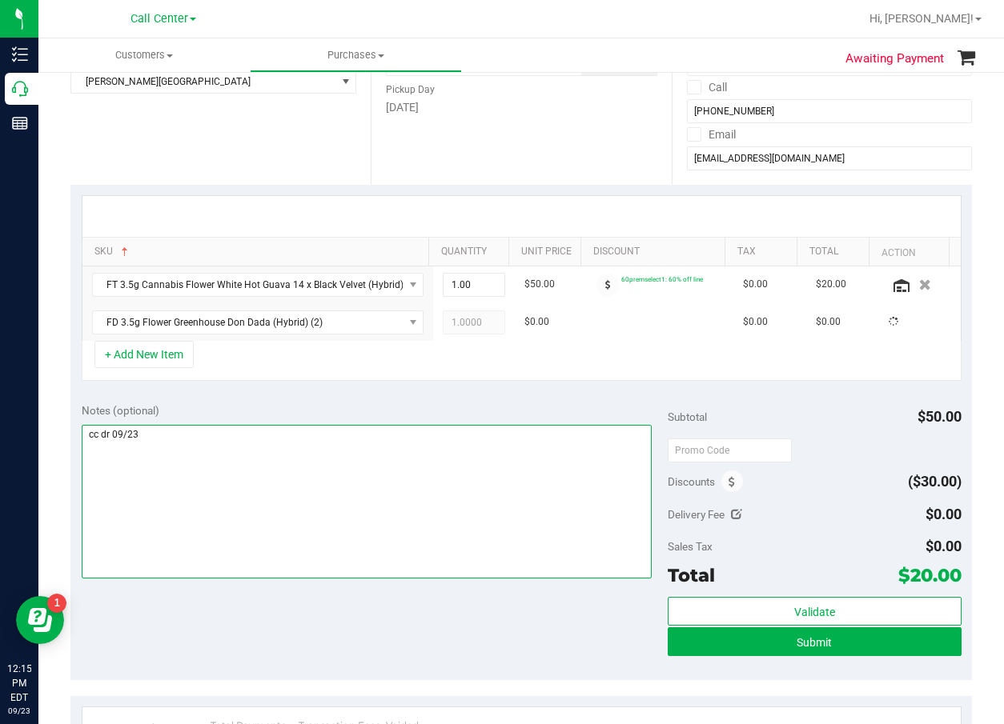
click at [343, 464] on textarea at bounding box center [367, 502] width 571 height 154
click at [352, 483] on textarea at bounding box center [367, 502] width 571 height 154
click at [352, 484] on textarea at bounding box center [367, 502] width 571 height 154
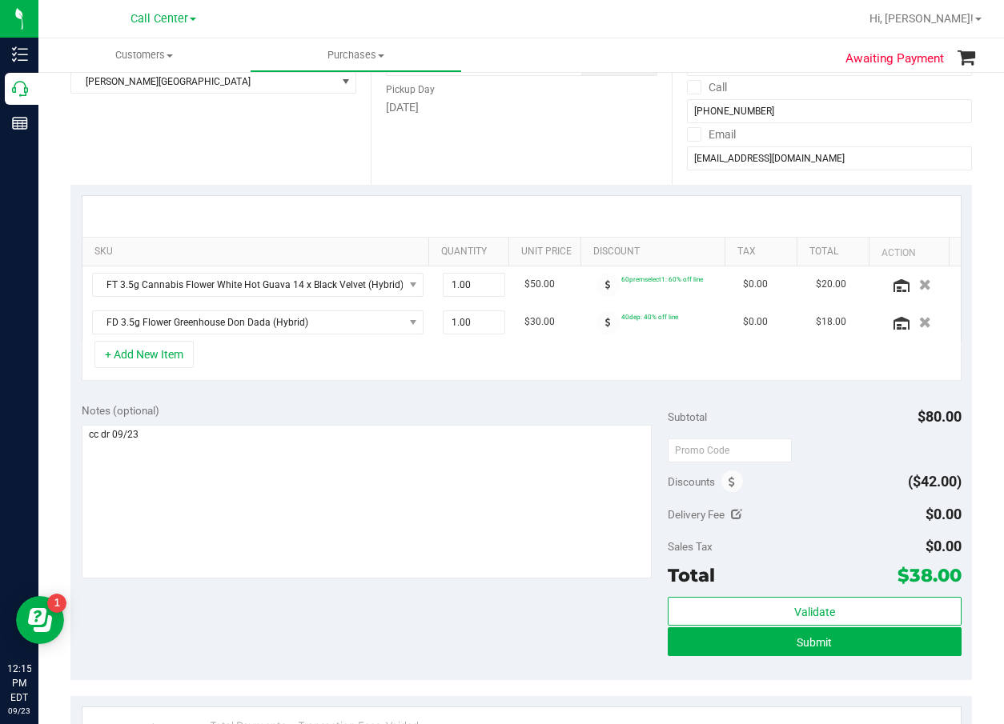
click at [417, 400] on div "Notes (optional) Subtotal $80.00 Discounts ($42.00) Delivery Fee $0.00 Sales Ta…" at bounding box center [520, 536] width 901 height 288
click at [182, 351] on button "+ Add New Item" at bounding box center [143, 354] width 99 height 27
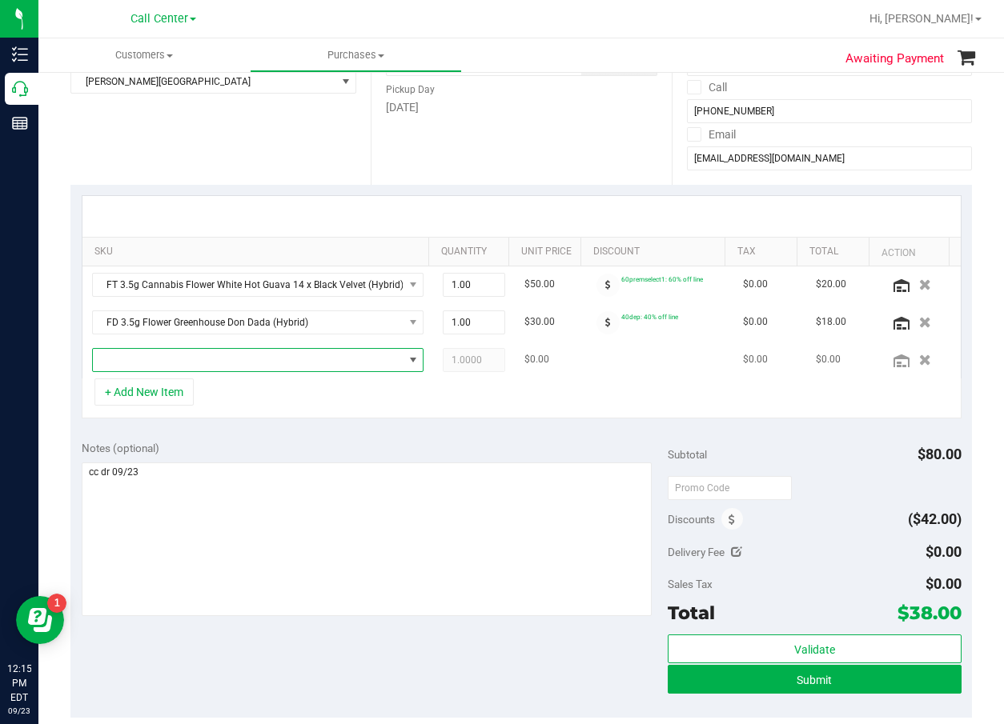
click at [193, 355] on span "NO DATA FOUND" at bounding box center [248, 360] width 311 height 22
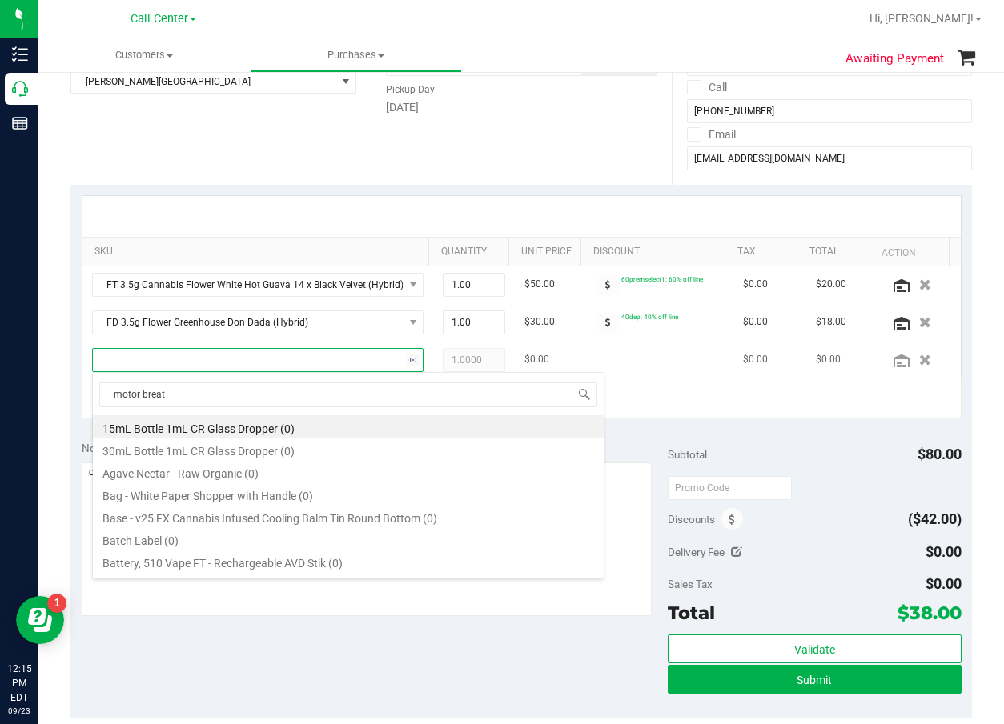
type input "motor breath"
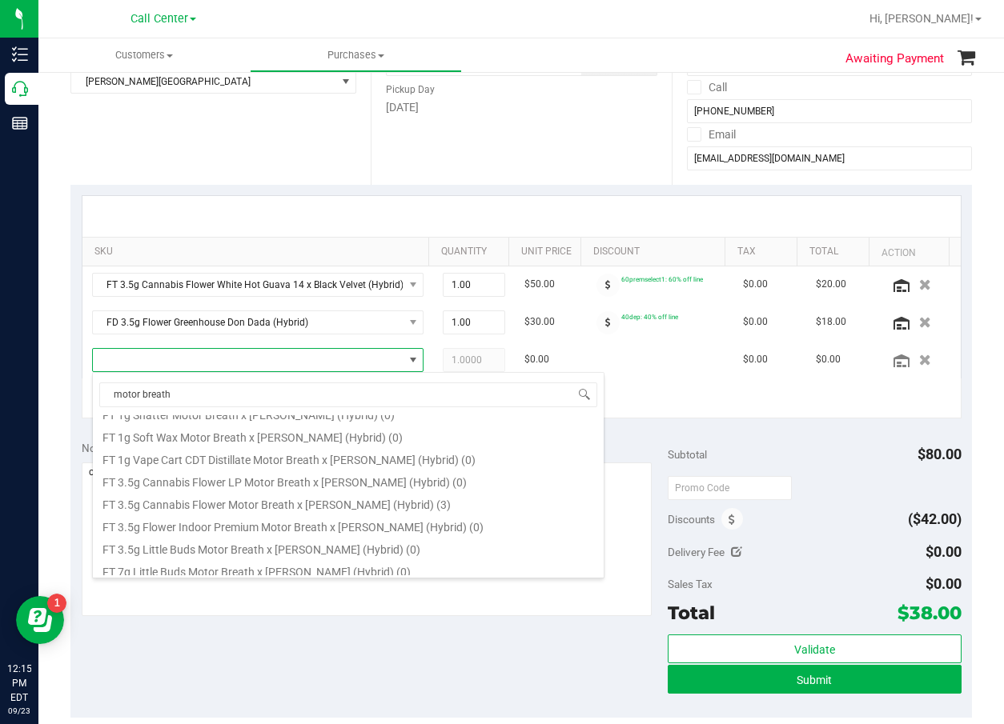
scroll to position [160, 0]
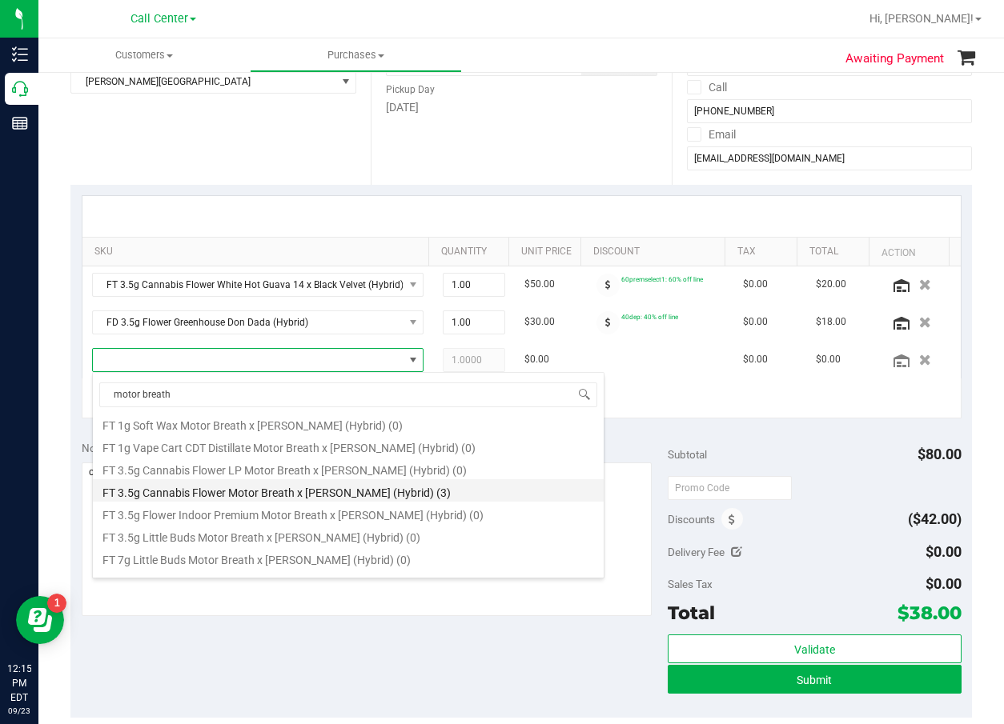
click at [294, 495] on li "FT 3.5g Cannabis Flower Motor Breath x Mike Larry (Hybrid) (3)" at bounding box center [348, 490] width 511 height 22
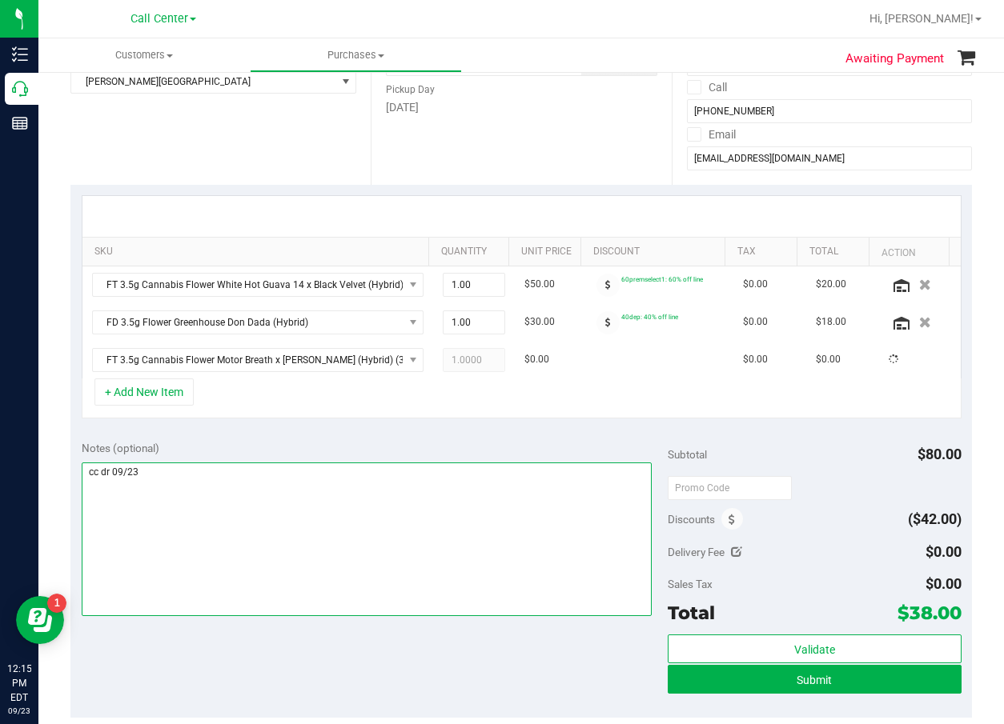
click at [294, 495] on textarea at bounding box center [367, 540] width 571 height 154
click at [302, 487] on textarea at bounding box center [367, 540] width 571 height 154
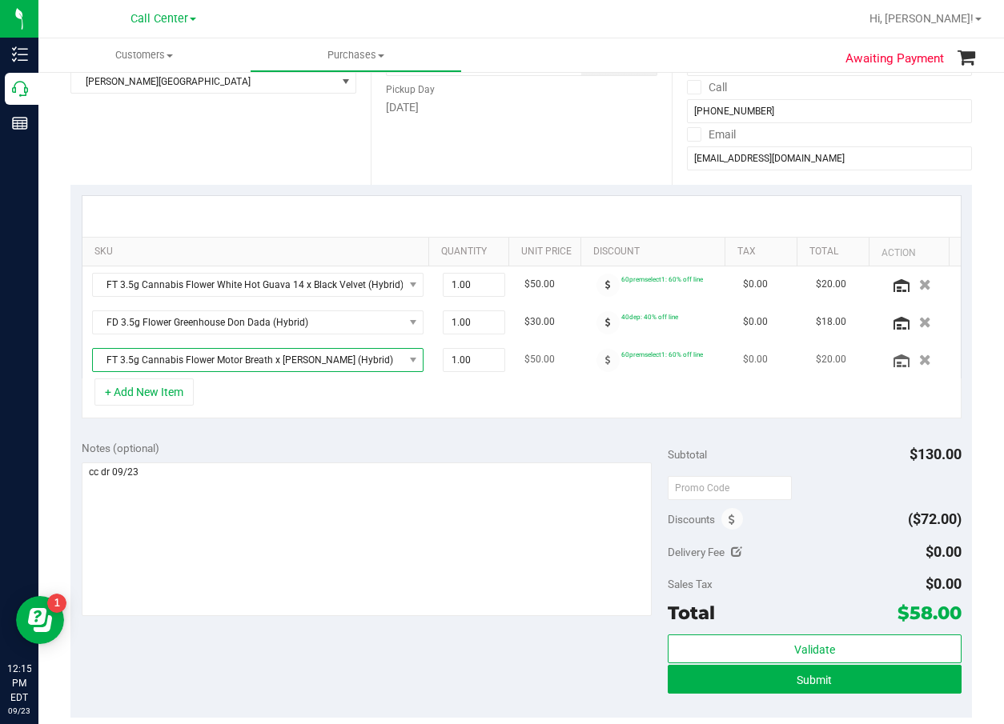
click at [162, 375] on td "FT 3.5g Cannabis Flower Motor Breath x Mike Larry (Hybrid)" at bounding box center [257, 360] width 351 height 37
click at [172, 392] on button "+ Add New Item" at bounding box center [143, 392] width 99 height 27
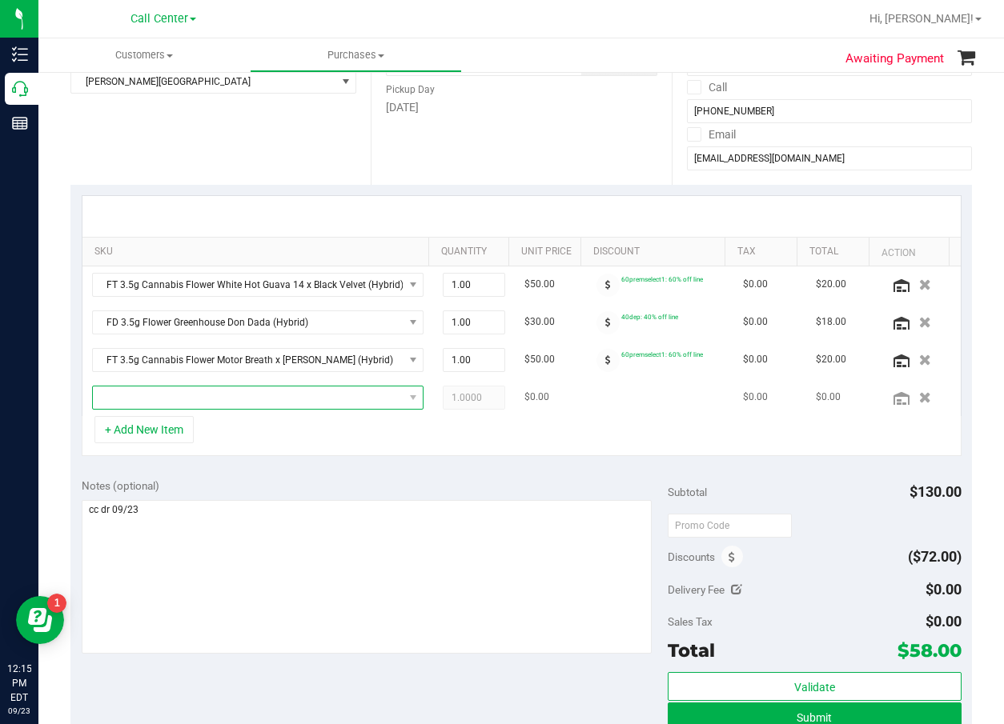
click at [214, 398] on span "NO DATA FOUND" at bounding box center [248, 398] width 311 height 22
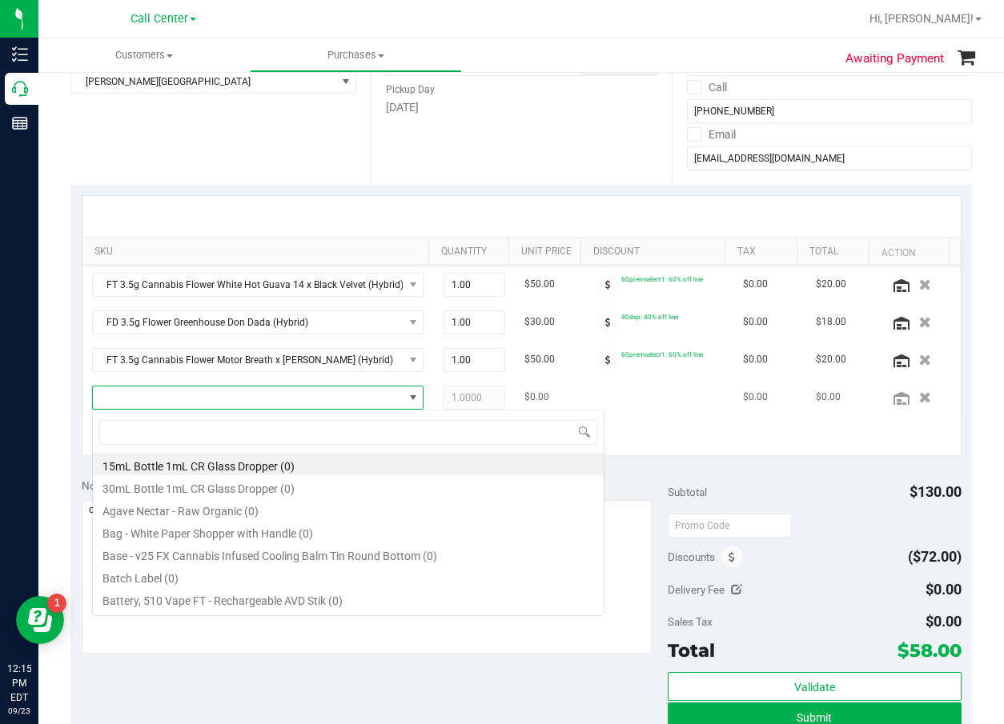
scroll to position [24, 303]
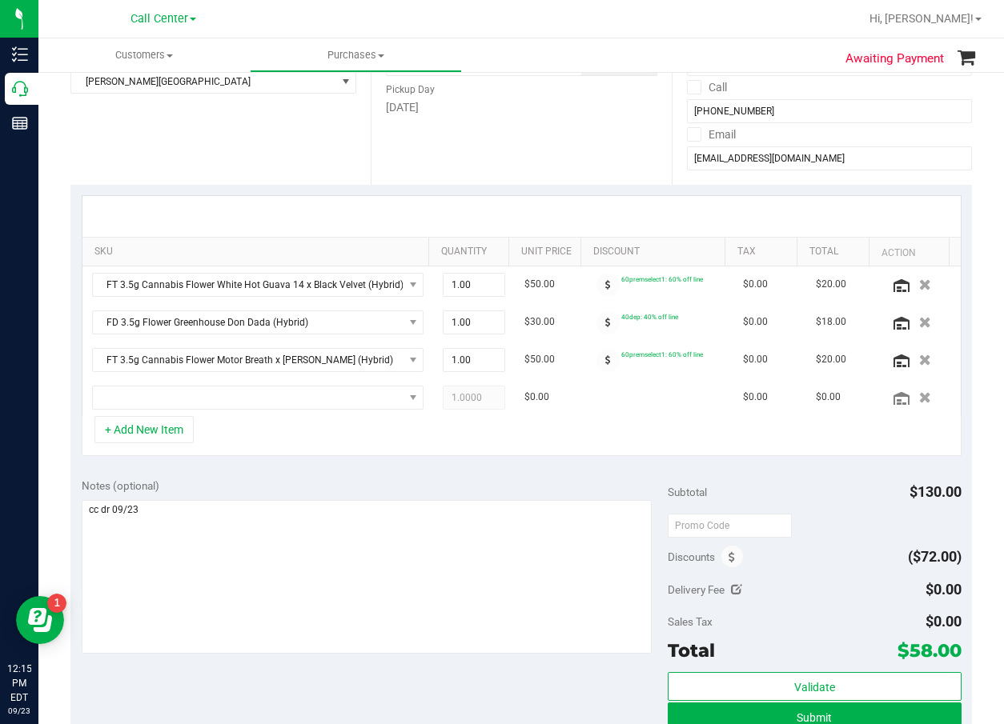
drag, startPoint x: 750, startPoint y: 458, endPoint x: 810, endPoint y: 447, distance: 61.1
click at [752, 458] on div "SKU Quantity Unit Price Discount Tax Total Action FT 3.5g Cannabis Flower White…" at bounding box center [520, 326] width 901 height 283
click at [919, 399] on icon "button" at bounding box center [926, 397] width 14 height 12
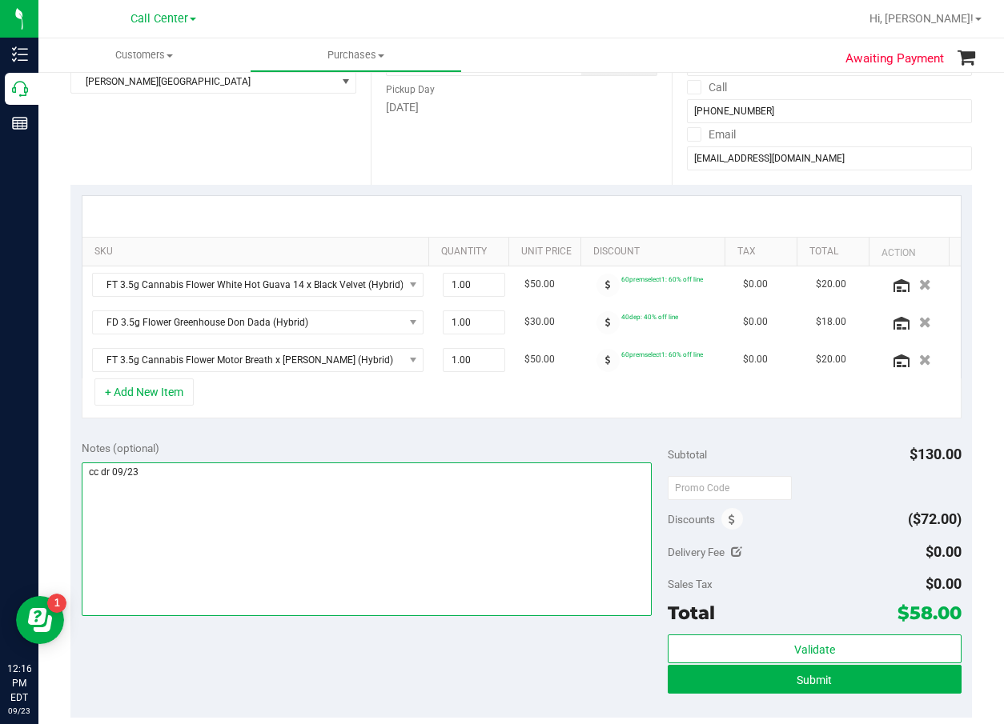
click at [331, 581] on textarea at bounding box center [367, 540] width 571 height 154
click at [496, 532] on textarea at bounding box center [367, 540] width 571 height 154
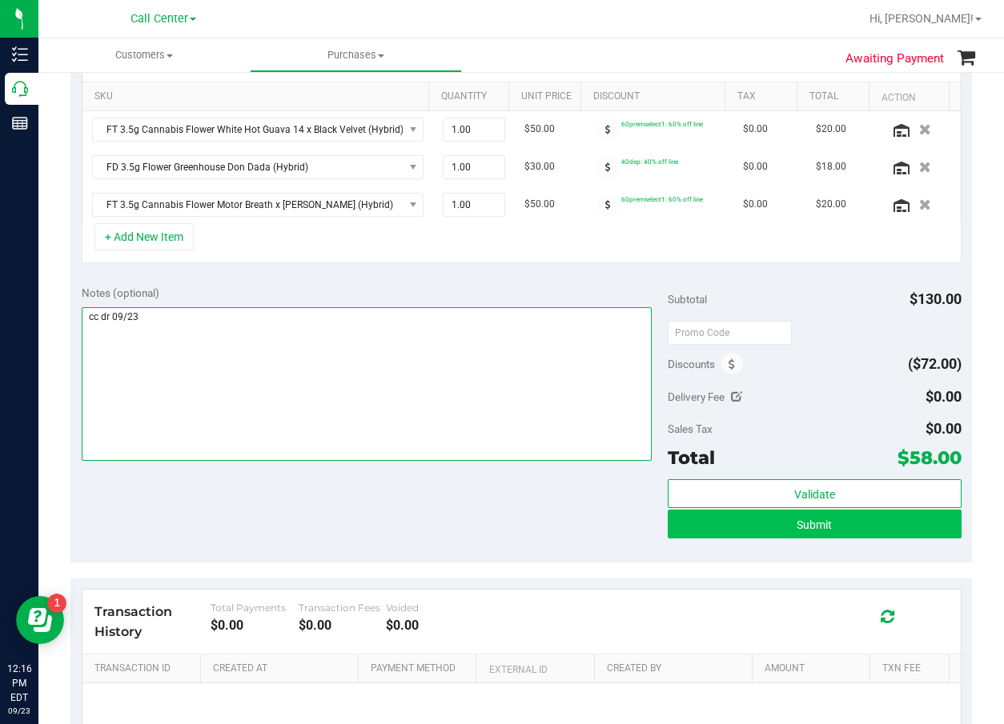
scroll to position [400, 0]
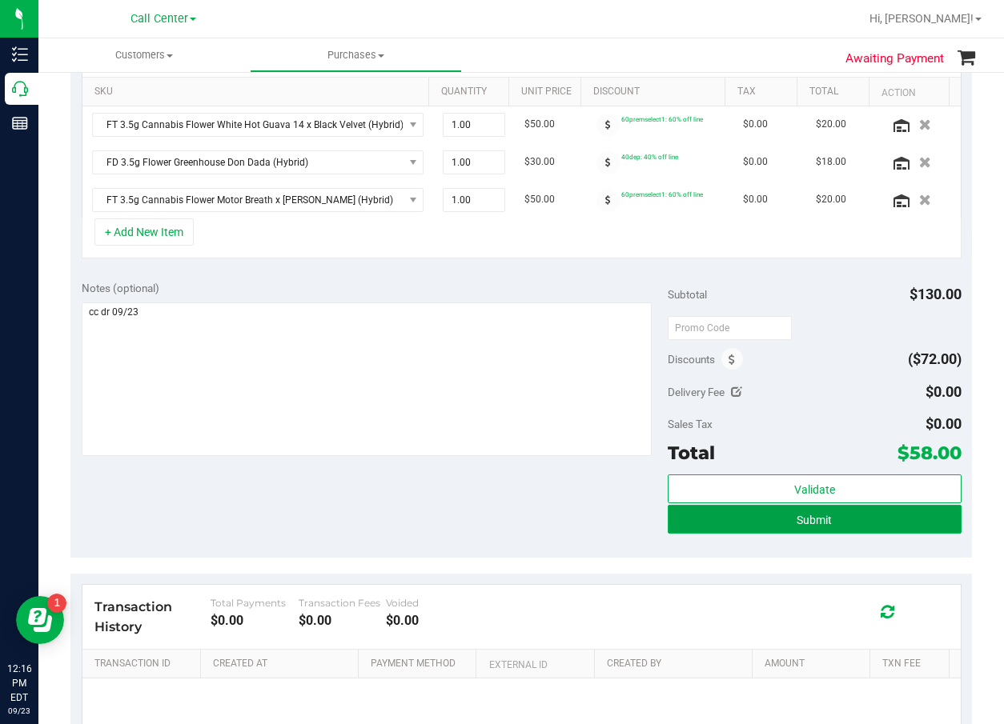
click at [720, 523] on button "Submit" at bounding box center [814, 519] width 293 height 29
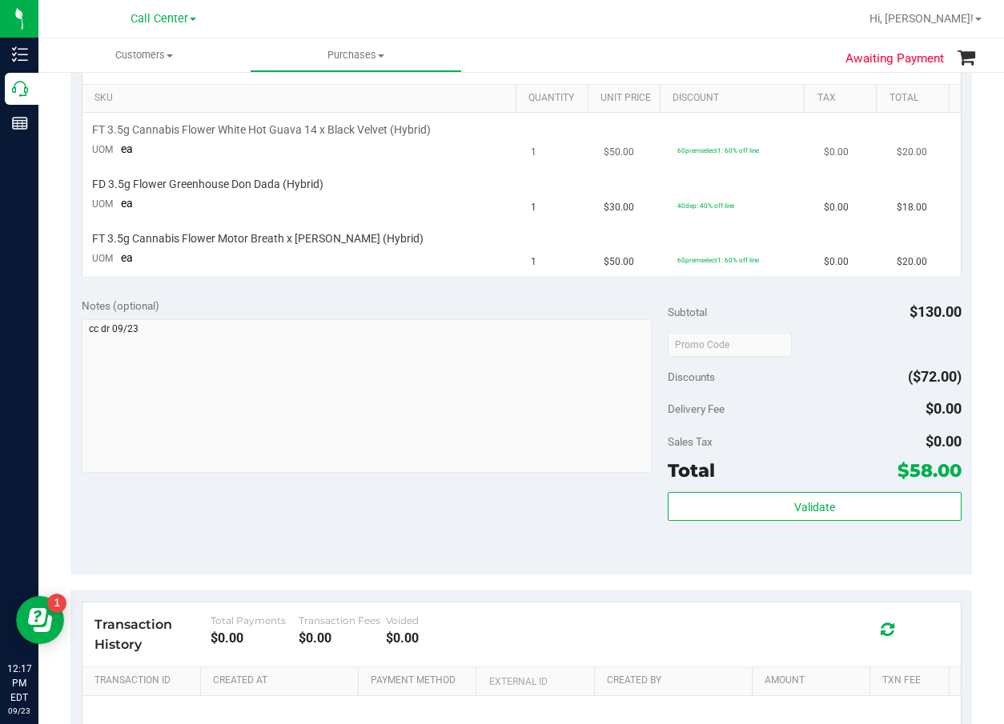
click at [623, 163] on td "$50.00" at bounding box center [630, 140] width 73 height 54
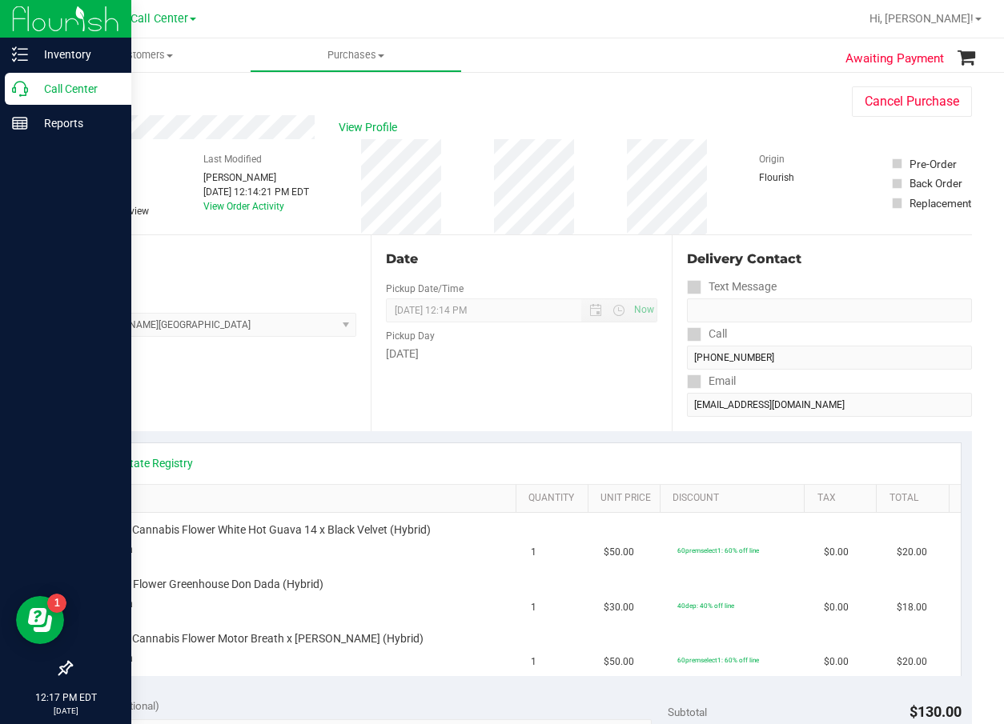
click at [21, 86] on icon at bounding box center [20, 89] width 16 height 16
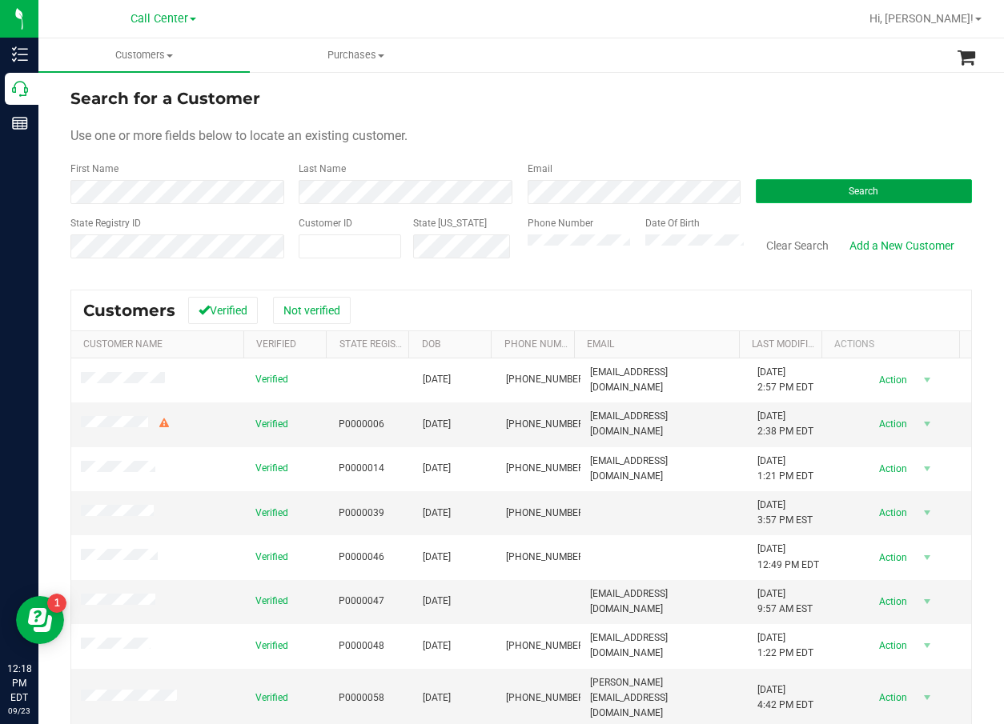
click at [807, 180] on button "Search" at bounding box center [864, 191] width 216 height 24
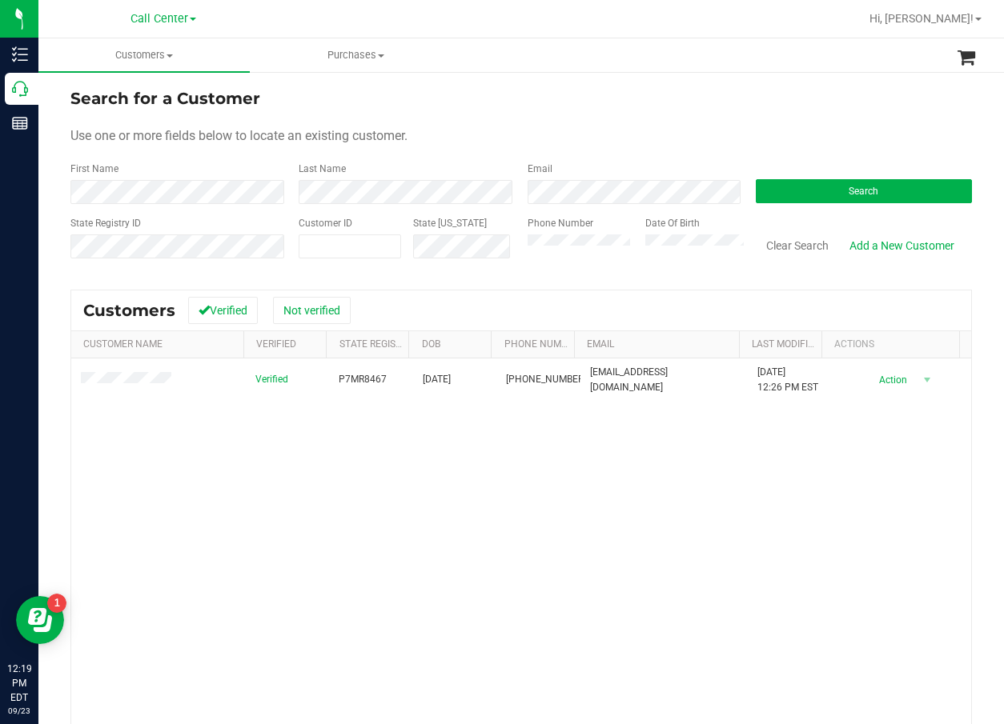
click at [493, 437] on div "Verified P7MR8467 10/29/1958 (863) 512-9808 sdwill2315@gmail.com 12/23/2024 12:…" at bounding box center [521, 587] width 900 height 456
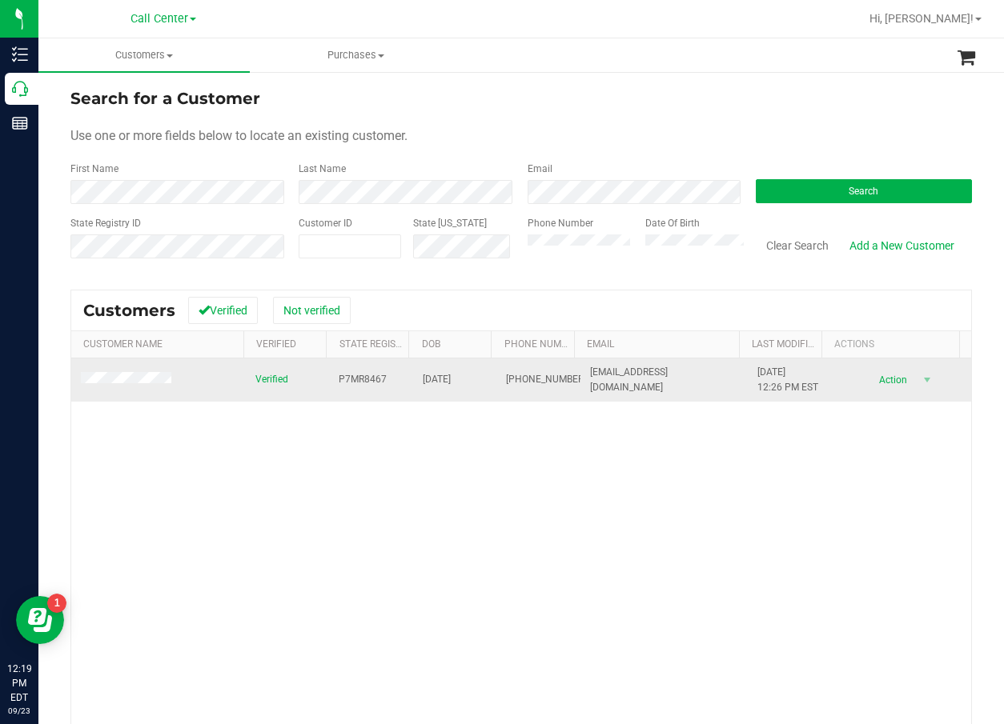
click at [161, 372] on span at bounding box center [128, 380] width 95 height 16
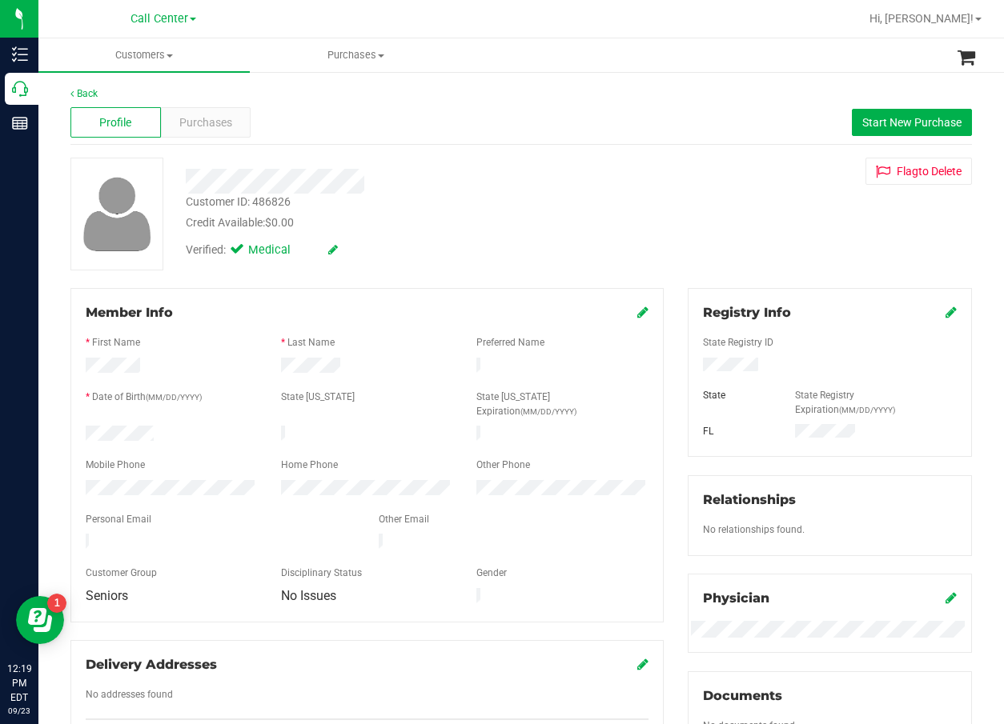
drag, startPoint x: 125, startPoint y: 393, endPoint x: 119, endPoint y: 405, distance: 13.2
click at [119, 405] on form "Member Info * First Name * Last Name Preferred Name * Date of Birth (MM/DD/YYYY…" at bounding box center [367, 455] width 563 height 304
click at [228, 123] on span "Purchases" at bounding box center [205, 122] width 53 height 17
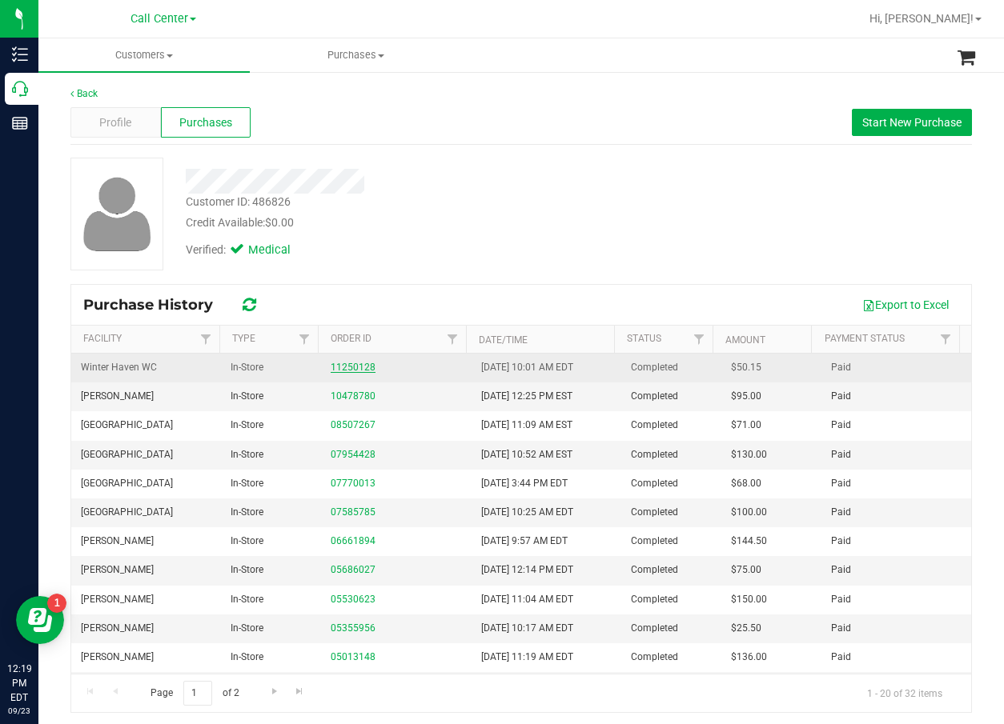
click at [331, 367] on link "11250128" at bounding box center [353, 367] width 45 height 11
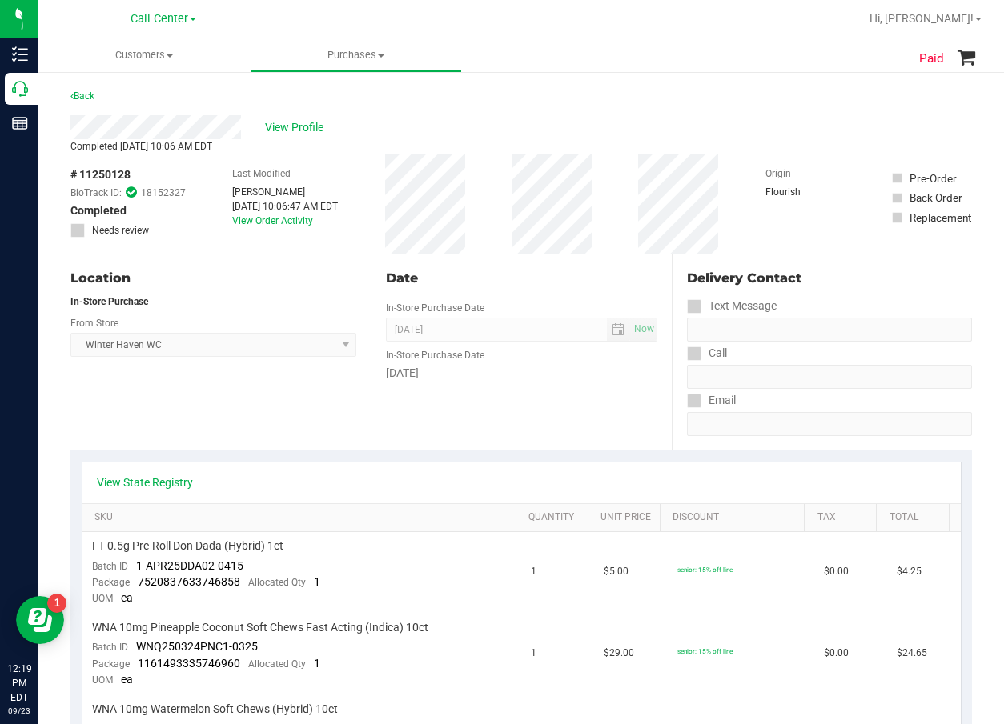
click at [119, 480] on link "View State Registry" at bounding box center [145, 483] width 96 height 16
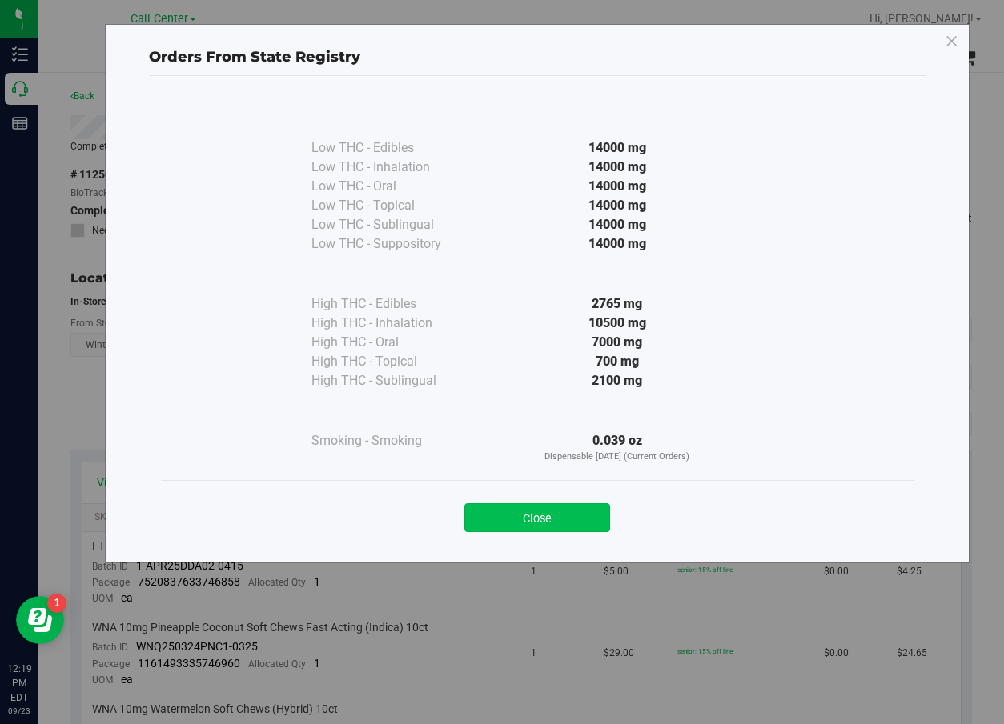
click at [508, 523] on button "Close" at bounding box center [537, 517] width 146 height 29
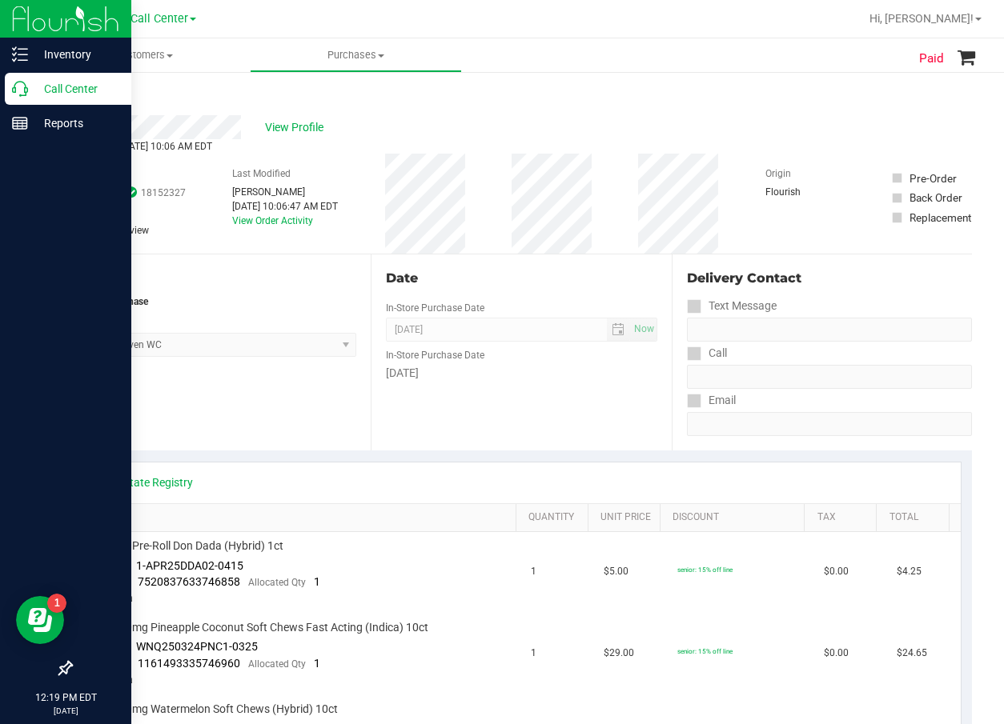
click at [4, 94] on link "Call Center" at bounding box center [65, 90] width 131 height 34
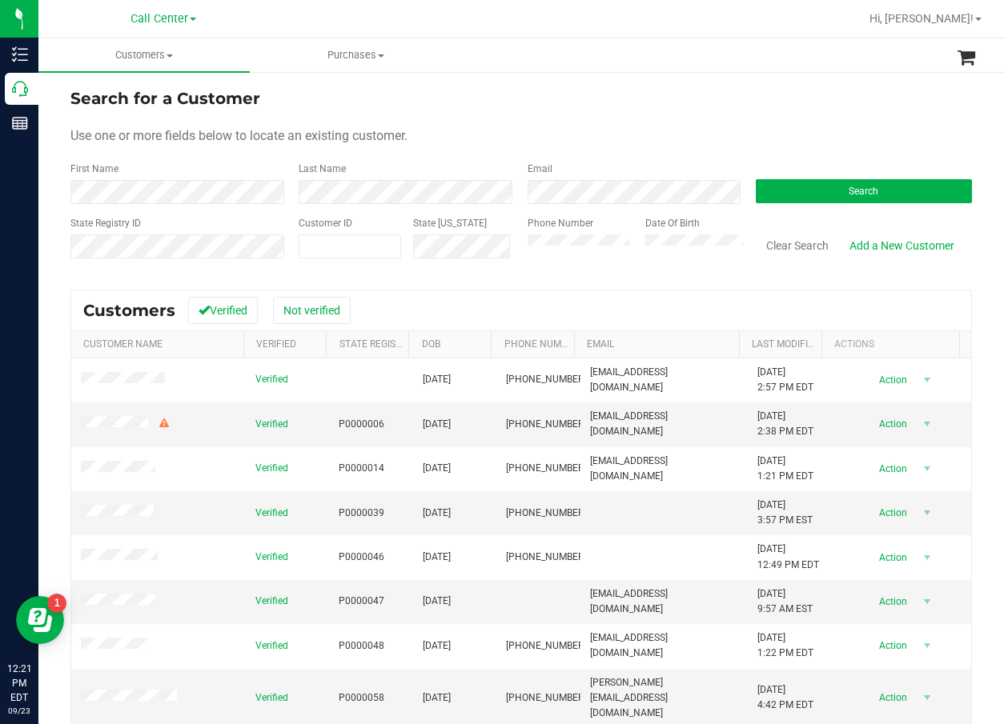
drag, startPoint x: 788, startPoint y: 54, endPoint x: 539, endPoint y: 124, distance: 257.7
click at [787, 54] on ul "Customers All customers Add a new customer All physicians Purchases All purchas…" at bounding box center [540, 55] width 1004 height 34
paste input "1407755"
type input "1407755"
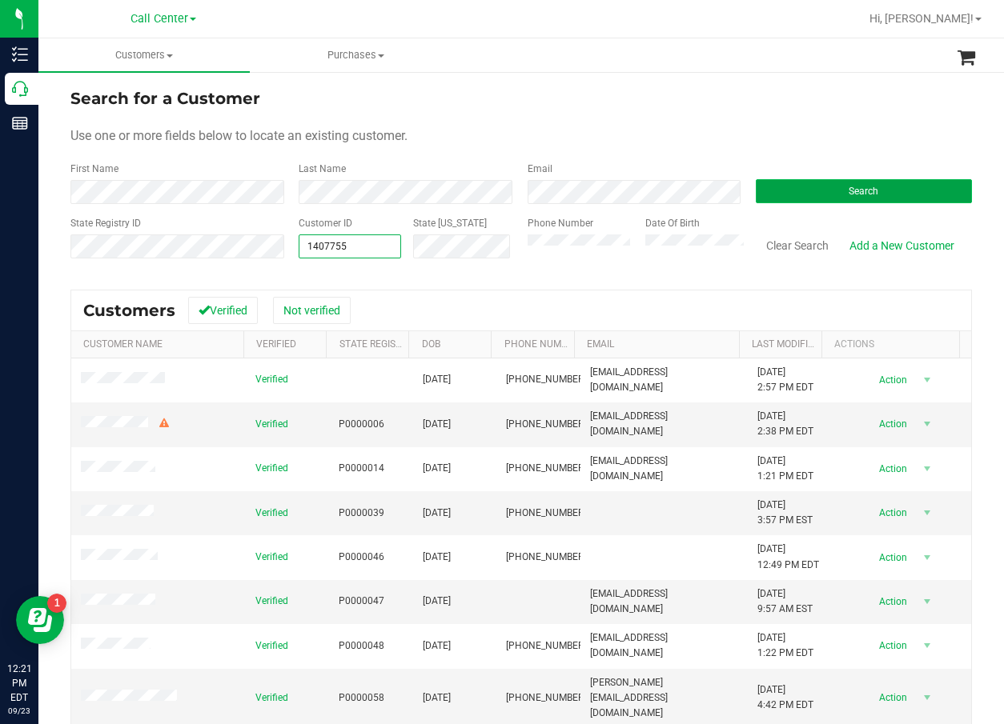
click at [950, 191] on button "Search" at bounding box center [864, 191] width 216 height 24
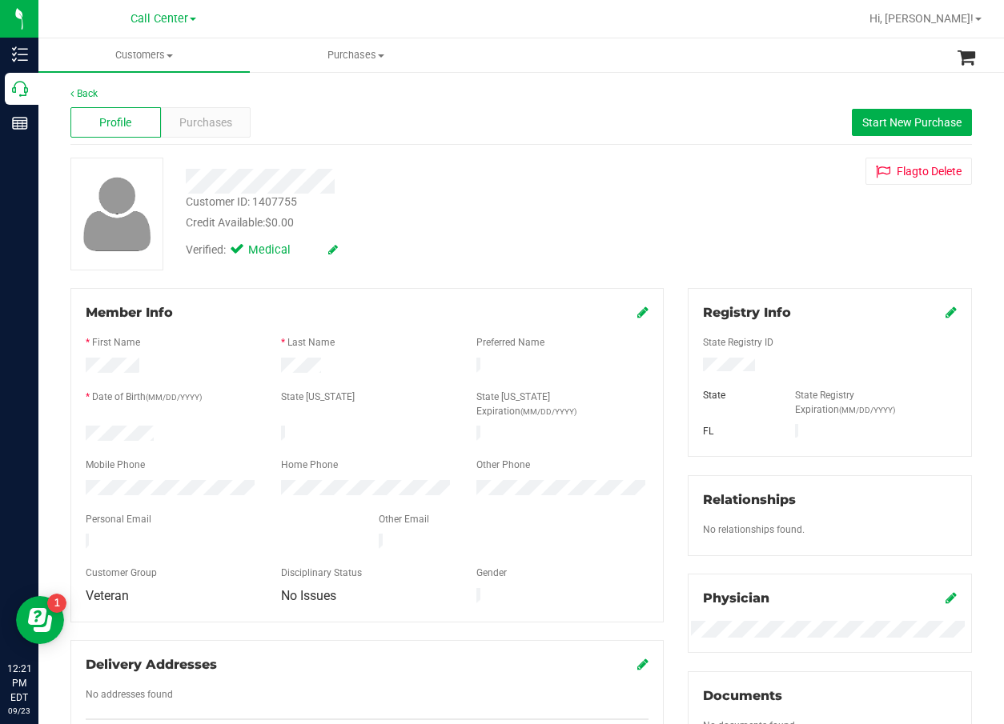
click at [549, 224] on div "Credit Available: $0.00" at bounding box center [405, 223] width 439 height 17
click at [42, 88] on div "Back Profile Purchases Start New Purchase Customer ID: 1407755 Credit Available…" at bounding box center [520, 621] width 965 height 1103
drag, startPoint x: 605, startPoint y: 153, endPoint x: 554, endPoint y: 135, distance: 54.2
click at [605, 153] on div "Back Profile Purchases Start New Purchase Customer ID: 1407755 Credit Available…" at bounding box center [520, 603] width 901 height 1035
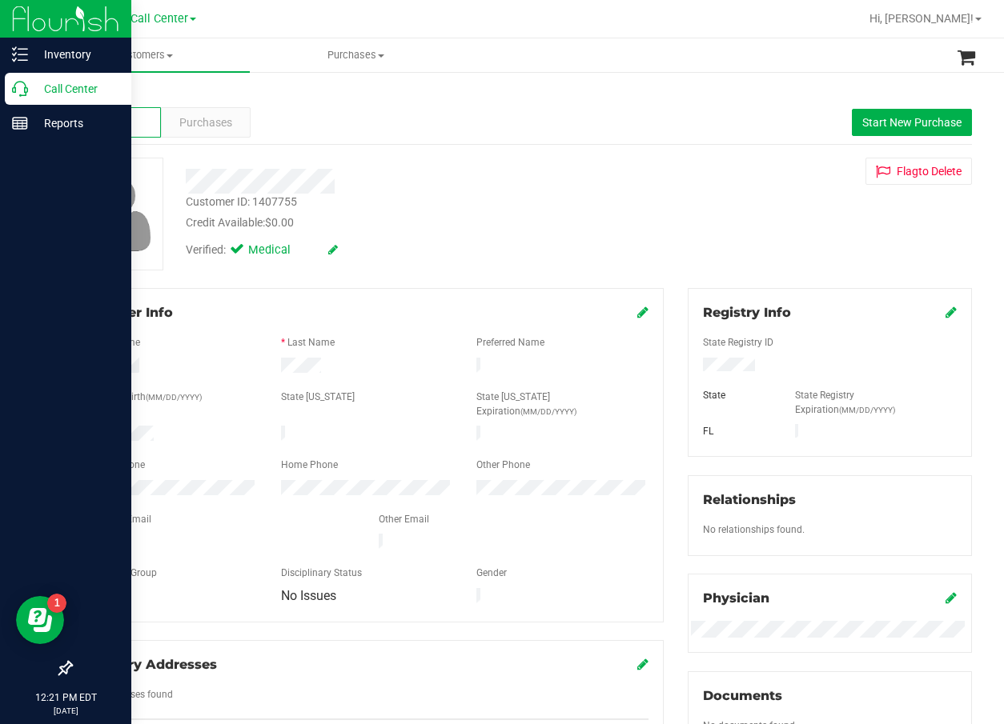
click at [19, 91] on icon at bounding box center [20, 89] width 16 height 16
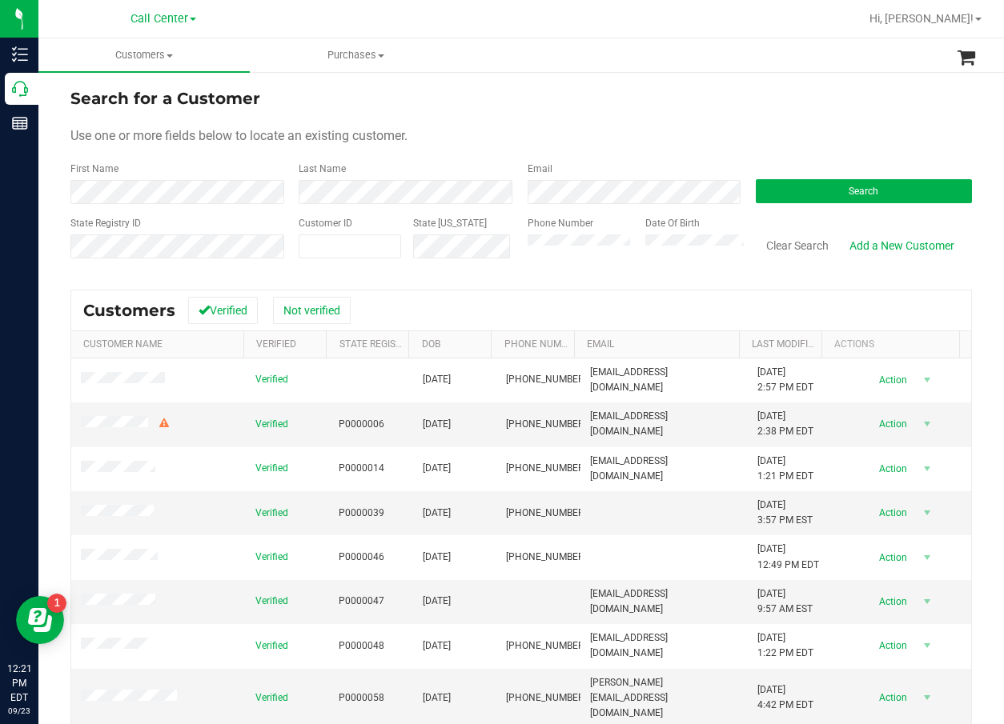
click at [810, 214] on form "Search for a Customer Use one or more fields below to locate an existing custom…" at bounding box center [520, 179] width 901 height 186
click at [821, 197] on button "Search" at bounding box center [864, 191] width 216 height 24
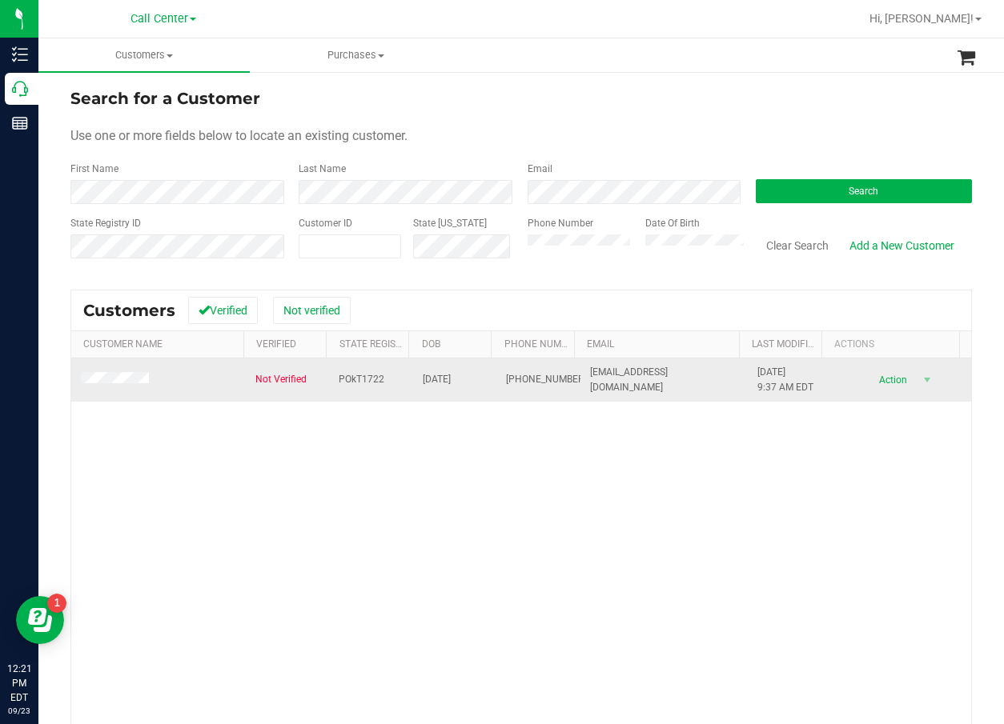
click at [352, 376] on span "POkT1722" at bounding box center [362, 379] width 46 height 15
copy span "POkT1722"
click at [447, 379] on span "05/03/1988" at bounding box center [437, 379] width 28 height 15
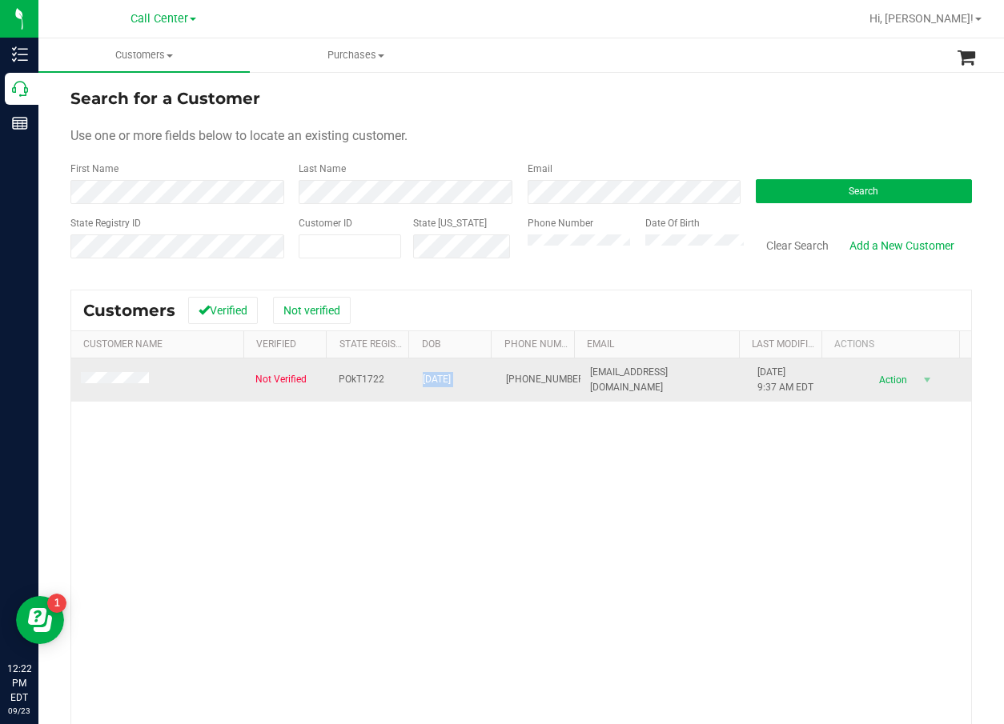
click at [447, 379] on span "05/03/1988" at bounding box center [437, 379] width 28 height 15
copy span "05/03/1988"
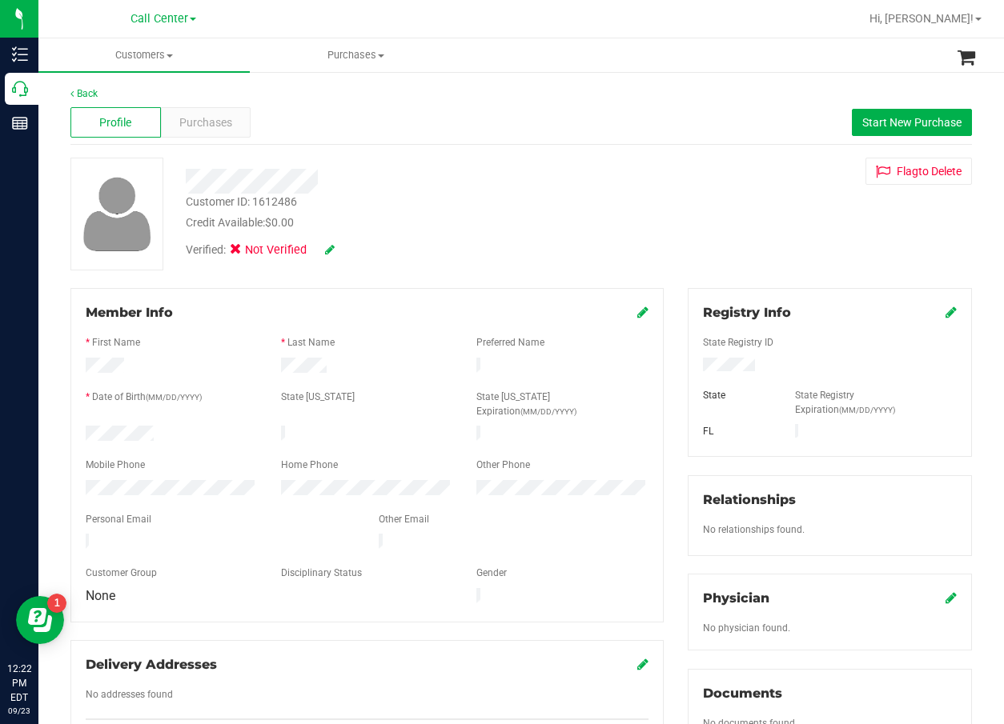
click at [932, 313] on div "Registry Info" at bounding box center [830, 312] width 254 height 19
click at [945, 308] on icon at bounding box center [950, 312] width 11 height 13
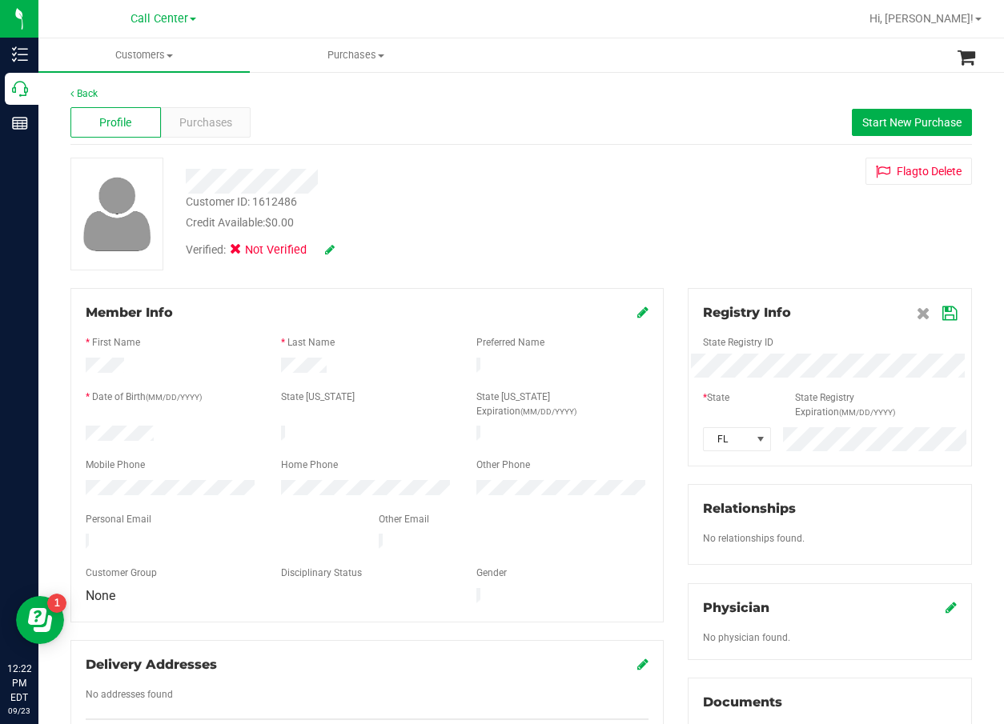
click at [942, 311] on icon at bounding box center [949, 313] width 14 height 13
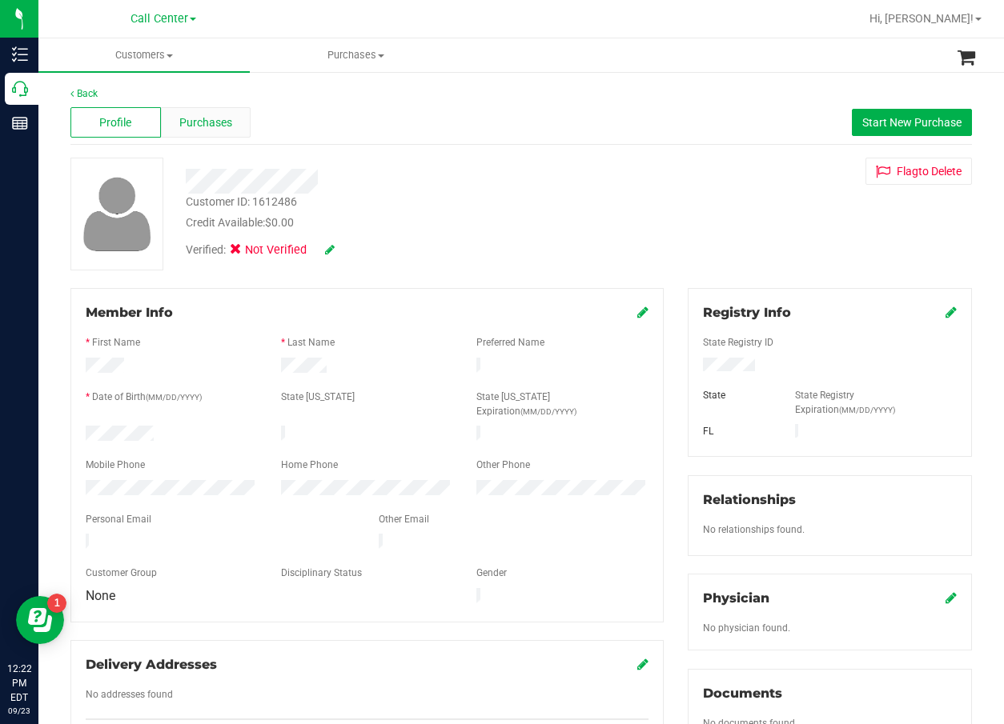
click at [194, 128] on span "Purchases" at bounding box center [205, 122] width 53 height 17
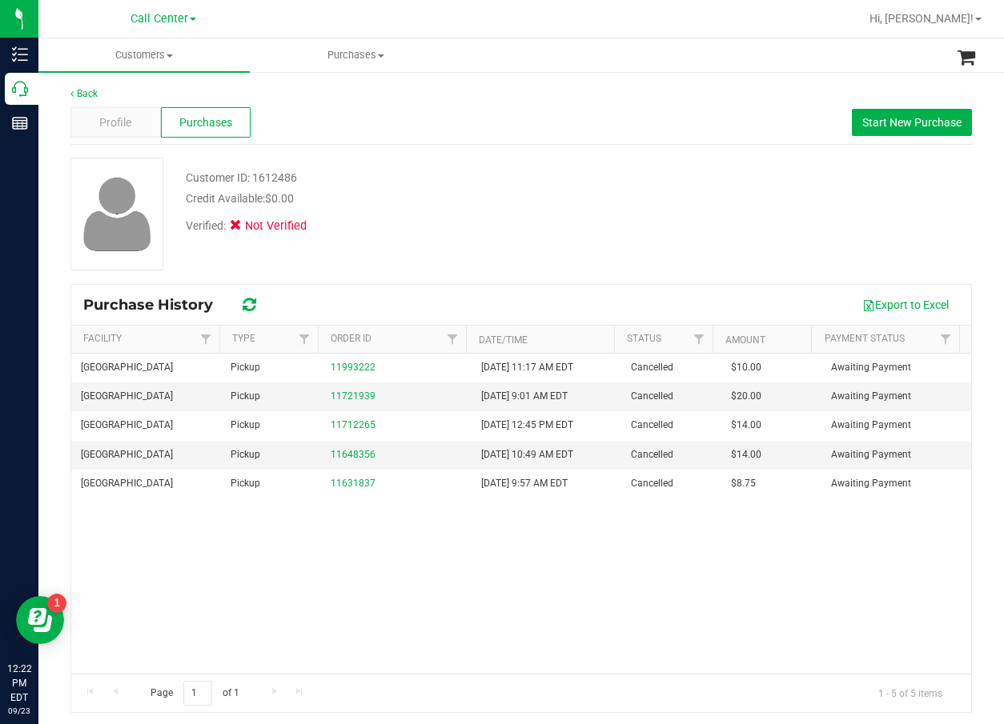
click at [465, 207] on div "Credit Available: $0.00" at bounding box center [405, 198] width 439 height 17
click at [619, 241] on div "Verified: Not Verified" at bounding box center [405, 248] width 463 height 35
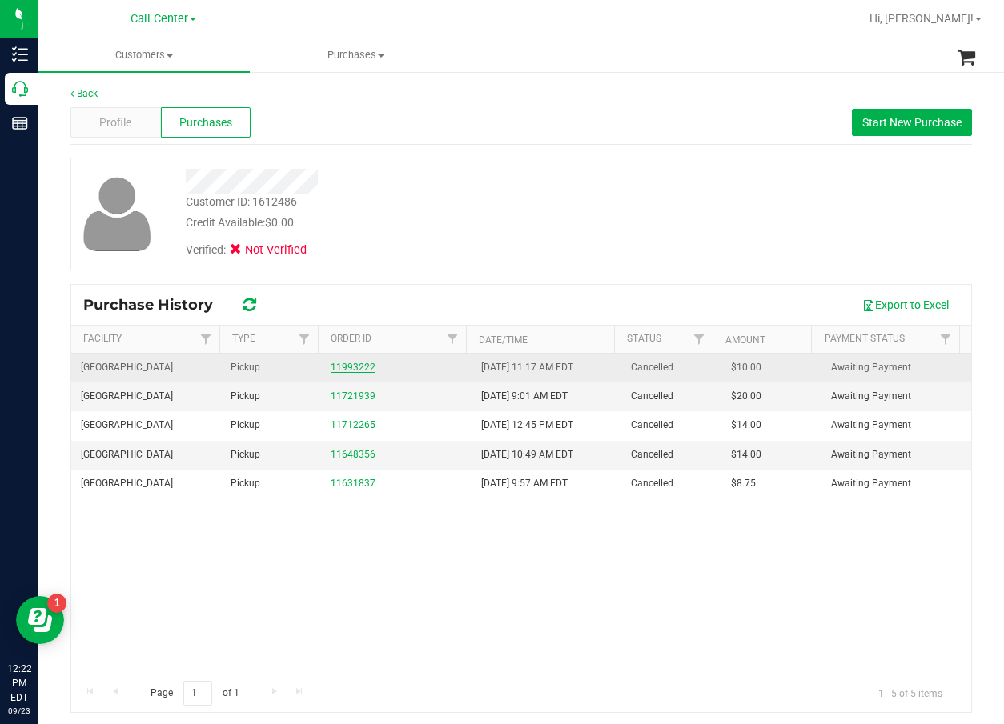
click at [331, 364] on link "11993222" at bounding box center [353, 367] width 45 height 11
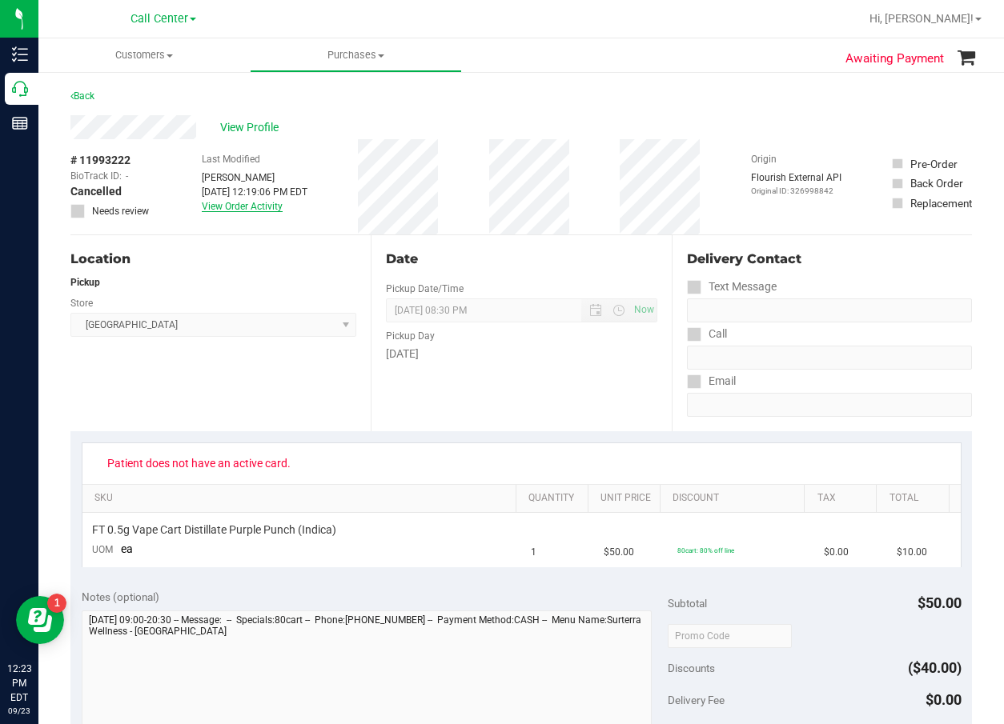
click at [249, 202] on link "View Order Activity" at bounding box center [242, 206] width 81 height 11
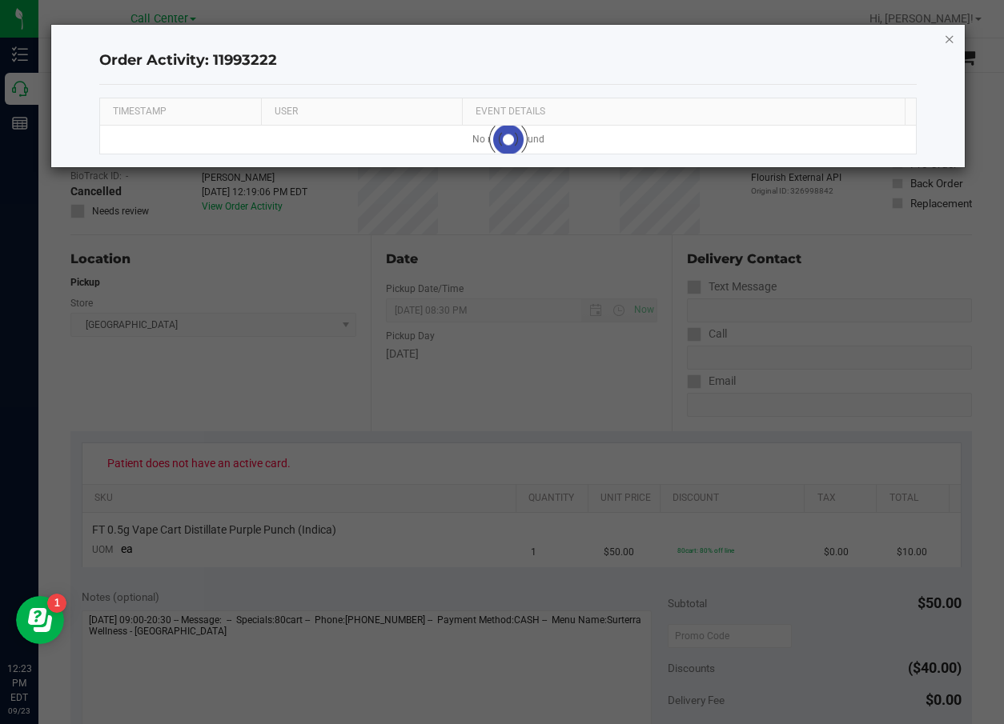
click at [949, 41] on icon "button" at bounding box center [949, 38] width 11 height 19
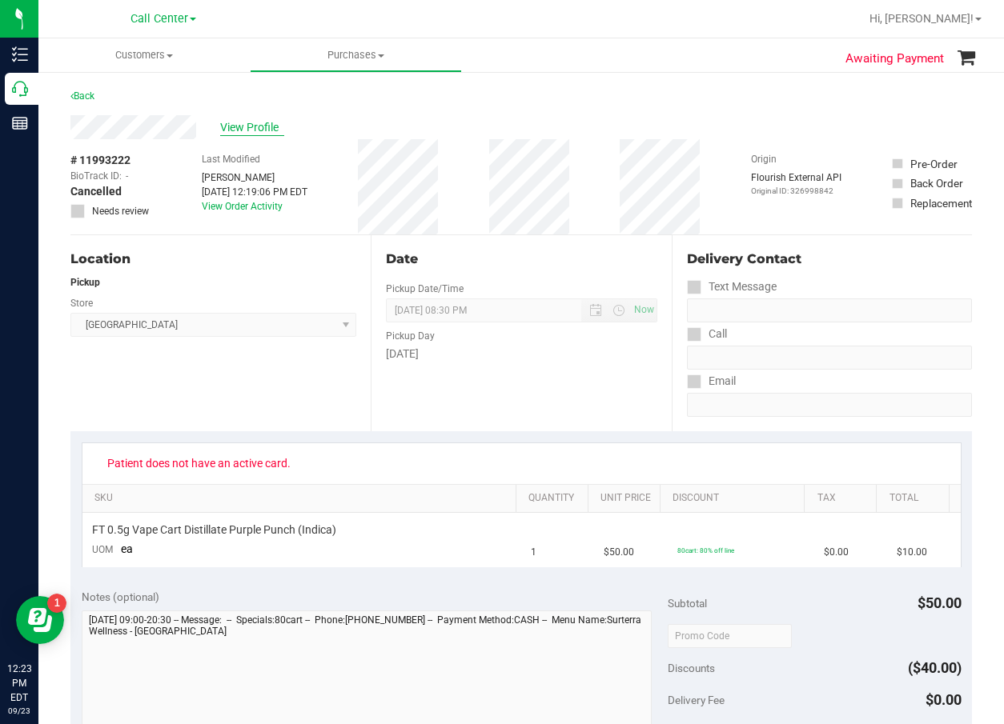
click at [235, 127] on span "View Profile" at bounding box center [252, 127] width 64 height 17
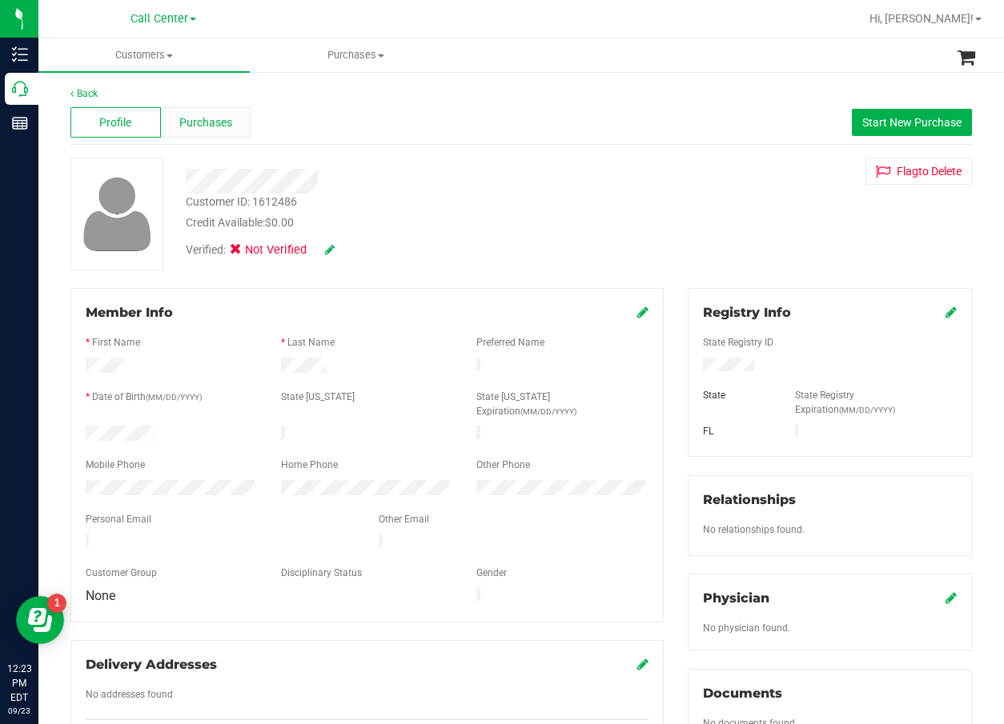
click at [230, 132] on div "Purchases" at bounding box center [206, 122] width 90 height 30
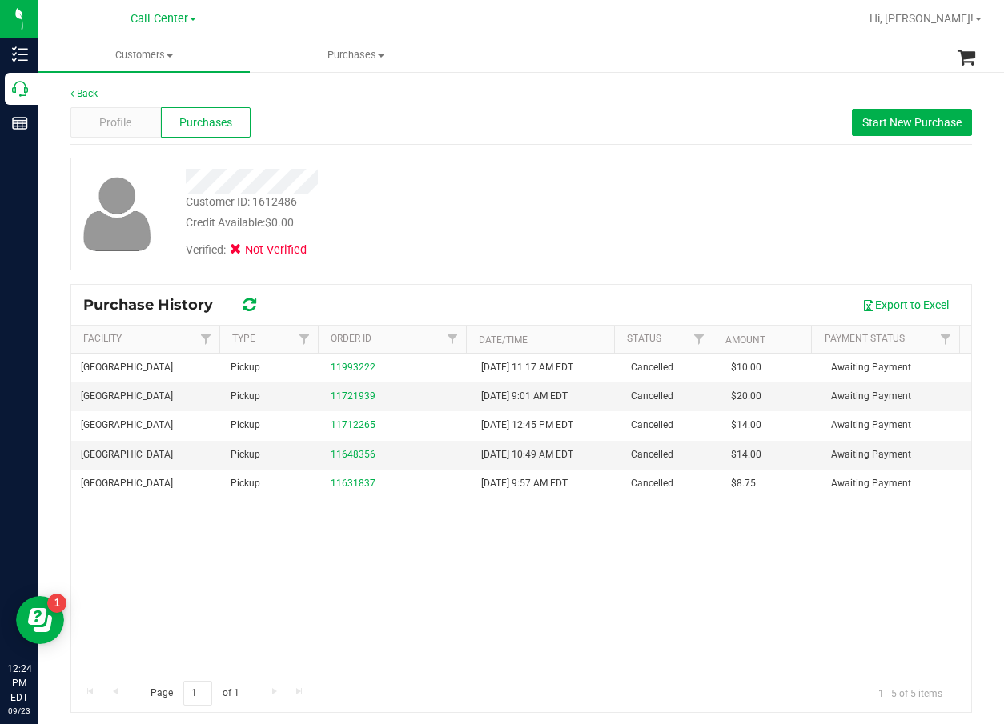
click at [300, 648] on div "Boynton Beach WC Pickup 11993222 9/23/2025 11:17 AM EDT Cancelled $10.00 Awaiti…" at bounding box center [521, 514] width 900 height 320
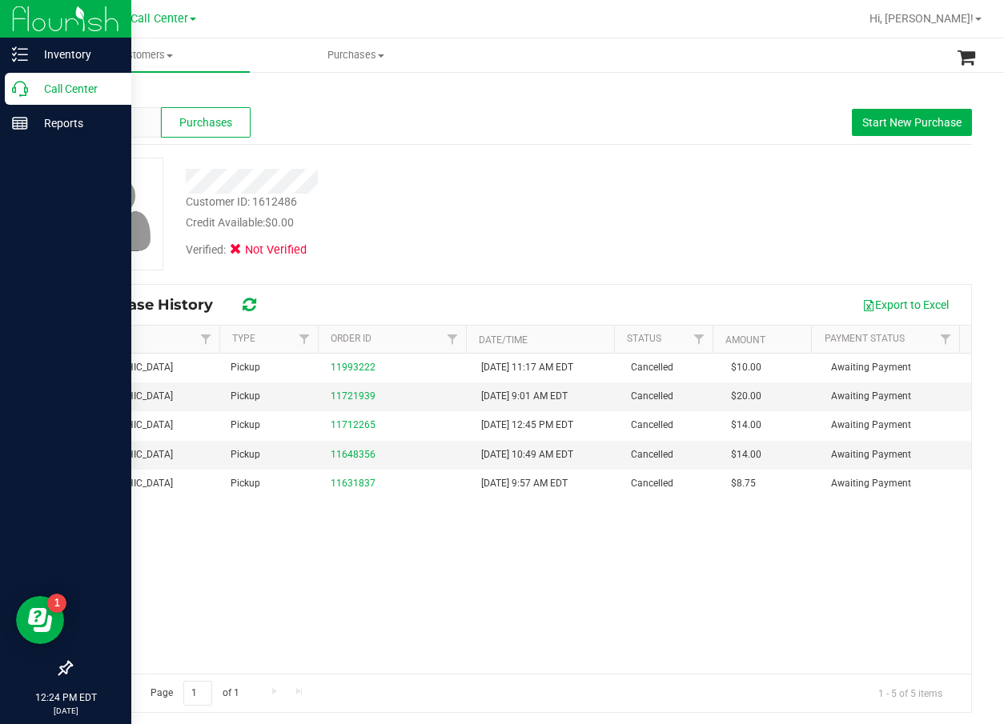
click at [34, 90] on p "Call Center" at bounding box center [76, 88] width 96 height 19
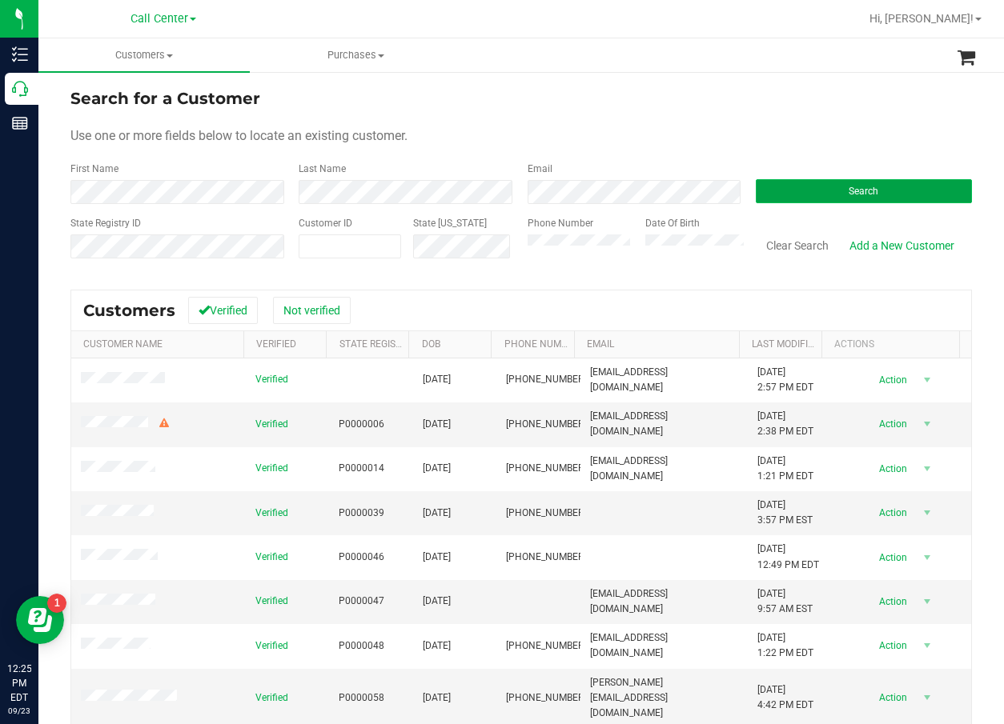
click at [805, 192] on button "Search" at bounding box center [864, 191] width 216 height 24
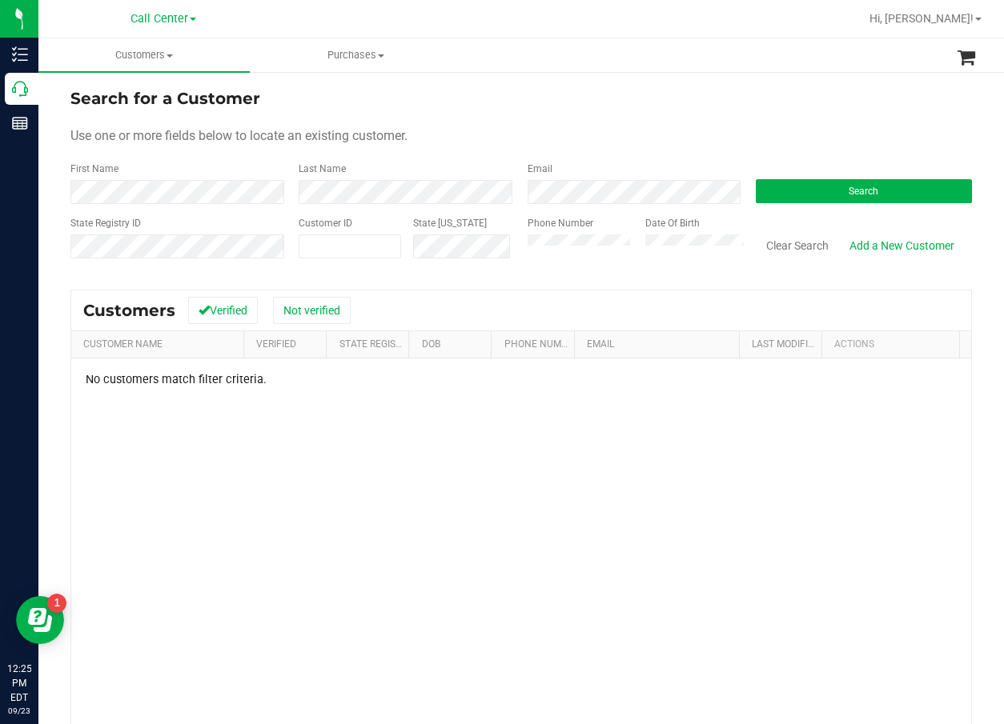
click at [555, 283] on div "Search for a Customer Use one or more fields below to locate an existing custom…" at bounding box center [520, 470] width 901 height 768
click at [803, 198] on button "Search" at bounding box center [864, 191] width 216 height 24
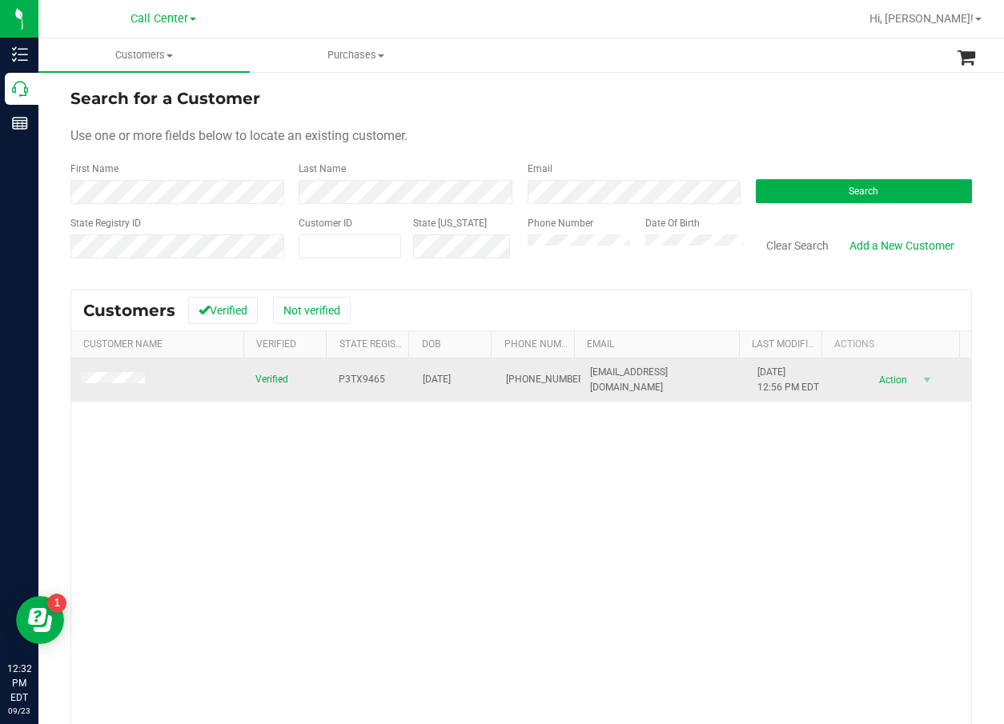
click at [357, 382] on span "P3TX9465" at bounding box center [362, 379] width 46 height 15
click at [358, 381] on span "P3TX9465" at bounding box center [362, 379] width 46 height 15
copy span "P3TX9465"
drag, startPoint x: 447, startPoint y: 388, endPoint x: 448, endPoint y: 380, distance: 8.0
click at [447, 388] on td "04/28/1967" at bounding box center [455, 380] width 84 height 43
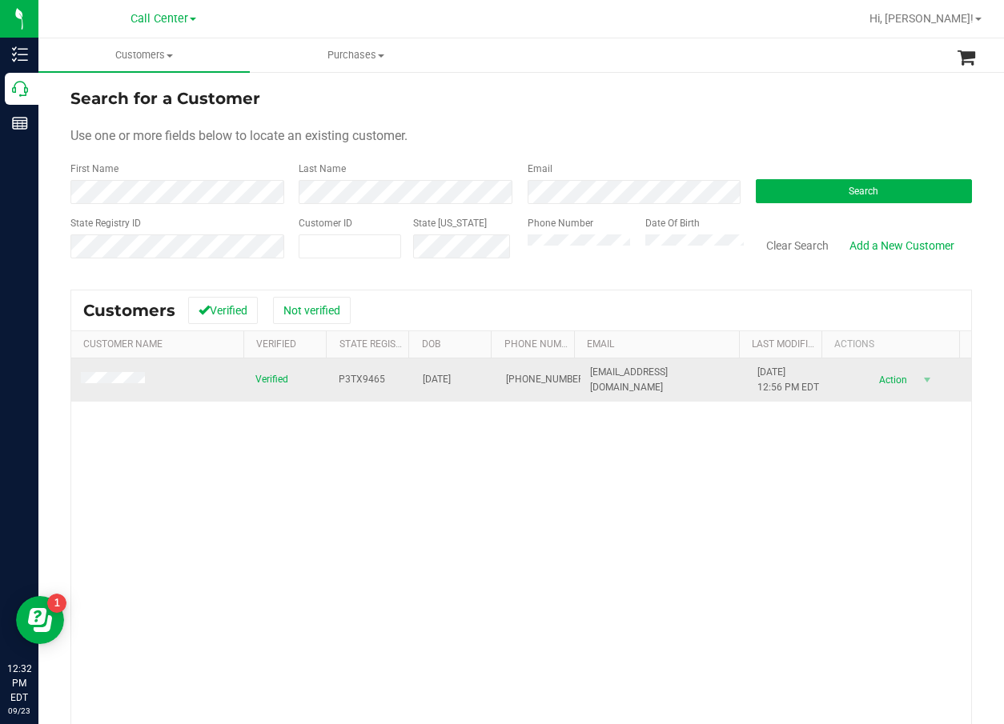
click at [448, 380] on span "04/28/1967" at bounding box center [437, 379] width 28 height 15
click at [449, 380] on span "04/28/1967" at bounding box center [437, 379] width 28 height 15
copy span "04/28/1967"
click at [127, 373] on span at bounding box center [115, 380] width 69 height 16
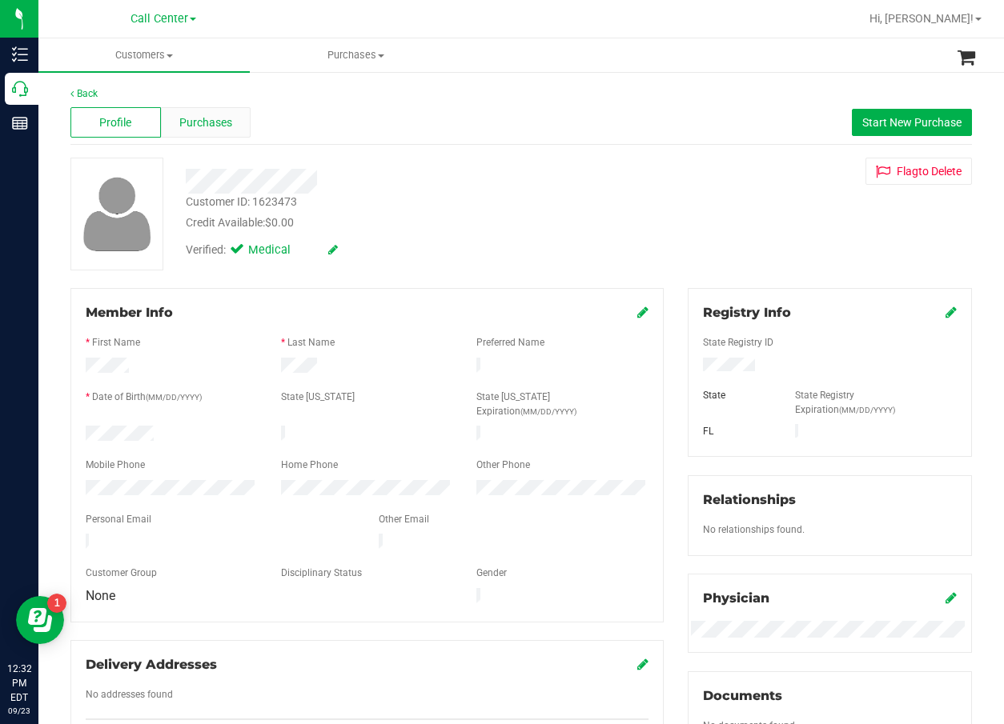
click at [230, 117] on span "Purchases" at bounding box center [205, 122] width 53 height 17
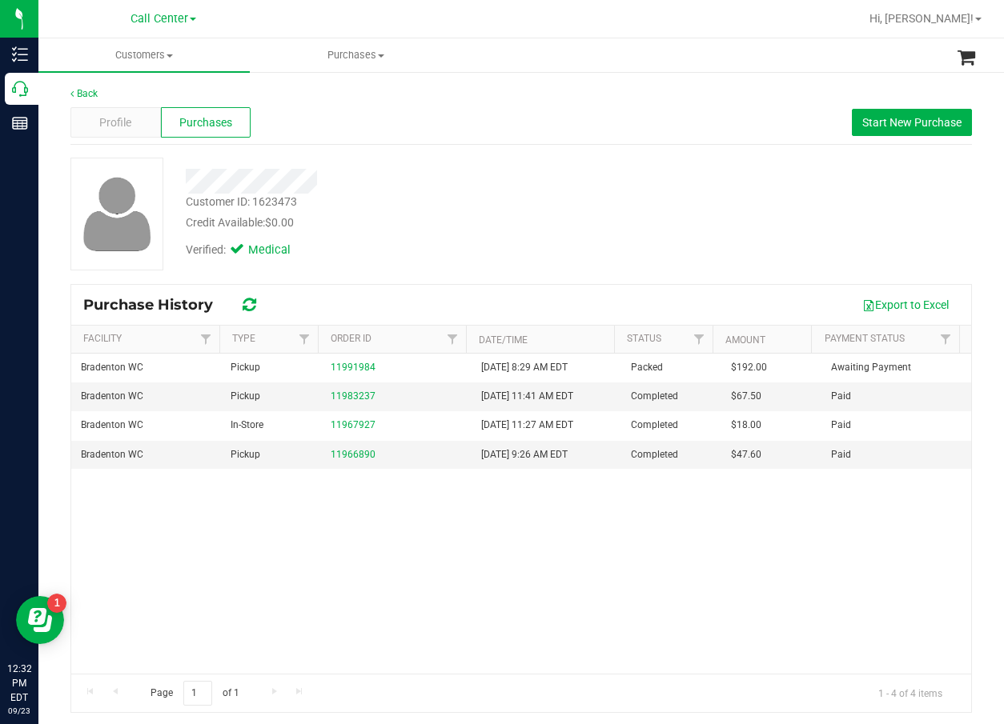
click at [489, 204] on div "Customer ID: 1623473 Credit Available: $0.00" at bounding box center [405, 213] width 463 height 38
click at [413, 559] on div "Bradenton WC Pickup 11991984 9/23/2025 8:29 AM EDT Packed $192.00 Awaiting Paym…" at bounding box center [521, 514] width 900 height 320
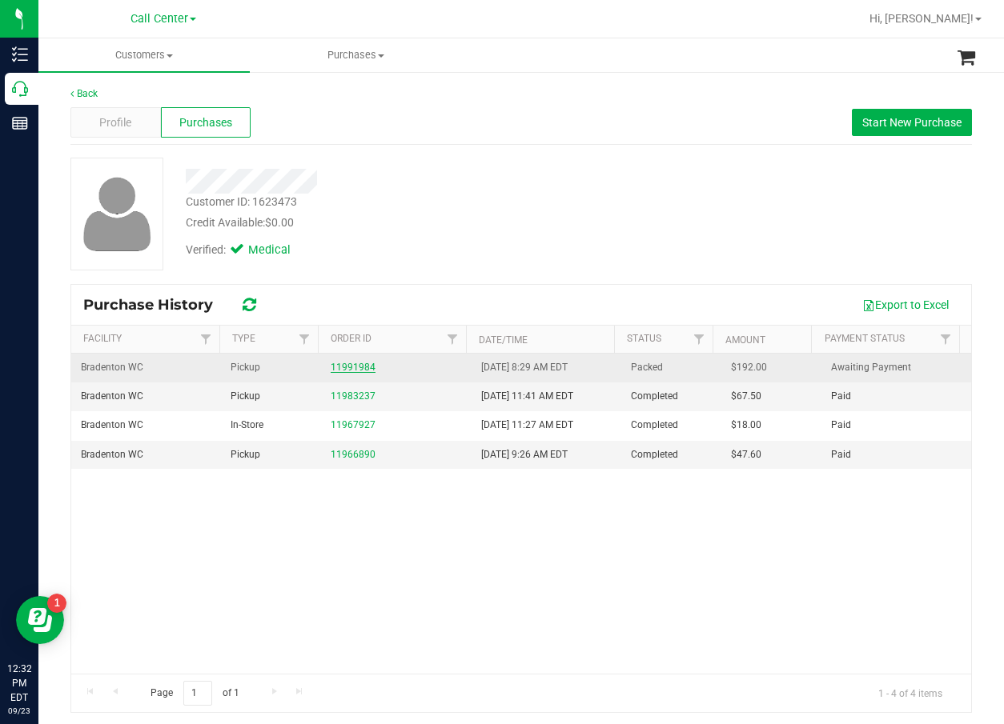
click at [359, 367] on link "11991984" at bounding box center [353, 367] width 45 height 11
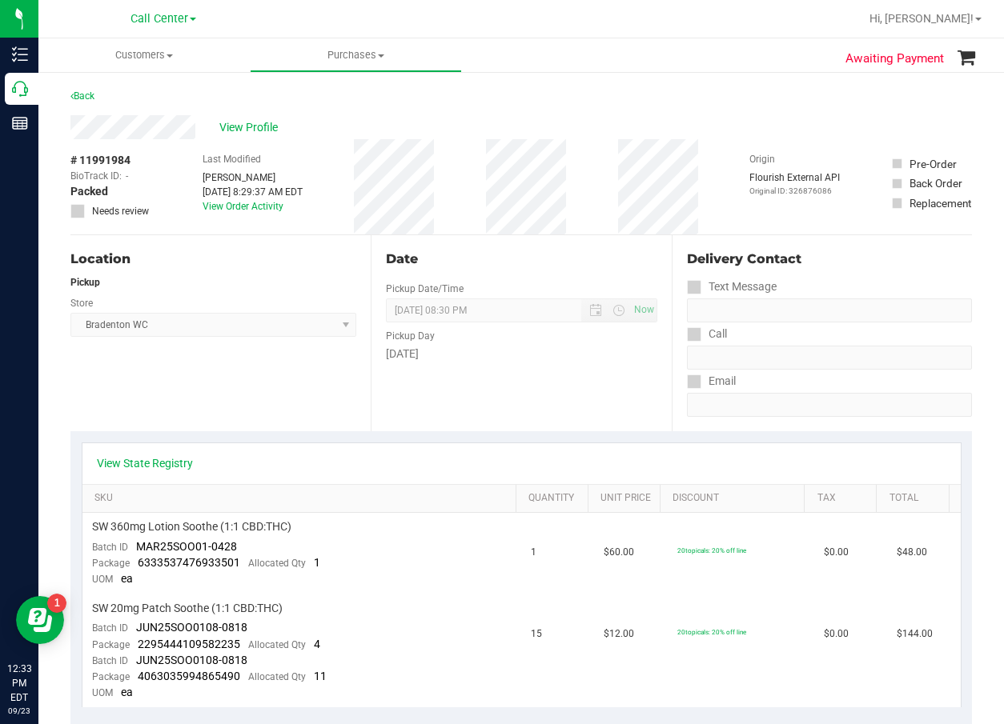
click at [278, 401] on div "Location Pickup Store Bradenton WC Select Store Bonita Springs WC Boynton Beach…" at bounding box center [220, 333] width 300 height 196
click at [166, 463] on link "View State Registry" at bounding box center [145, 463] width 96 height 16
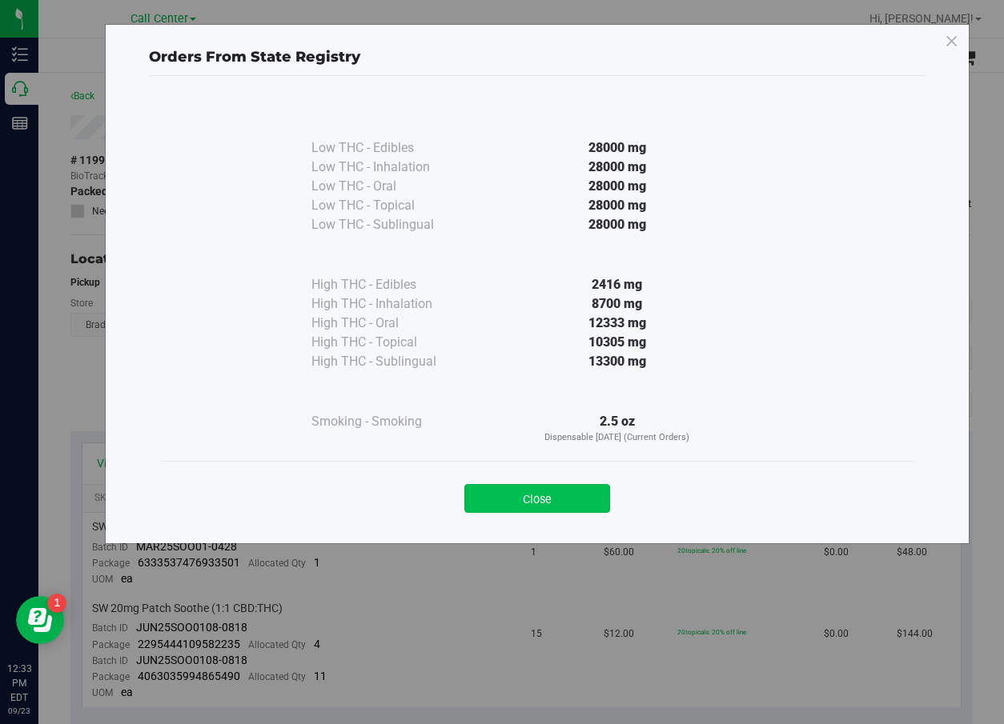
click at [560, 499] on button "Close" at bounding box center [537, 498] width 146 height 29
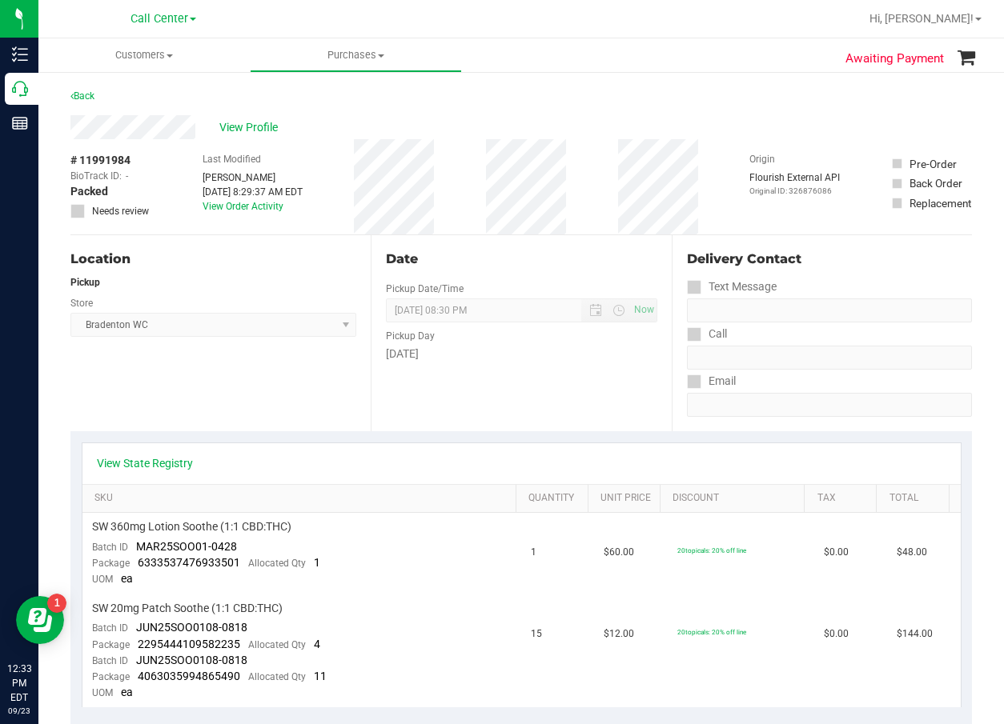
click at [462, 400] on div "Date Pickup Date/Time 09/23/2025 Now 09/23/2025 08:30 PM Now Pickup Day Tuesday" at bounding box center [521, 333] width 300 height 196
click at [254, 198] on div "Sep 23, 2025 8:29:37 AM EDT" at bounding box center [252, 192] width 100 height 14
click at [263, 203] on link "View Order Activity" at bounding box center [242, 206] width 81 height 11
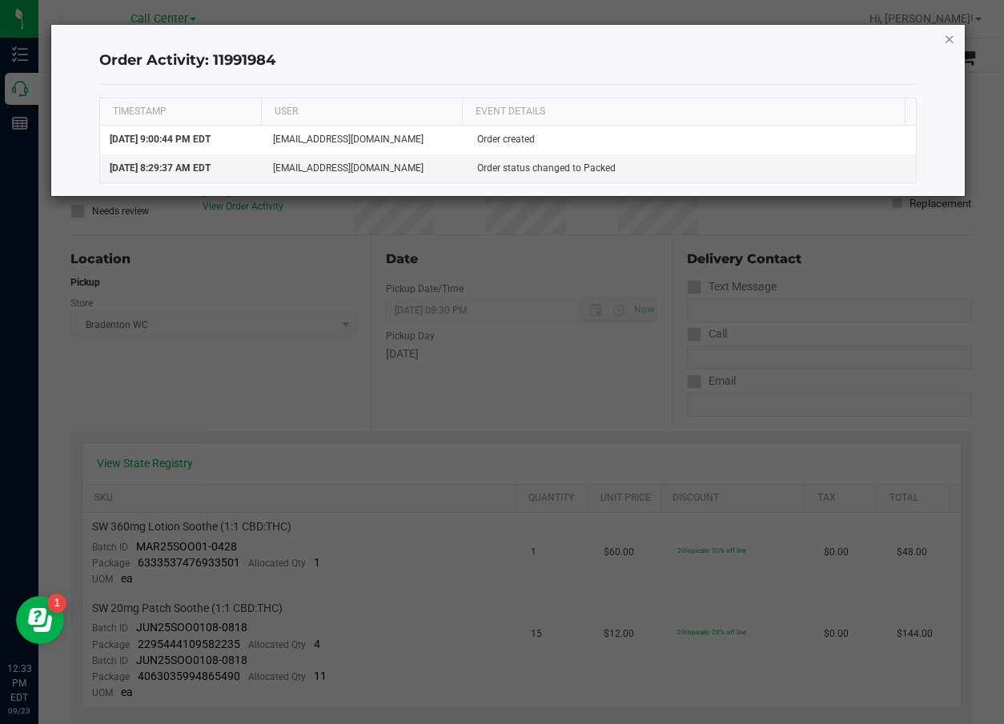
click at [948, 42] on icon "button" at bounding box center [949, 38] width 11 height 19
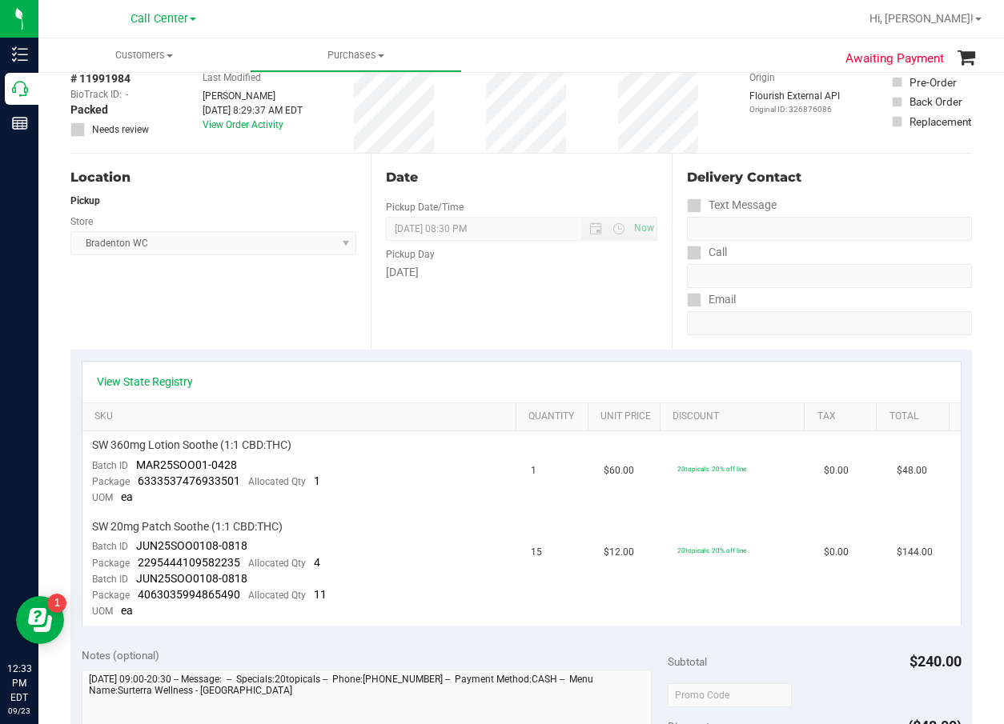
scroll to position [80, 0]
click at [167, 372] on div "View State Registry" at bounding box center [521, 383] width 878 height 41
click at [175, 379] on link "View State Registry" at bounding box center [145, 383] width 96 height 16
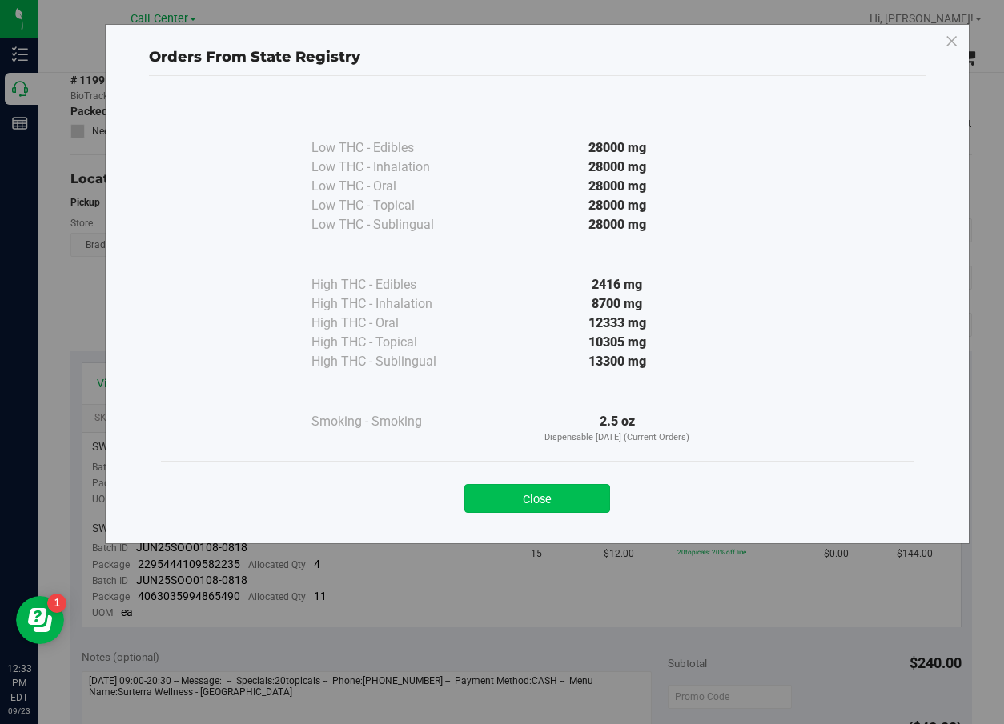
click at [561, 508] on button "Close" at bounding box center [537, 498] width 146 height 29
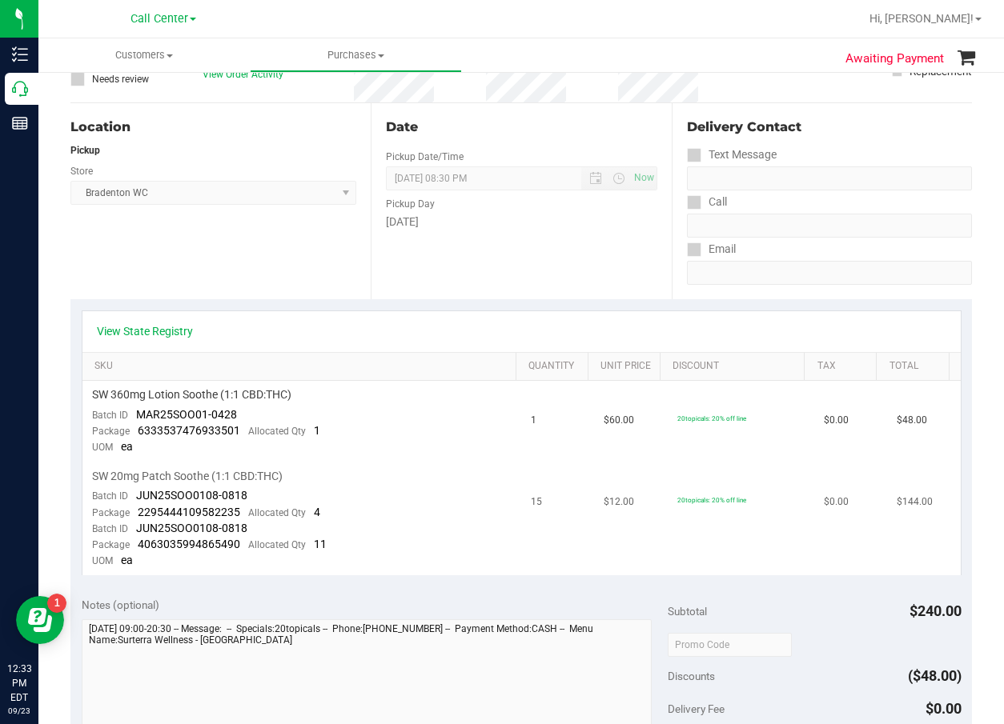
scroll to position [0, 0]
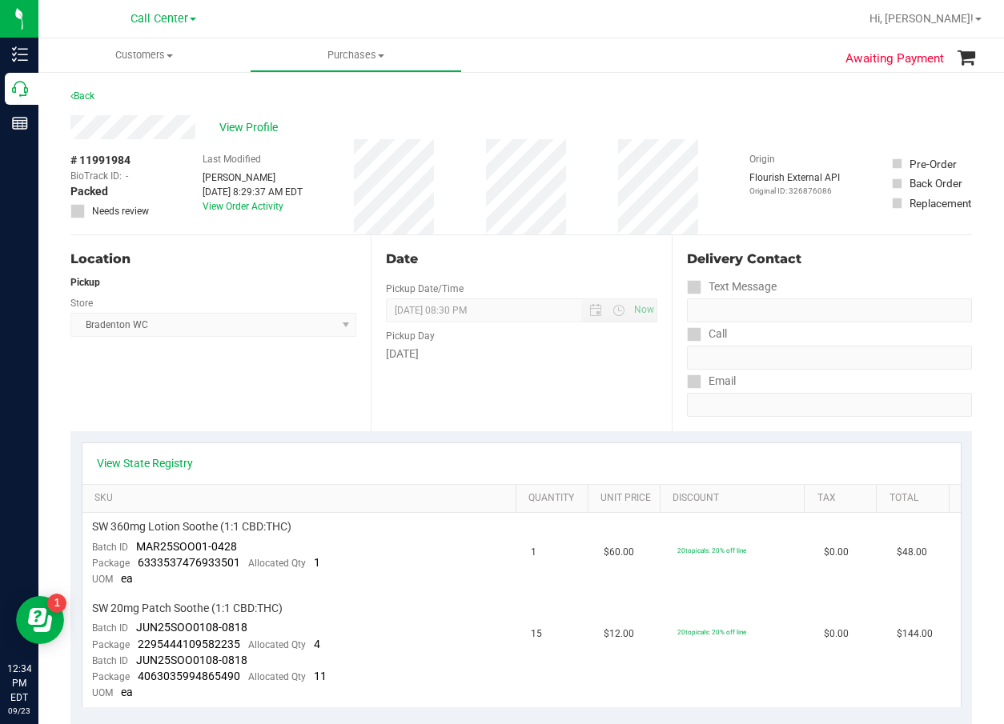
click at [596, 227] on div "# 11991984 BioTrack ID: - Packed Needs review Last Modified Olivia Benjamin Sep…" at bounding box center [520, 186] width 901 height 95
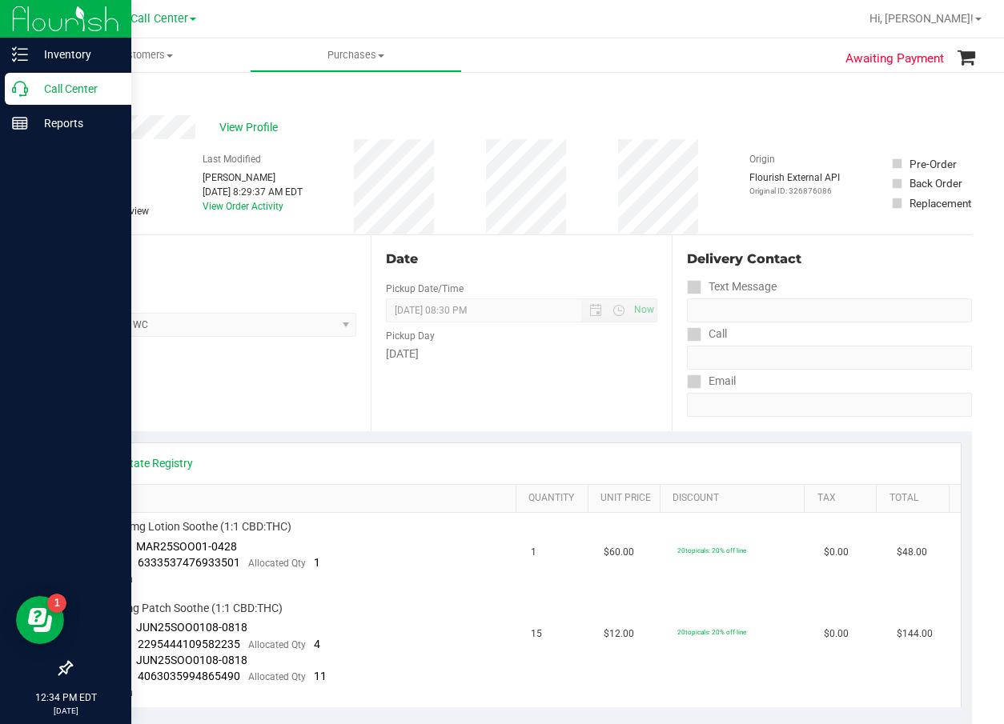
click at [29, 88] on p "Call Center" at bounding box center [76, 88] width 96 height 19
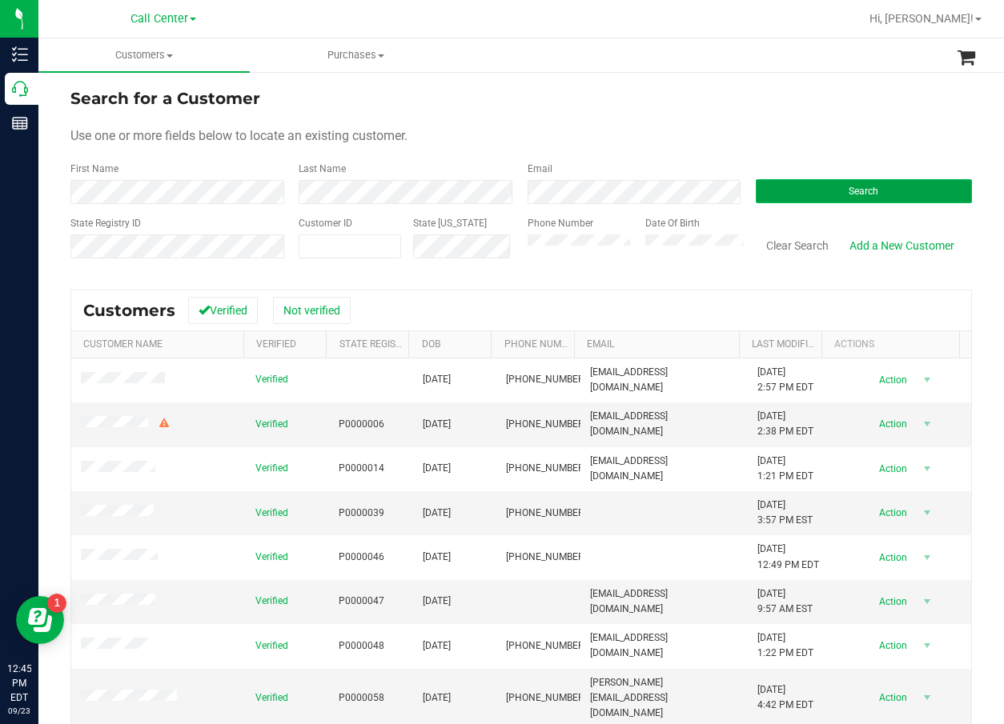
click at [808, 194] on button "Search" at bounding box center [864, 191] width 216 height 24
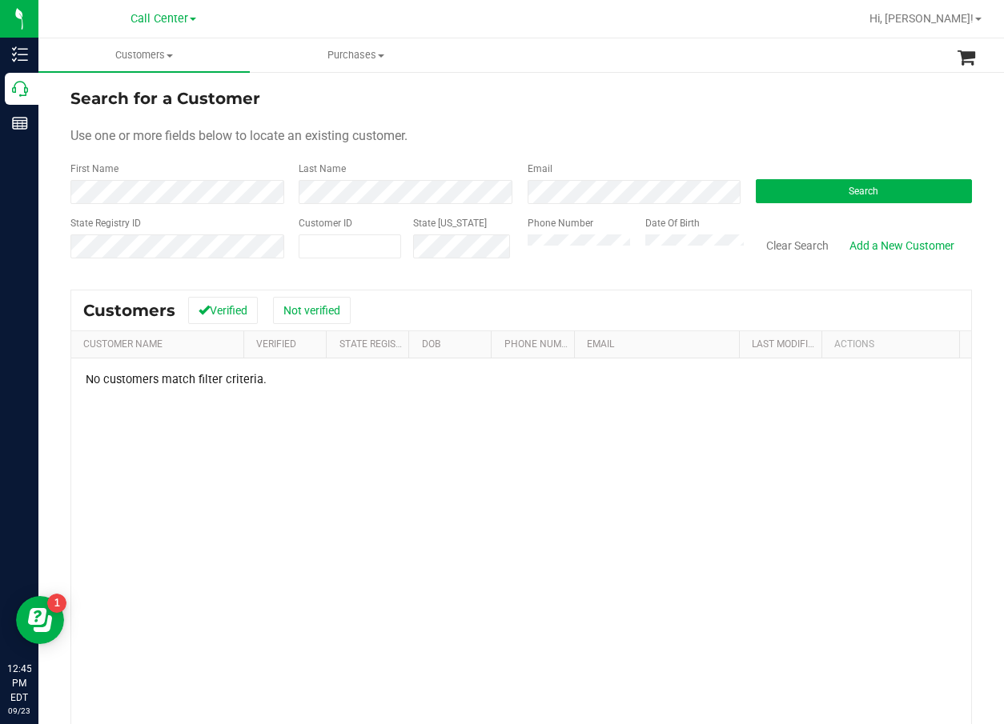
click at [626, 518] on div "No customers match filter criteria." at bounding box center [521, 594] width 900 height 471
click at [546, 270] on div "Phone Number" at bounding box center [580, 244] width 106 height 57
click at [886, 190] on button "Search" at bounding box center [864, 191] width 216 height 24
click at [876, 178] on div "Search" at bounding box center [858, 183] width 228 height 42
click at [880, 184] on button "Search" at bounding box center [864, 191] width 216 height 24
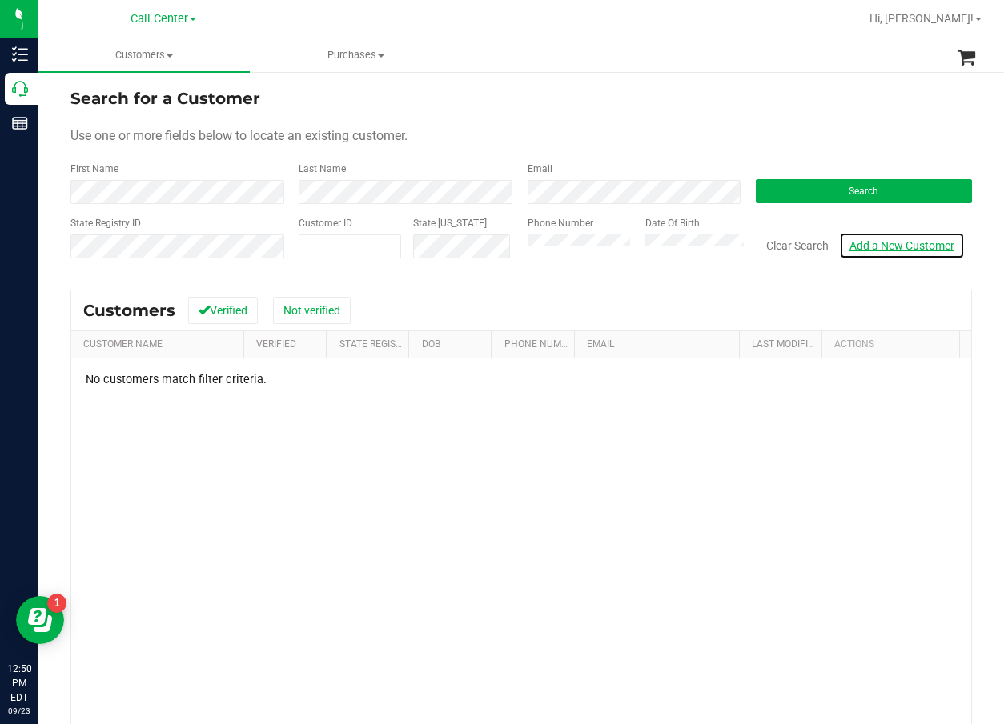
click at [889, 243] on link "Add a New Customer" at bounding box center [902, 245] width 126 height 27
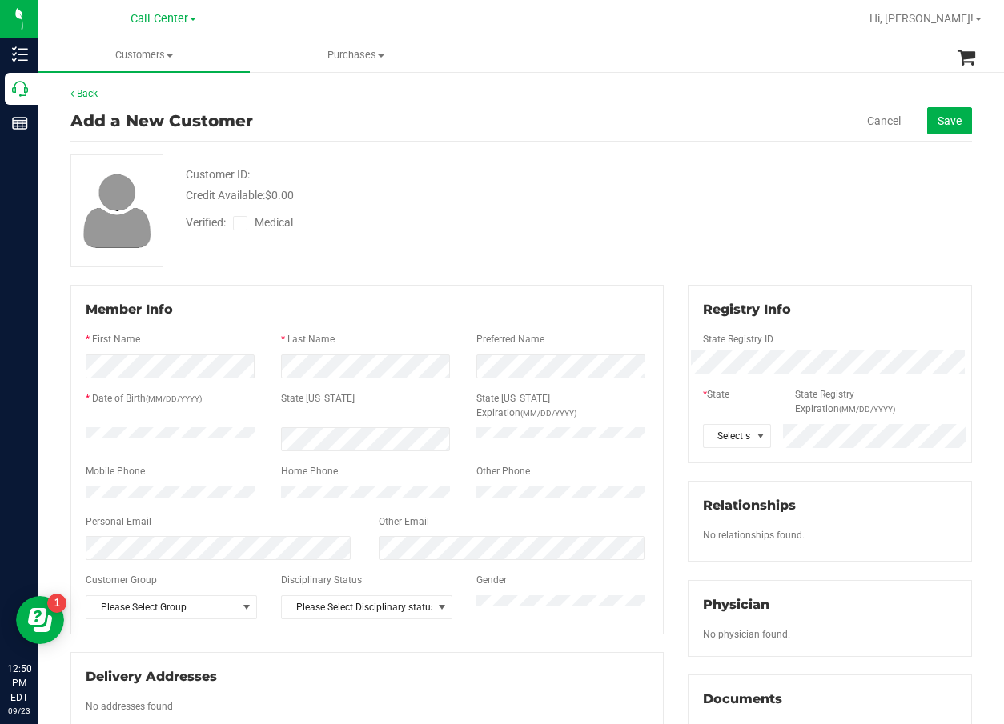
click at [58, 426] on div "Back Add a New Customer Cancel Save Customer ID: Credit Available: $0.00 Verifi…" at bounding box center [520, 614] width 965 height 1089
click at [540, 129] on div "Add a New Customer Cancel Save" at bounding box center [520, 121] width 901 height 41
click at [270, 223] on span "Medical" at bounding box center [278, 223] width 46 height 17
click at [0, 0] on input "Medical" at bounding box center [0, 0] width 0 height 0
click at [927, 126] on button "Save" at bounding box center [949, 120] width 45 height 27
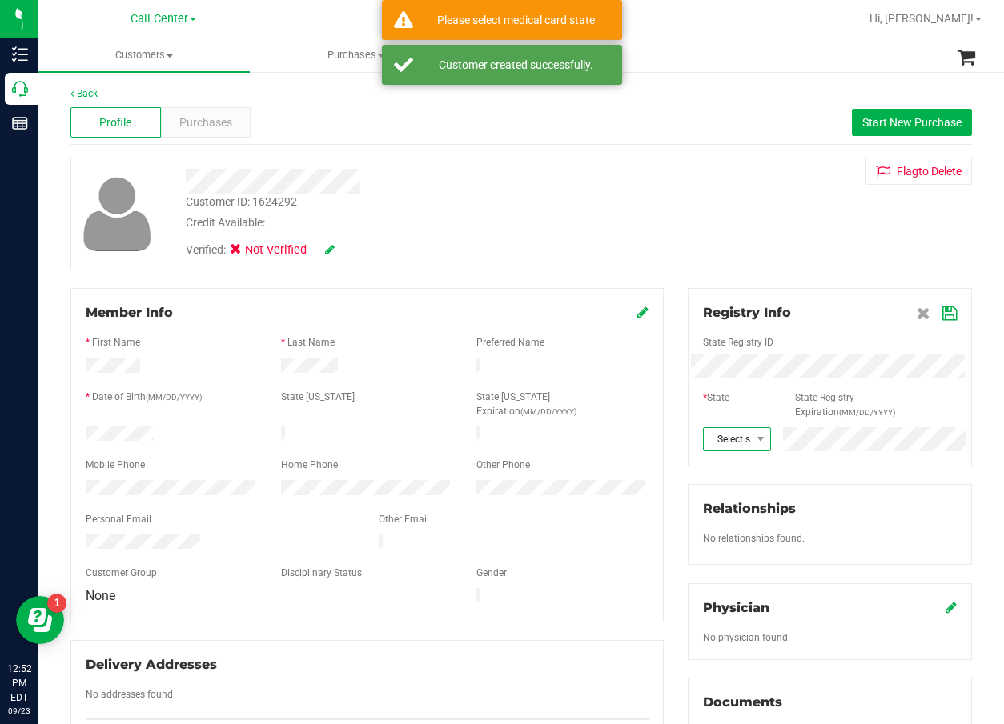
click at [750, 448] on span at bounding box center [760, 439] width 20 height 22
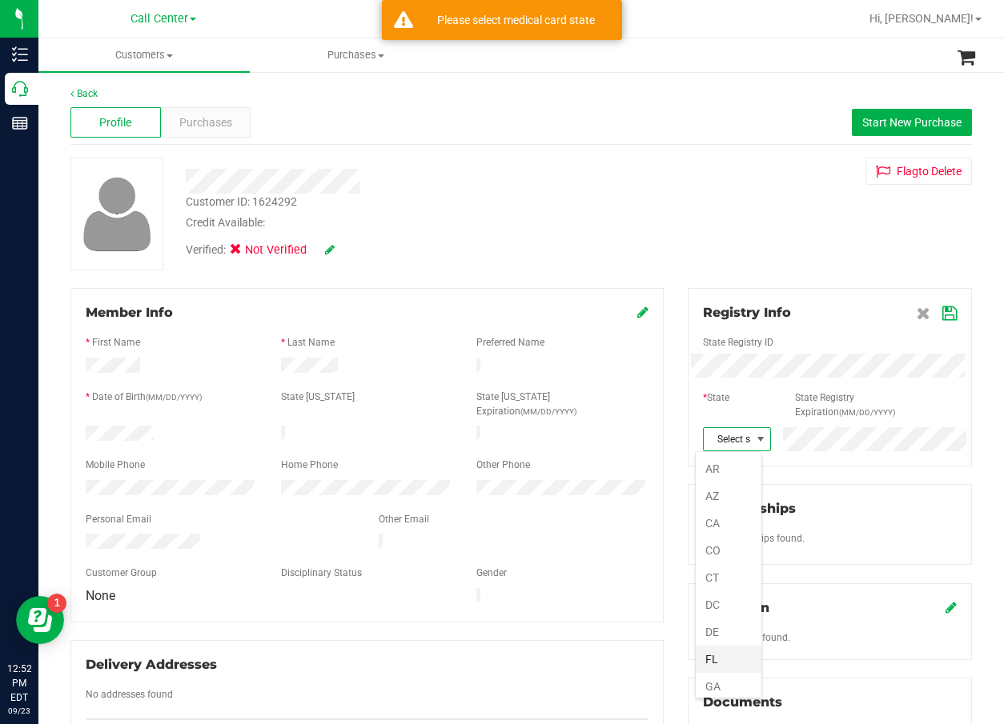
scroll to position [80, 0]
click at [724, 639] on li "FL" at bounding box center [729, 632] width 66 height 27
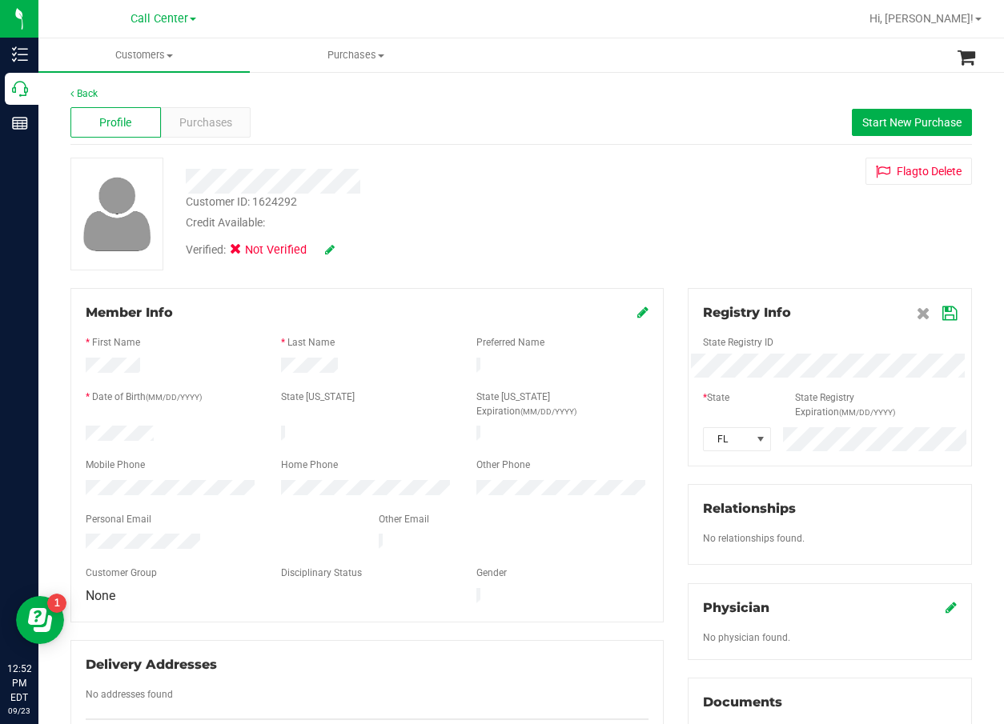
drag, startPoint x: 904, startPoint y: 263, endPoint x: 947, endPoint y: 300, distance: 56.7
click at [905, 263] on div "Customer ID: 1624292 Credit Available: Verified: Not Verified Flag to Delete" at bounding box center [520, 214] width 925 height 113
click at [942, 311] on icon at bounding box center [949, 313] width 14 height 13
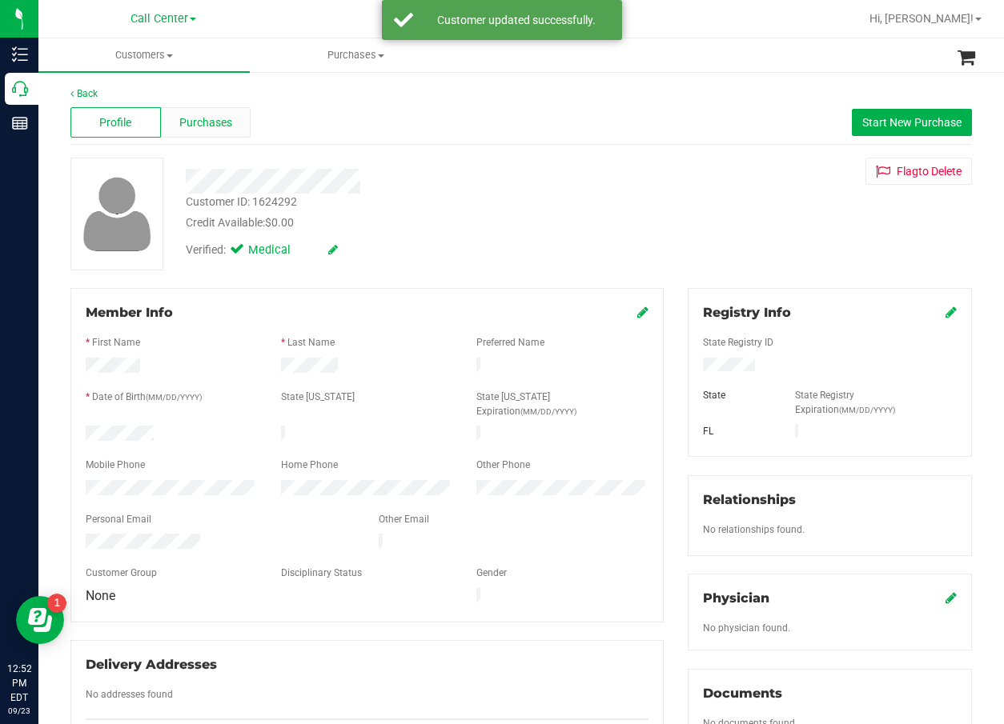
click at [187, 110] on div "Purchases" at bounding box center [206, 122] width 90 height 30
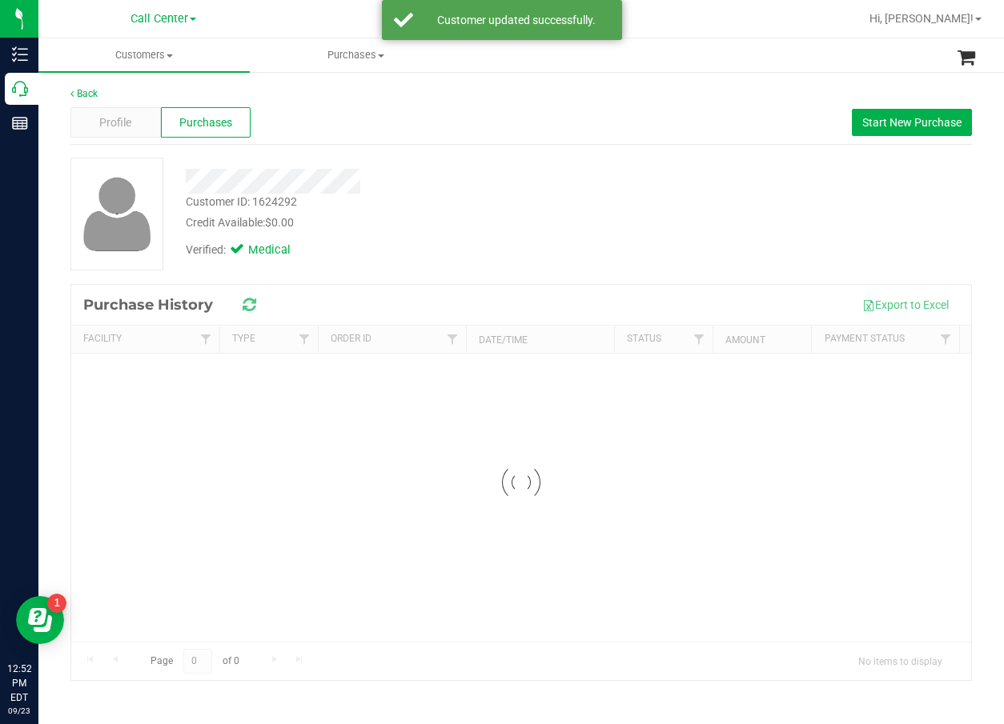
click at [491, 174] on div at bounding box center [405, 181] width 463 height 25
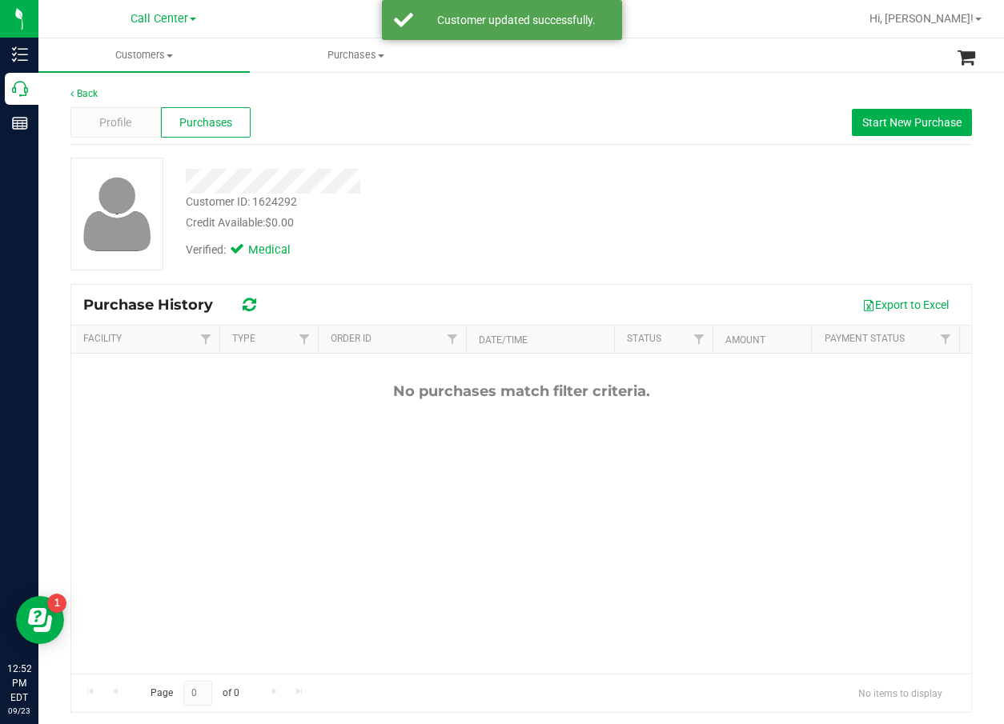
drag, startPoint x: 558, startPoint y: 217, endPoint x: 812, endPoint y: 133, distance: 267.3
click at [562, 216] on div "Credit Available: $0.00" at bounding box center [405, 223] width 439 height 17
click at [880, 110] on button "Start New Purchase" at bounding box center [912, 122] width 120 height 27
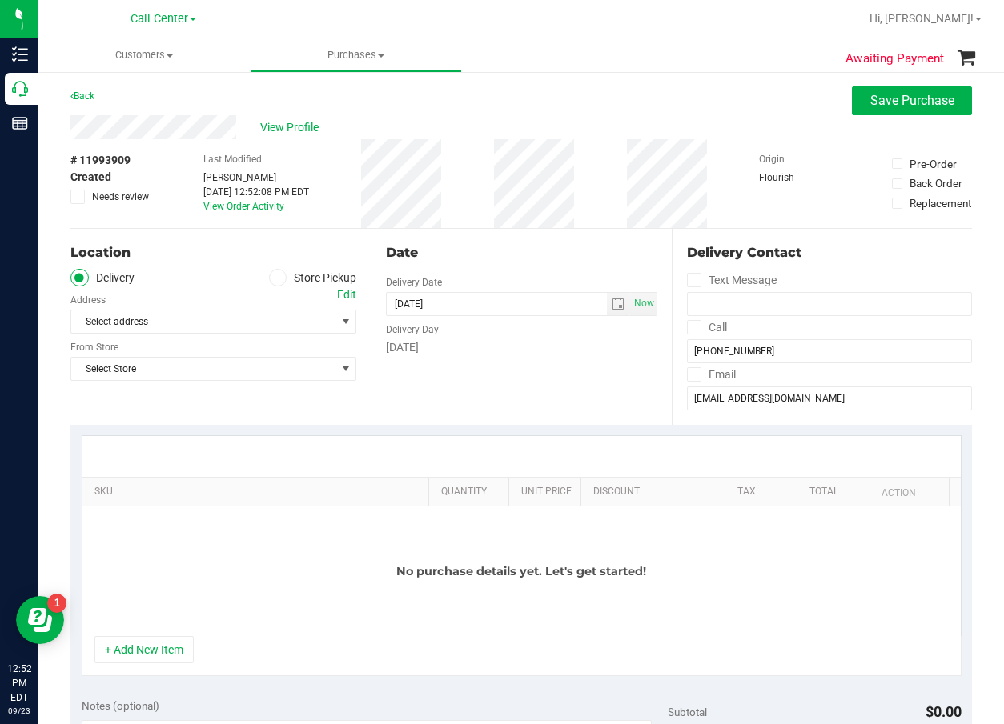
click at [299, 275] on label "Store Pickup" at bounding box center [313, 278] width 88 height 18
click at [0, 0] on input "Store Pickup" at bounding box center [0, 0] width 0 height 0
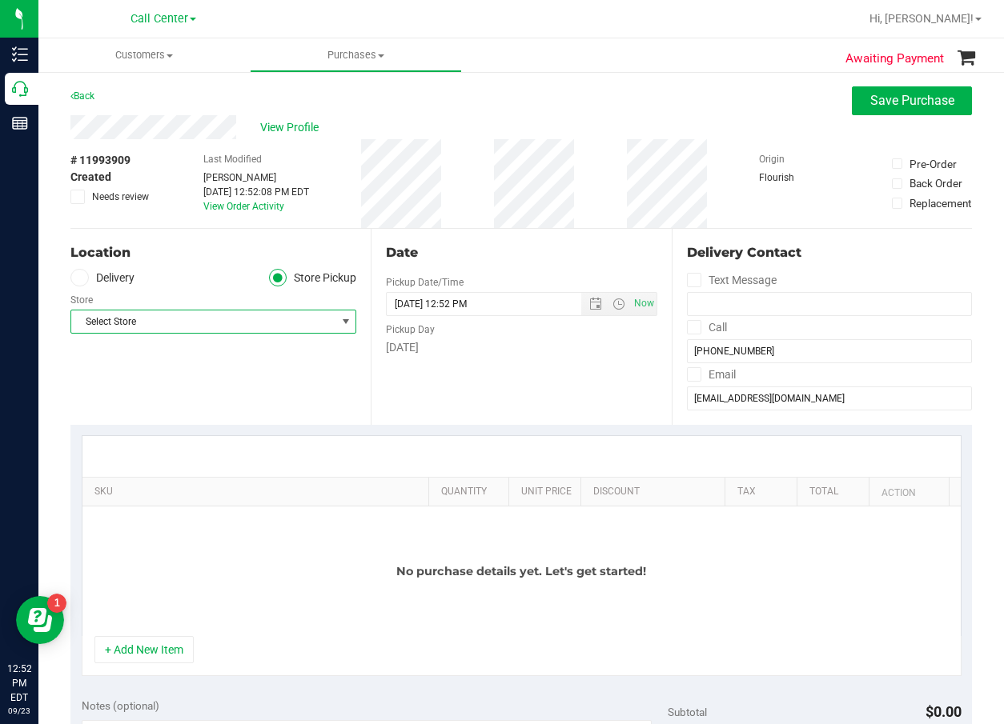
drag, startPoint x: 255, startPoint y: 317, endPoint x: 275, endPoint y: 392, distance: 77.9
click at [255, 317] on span "Select Store" at bounding box center [203, 322] width 264 height 22
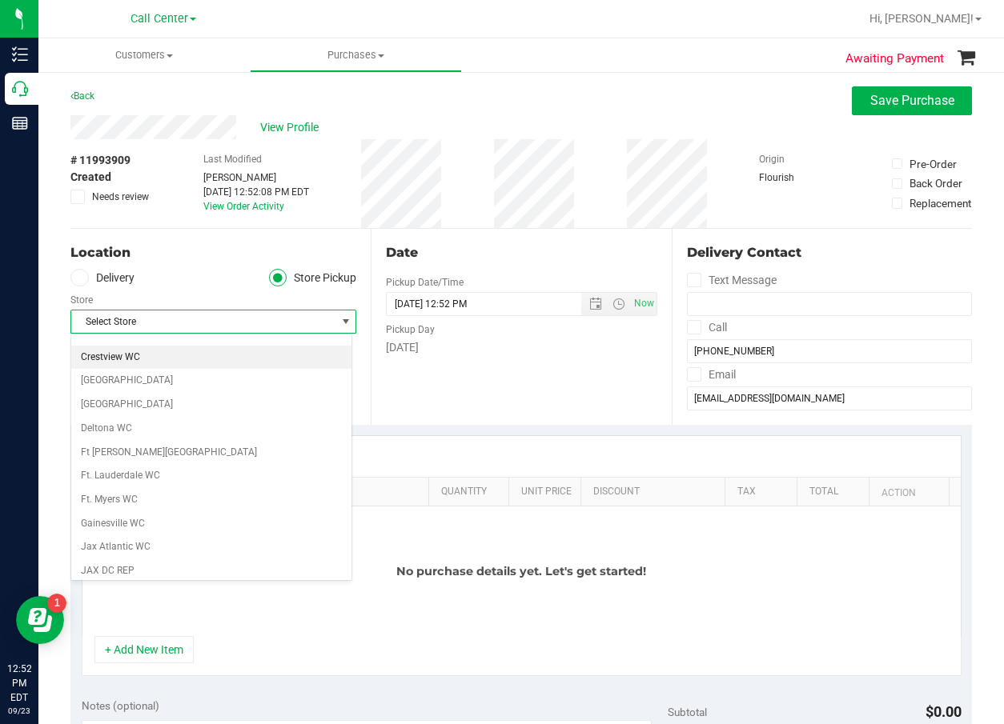
scroll to position [160, 0]
click at [194, 495] on li "Ft. Myers WC" at bounding box center [211, 499] width 280 height 24
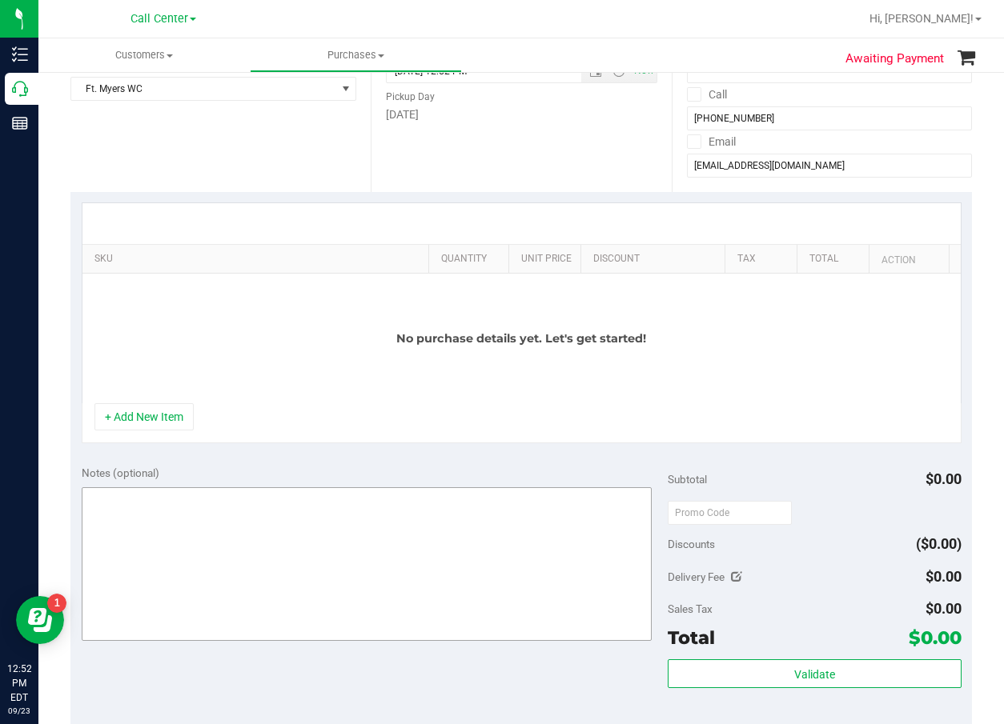
scroll to position [240, 0]
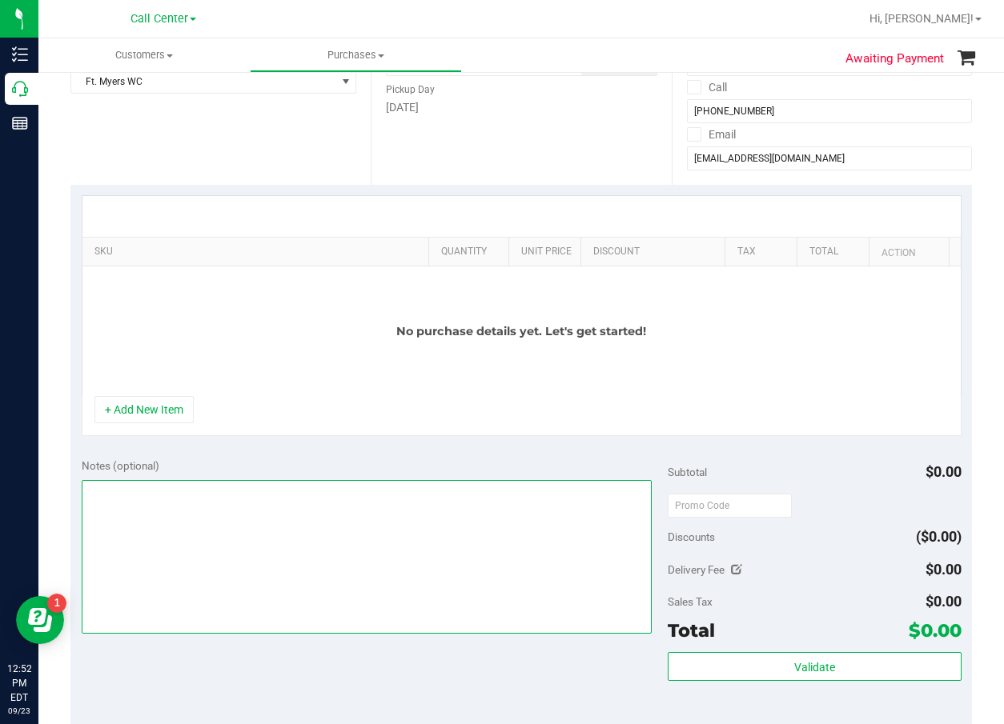
click at [400, 548] on textarea at bounding box center [367, 557] width 571 height 154
type textarea "cc dr 09/23"
click at [261, 526] on textarea at bounding box center [367, 557] width 571 height 154
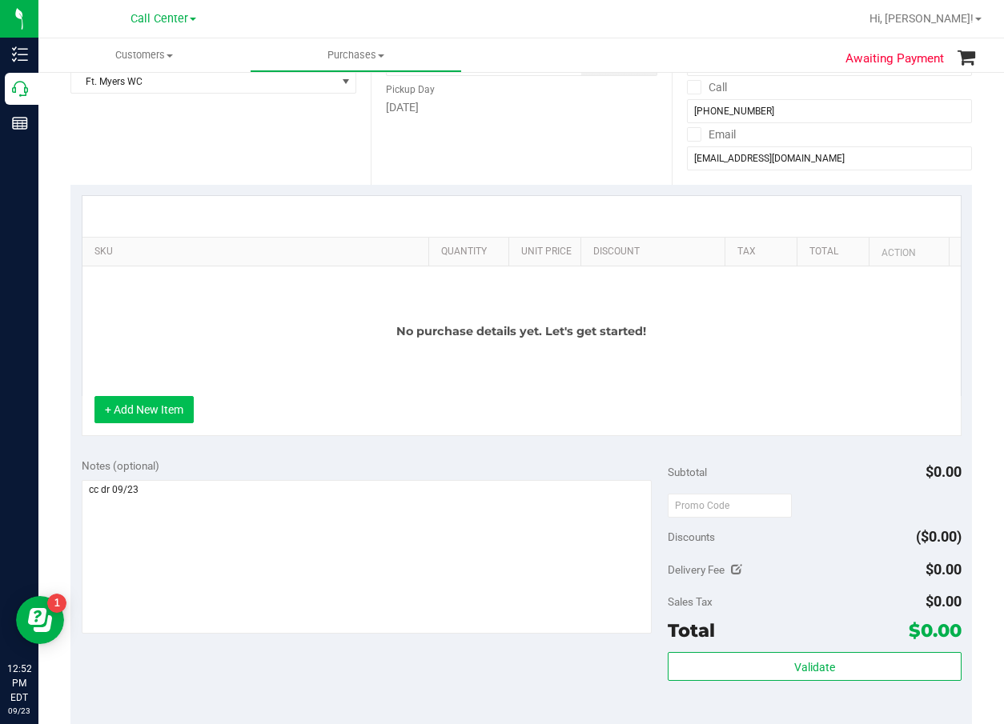
click at [172, 410] on button "+ Add New Item" at bounding box center [143, 409] width 99 height 27
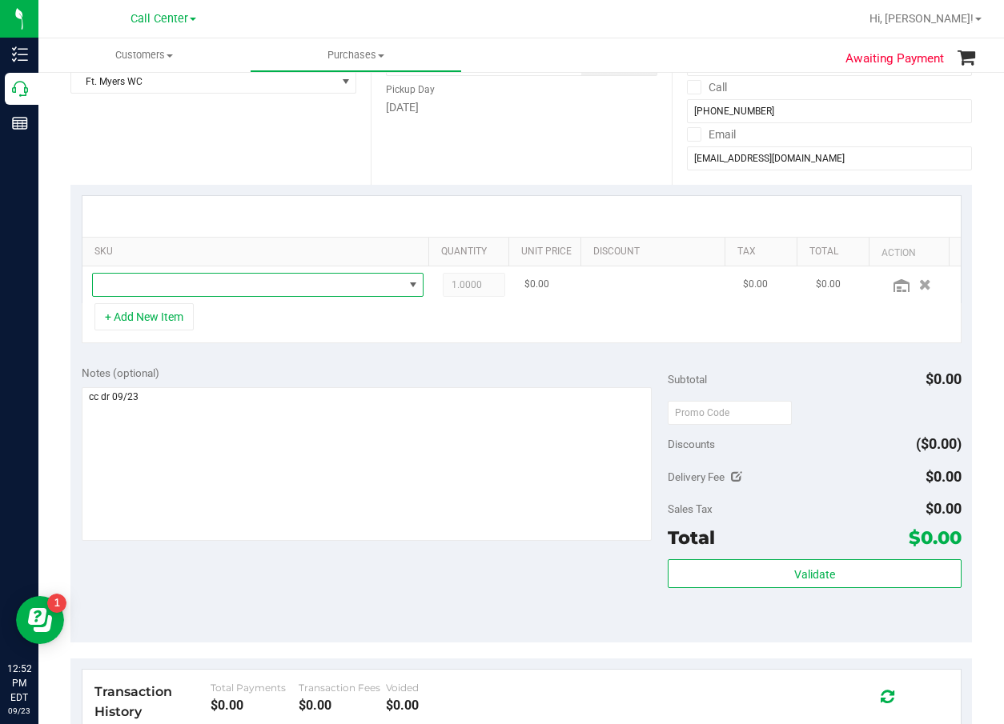
click at [234, 287] on span "NO DATA FOUND" at bounding box center [248, 285] width 311 height 22
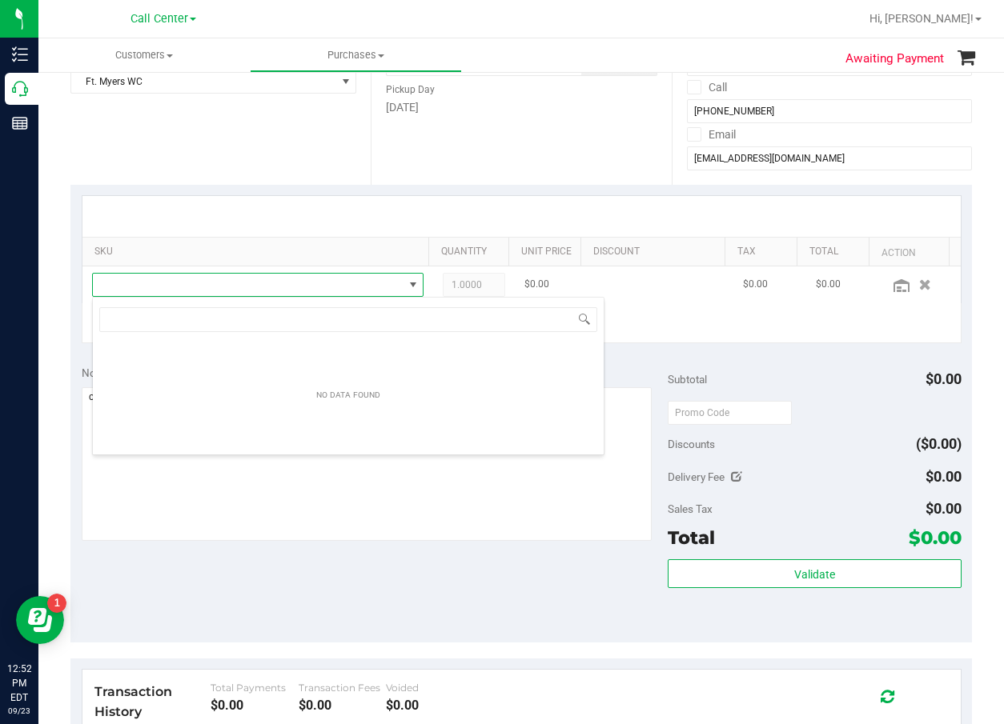
scroll to position [24, 315]
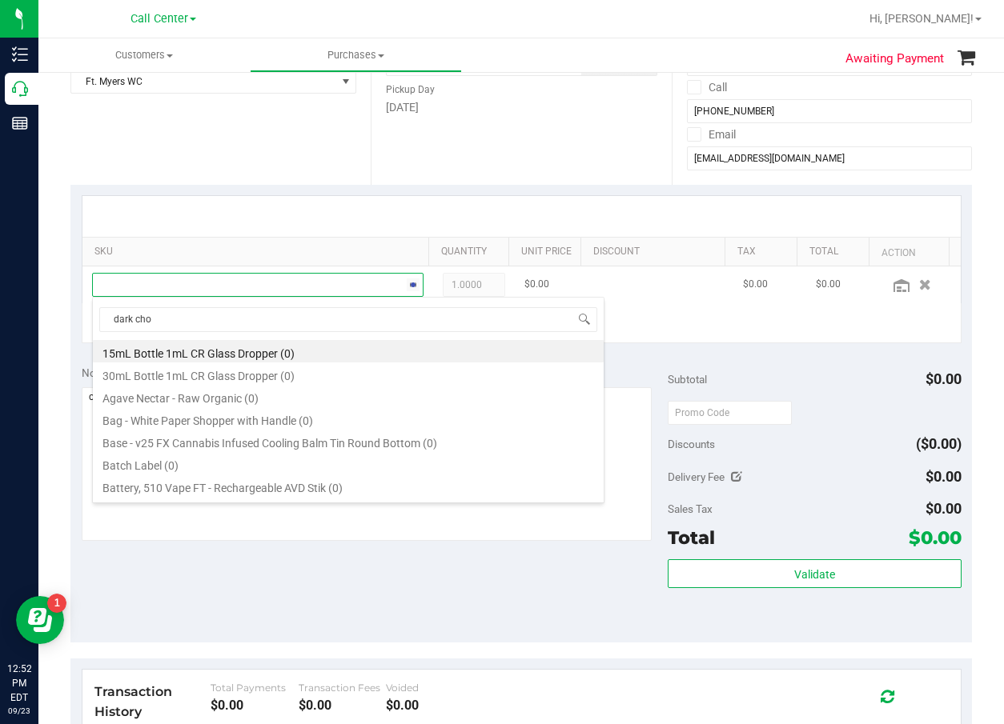
type input "dark choc"
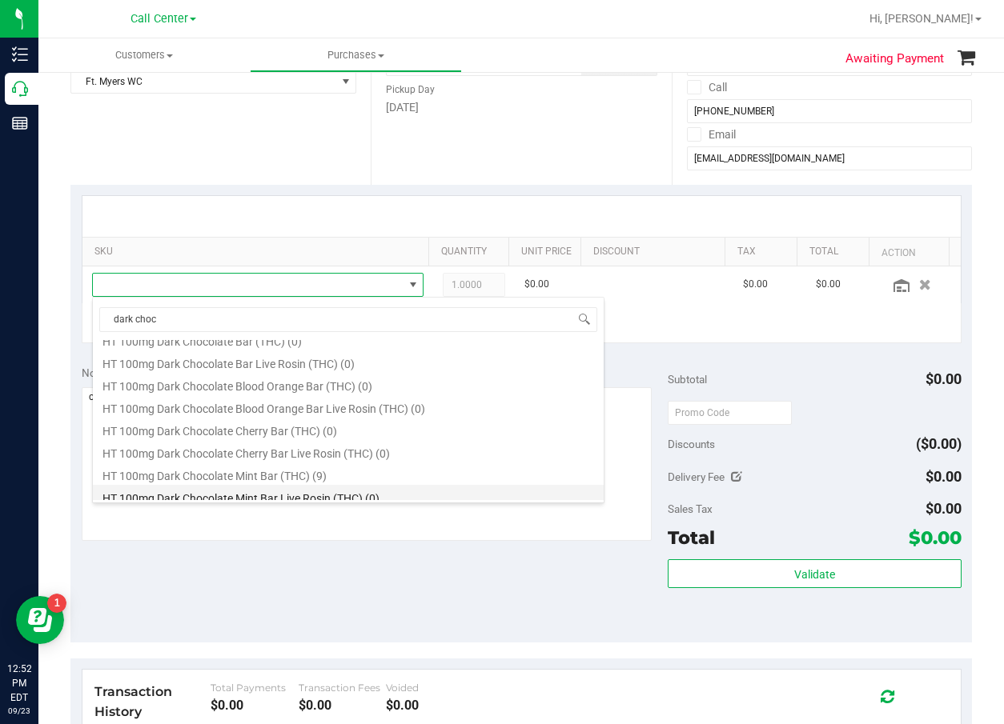
scroll to position [240, 0]
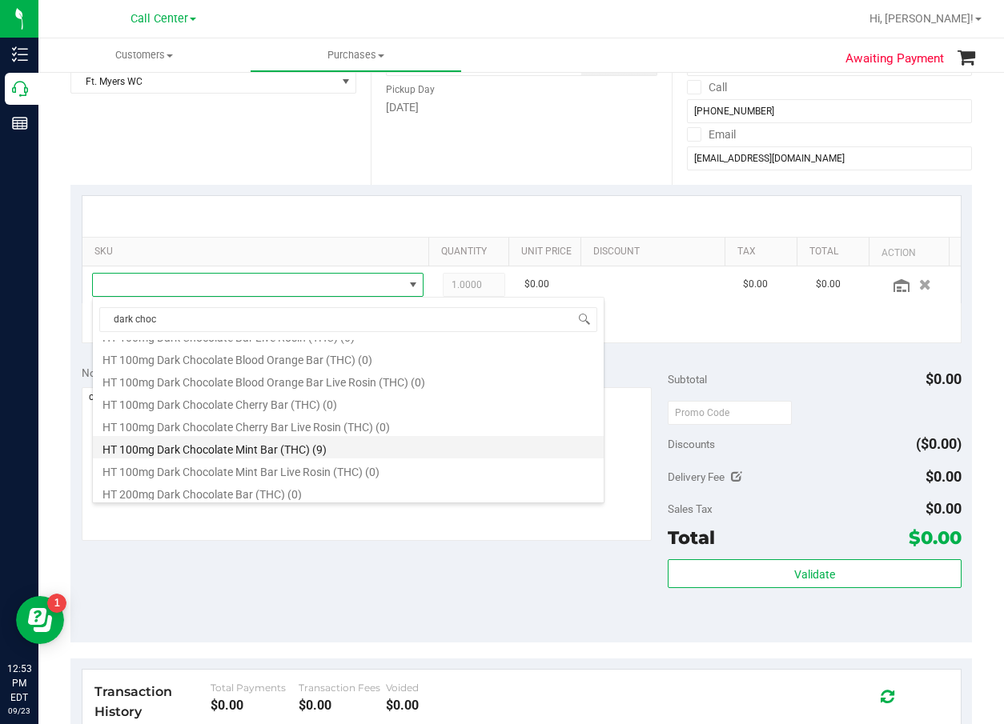
click at [305, 448] on li "HT 100mg Dark Chocolate Mint Bar (THC) (9)" at bounding box center [348, 447] width 511 height 22
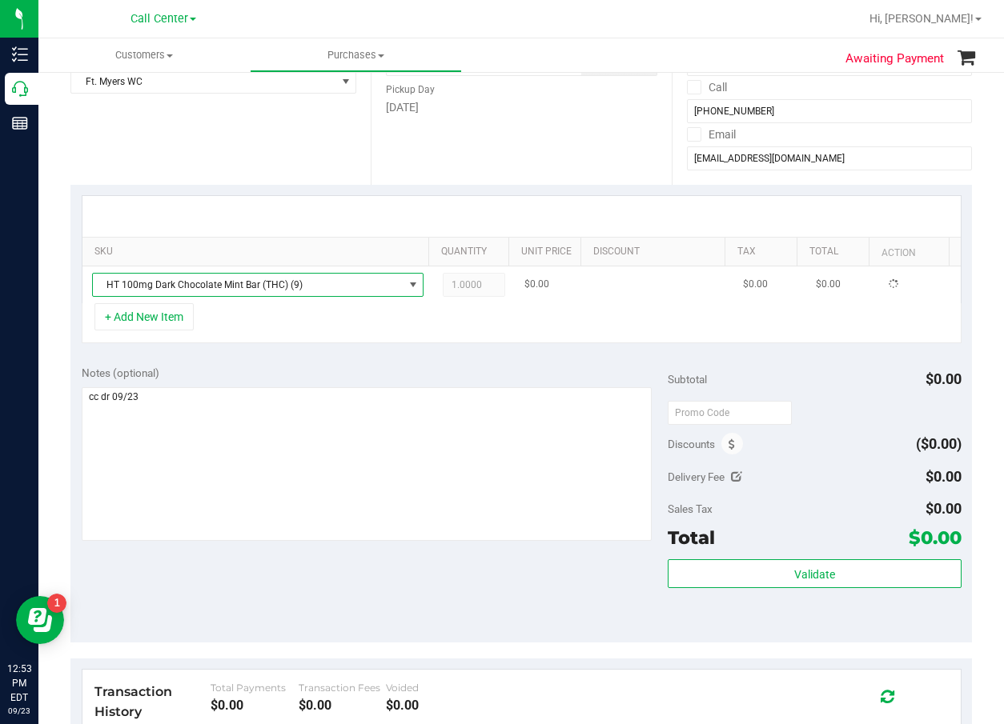
click at [251, 291] on span "HT 100mg Dark Chocolate Mint Bar (THC) (9)" at bounding box center [248, 285] width 311 height 22
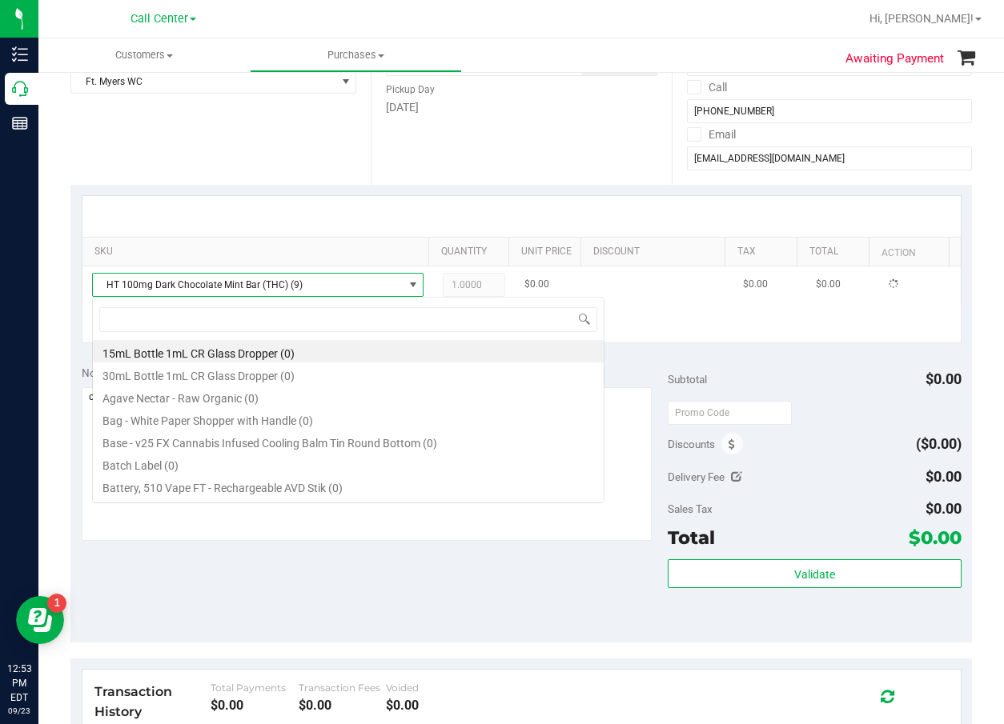
scroll to position [0, 0]
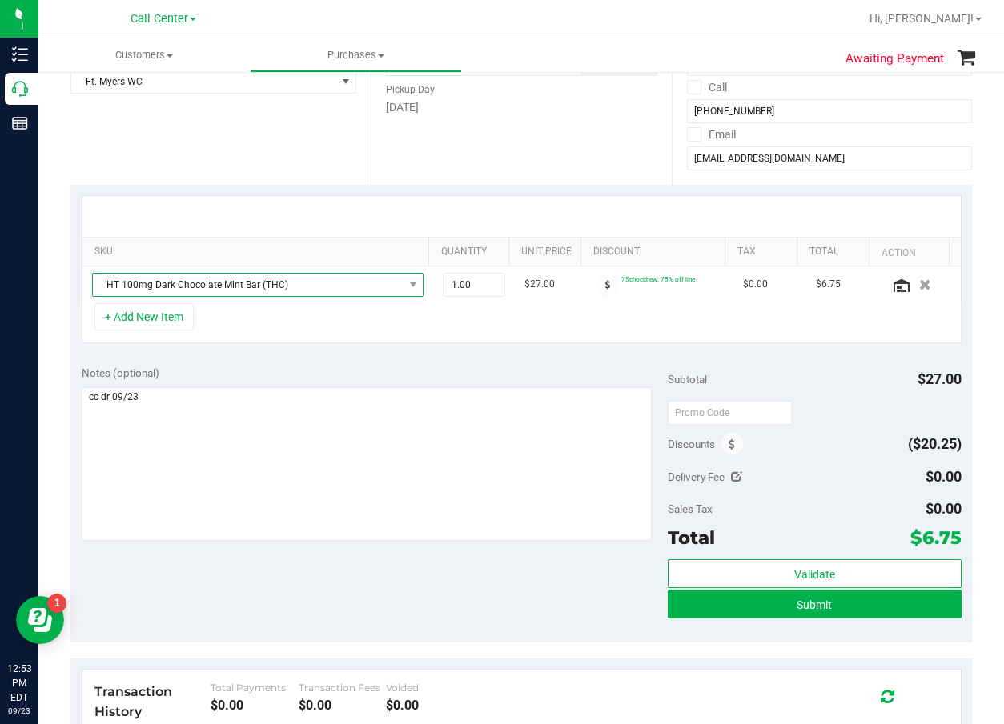
click at [251, 291] on span "HT 100mg Dark Chocolate Mint Bar (THC)" at bounding box center [248, 285] width 311 height 22
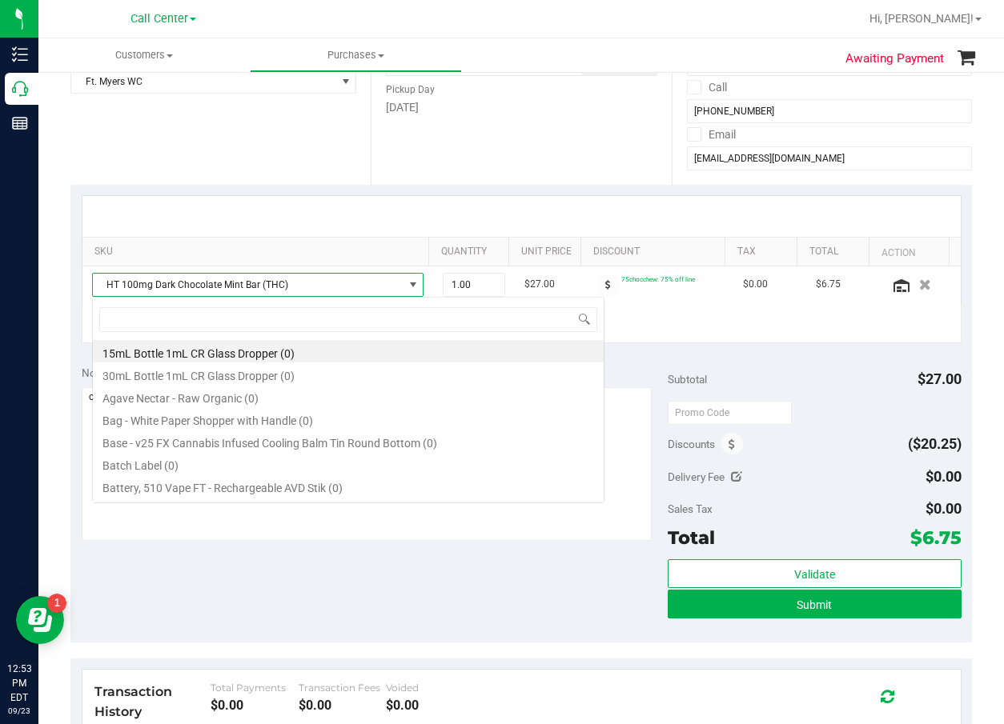
scroll to position [24, 315]
type input "chocol"
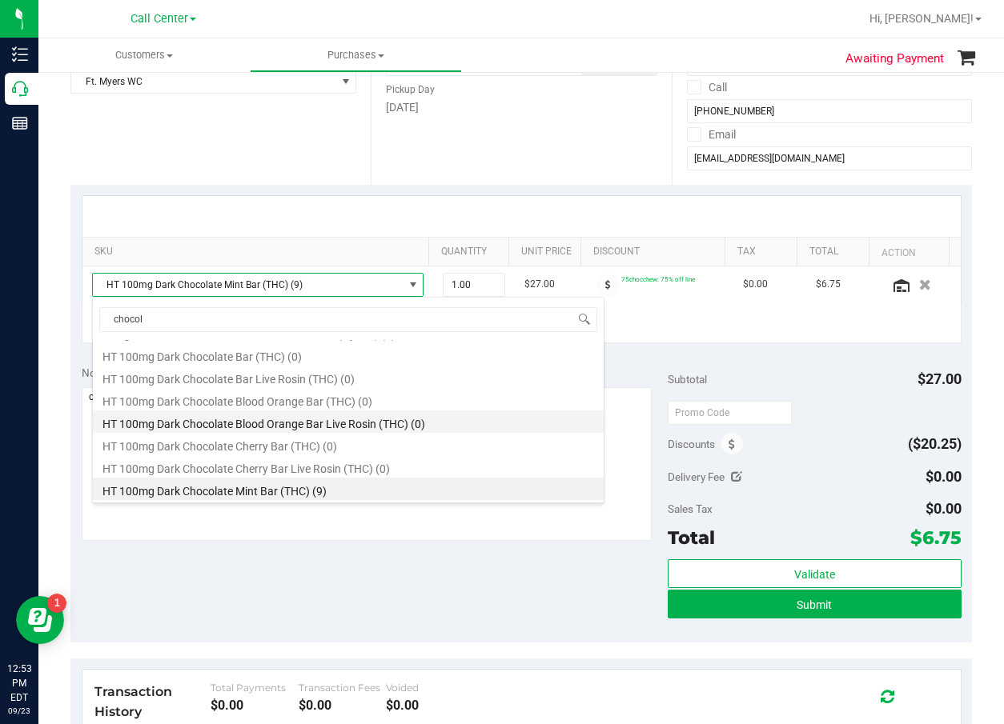
scroll to position [499, 0]
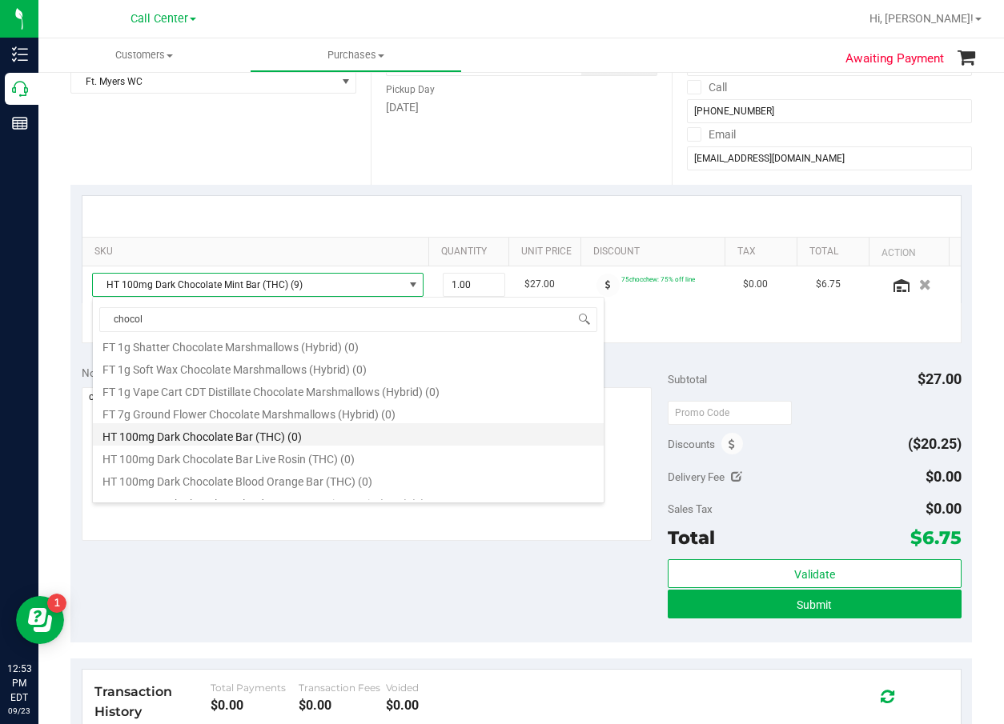
click at [380, 444] on li "HT 100mg Dark Chocolate Bar (THC) (0)" at bounding box center [348, 434] width 511 height 22
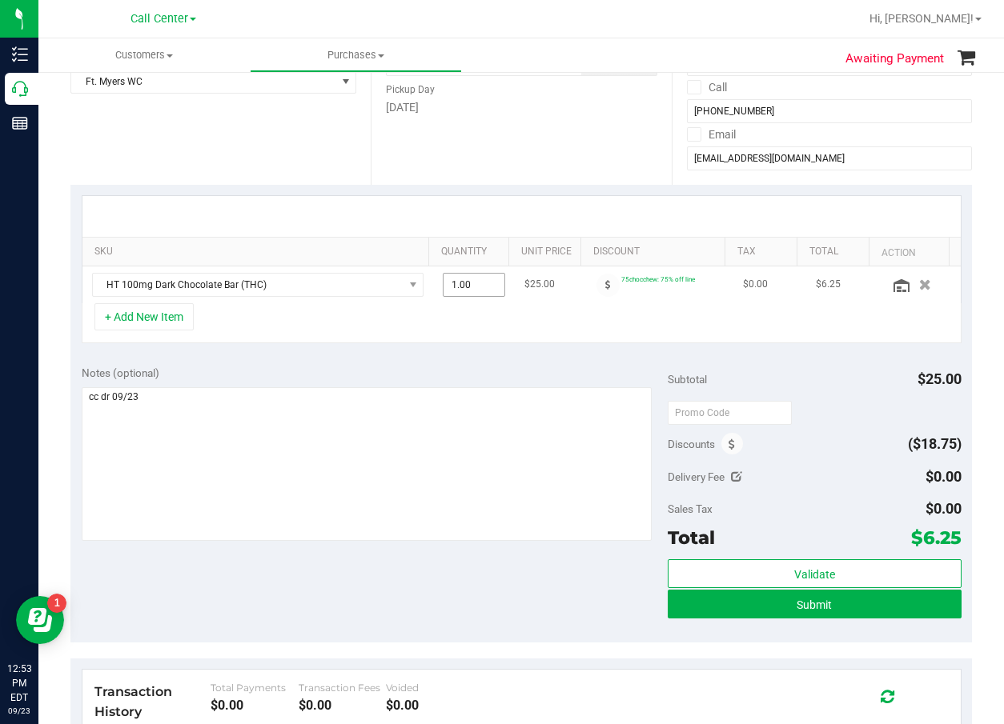
click at [462, 294] on span "1.00 1" at bounding box center [474, 285] width 62 height 24
type input "15"
type input "15.00"
click at [893, 283] on icon at bounding box center [901, 285] width 16 height 13
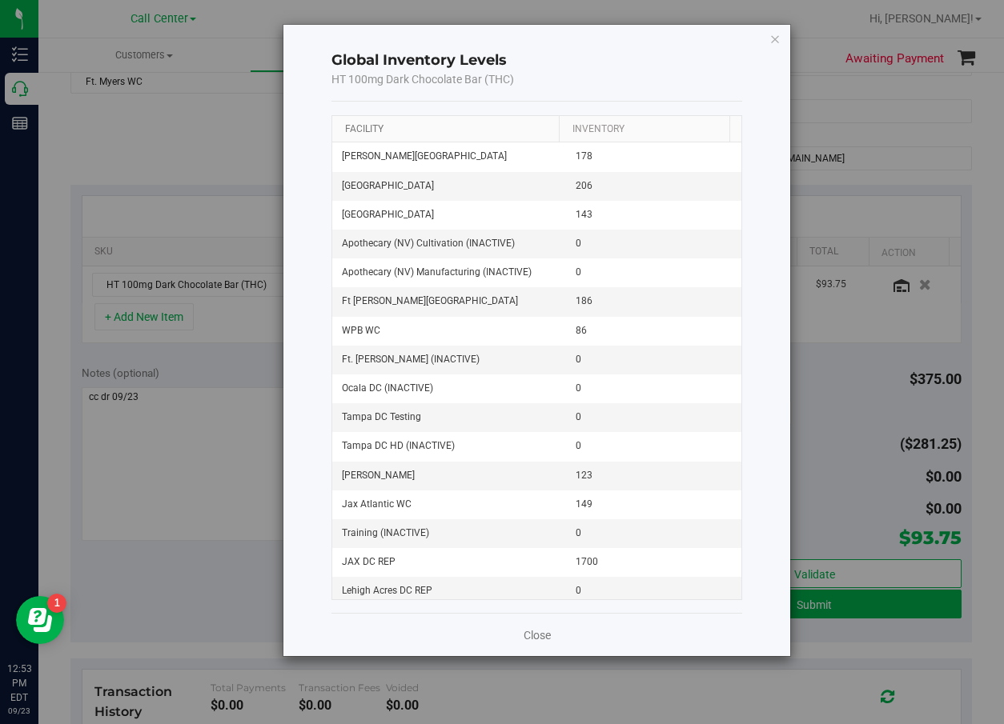
click at [371, 128] on link "Facility" at bounding box center [364, 128] width 38 height 11
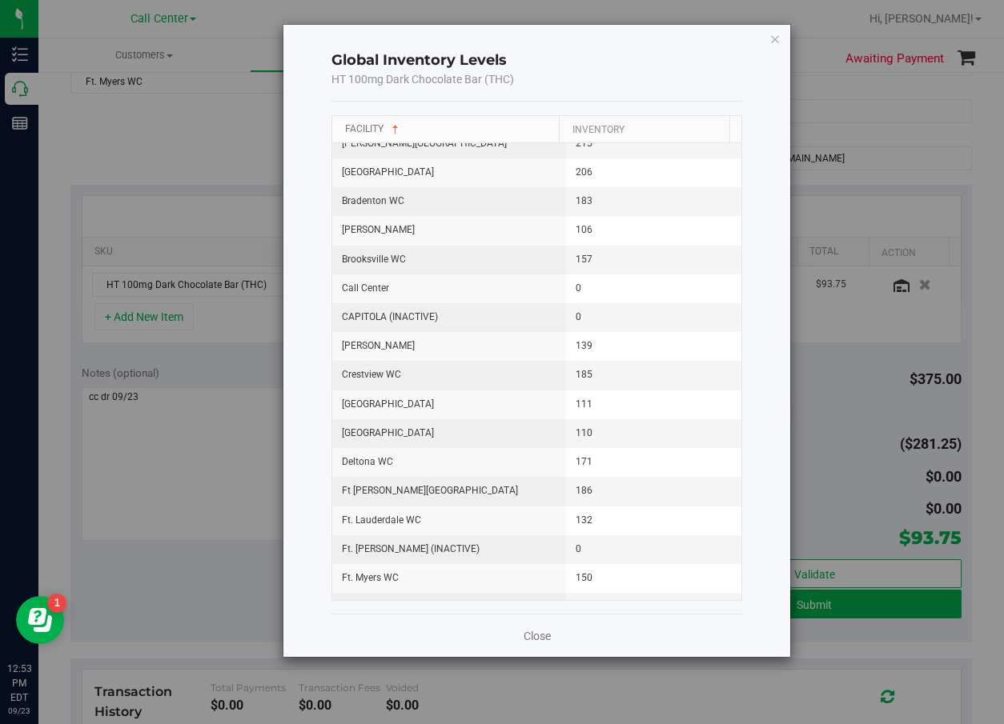
scroll to position [240, 0]
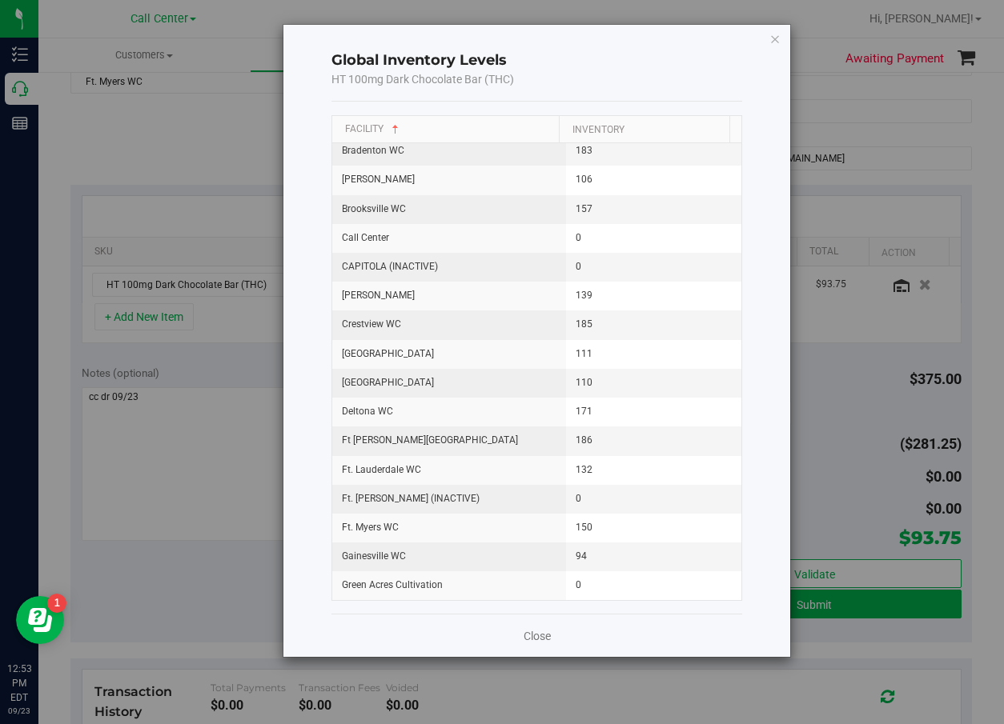
click at [559, 646] on div "Close" at bounding box center [536, 635] width 411 height 43
click at [535, 637] on link "Close" at bounding box center [536, 636] width 27 height 16
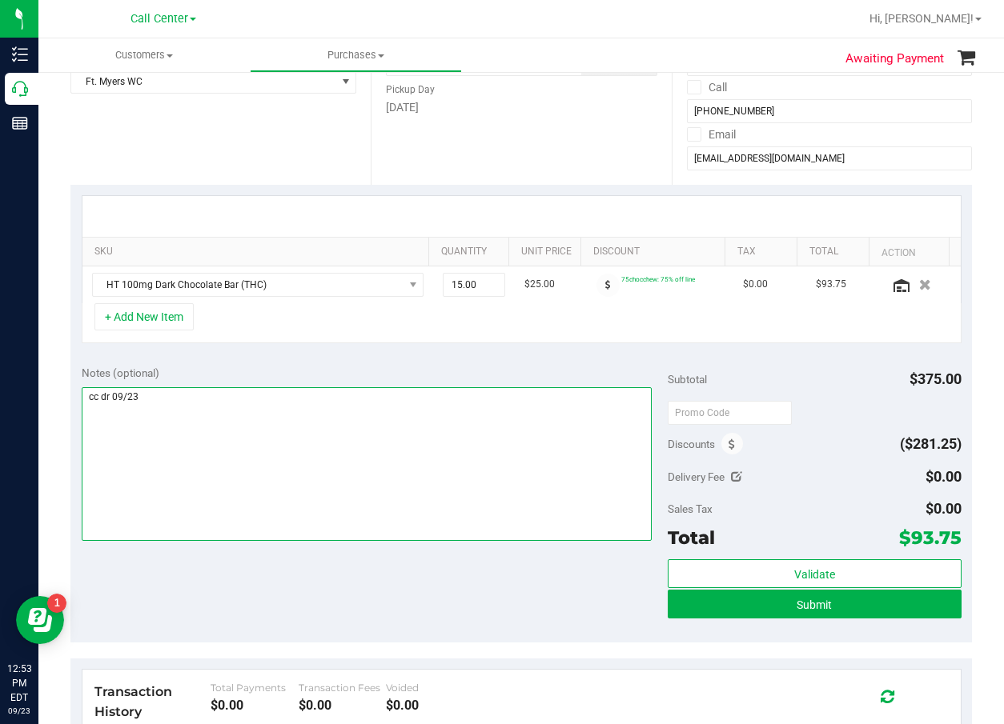
click at [368, 488] on textarea at bounding box center [367, 464] width 571 height 154
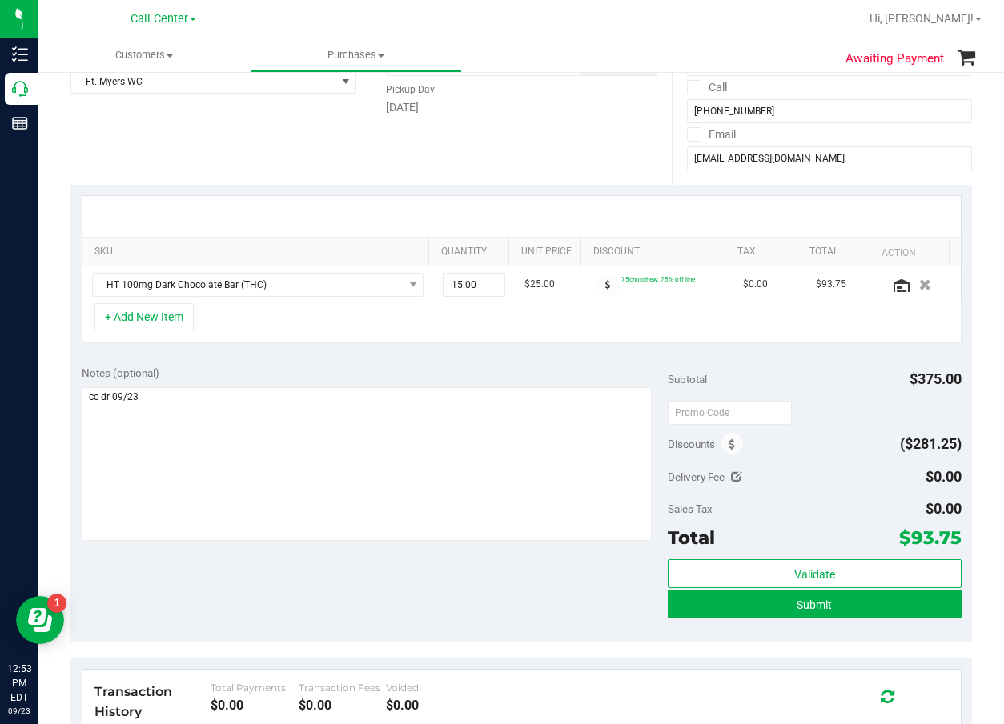
click at [392, 614] on div "Notes (optional) Subtotal $375.00 Discounts ($281.25) Delivery Fee $0.00 Sales …" at bounding box center [520, 499] width 901 height 288
click at [367, 548] on div "Notes (optional) Subtotal $375.00 Discounts ($281.25) Delivery Fee $0.00 Sales …" at bounding box center [520, 499] width 901 height 288
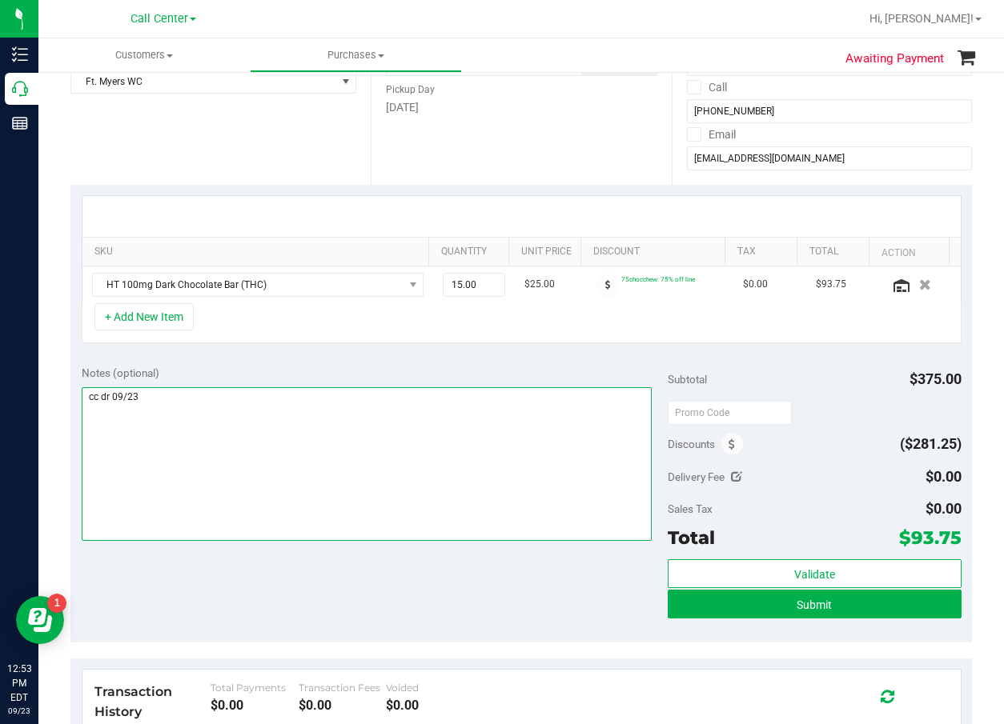
click at [294, 396] on textarea at bounding box center [367, 464] width 571 height 154
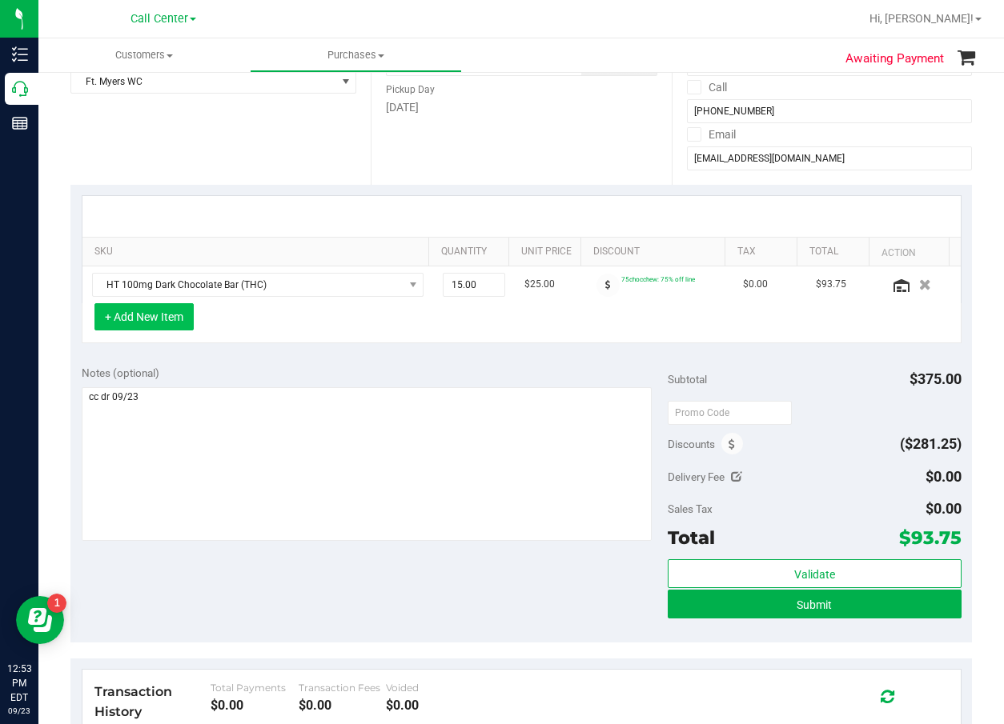
click at [143, 308] on button "+ Add New Item" at bounding box center [143, 316] width 99 height 27
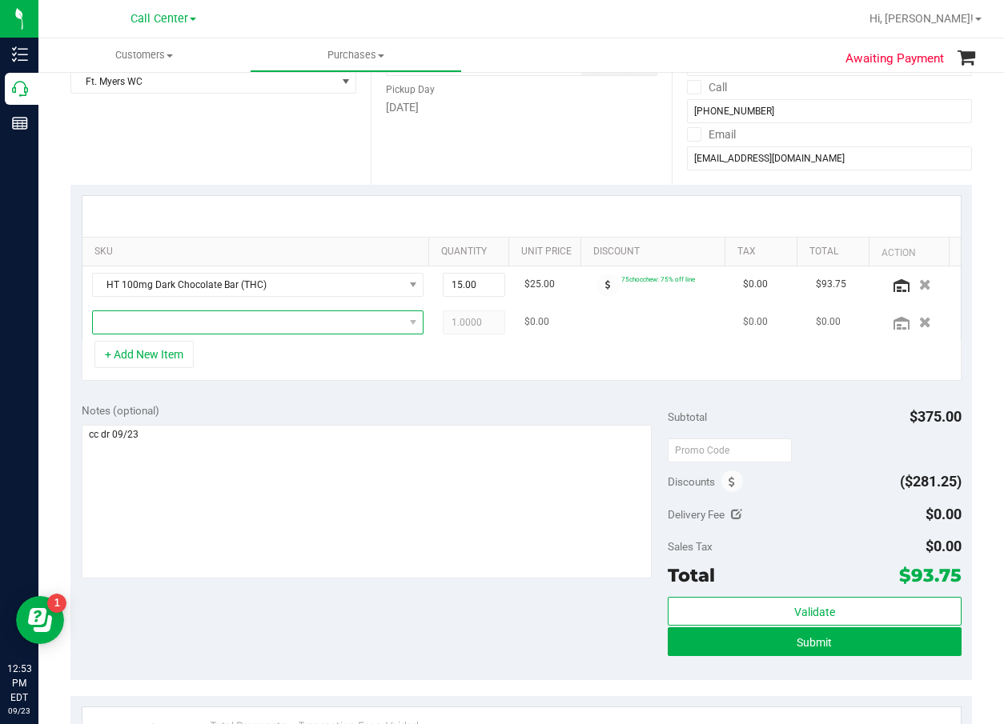
click at [150, 317] on span "NO DATA FOUND" at bounding box center [248, 322] width 311 height 22
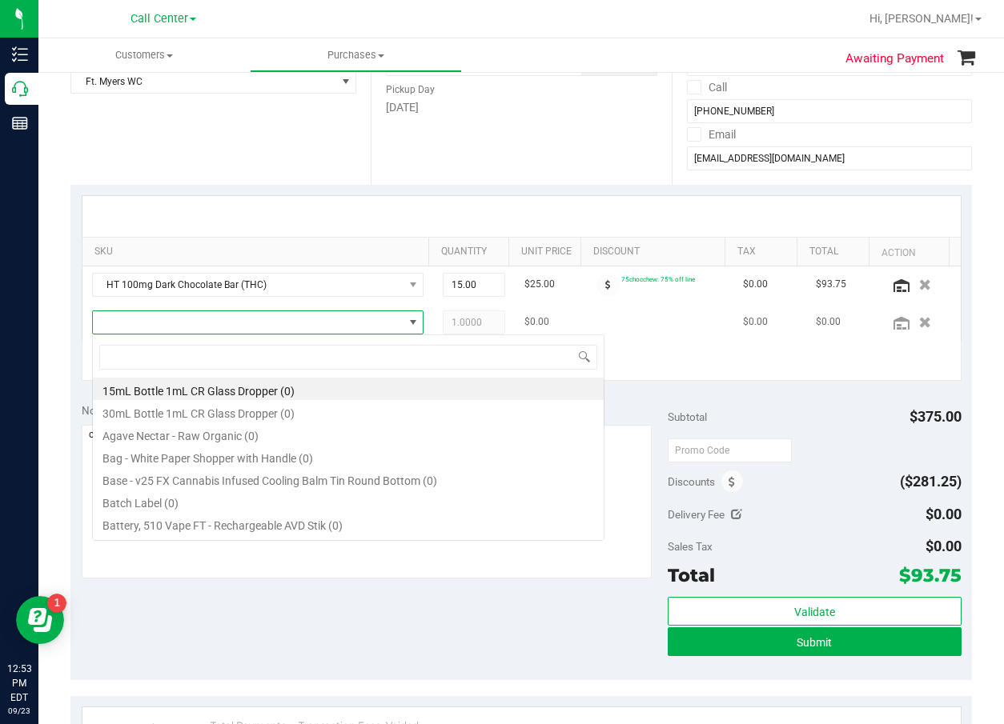
scroll to position [24, 315]
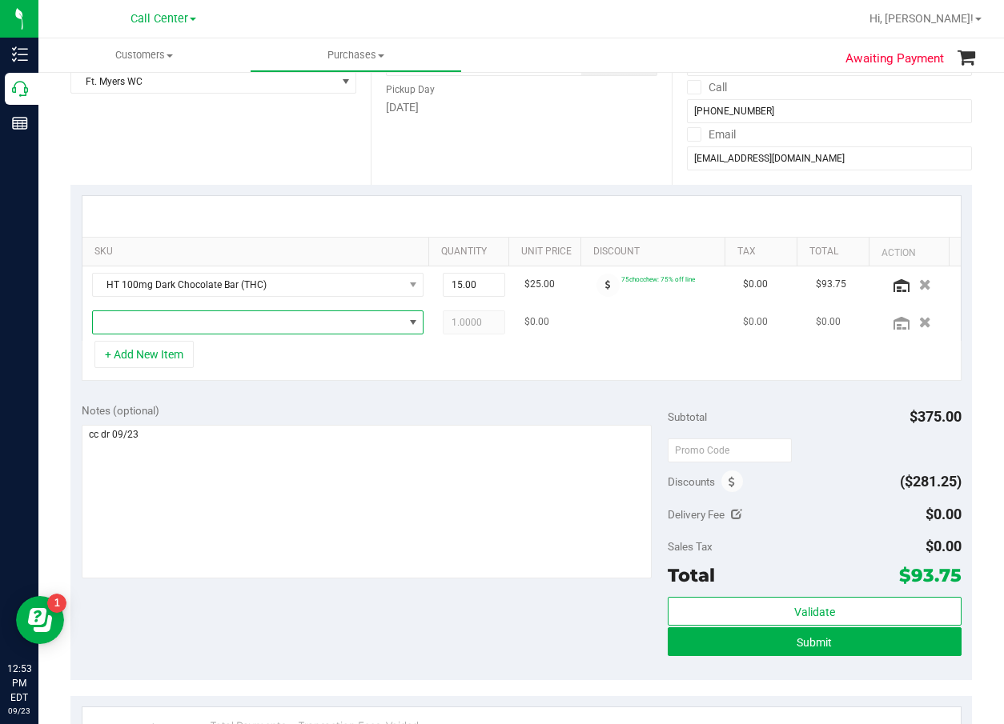
click at [285, 328] on span "NO DATA FOUND" at bounding box center [248, 322] width 311 height 22
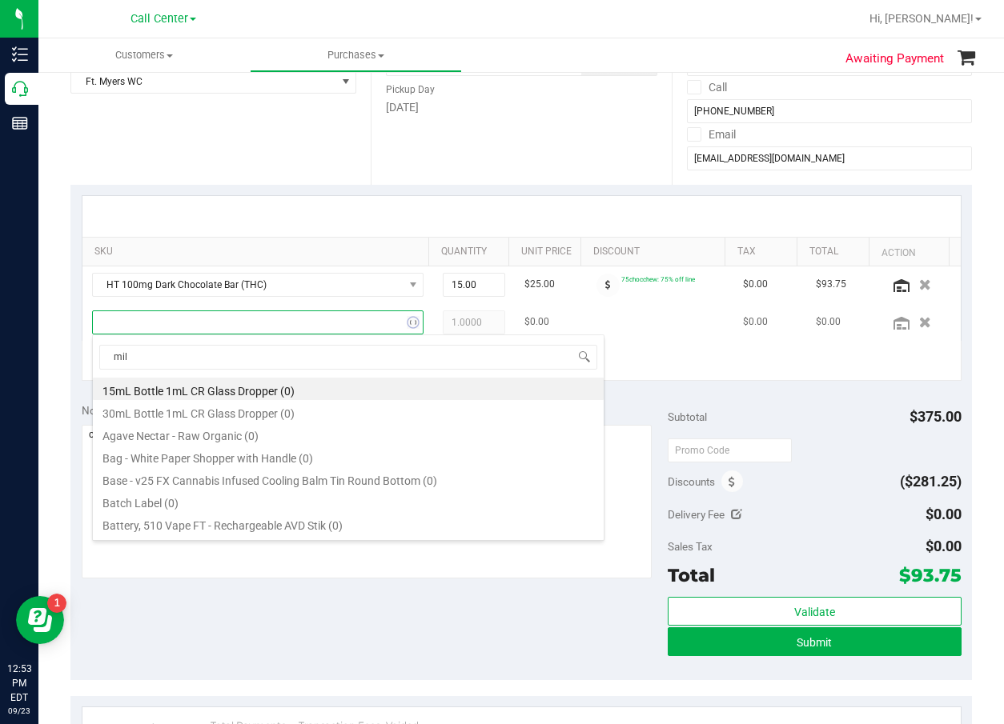
type input "milk"
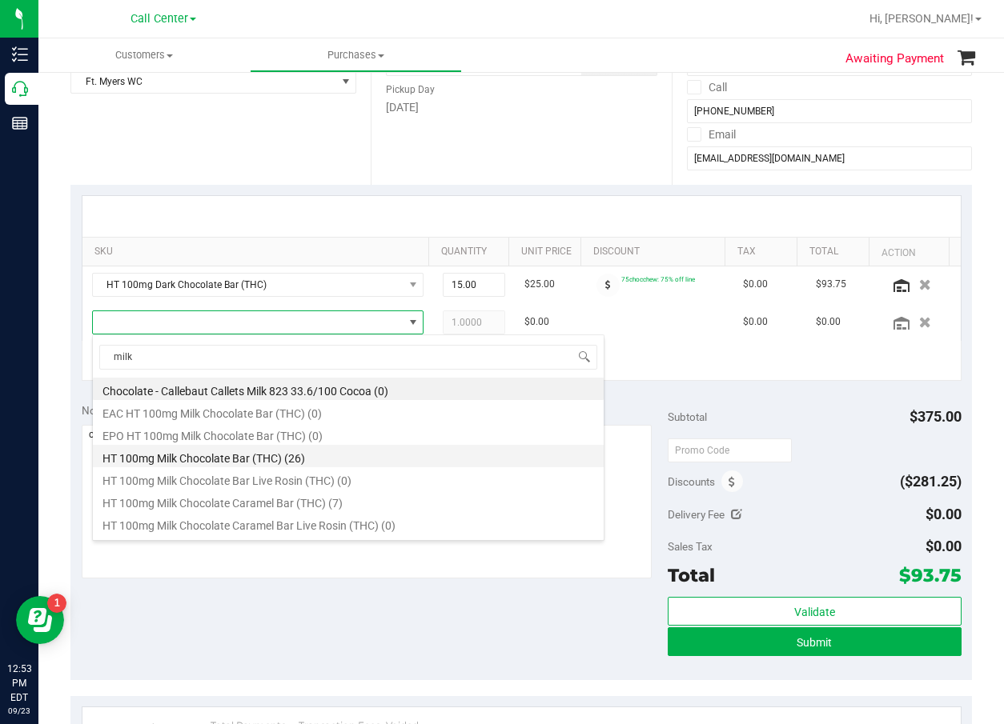
click at [277, 451] on li "HT 100mg Milk Chocolate Bar (THC) (26)" at bounding box center [348, 456] width 511 height 22
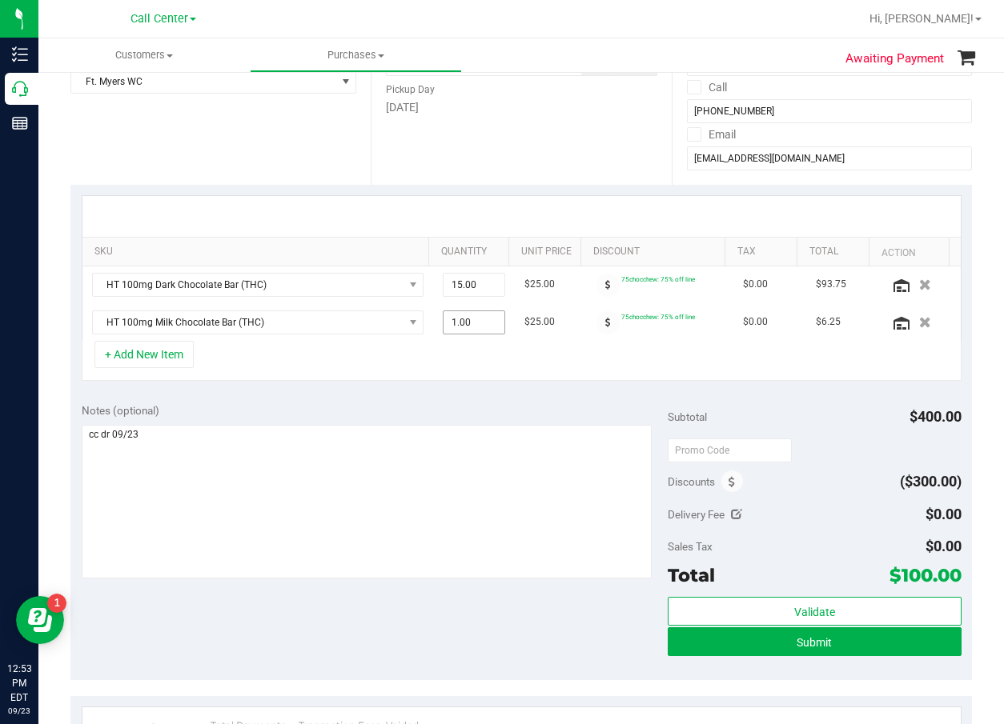
click at [464, 323] on span "1.00 1" at bounding box center [474, 323] width 62 height 24
type input "2"
type input "2.00"
click at [487, 385] on div "SKU Quantity Unit Price Discount Tax Total Action HT 100mg Dark Chocolate Bar (…" at bounding box center [520, 288] width 901 height 207
click at [140, 347] on button "+ Add New Item" at bounding box center [143, 354] width 99 height 27
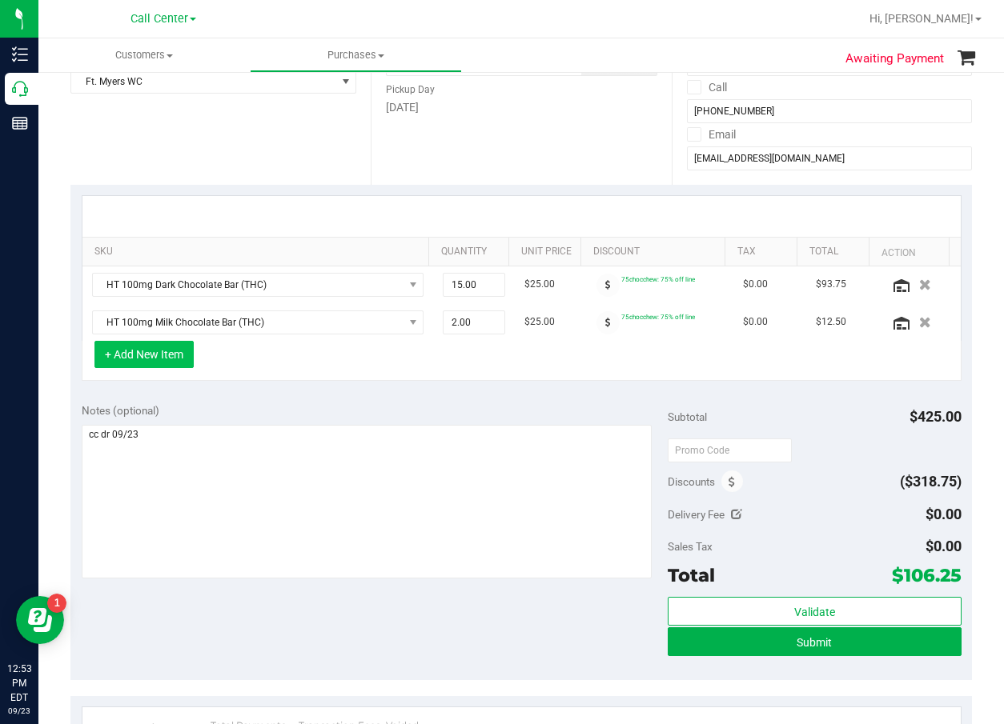
click at [146, 354] on button "+ Add New Item" at bounding box center [143, 354] width 99 height 27
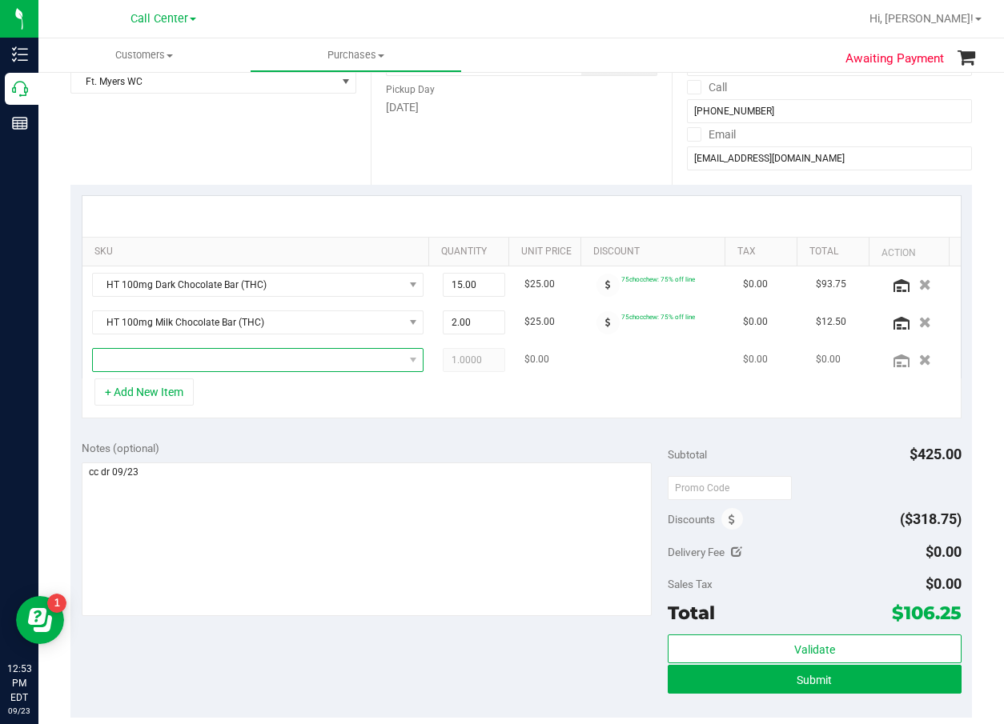
click at [118, 363] on span "NO DATA FOUND" at bounding box center [248, 360] width 311 height 22
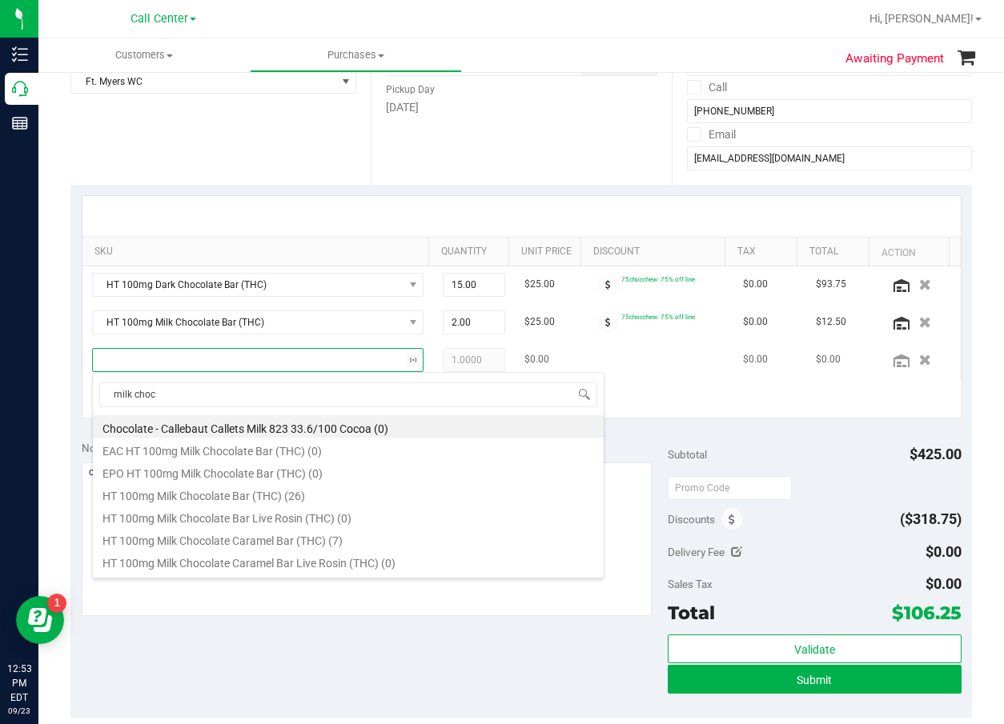
type input "milk choco"
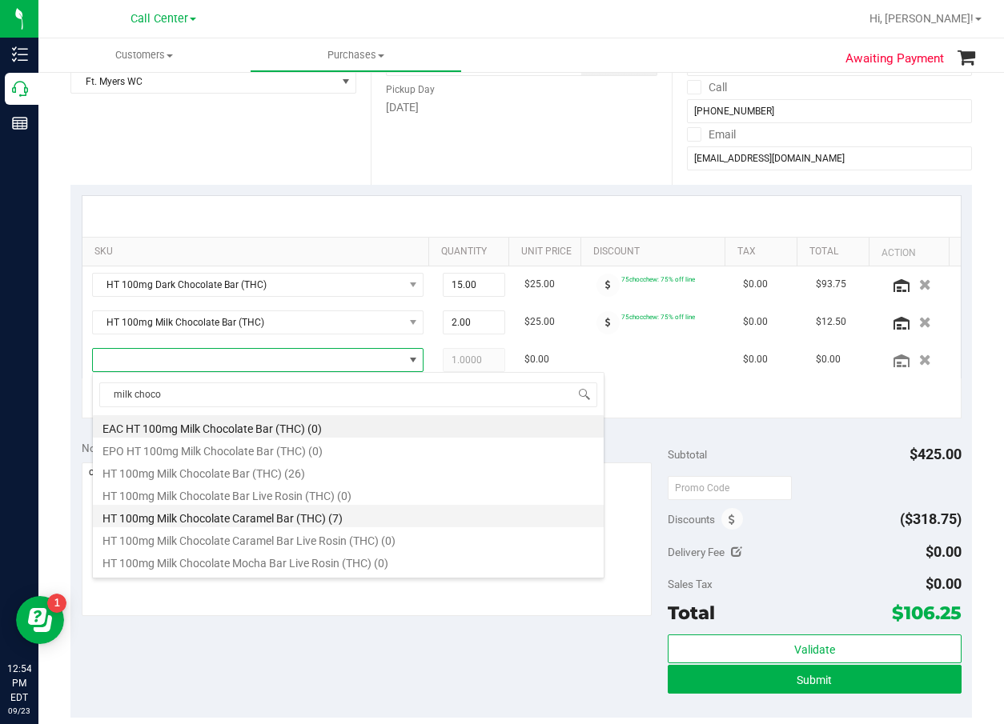
click at [313, 509] on li "HT 100mg Milk Chocolate Caramel Bar (THC) (7)" at bounding box center [348, 516] width 511 height 22
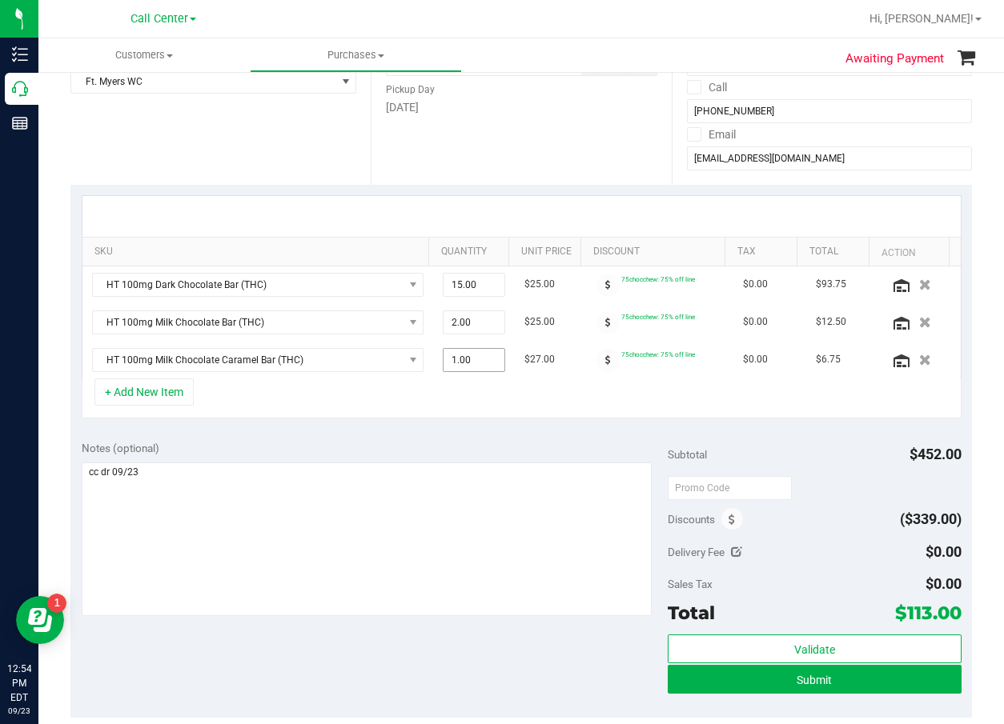
click at [462, 361] on span "1.00 1" at bounding box center [474, 360] width 62 height 24
click at [462, 361] on input "1" at bounding box center [473, 360] width 60 height 22
type input "2"
type input "2.00"
click at [468, 424] on div "SKU Quantity Unit Price Discount Tax Total Action HT 100mg Dark Chocolate Bar (…" at bounding box center [520, 307] width 901 height 245
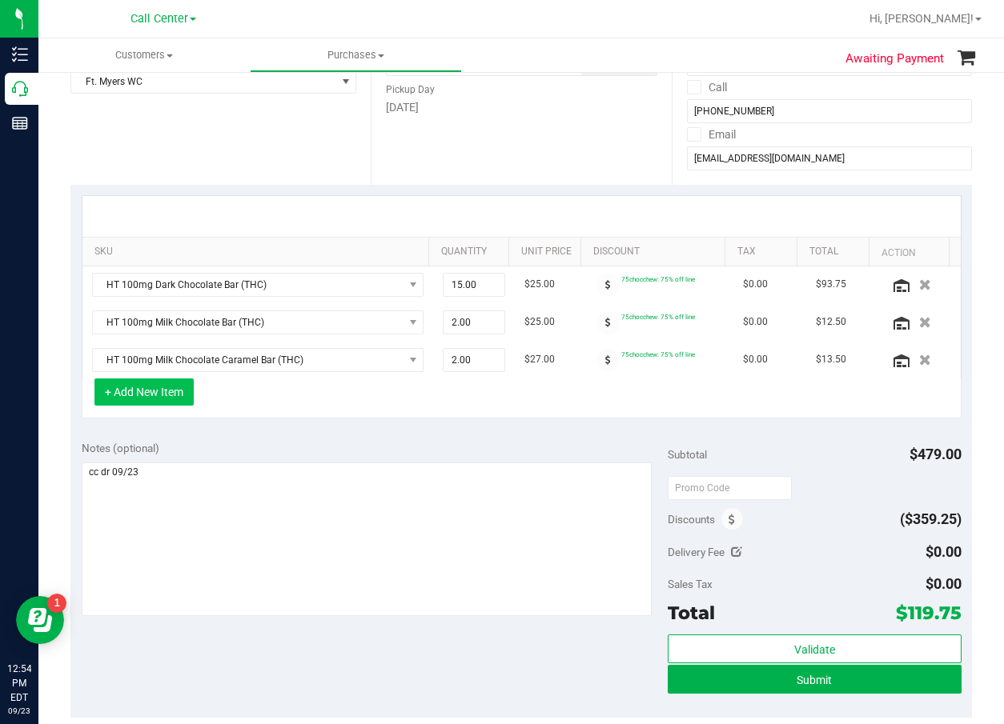
click at [166, 391] on button "+ Add New Item" at bounding box center [143, 392] width 99 height 27
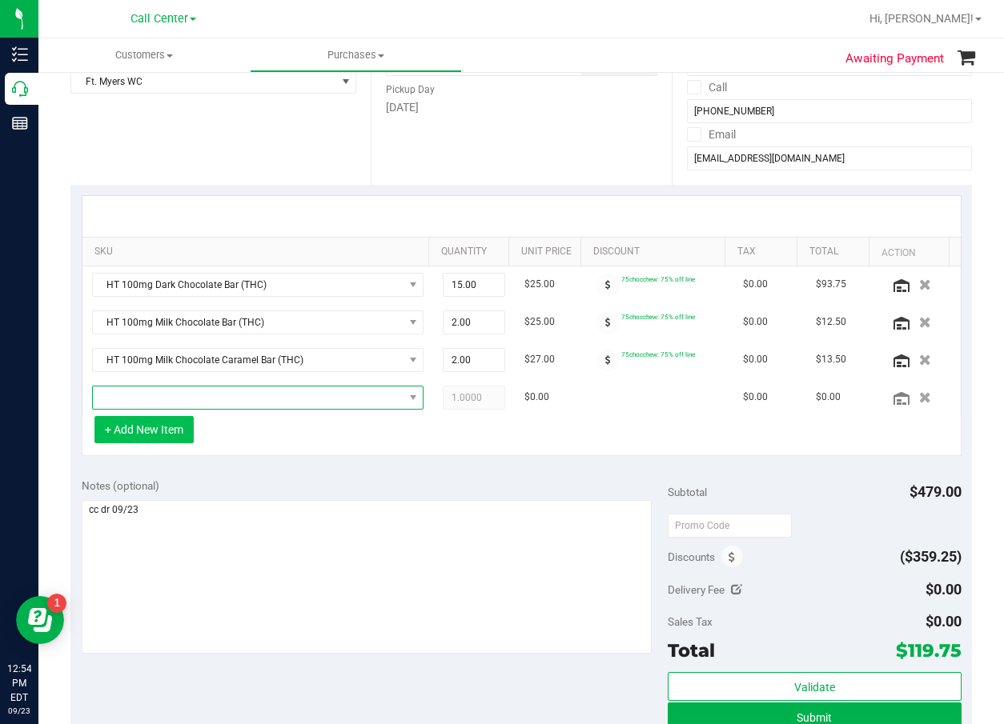
click at [166, 391] on span "NO DATA FOUND" at bounding box center [248, 398] width 311 height 22
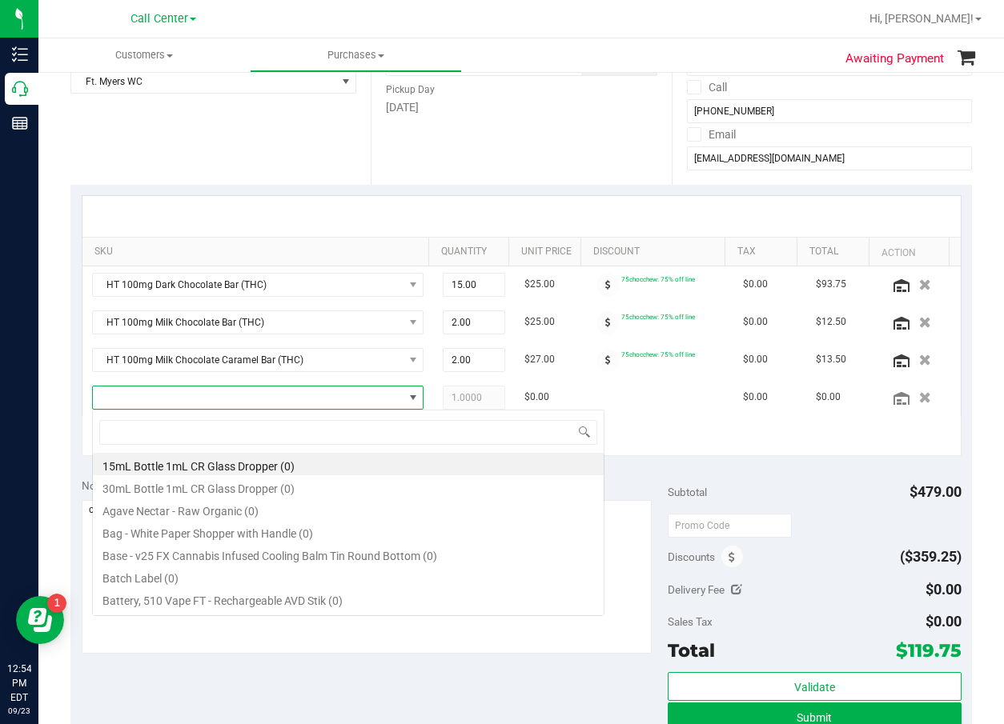
scroll to position [24, 303]
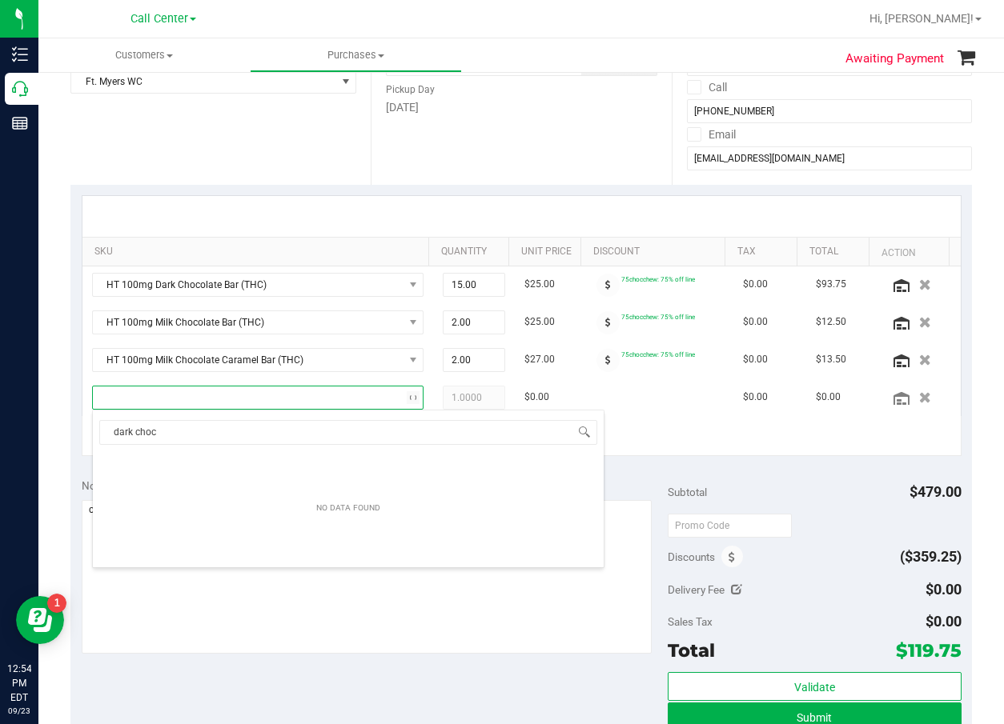
type input "dark choco"
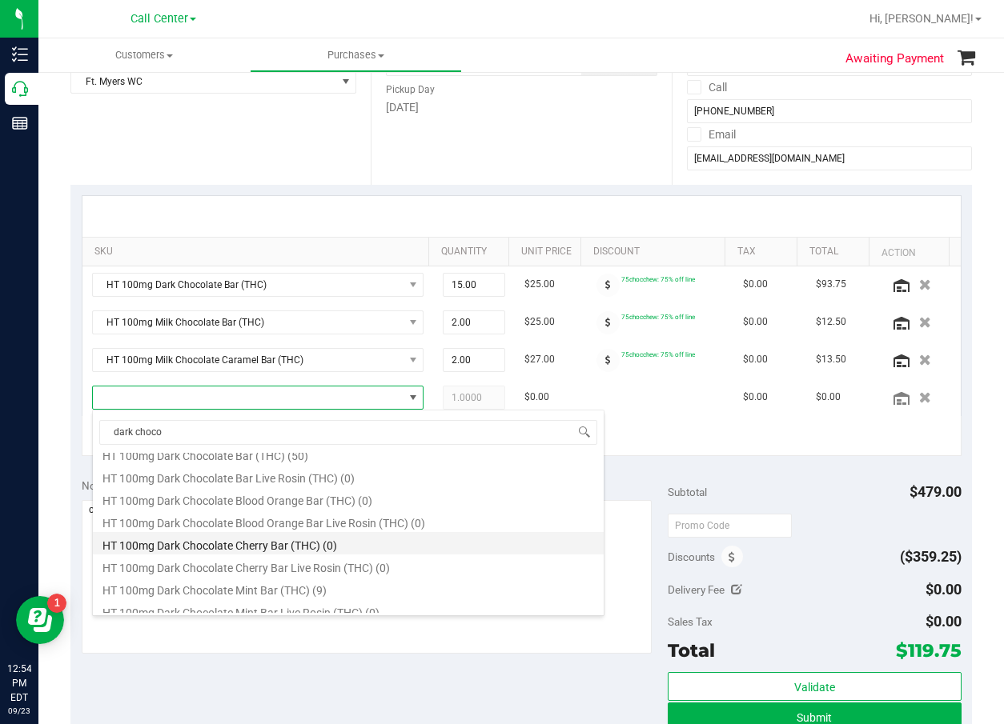
scroll to position [240, 0]
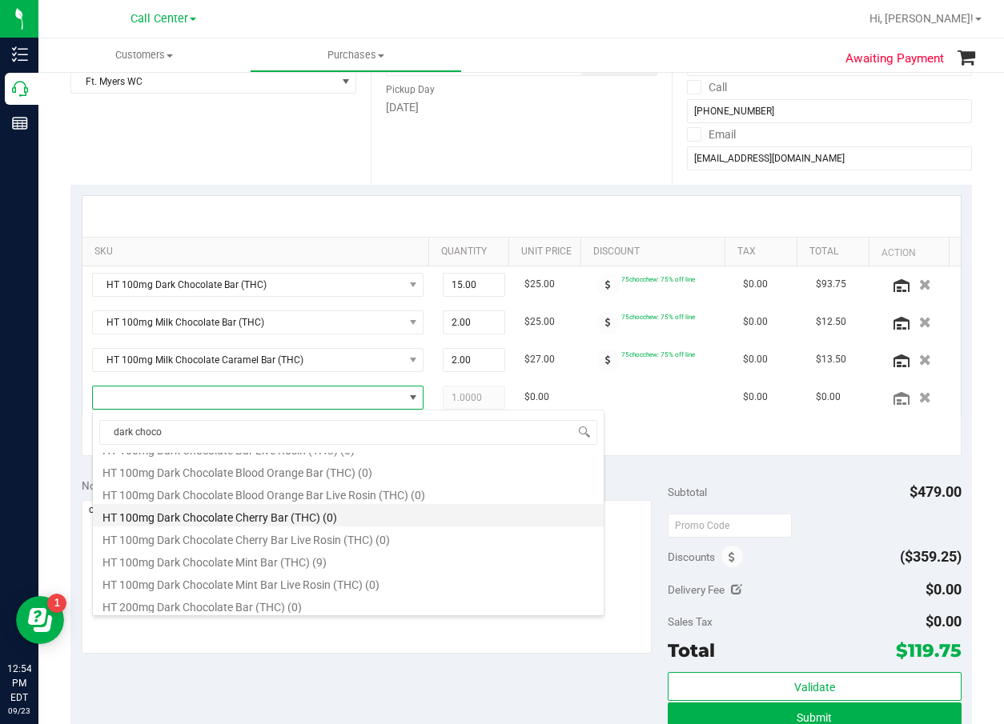
click at [371, 561] on li "HT 100mg Dark Chocolate Mint Bar (THC) (9)" at bounding box center [348, 560] width 511 height 22
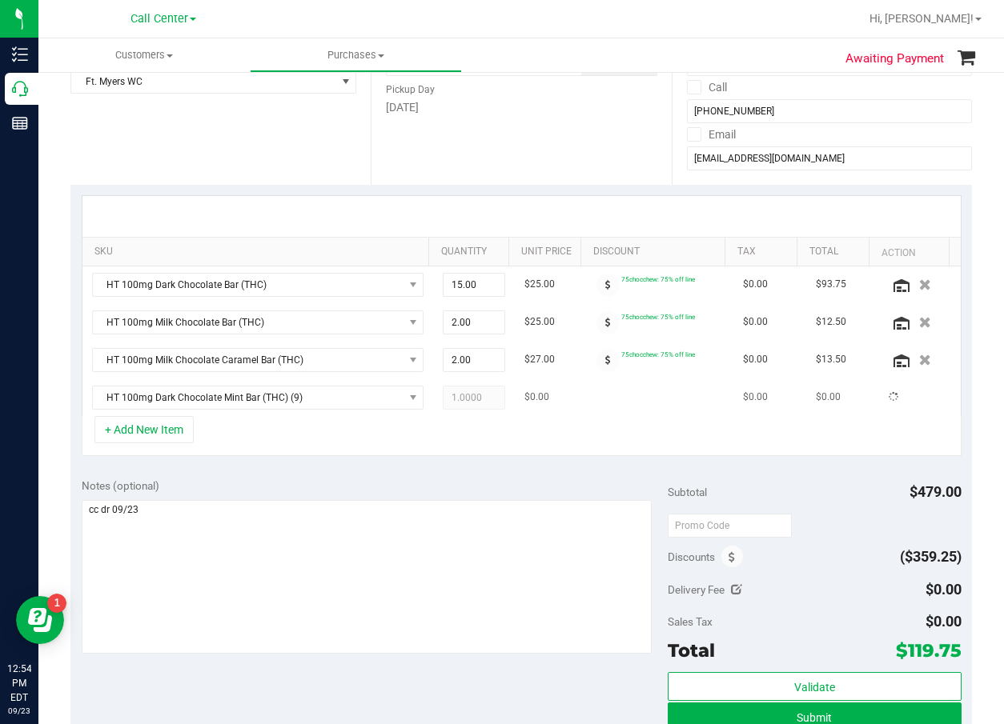
click at [452, 399] on span "1.0000 1" at bounding box center [474, 398] width 62 height 24
click at [454, 398] on span "1.00 1" at bounding box center [474, 398] width 62 height 24
click at [454, 398] on input "1" at bounding box center [473, 398] width 60 height 22
type input "2"
type input "2.00"
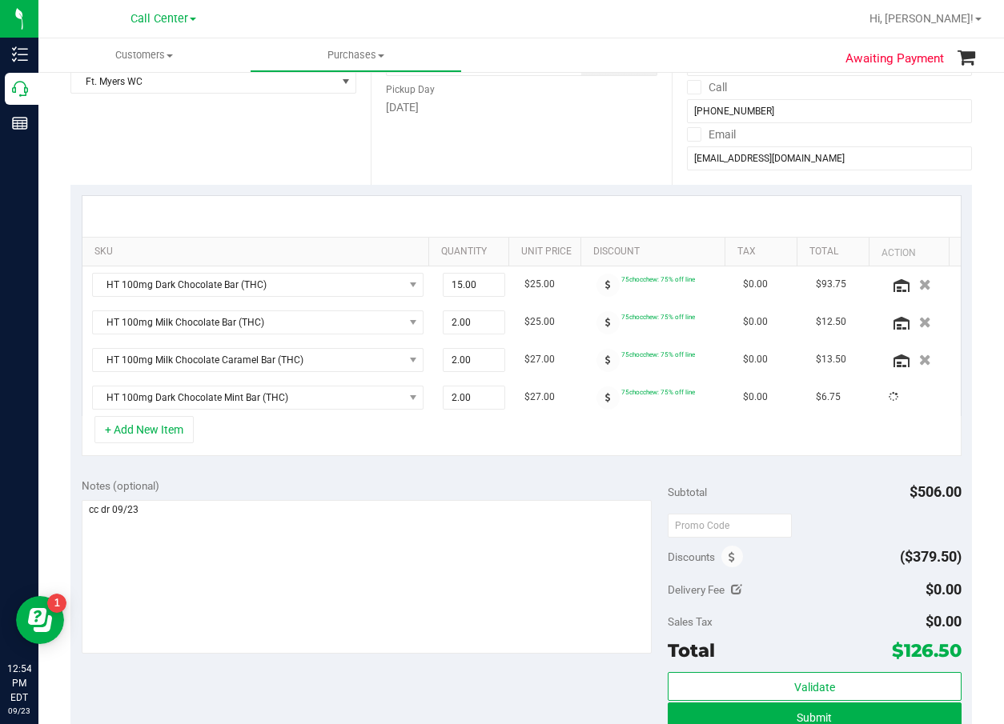
click at [415, 474] on div "Notes (optional) Subtotal $506.00 Discounts ($379.50) Delivery Fee $0.00 Sales …" at bounding box center [520, 611] width 901 height 288
click at [413, 474] on div "Notes (optional) Subtotal $533.00 Discounts ($399.75) Delivery Fee $0.00 Sales …" at bounding box center [520, 611] width 901 height 288
click at [466, 283] on span "15.00 15" at bounding box center [474, 285] width 62 height 24
type input "1"
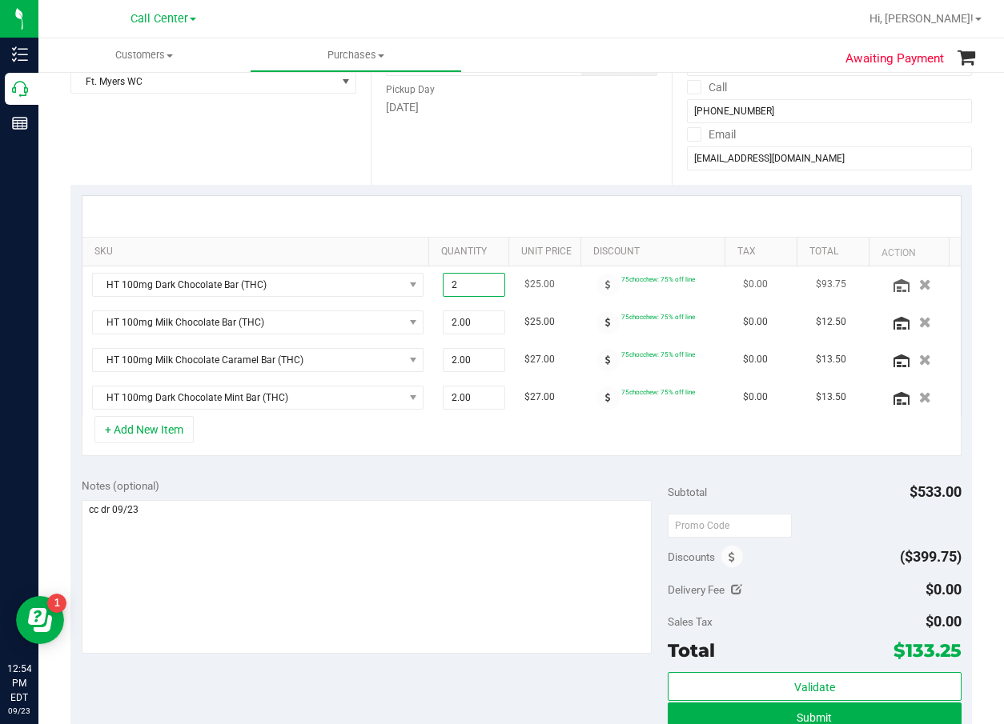
type input "21"
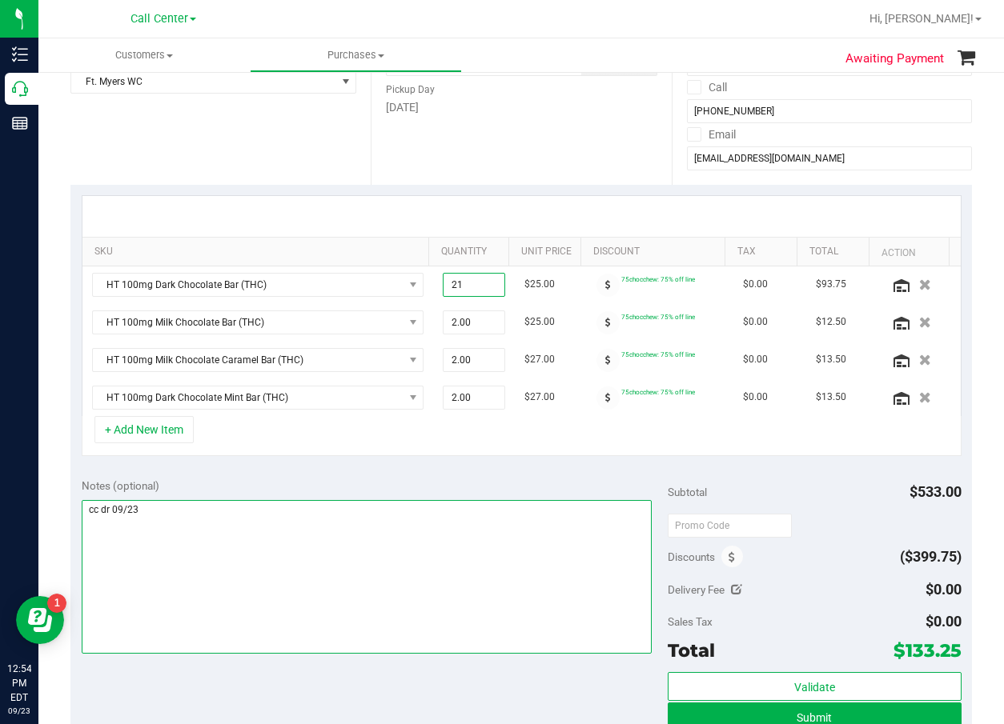
type input "21.00"
click at [505, 544] on textarea at bounding box center [367, 577] width 571 height 154
click at [347, 506] on textarea at bounding box center [367, 577] width 571 height 154
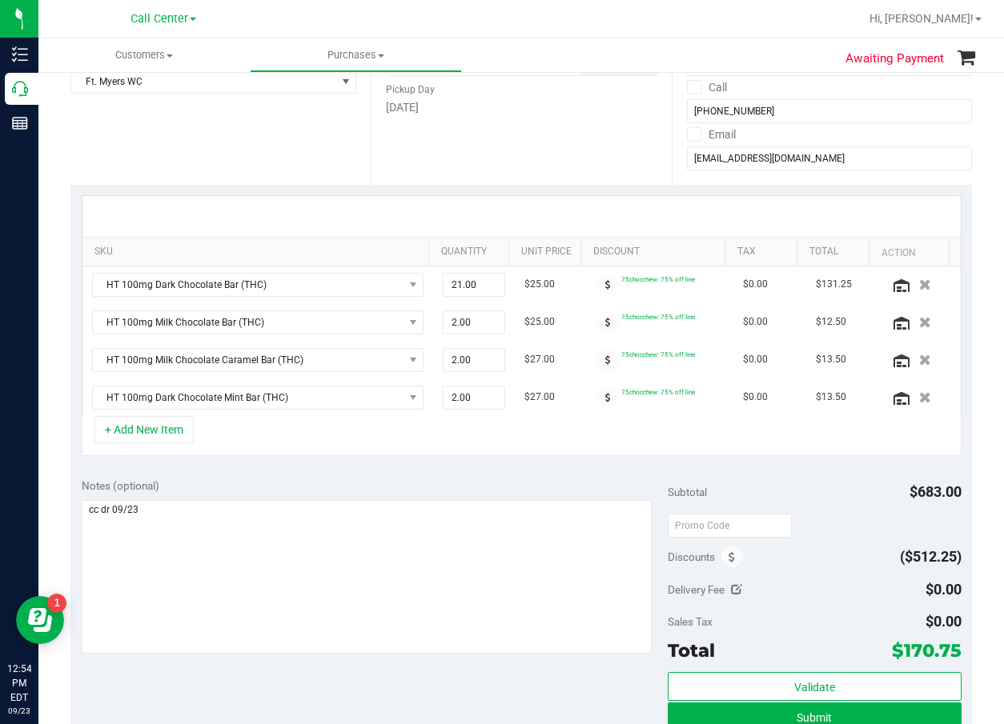
click at [367, 489] on div "Notes (optional)" at bounding box center [375, 486] width 587 height 16
click at [429, 467] on div "Notes (optional) Subtotal $683.00 Discounts ($512.25) Delivery Fee $0.00 Sales …" at bounding box center [520, 611] width 901 height 288
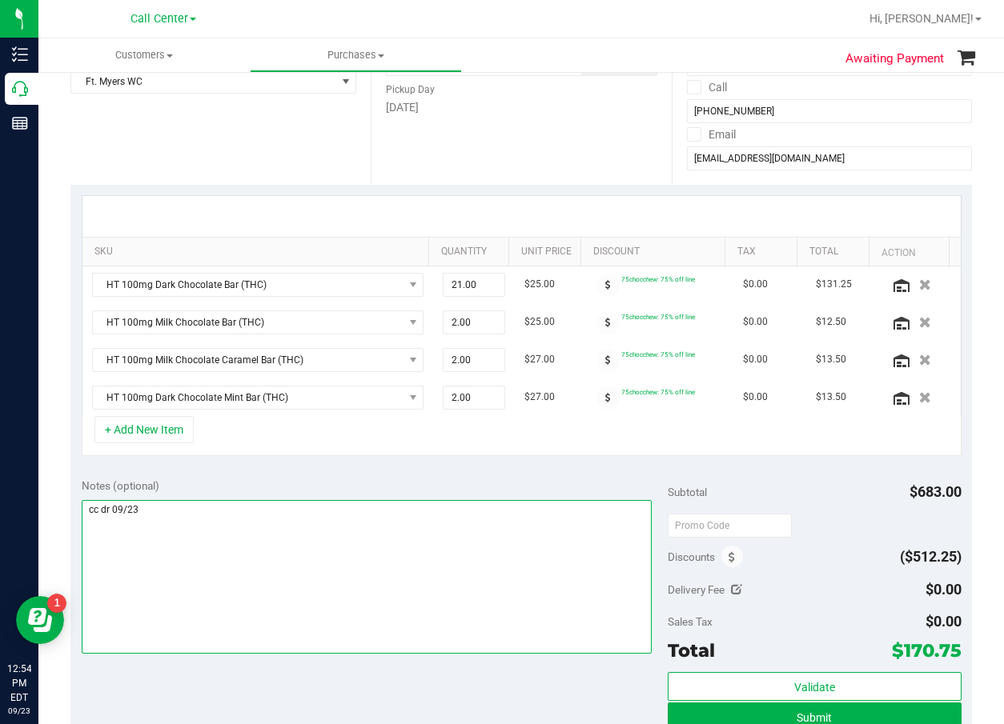
click at [442, 533] on textarea at bounding box center [367, 577] width 571 height 154
click at [437, 583] on textarea at bounding box center [367, 577] width 571 height 154
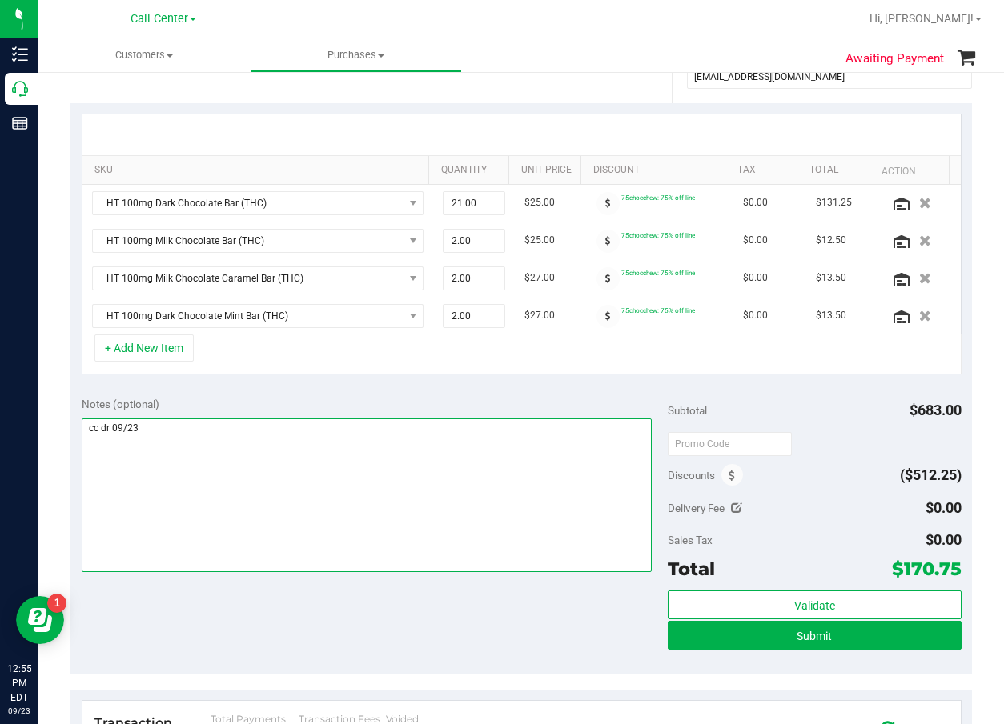
scroll to position [320, 0]
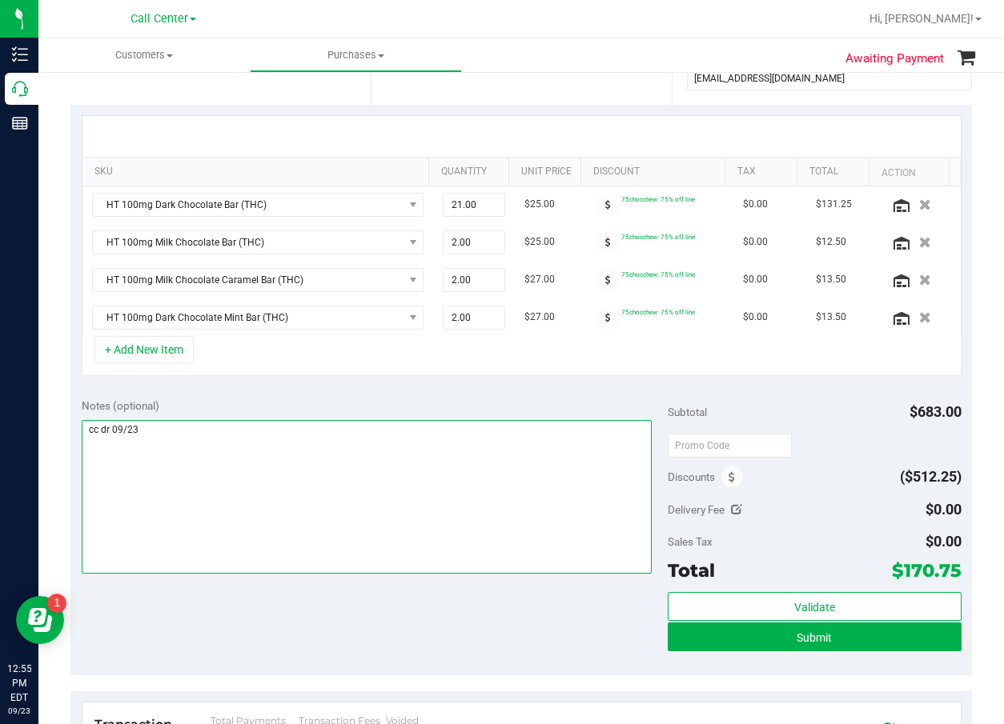
click at [510, 500] on textarea at bounding box center [367, 497] width 571 height 154
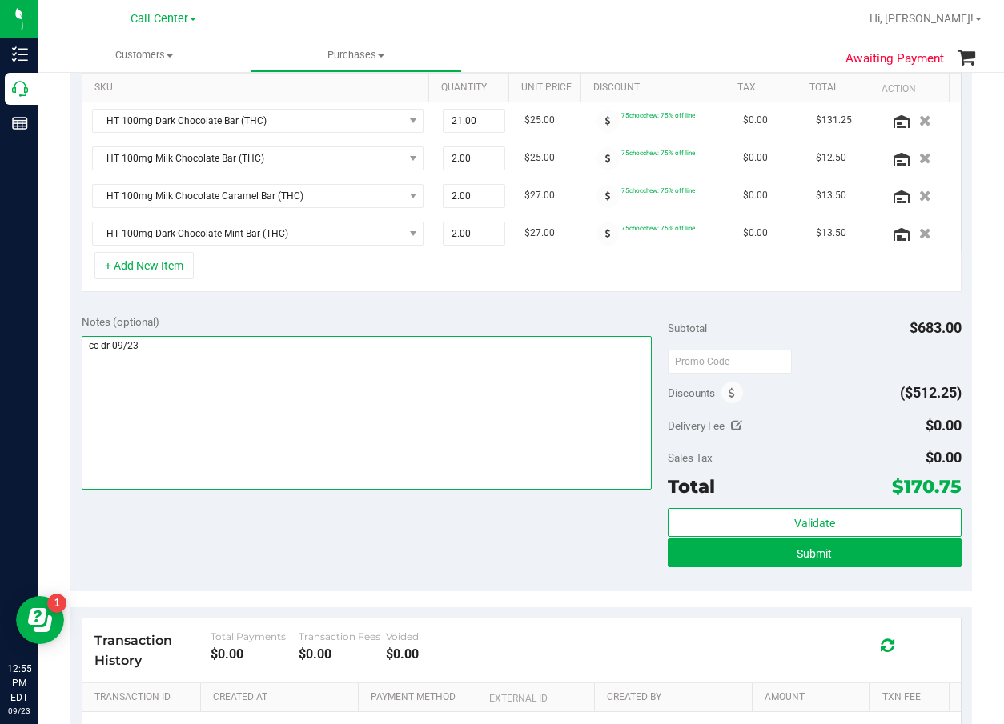
scroll to position [480, 0]
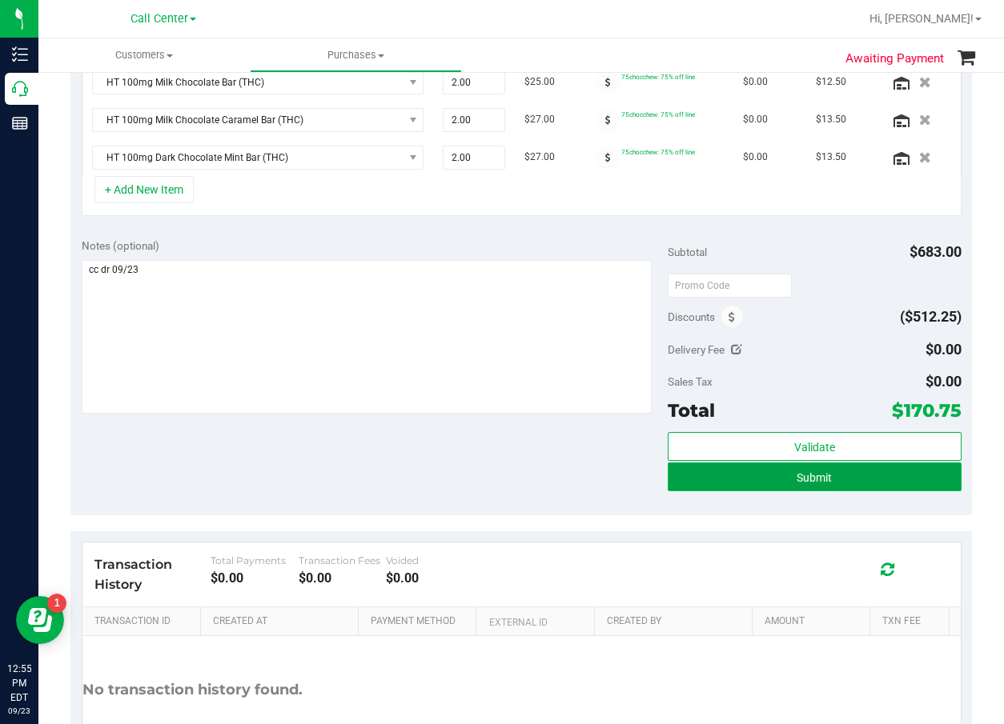
click at [795, 485] on button "Submit" at bounding box center [814, 477] width 293 height 29
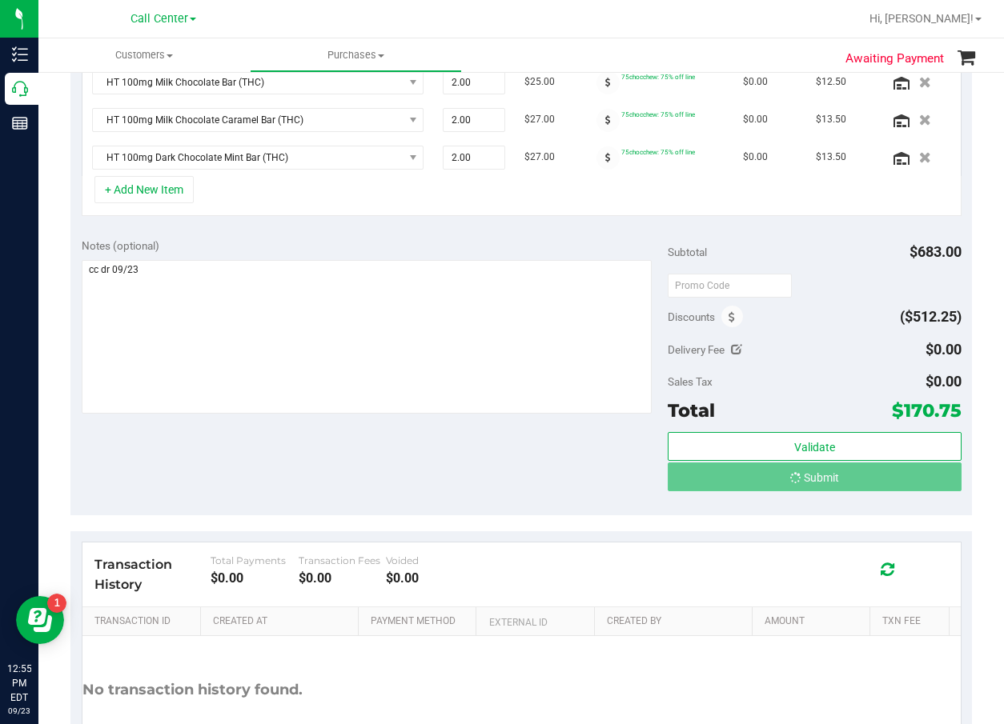
scroll to position [455, 0]
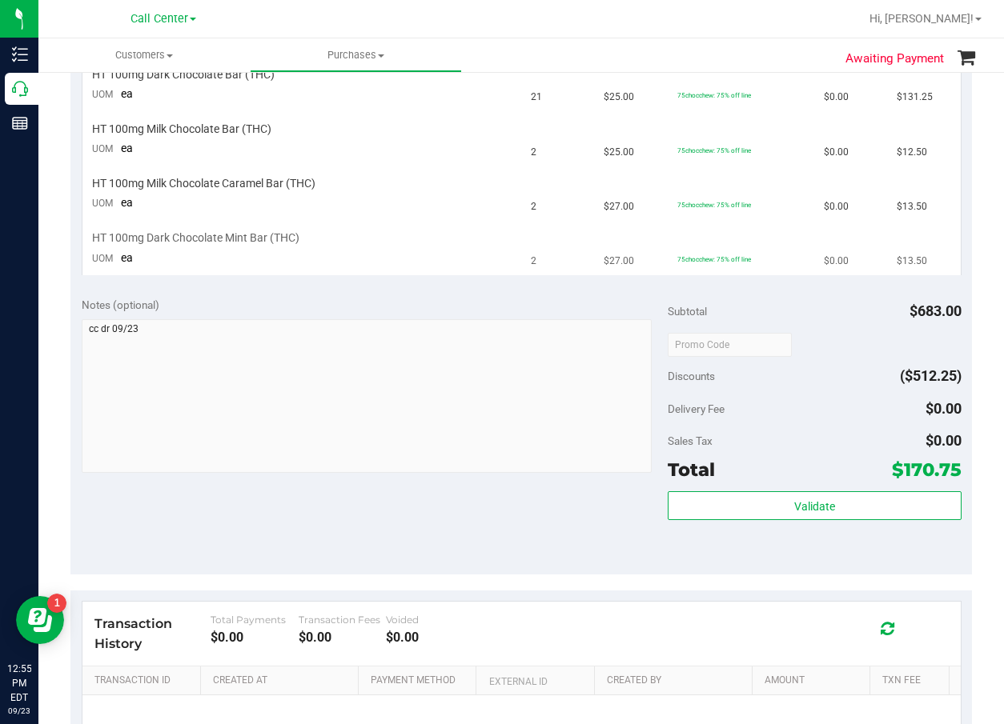
click at [780, 237] on td "75chocchew: 75% off line" at bounding box center [741, 249] width 146 height 54
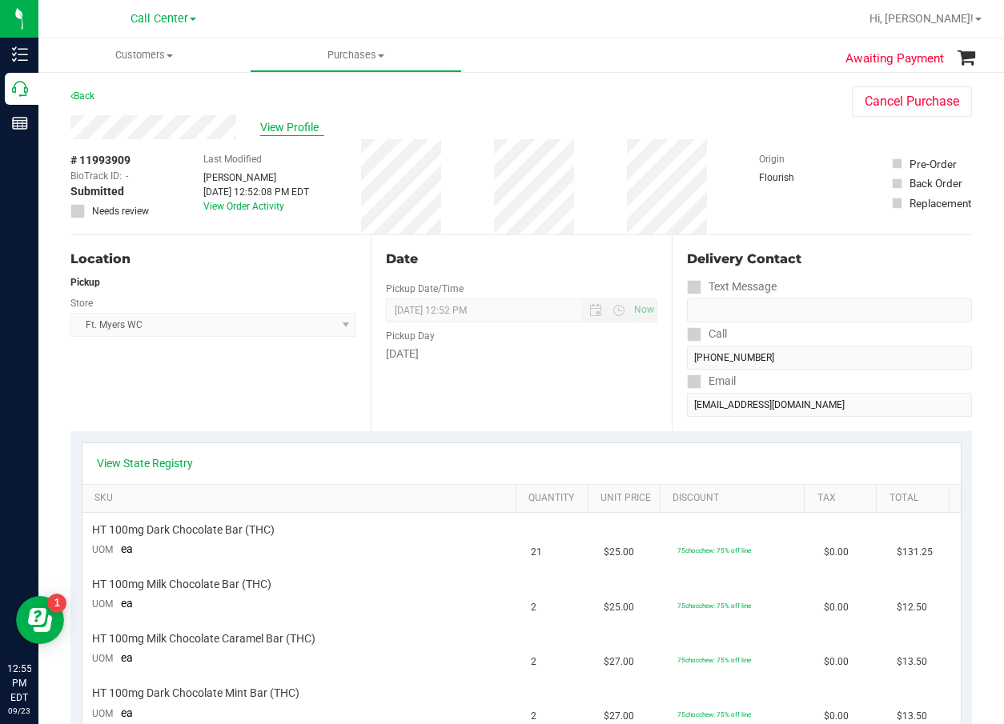
drag, startPoint x: 323, startPoint y: 130, endPoint x: 312, endPoint y: 132, distance: 10.5
click at [318, 132] on div "View Profile" at bounding box center [444, 127] width 749 height 24
click at [300, 131] on span "View Profile" at bounding box center [292, 127] width 64 height 17
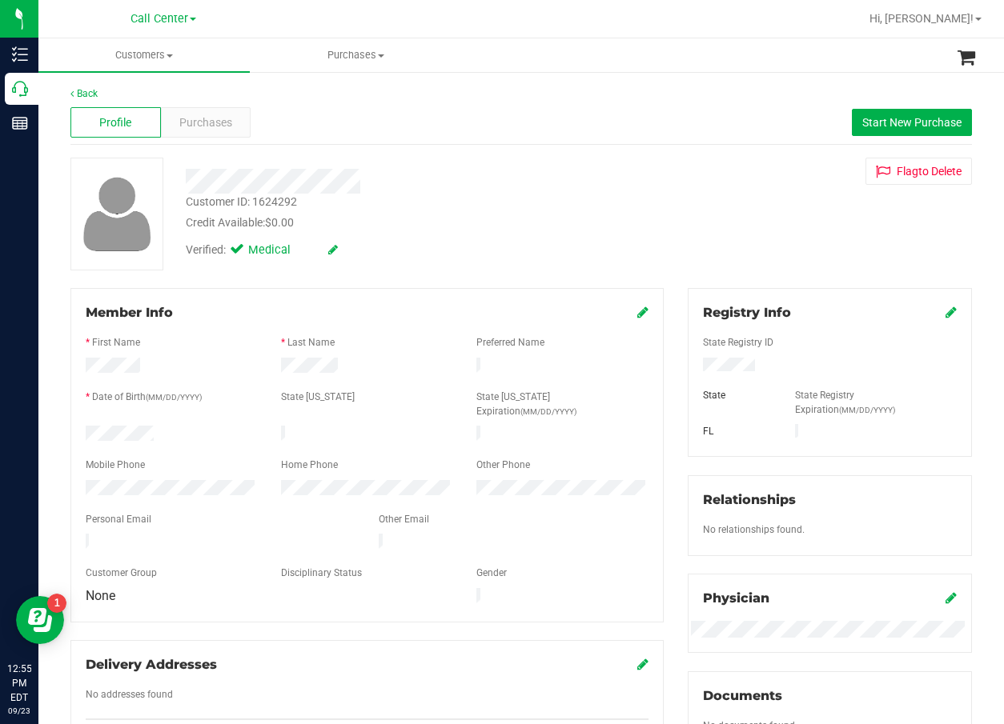
click at [122, 423] on div at bounding box center [367, 425] width 563 height 4
drag, startPoint x: 510, startPoint y: 243, endPoint x: 270, endPoint y: 161, distance: 253.6
click at [505, 239] on div "Verified: Medical" at bounding box center [405, 248] width 463 height 35
click at [171, 118] on div "Purchases" at bounding box center [206, 122] width 90 height 30
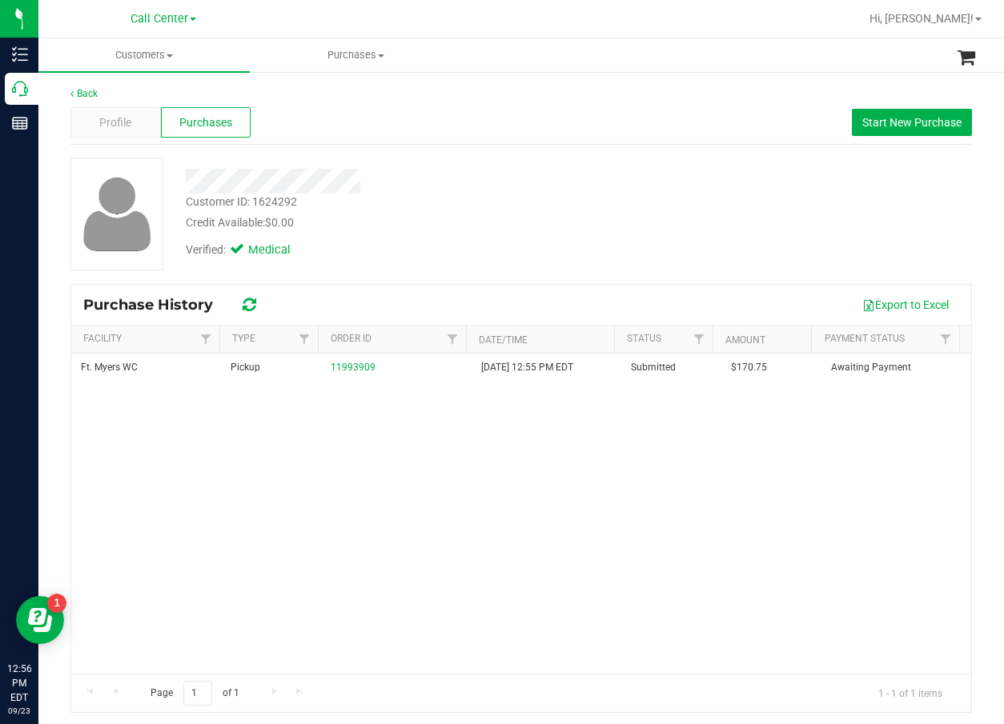
click at [463, 182] on div at bounding box center [405, 181] width 463 height 25
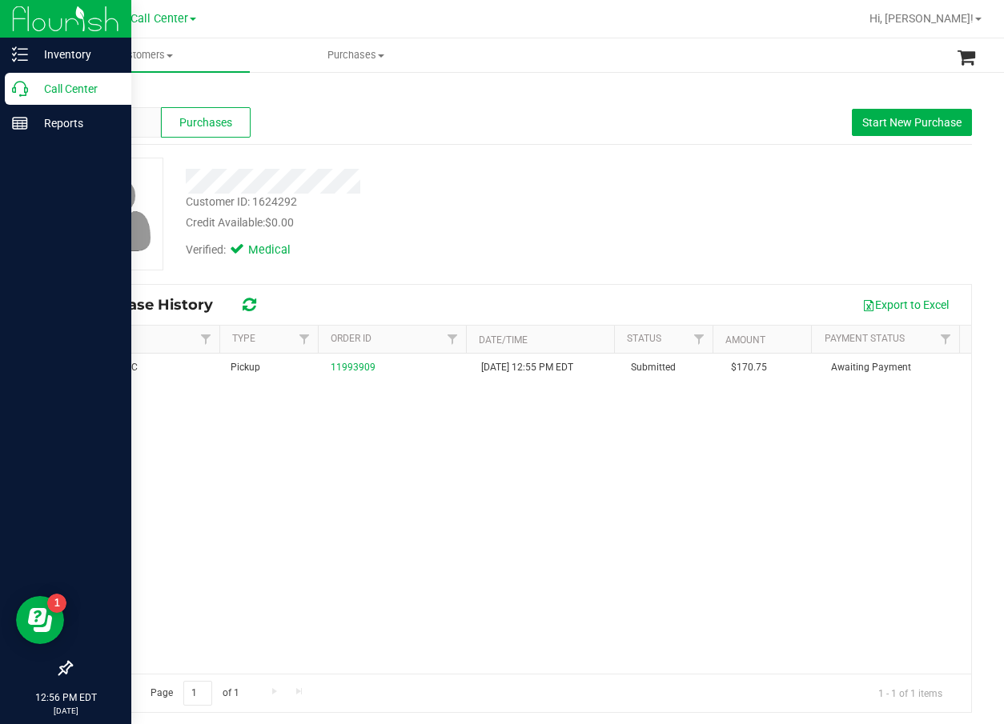
click at [16, 89] on icon at bounding box center [20, 89] width 16 height 16
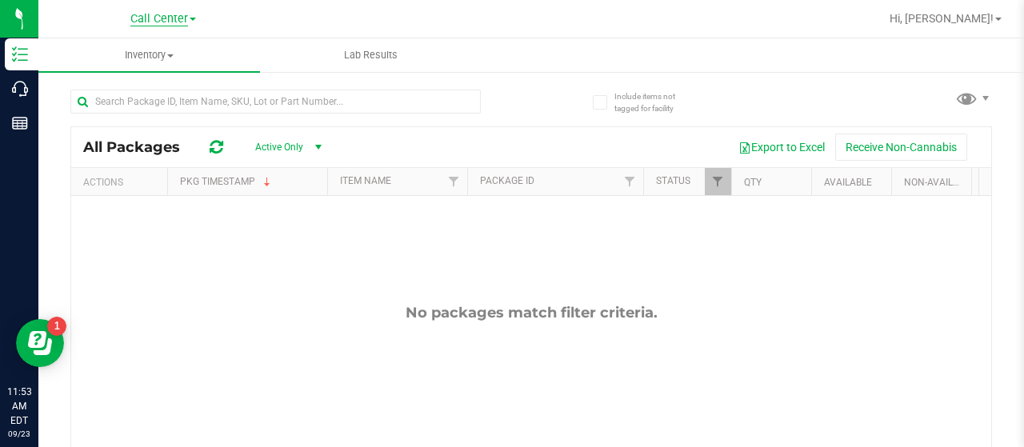
click at [170, 14] on span "Call Center" at bounding box center [159, 19] width 58 height 14
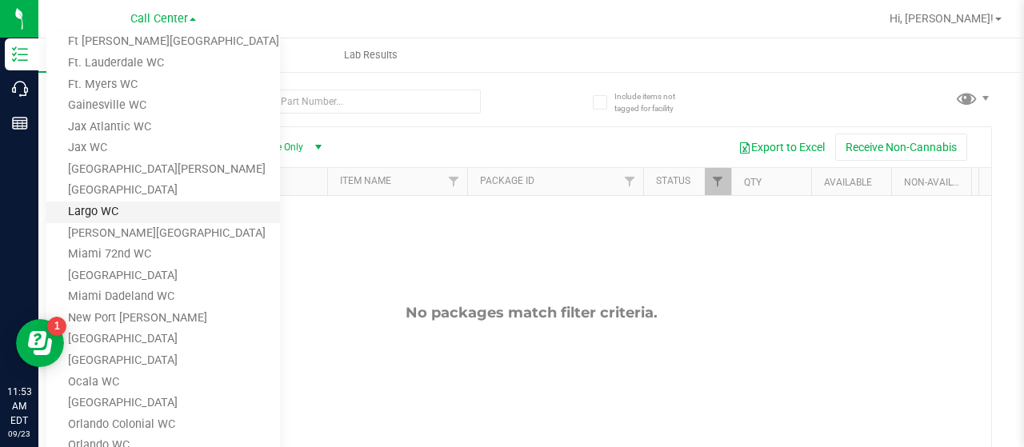
scroll to position [400, 0]
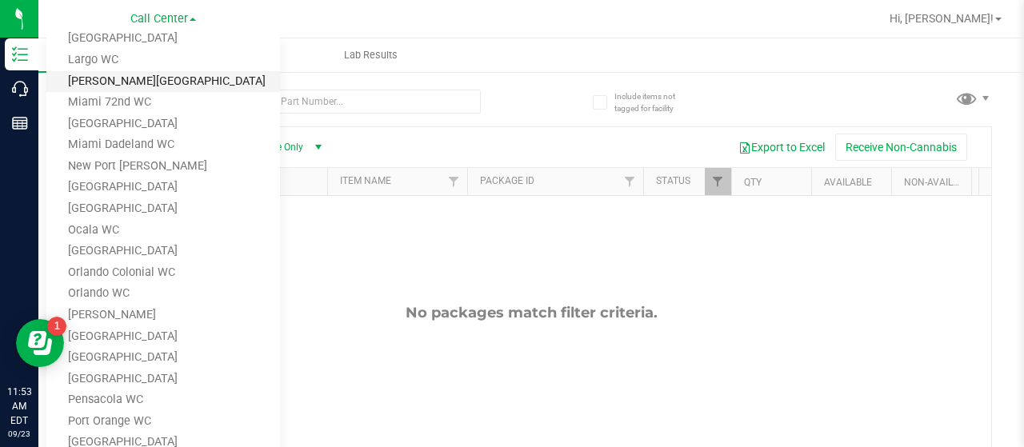
click at [118, 86] on link "[PERSON_NAME][GEOGRAPHIC_DATA]" at bounding box center [163, 82] width 234 height 22
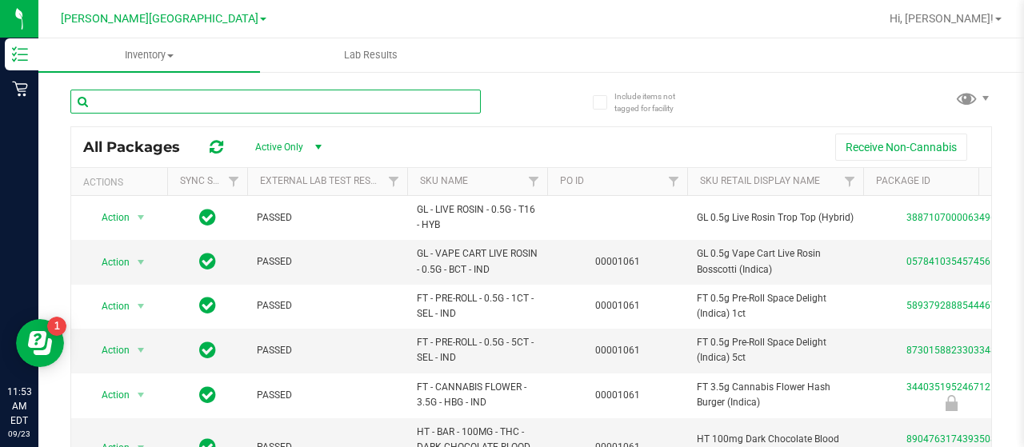
click at [369, 113] on input "text" at bounding box center [275, 102] width 411 height 24
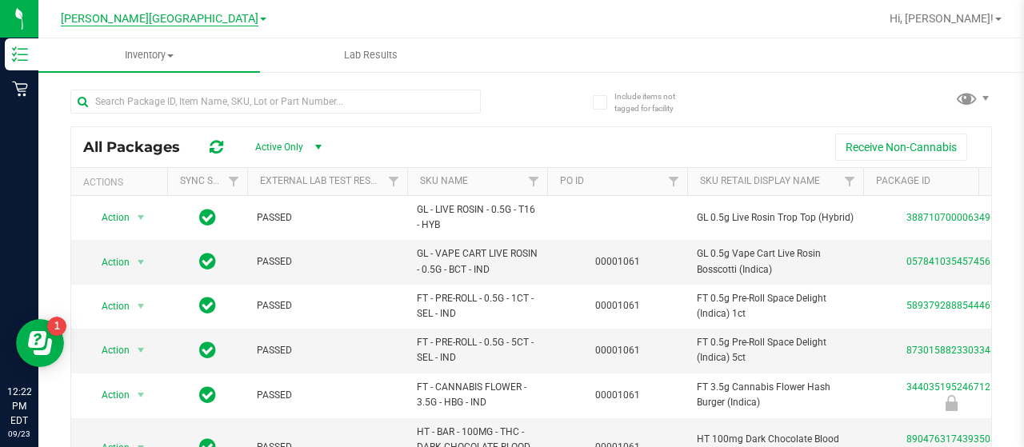
click at [194, 19] on span "[PERSON_NAME][GEOGRAPHIC_DATA]" at bounding box center [160, 19] width 198 height 14
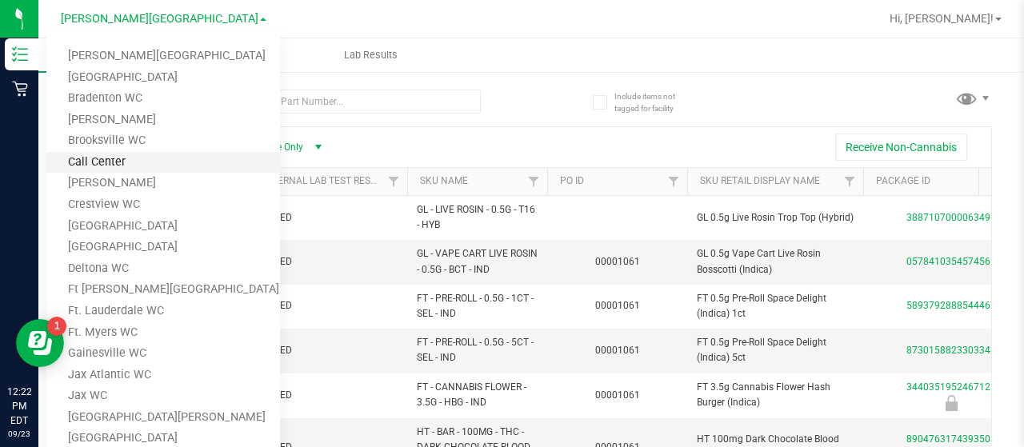
click at [143, 166] on link "Call Center" at bounding box center [163, 163] width 234 height 22
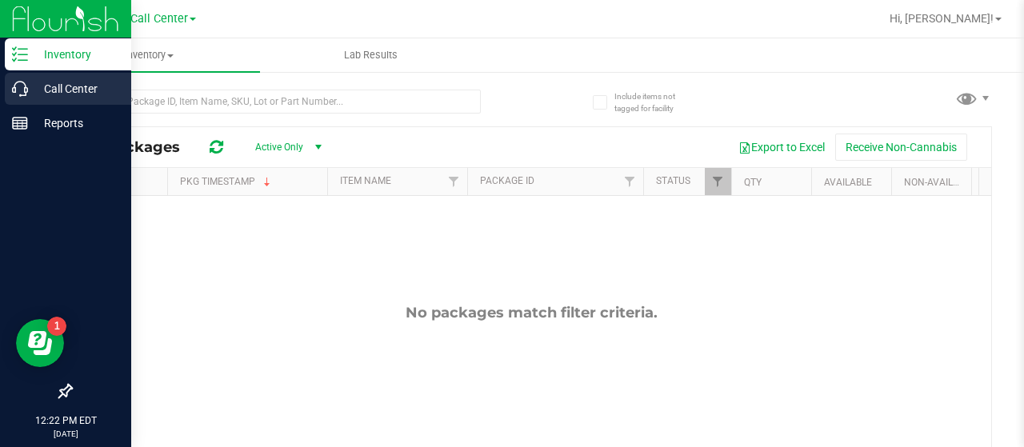
click at [66, 94] on p "Call Center" at bounding box center [76, 88] width 96 height 19
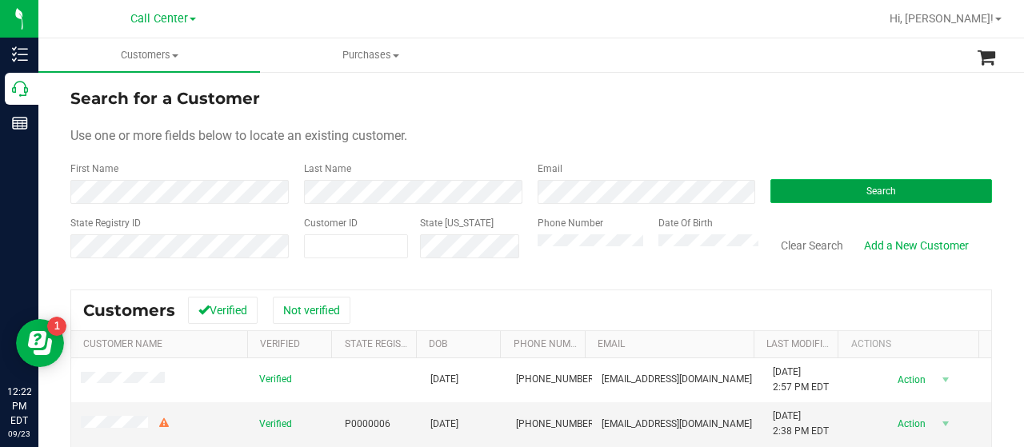
click at [855, 196] on button "Search" at bounding box center [882, 191] width 222 height 24
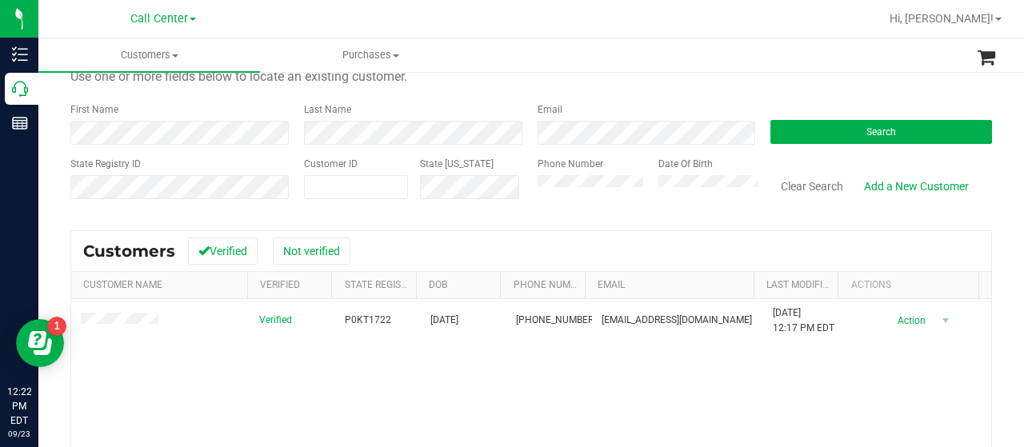
scroll to position [80, 0]
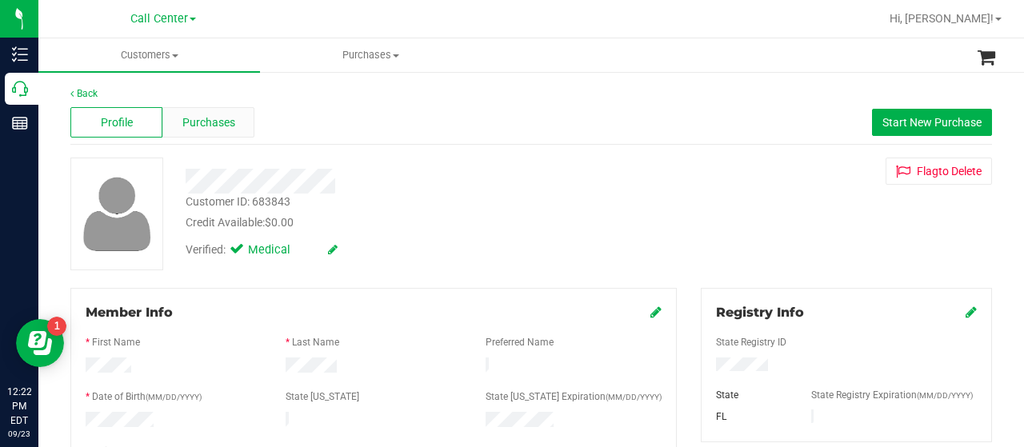
click at [206, 118] on span "Purchases" at bounding box center [208, 122] width 53 height 17
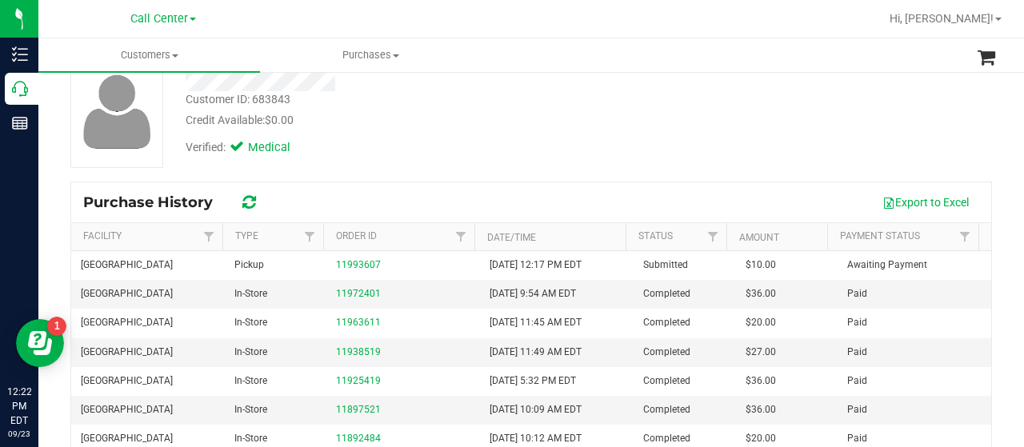
scroll to position [160, 0]
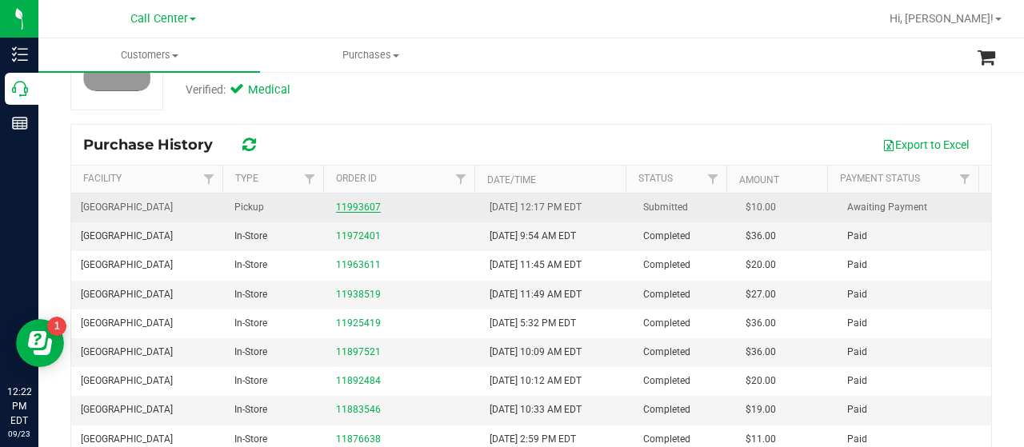
click at [349, 202] on link "11993607" at bounding box center [358, 207] width 45 height 11
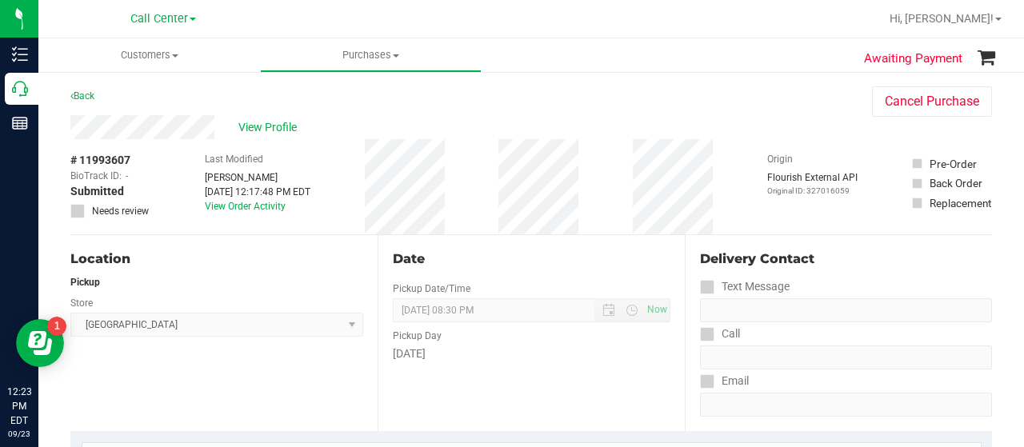
click at [244, 218] on div "Last Modified Melanie Stephens Sep 23, 2025 12:17:48 PM EDT View Order Activity" at bounding box center [258, 186] width 106 height 95
click at [250, 210] on link "View Order Activity" at bounding box center [245, 206] width 81 height 11
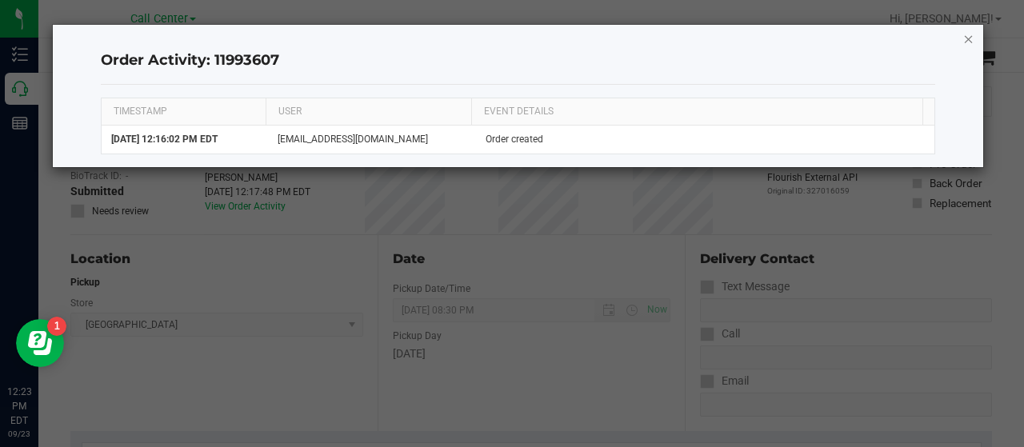
click at [970, 40] on icon "button" at bounding box center [969, 38] width 11 height 19
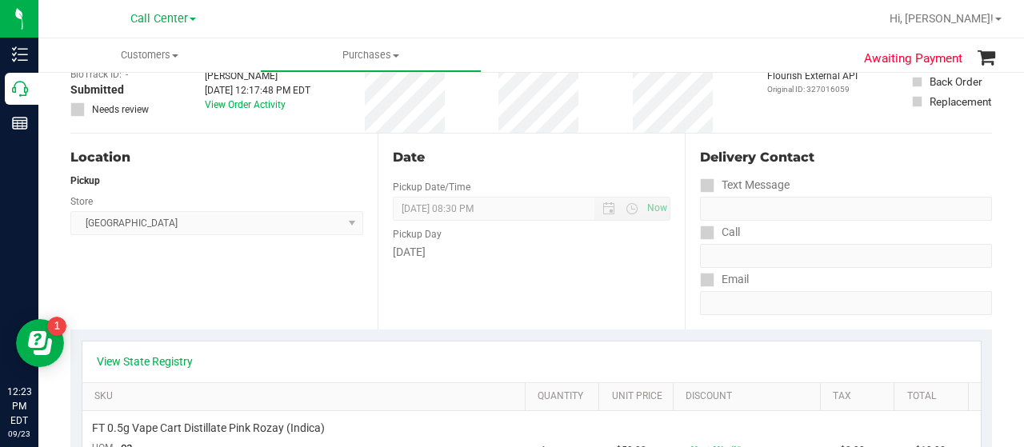
scroll to position [160, 0]
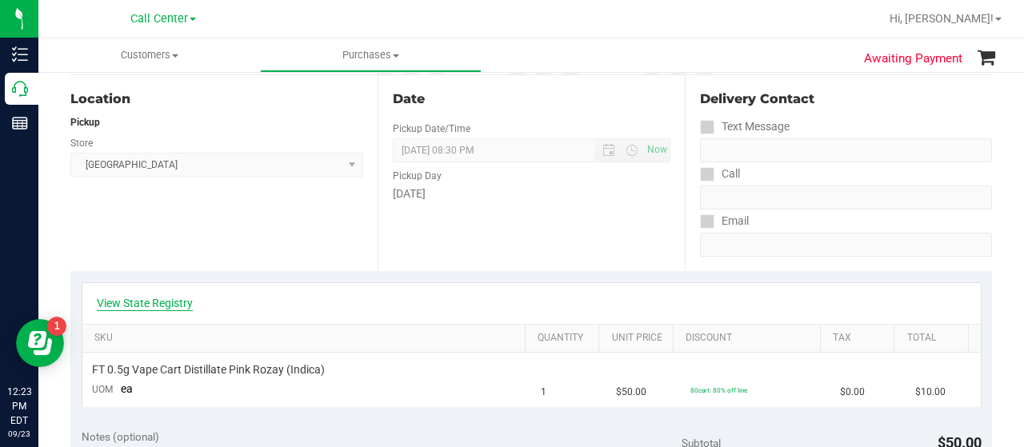
click at [139, 306] on link "View State Registry" at bounding box center [145, 303] width 96 height 16
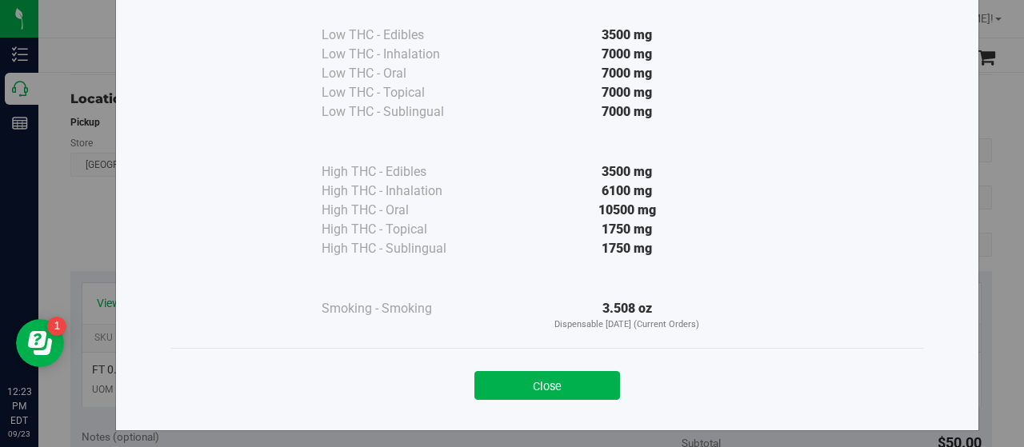
scroll to position [118, 0]
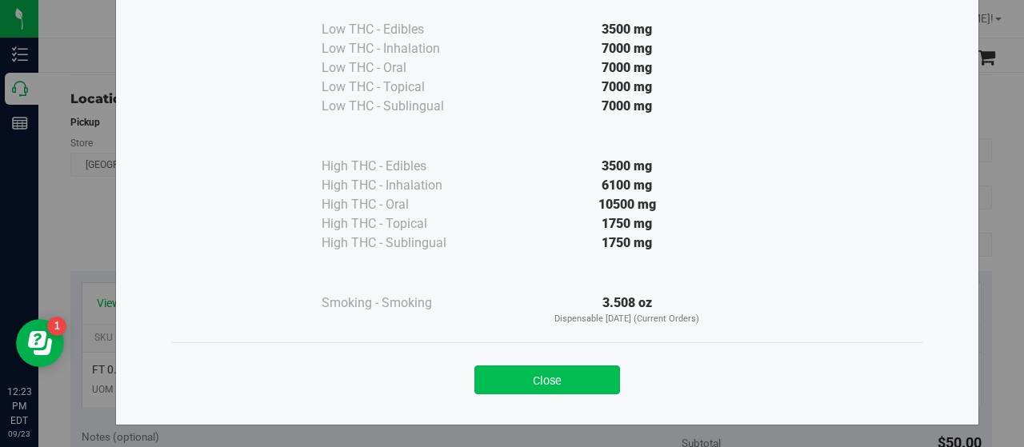
click at [539, 367] on button "Close" at bounding box center [548, 380] width 146 height 29
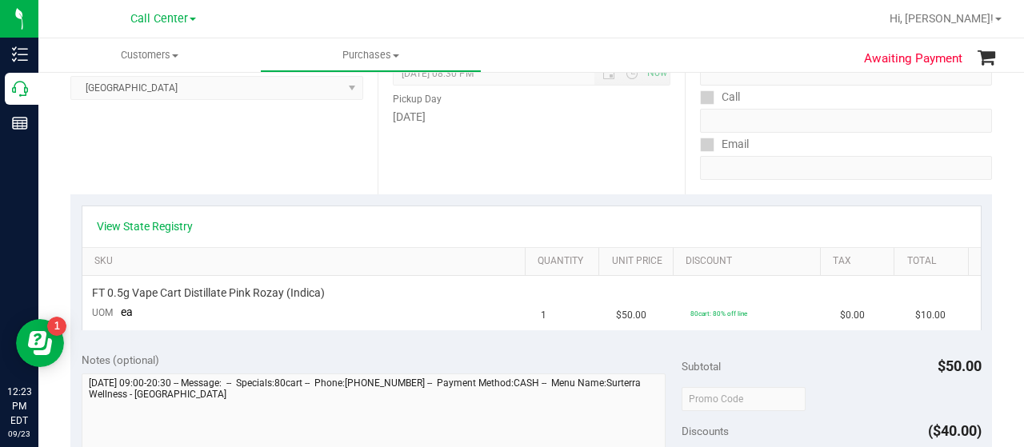
scroll to position [160, 0]
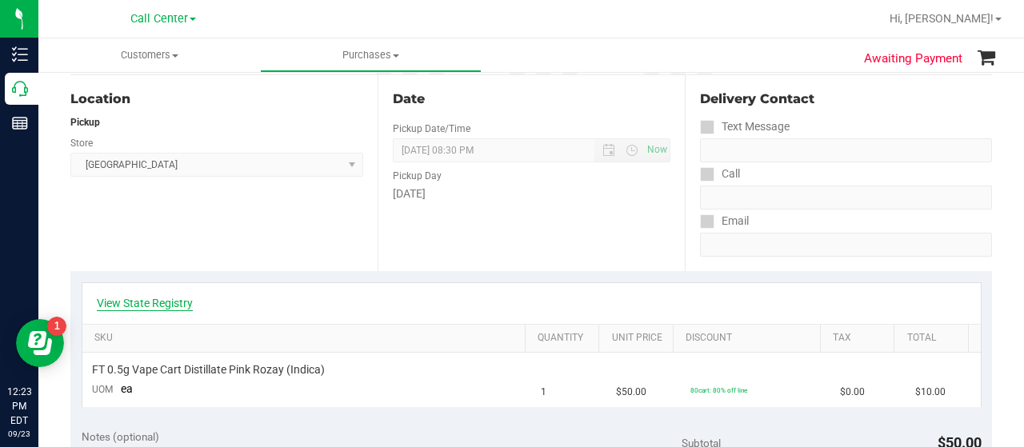
click at [138, 300] on link "View State Registry" at bounding box center [145, 303] width 96 height 16
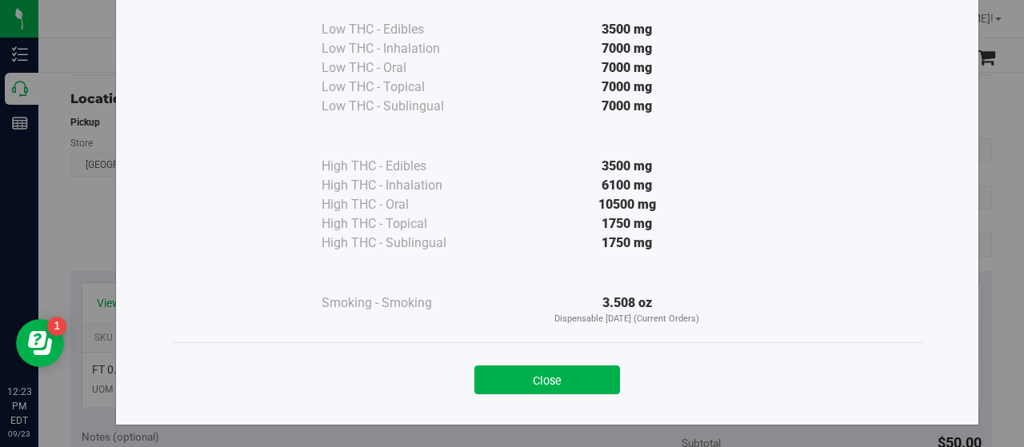
scroll to position [118, 0]
click at [543, 378] on button "Close" at bounding box center [548, 380] width 146 height 29
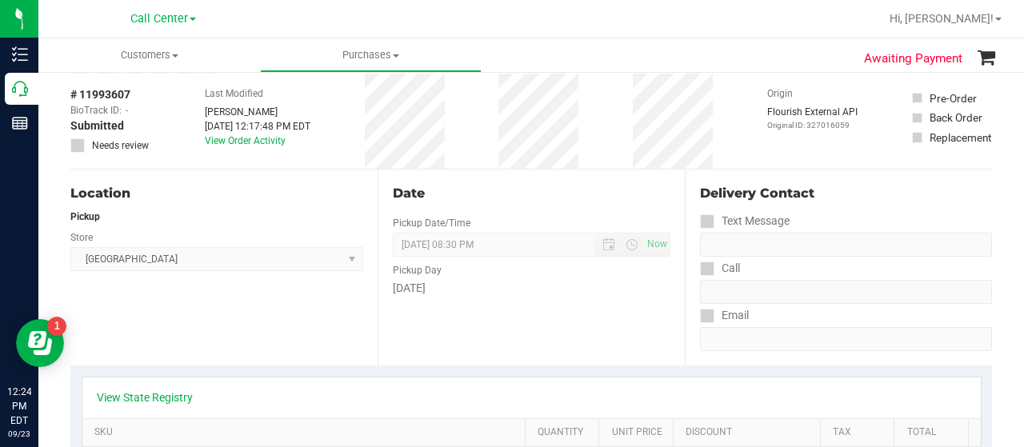
scroll to position [0, 0]
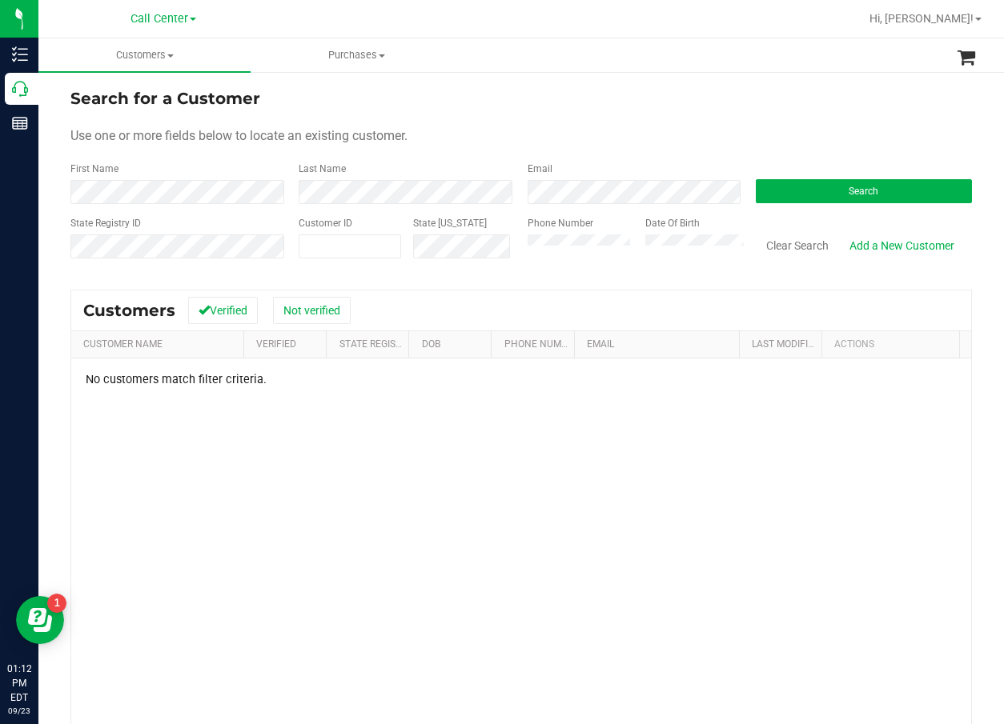
click at [843, 174] on div "Search" at bounding box center [858, 183] width 228 height 42
click at [848, 180] on button "Search" at bounding box center [864, 191] width 216 height 24
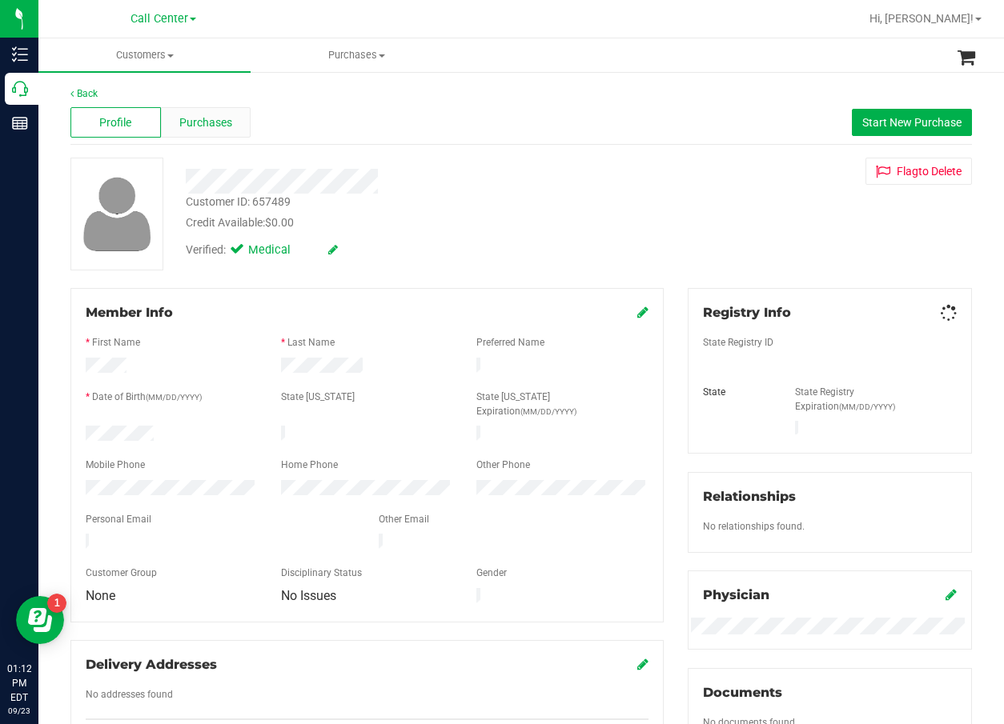
click at [203, 137] on div "Purchases" at bounding box center [206, 122] width 90 height 30
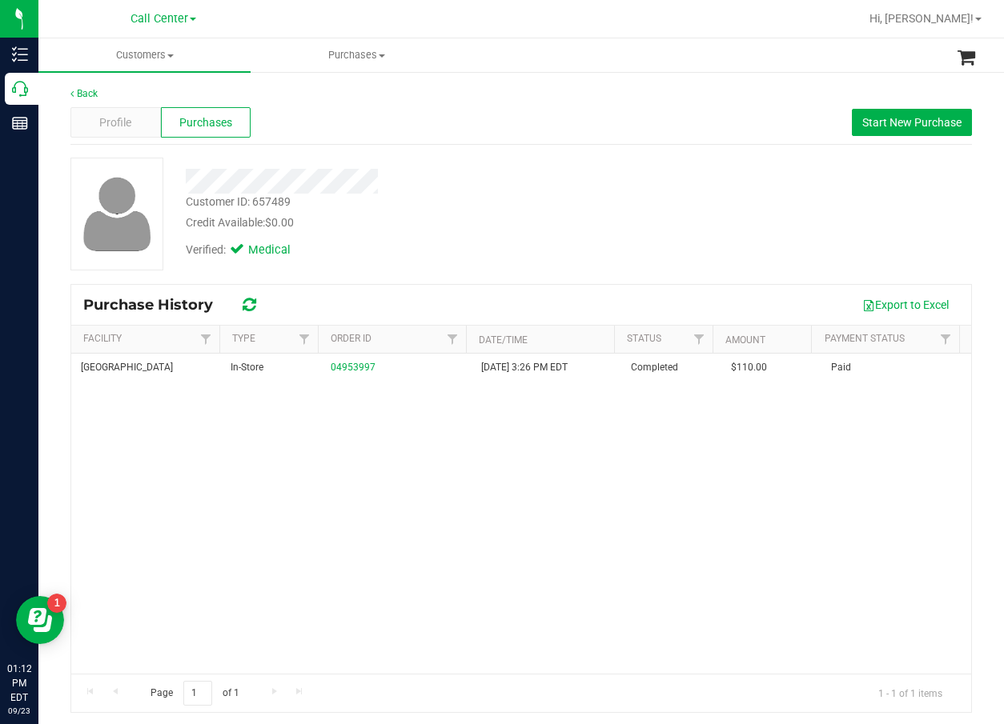
click at [298, 407] on div "[GEOGRAPHIC_DATA] WC In-Store 04953997 [DATE] 3:26 PM EDT Completed $110.00 Paid" at bounding box center [521, 514] width 900 height 320
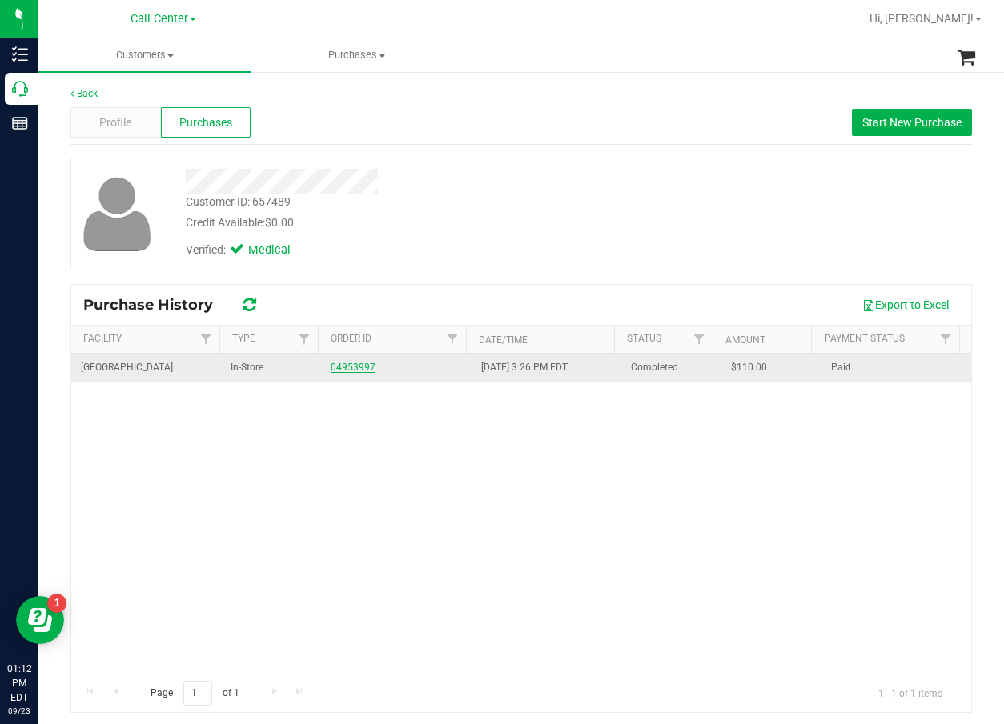
click at [336, 367] on link "04953997" at bounding box center [353, 367] width 45 height 11
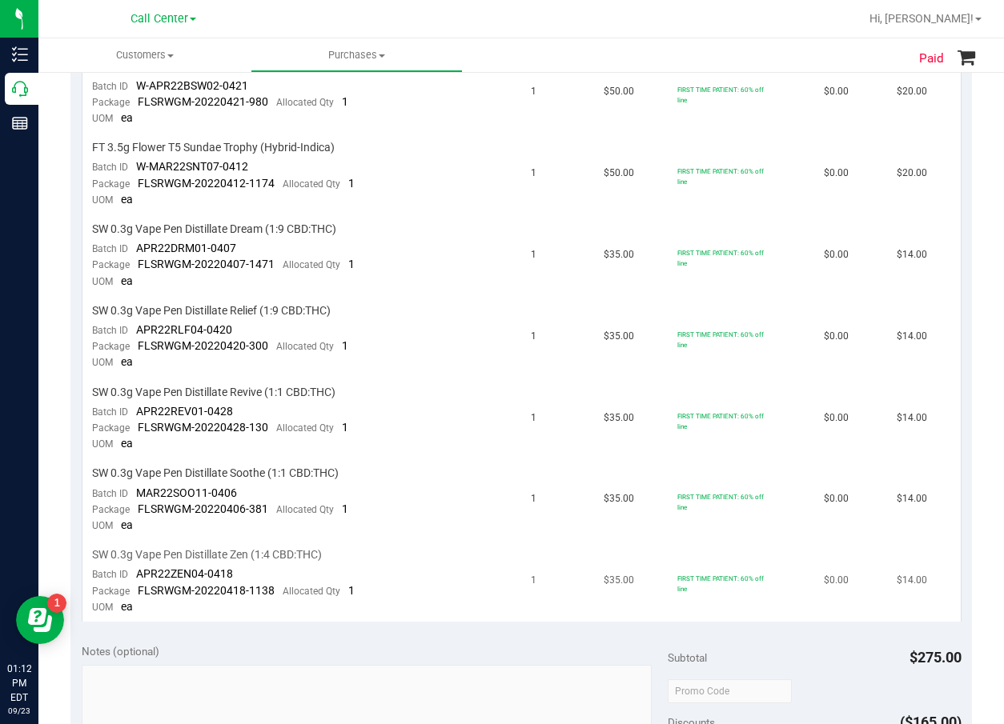
scroll to position [560, 0]
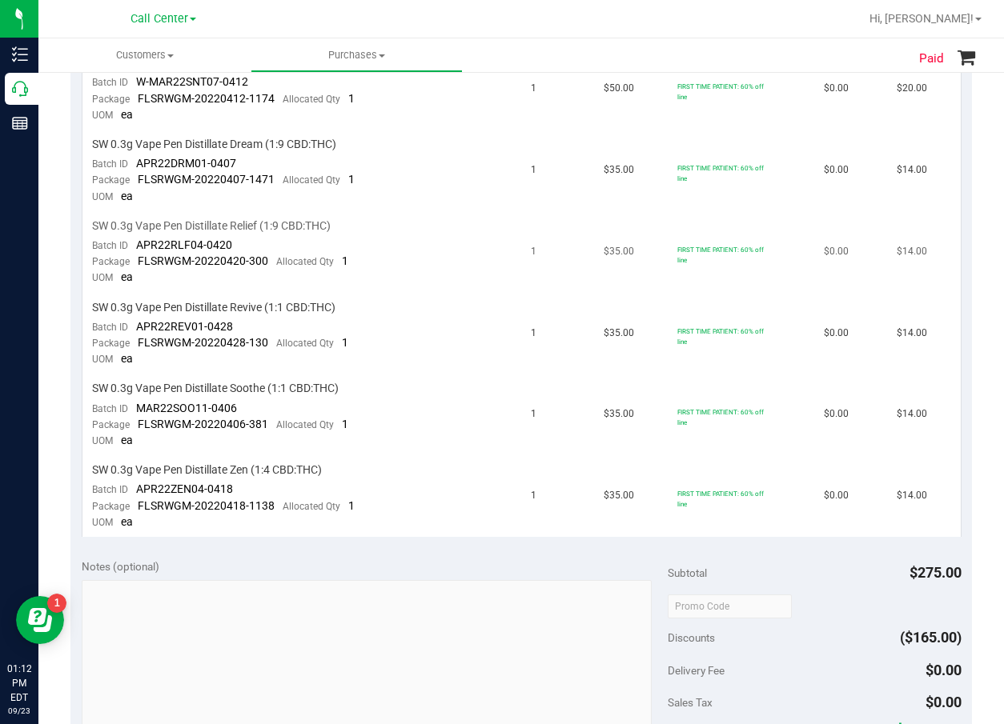
click at [558, 225] on td "1" at bounding box center [557, 253] width 73 height 82
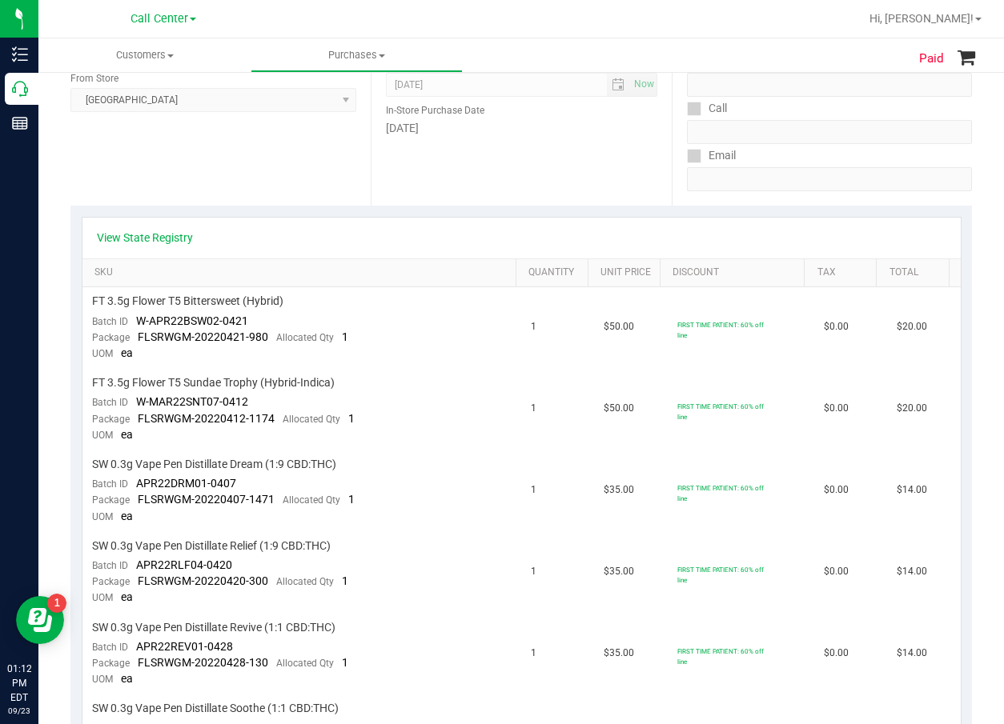
scroll to position [0, 0]
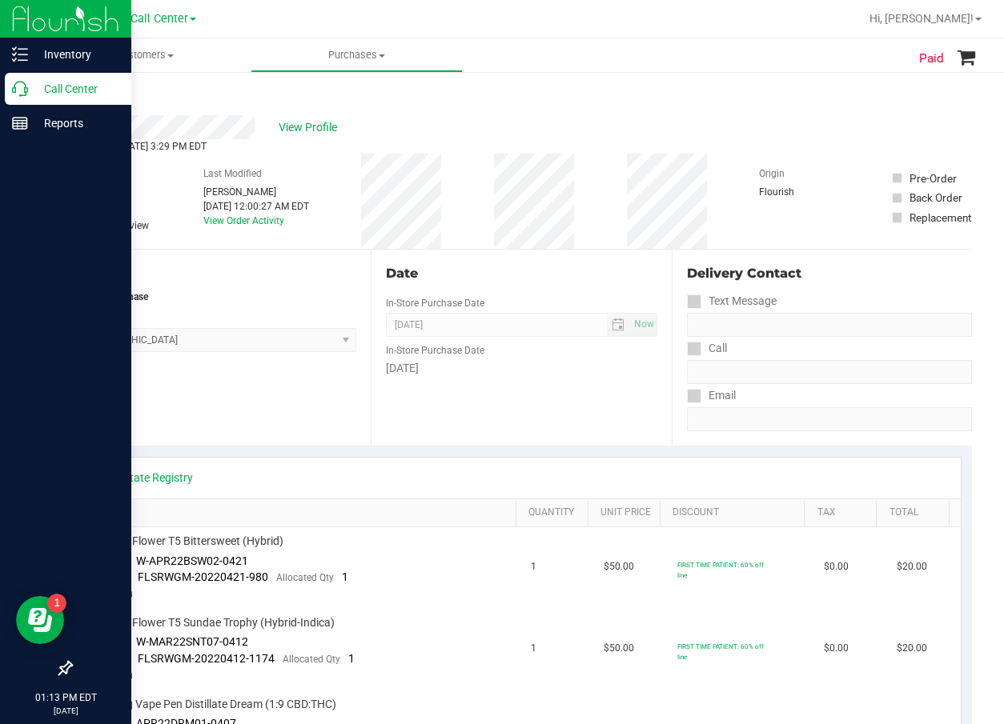
drag, startPoint x: 13, startPoint y: 98, endPoint x: 0, endPoint y: 104, distance: 14.0
click at [13, 99] on div "Call Center" at bounding box center [68, 89] width 126 height 32
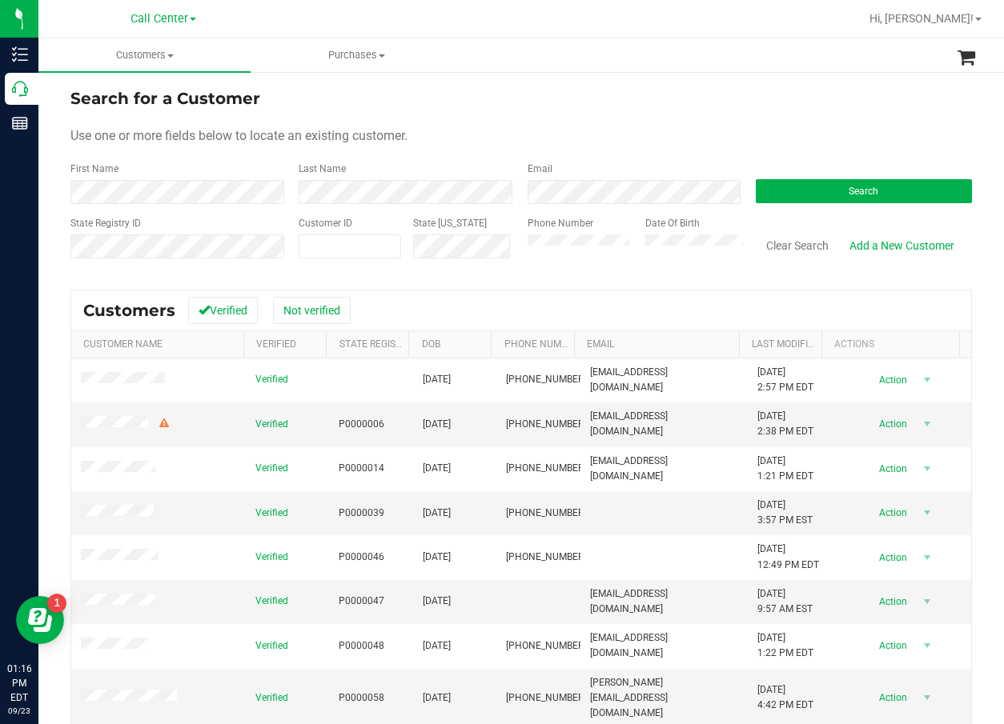
click at [817, 213] on form "Search for a Customer Use one or more fields below to locate an existing custom…" at bounding box center [520, 179] width 901 height 186
click at [848, 190] on span "Search" at bounding box center [863, 191] width 30 height 11
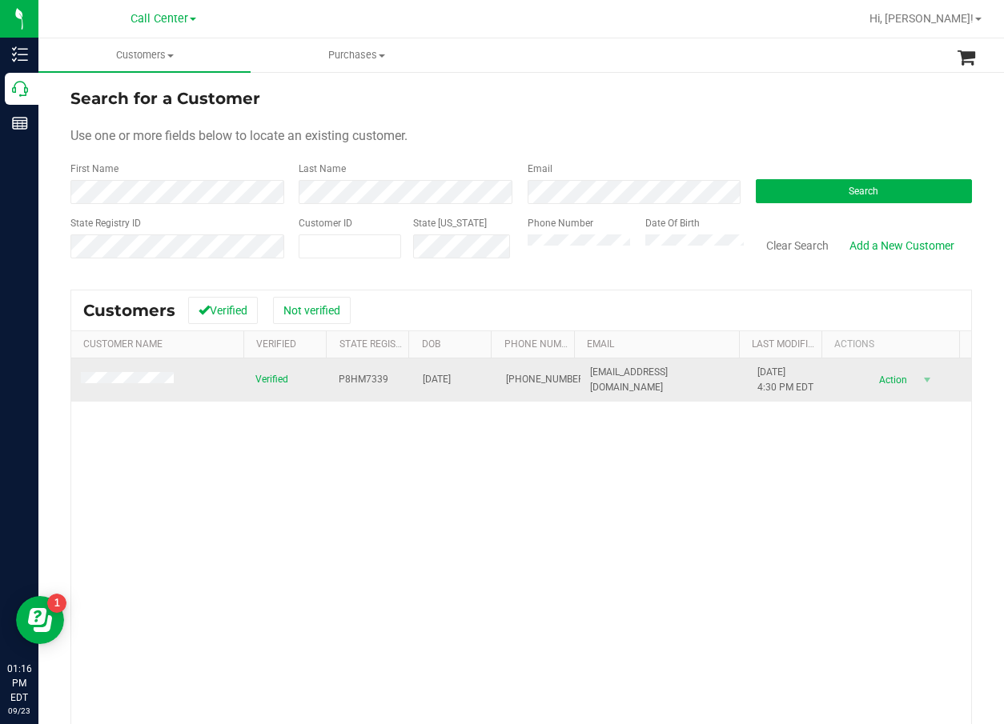
drag, startPoint x: 368, startPoint y: 376, endPoint x: 379, endPoint y: 374, distance: 10.7
click at [372, 375] on span "P8HM7339" at bounding box center [364, 379] width 50 height 15
click at [379, 374] on span "P8HM7339" at bounding box center [364, 379] width 50 height 15
click at [351, 384] on span "P8HM7339" at bounding box center [364, 379] width 50 height 15
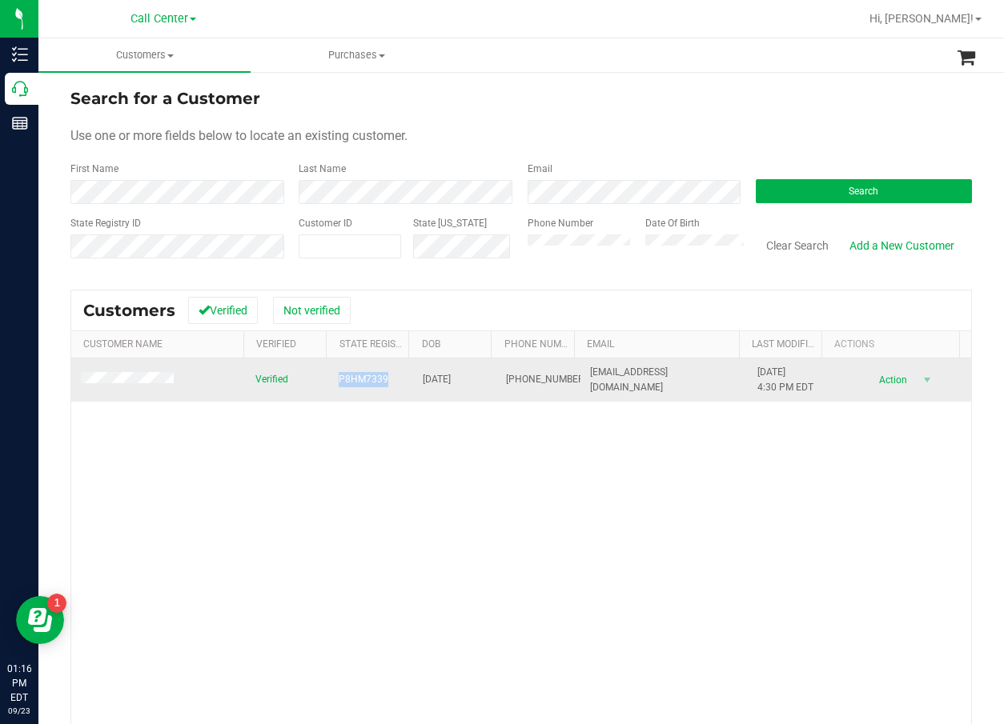
click at [351, 384] on span "P8HM7339" at bounding box center [364, 379] width 50 height 15
copy span "P8HM7339"
click at [423, 380] on span "[DATE]" at bounding box center [437, 379] width 28 height 15
click at [423, 379] on span "[DATE]" at bounding box center [437, 379] width 28 height 15
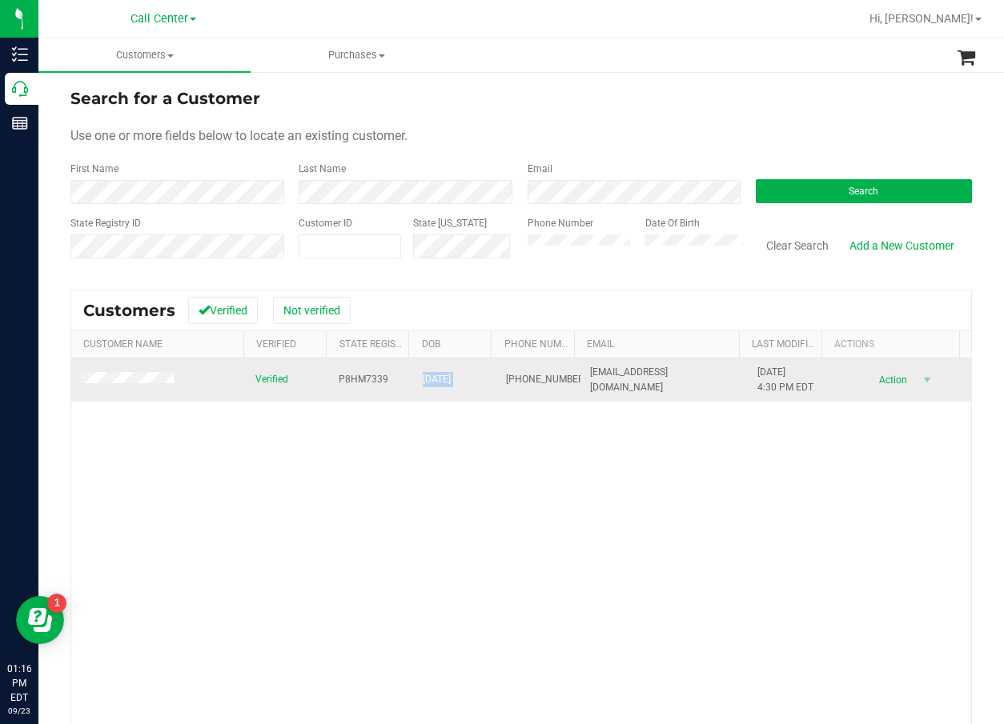
click at [423, 379] on span "[DATE]" at bounding box center [437, 379] width 28 height 15
copy span "[DATE]"
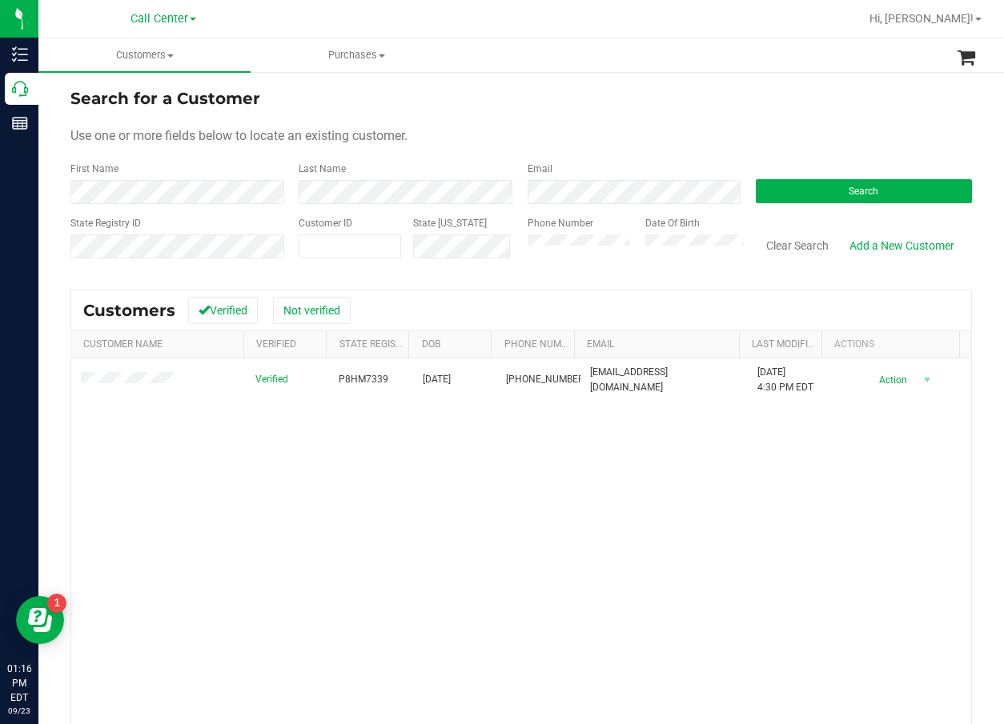
click at [394, 557] on div "Verified P8HM7339 [DATE] (850) 866-2552 [EMAIL_ADDRESS][DOMAIN_NAME] [DATE] 4:3…" at bounding box center [521, 587] width 900 height 456
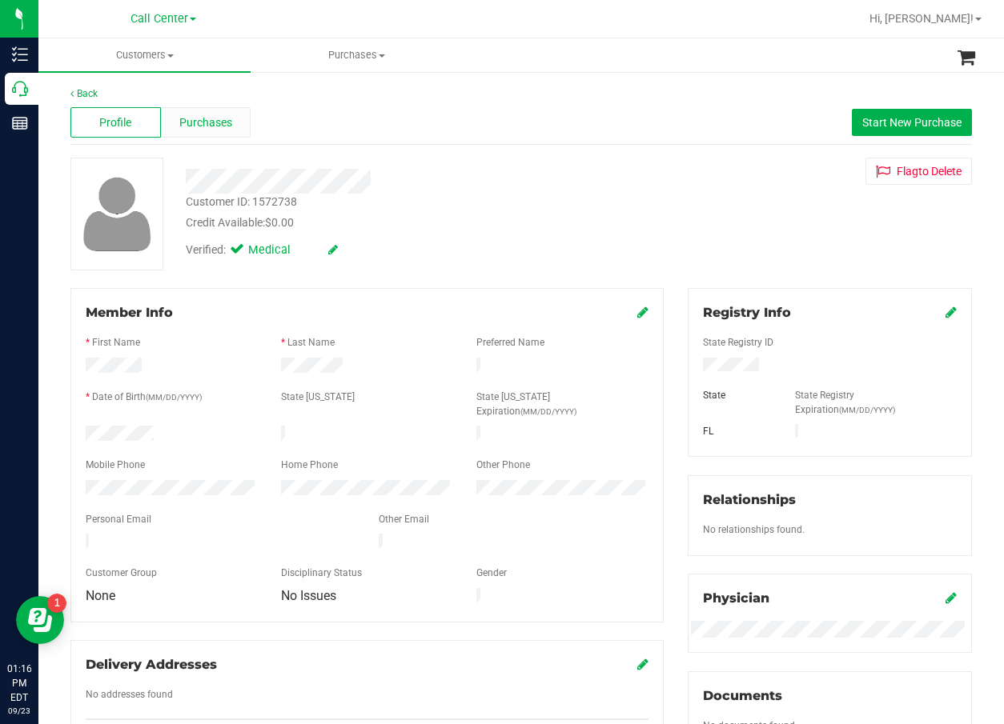
click at [204, 119] on span "Purchases" at bounding box center [205, 122] width 53 height 17
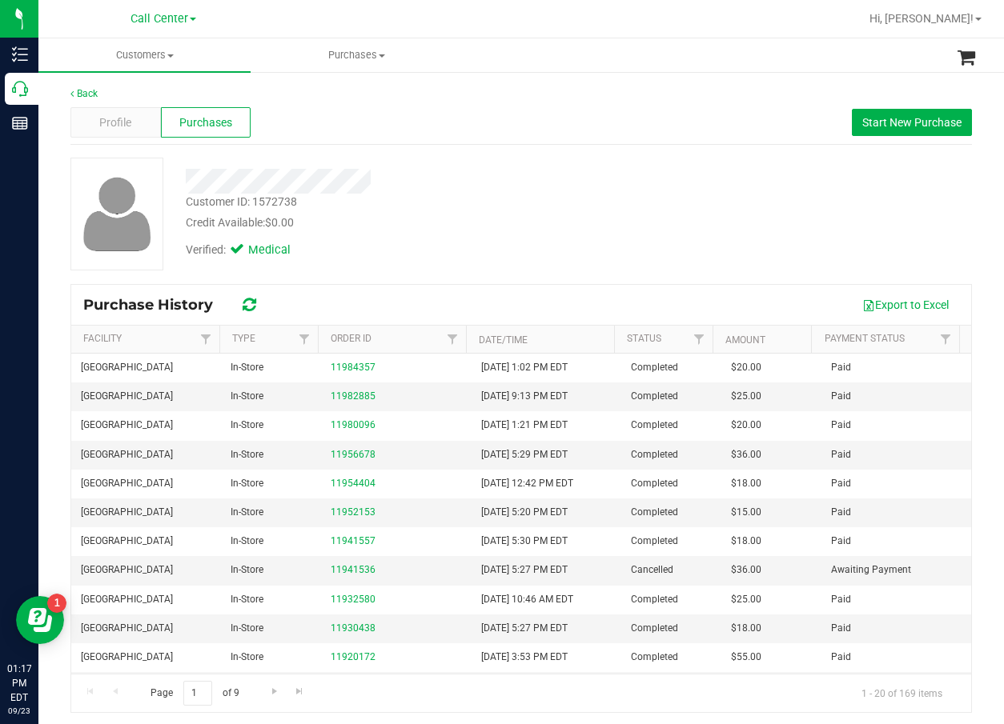
drag, startPoint x: 463, startPoint y: 200, endPoint x: 451, endPoint y: 199, distance: 12.0
click at [463, 200] on div "Customer ID: 1572738 Credit Available: $0.00" at bounding box center [405, 213] width 463 height 38
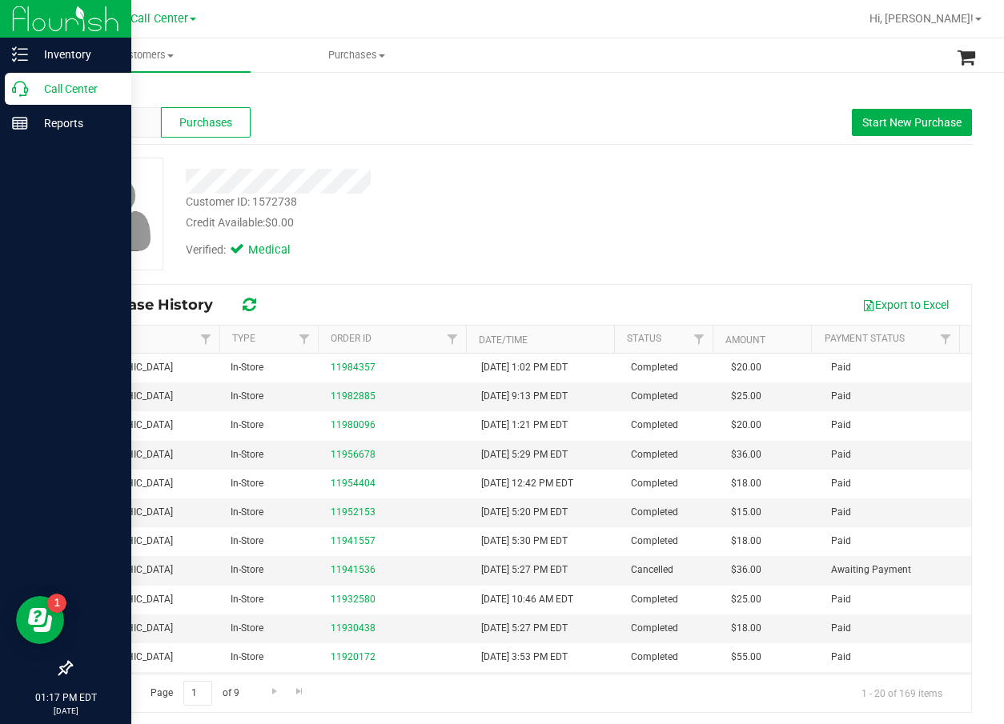
click at [29, 89] on p "Call Center" at bounding box center [76, 88] width 96 height 19
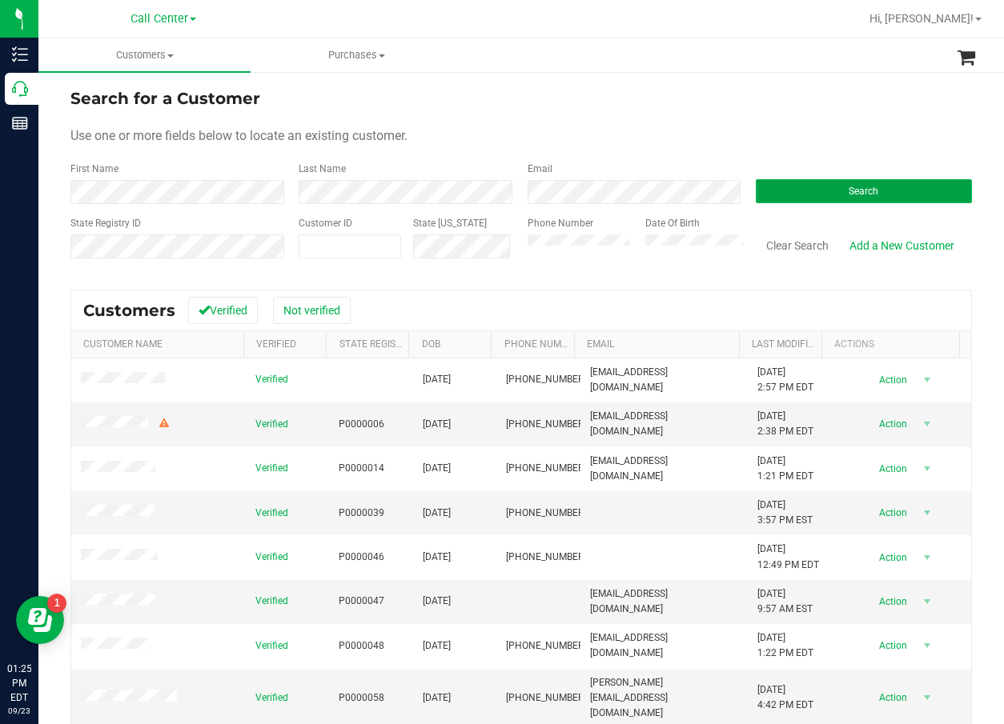
click at [858, 192] on span "Search" at bounding box center [863, 191] width 30 height 11
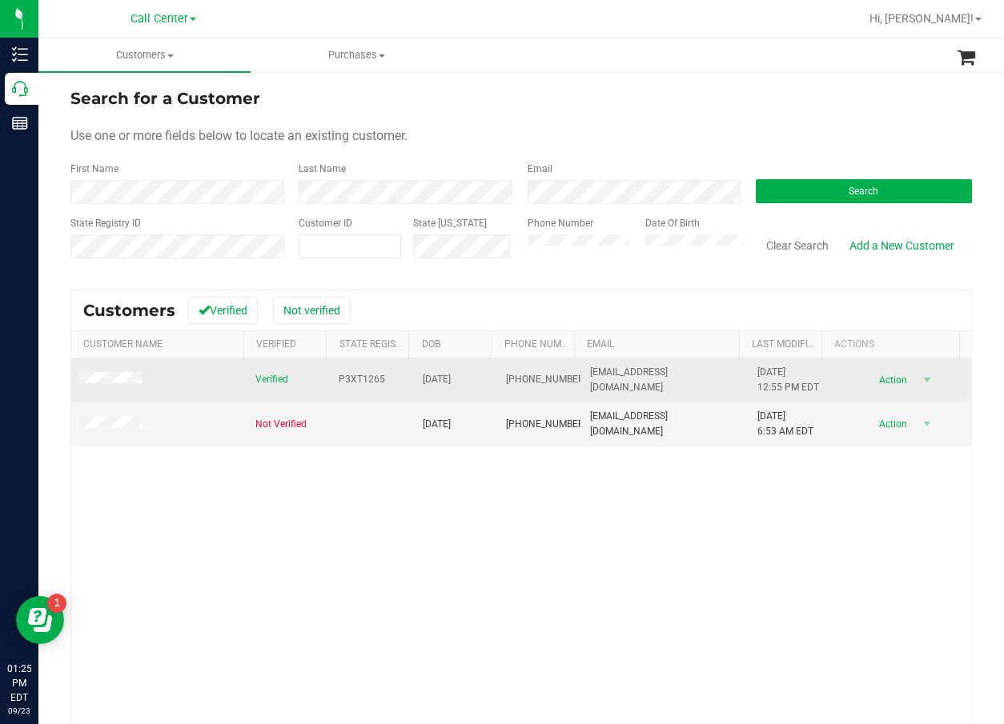
click at [359, 378] on span "P3XT1265" at bounding box center [362, 379] width 46 height 15
copy span "P3XT1265"
click at [446, 374] on span "[DATE]" at bounding box center [437, 379] width 28 height 15
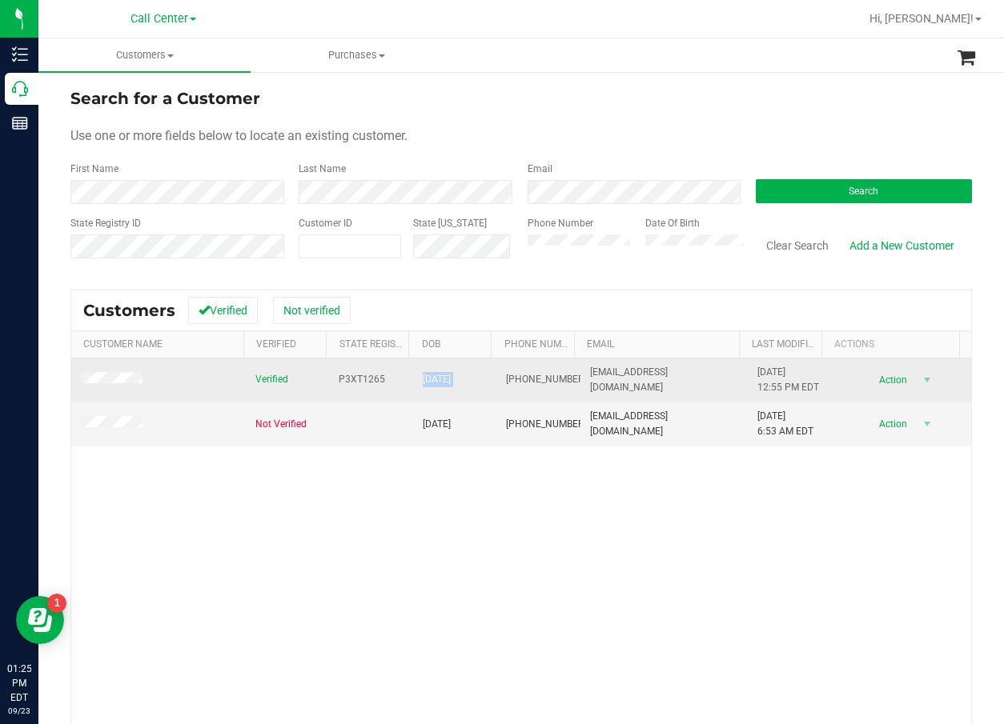
click at [446, 374] on span "[DATE]" at bounding box center [437, 379] width 28 height 15
copy span "[DATE]"
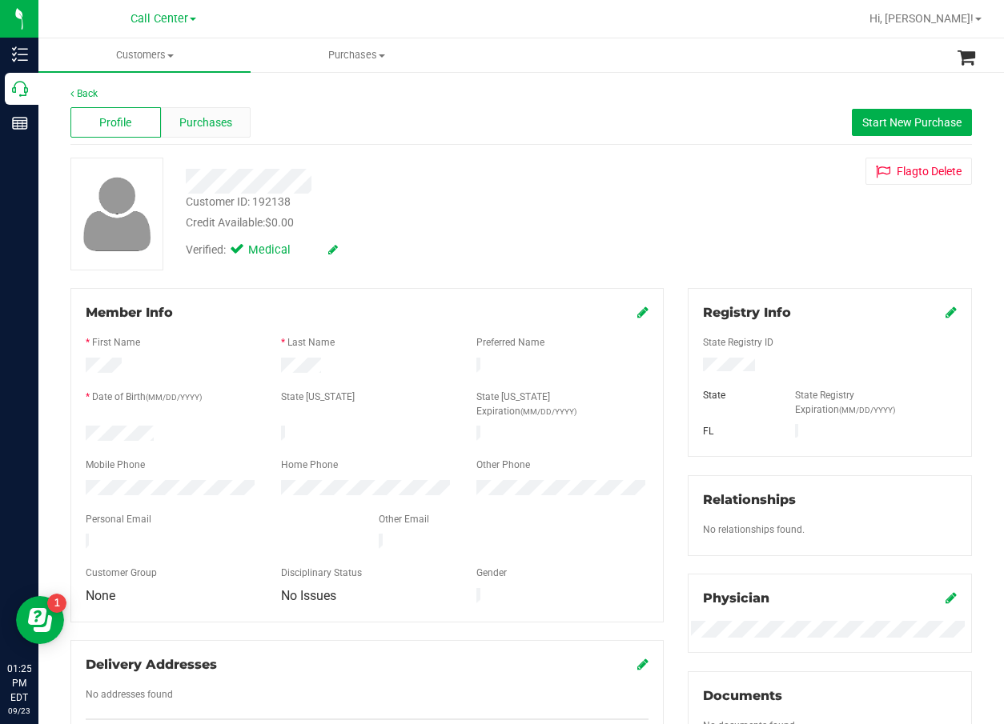
click at [210, 126] on span "Purchases" at bounding box center [205, 122] width 53 height 17
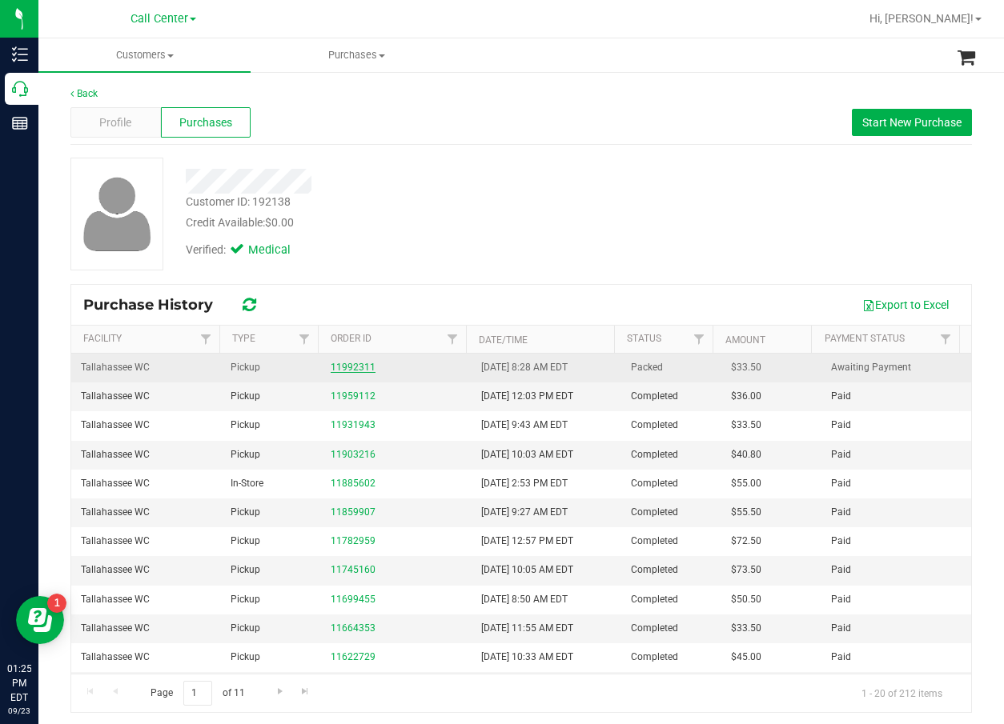
click at [340, 369] on link "11992311" at bounding box center [353, 367] width 45 height 11
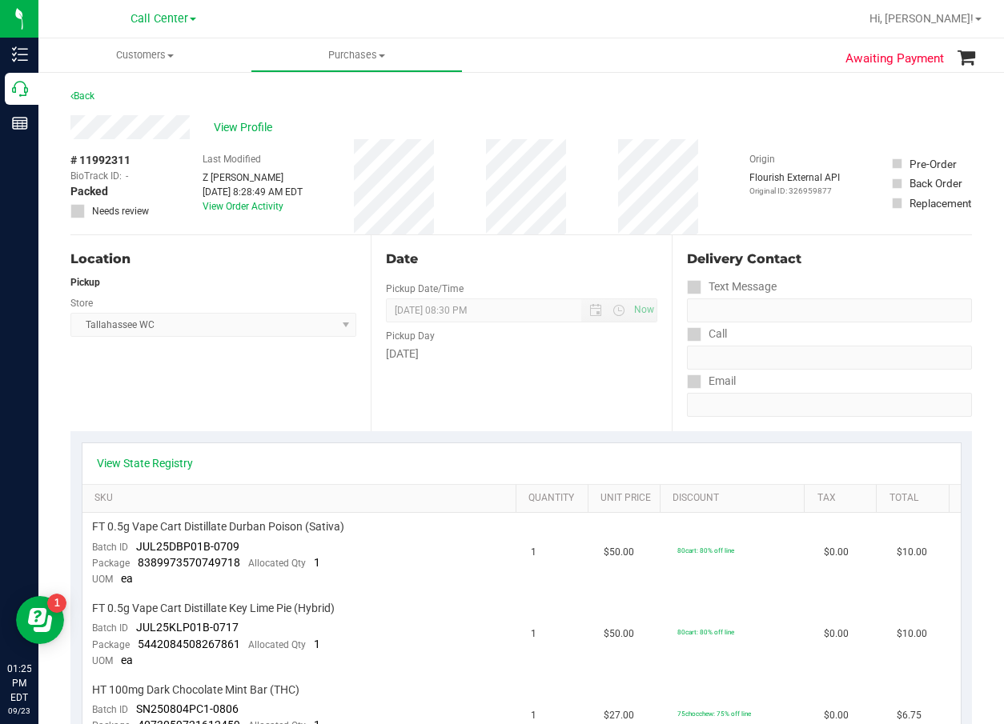
click at [102, 159] on span "# 11992311" at bounding box center [100, 160] width 60 height 17
copy div "# 11992311"
click at [237, 134] on span "View Profile" at bounding box center [246, 127] width 64 height 17
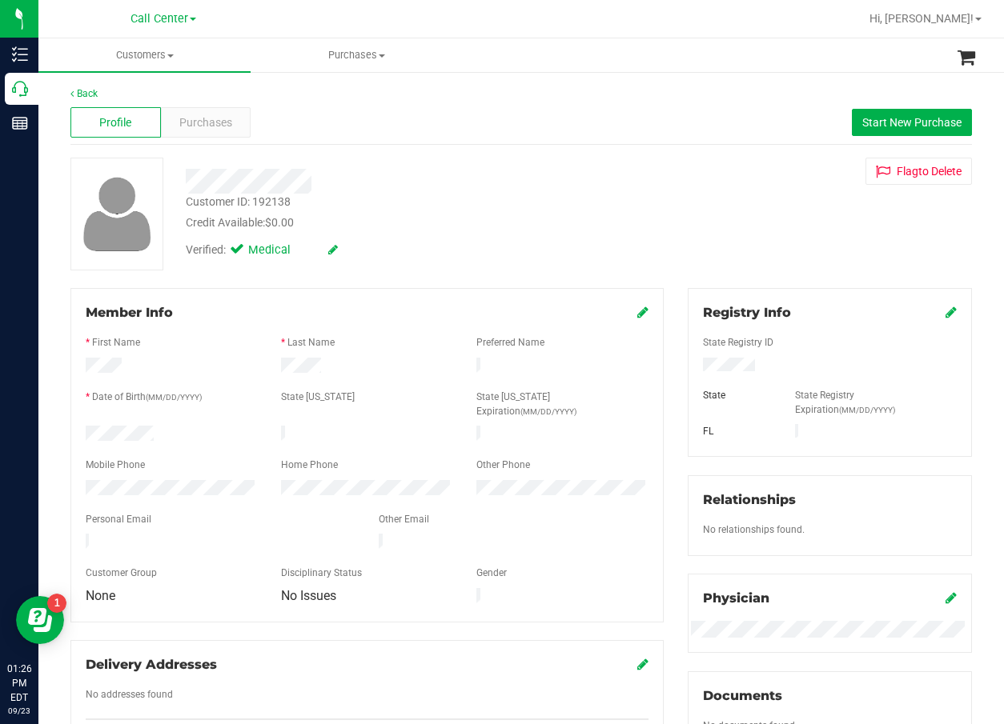
click at [242, 204] on div "Customer ID: 192138" at bounding box center [238, 202] width 105 height 17
click at [243, 203] on div "Customer ID: 192138" at bounding box center [238, 202] width 105 height 17
copy div "Customer ID: 192138"
click at [638, 170] on div "Customer ID: 192138 Credit Available: $0.00 Verified: Medical Flag to [GEOGRAPH…" at bounding box center [520, 214] width 925 height 113
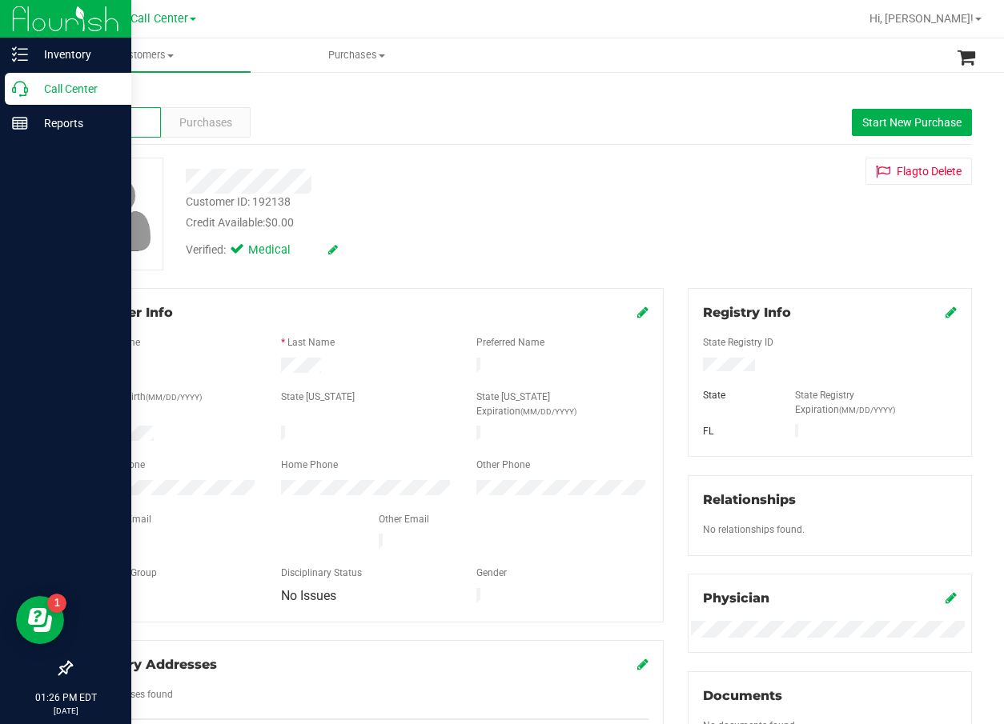
click at [14, 90] on icon at bounding box center [20, 89] width 16 height 16
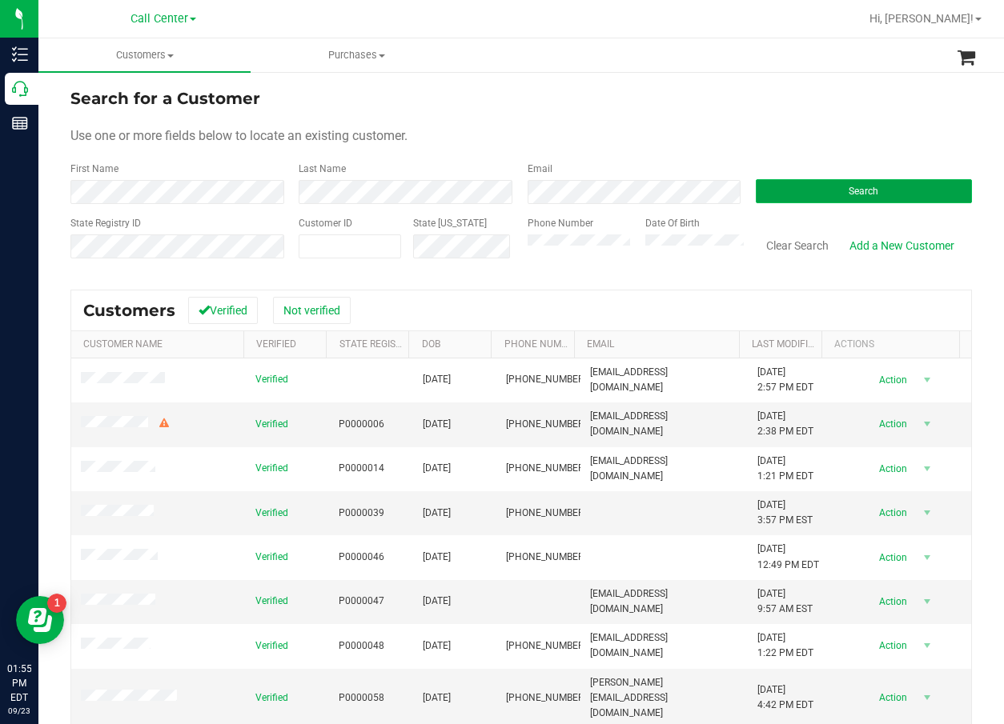
click at [824, 187] on button "Search" at bounding box center [864, 191] width 216 height 24
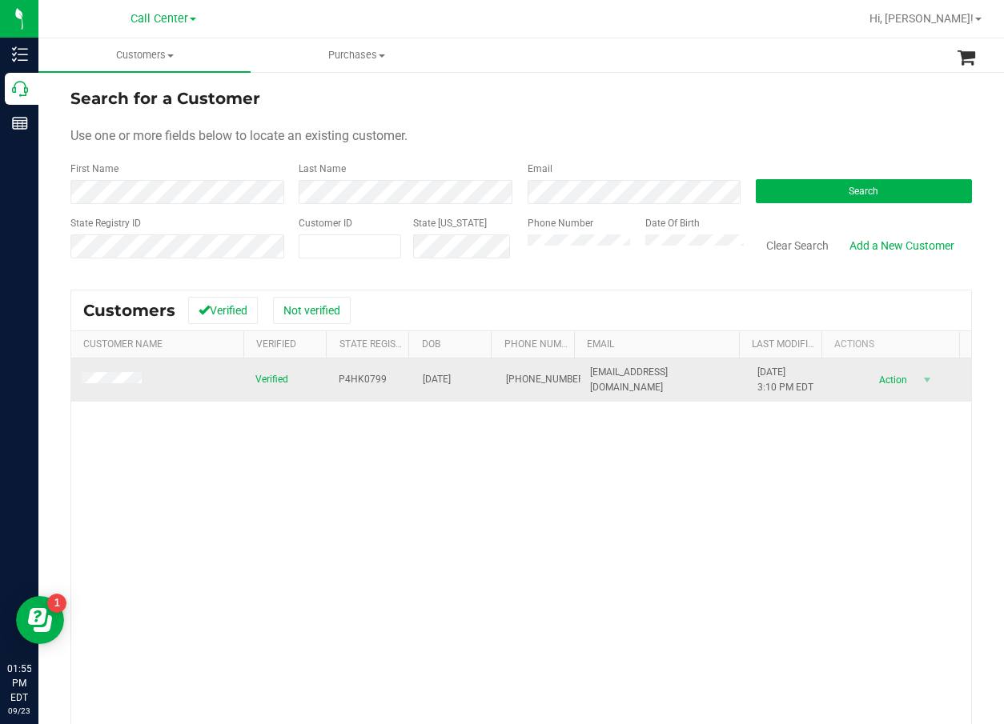
click at [363, 379] on span "P4HK0799" at bounding box center [363, 379] width 48 height 15
copy span "P4HK0799"
click at [423, 379] on span "[DATE]" at bounding box center [437, 379] width 28 height 15
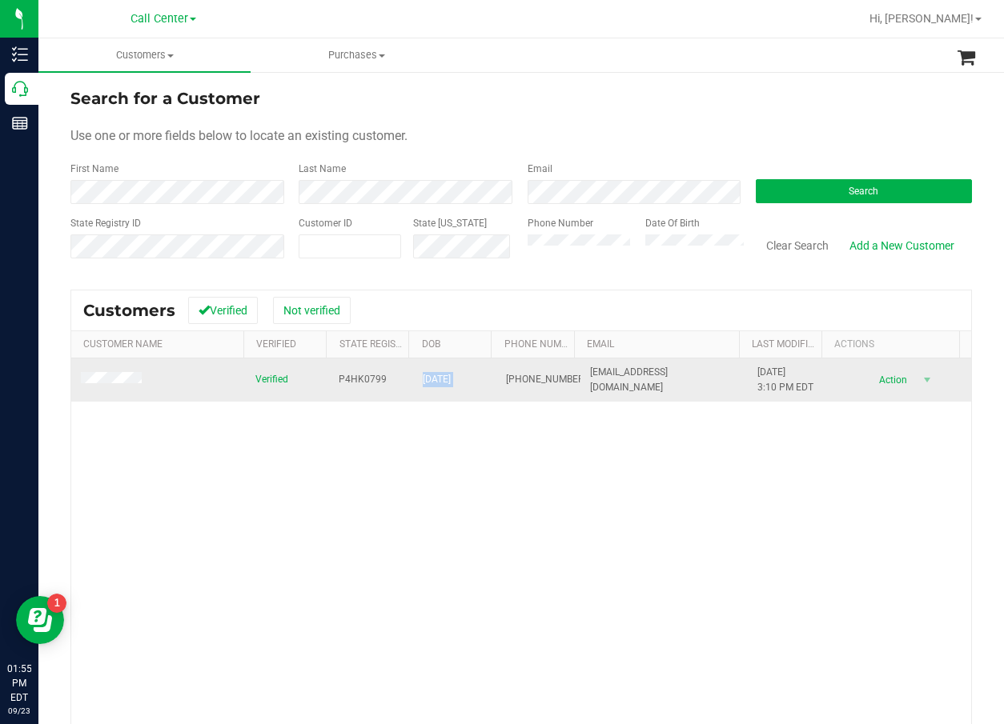
click at [423, 379] on span "[DATE]" at bounding box center [437, 379] width 28 height 15
copy span "[DATE]"
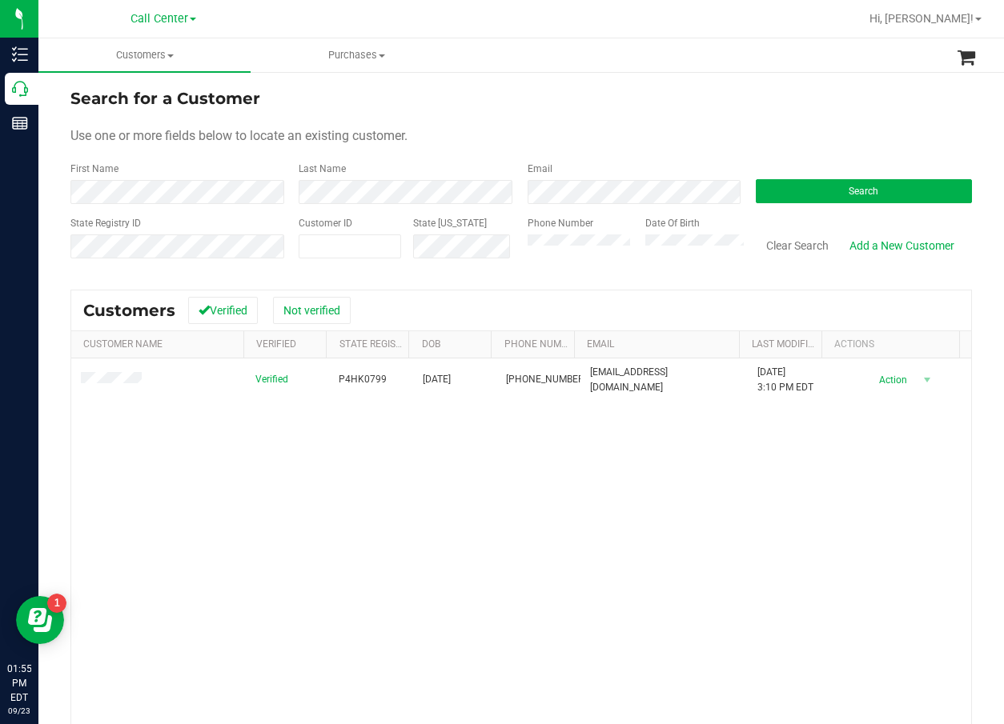
click at [586, 522] on div "Verified P4HK0799 [DATE] (954) 242-9216 [EMAIL_ADDRESS][DOMAIN_NAME] [DATE] 3:1…" at bounding box center [521, 587] width 900 height 456
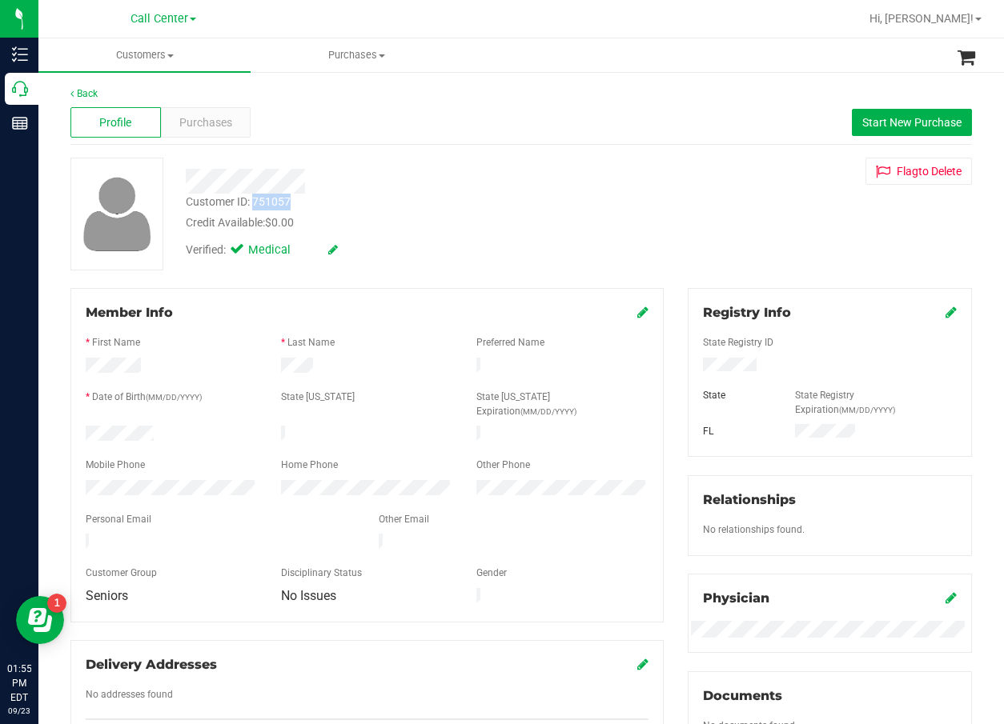
drag, startPoint x: 304, startPoint y: 203, endPoint x: 253, endPoint y: 203, distance: 51.2
click at [253, 203] on div "Customer ID: 751057 Credit Available: $0.00" at bounding box center [405, 213] width 463 height 38
copy div "751057"
click at [200, 123] on span "Purchases" at bounding box center [205, 122] width 53 height 17
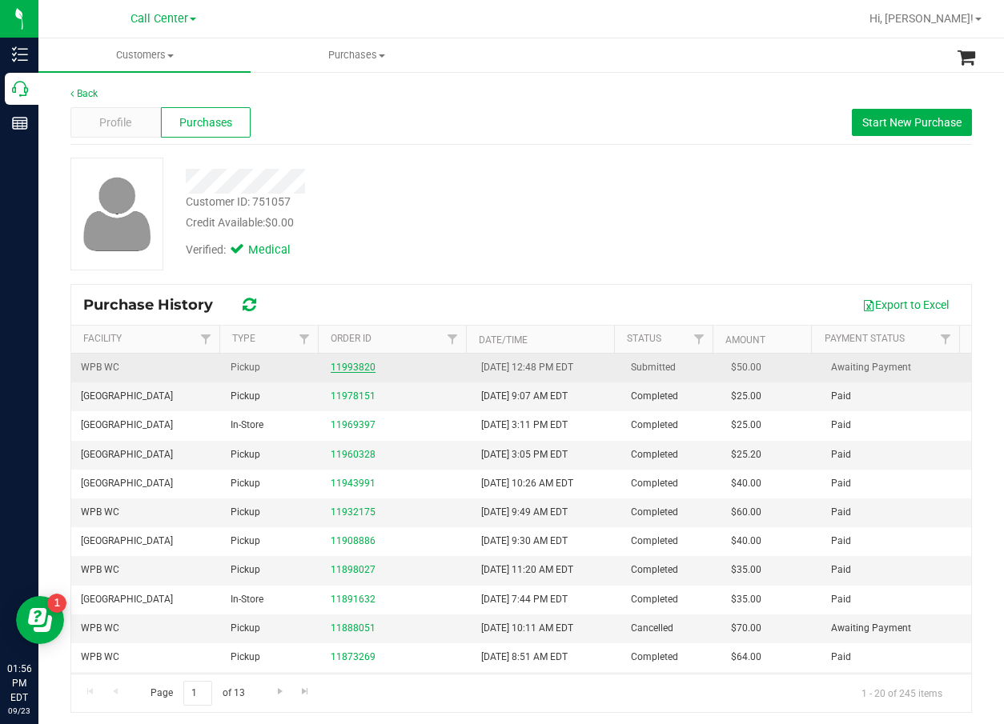
click at [331, 364] on link "11993820" at bounding box center [353, 367] width 45 height 11
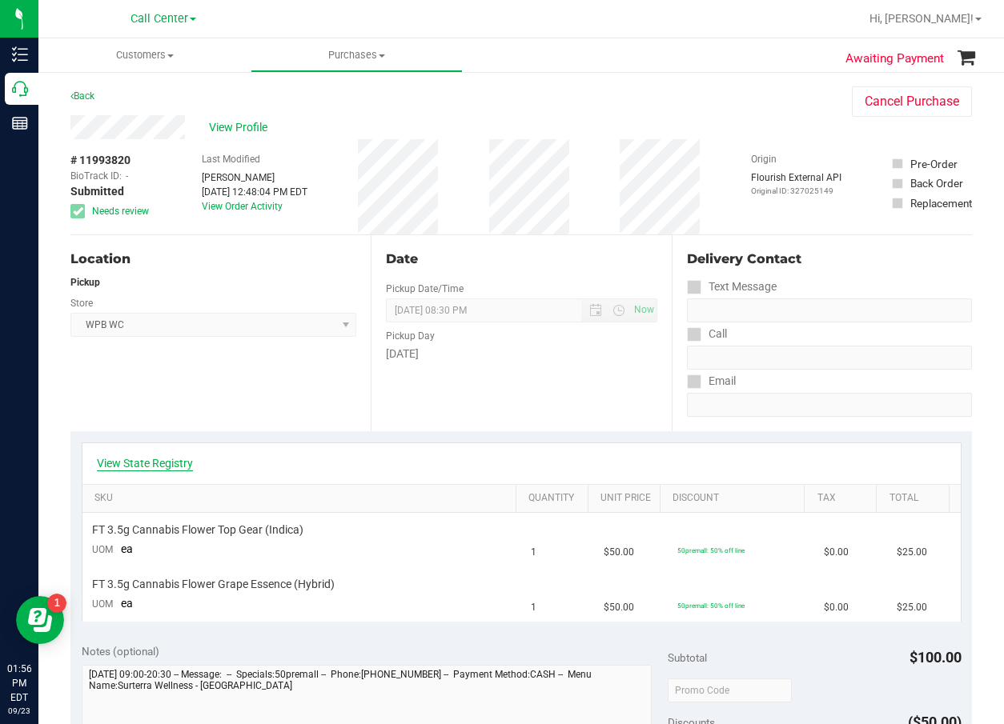
drag, startPoint x: 165, startPoint y: 471, endPoint x: 170, endPoint y: 464, distance: 8.7
click at [166, 471] on div "View State Registry" at bounding box center [521, 463] width 878 height 41
click at [170, 464] on link "View State Registry" at bounding box center [145, 463] width 96 height 16
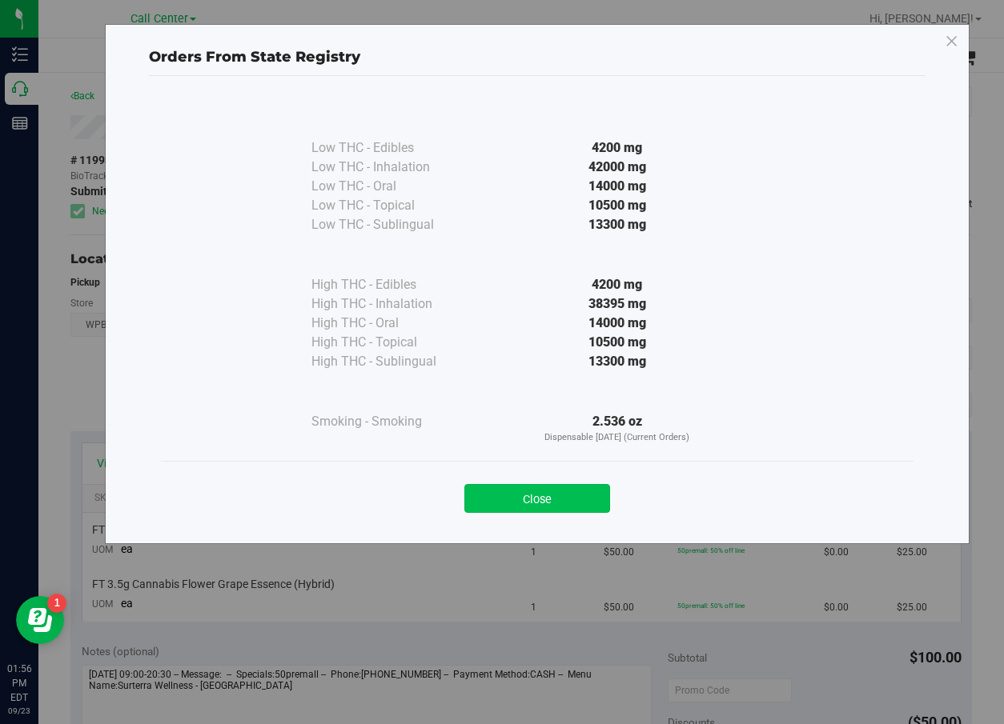
click at [572, 499] on button "Close" at bounding box center [537, 498] width 146 height 29
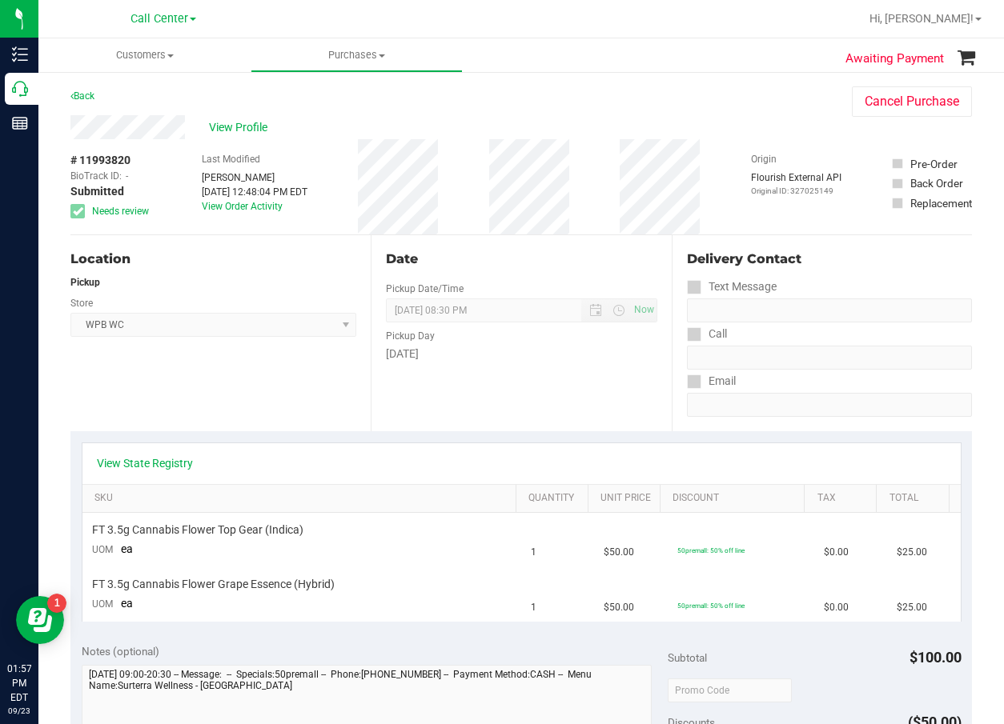
drag, startPoint x: 569, startPoint y: 400, endPoint x: 216, endPoint y: 401, distance: 353.0
click at [569, 401] on div "Date Pickup Date/Time [DATE] Now [DATE] 08:30 PM Now Pickup Day [DATE]" at bounding box center [521, 333] width 300 height 196
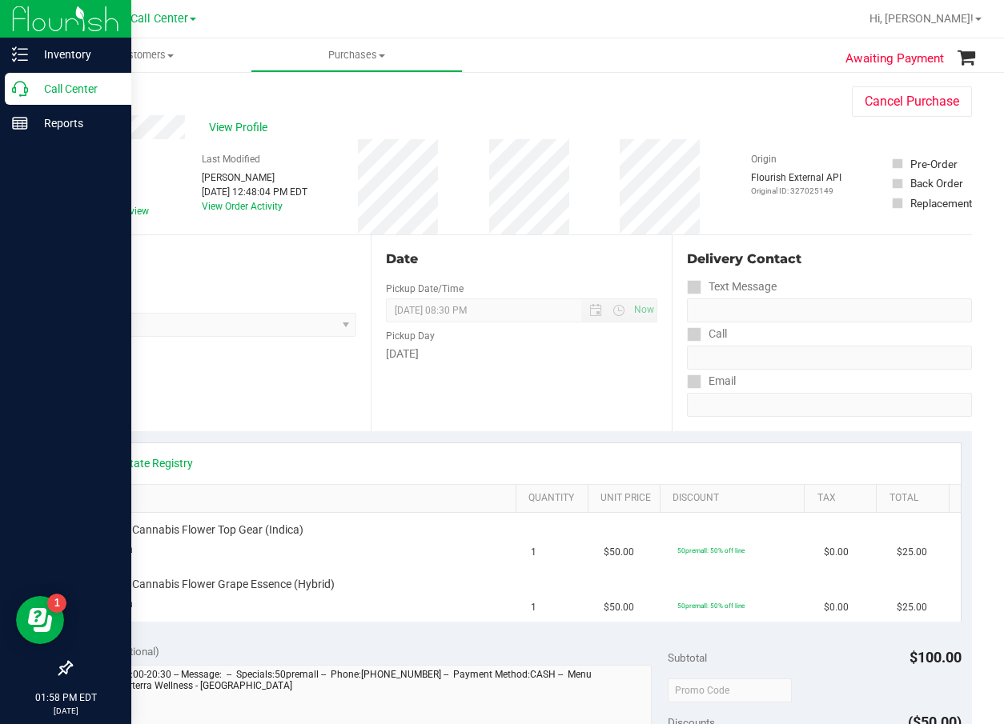
click at [52, 101] on div "Call Center" at bounding box center [68, 89] width 126 height 32
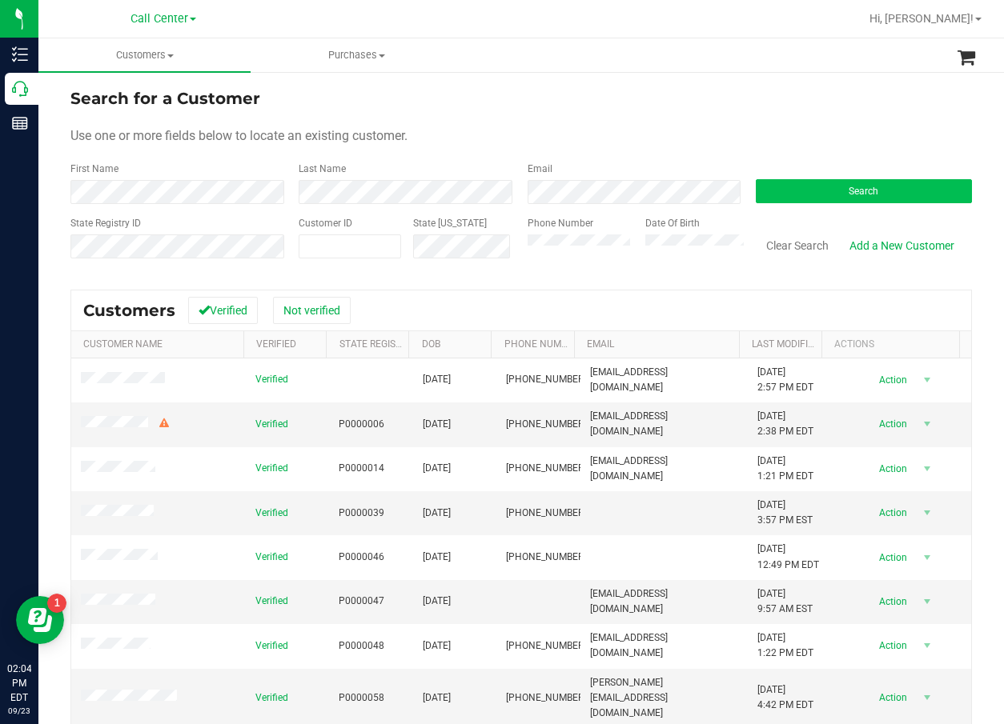
drag, startPoint x: 895, startPoint y: 162, endPoint x: 893, endPoint y: 183, distance: 20.9
click at [895, 163] on div "Search" at bounding box center [858, 183] width 228 height 42
click at [893, 185] on button "Search" at bounding box center [864, 191] width 216 height 24
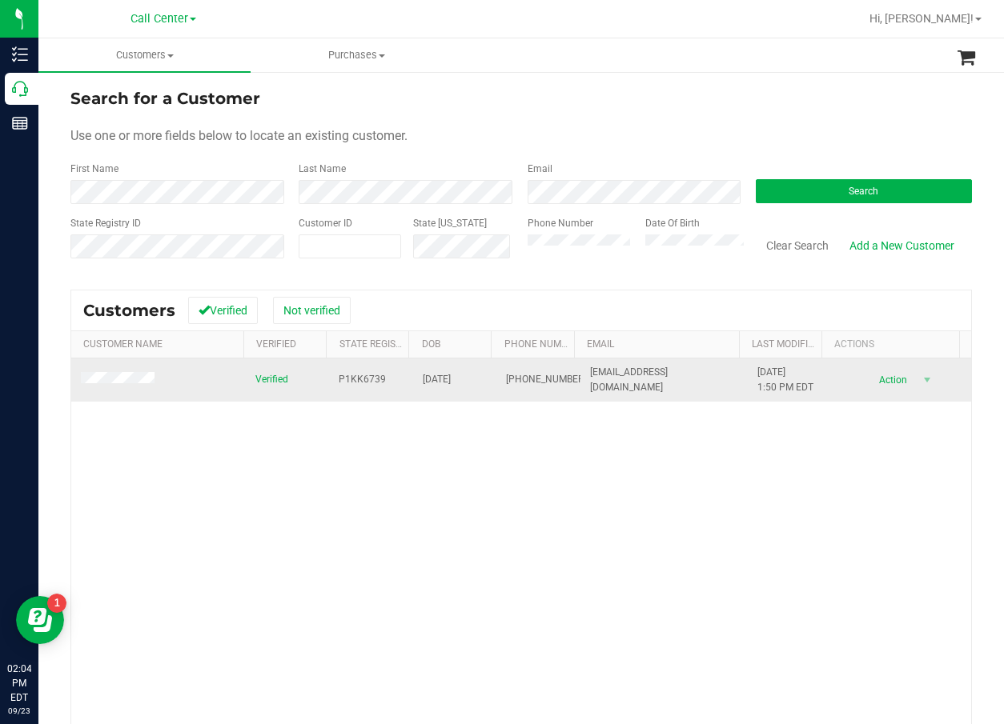
click at [359, 381] on span "P1KK6739" at bounding box center [362, 379] width 47 height 15
copy span "P1KK6739"
click at [440, 378] on span "[DATE]" at bounding box center [437, 379] width 28 height 15
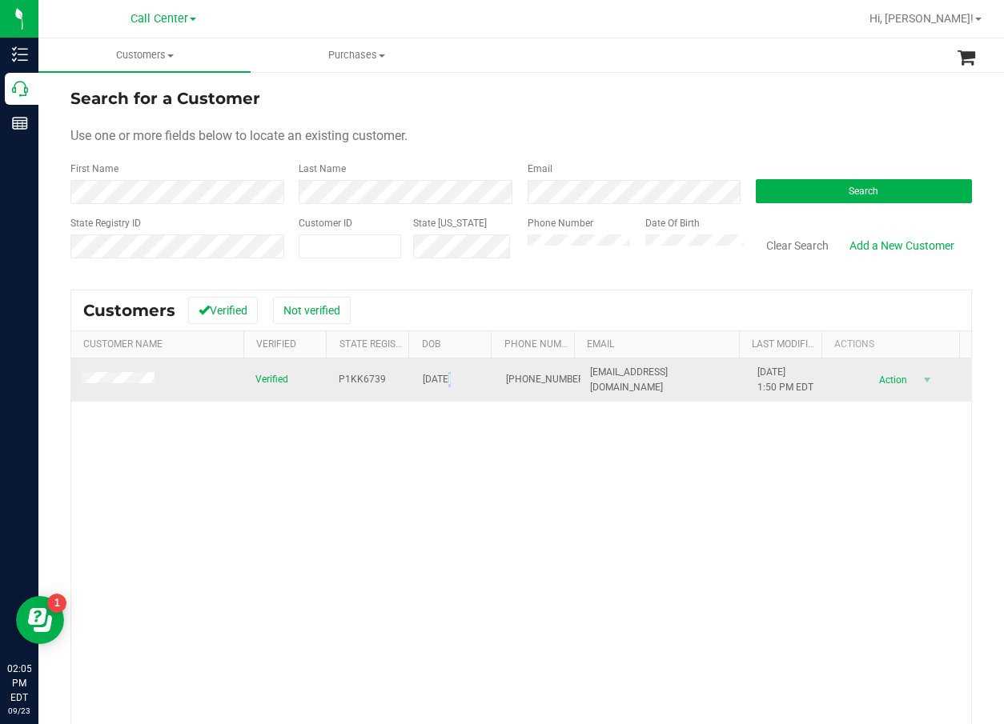
click at [440, 378] on span "[DATE]" at bounding box center [437, 379] width 28 height 15
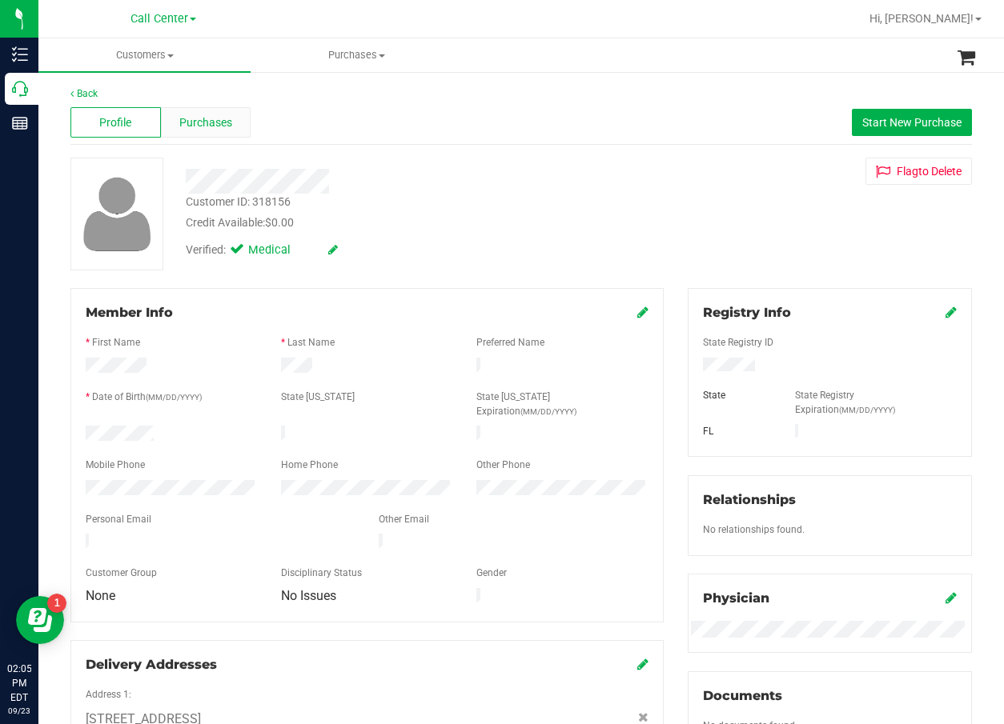
click at [189, 114] on div "Purchases" at bounding box center [206, 122] width 90 height 30
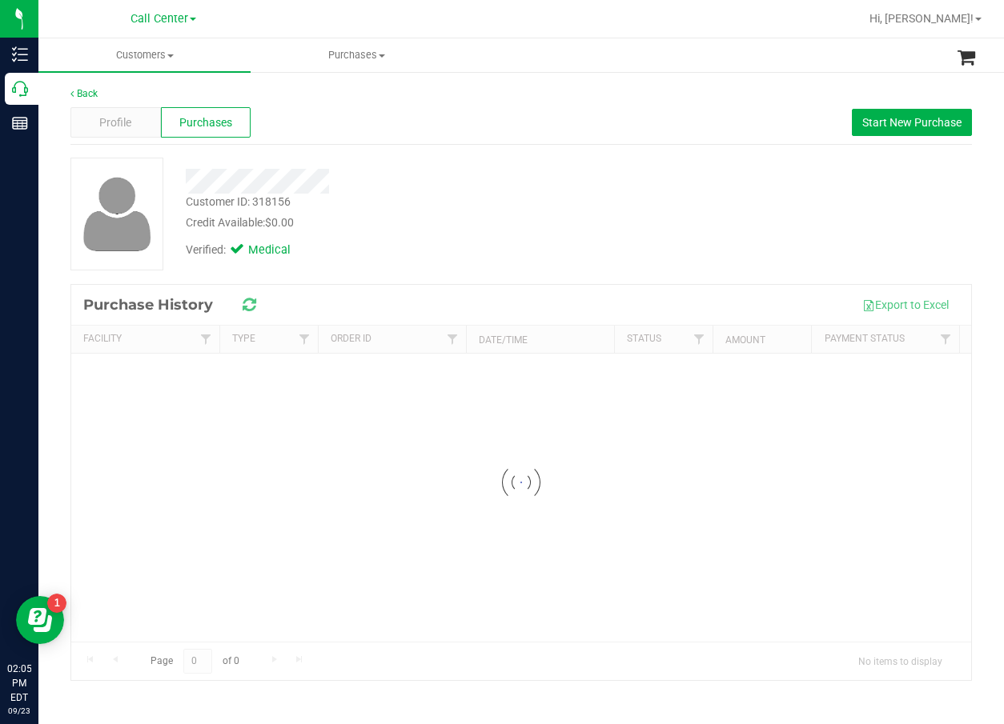
click at [447, 171] on div at bounding box center [405, 181] width 463 height 25
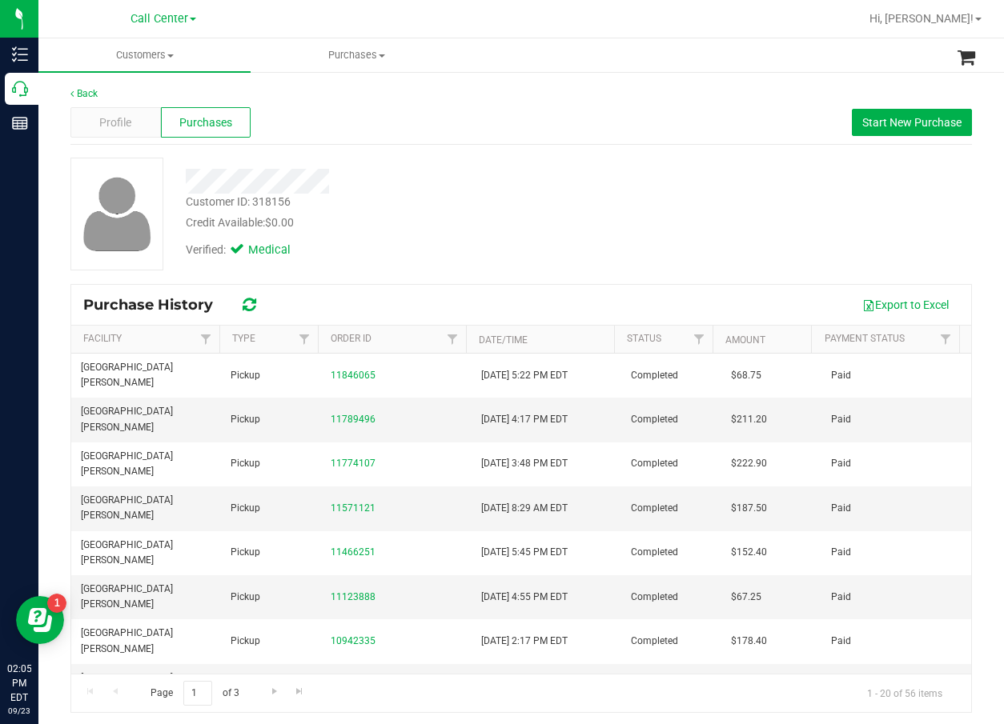
click at [461, 204] on div "Customer ID: 318156 Credit Available: $0.00" at bounding box center [405, 213] width 463 height 38
click at [518, 197] on div "Customer ID: 318156 Credit Available: $0.00" at bounding box center [405, 213] width 463 height 38
click at [652, 223] on div "Customer ID: 318156 Credit Available: $0.00 Verified: Medical" at bounding box center [520, 214] width 925 height 113
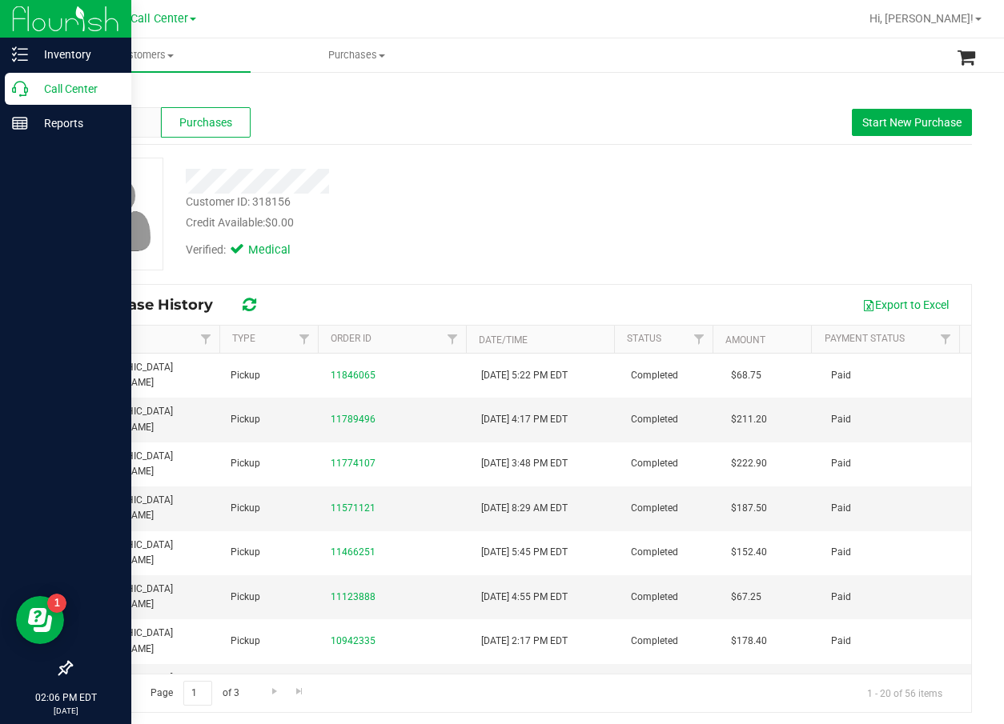
click at [35, 89] on p "Call Center" at bounding box center [76, 88] width 96 height 19
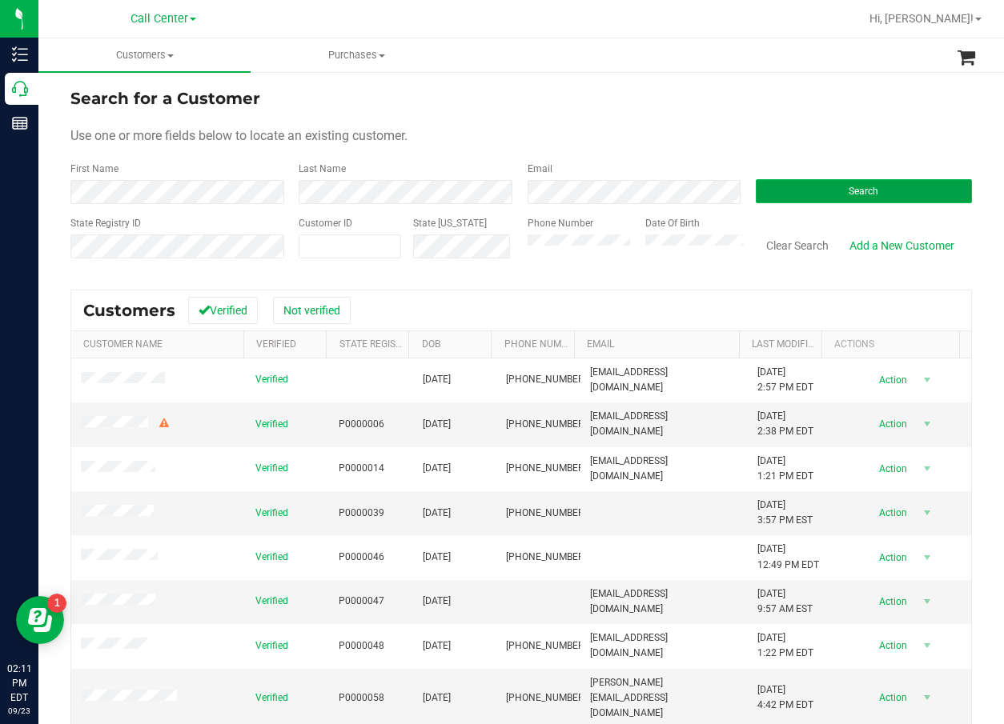
click at [848, 188] on span "Search" at bounding box center [863, 191] width 30 height 11
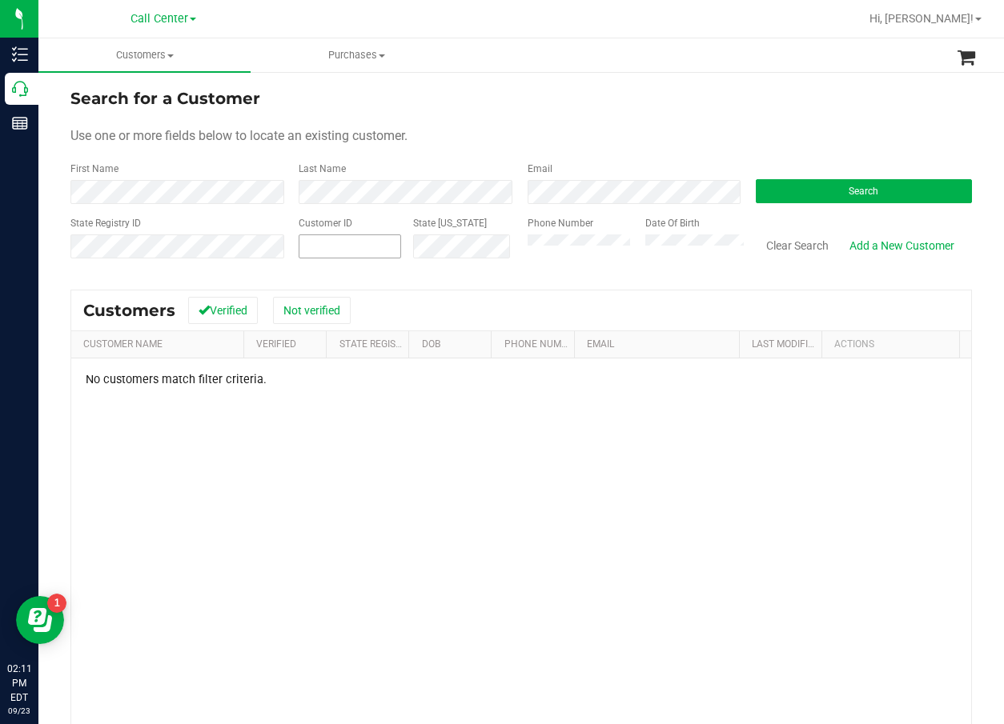
click at [323, 240] on span at bounding box center [350, 247] width 102 height 24
click at [148, 172] on div "First Name" at bounding box center [178, 183] width 216 height 42
click at [335, 248] on span at bounding box center [350, 247] width 102 height 24
click at [515, 249] on div "Phone Number Date Of Birth" at bounding box center [629, 244] width 228 height 57
click at [579, 231] on div "Phone Number" at bounding box center [580, 244] width 106 height 57
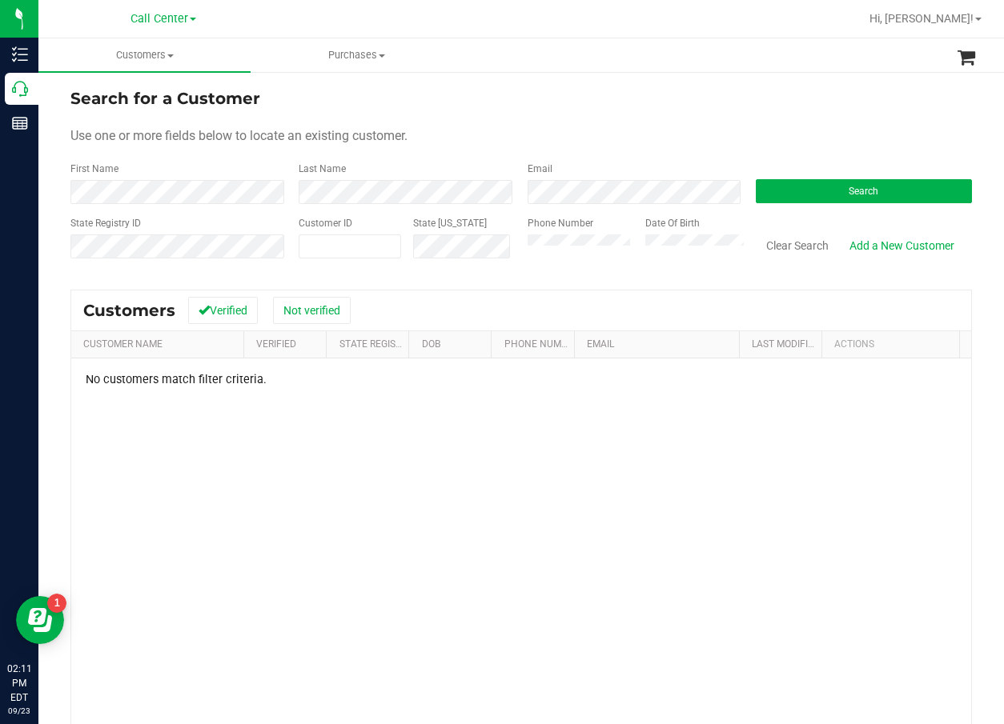
click at [580, 177] on div "Email" at bounding box center [629, 183] width 228 height 42
click at [339, 252] on span at bounding box center [350, 247] width 102 height 24
click at [845, 183] on button "Search" at bounding box center [864, 191] width 216 height 24
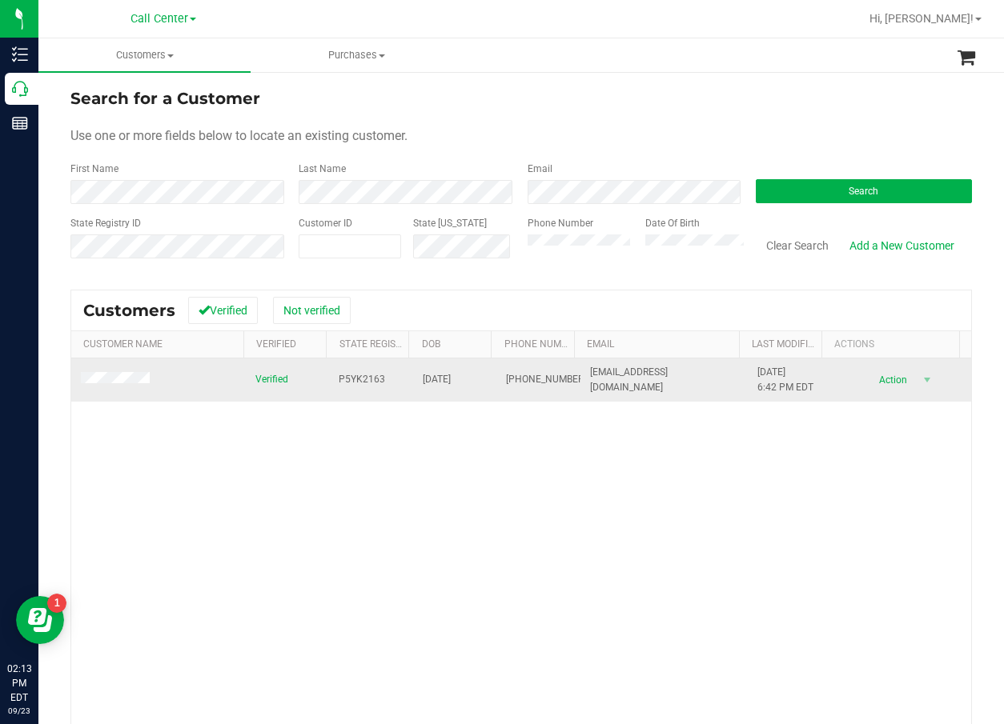
click at [355, 379] on span "P5YK2163" at bounding box center [362, 379] width 46 height 15
click at [356, 379] on span "P5YK2163" at bounding box center [362, 379] width 46 height 15
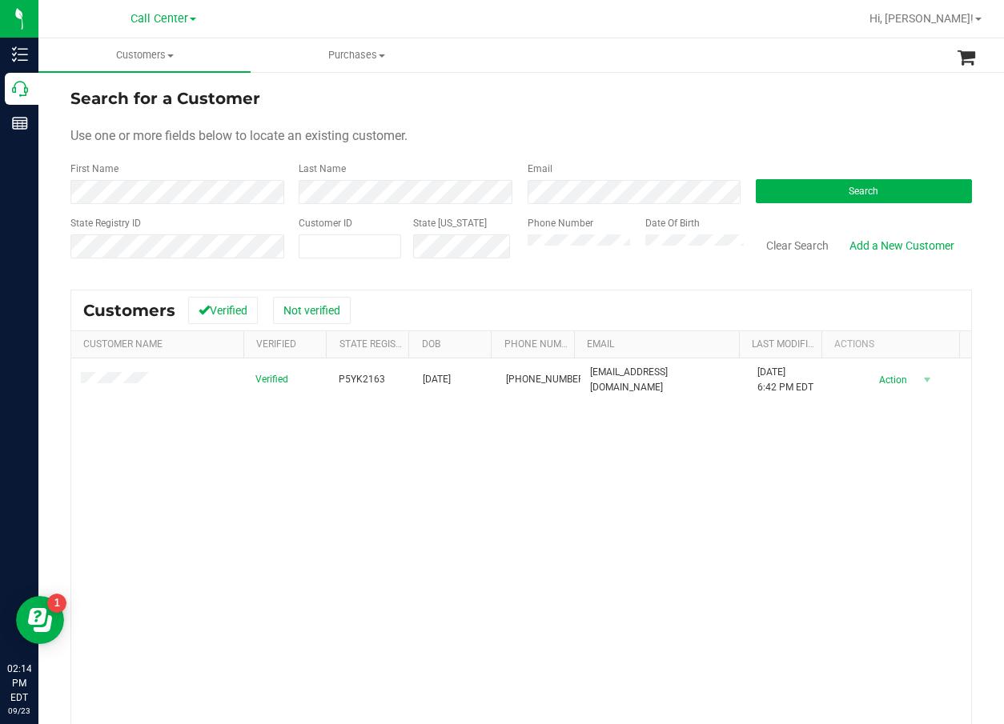
drag, startPoint x: 311, startPoint y: 479, endPoint x: 320, endPoint y: 459, distance: 21.1
click at [313, 475] on div "Verified P5YK2163 11/11/1978 (863) 348-5061 michaelball350@gmail.com 4/4/2025 6…" at bounding box center [521, 587] width 900 height 456
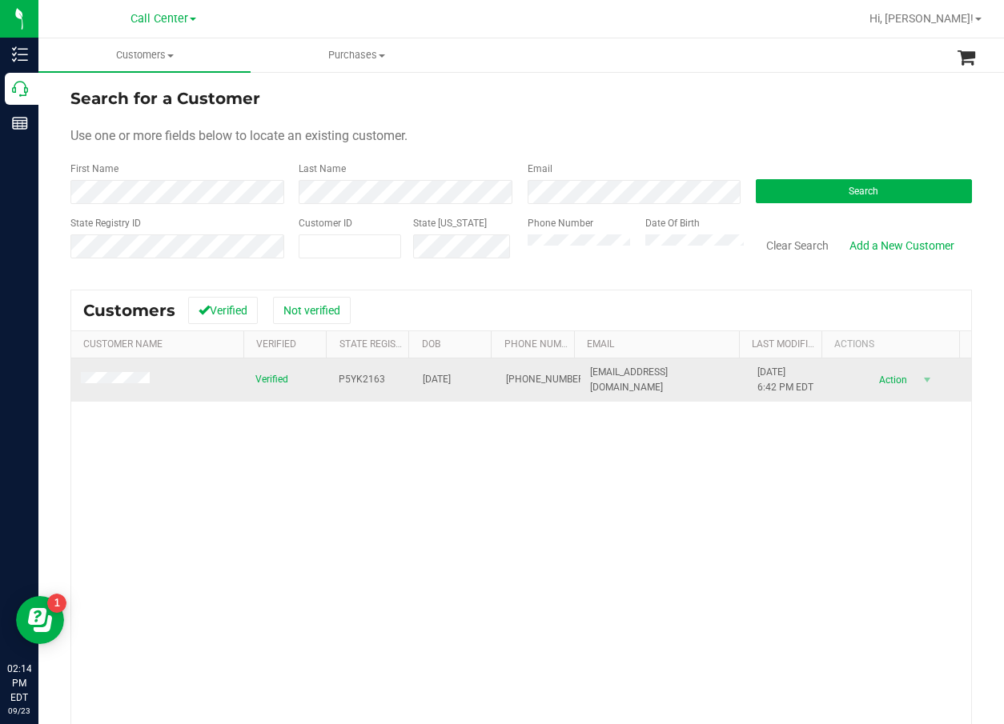
click at [439, 369] on td "11/11/1978" at bounding box center [455, 380] width 84 height 43
click at [439, 389] on td "11/11/1978" at bounding box center [455, 380] width 84 height 43
click at [441, 383] on span "11/11/1978" at bounding box center [437, 379] width 28 height 15
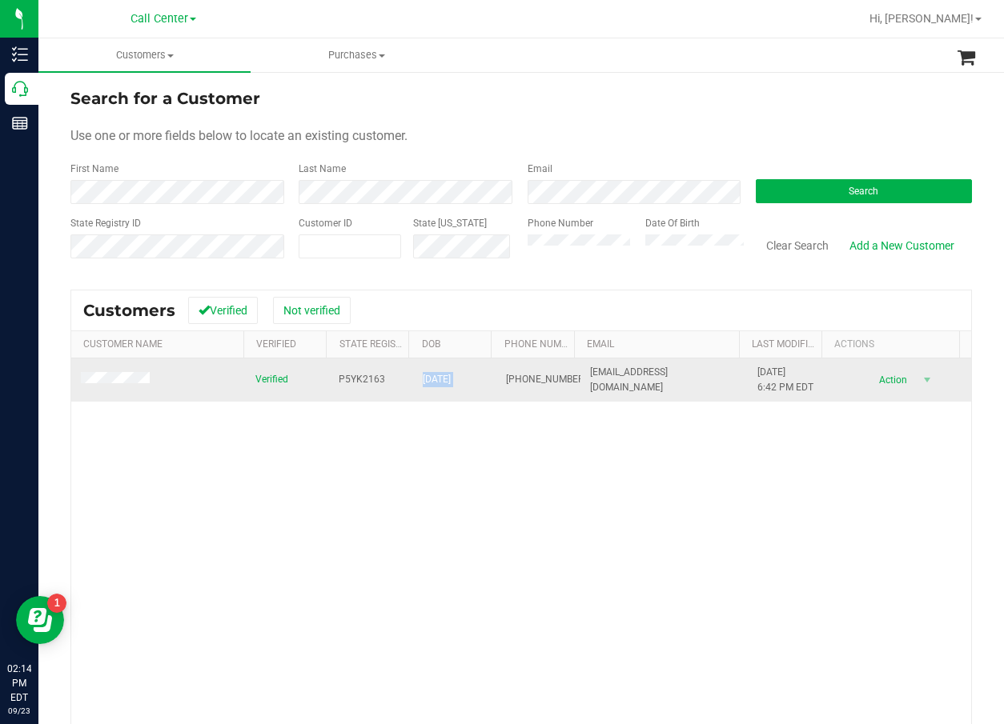
click at [441, 383] on span "11/11/1978" at bounding box center [437, 379] width 28 height 15
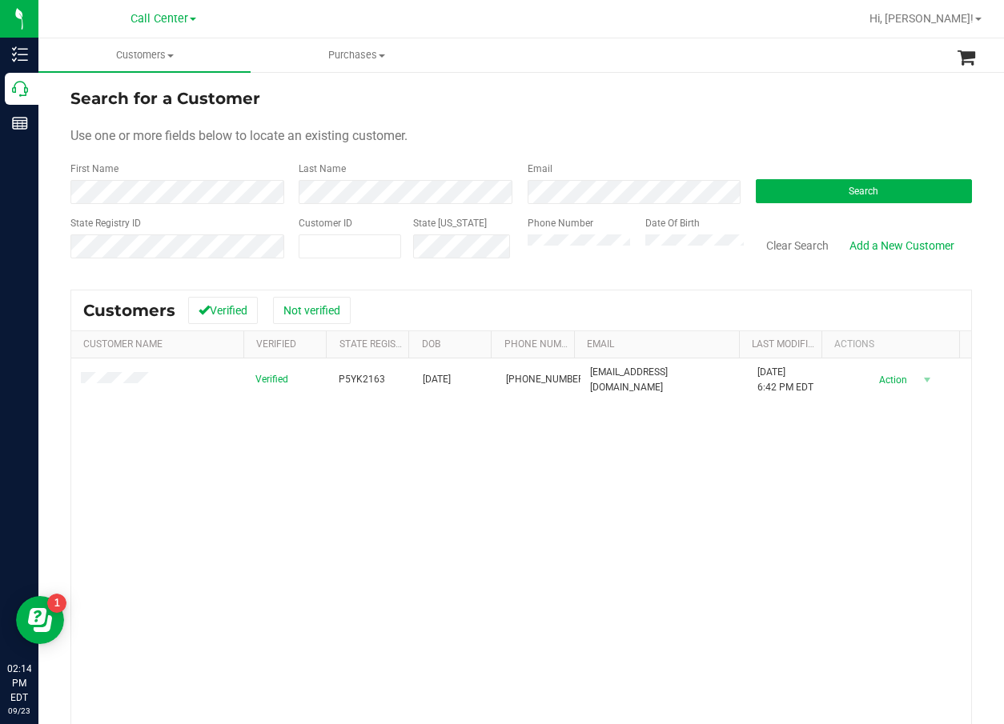
click at [335, 478] on div "Verified P5YK2163 11/11/1978 (863) 348-5061 michaelball350@gmail.com 4/4/2025 6…" at bounding box center [521, 587] width 900 height 456
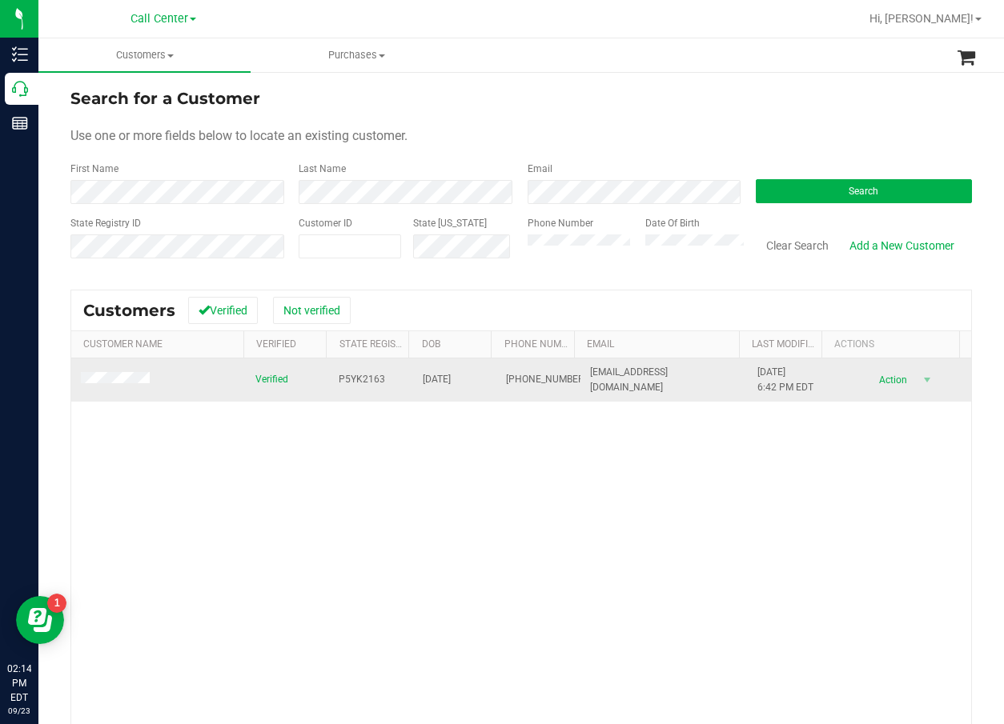
click at [87, 371] on td at bounding box center [158, 380] width 174 height 43
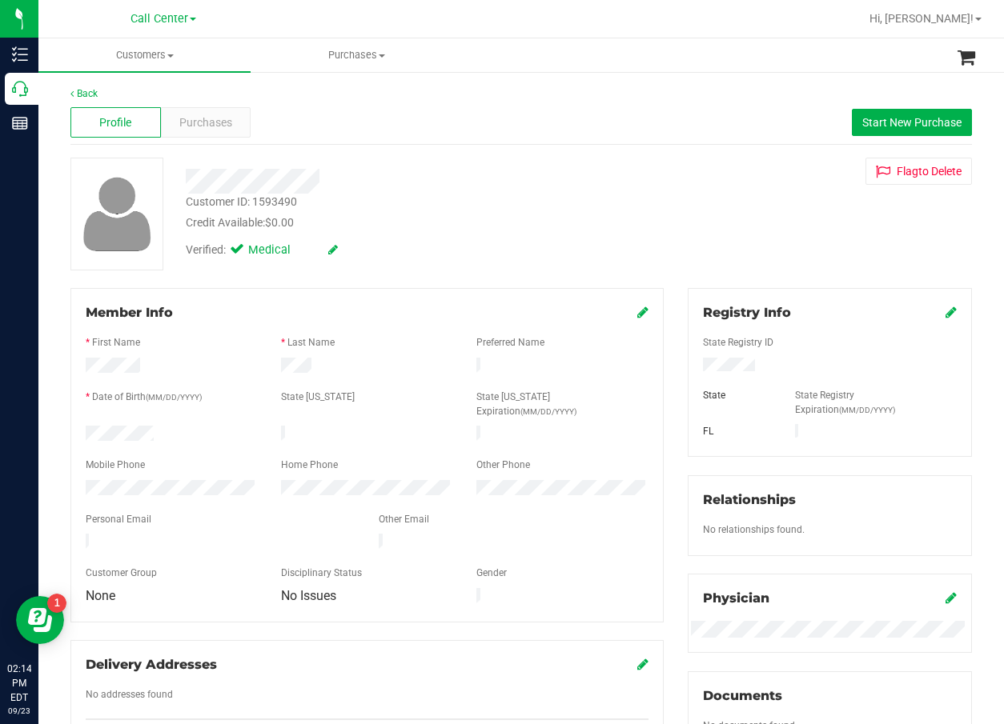
drag, startPoint x: 383, startPoint y: 149, endPoint x: 268, endPoint y: 144, distance: 114.6
click at [381, 150] on div "Back Profile Purchases Start New Purchase Customer ID: 1593490 Credit Available…" at bounding box center [520, 603] width 901 height 1035
click at [213, 126] on span "Purchases" at bounding box center [205, 122] width 53 height 17
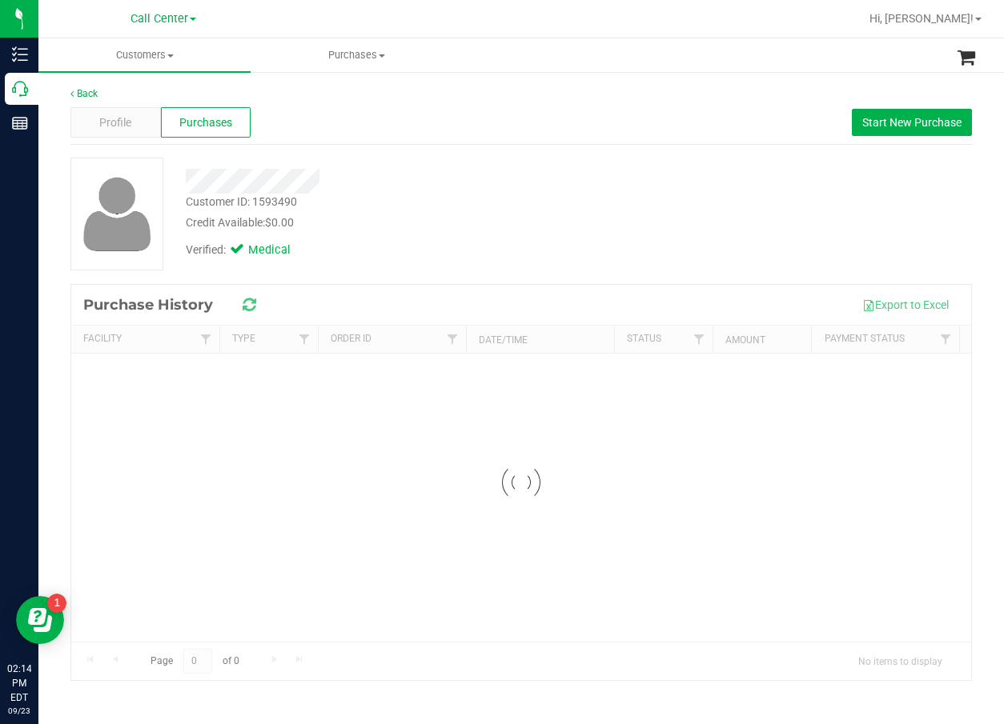
click at [368, 186] on div at bounding box center [405, 181] width 463 height 25
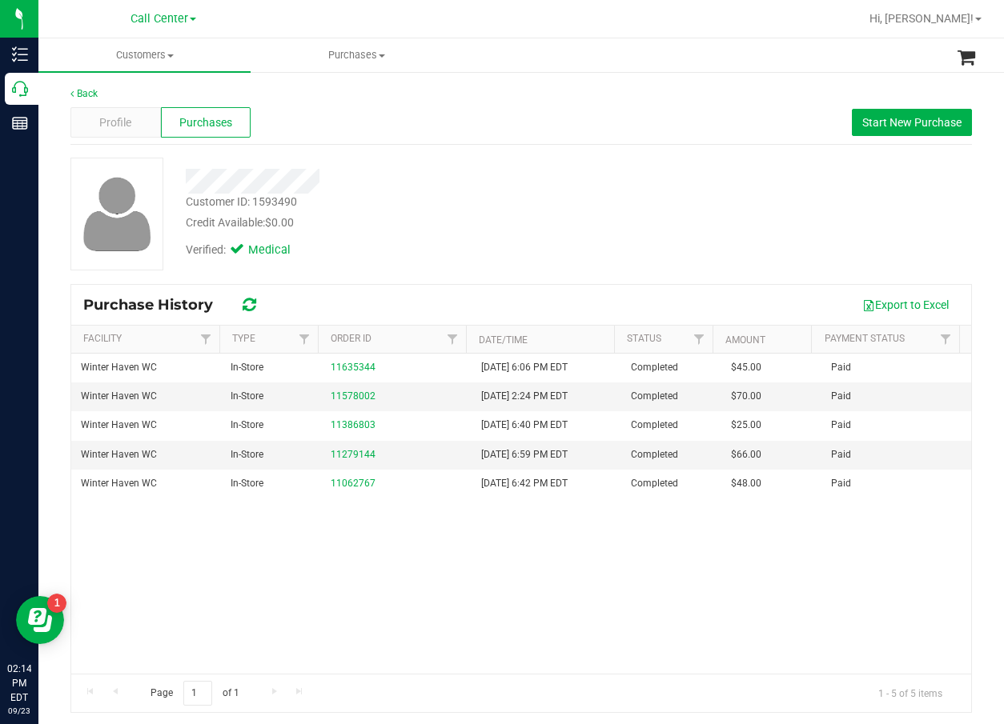
click at [275, 579] on div "Winter Haven WC In-Store 11635344 7/15/2025 6:06 PM EDT Completed $45.00 Paid W…" at bounding box center [521, 514] width 900 height 320
click at [519, 182] on div at bounding box center [405, 181] width 463 height 25
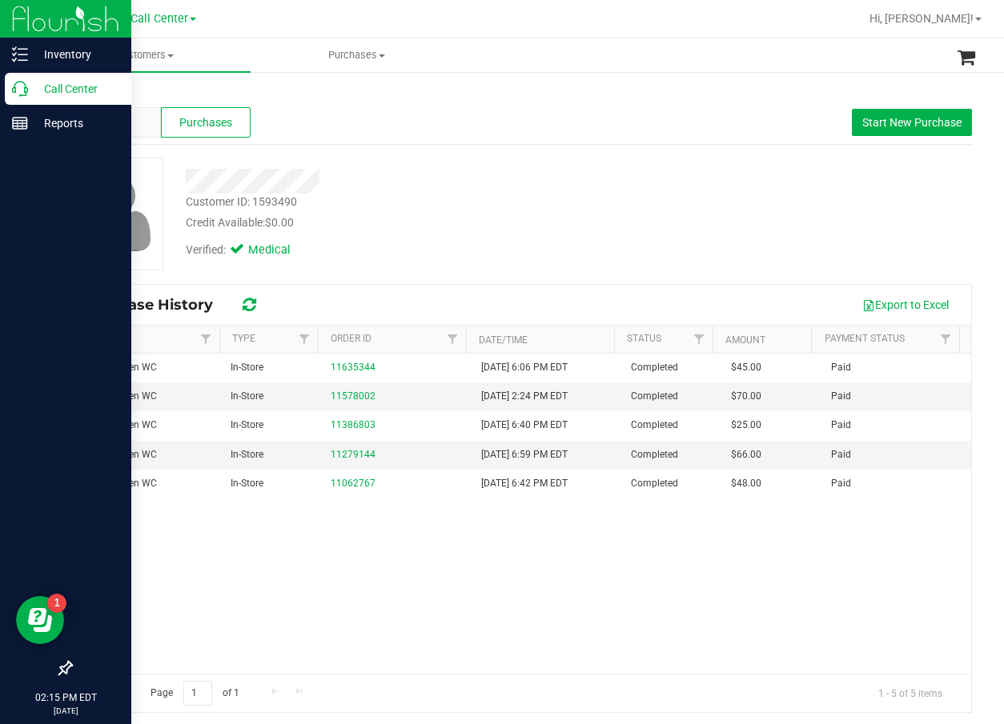
click at [32, 82] on p "Call Center" at bounding box center [76, 88] width 96 height 19
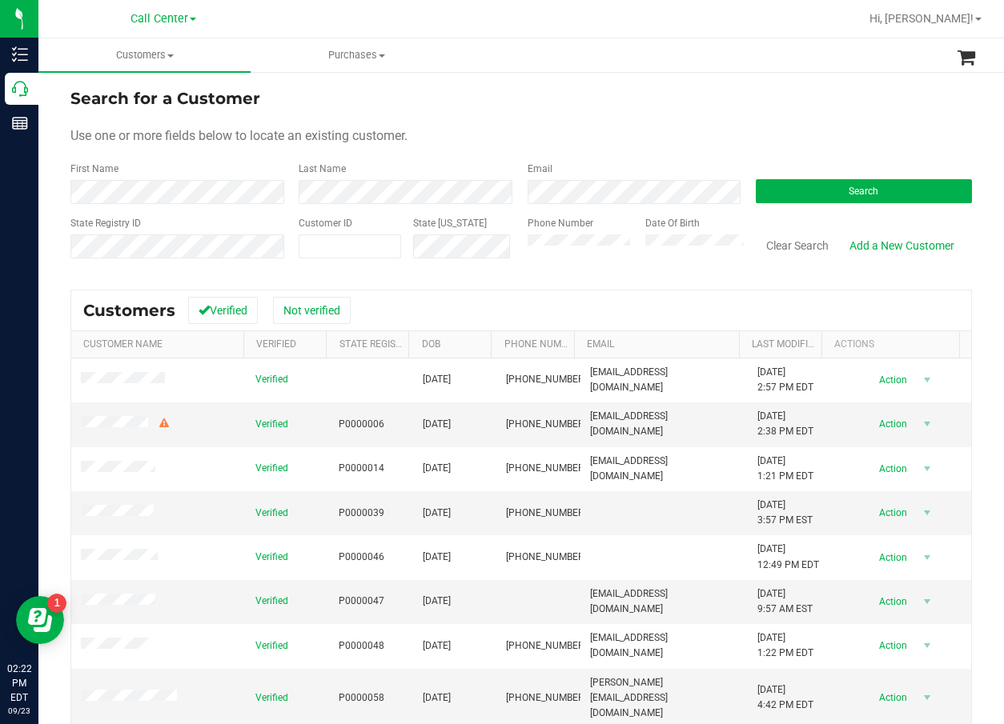
click at [830, 171] on div "Search" at bounding box center [858, 183] width 228 height 42
click at [834, 186] on button "Search" at bounding box center [864, 191] width 216 height 24
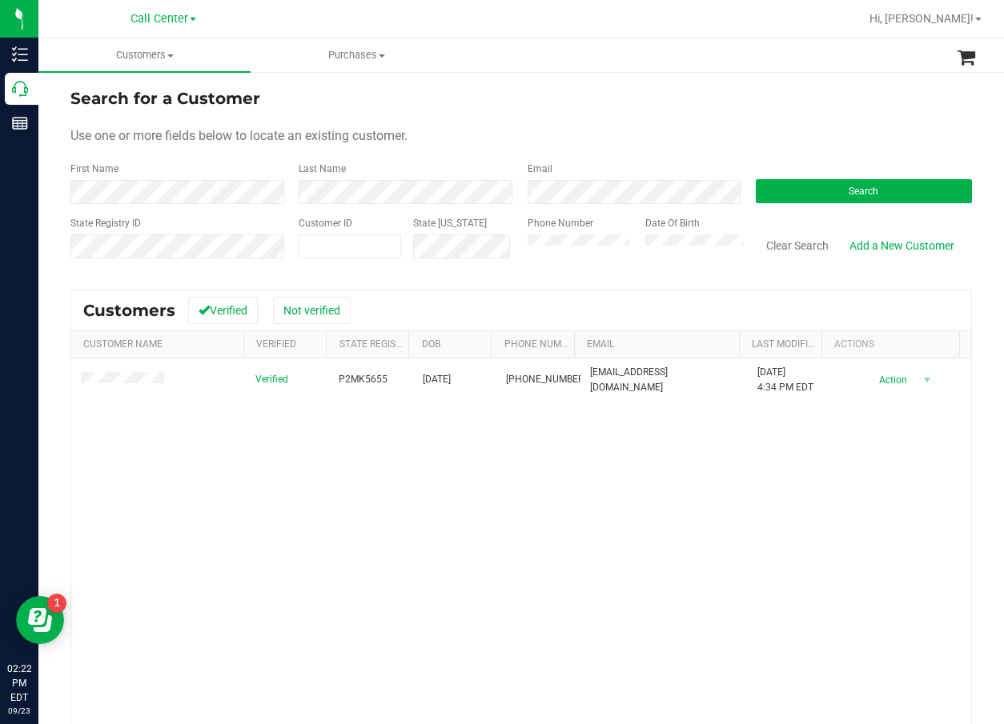
click at [510, 447] on div "Verified P2MK5655 12/31/1955 (419) 236-6465 rebeccanaturally@gmail.com 9/20/202…" at bounding box center [521, 587] width 900 height 456
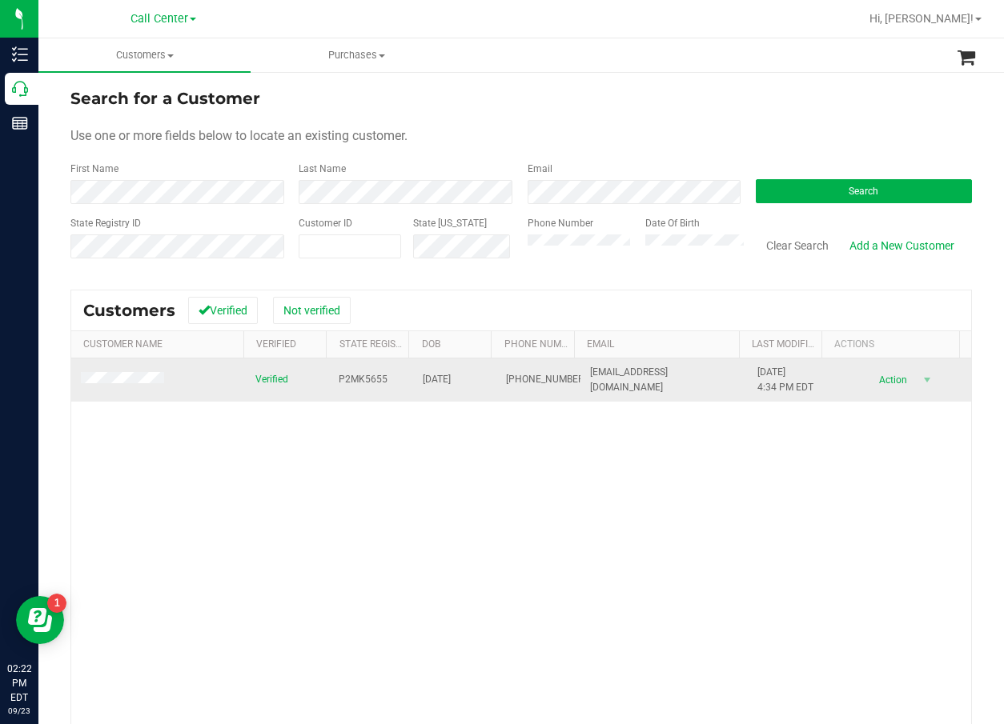
click at [348, 377] on span "P2MK5655" at bounding box center [363, 379] width 49 height 15
click at [439, 382] on span "12/31/1955" at bounding box center [437, 379] width 28 height 15
click at [440, 382] on span "12/31/1955" at bounding box center [437, 379] width 28 height 15
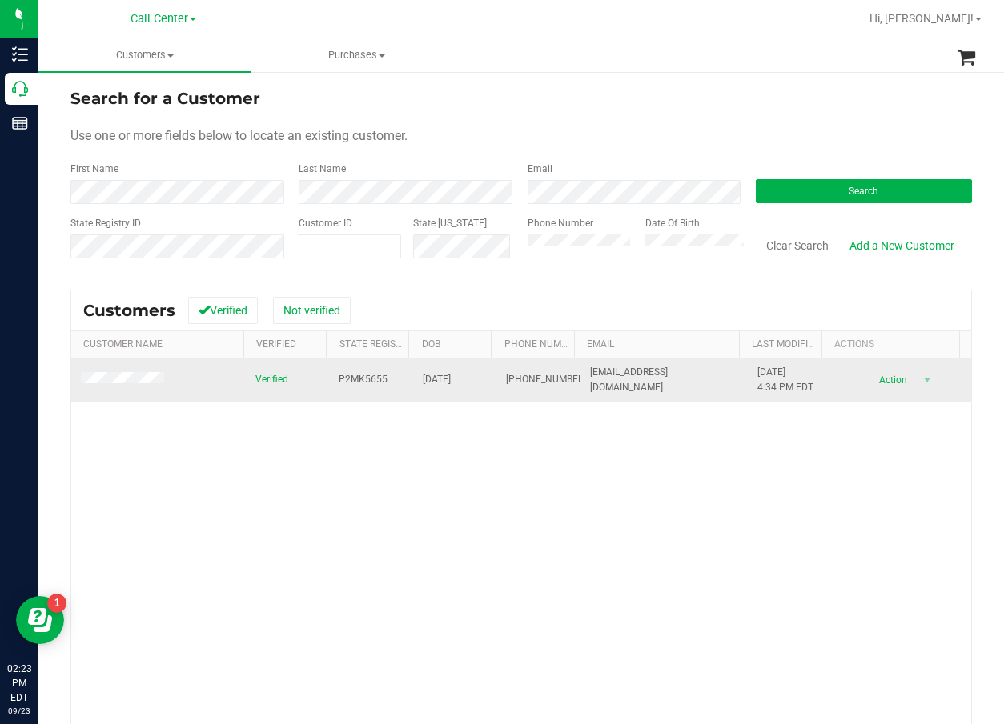
click at [138, 387] on span at bounding box center [125, 380] width 88 height 16
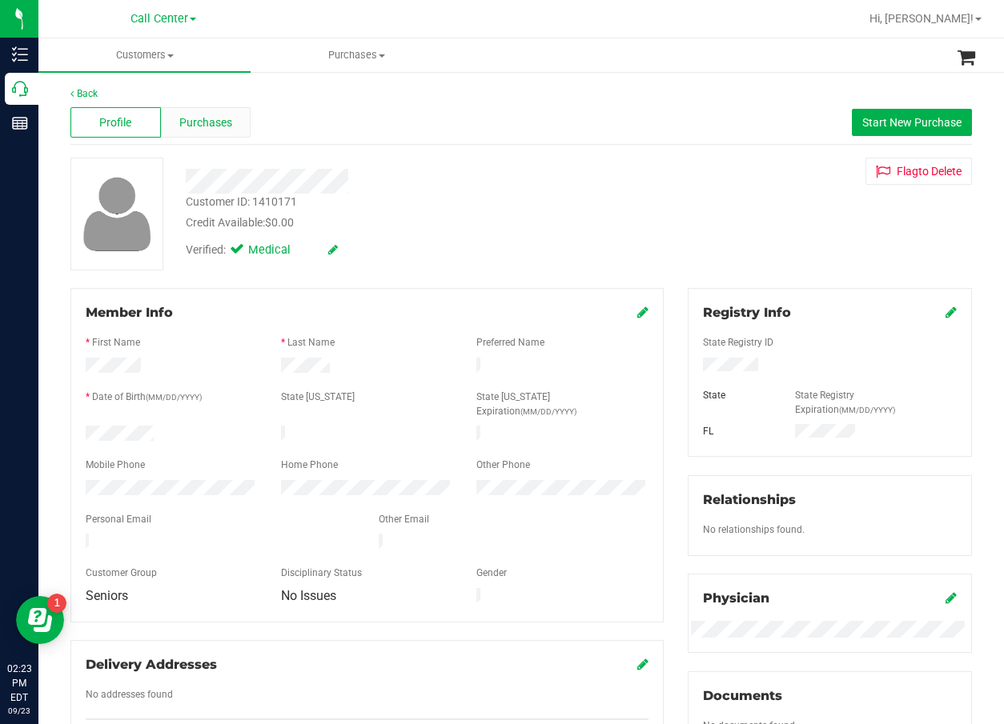
click at [206, 132] on div "Purchases" at bounding box center [206, 122] width 90 height 30
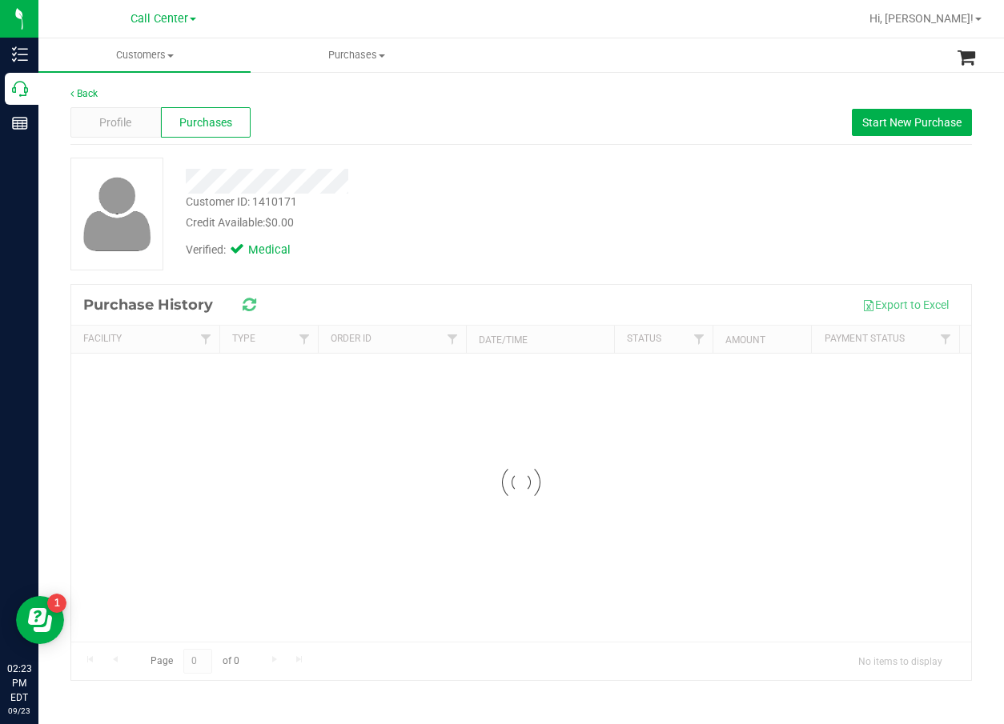
click at [424, 113] on div "Profile Purchases Start New Purchase" at bounding box center [520, 123] width 901 height 44
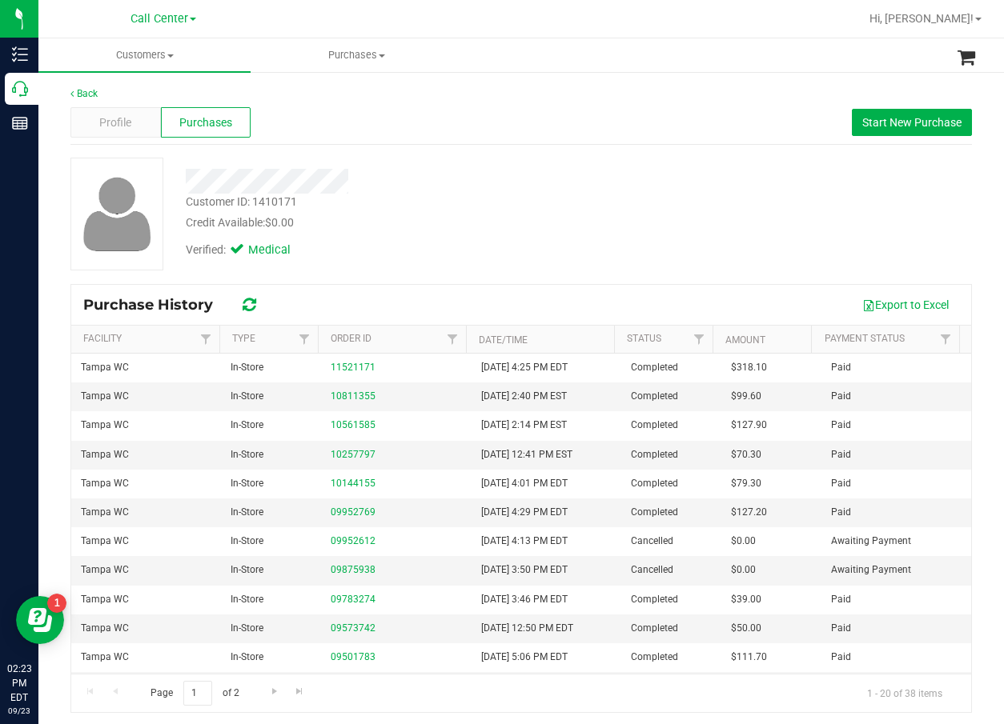
click at [557, 302] on div "Export to Excel" at bounding box center [616, 304] width 685 height 27
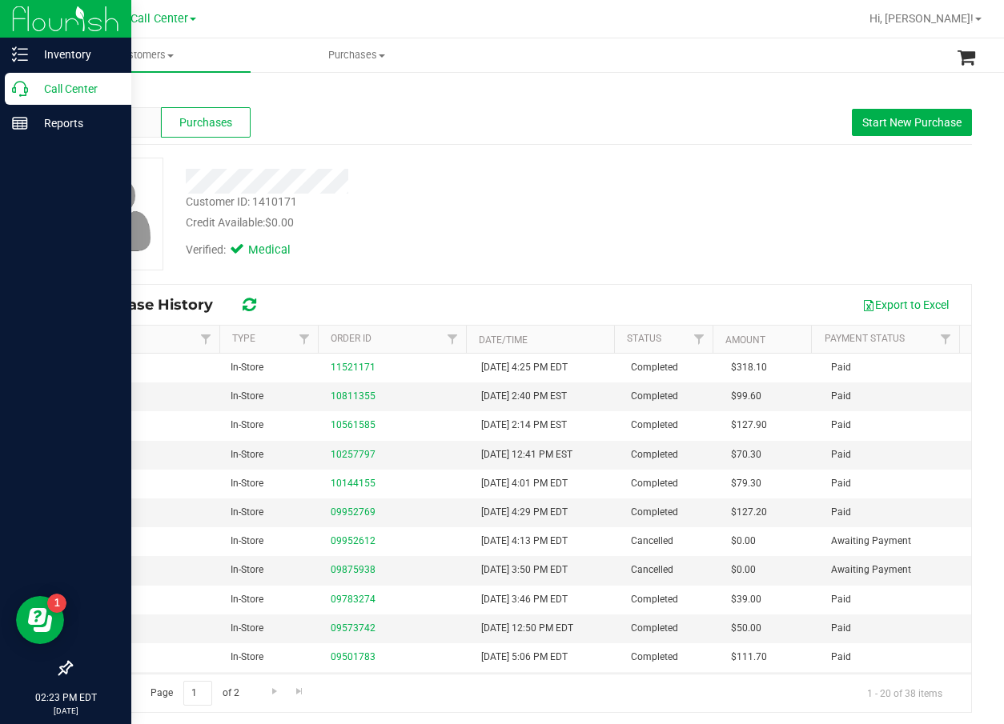
click at [63, 95] on p "Call Center" at bounding box center [76, 88] width 96 height 19
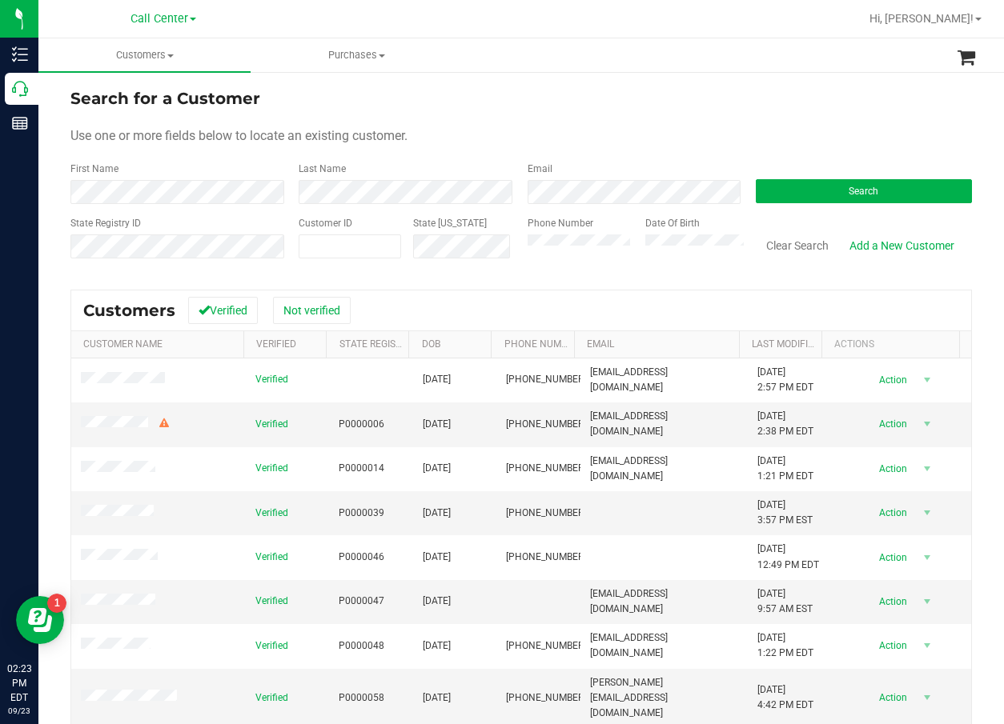
click at [479, 134] on div "Use one or more fields below to locate an existing customer." at bounding box center [520, 135] width 901 height 19
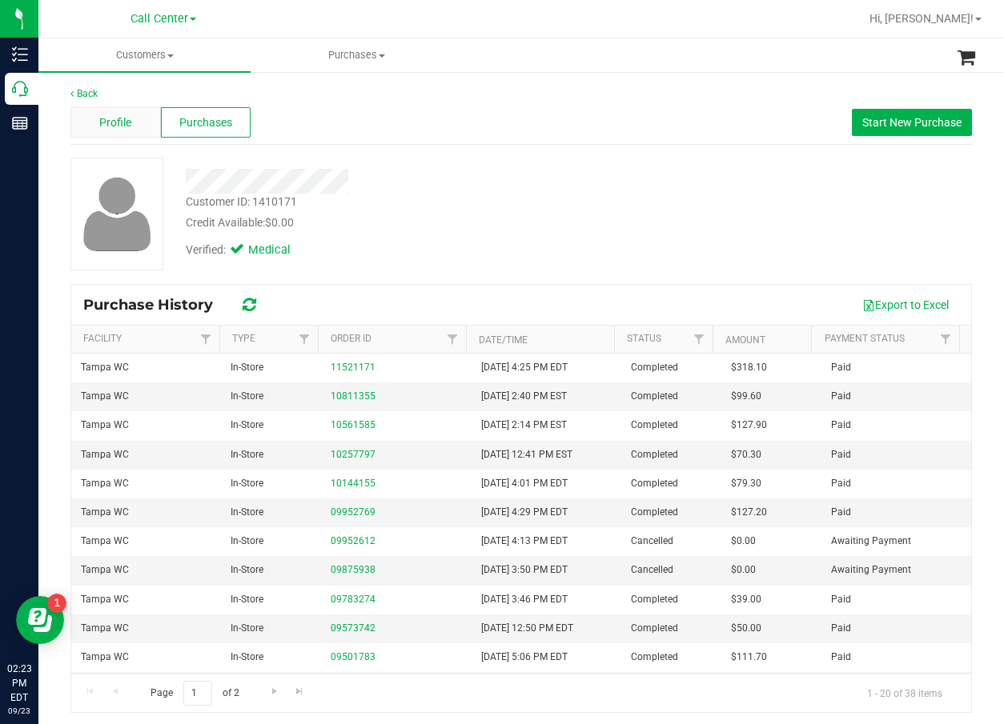
click at [118, 130] on span "Profile" at bounding box center [115, 122] width 32 height 17
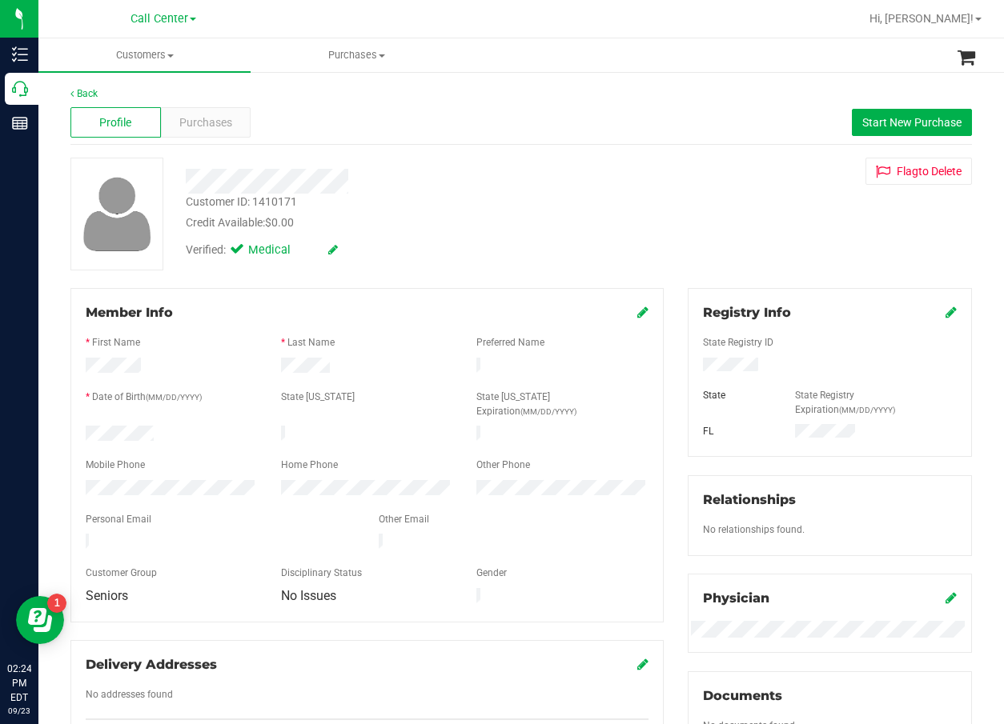
click at [563, 180] on div at bounding box center [405, 181] width 463 height 25
click at [546, 131] on div "Profile Purchases Start New Purchase" at bounding box center [520, 123] width 901 height 44
click at [187, 553] on div at bounding box center [367, 559] width 563 height 13
click at [190, 527] on form "Member Info * First Name * Last Name Preferred Name * Date of Birth (MM/DD/YYYY…" at bounding box center [367, 455] width 563 height 304
click at [537, 171] on div at bounding box center [405, 181] width 463 height 25
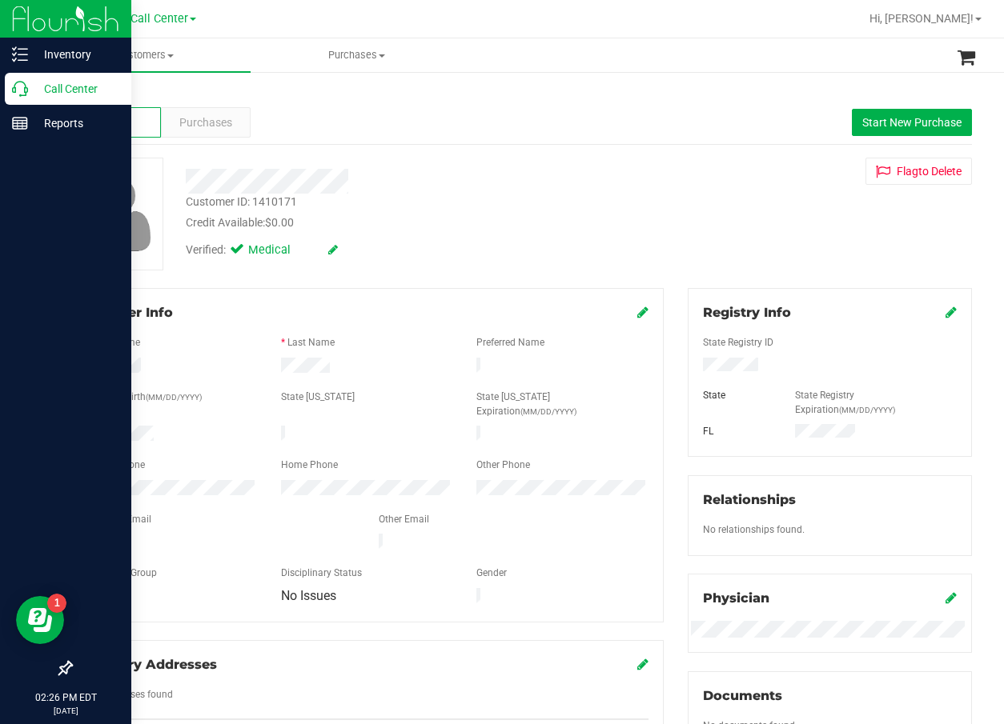
click at [31, 97] on p "Call Center" at bounding box center [76, 88] width 96 height 19
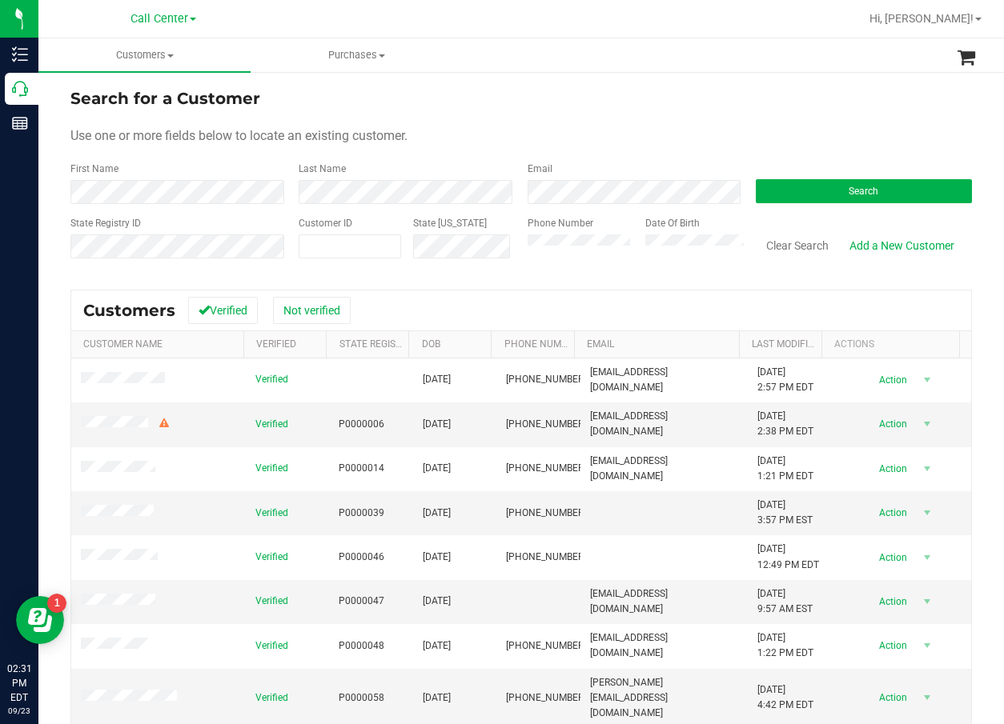
click at [568, 78] on div "Search for a Customer Use one or more fields below to locate an existing custom…" at bounding box center [520, 470] width 965 height 800
